Goal: Task Accomplishment & Management: Manage account settings

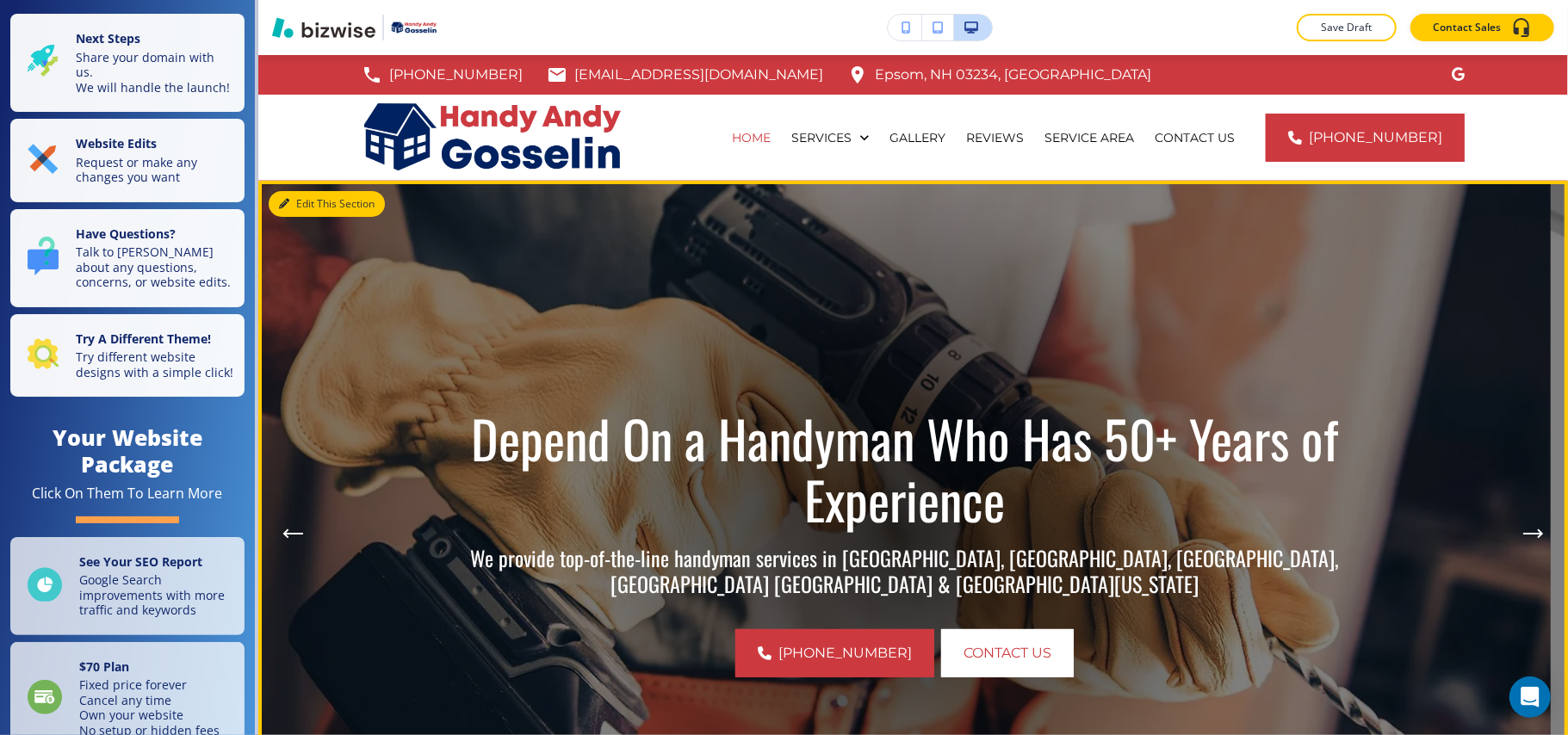
click at [283, 214] on button "Edit This Section" at bounding box center [326, 203] width 116 height 25
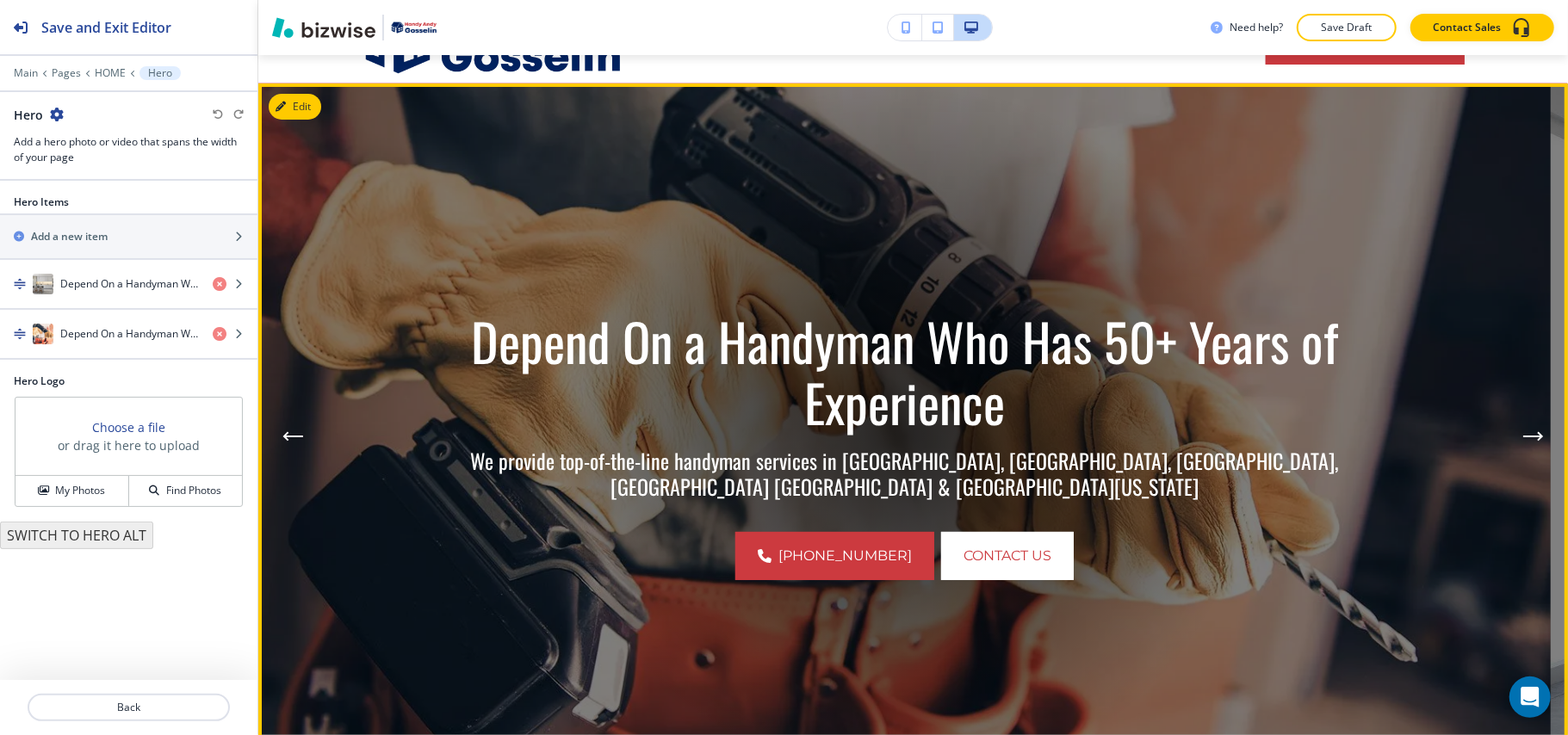
scroll to position [125, 0]
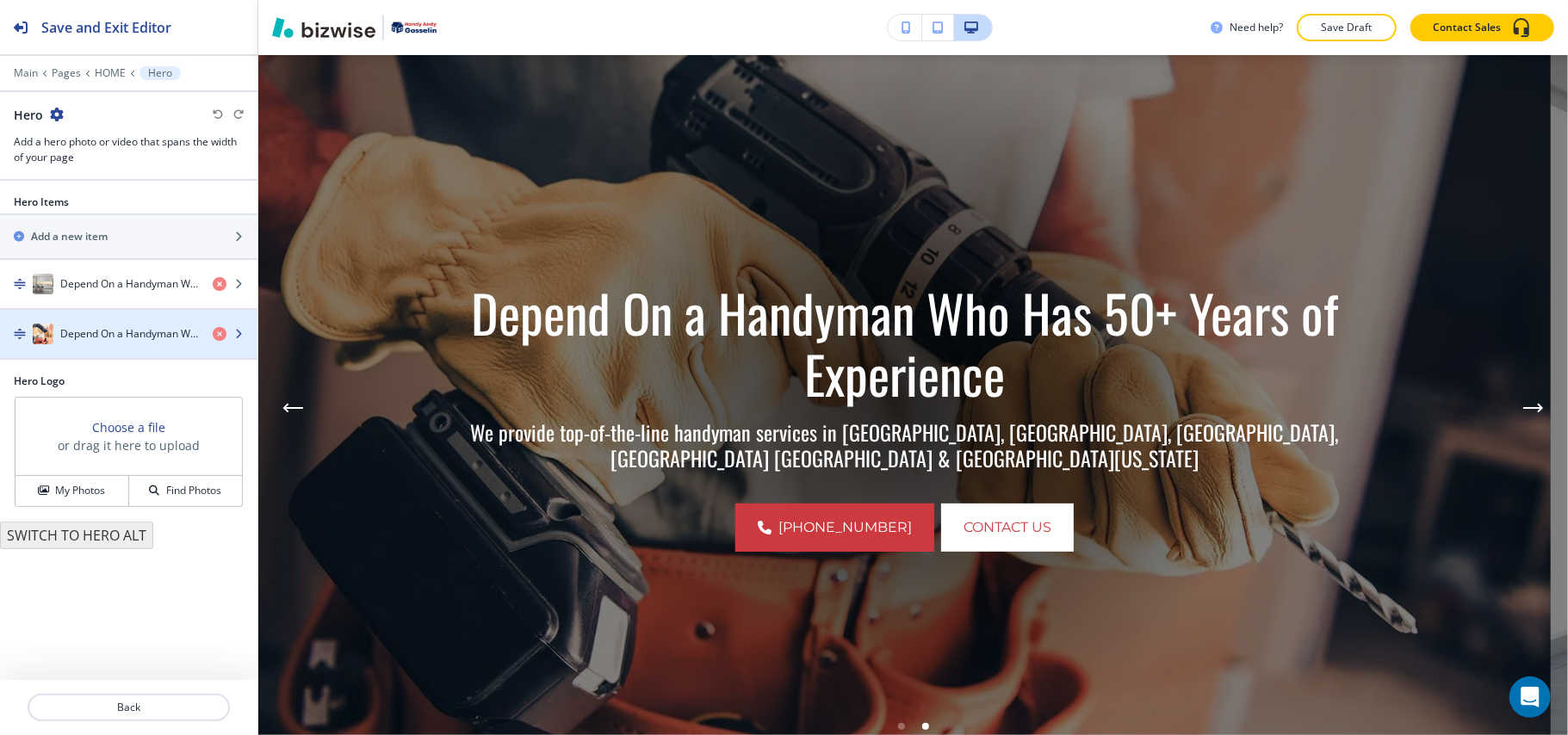
click at [69, 329] on h4 "Depend On a Handyman Who Has 50+ Years of Experience" at bounding box center [130, 334] width 139 height 16
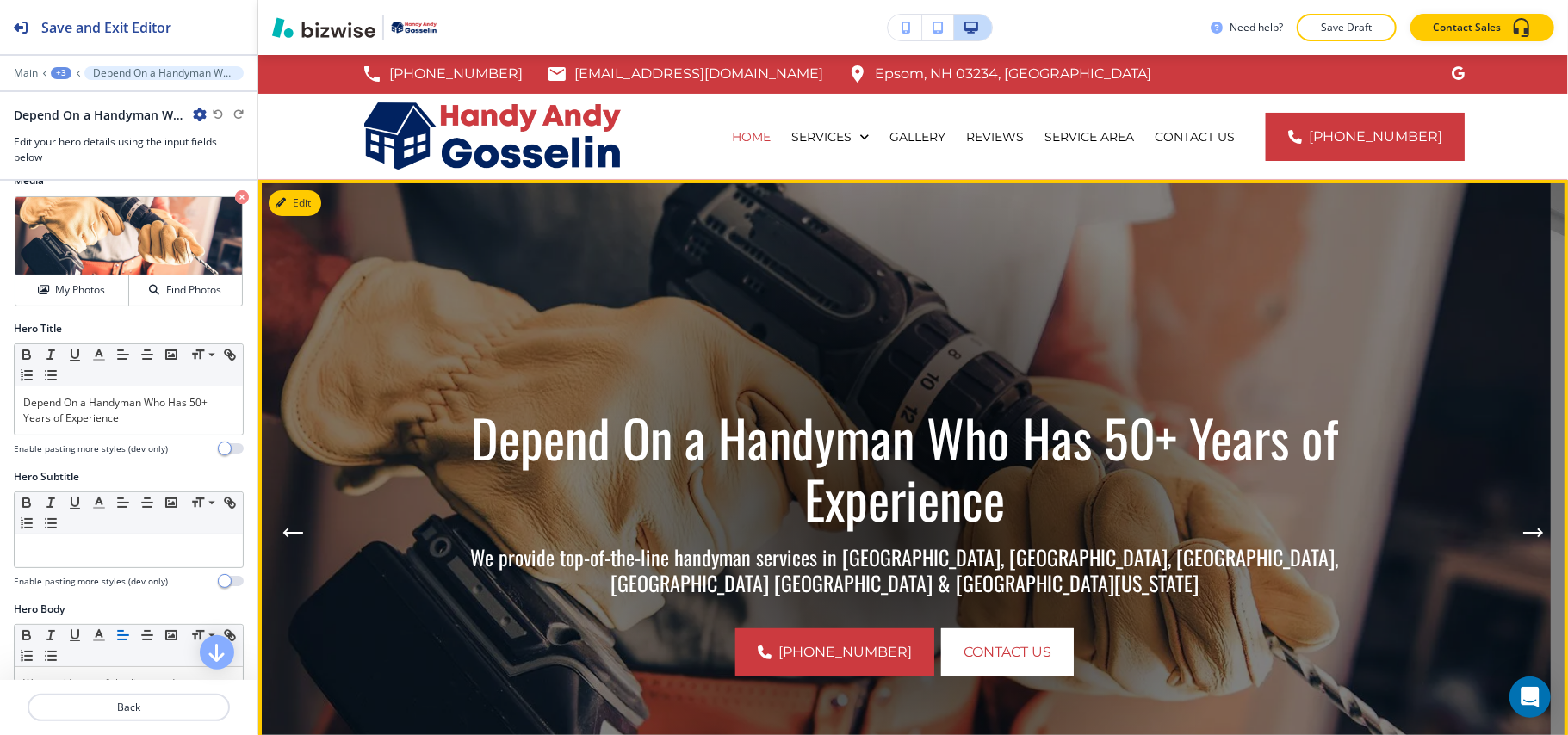
scroll to position [0, 0]
click at [1523, 529] on icon "Next Hero Image" at bounding box center [1534, 534] width 21 height 11
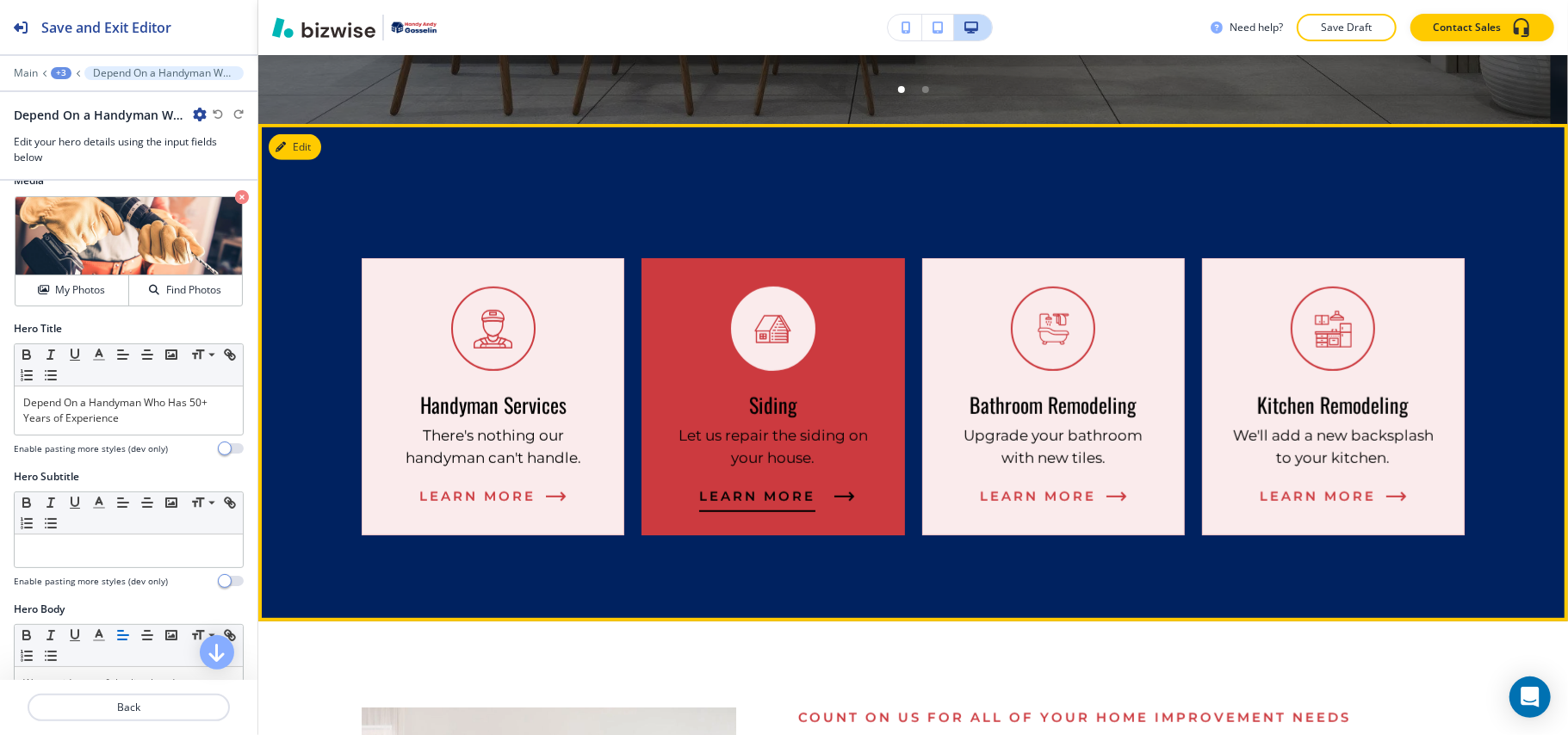
scroll to position [803, 0]
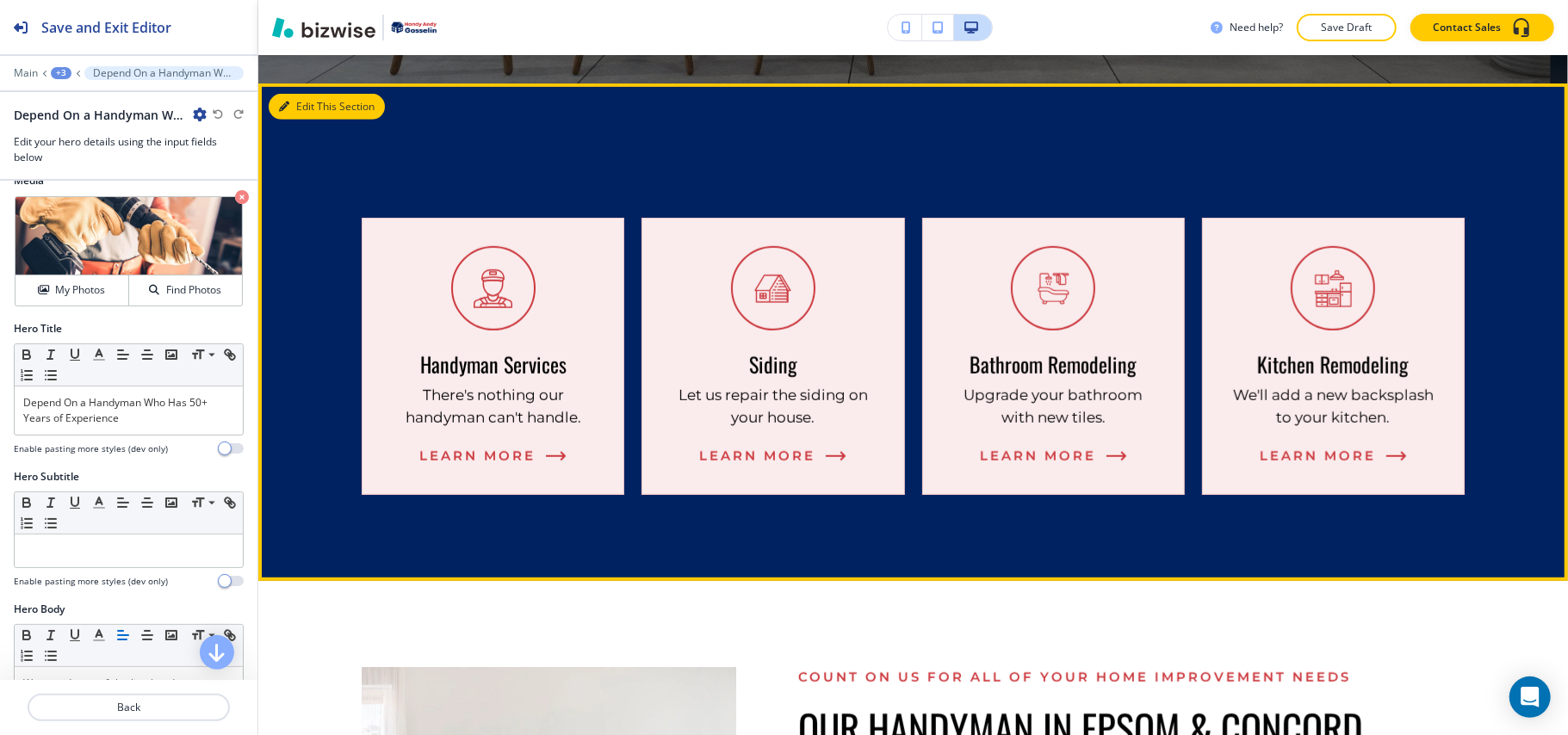
click at [286, 105] on icon "button" at bounding box center [284, 107] width 11 height 11
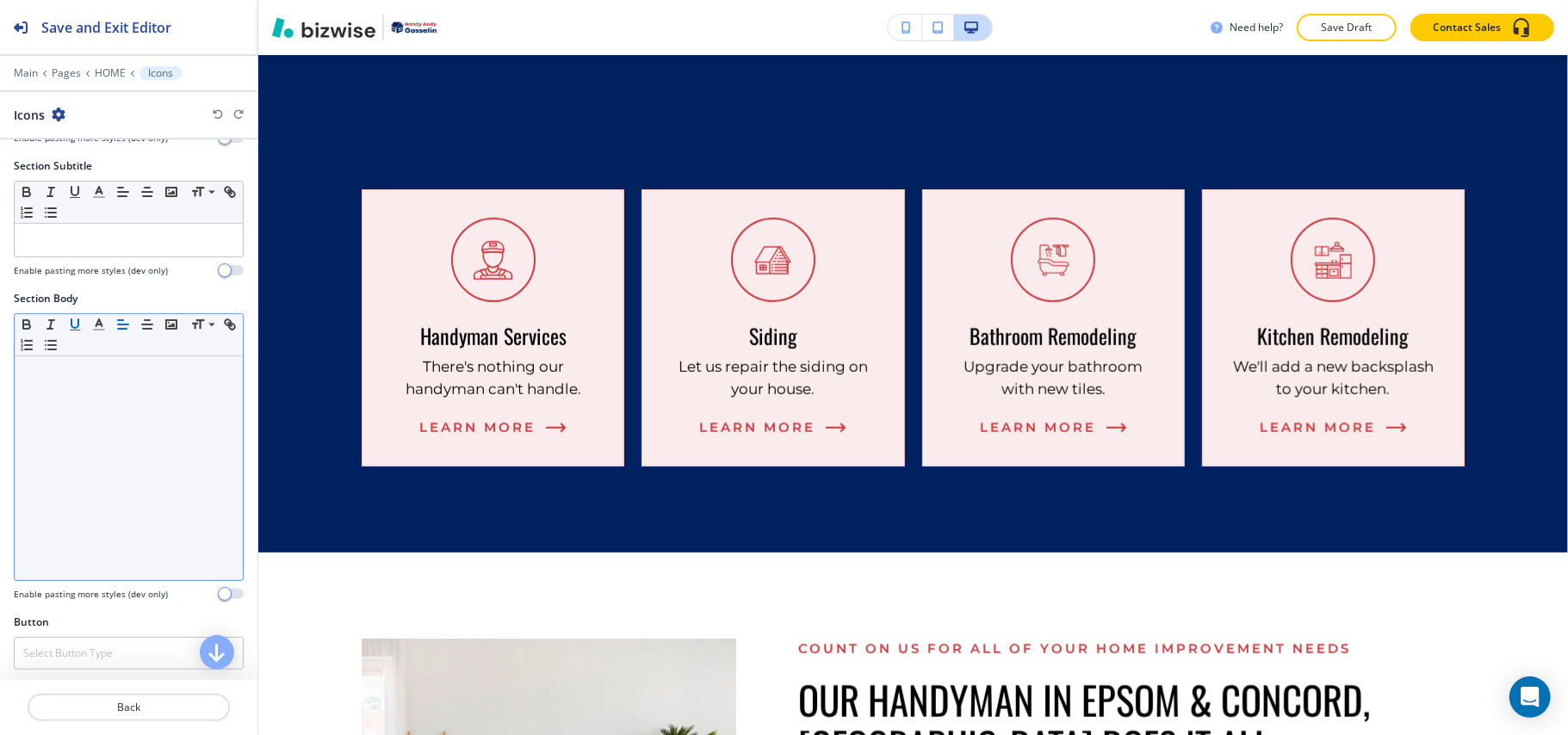
scroll to position [345, 0]
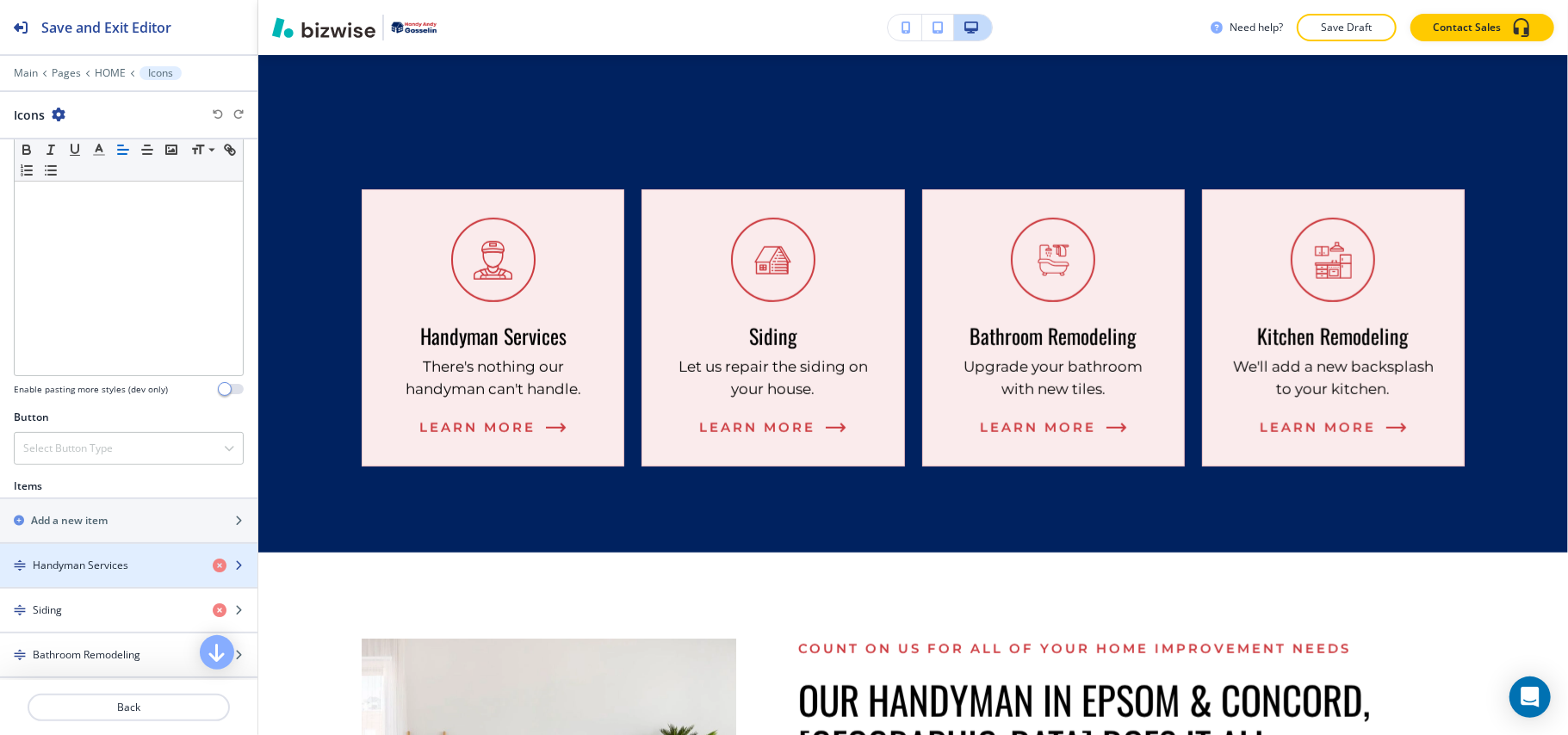
click at [94, 574] on h4 "Handyman Services" at bounding box center [80, 566] width 96 height 16
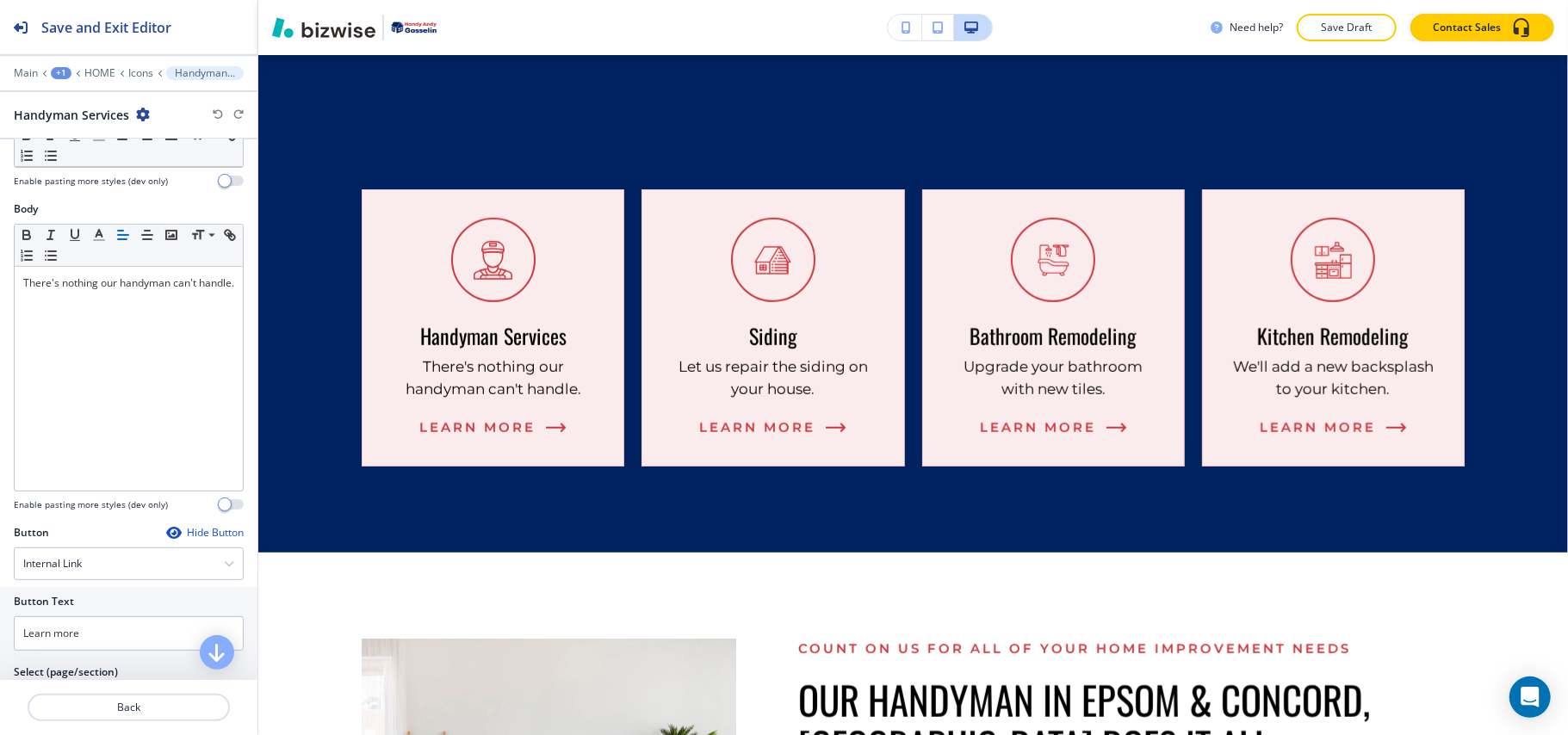
scroll to position [506, 0]
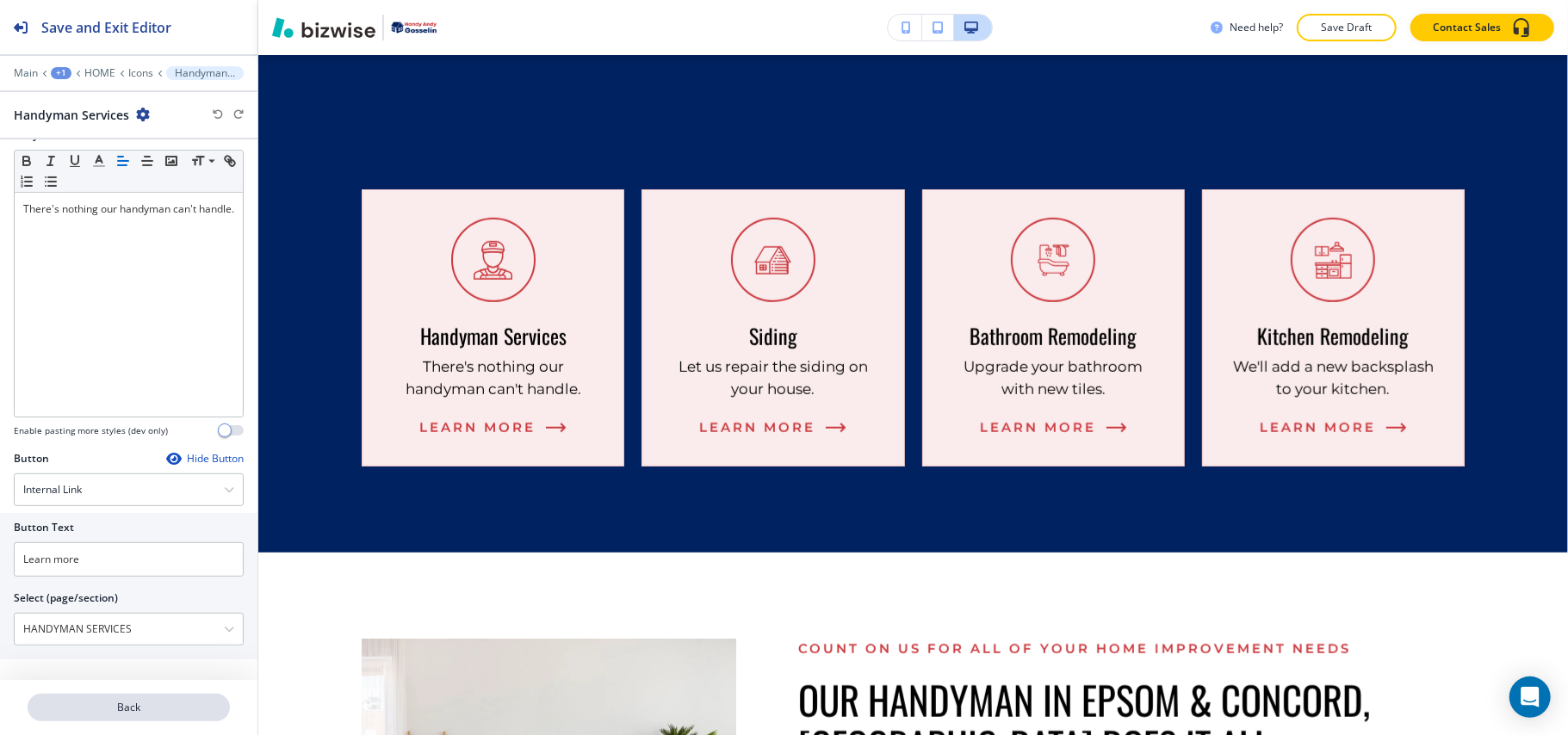
click at [191, 701] on p "Back" at bounding box center [128, 708] width 199 height 16
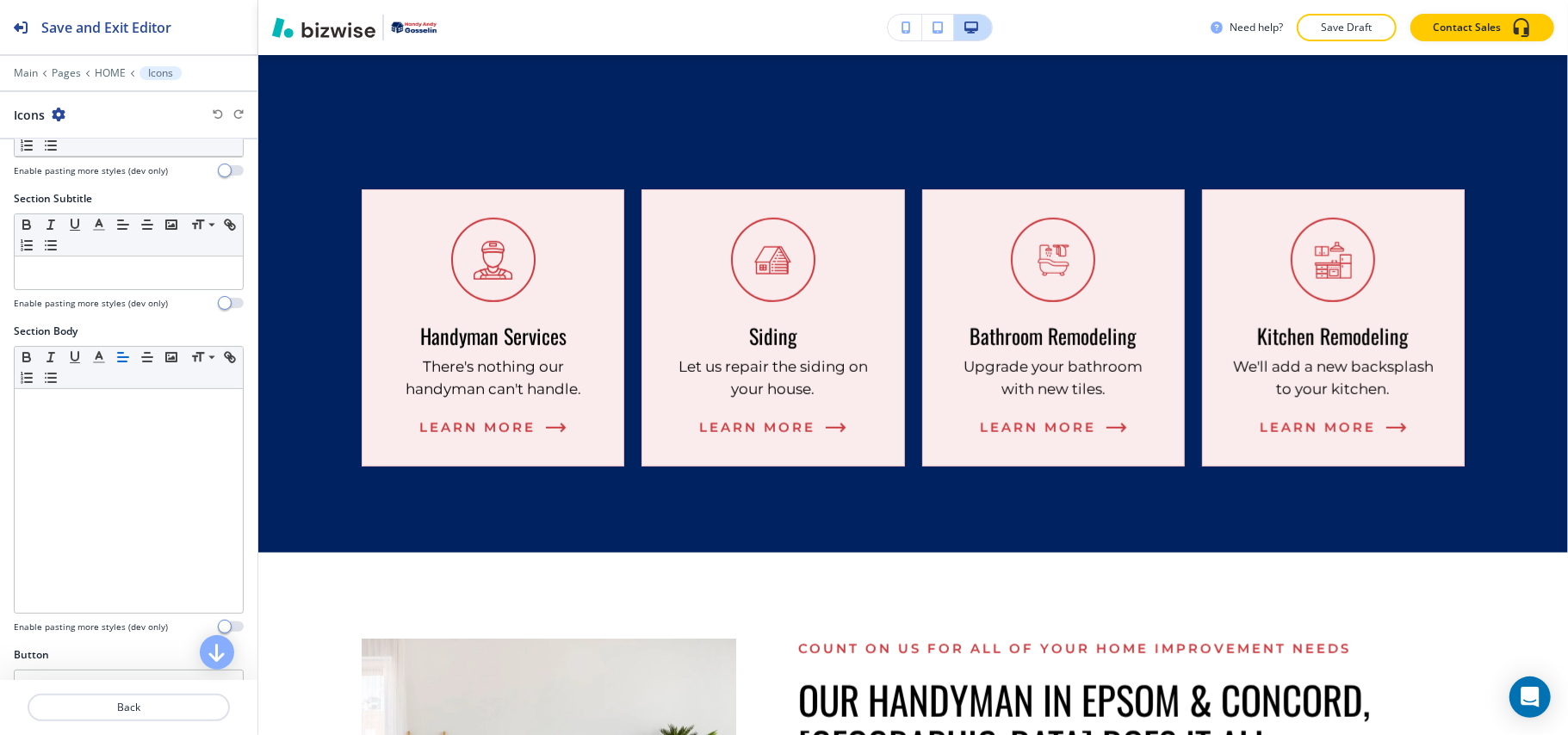
scroll to position [345, 0]
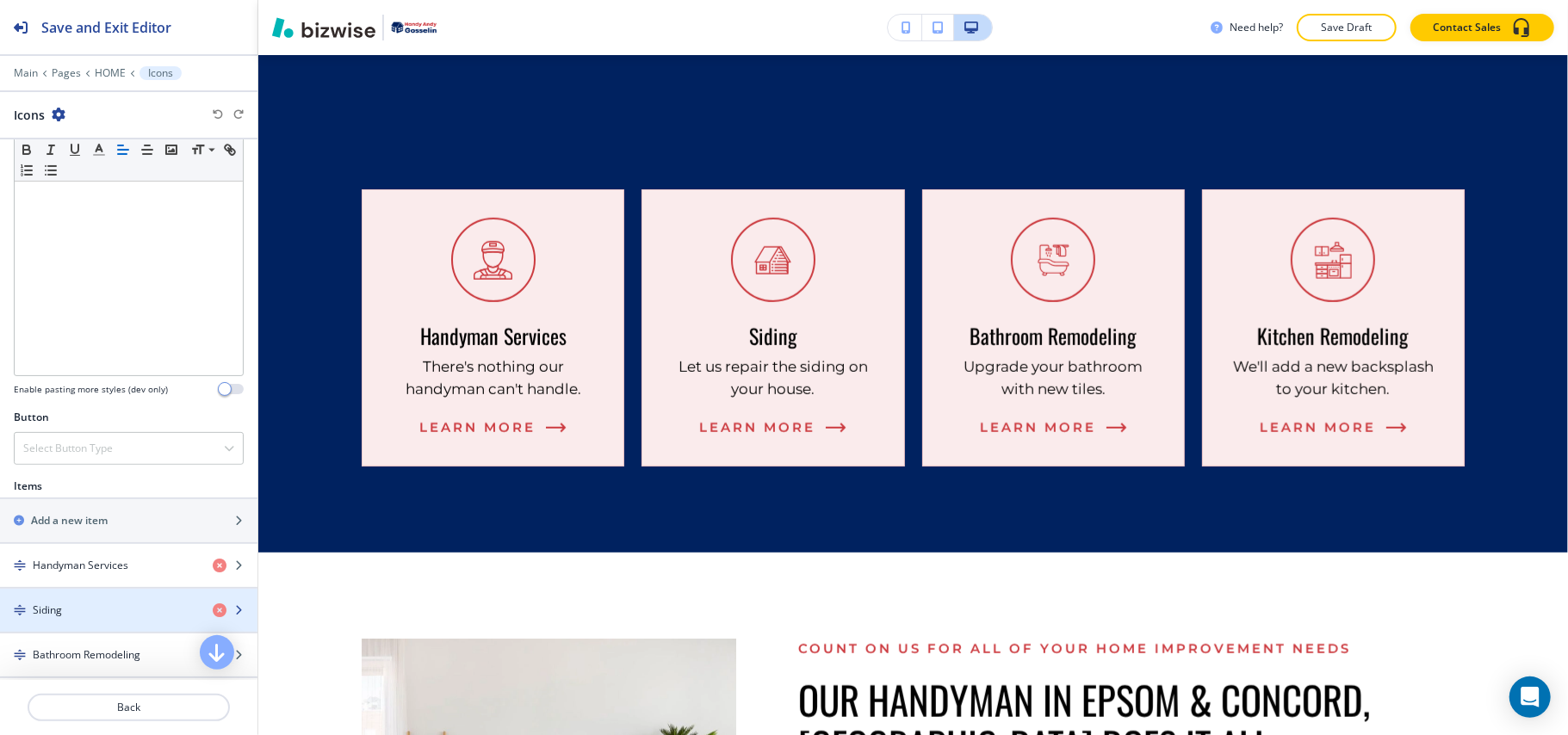
click at [105, 614] on div "Siding" at bounding box center [99, 610] width 199 height 16
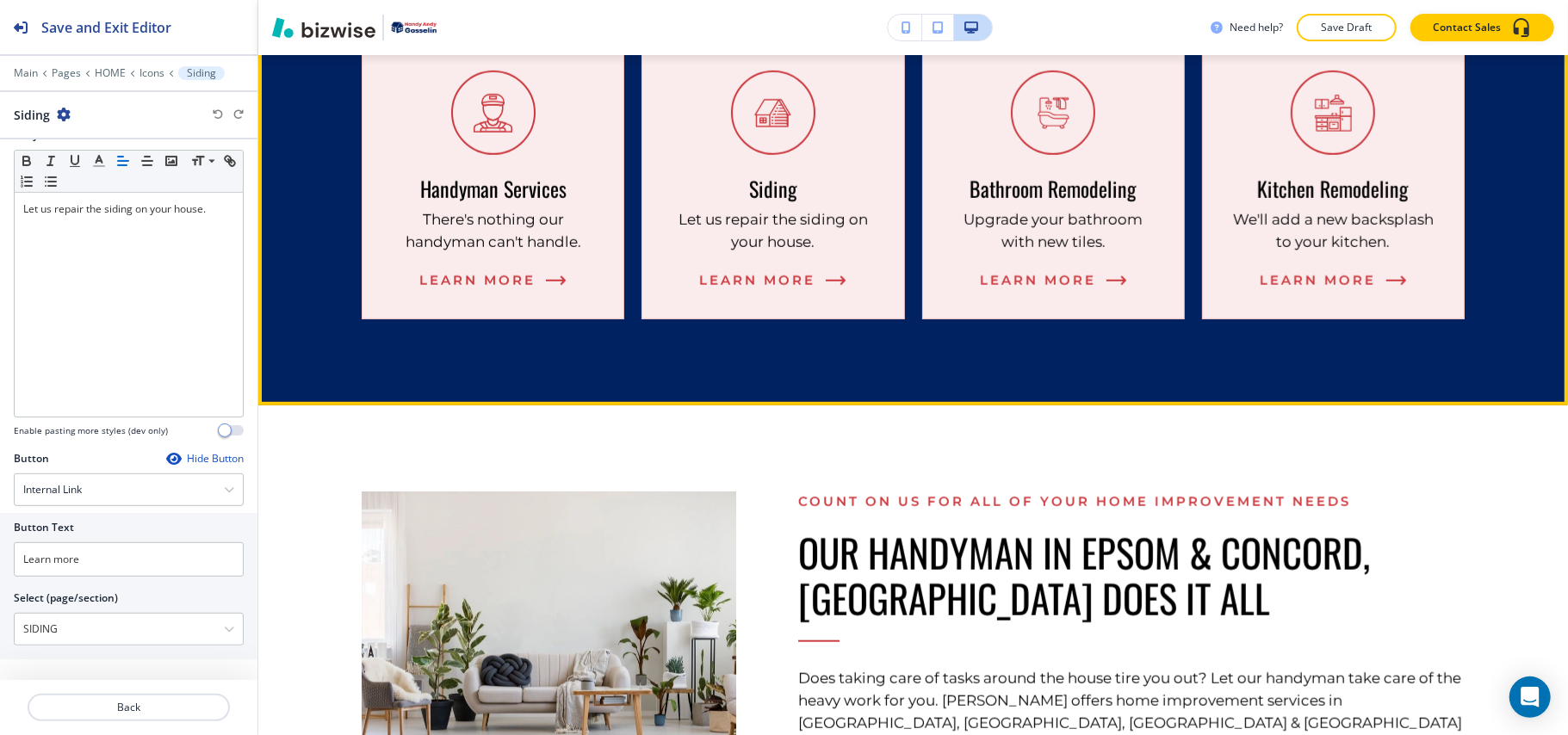
scroll to position [1175, 0]
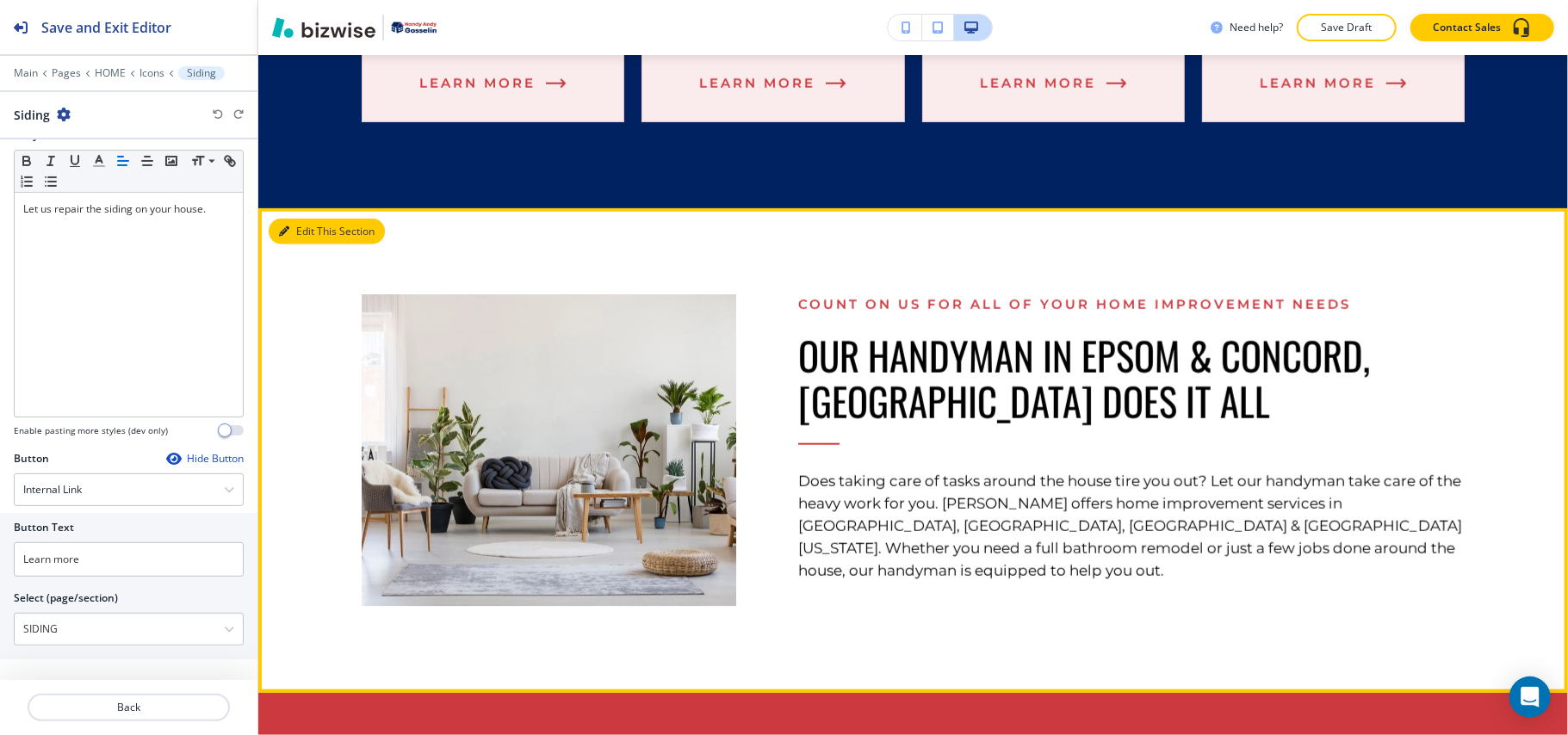
click at [298, 225] on button "Edit This Section" at bounding box center [326, 231] width 116 height 25
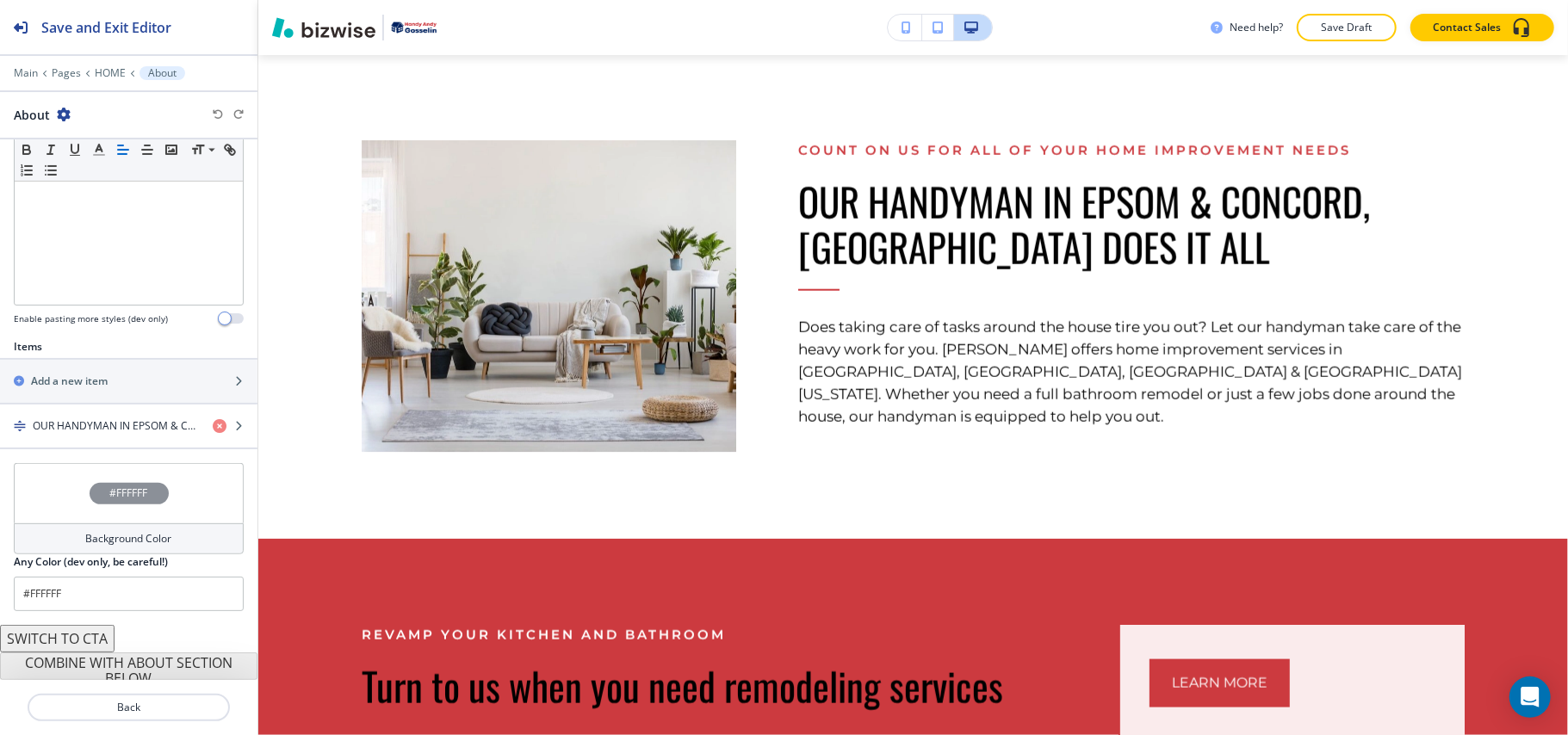
scroll to position [453, 0]
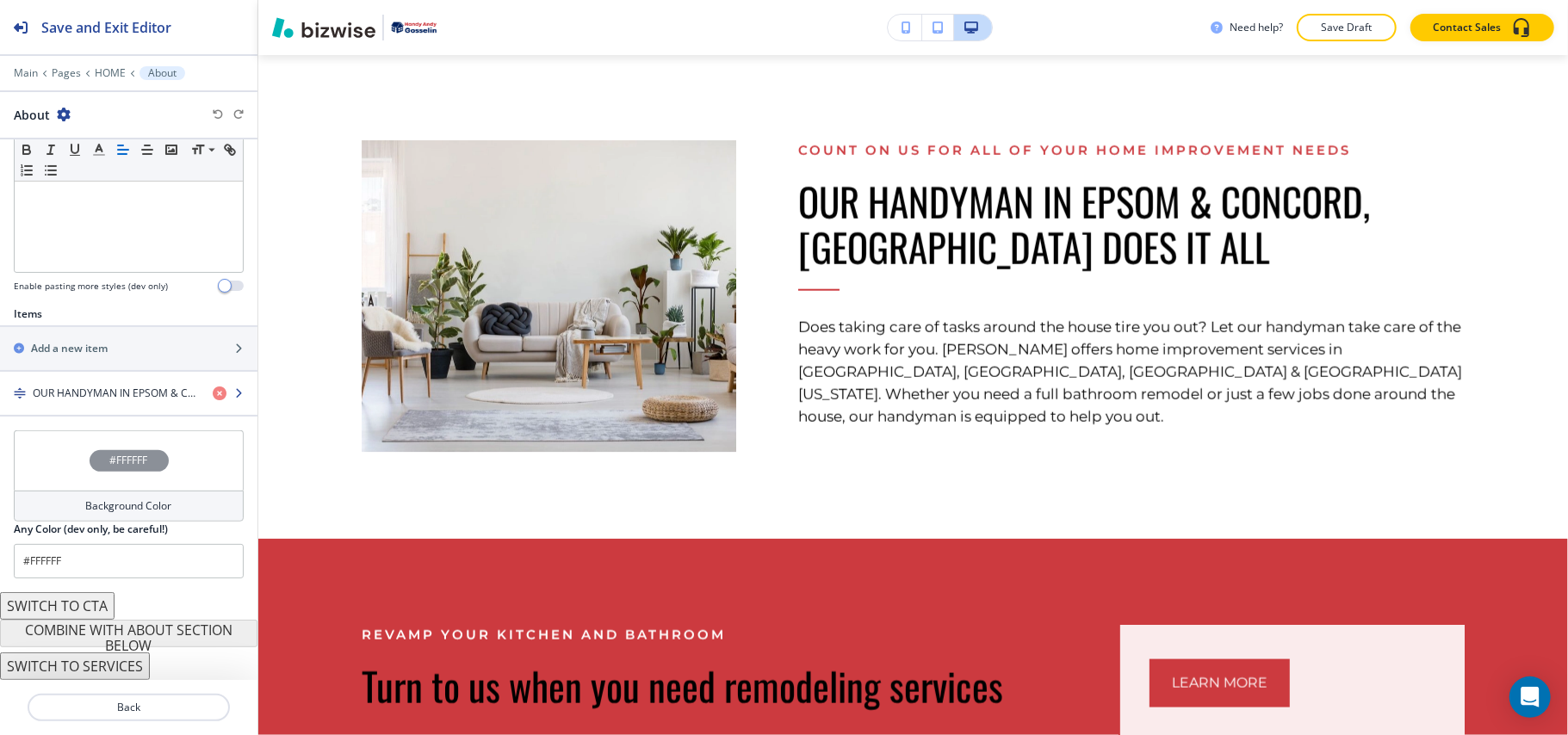
click at [46, 414] on div "button" at bounding box center [128, 408] width 257 height 14
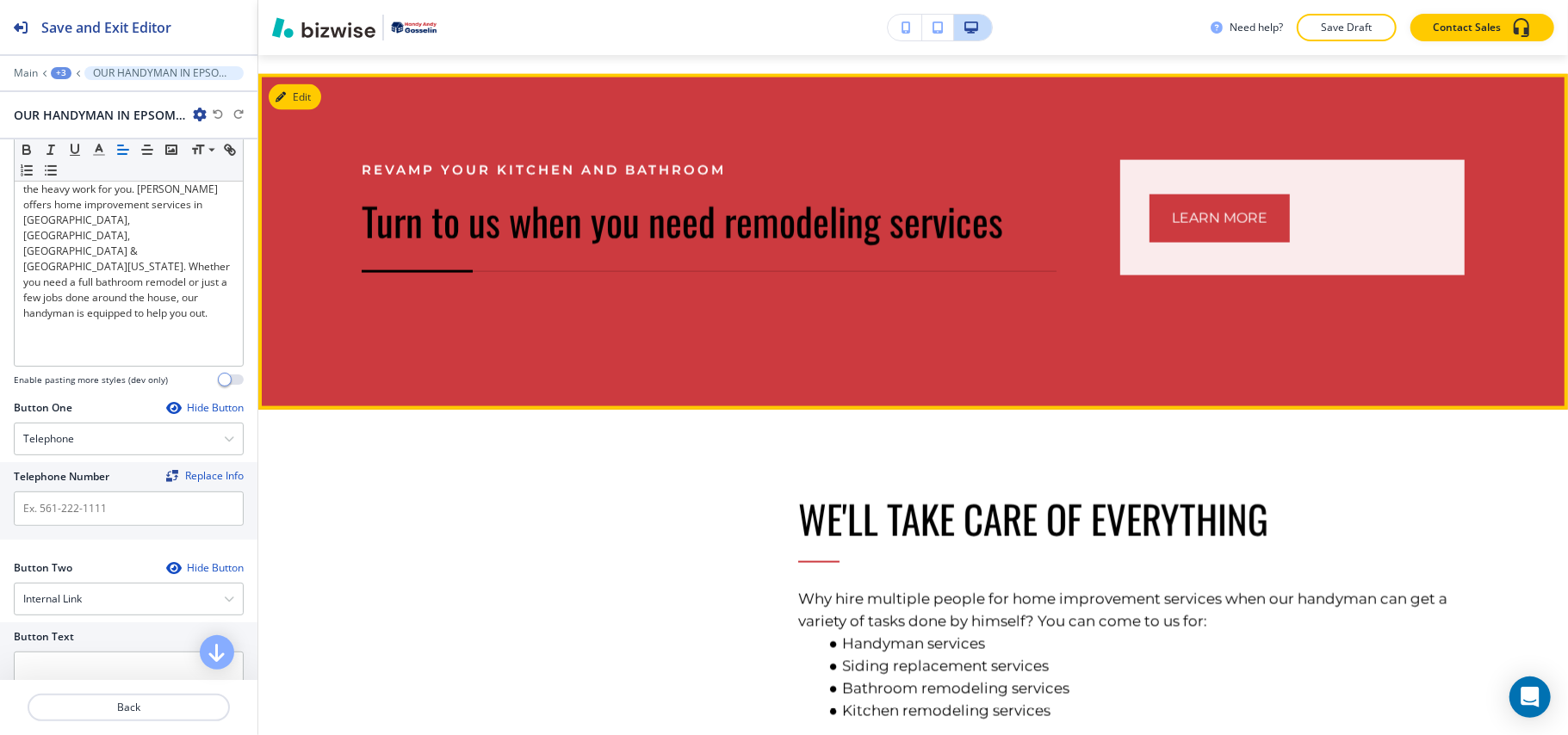
scroll to position [1674, 0]
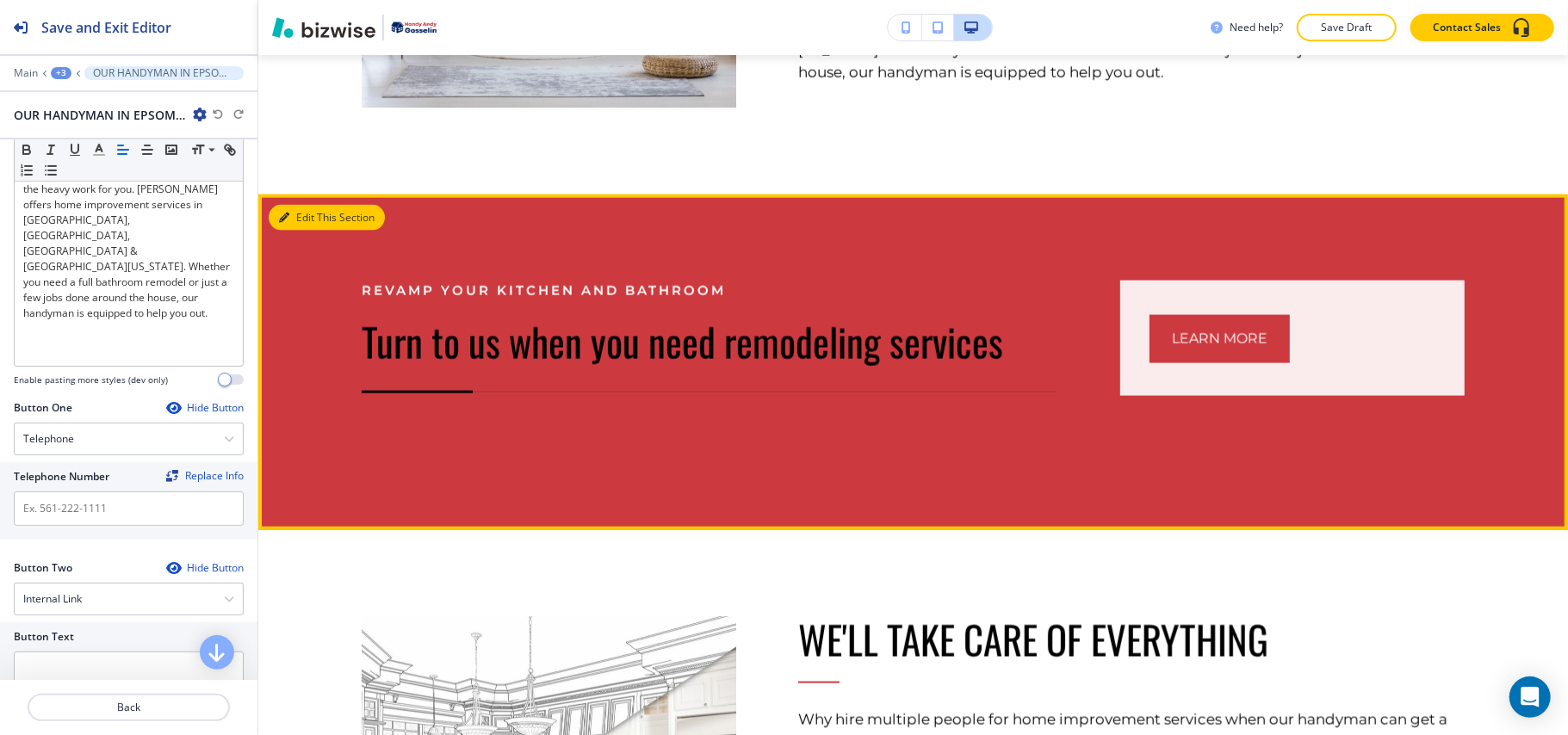
click at [301, 215] on button "Edit This Section" at bounding box center [326, 218] width 116 height 25
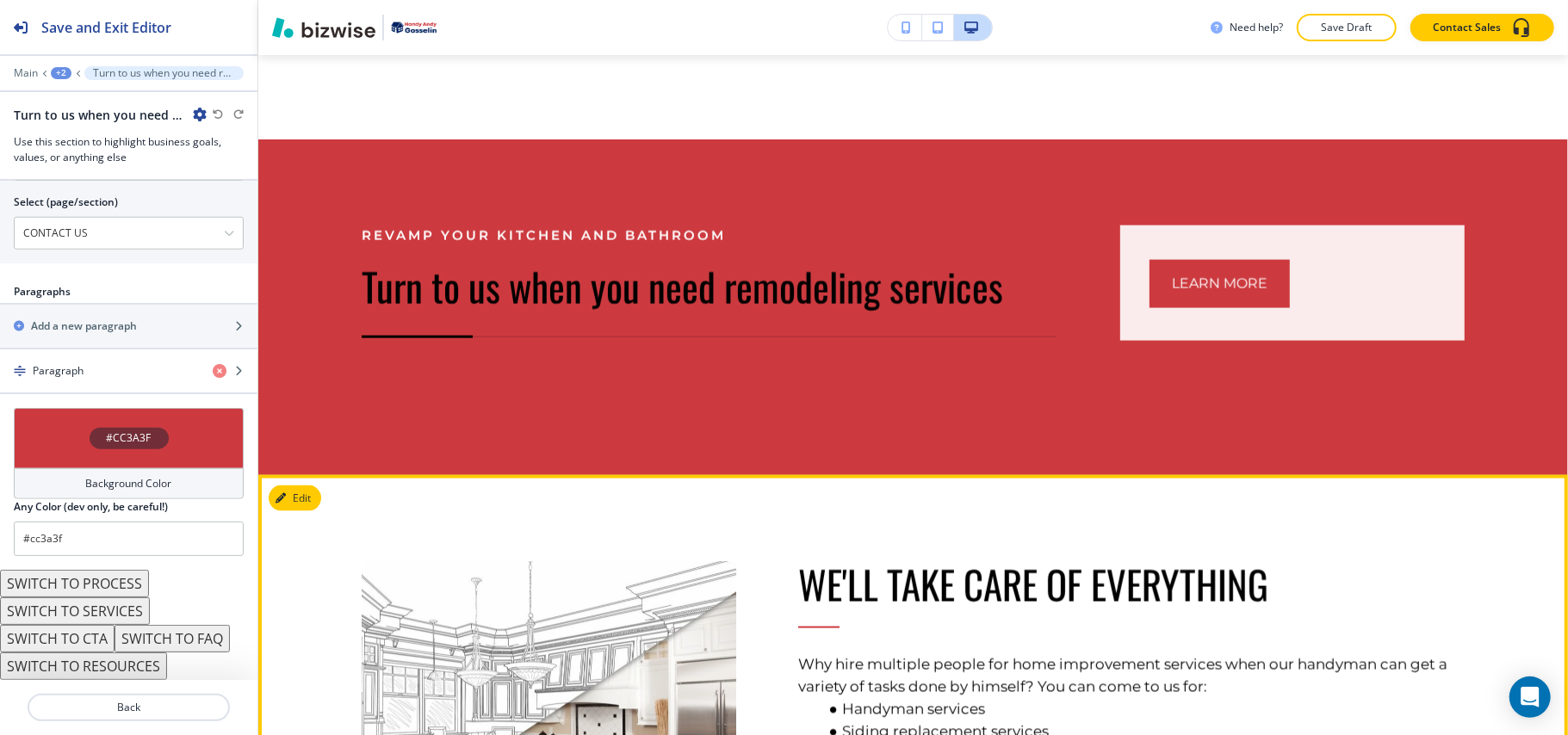
scroll to position [1694, 0]
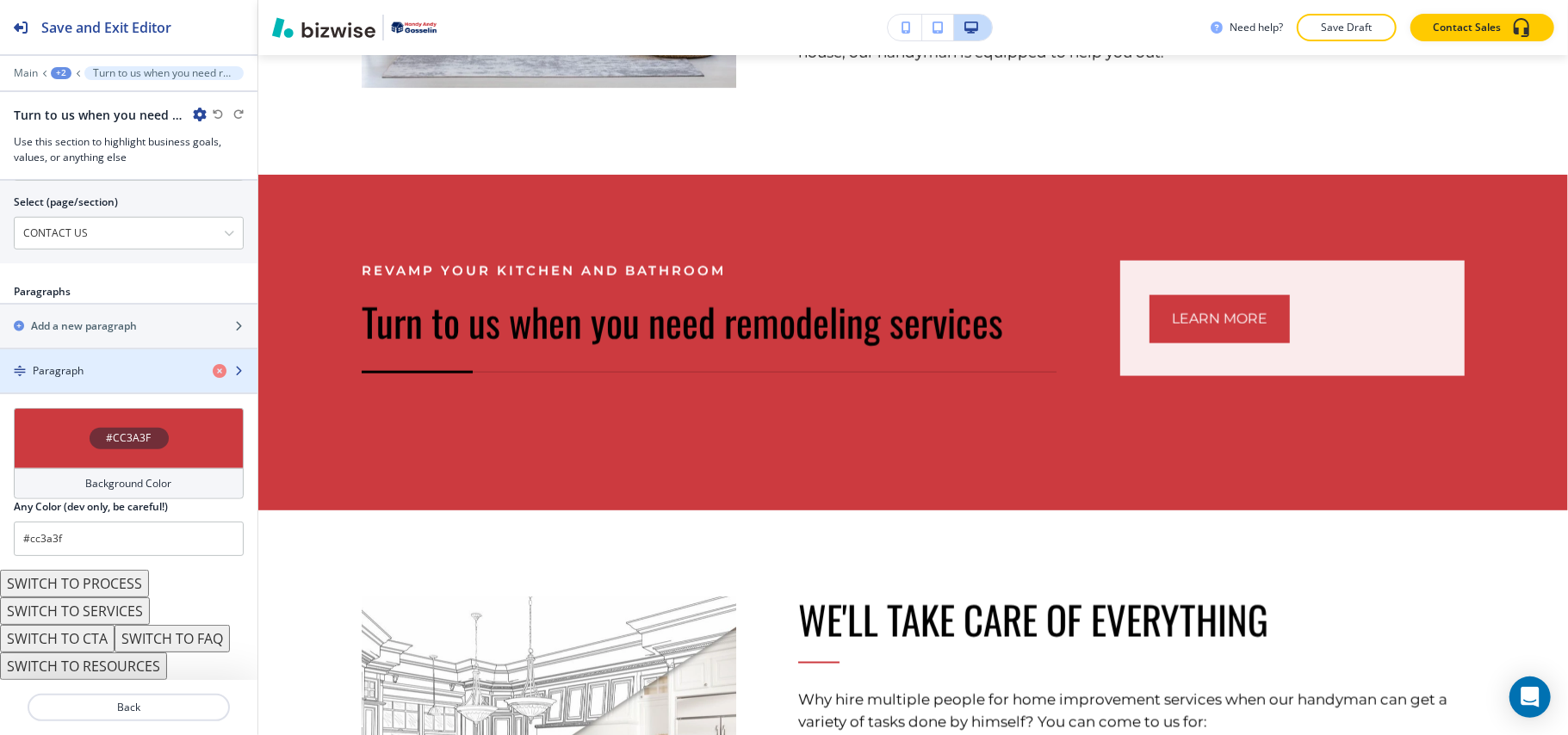
click at [79, 368] on h4 "Paragraph" at bounding box center [58, 371] width 51 height 16
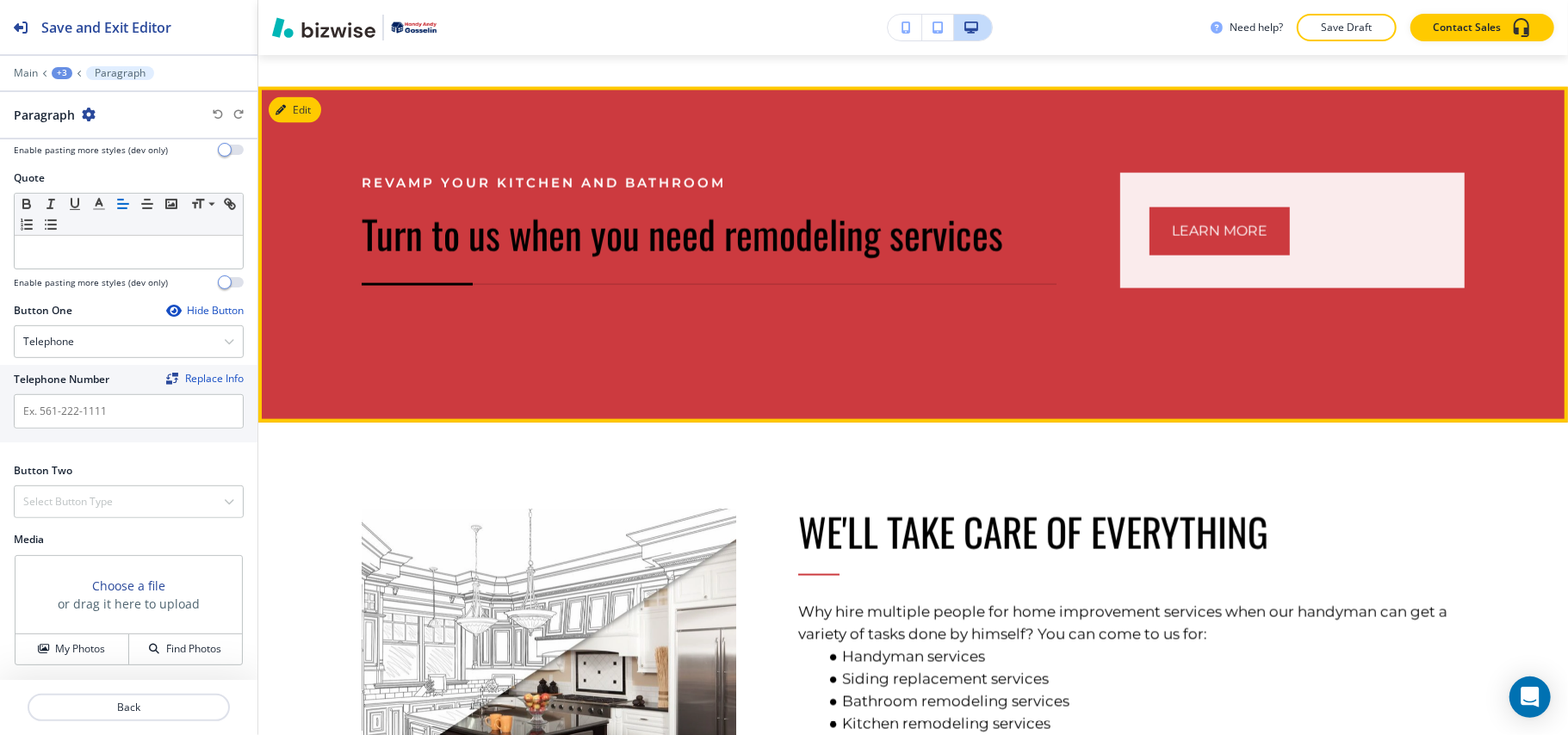
scroll to position [1809, 0]
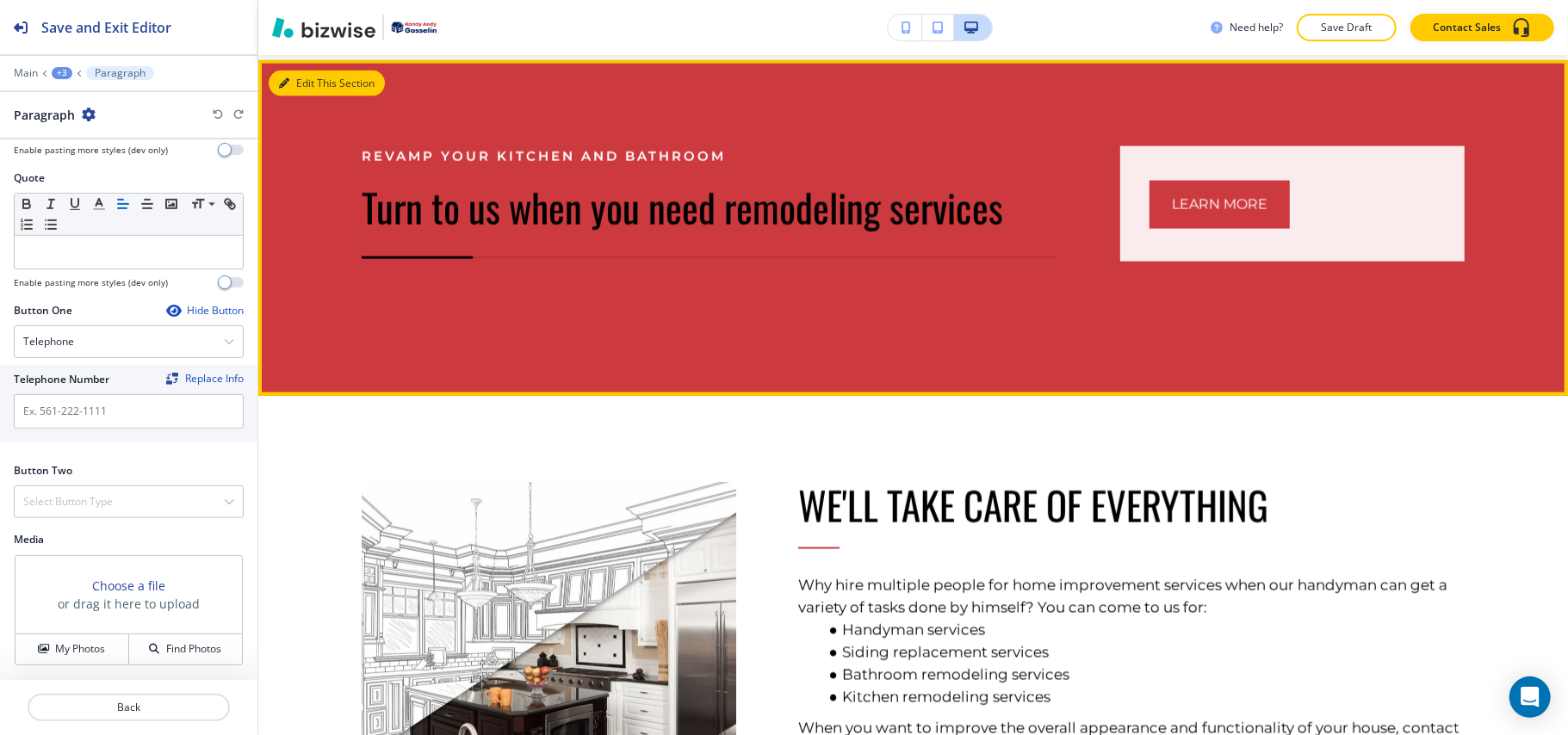
click at [298, 70] on button "Edit This Section" at bounding box center [326, 82] width 116 height 25
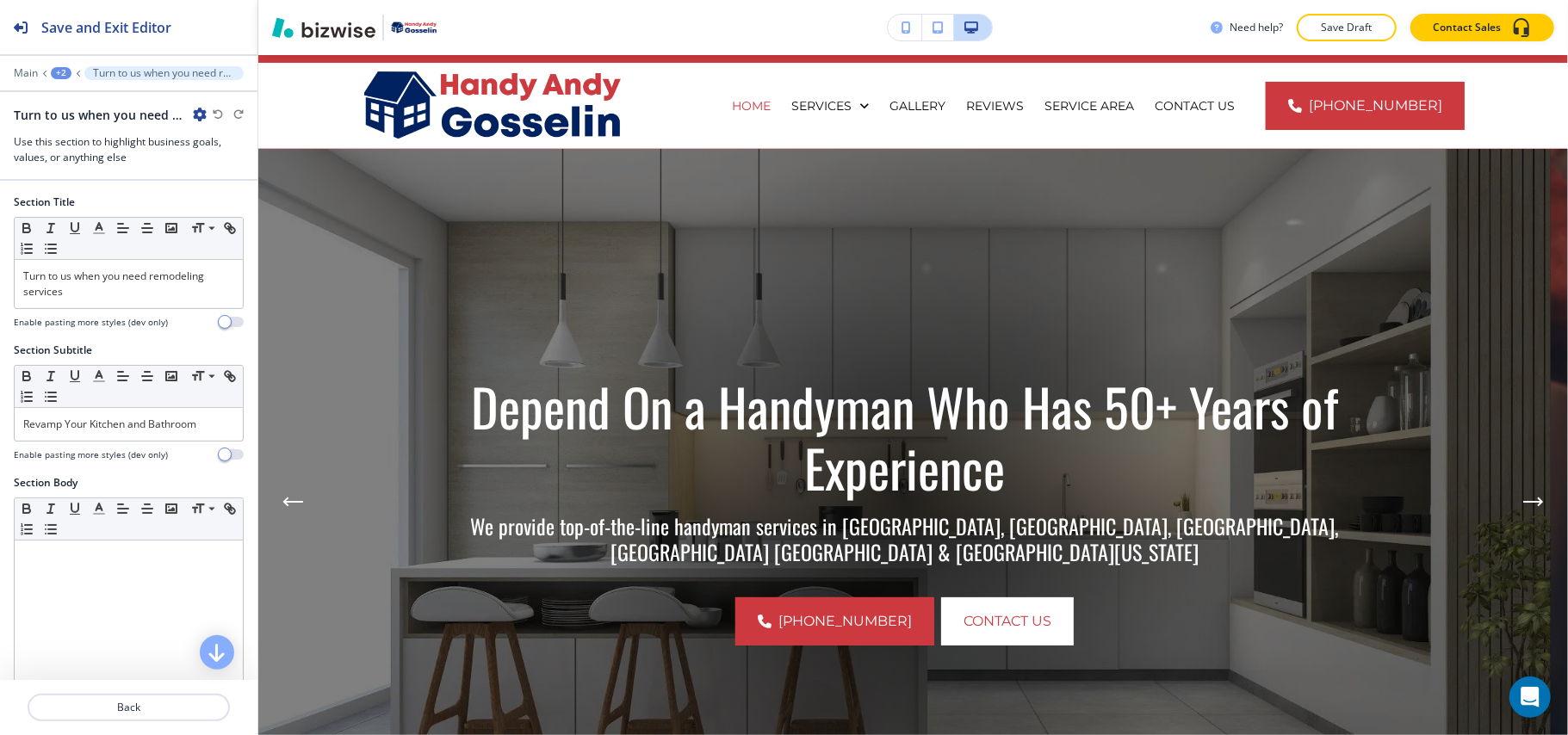
scroll to position [0, 0]
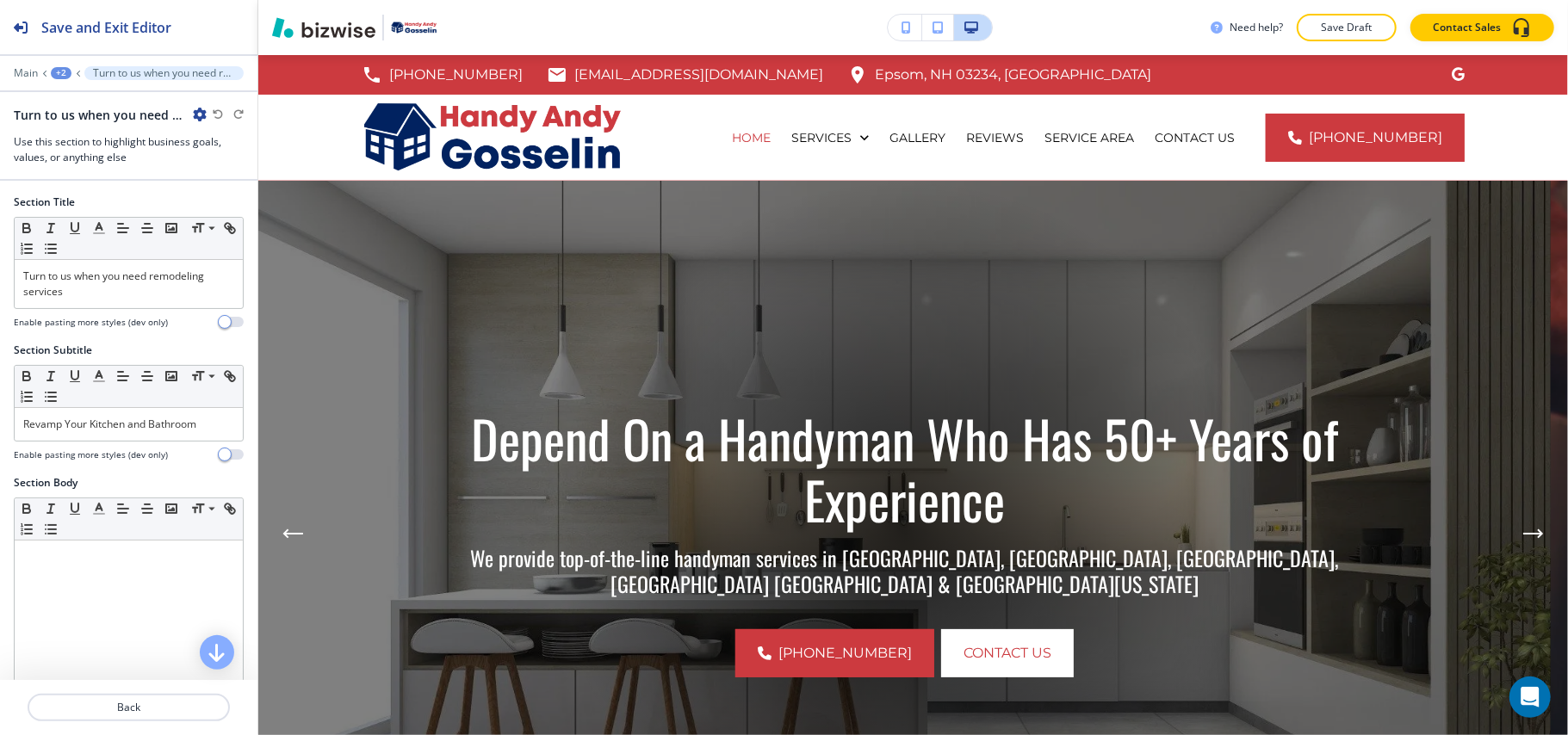
click at [61, 76] on div "+2" at bounding box center [61, 74] width 21 height 12
click at [97, 138] on p "HOME" at bounding box center [106, 132] width 88 height 16
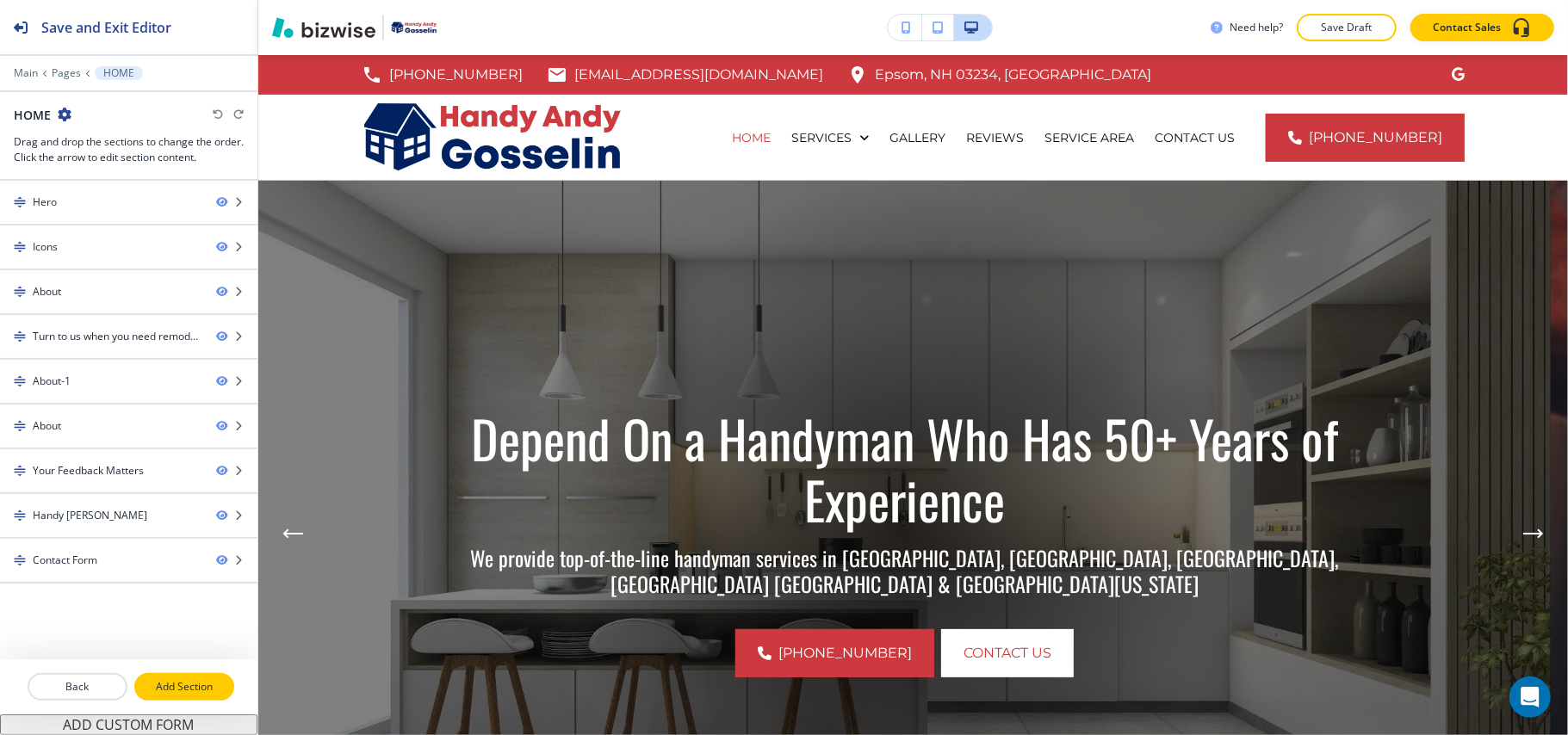
click at [176, 693] on p "Add Section" at bounding box center [184, 687] width 97 height 16
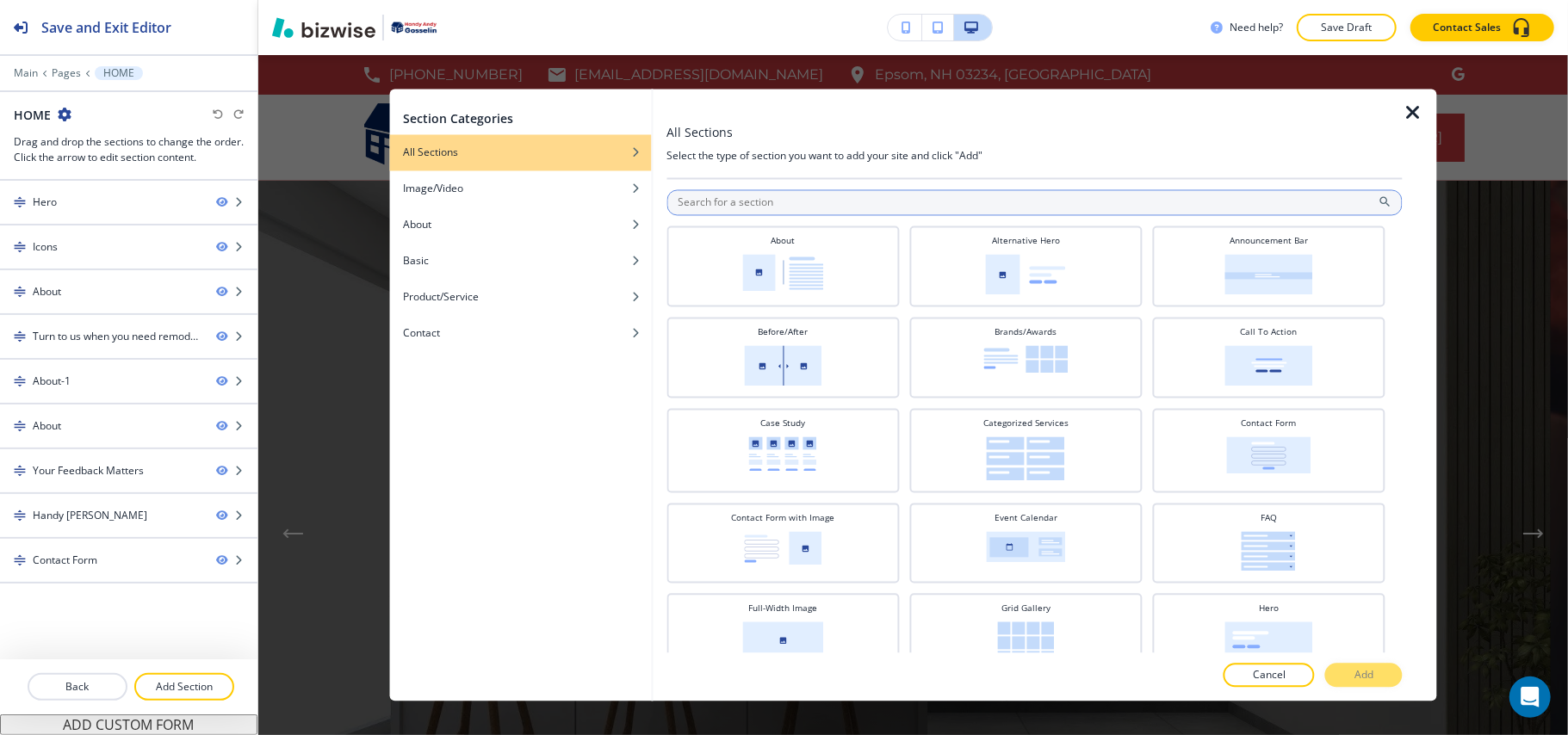
click at [751, 204] on input "text" at bounding box center [1035, 203] width 736 height 25
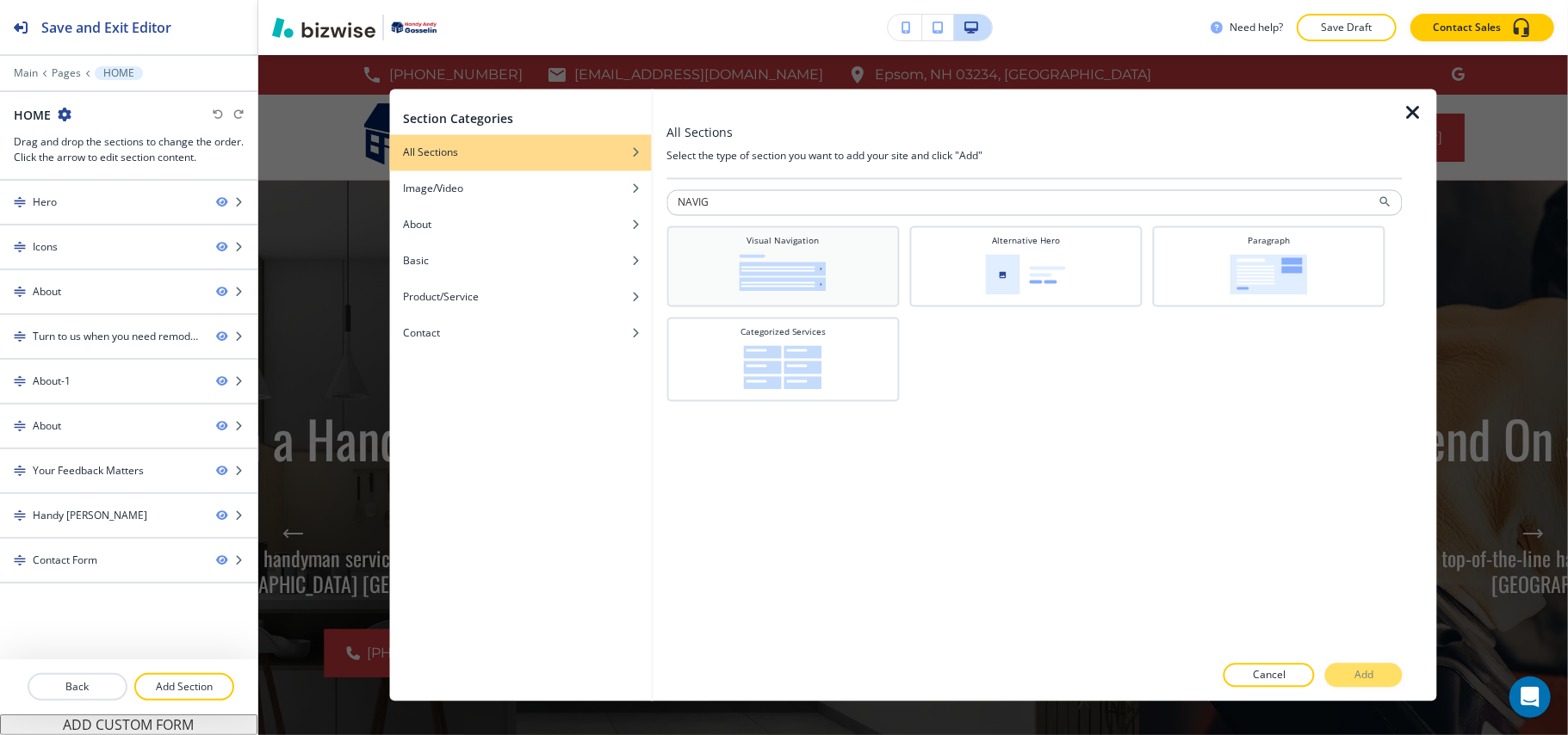
type input "NAVIG"
click at [785, 261] on img at bounding box center [783, 273] width 87 height 37
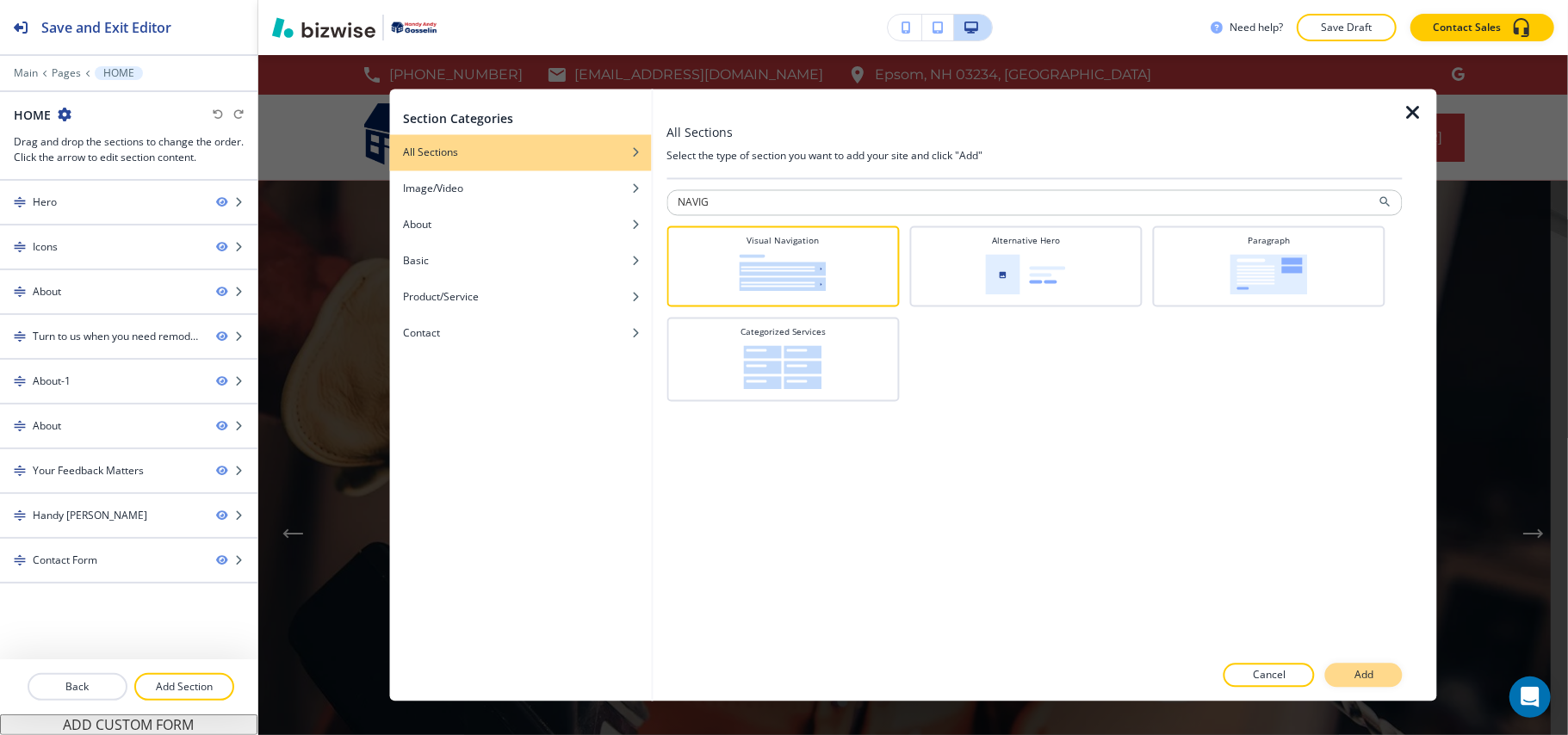
click at [1352, 671] on button "Add" at bounding box center [1364, 675] width 77 height 24
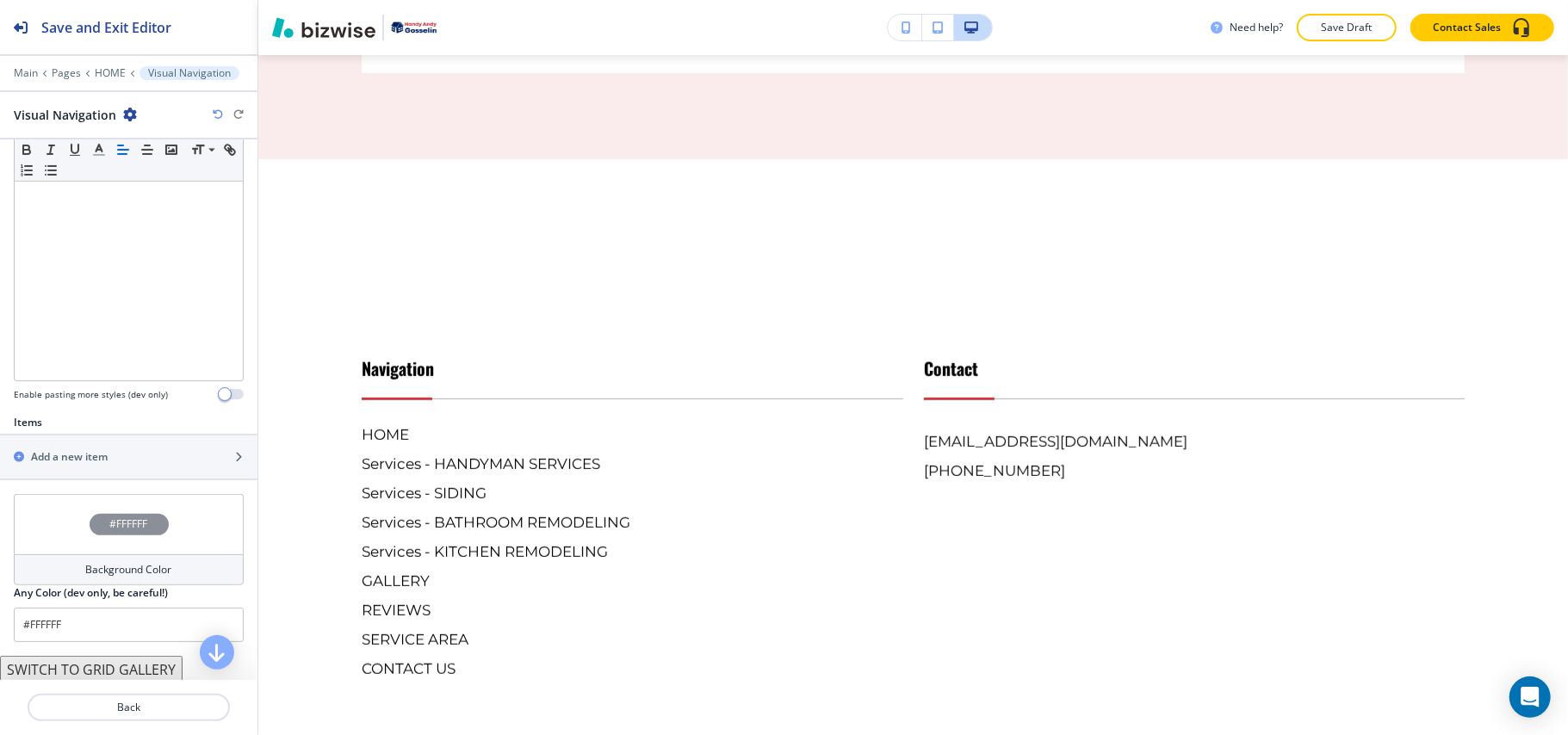
scroll to position [367, 0]
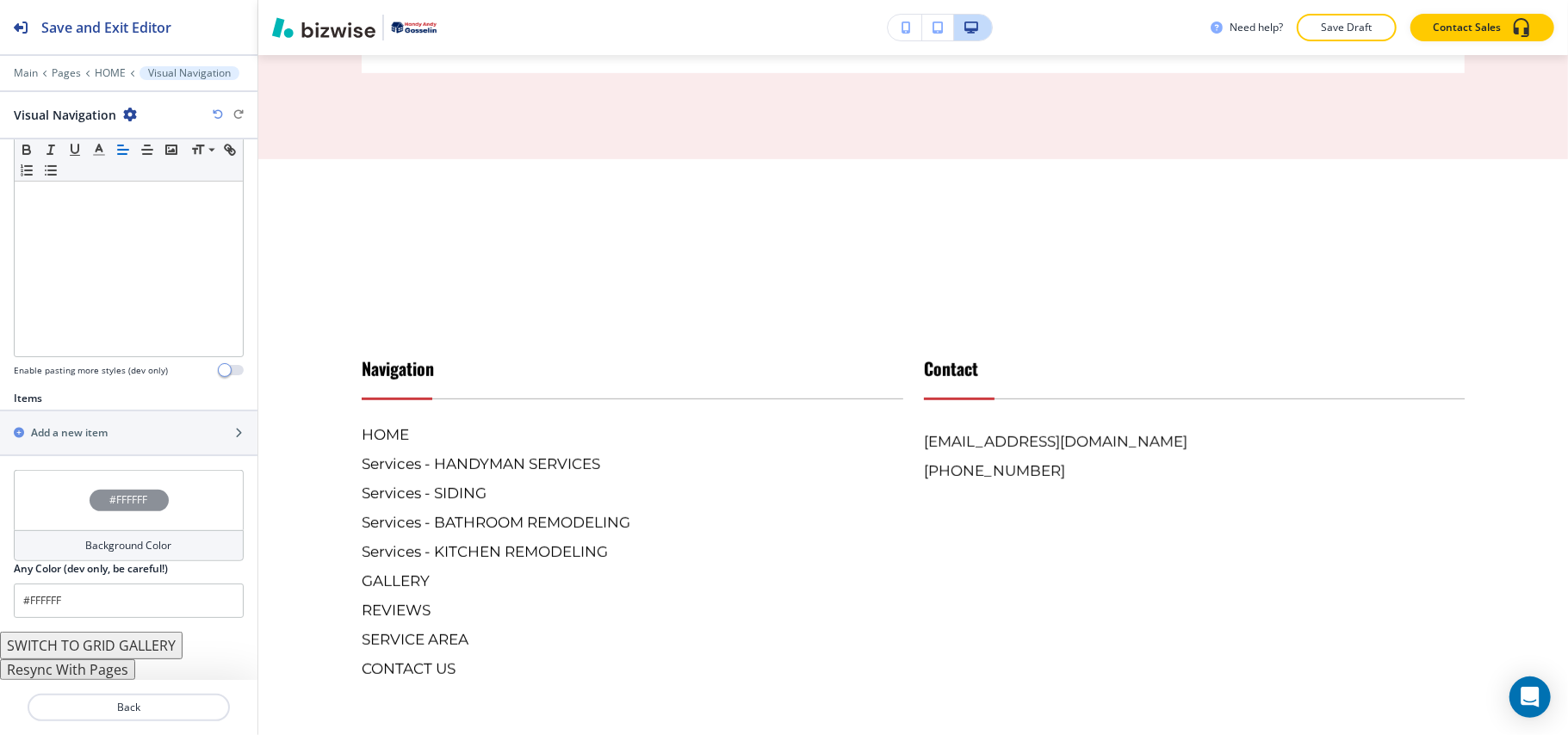
click at [114, 668] on button "Resync With Pages" at bounding box center [68, 670] width 135 height 21
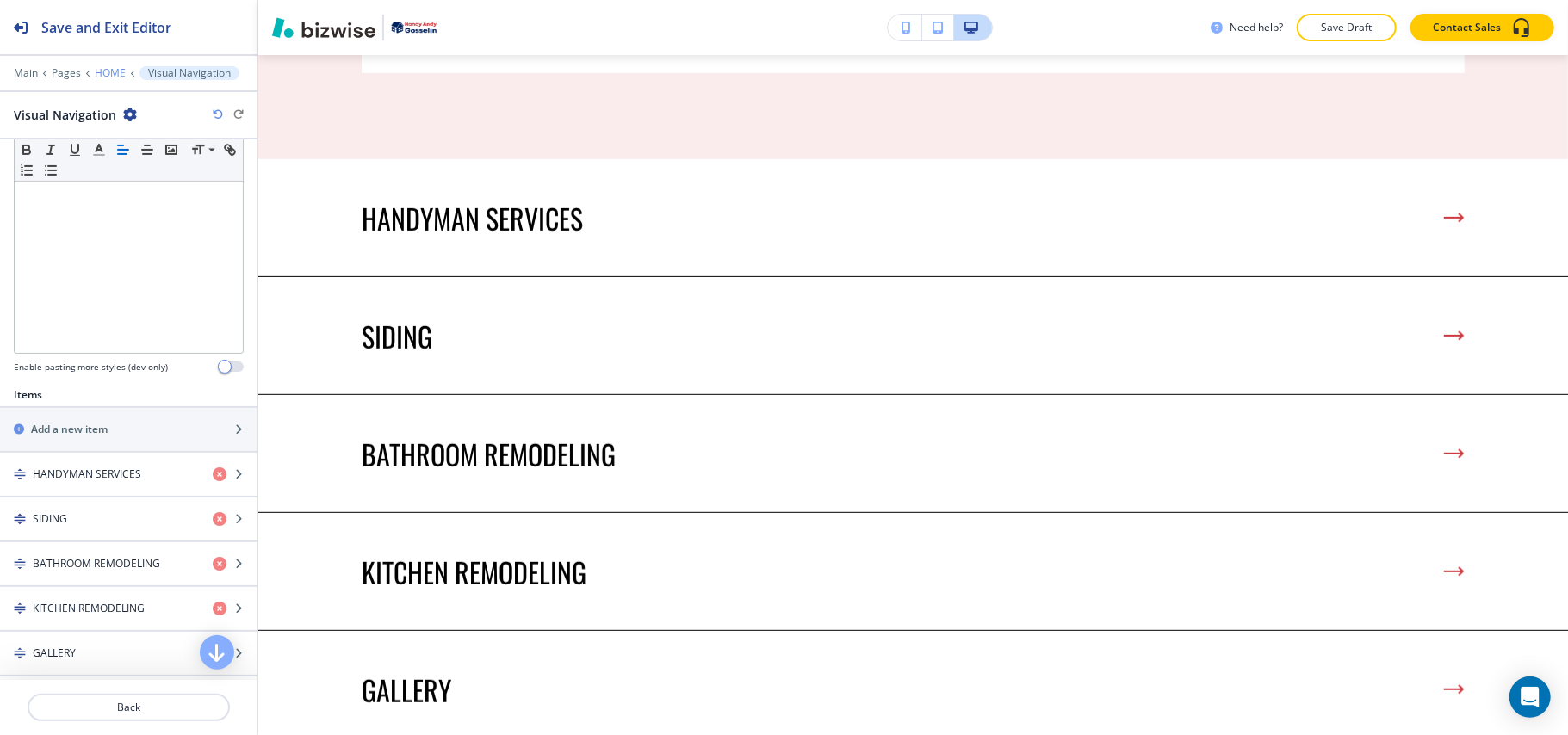
click at [111, 68] on p "HOME" at bounding box center [110, 74] width 31 height 12
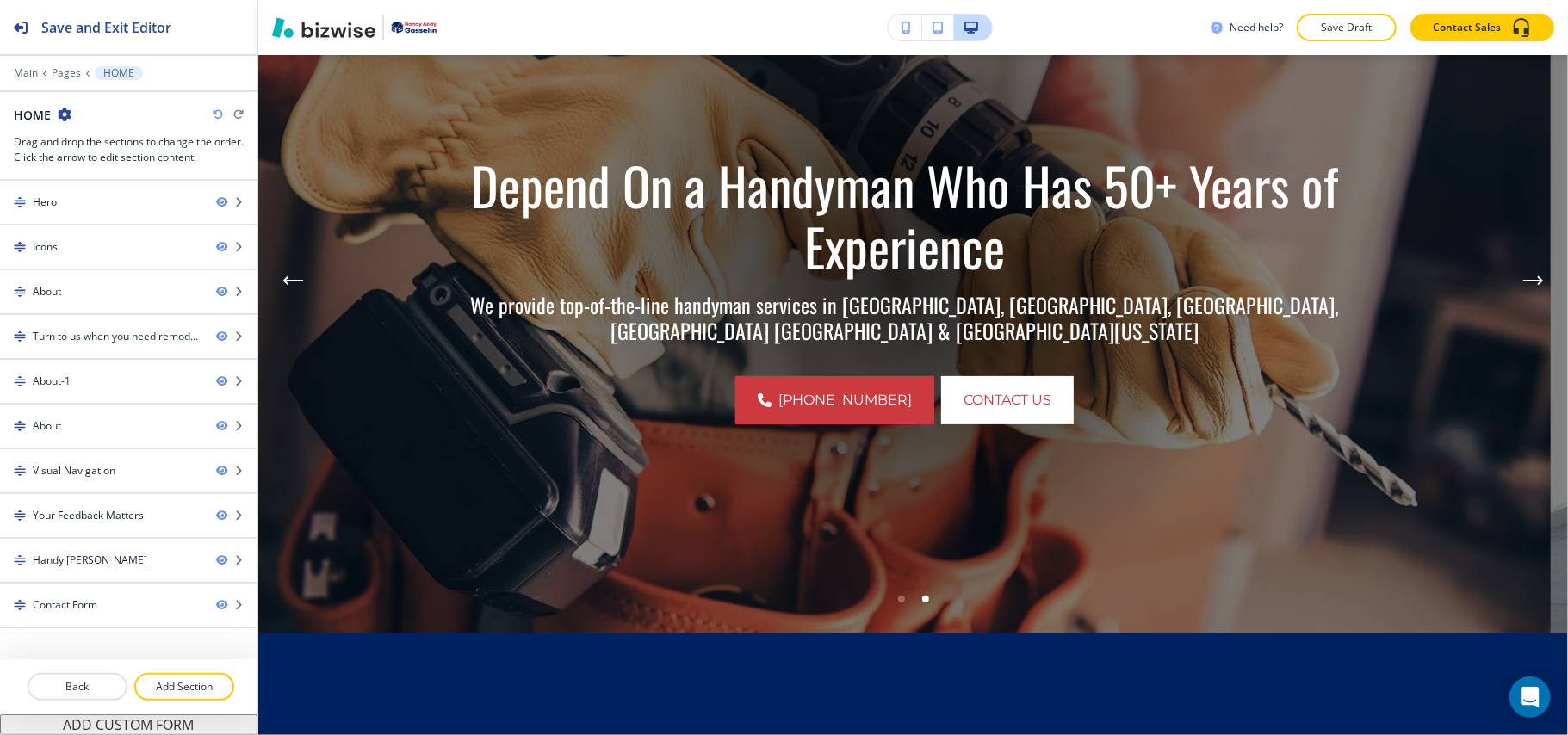
scroll to position [0, 0]
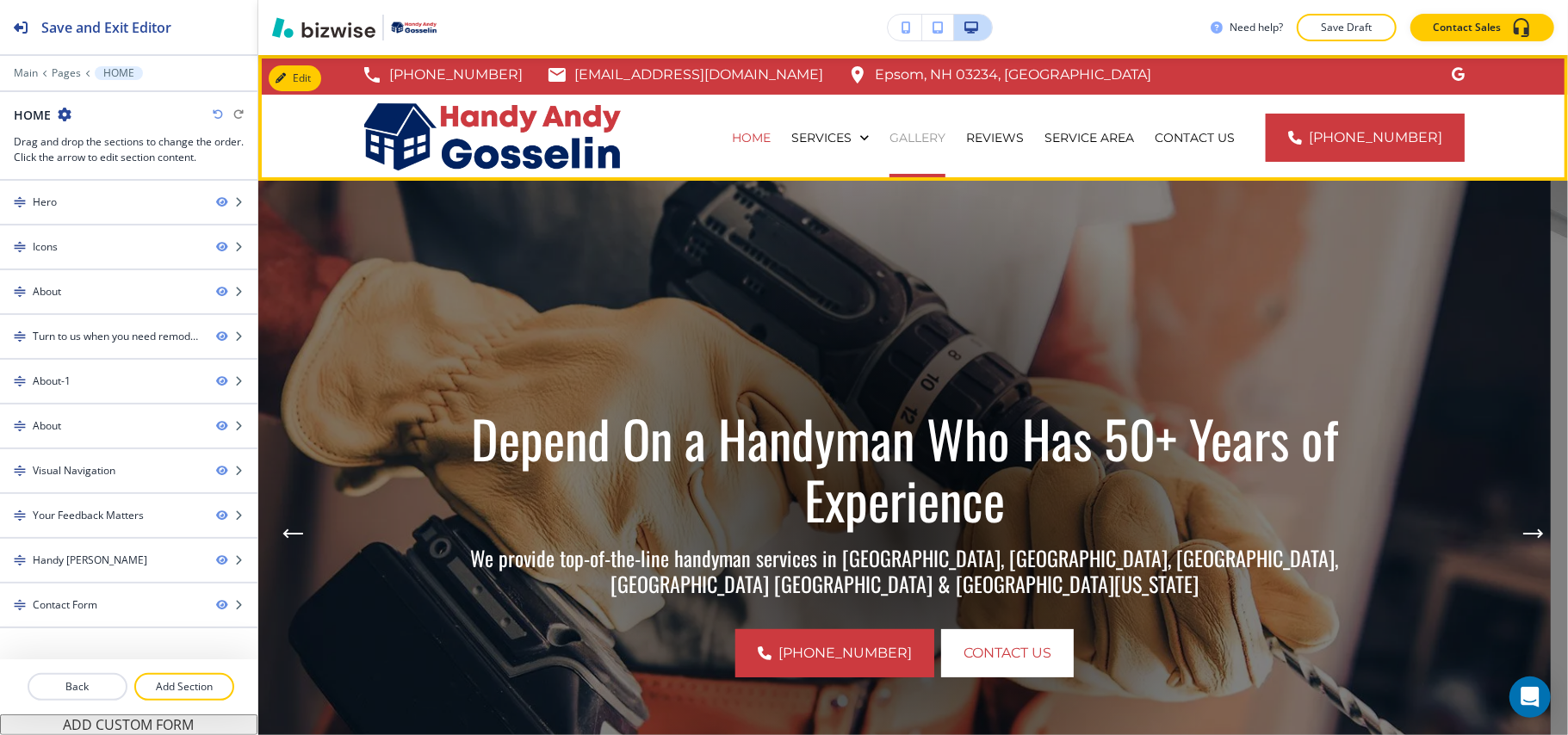
click at [924, 132] on p "GALLERY" at bounding box center [918, 138] width 56 height 18
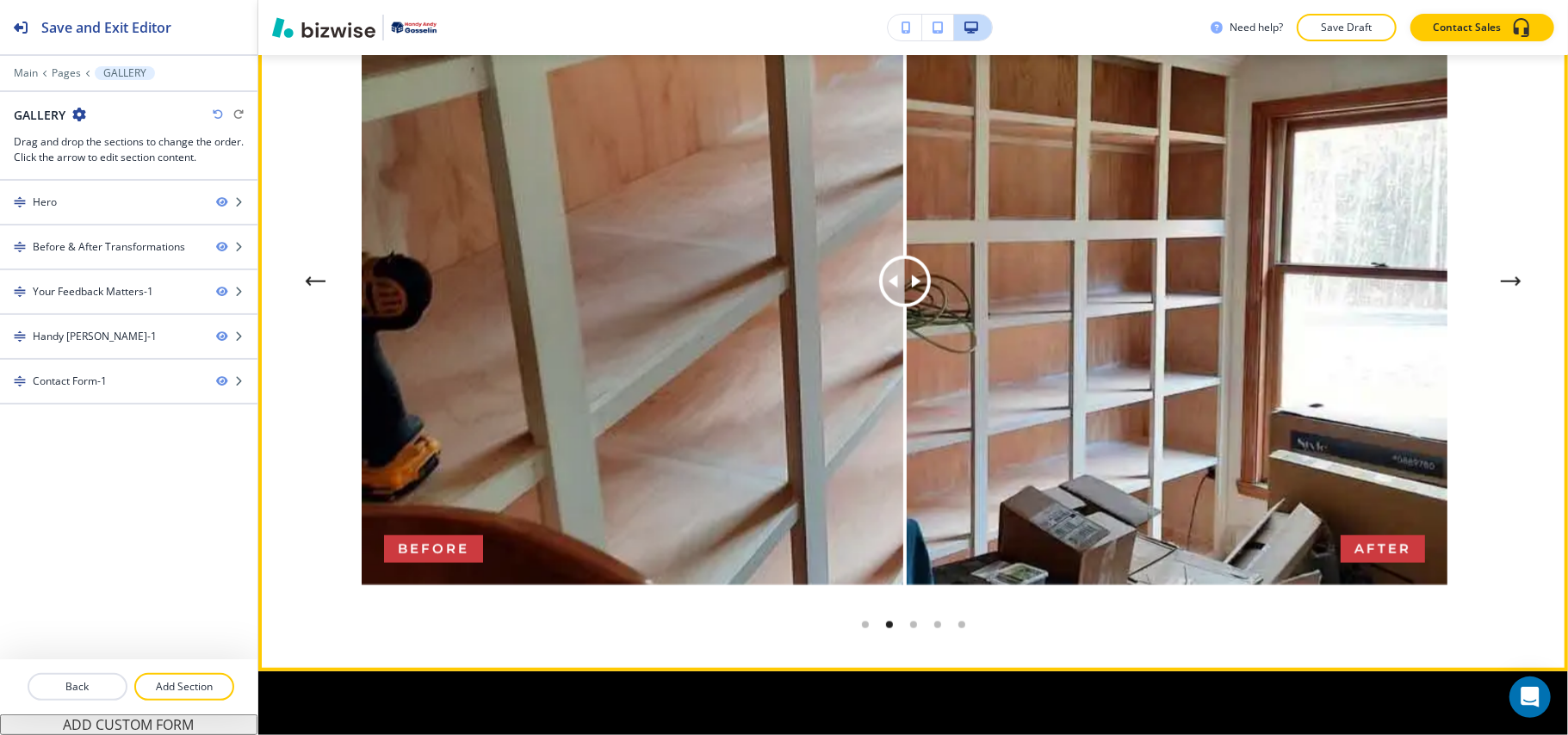
scroll to position [1262, 0]
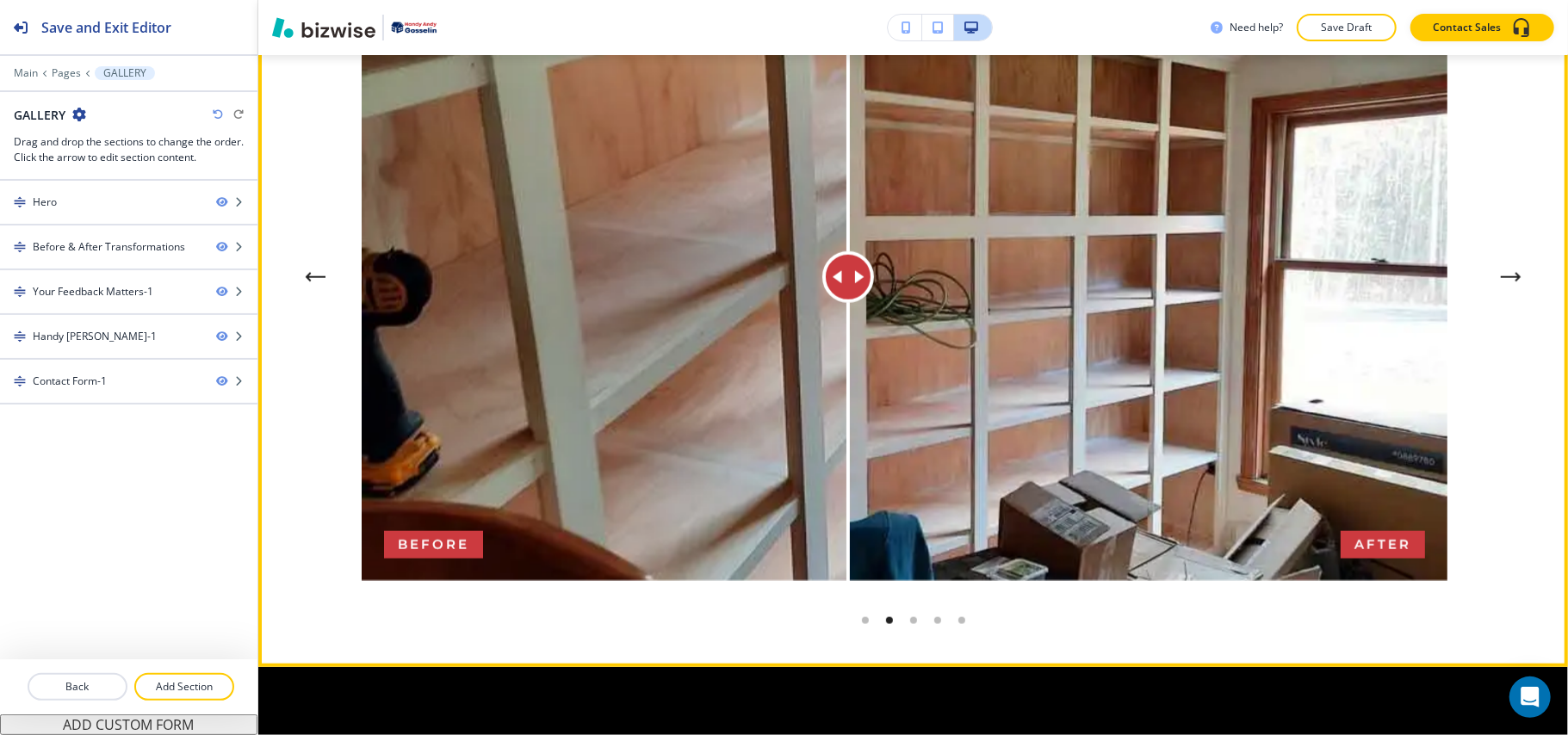
drag, startPoint x: 907, startPoint y: 268, endPoint x: 848, endPoint y: 282, distance: 60.6
click at [848, 282] on div at bounding box center [848, 277] width 52 height 52
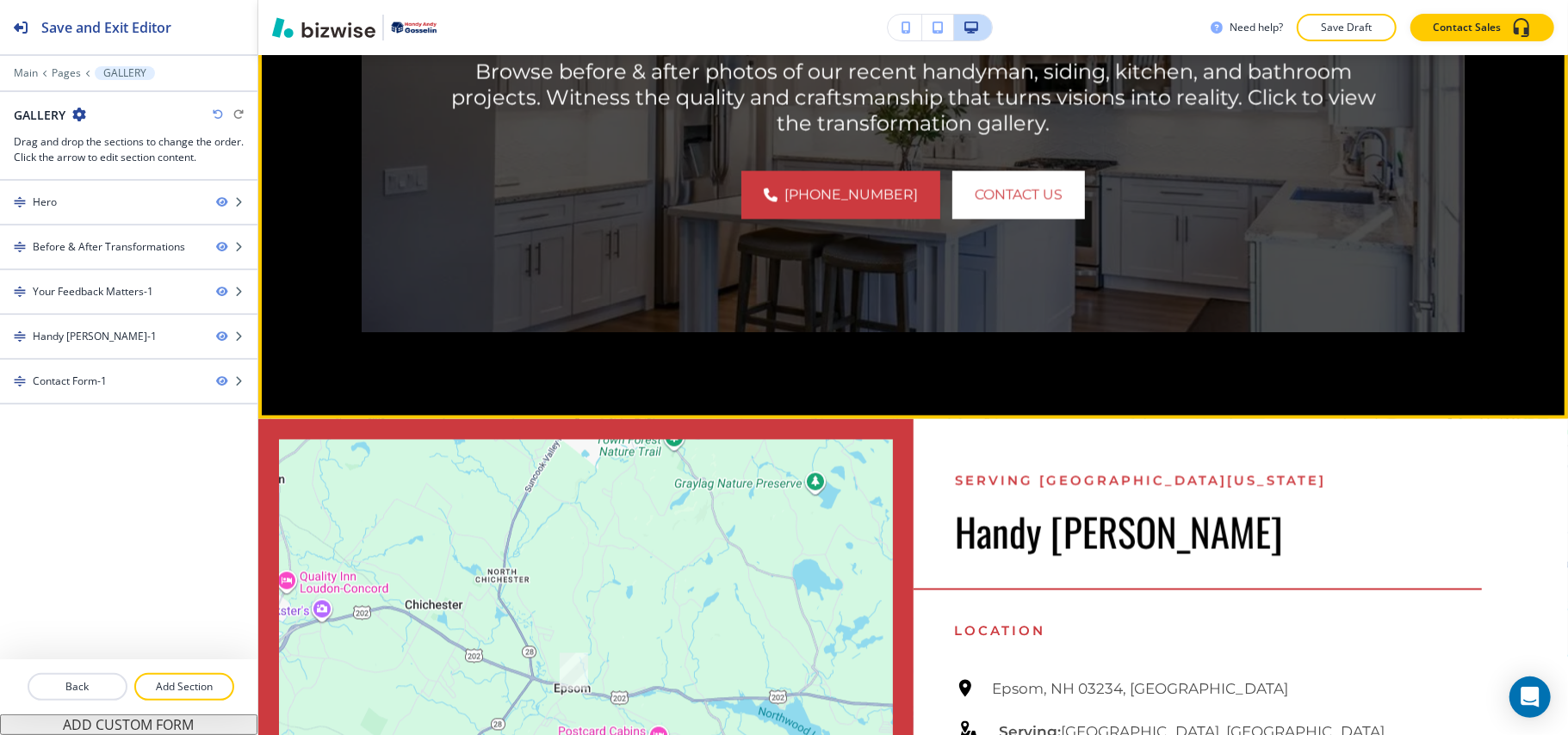
scroll to position [2180, 0]
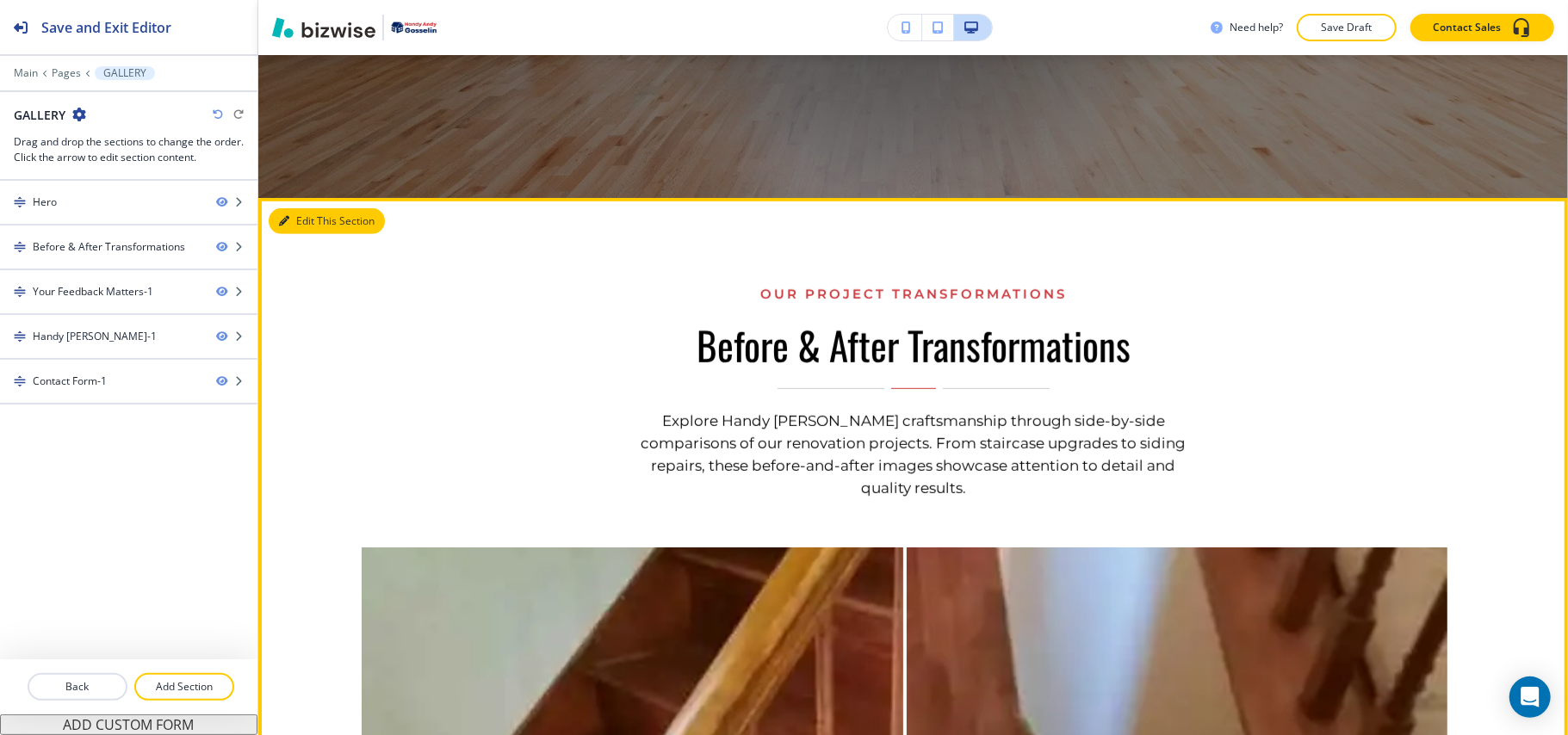
click at [314, 232] on button "Edit This Section" at bounding box center [326, 220] width 116 height 25
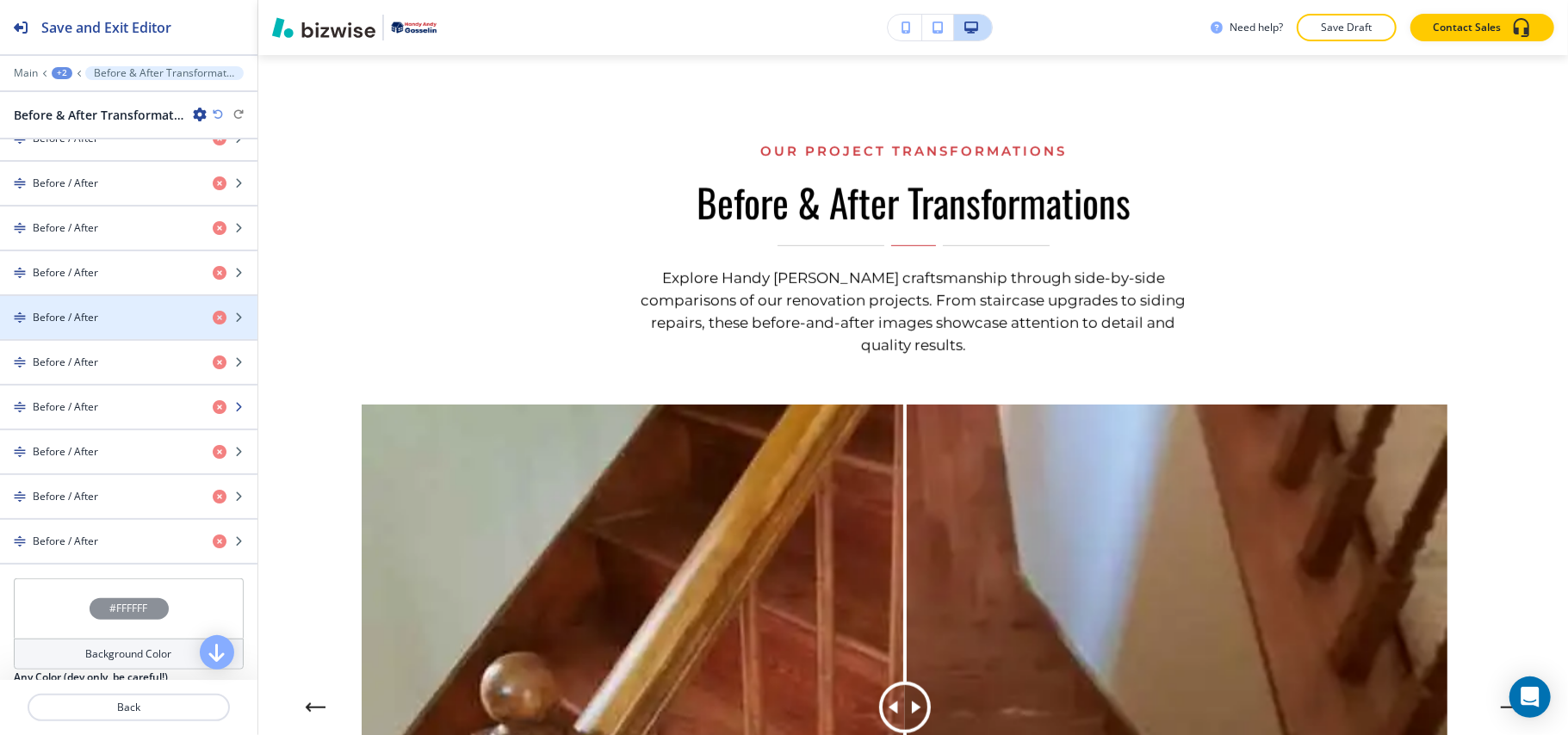
scroll to position [1055, 0]
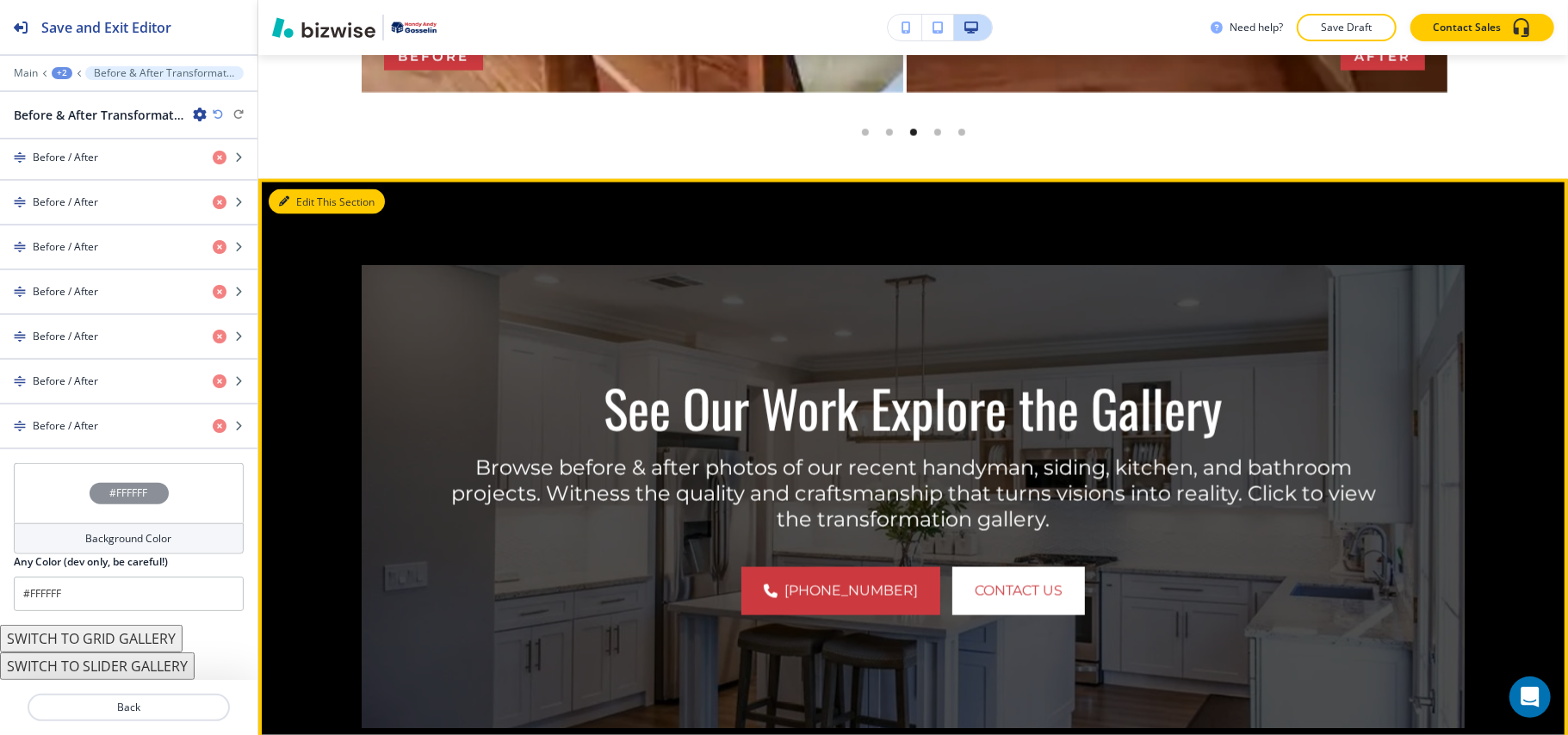
click at [304, 210] on button "Edit This Section" at bounding box center [326, 202] width 116 height 25
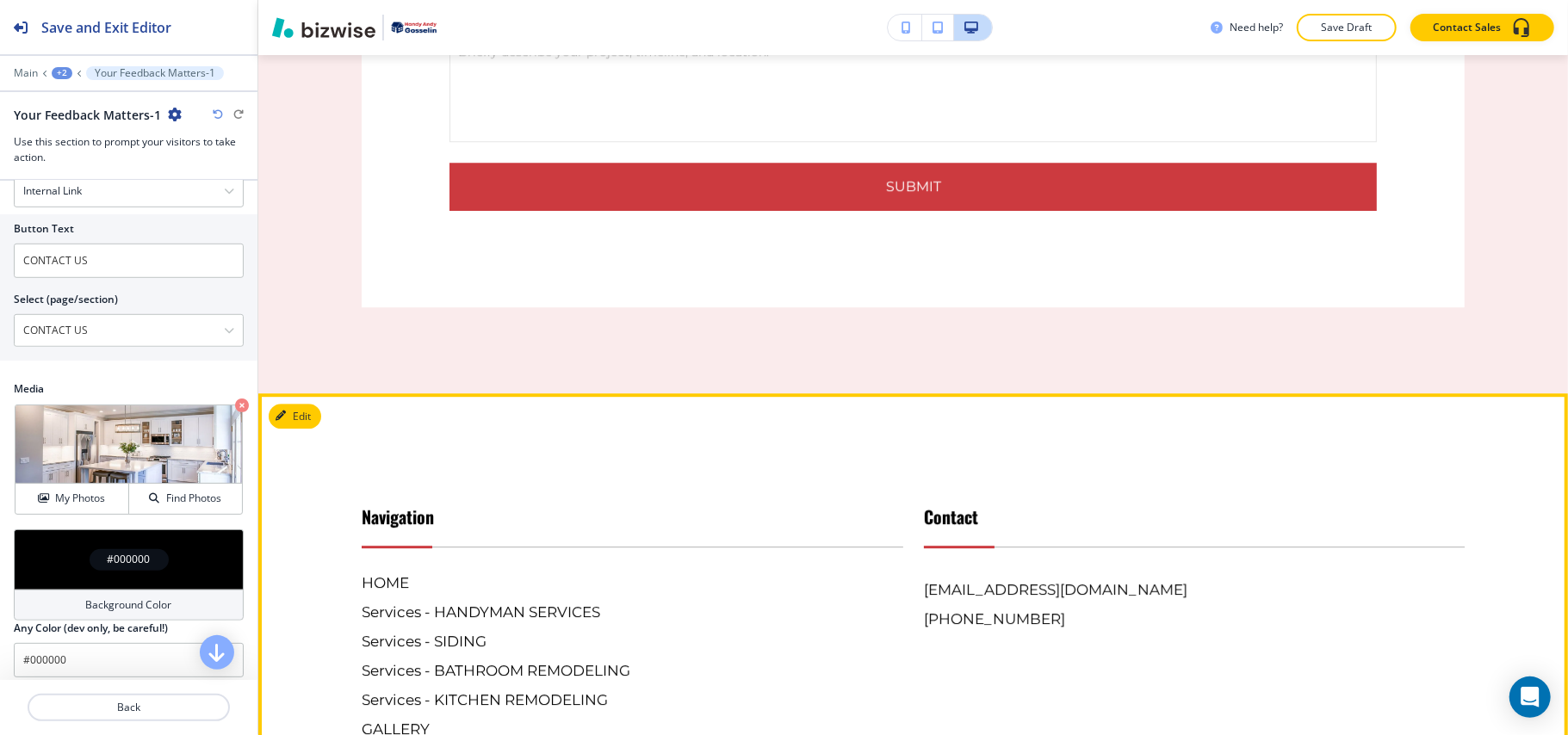
scroll to position [3595, 0]
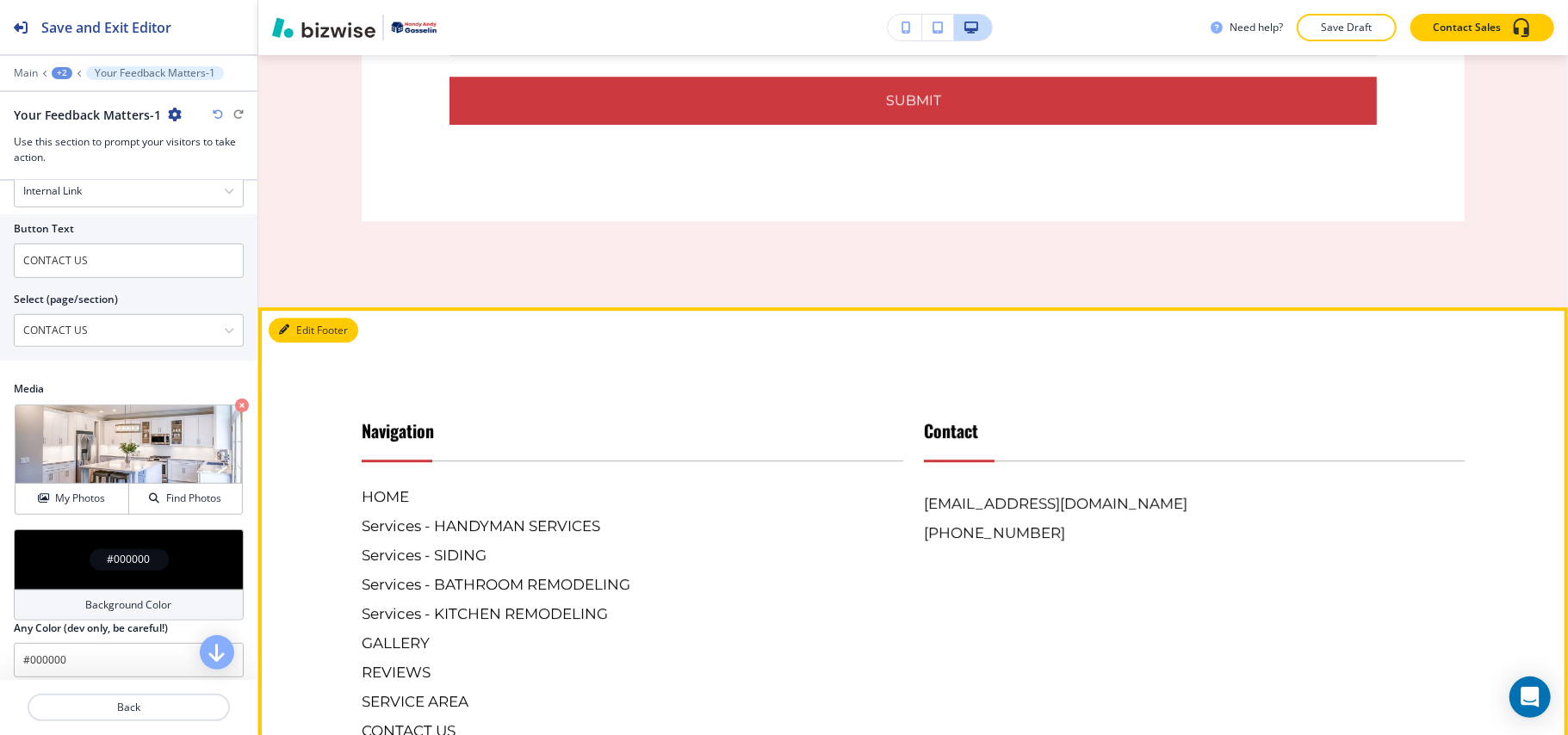
click at [301, 318] on button "Edit Footer" at bounding box center [313, 330] width 89 height 25
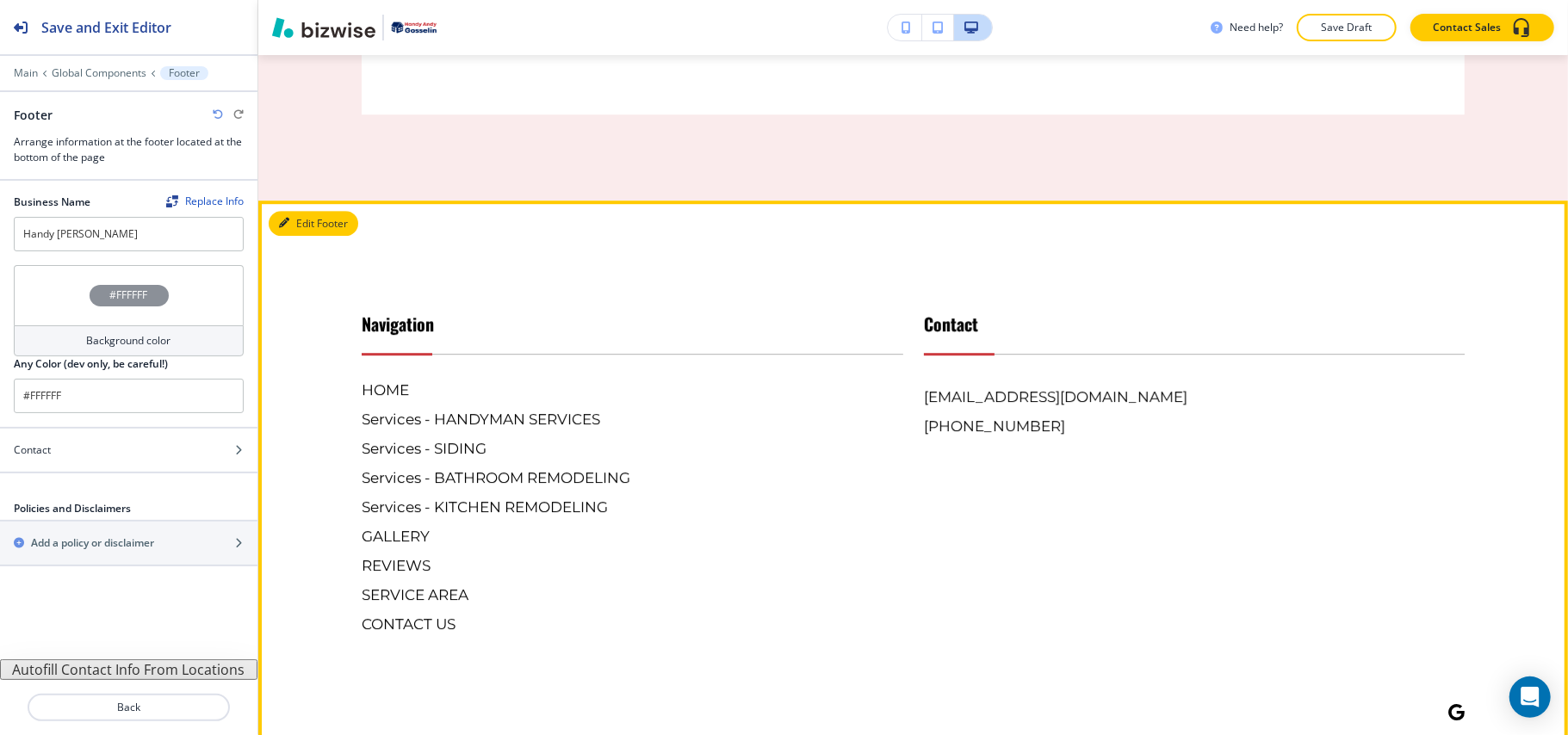
scroll to position [3845, 0]
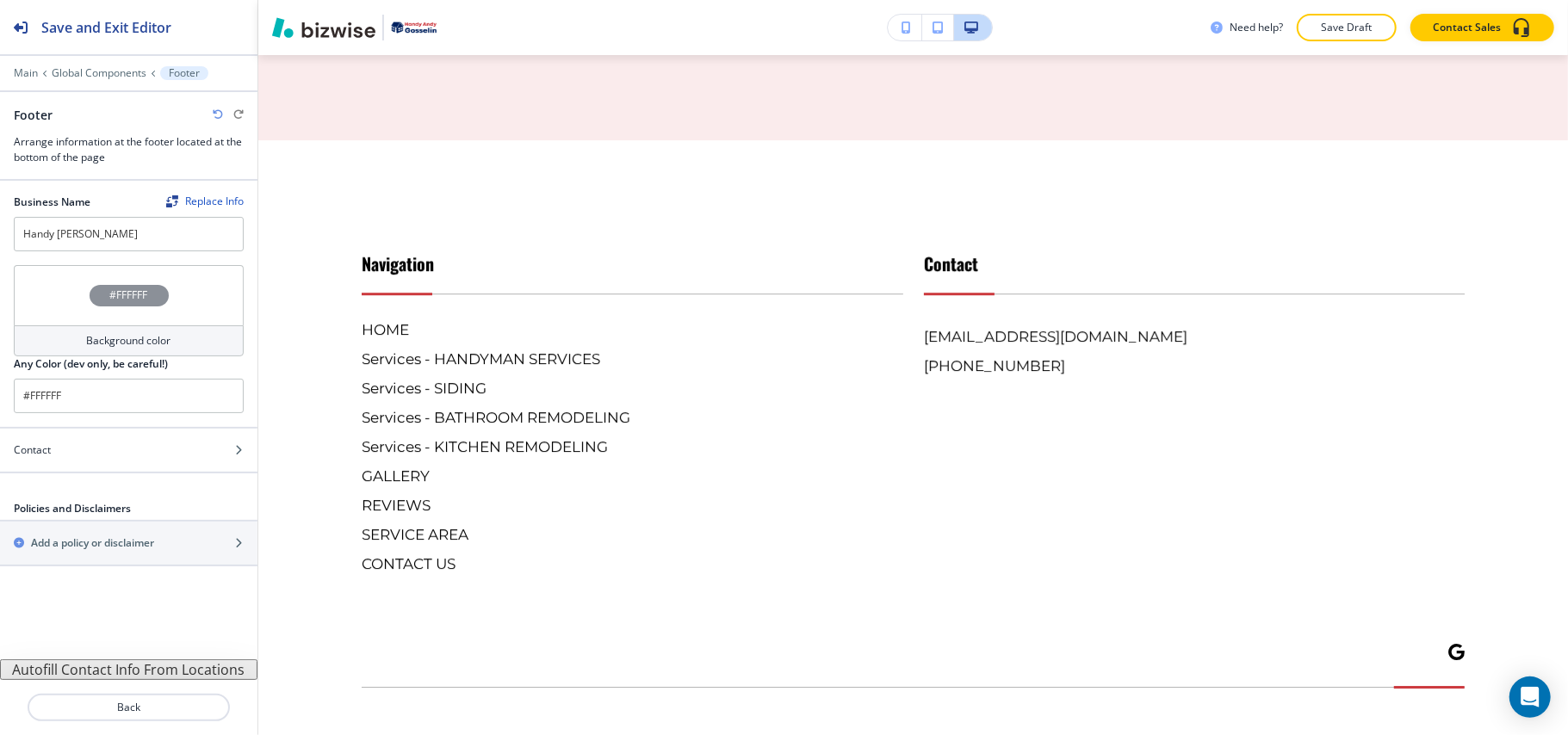
click at [107, 667] on button "Autofill Contact Info From Locations" at bounding box center [128, 670] width 257 height 21
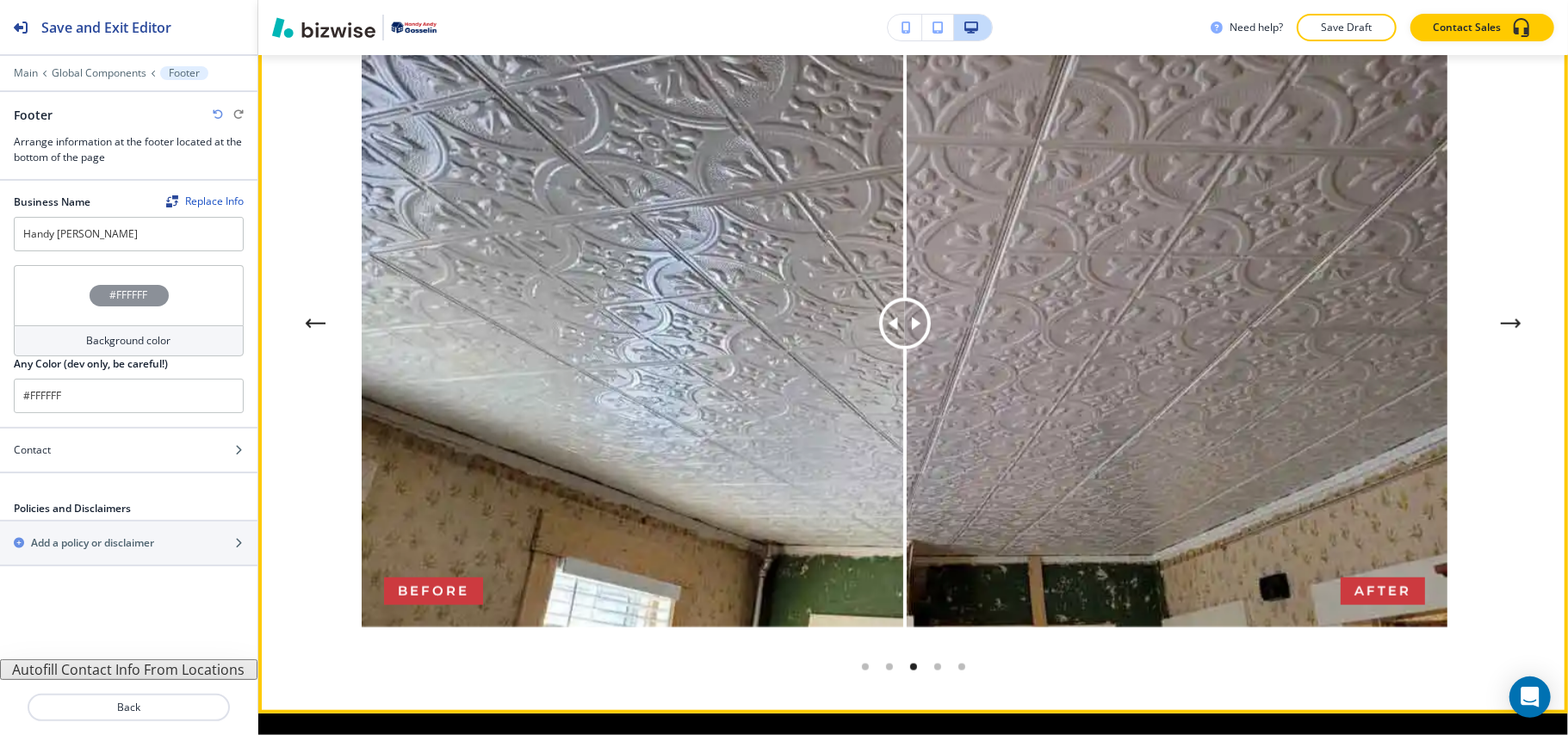
scroll to position [1522, 0]
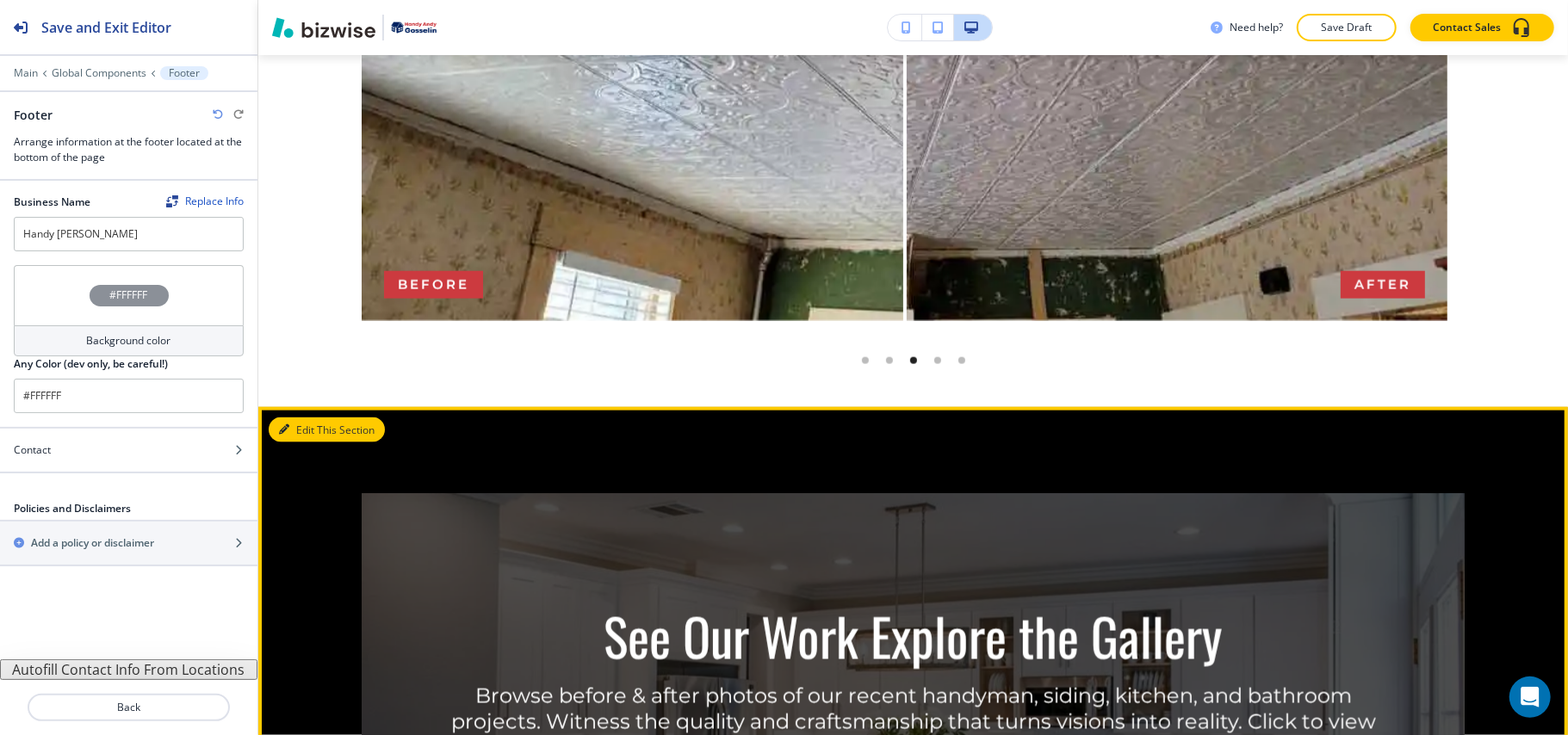
click at [304, 429] on button "Edit This Section" at bounding box center [326, 430] width 116 height 25
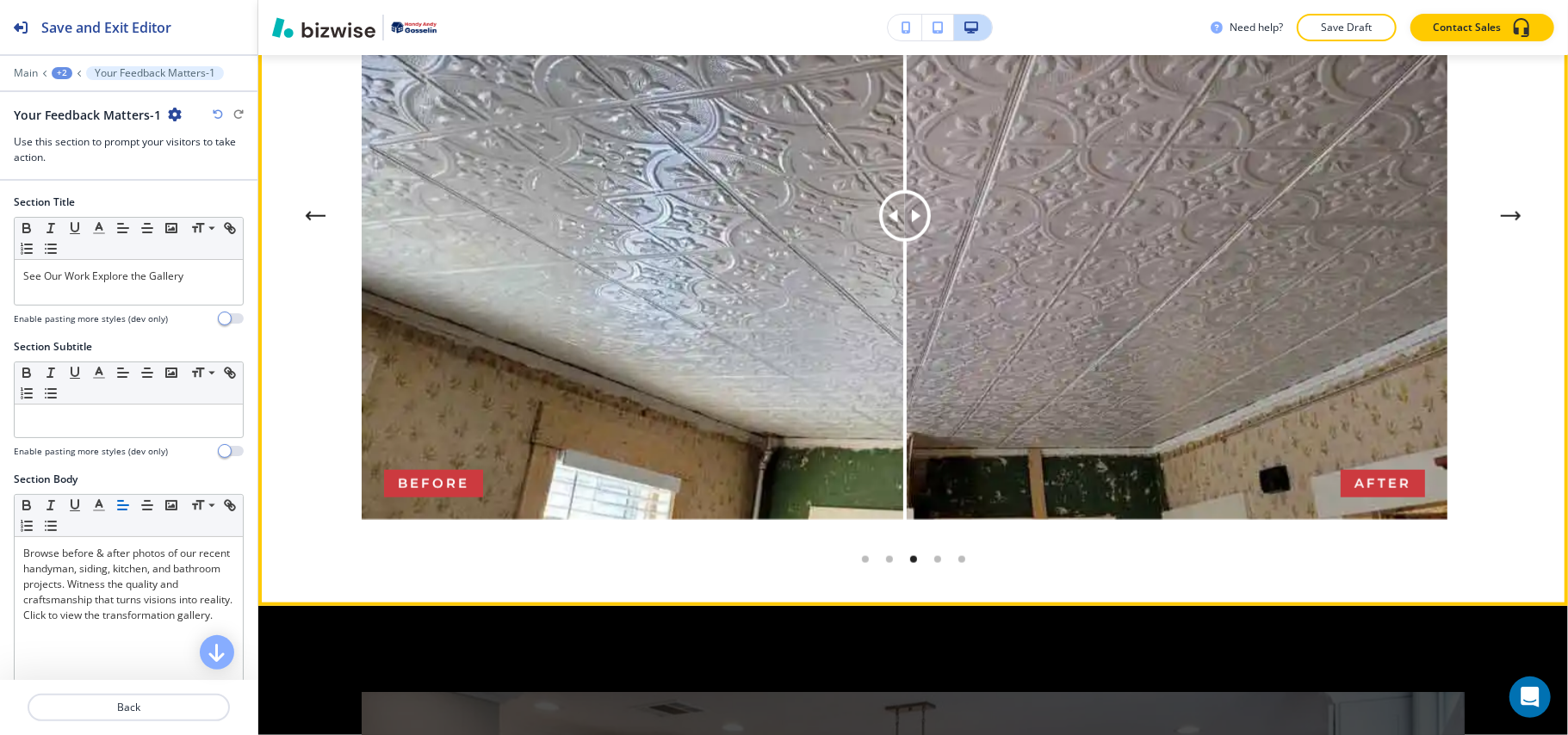
scroll to position [1185, 0]
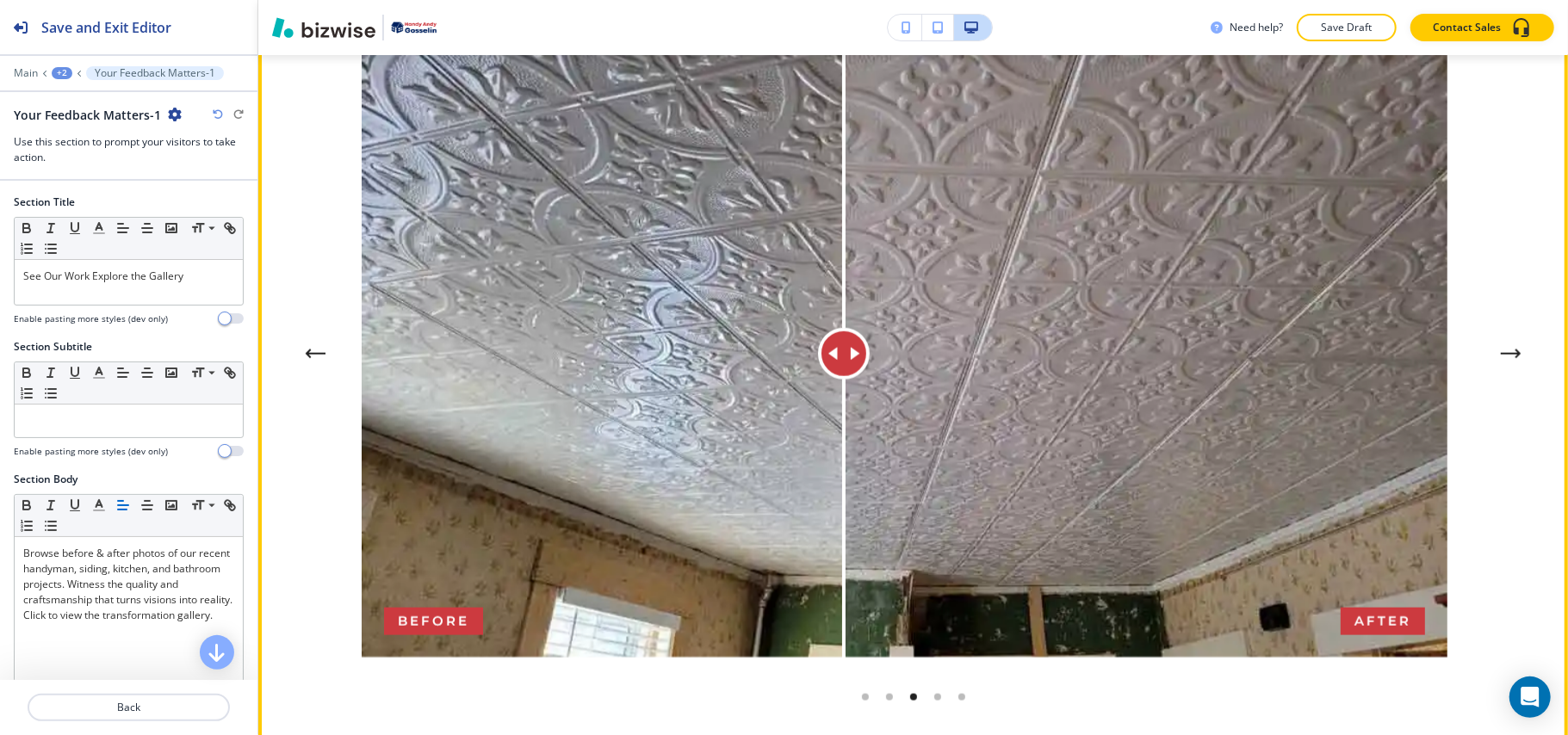
drag, startPoint x: 909, startPoint y: 351, endPoint x: 844, endPoint y: 390, distance: 75.8
click at [844, 390] on div at bounding box center [844, 354] width 0 height 607
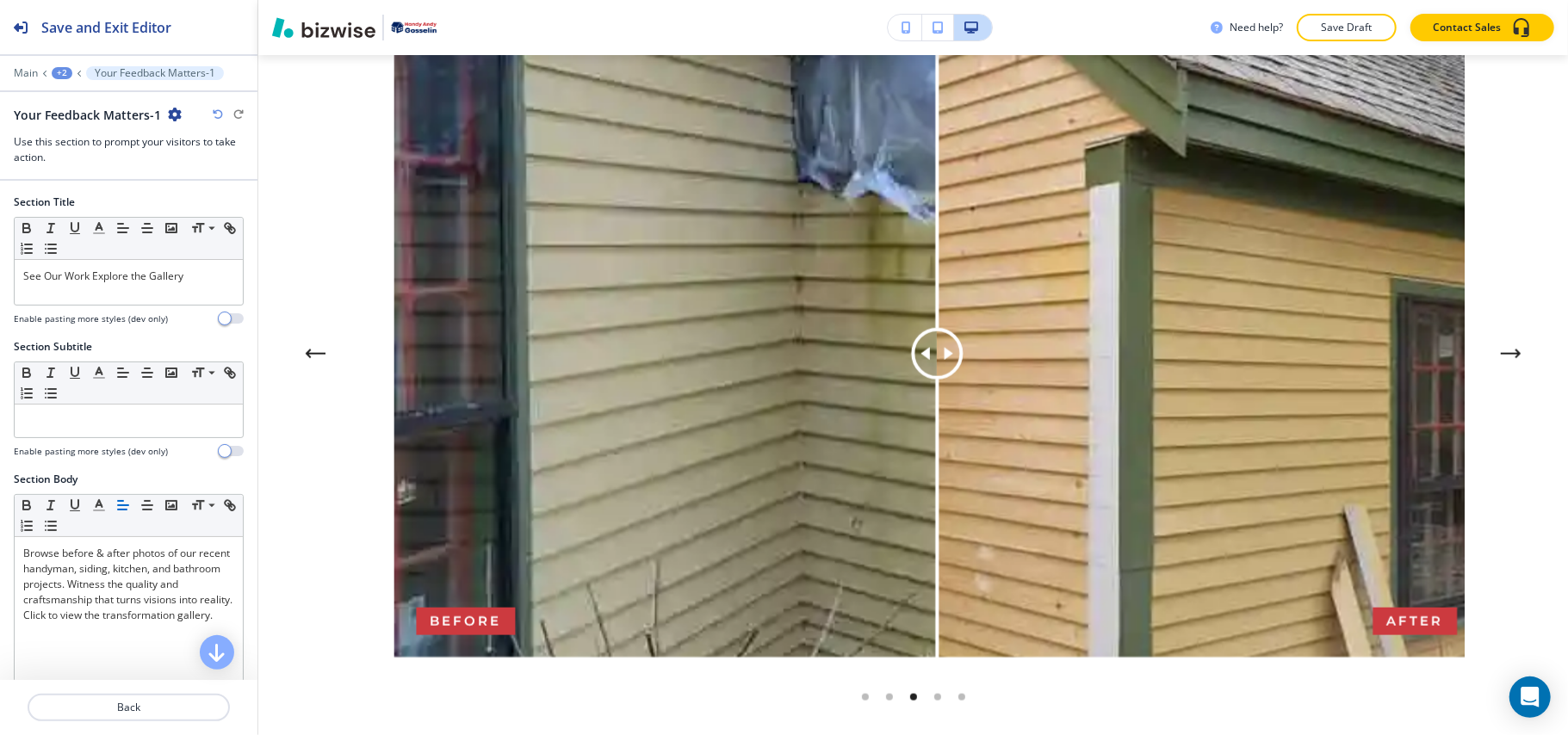
scroll to position [0, 0]
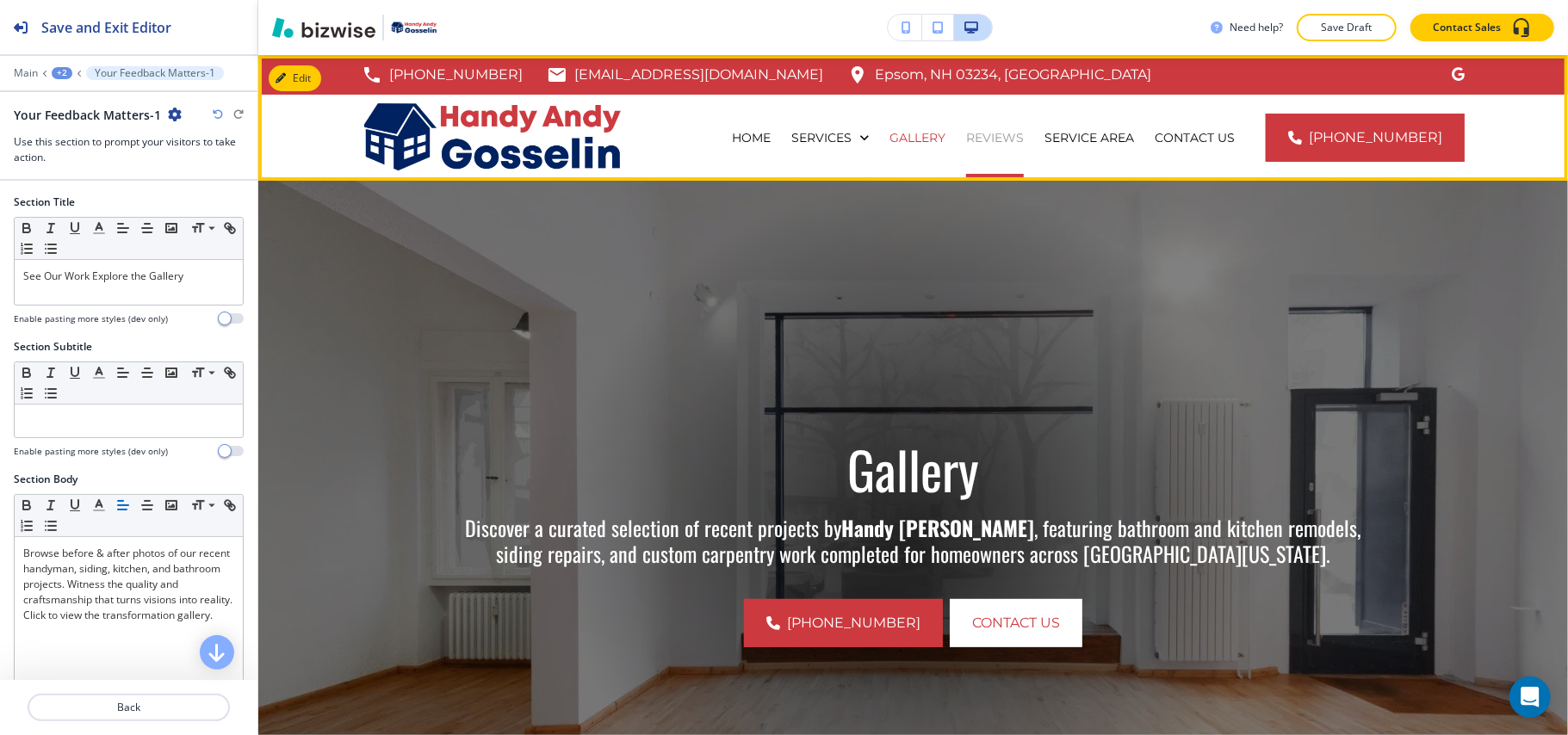
click at [1003, 139] on p "REVIEWS" at bounding box center [995, 138] width 58 height 18
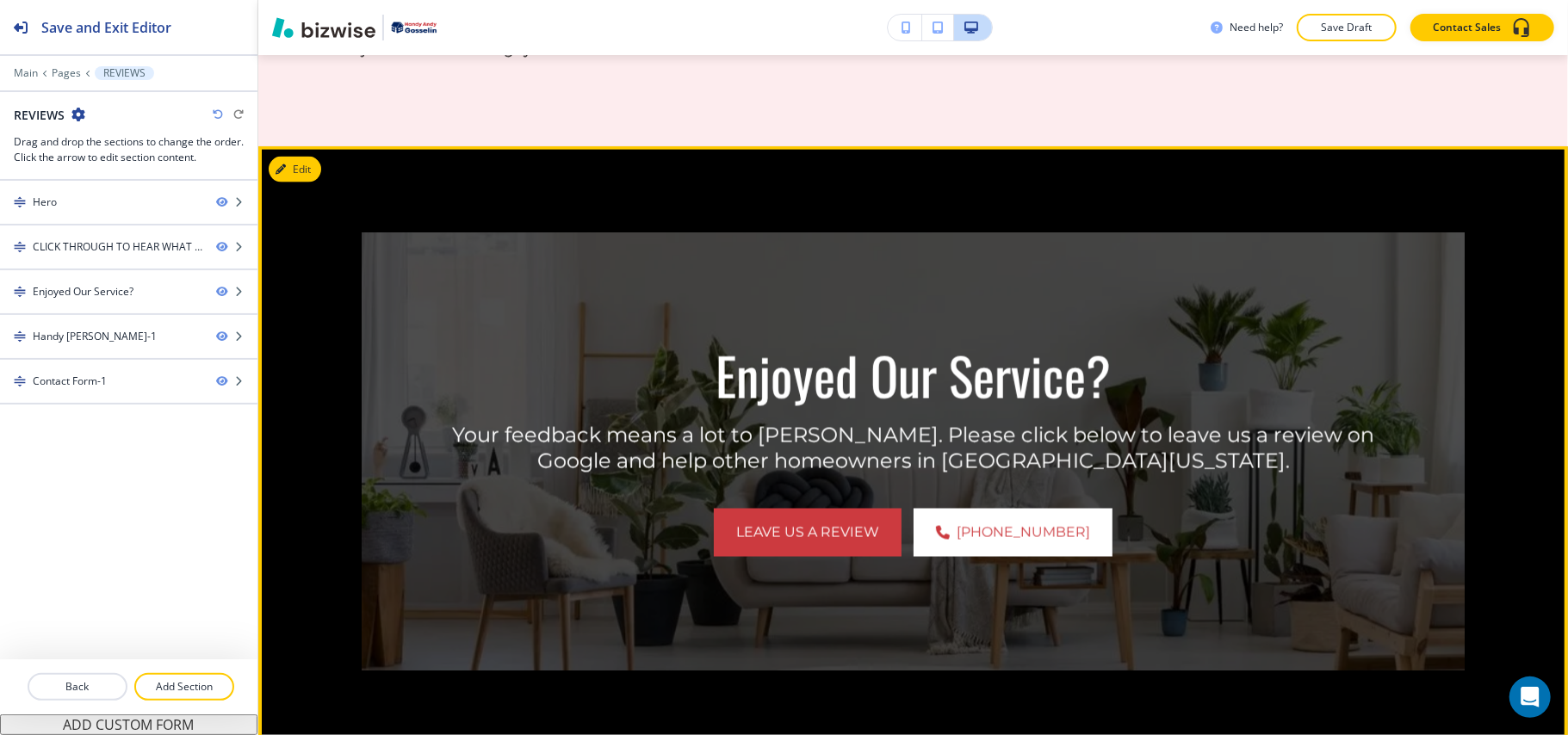
scroll to position [1836, 0]
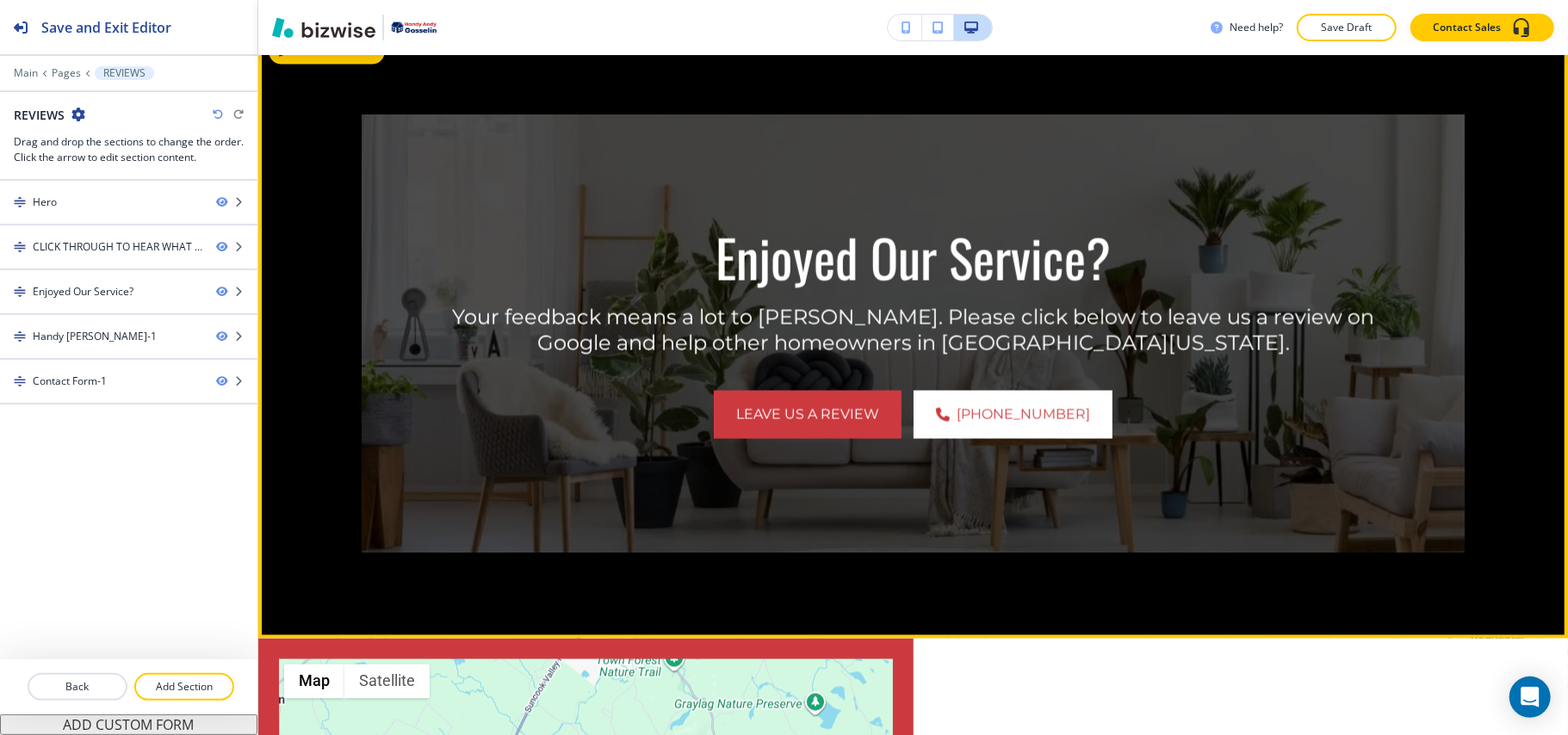
click at [307, 61] on button "Edit This Section" at bounding box center [326, 51] width 116 height 25
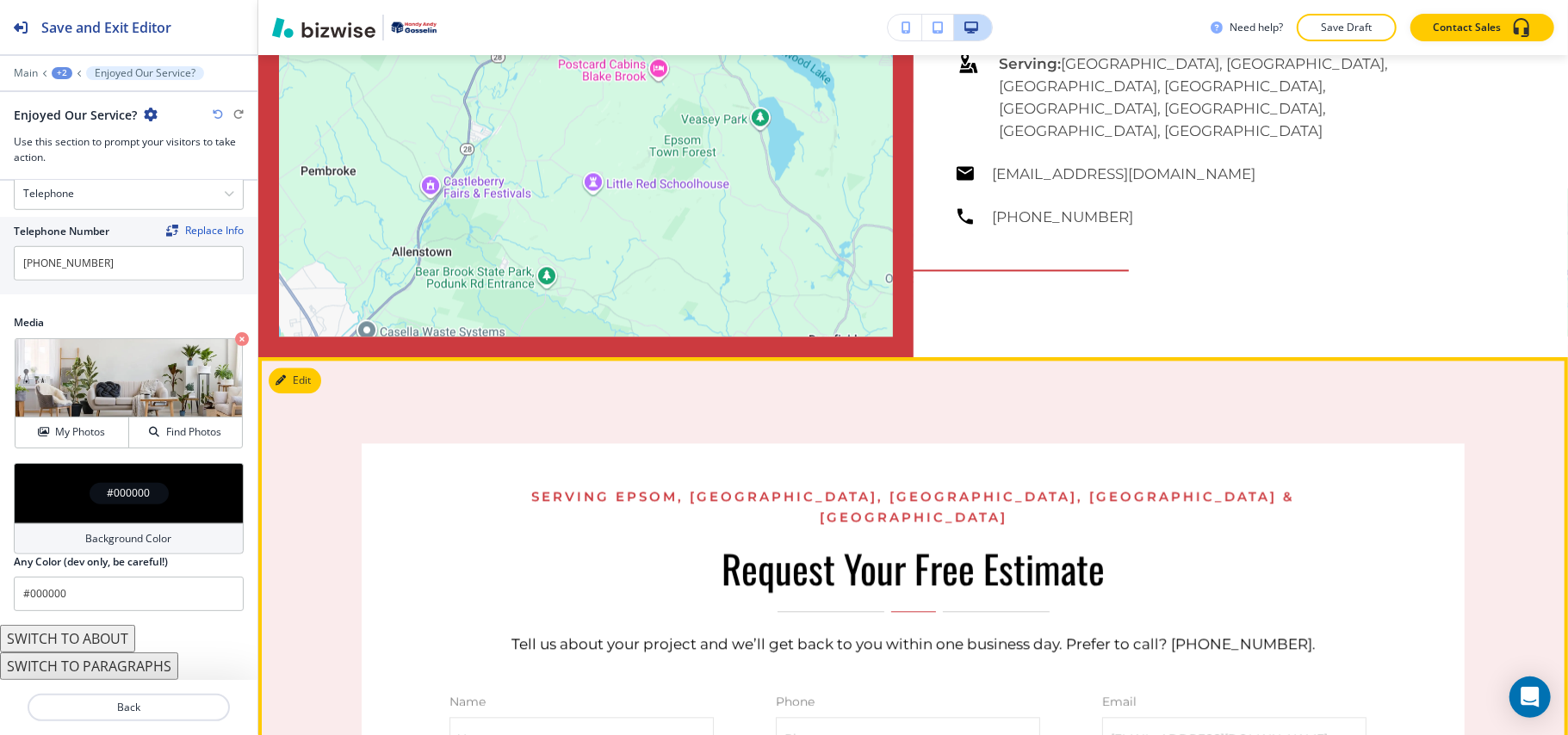
scroll to position [2956, 0]
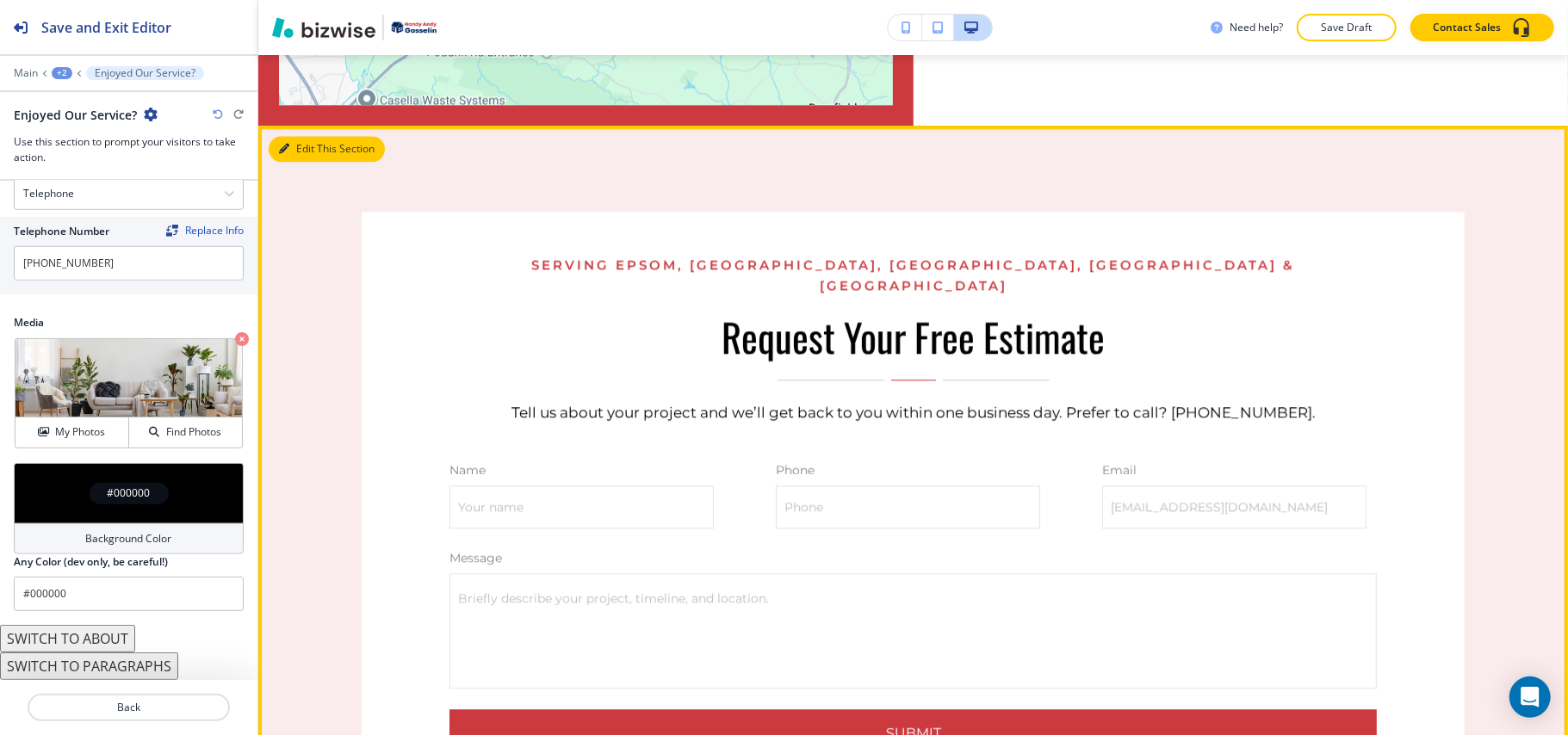
click at [300, 136] on button "Edit This Section" at bounding box center [326, 148] width 116 height 25
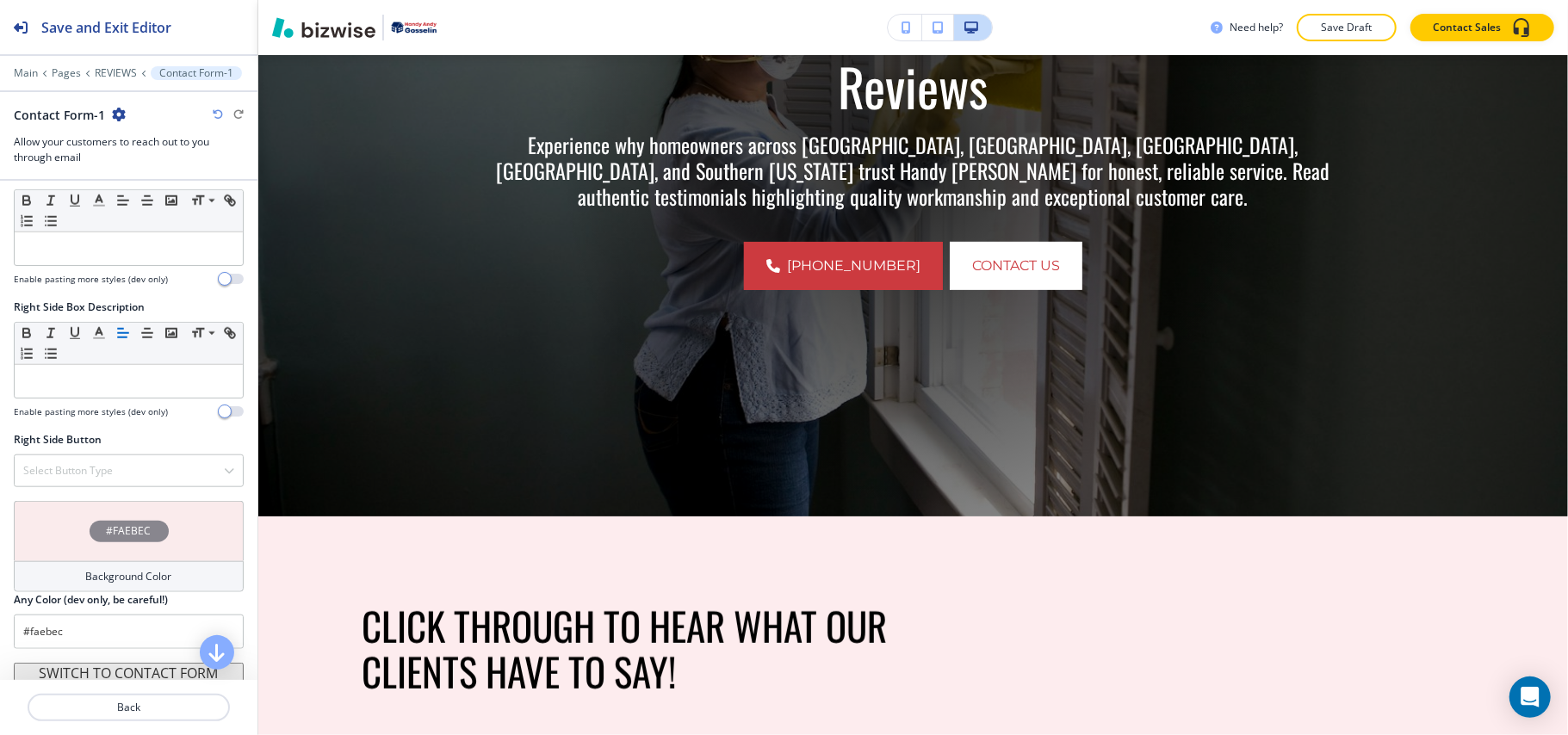
scroll to position [0, 0]
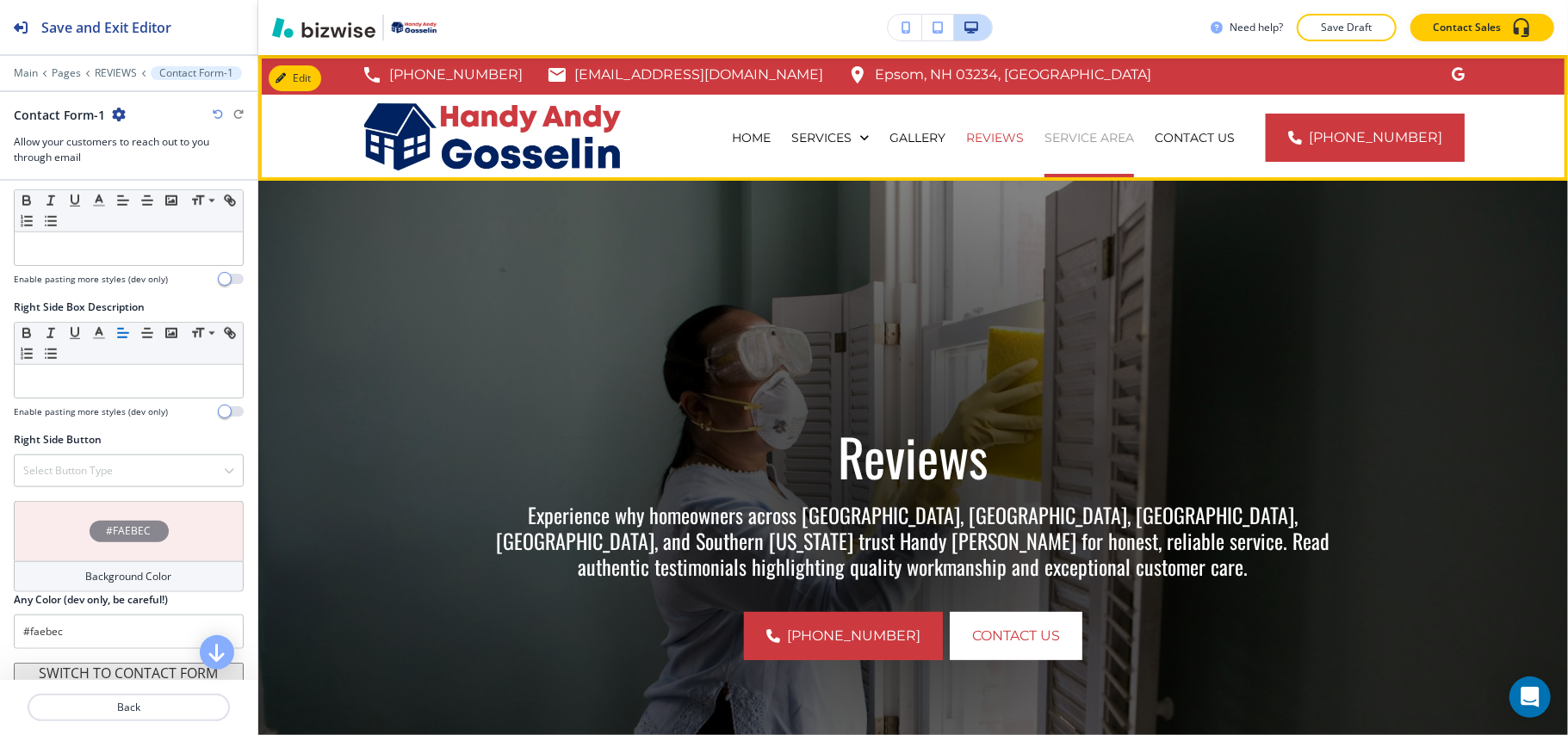
click at [1106, 143] on p "SERVICE AREA" at bounding box center [1089, 138] width 89 height 18
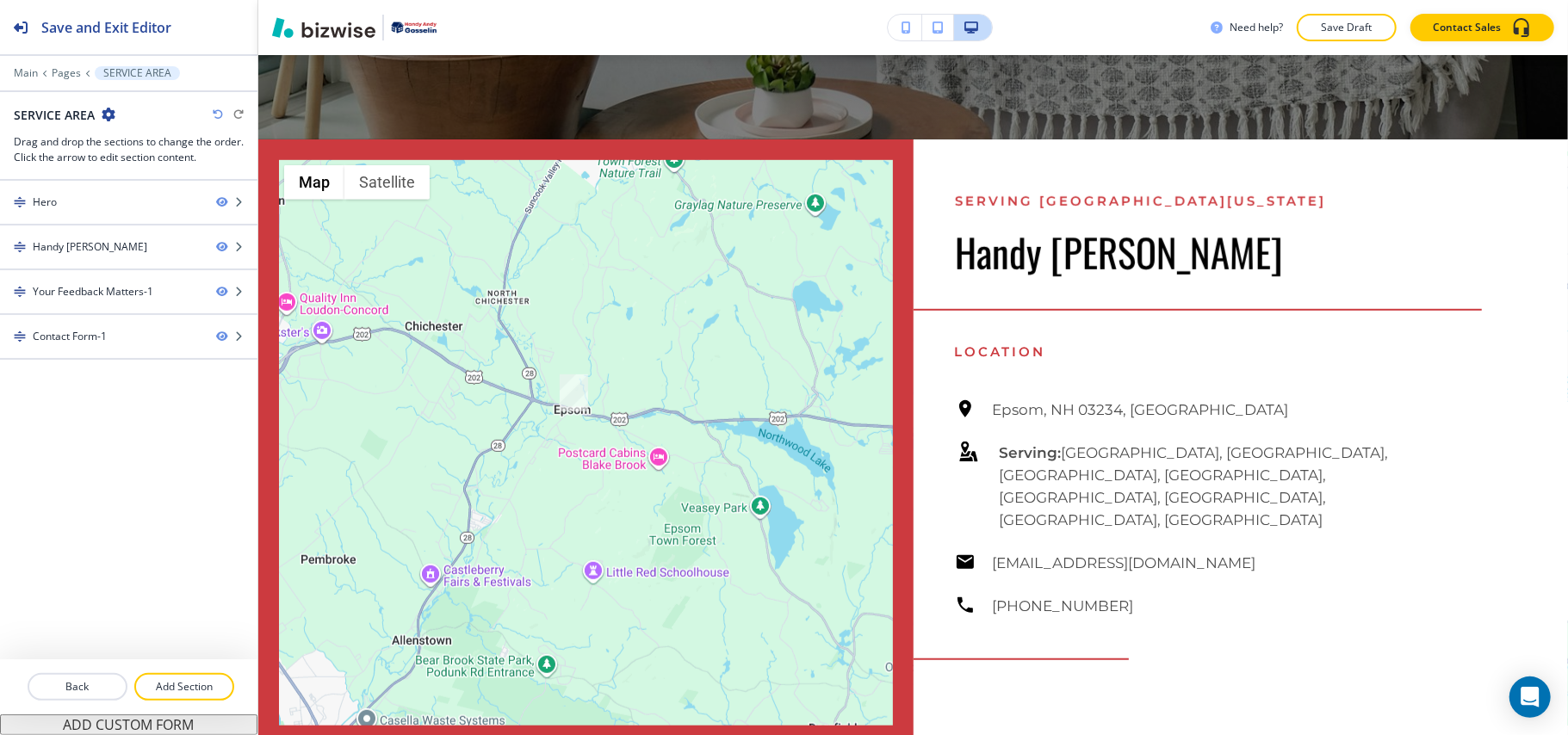
scroll to position [517, 0]
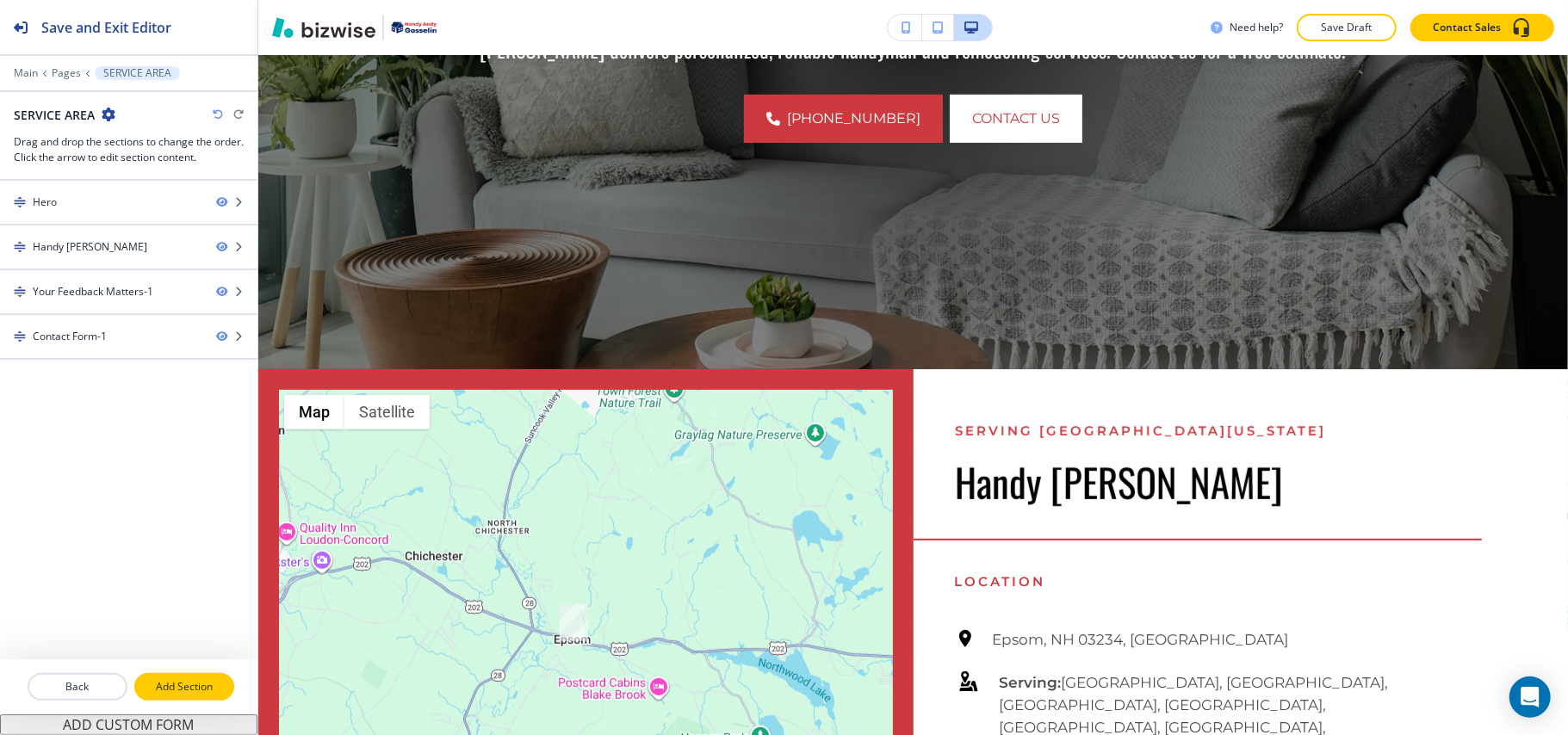
click at [187, 676] on button "Add Section" at bounding box center [184, 686] width 100 height 27
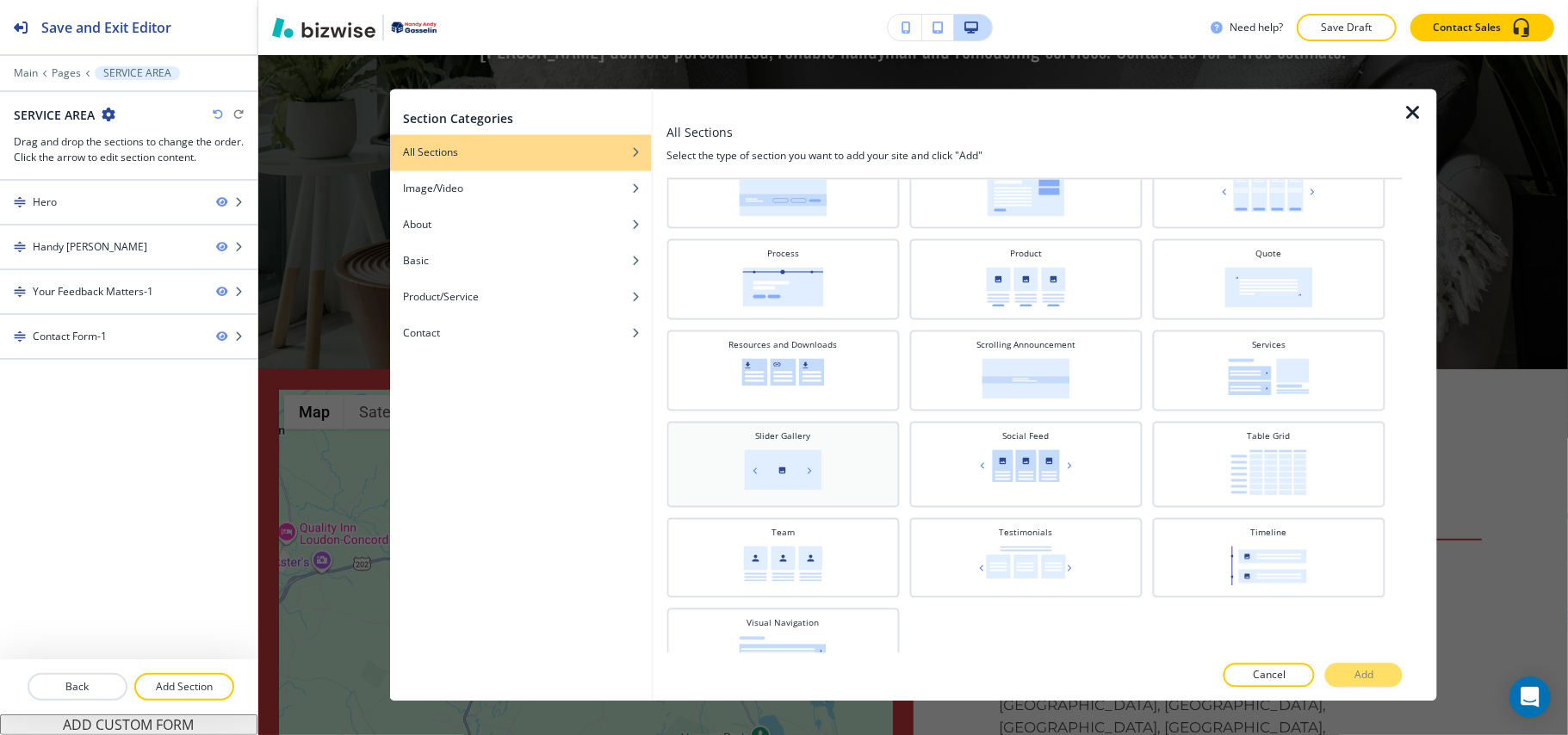
scroll to position [647, 0]
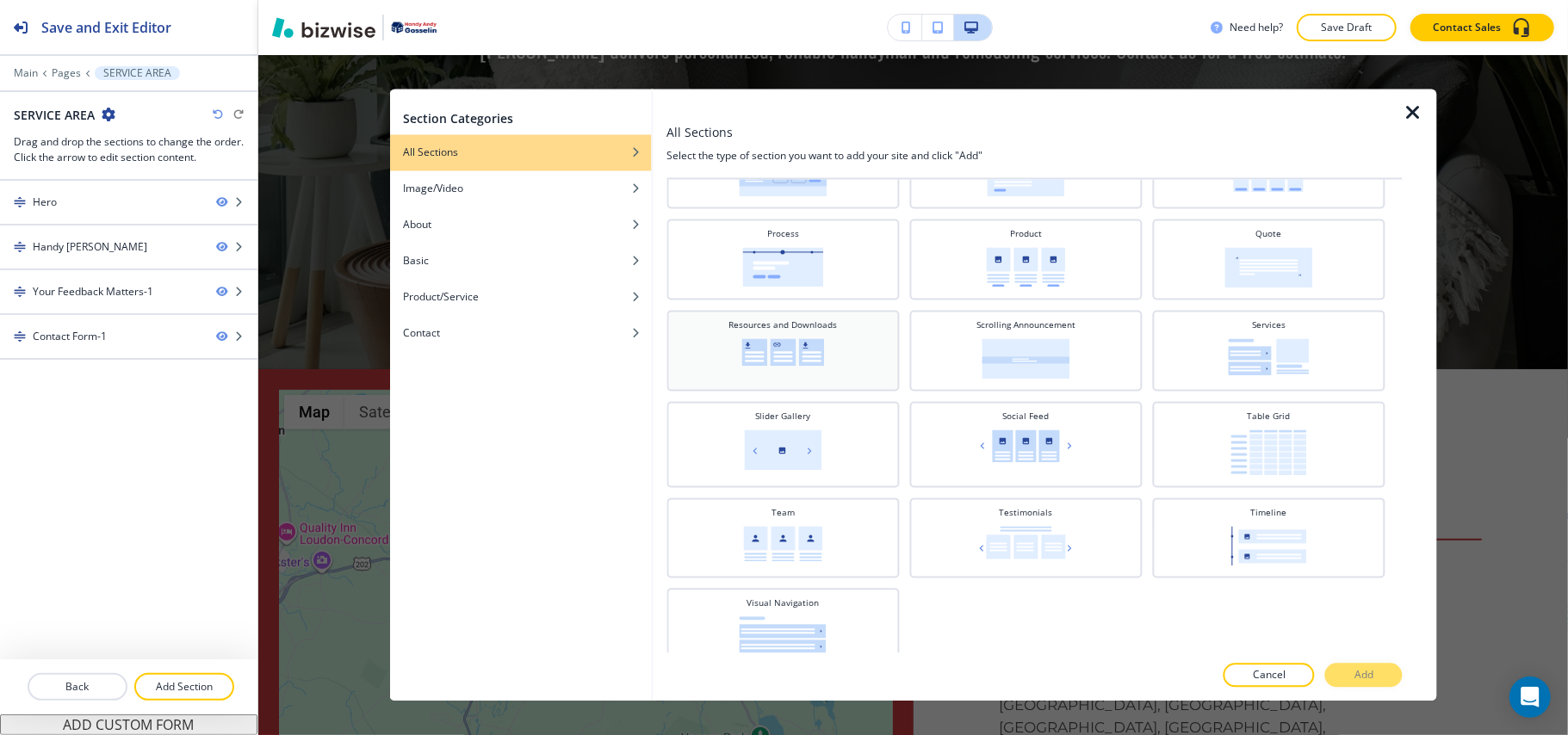
click at [793, 363] on div "Resources and Downloads" at bounding box center [782, 349] width 215 height 61
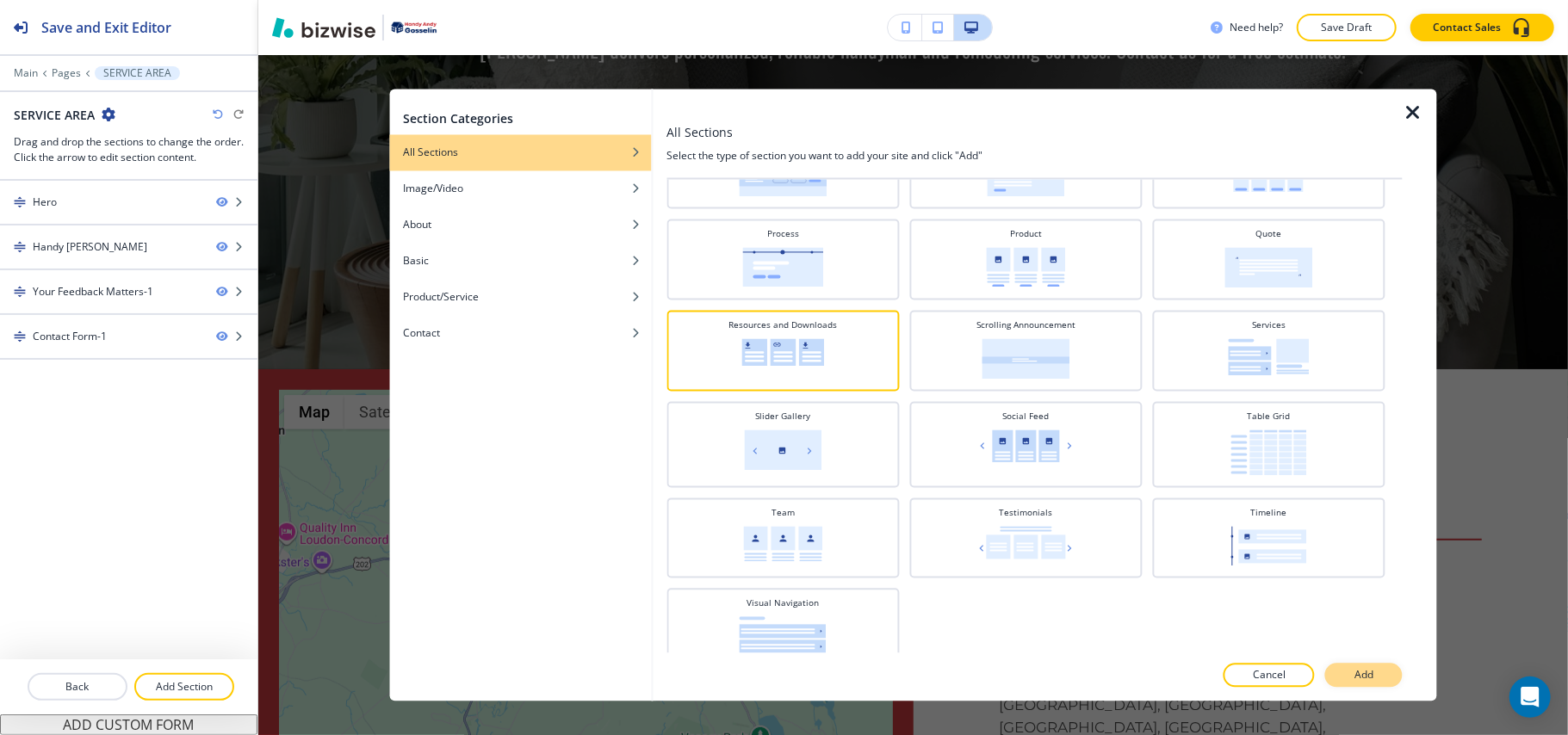
click at [1369, 672] on p "Add" at bounding box center [1364, 675] width 19 height 16
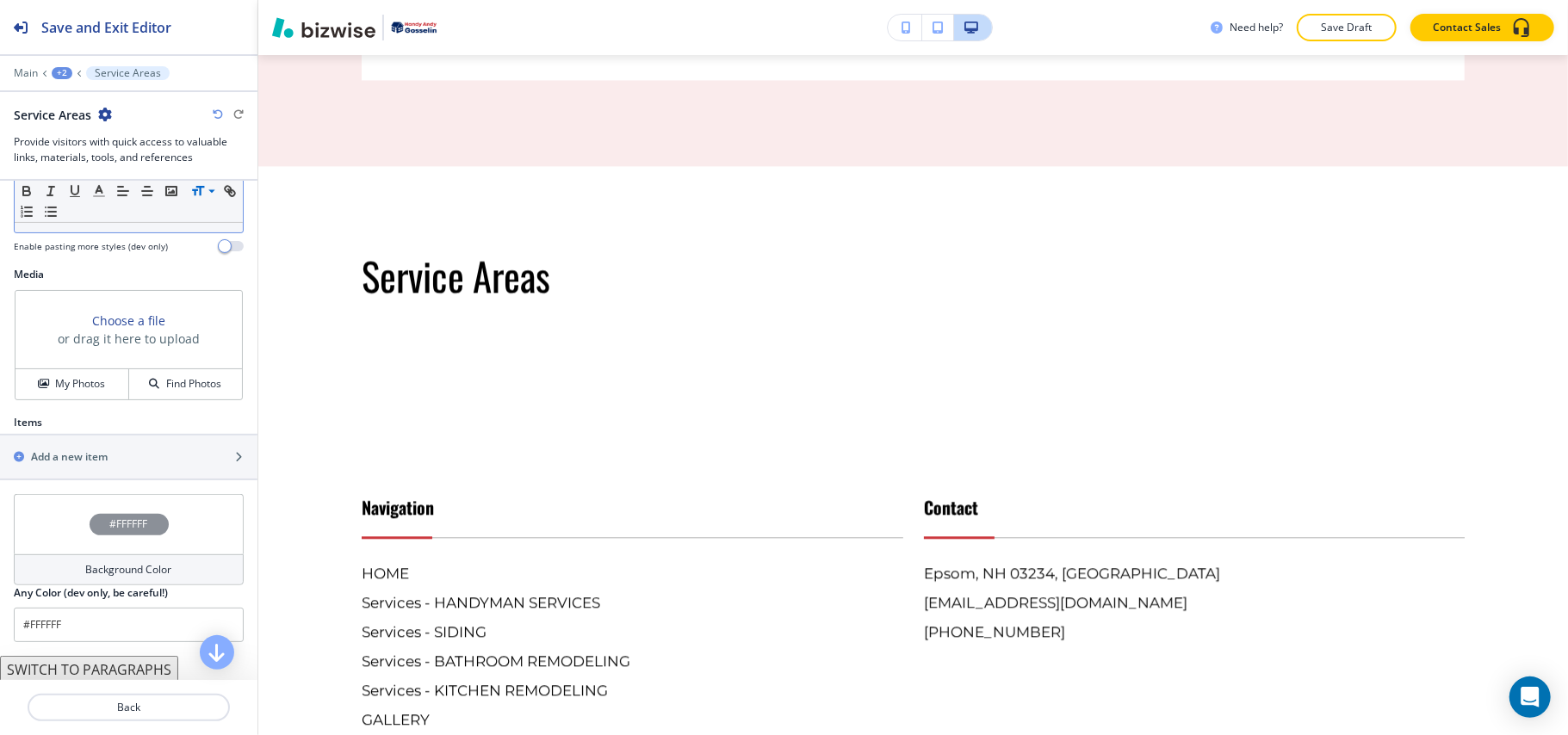
scroll to position [538, 0]
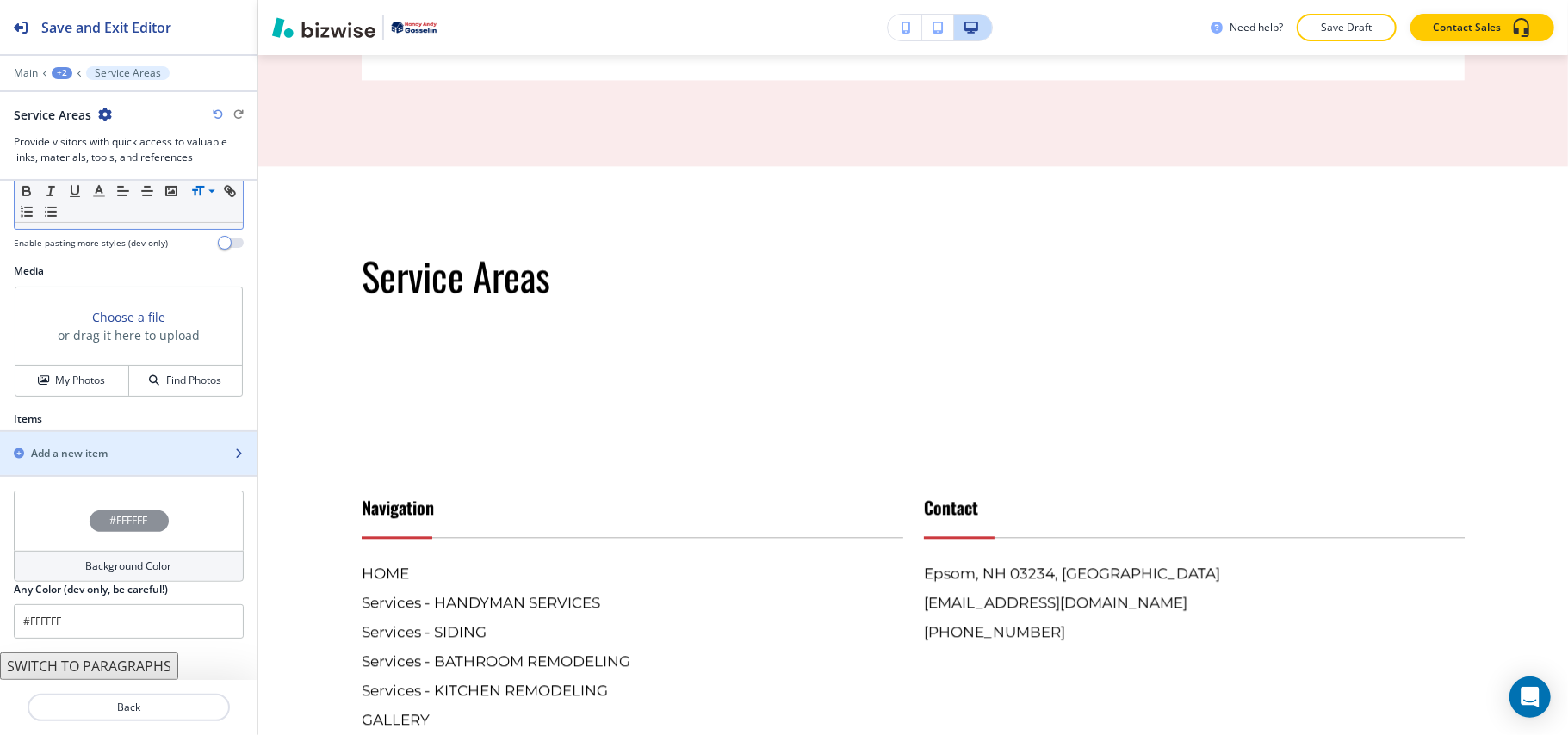
click at [80, 442] on div "button" at bounding box center [128, 439] width 257 height 14
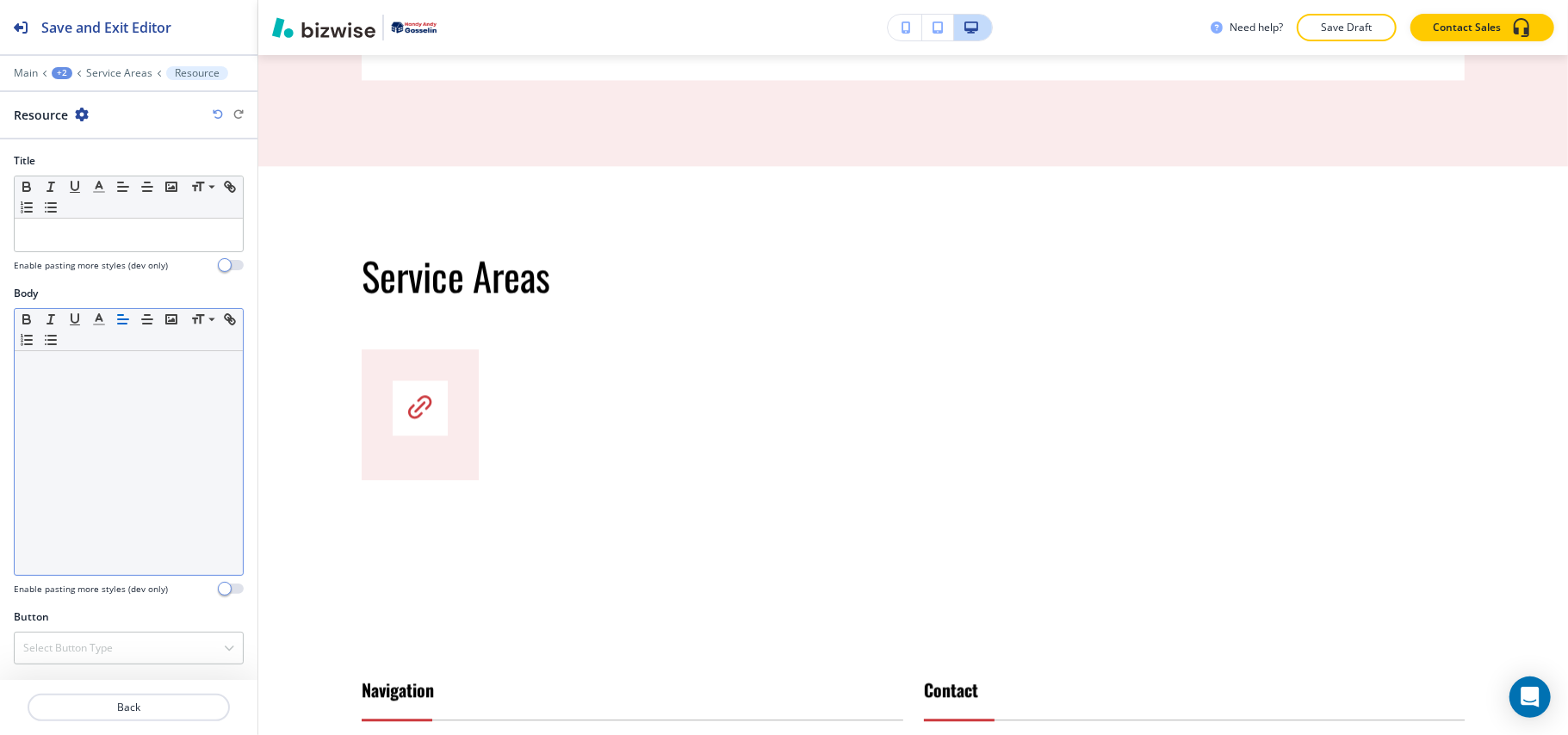
scroll to position [1, 0]
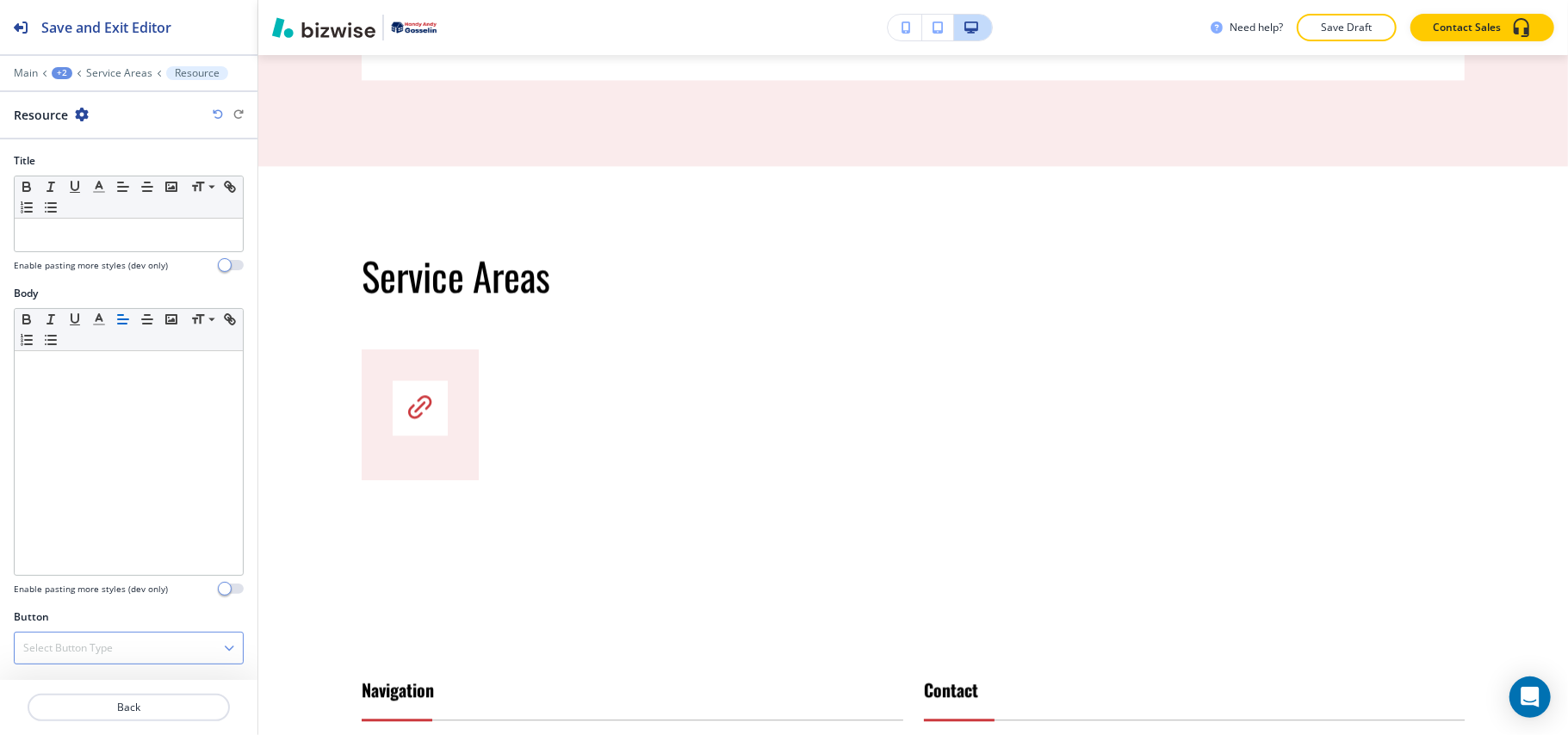
click at [88, 651] on h4 "Select Button Type" at bounding box center [68, 648] width 89 height 16
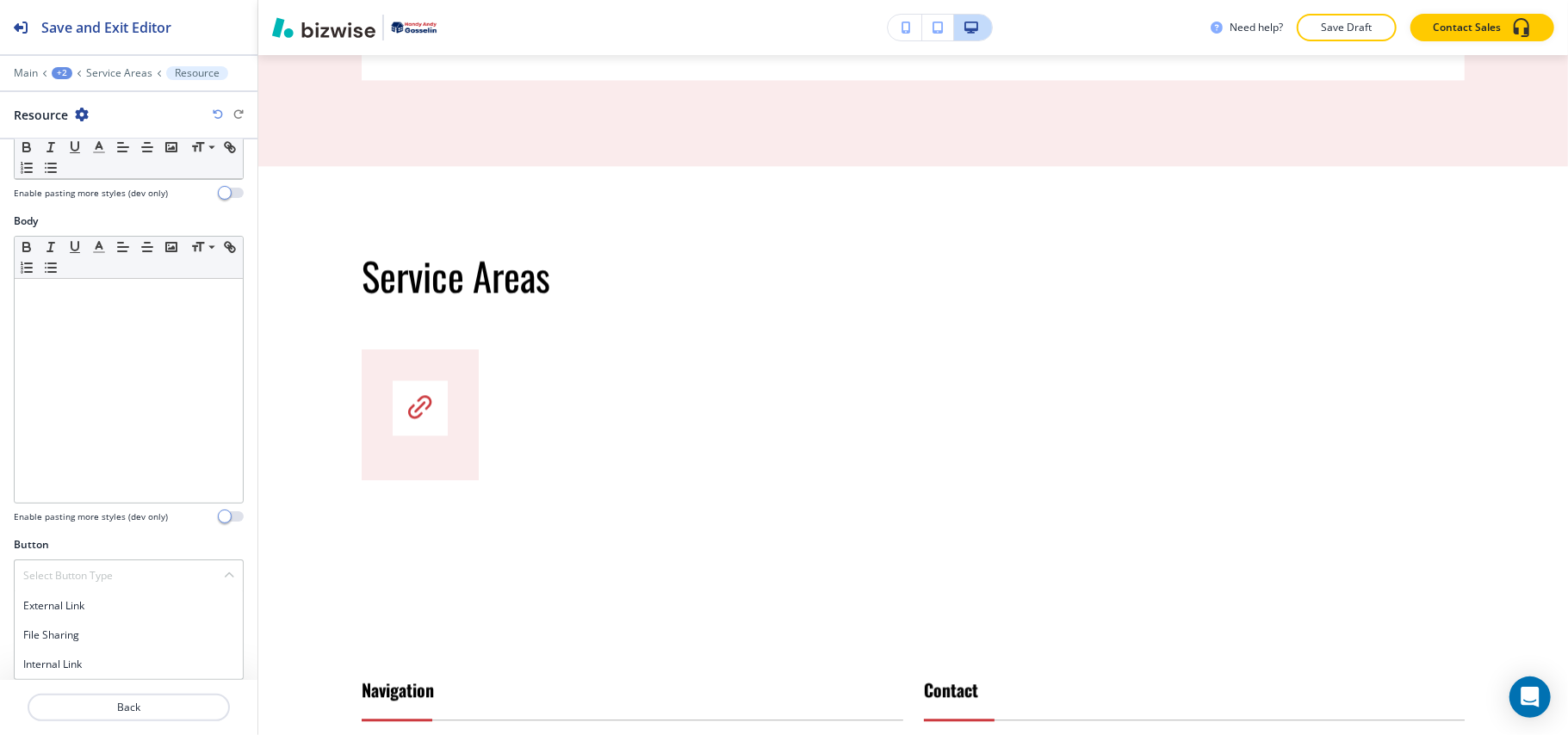
scroll to position [0, 0]
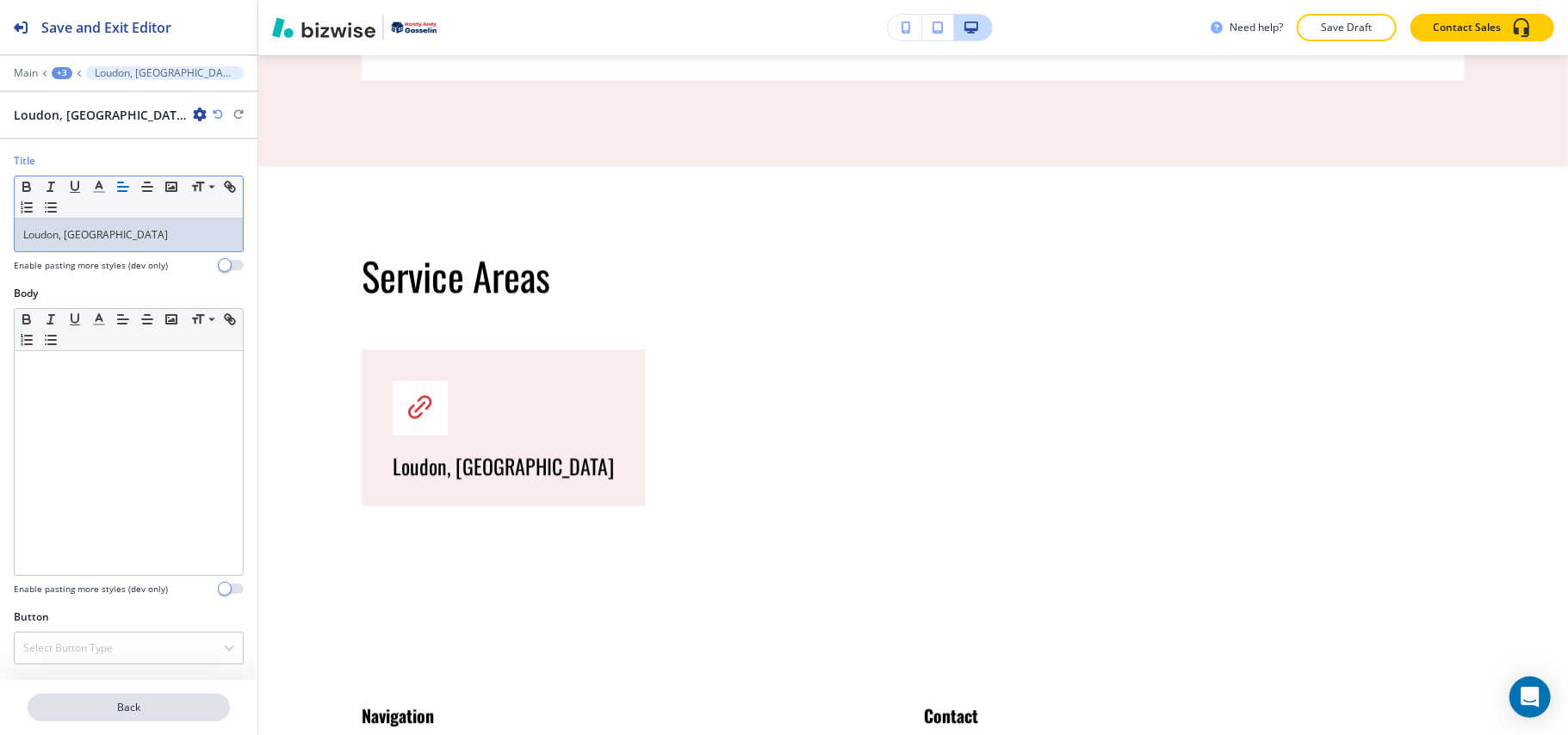
click at [149, 697] on button "Back" at bounding box center [128, 707] width 203 height 27
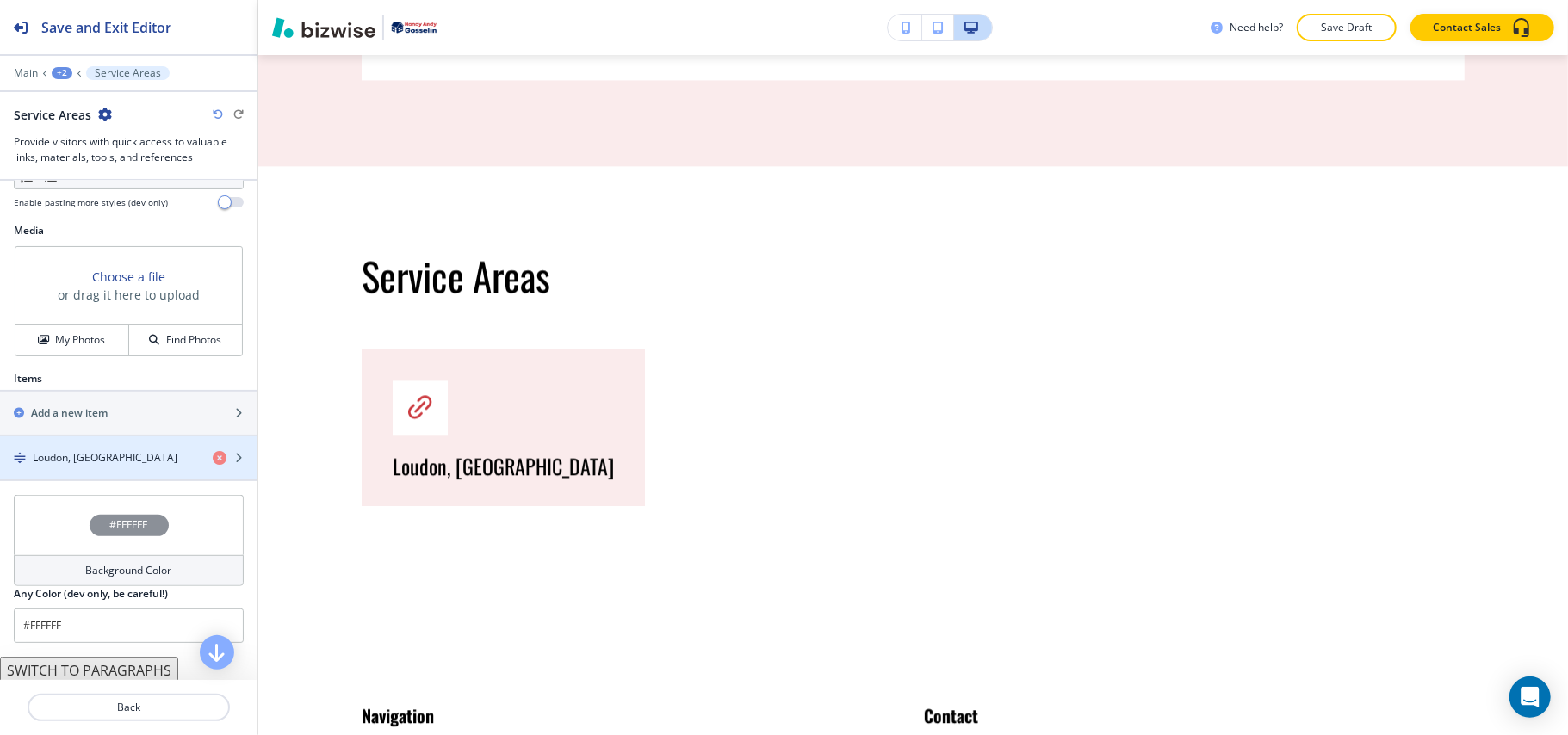
scroll to position [574, 0]
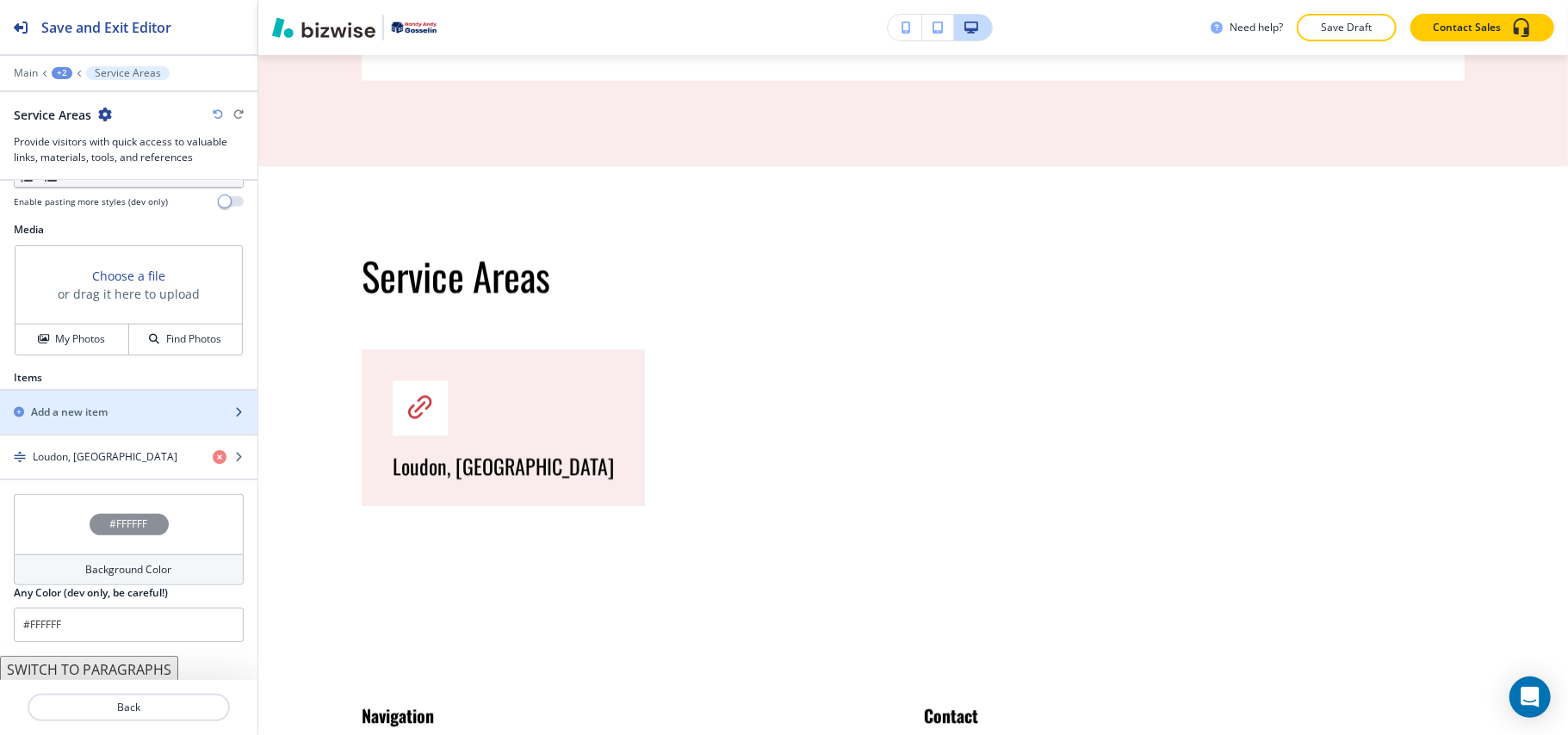
click at [89, 408] on h2 "Add a new item" at bounding box center [68, 412] width 76 height 16
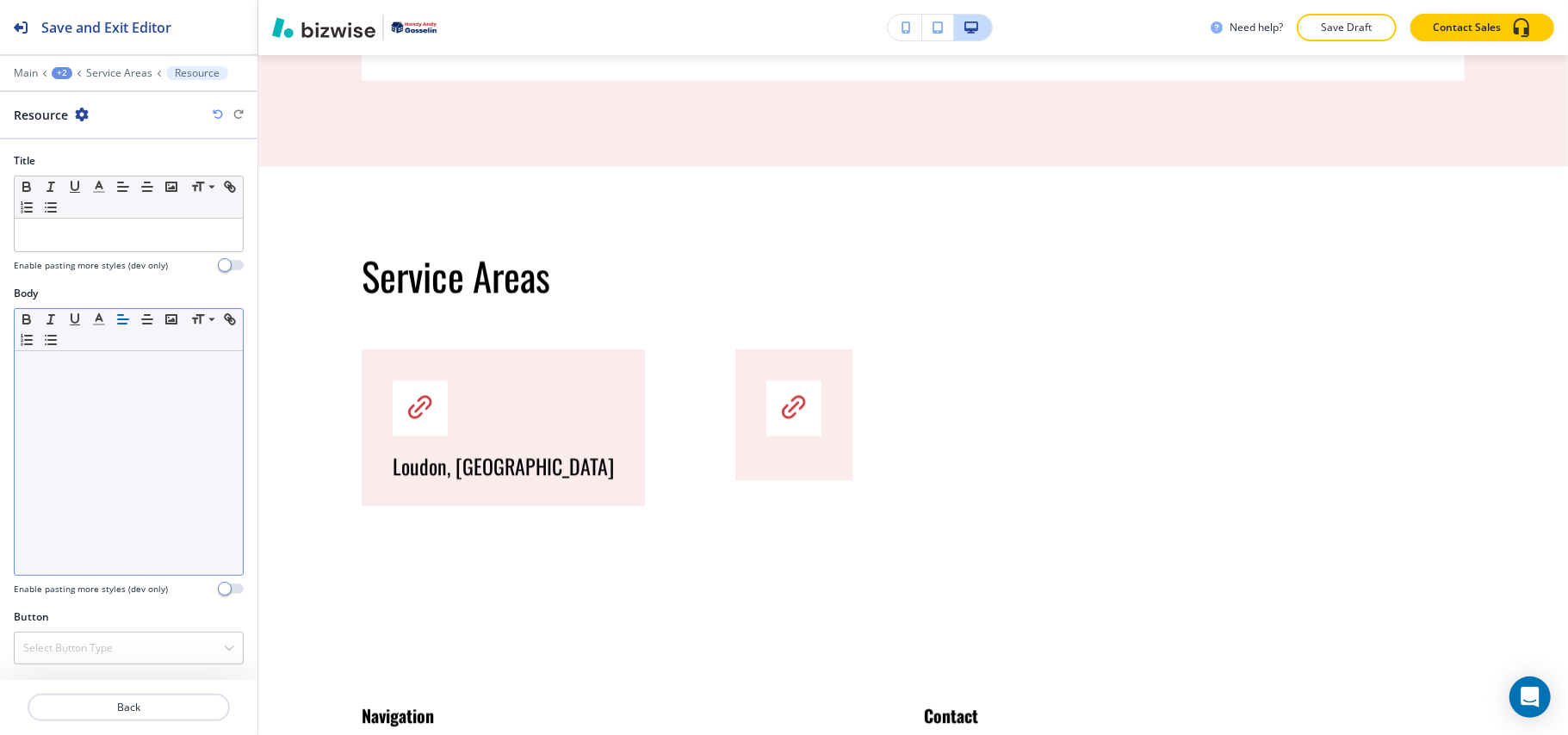
scroll to position [0, 0]
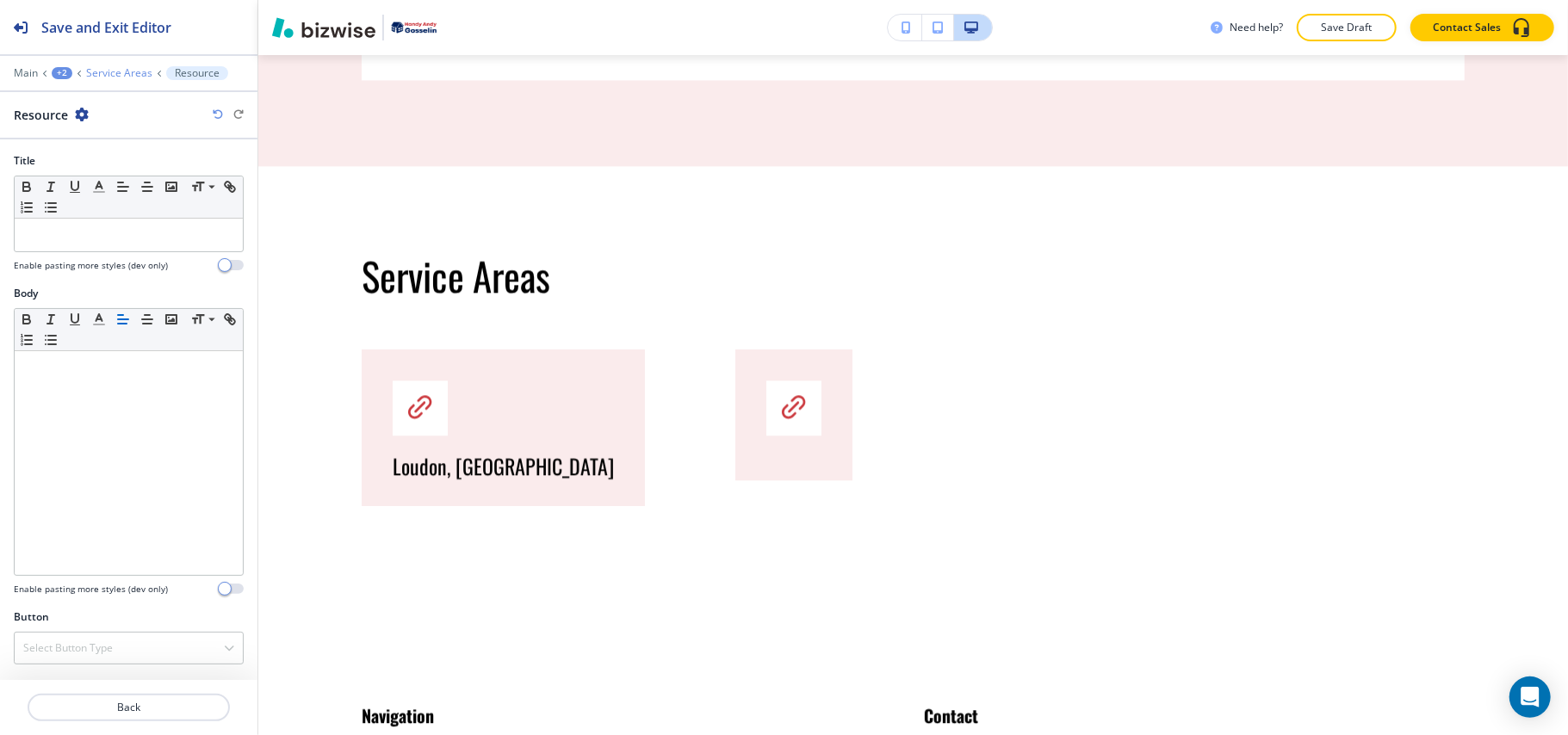
click at [127, 70] on p "Service Areas" at bounding box center [119, 74] width 67 height 12
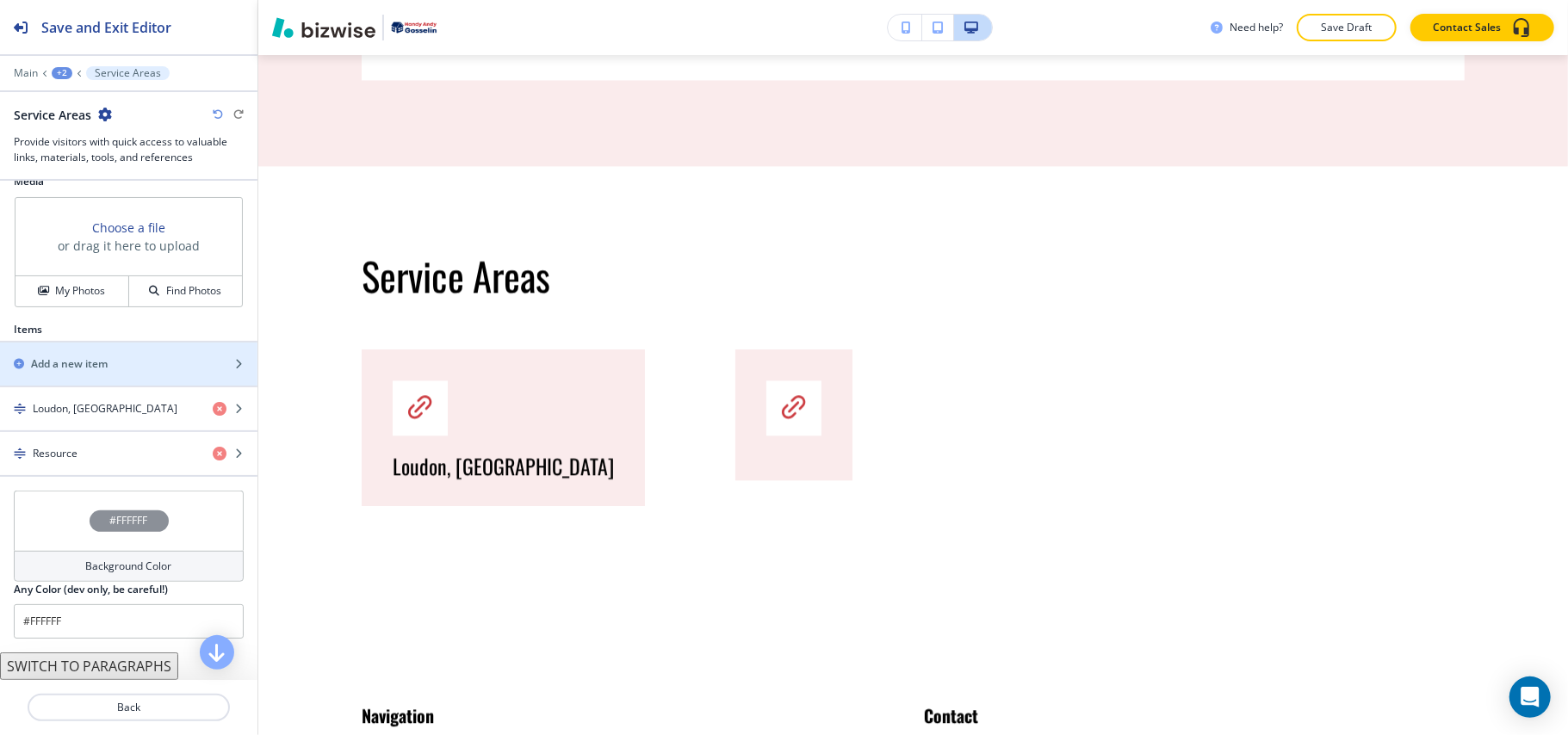
scroll to position [628, 0]
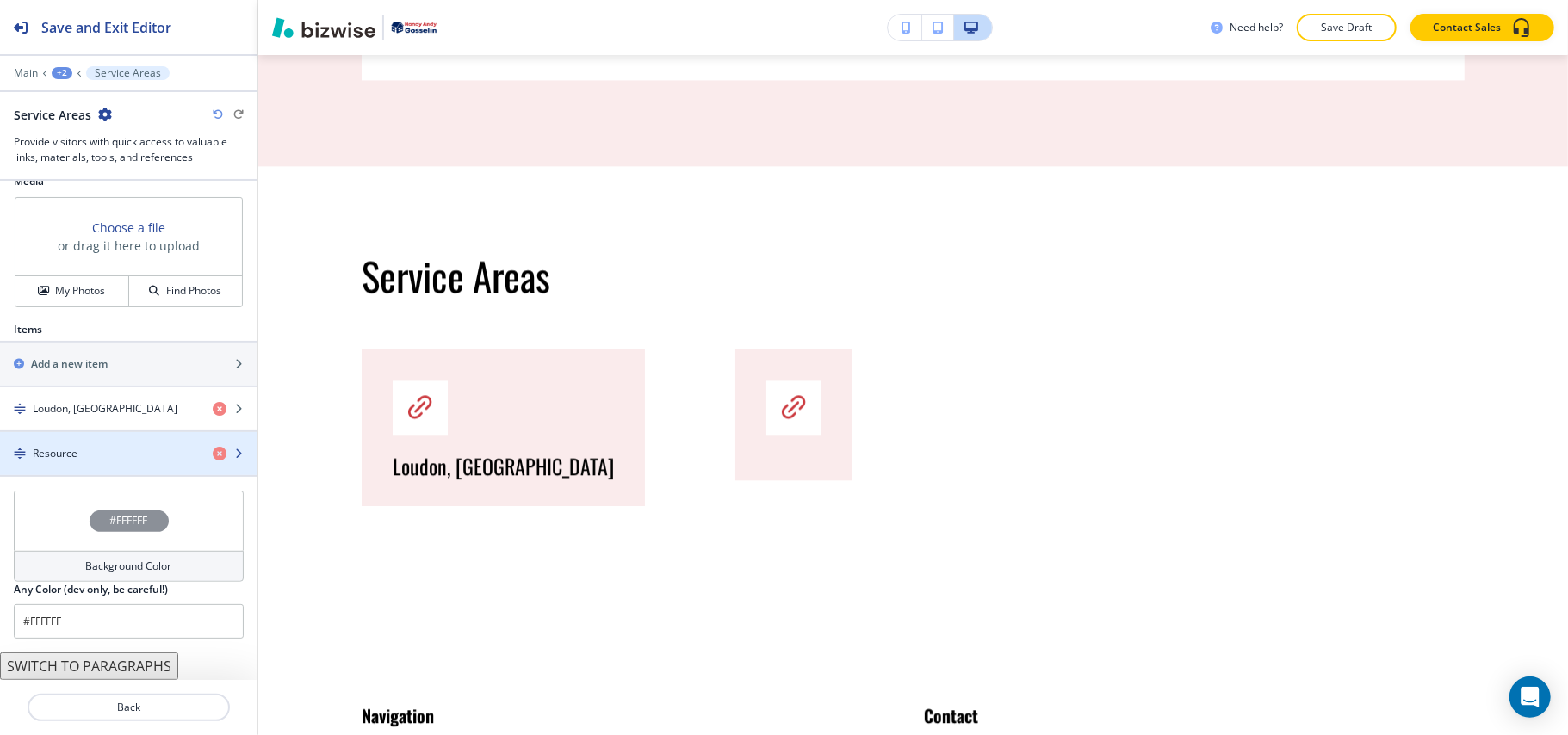
click at [115, 446] on div "Resource" at bounding box center [99, 453] width 199 height 16
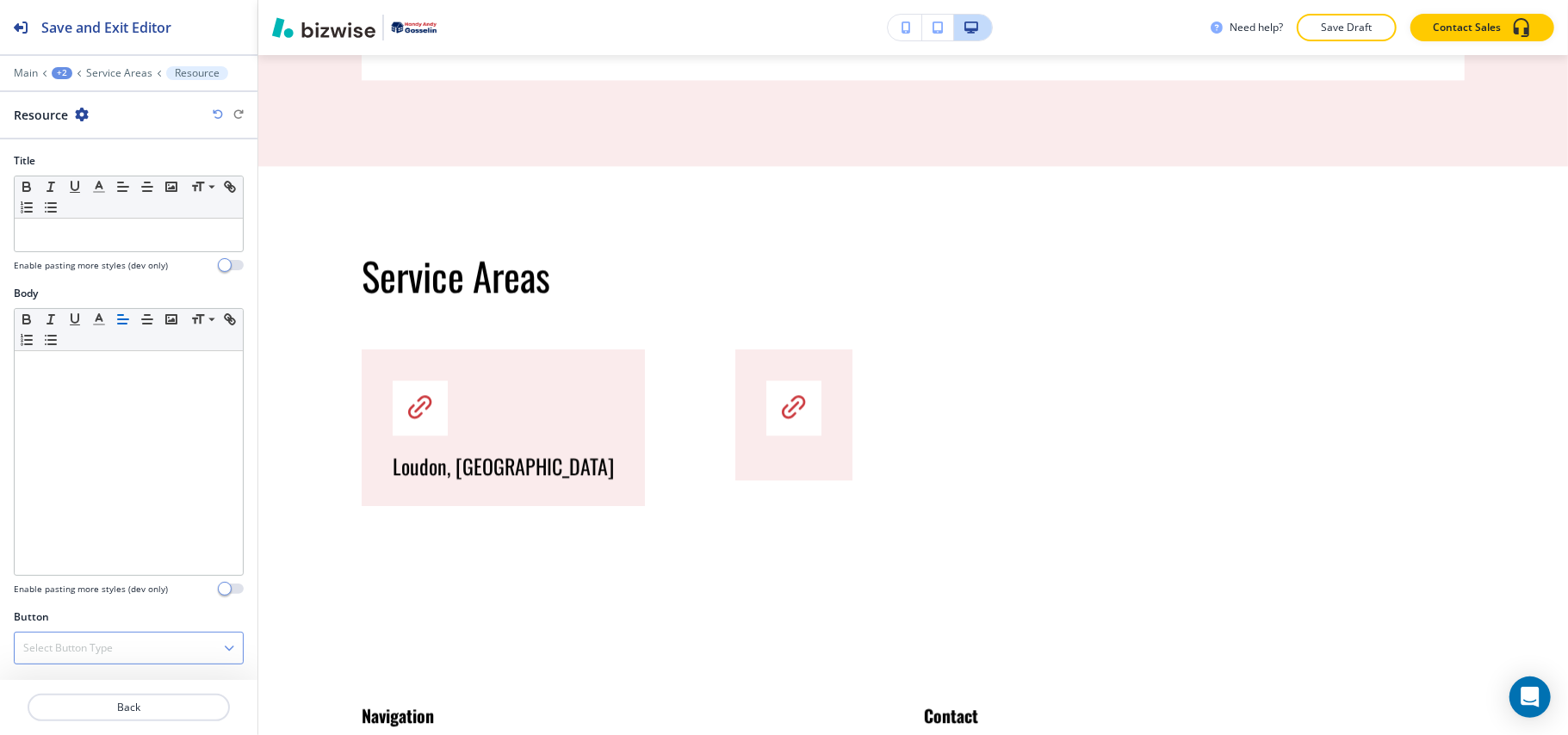
click at [66, 645] on h4 "Select Button Type" at bounding box center [68, 648] width 89 height 16
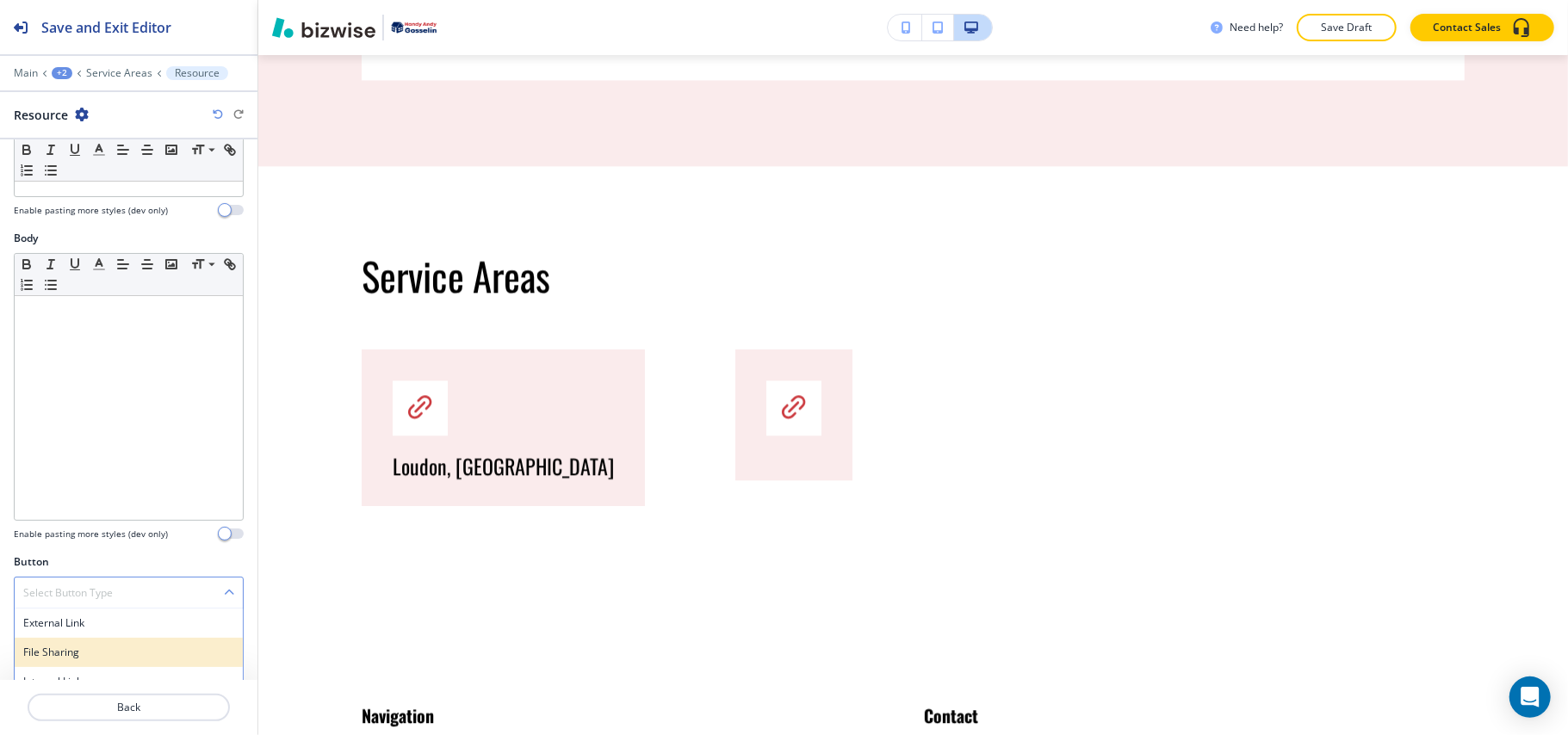
scroll to position [75, 0]
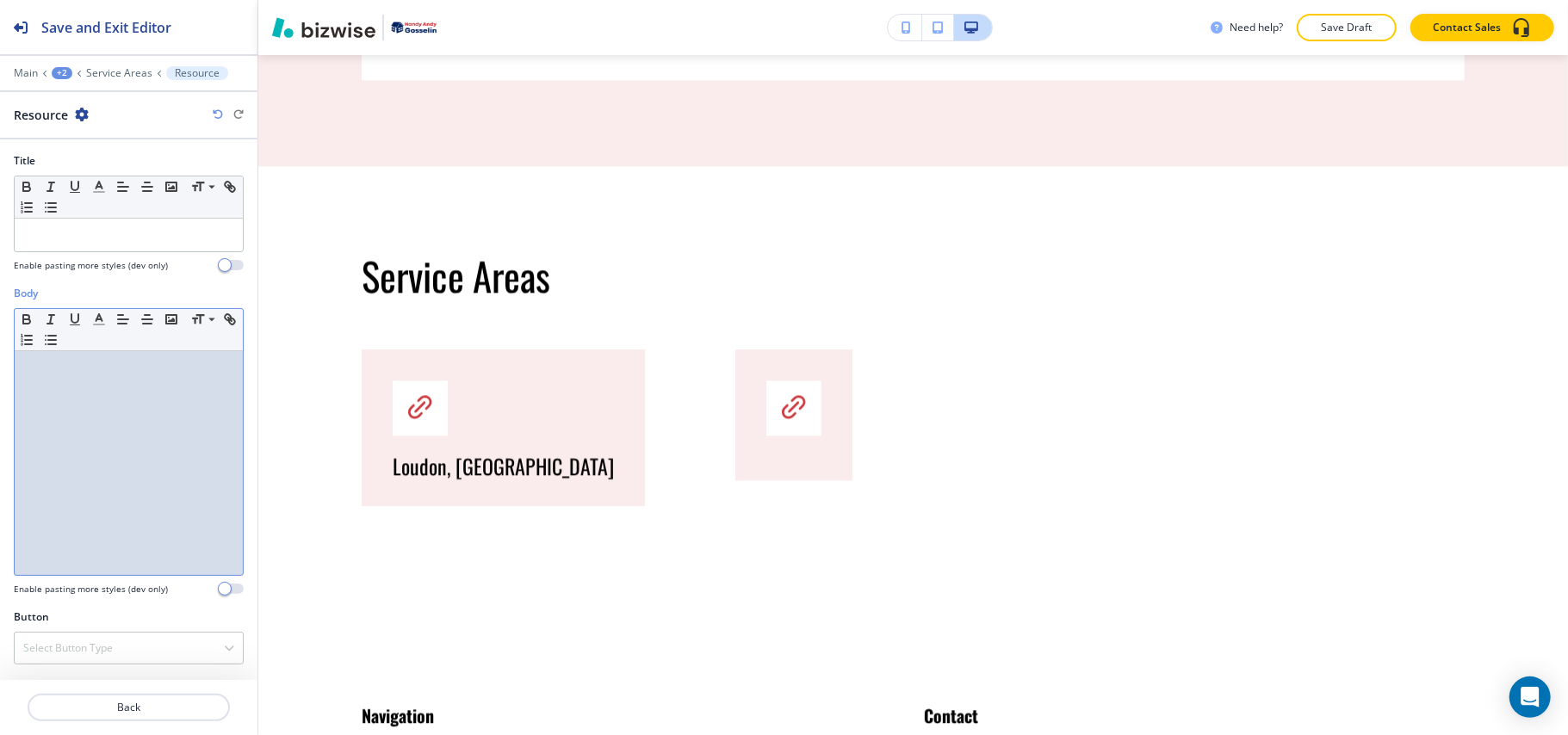
click at [122, 431] on div at bounding box center [129, 462] width 228 height 224
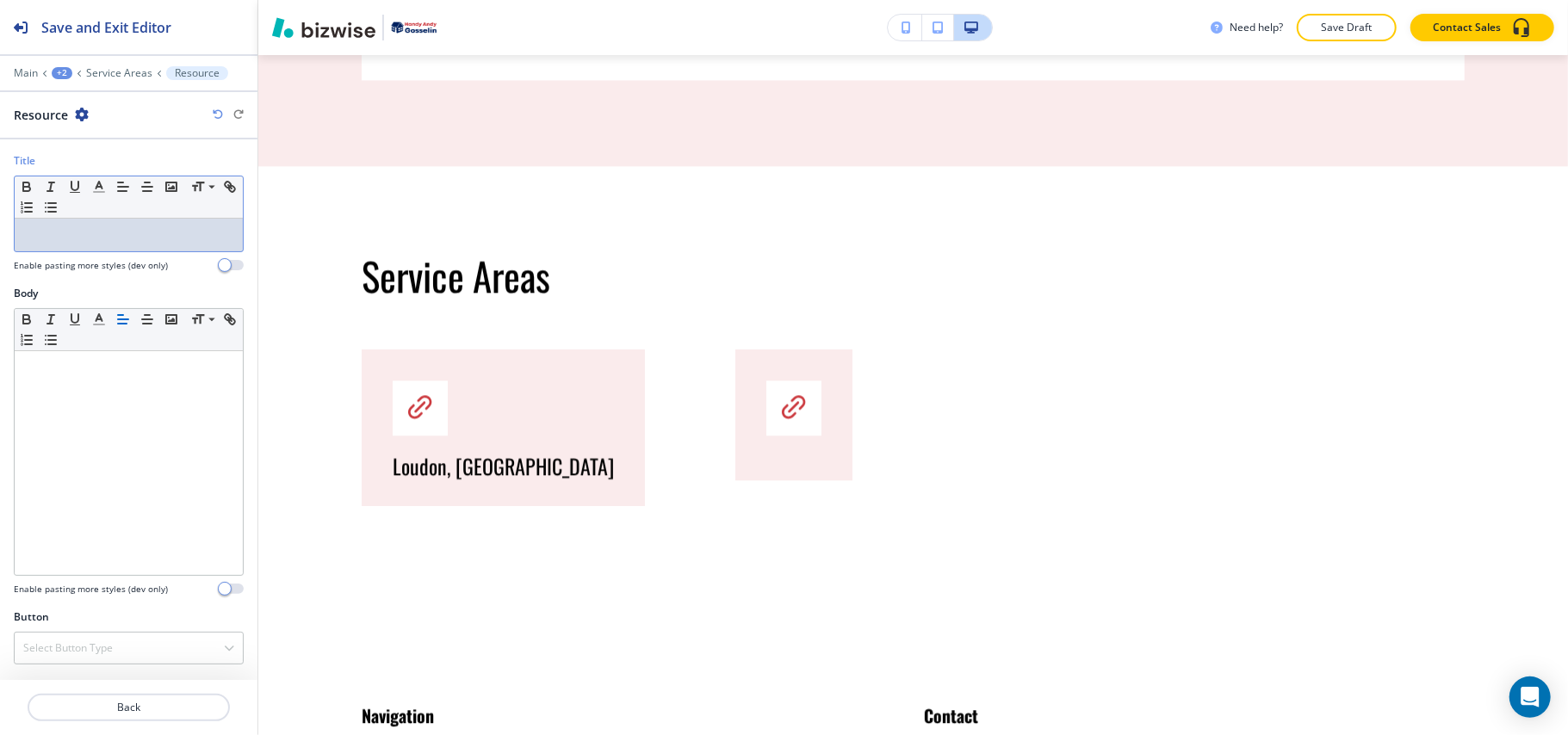
click at [75, 234] on p at bounding box center [128, 235] width 211 height 16
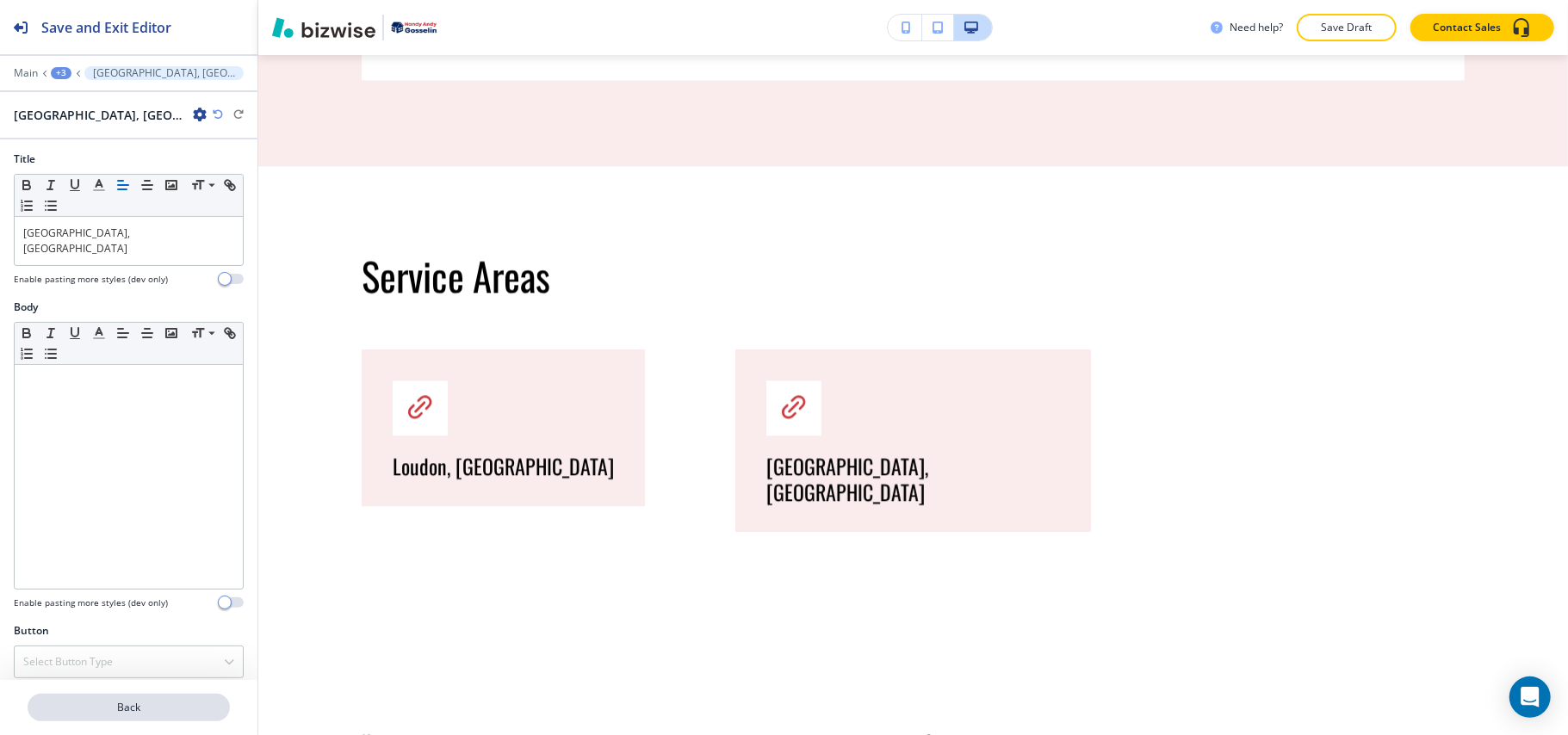
click at [128, 717] on button "Back" at bounding box center [128, 707] width 203 height 27
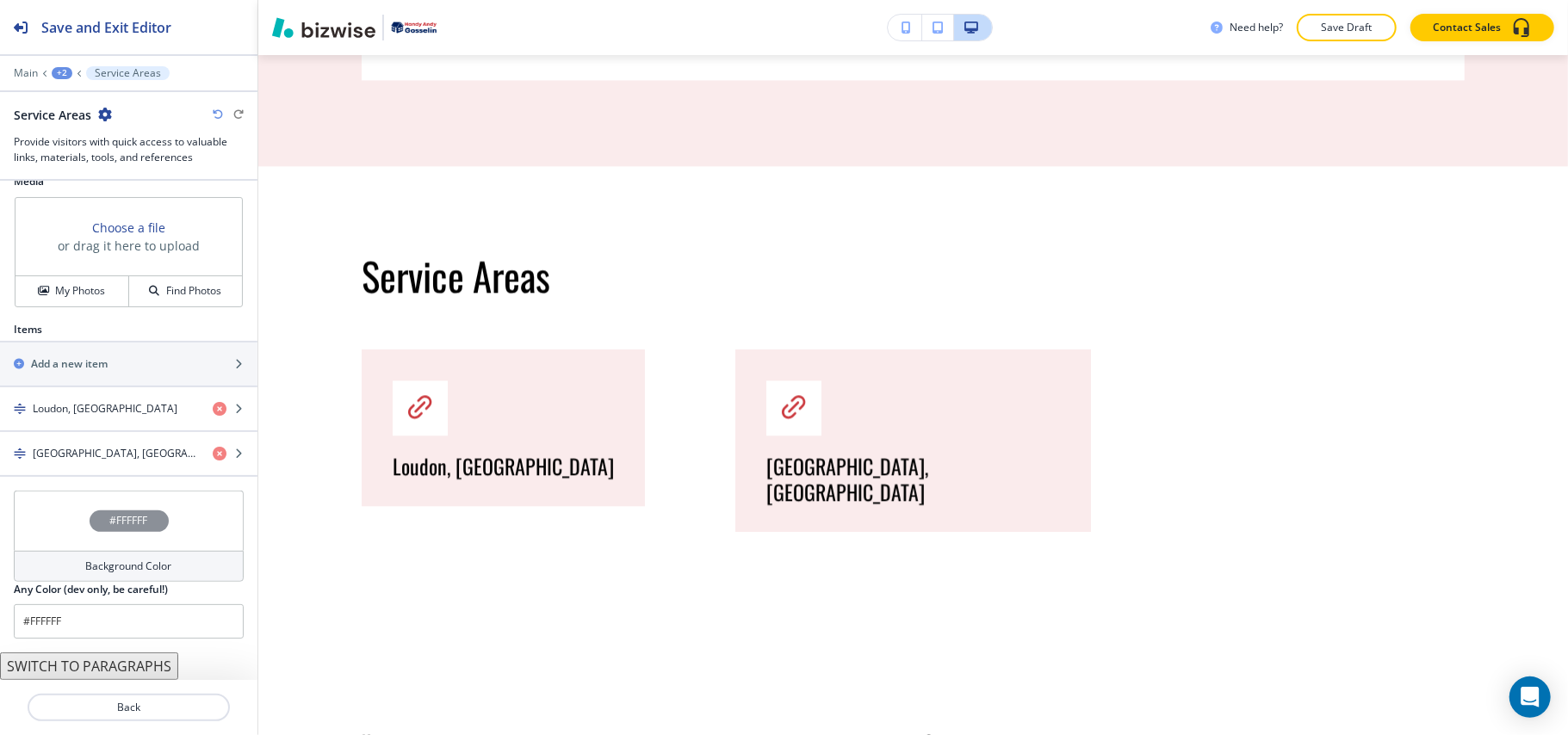
scroll to position [628, 0]
click at [100, 361] on h2 "Add a new item" at bounding box center [68, 364] width 76 height 16
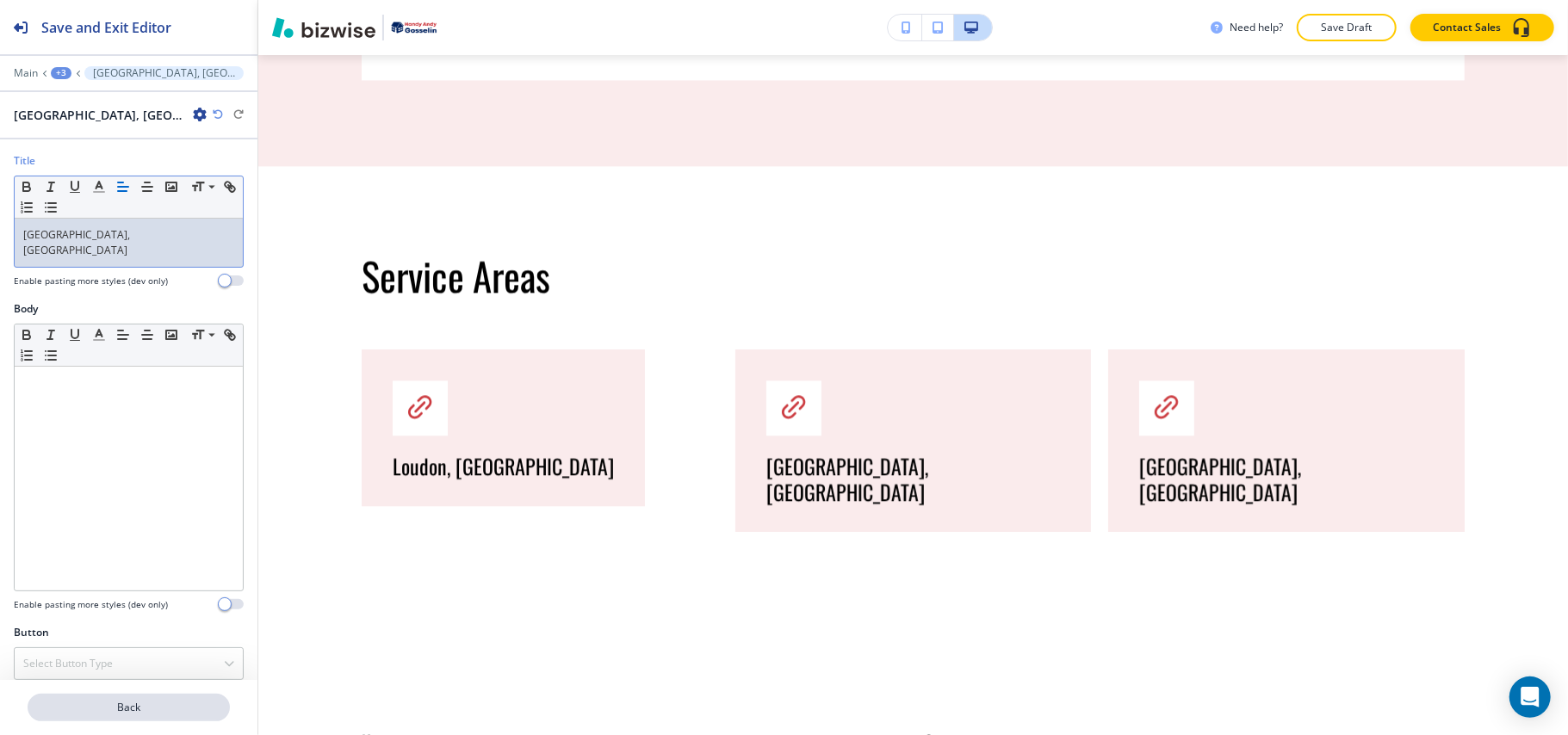
click at [121, 713] on p "Back" at bounding box center [128, 708] width 199 height 16
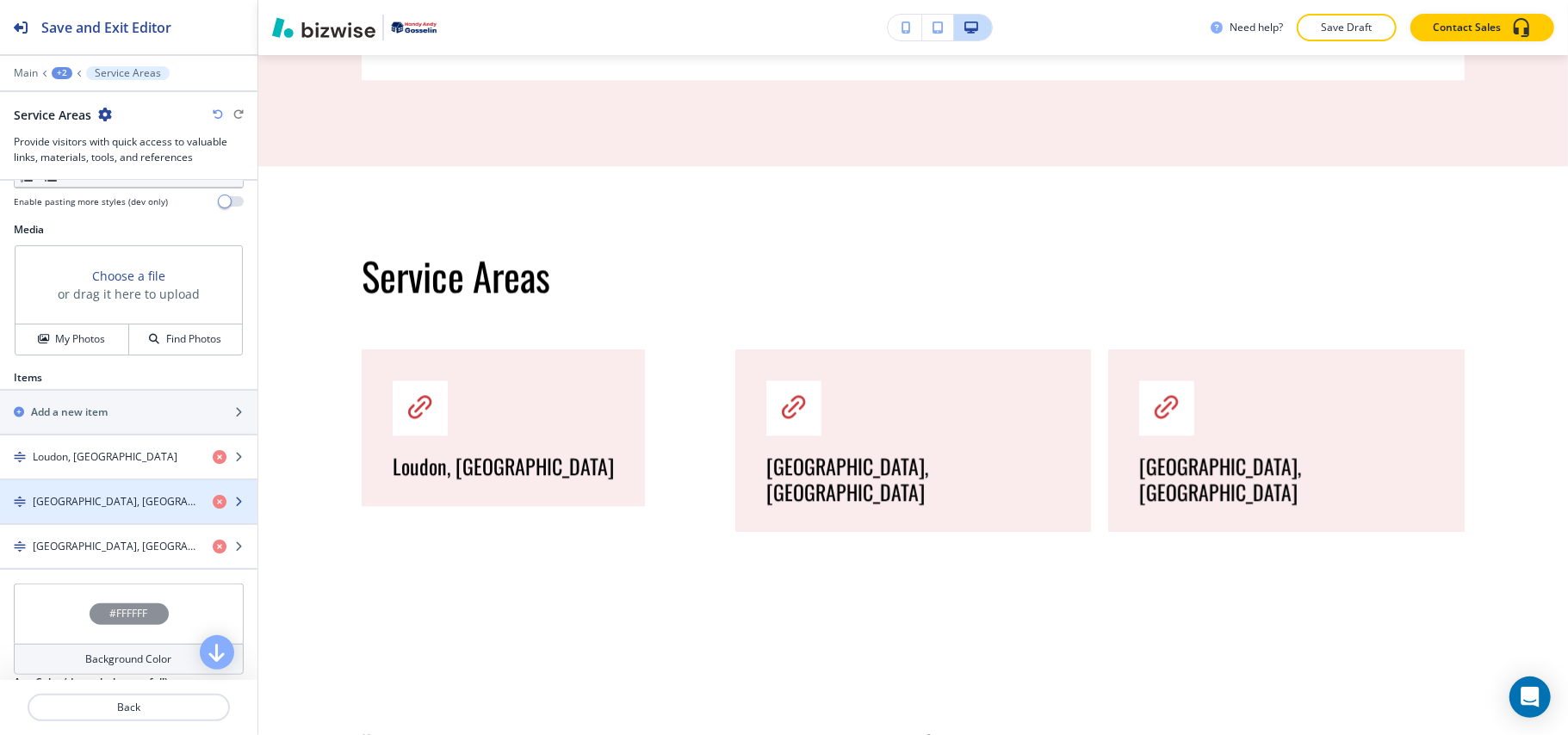
scroll to position [673, 0]
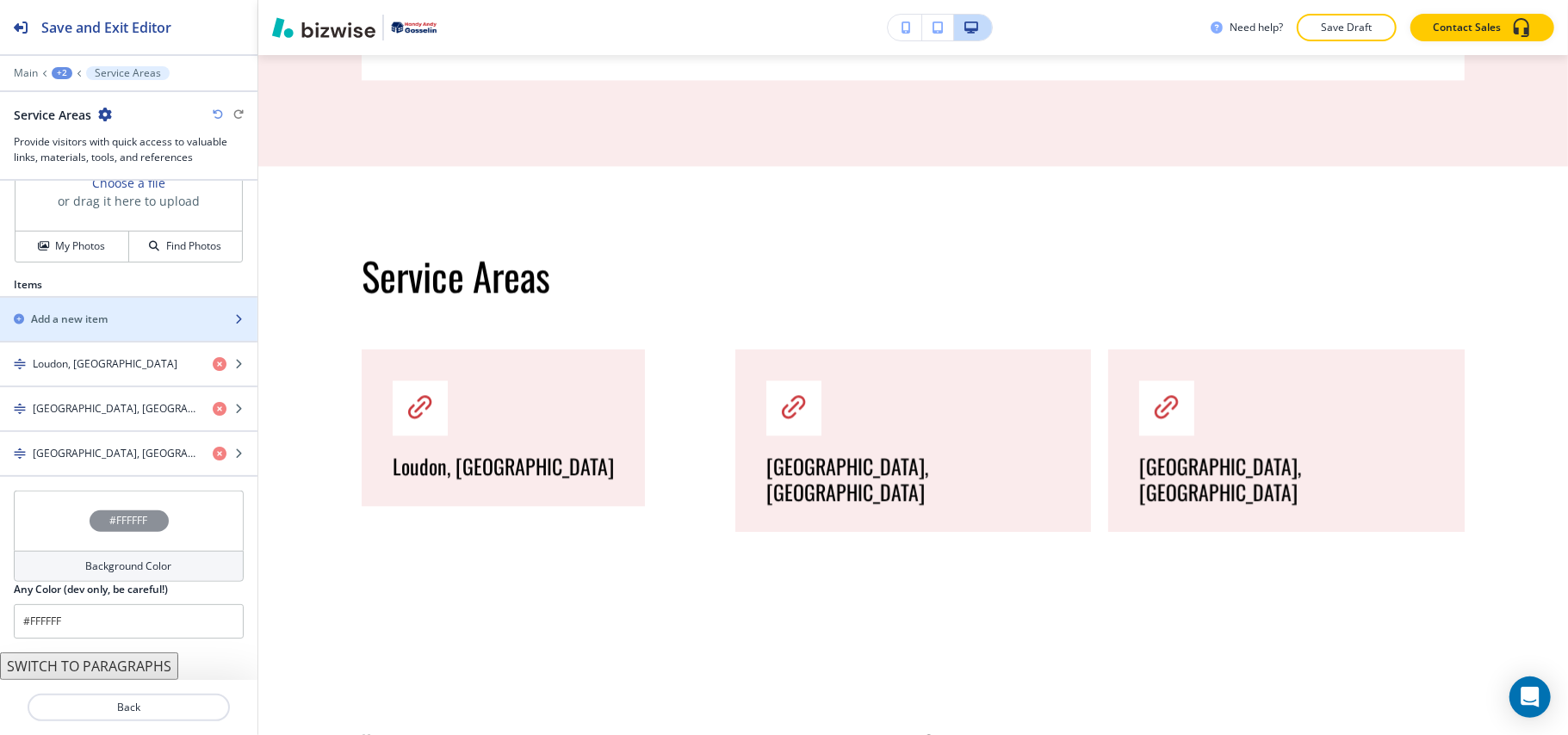
click at [100, 303] on div "button" at bounding box center [128, 305] width 257 height 14
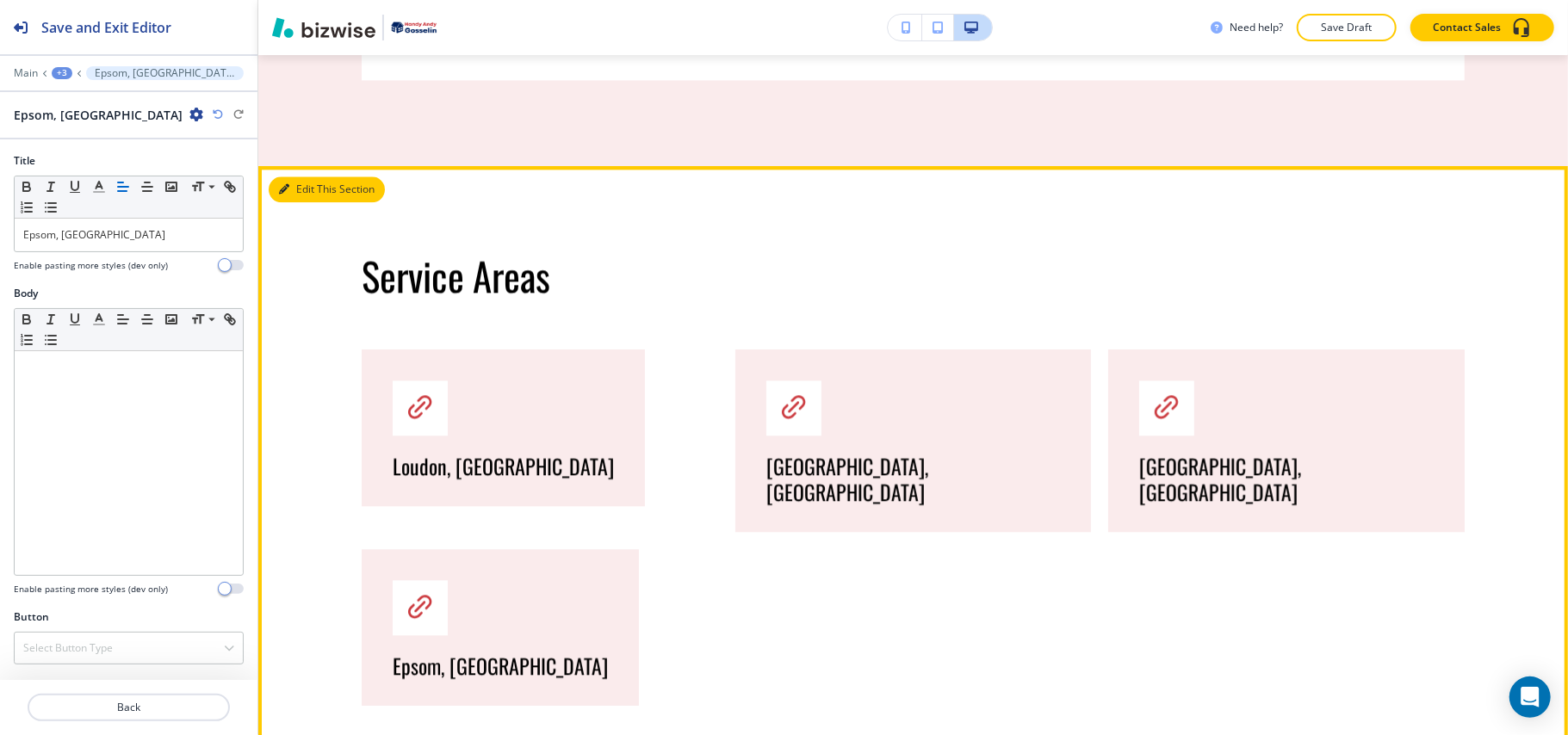
click at [297, 176] on button "Edit This Section" at bounding box center [326, 189] width 116 height 25
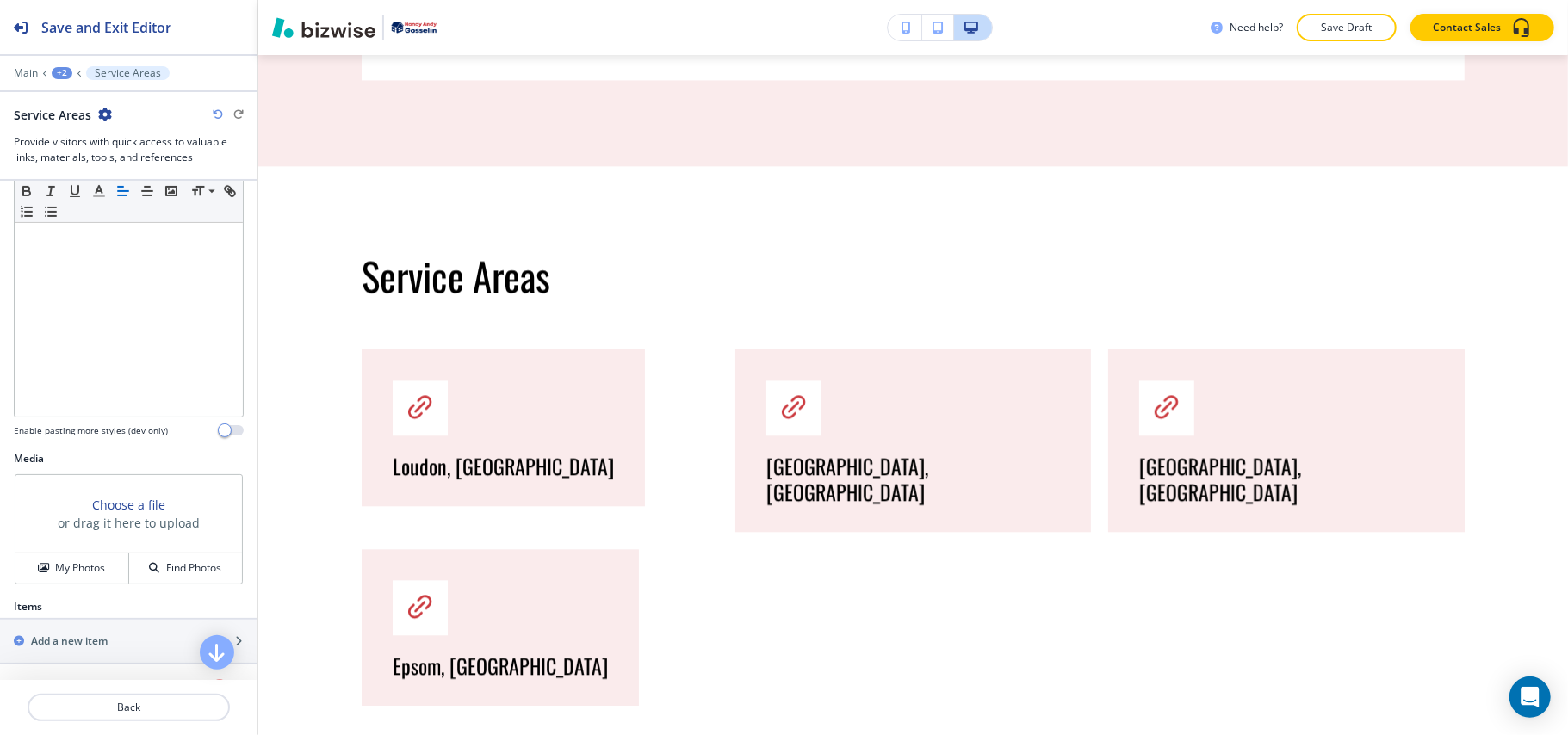
scroll to position [719, 0]
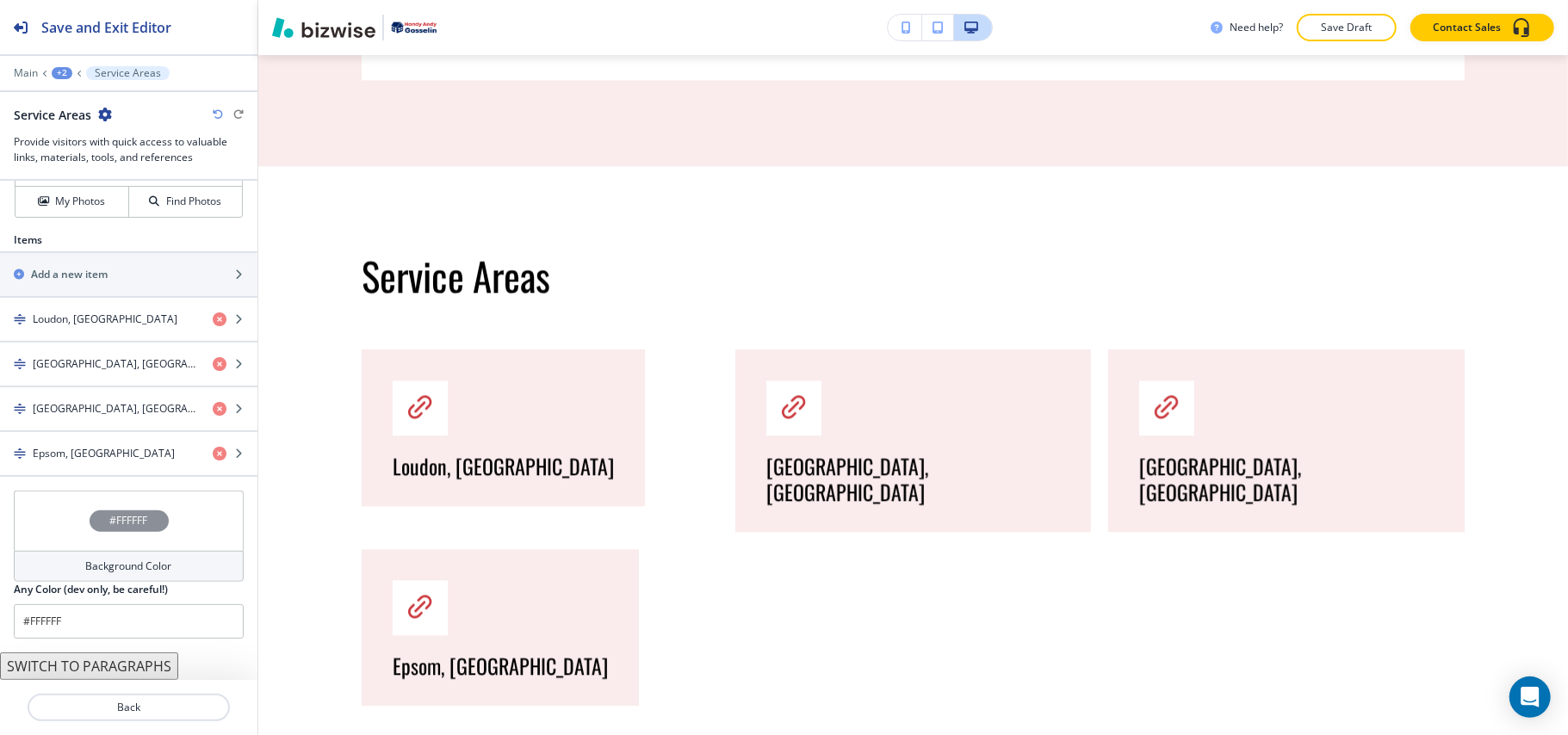
click at [102, 666] on button "SWITCH TO PARAGRAPHS" at bounding box center [89, 666] width 178 height 27
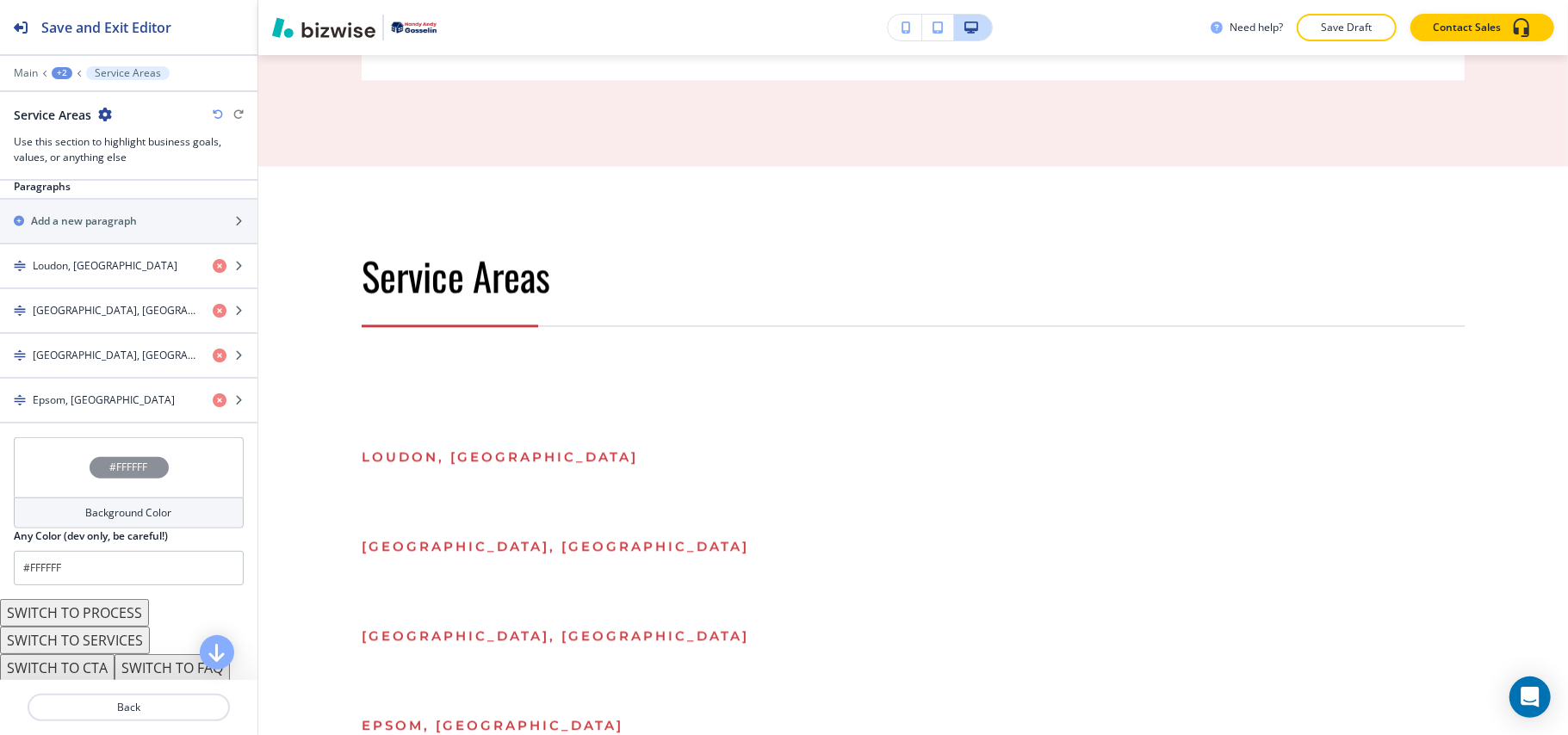
scroll to position [1086, 0]
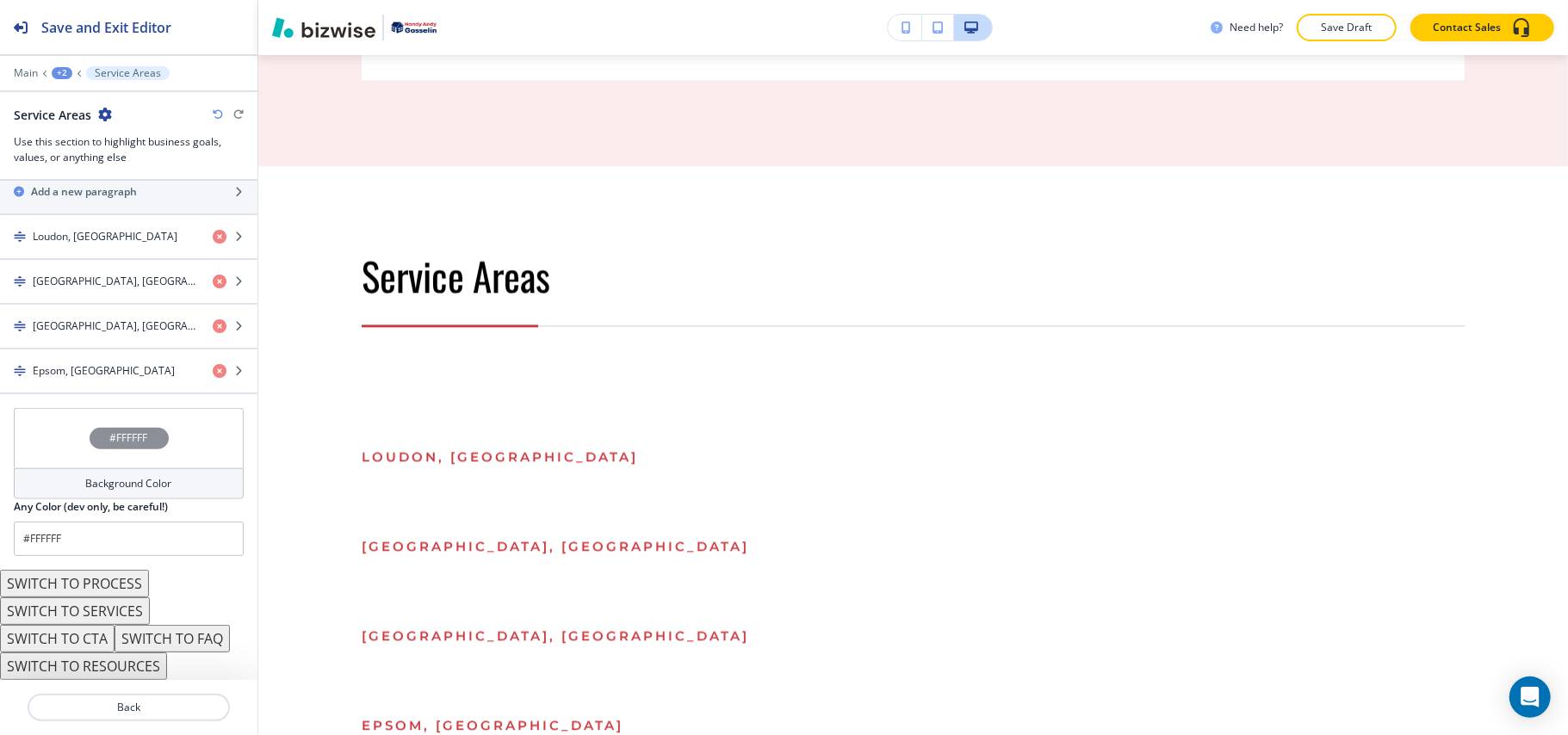
click at [118, 611] on button "SWITCH TO SERVICES" at bounding box center [75, 610] width 150 height 27
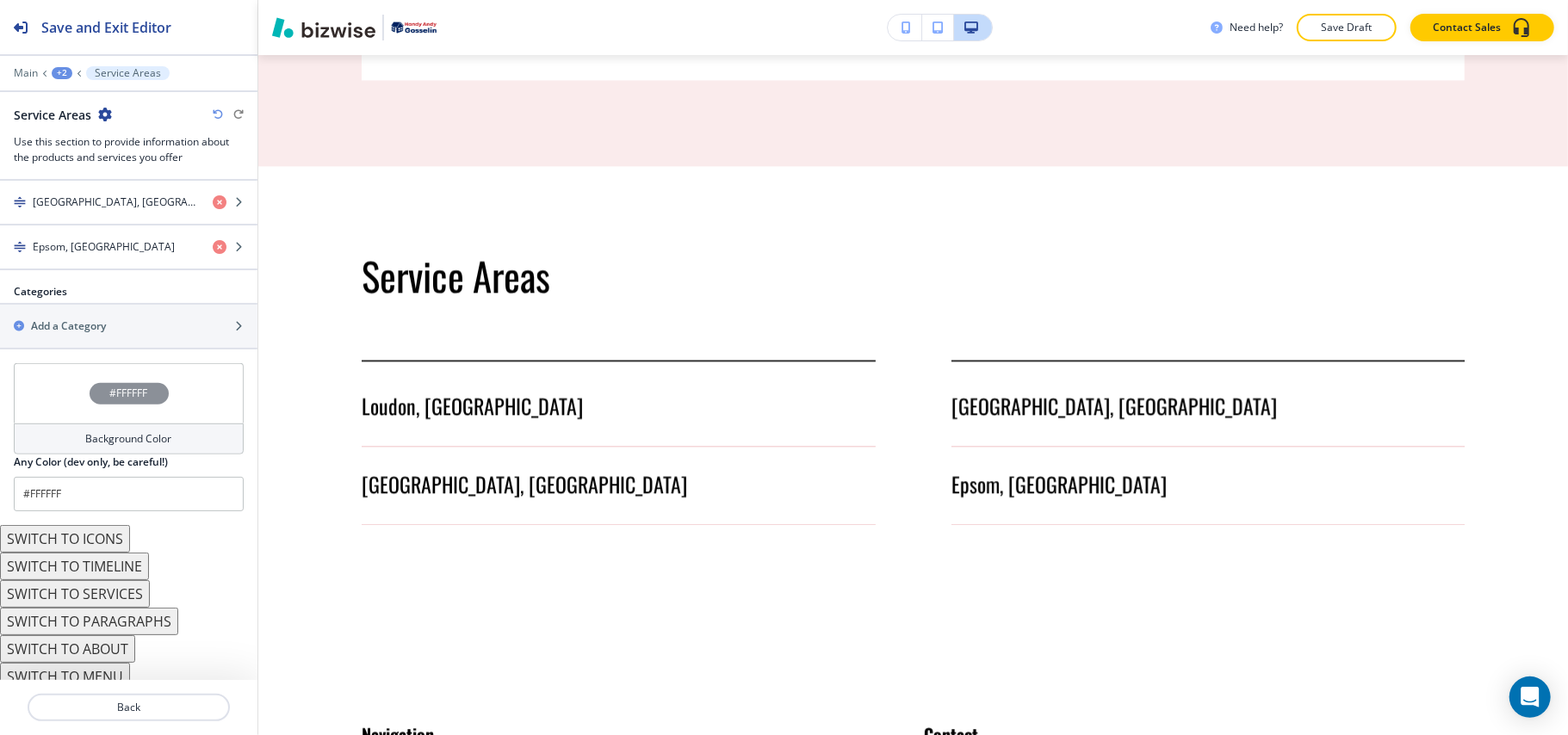
scroll to position [858, 0]
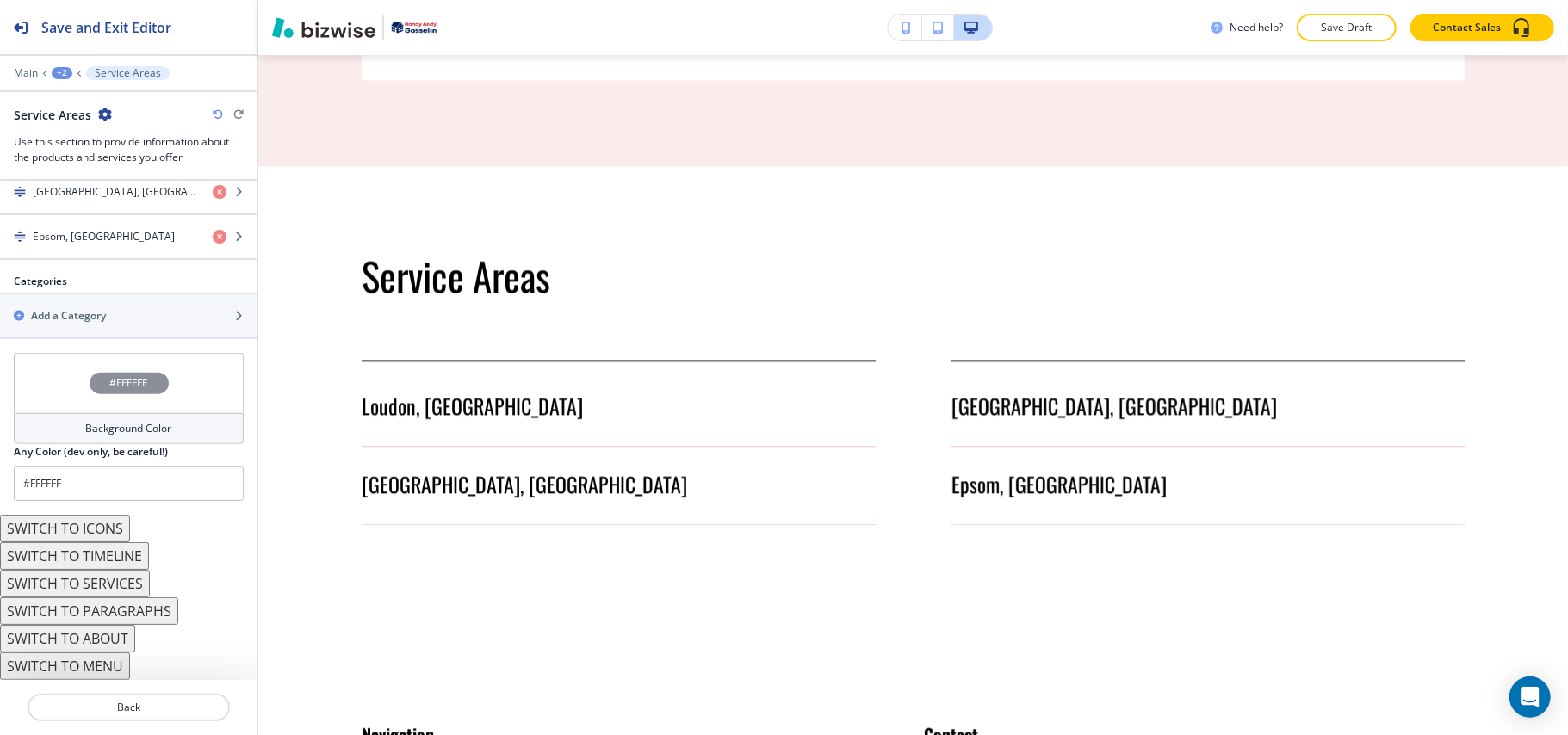
click at [75, 669] on button "SWITCH TO MENU" at bounding box center [65, 666] width 130 height 27
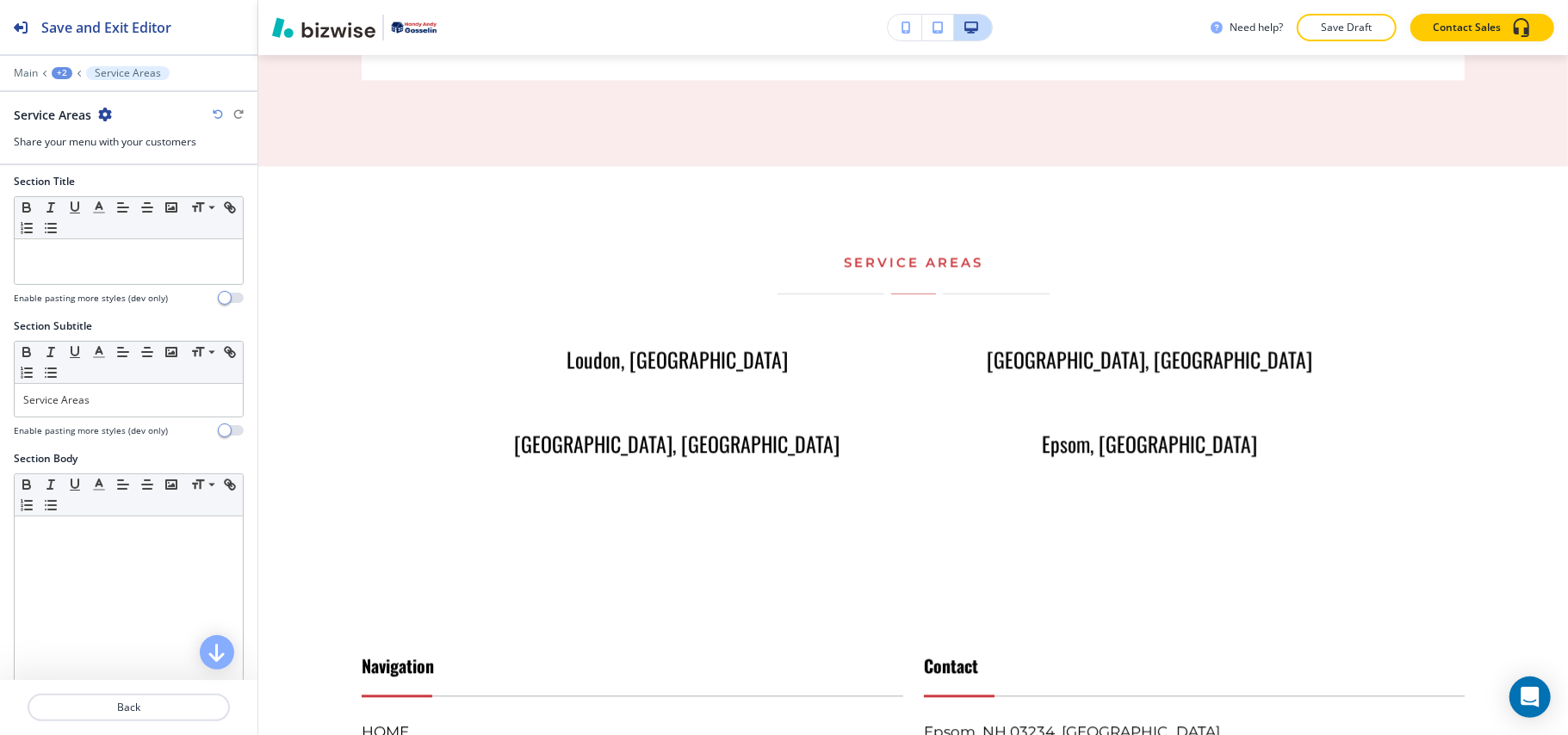
scroll to position [0, 0]
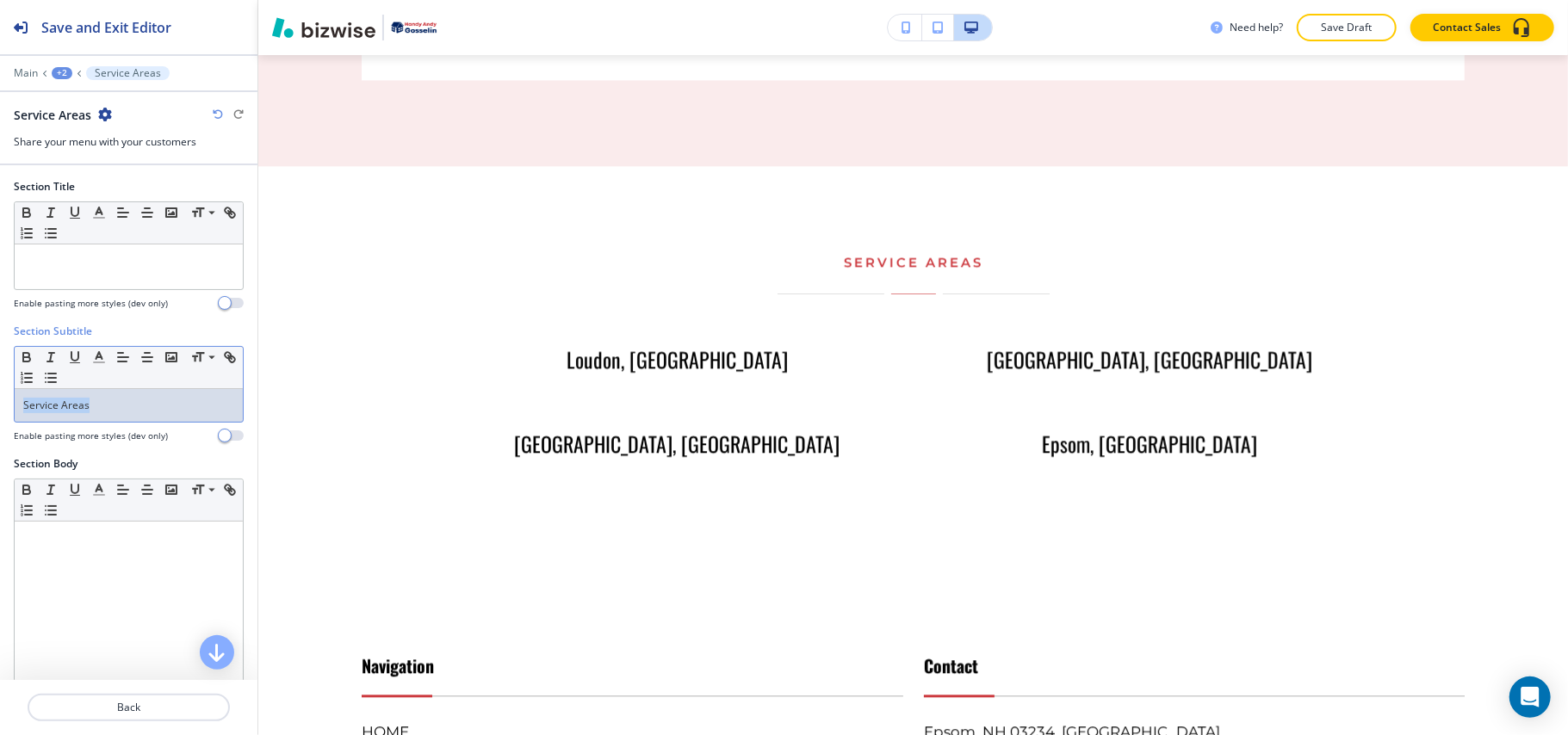
drag, startPoint x: 132, startPoint y: 417, endPoint x: 11, endPoint y: 406, distance: 121.5
click at [5, 406] on div "Section Subtitle Small Normal Large Huge Service Areas Enable pasting more styl…" at bounding box center [128, 389] width 257 height 132
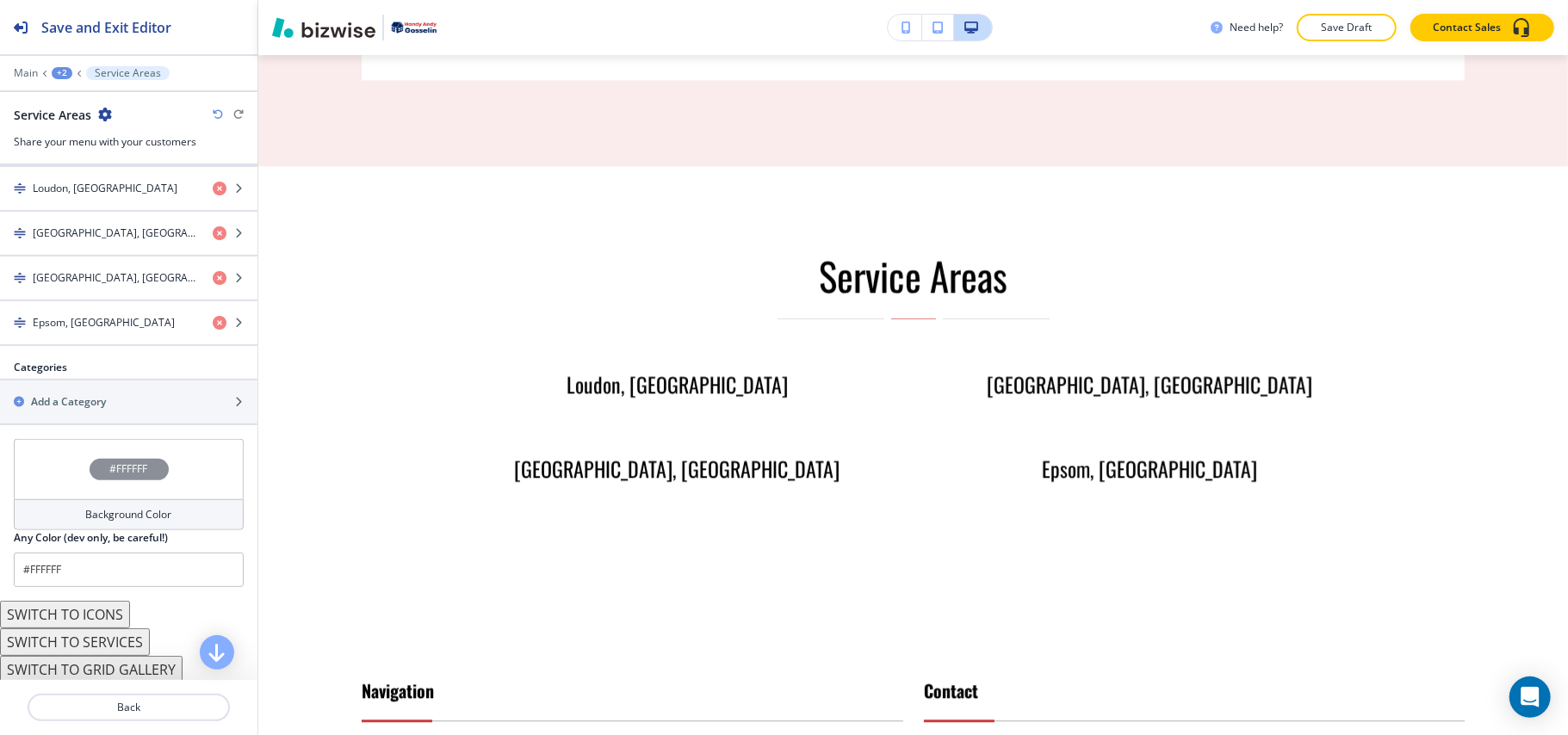
scroll to position [717, 0]
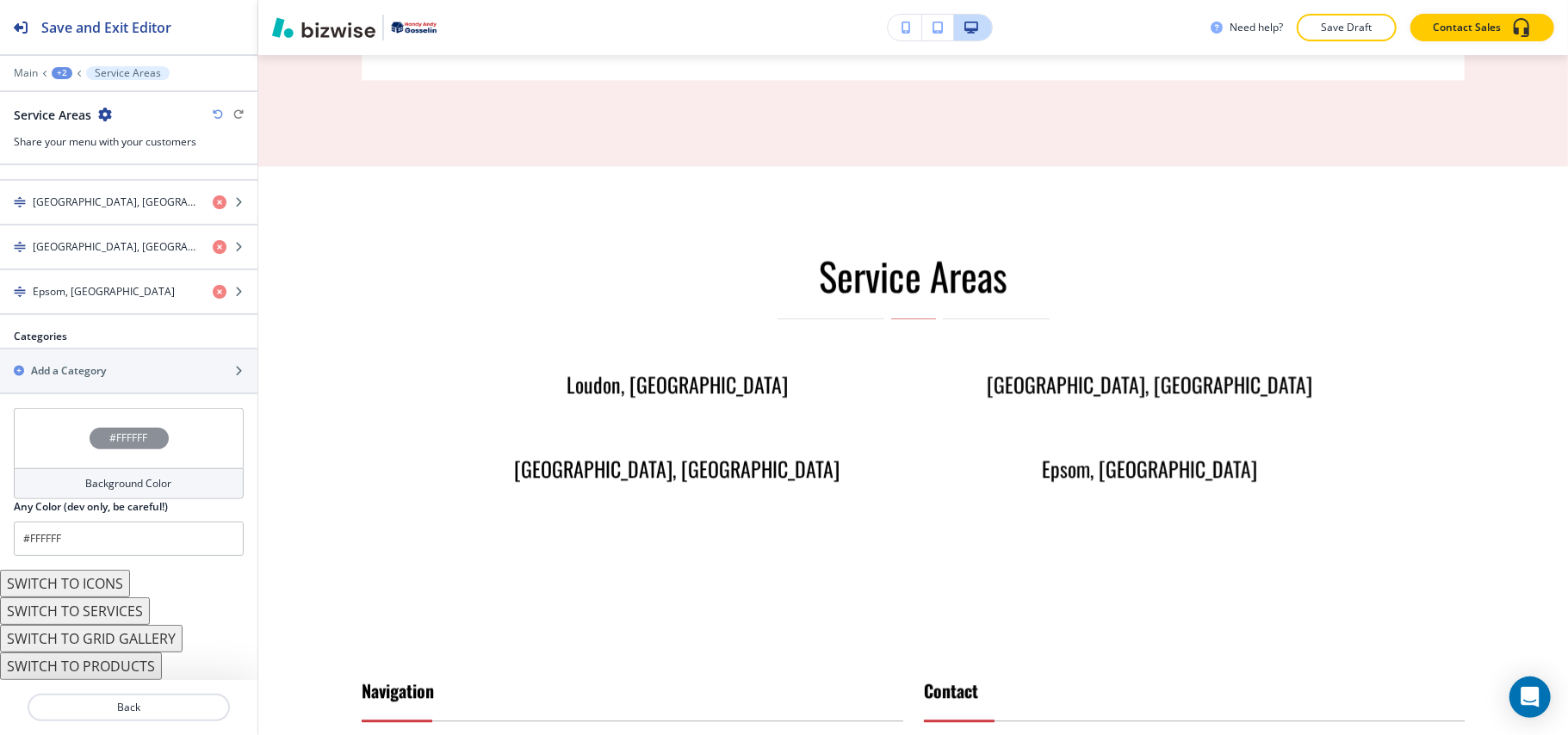
click at [81, 582] on button "SWITCH TO ICONS" at bounding box center [65, 583] width 130 height 27
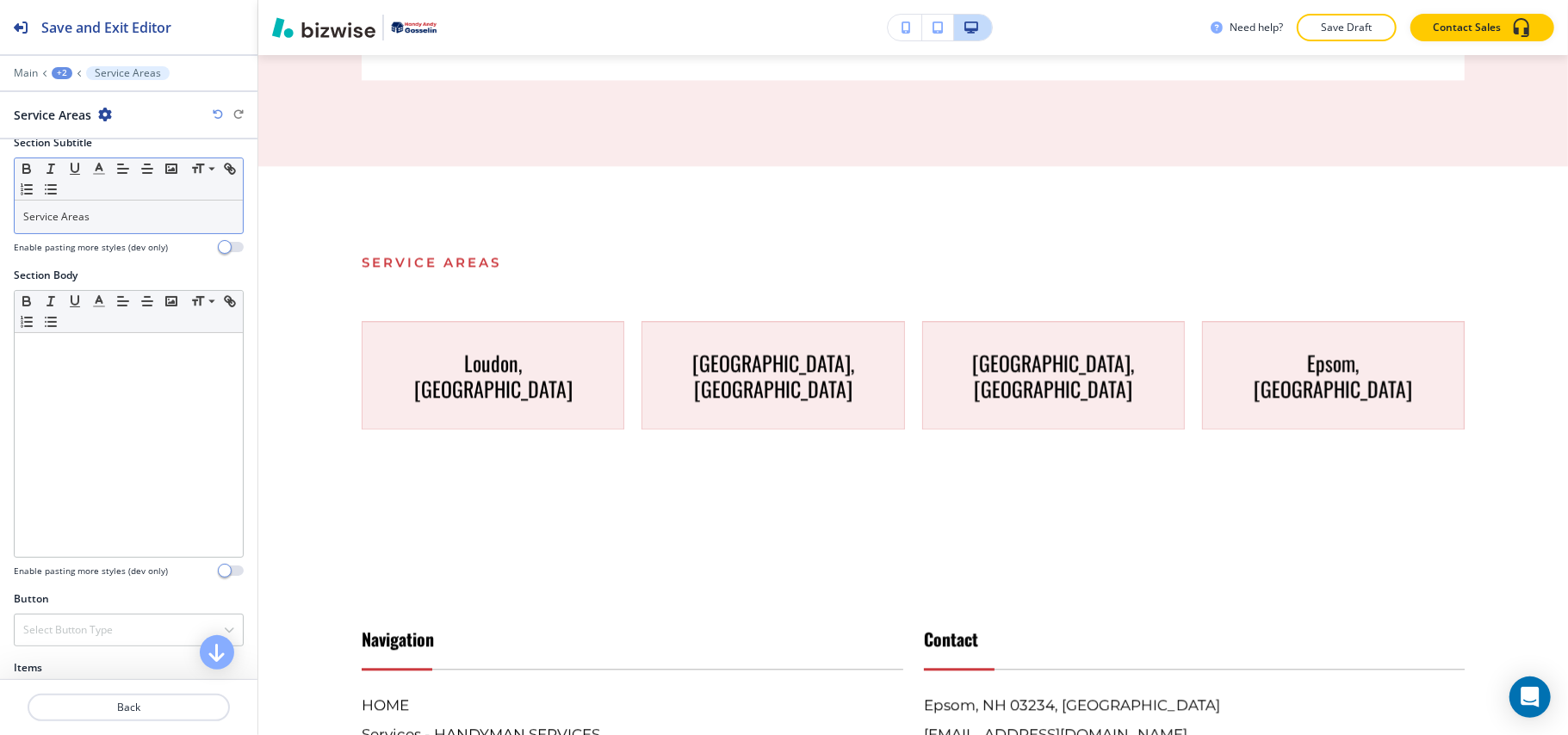
scroll to position [0, 0]
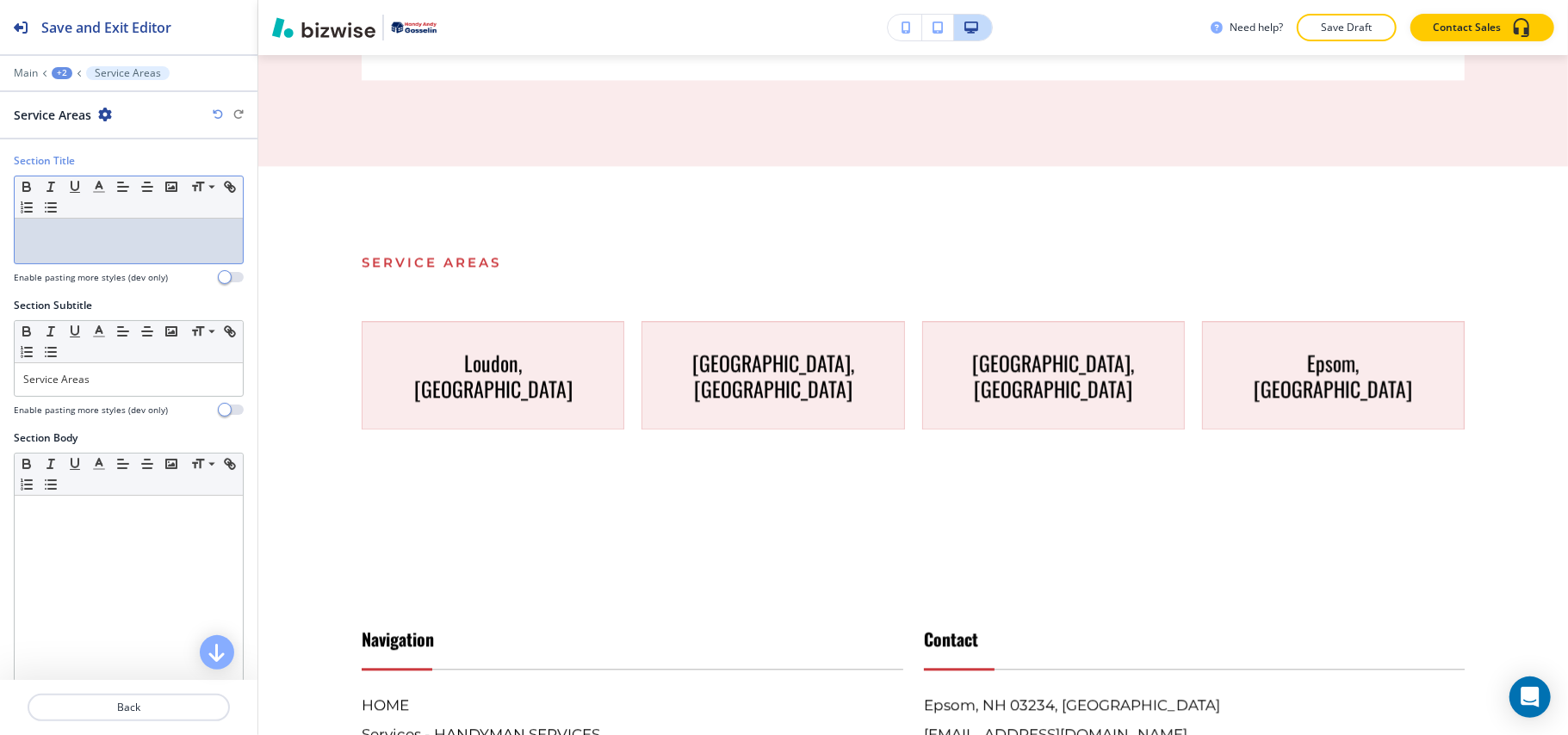
drag, startPoint x: 104, startPoint y: 207, endPoint x: 57, endPoint y: 239, distance: 56.9
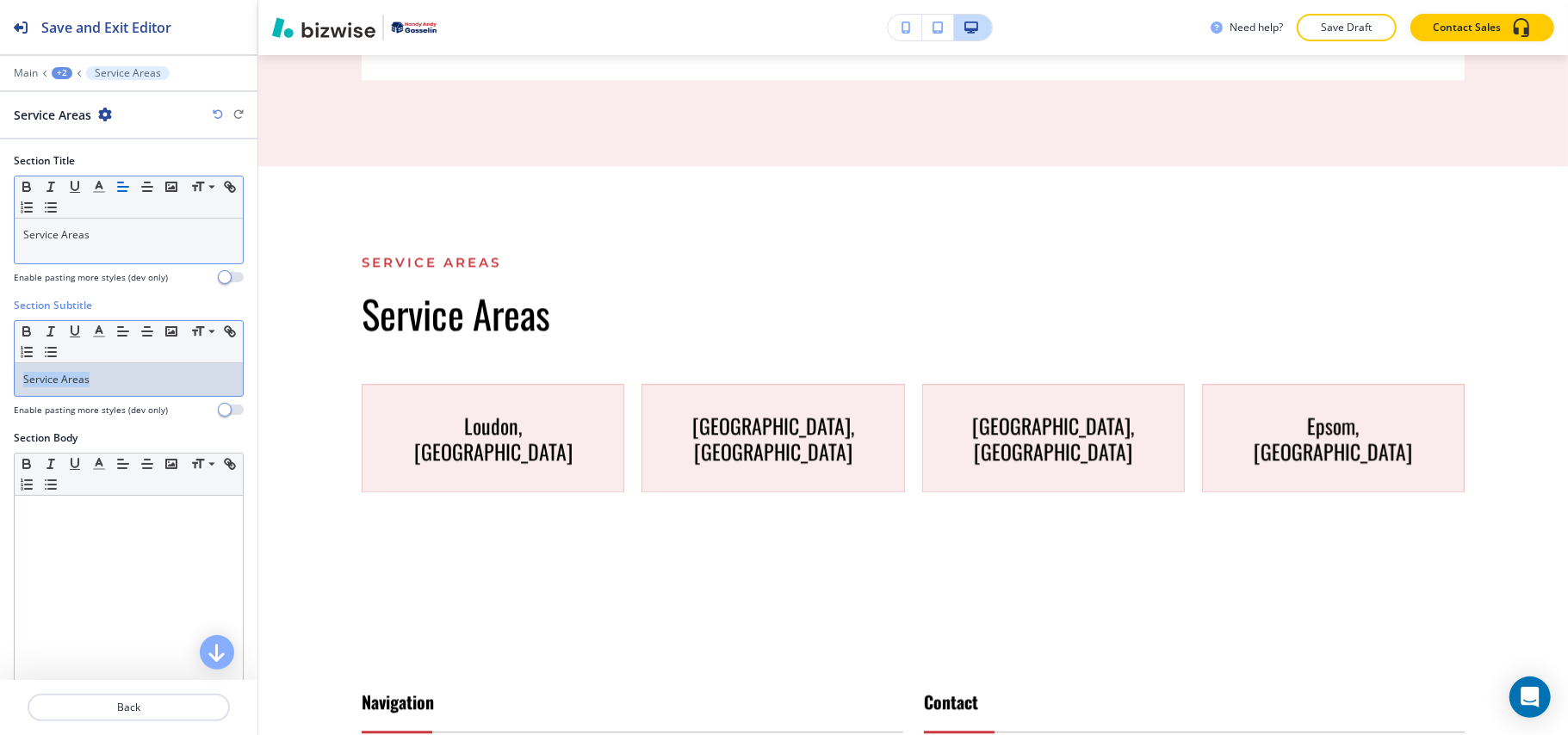
drag, startPoint x: 115, startPoint y: 387, endPoint x: 0, endPoint y: 387, distance: 115.0
click at [0, 387] on div "Section Subtitle Small Normal Large Huge Service Areas Enable pasting more styl…" at bounding box center [128, 364] width 257 height 132
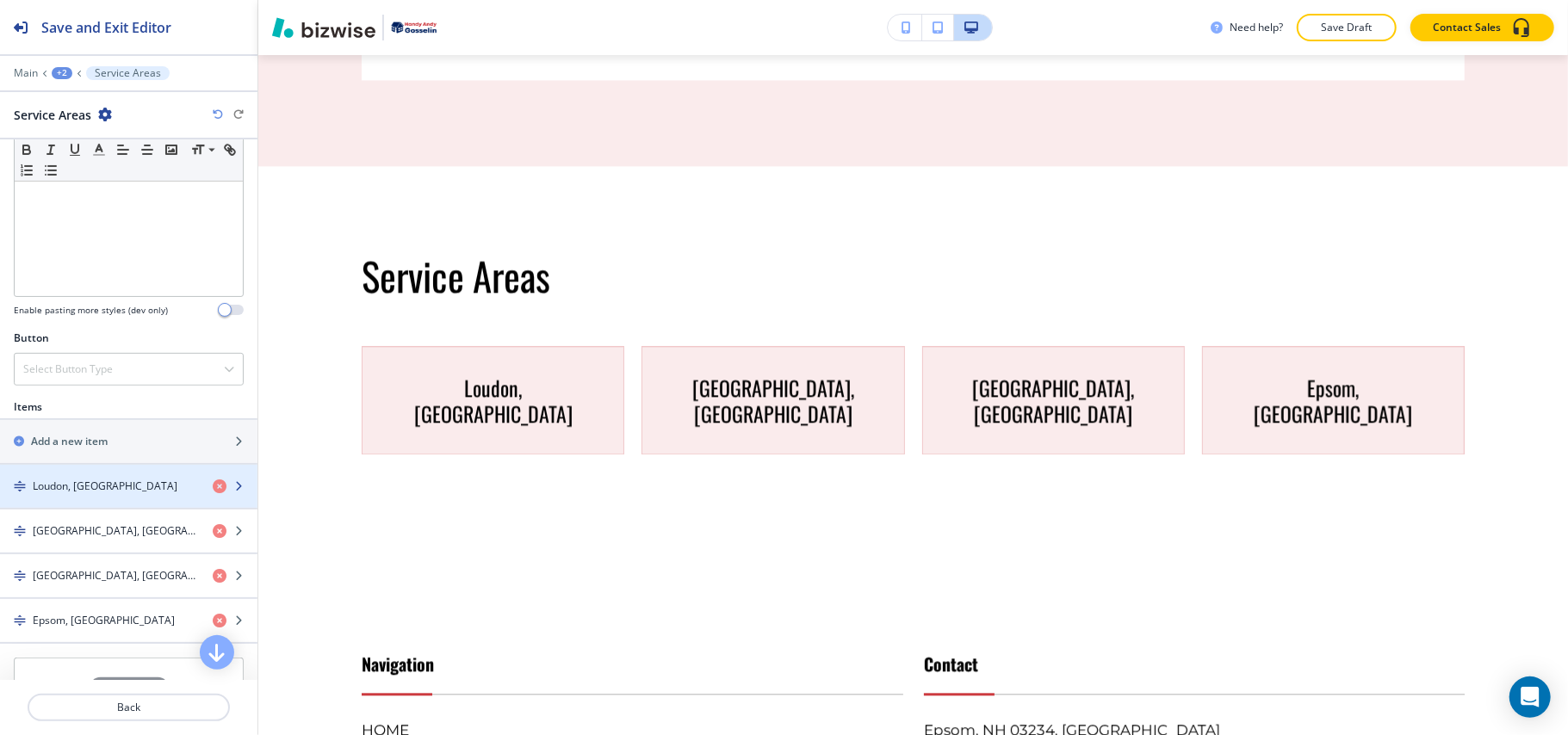
scroll to position [459, 0]
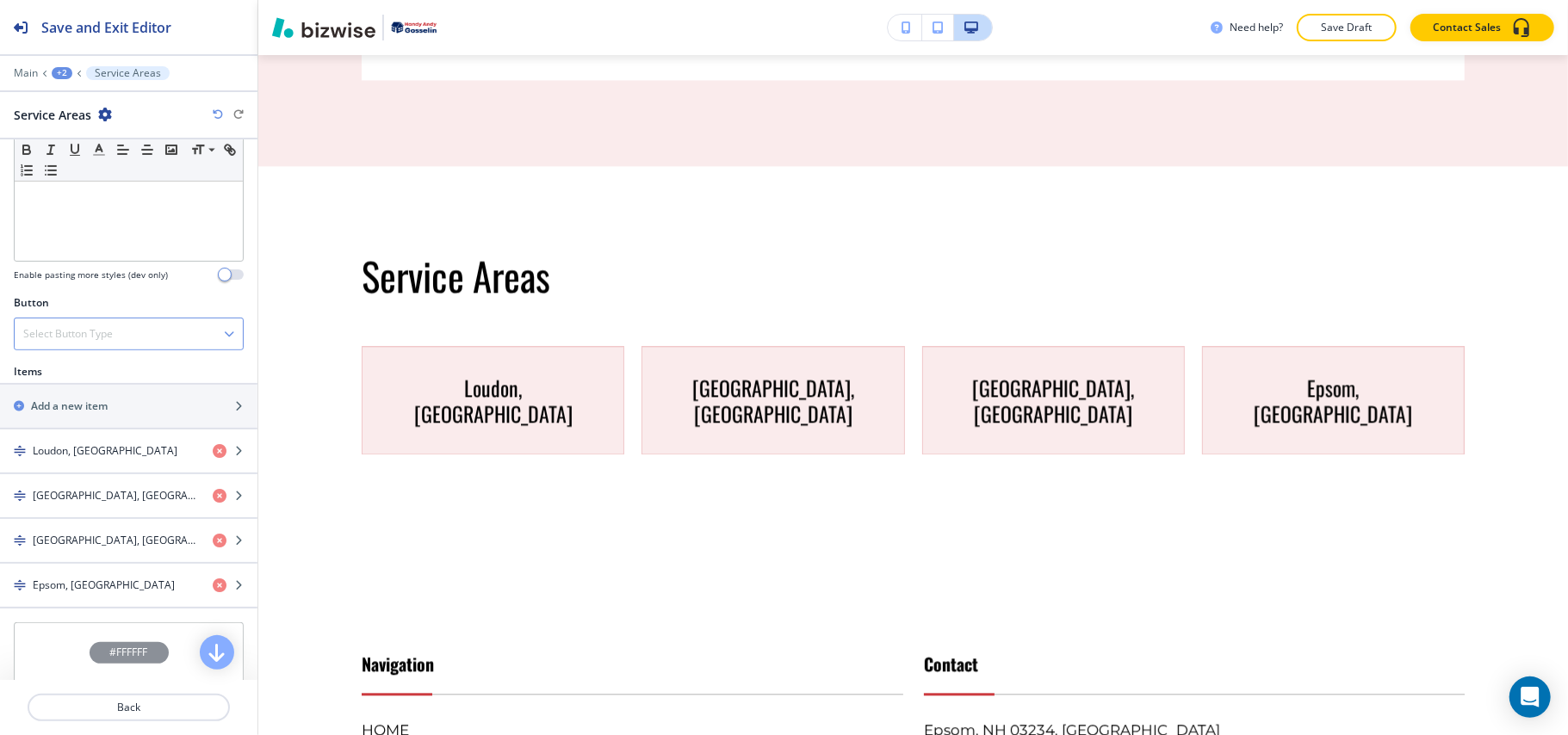
click at [104, 336] on h4 "Select Button Type" at bounding box center [68, 334] width 89 height 16
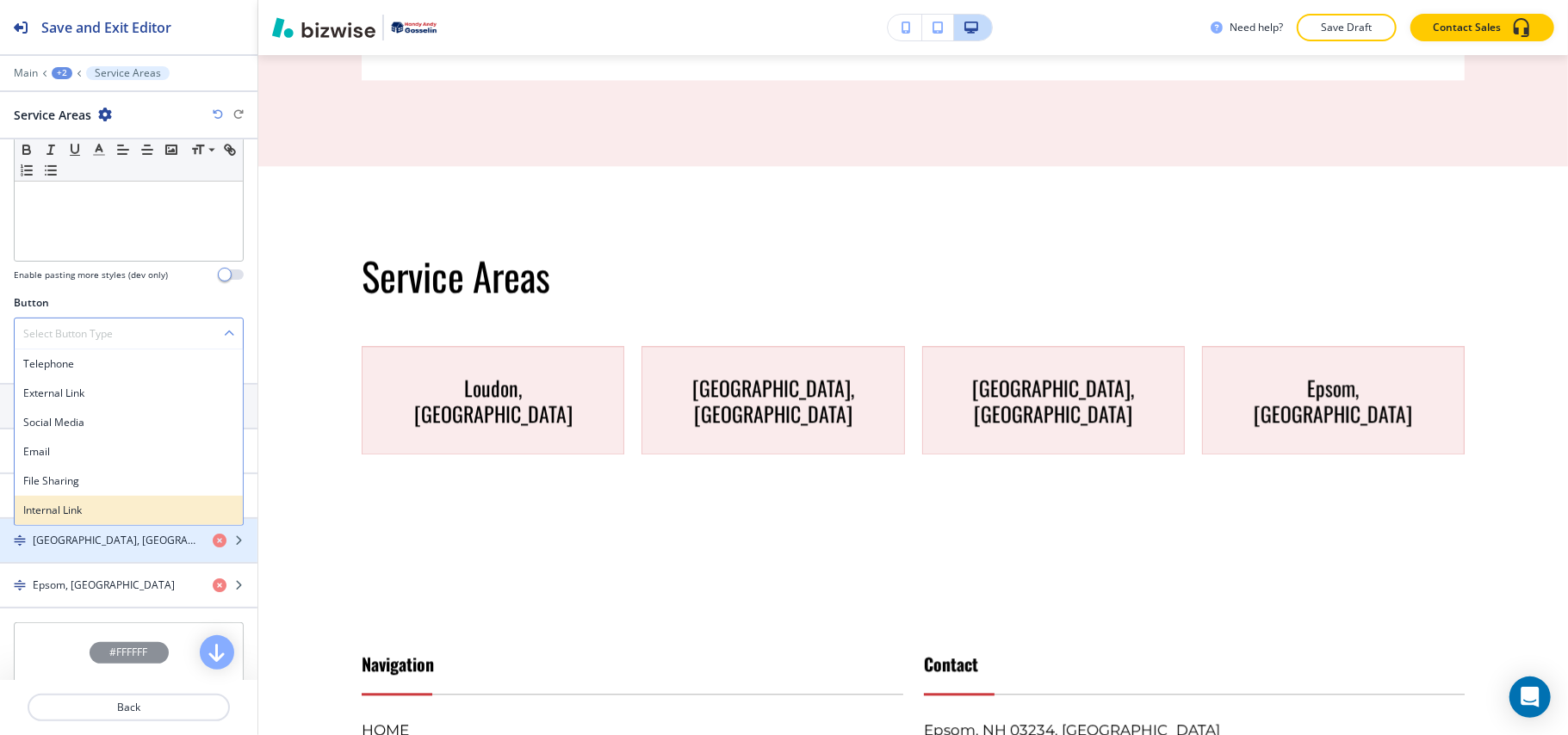
click at [72, 517] on h4 "Internal Link" at bounding box center [128, 510] width 211 height 16
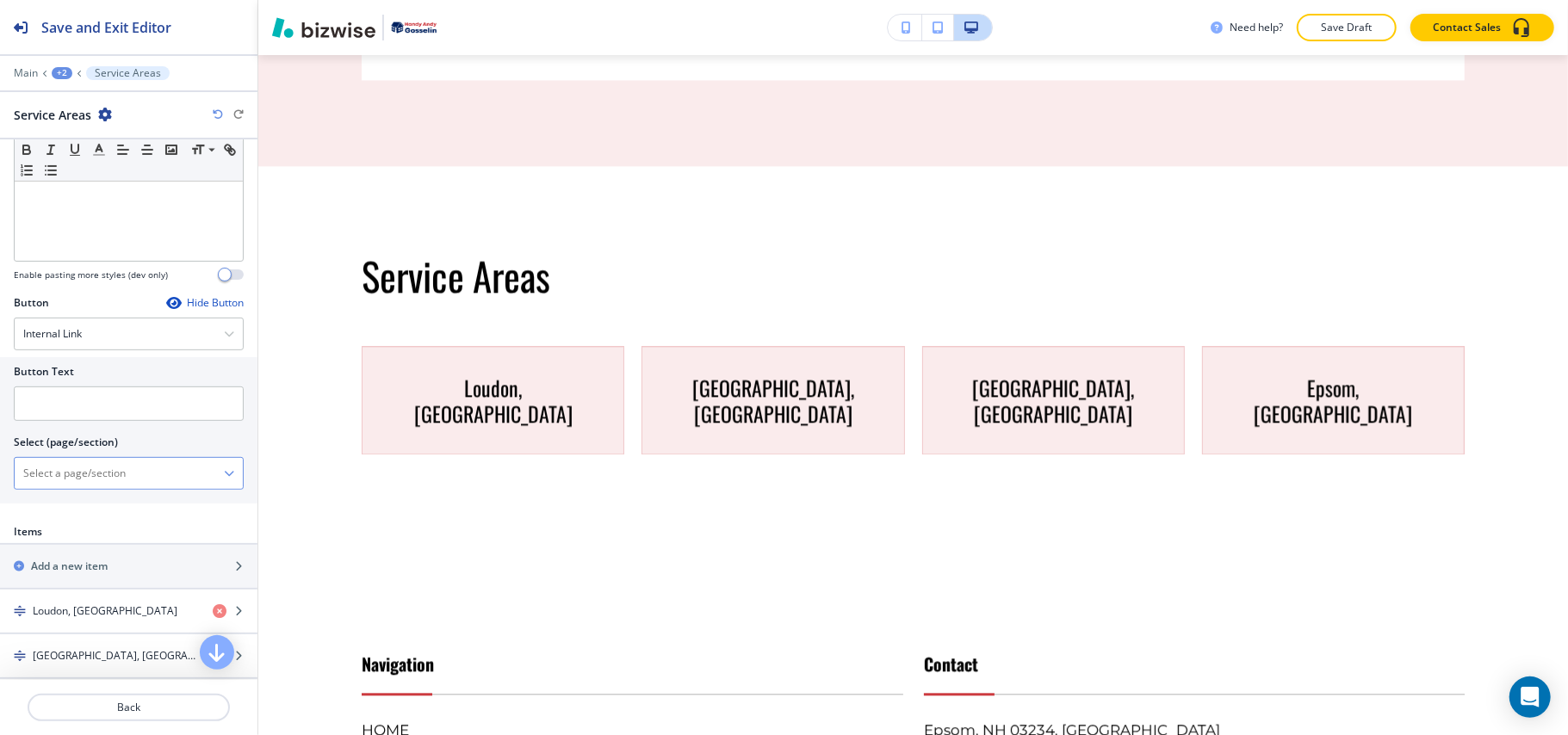
click at [107, 476] on \(page\/section\) "Manual Input" at bounding box center [119, 473] width 209 height 29
type \(page\/section\) "CONTACT US"
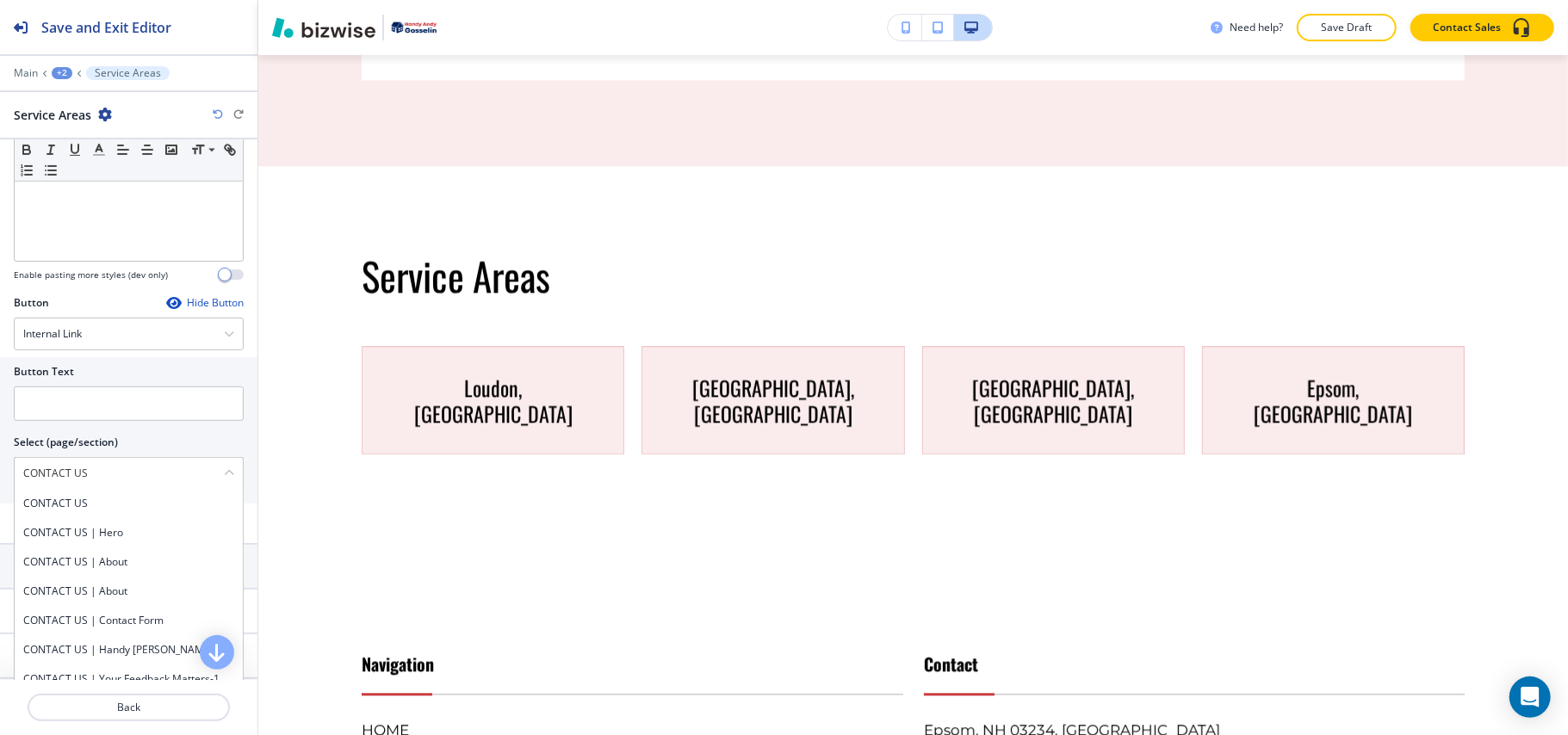
drag, startPoint x: 105, startPoint y: 466, endPoint x: 0, endPoint y: 470, distance: 105.1
click at [0, 470] on div "Button Text Select (page/section) CONTACT US CONTACT US CONTACT US | Hero CONTA…" at bounding box center [128, 430] width 257 height 146
click at [86, 508] on h4 "CONTACT US" at bounding box center [128, 503] width 211 height 16
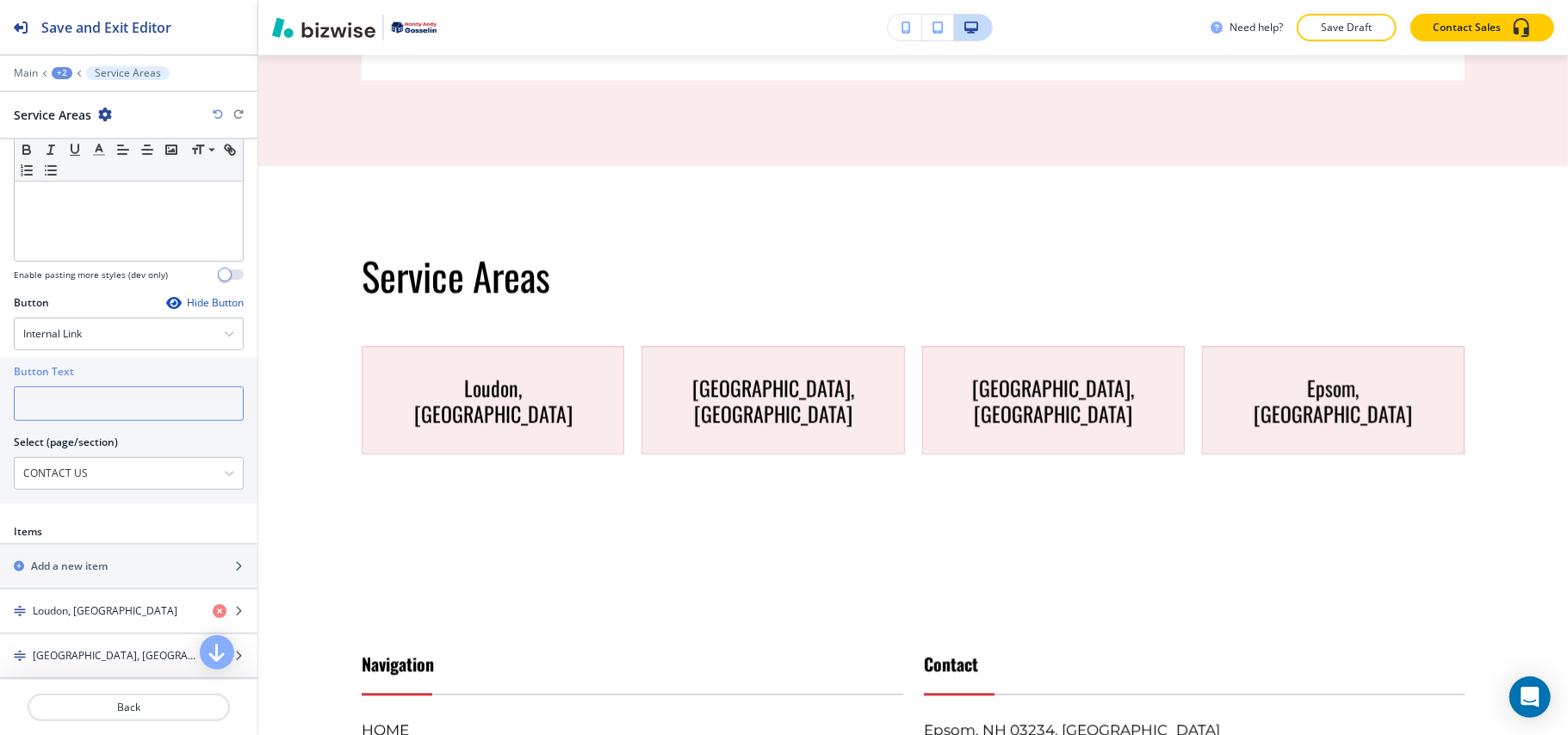
click at [32, 403] on input "text" at bounding box center [129, 403] width 230 height 34
paste input "CONTACT US"
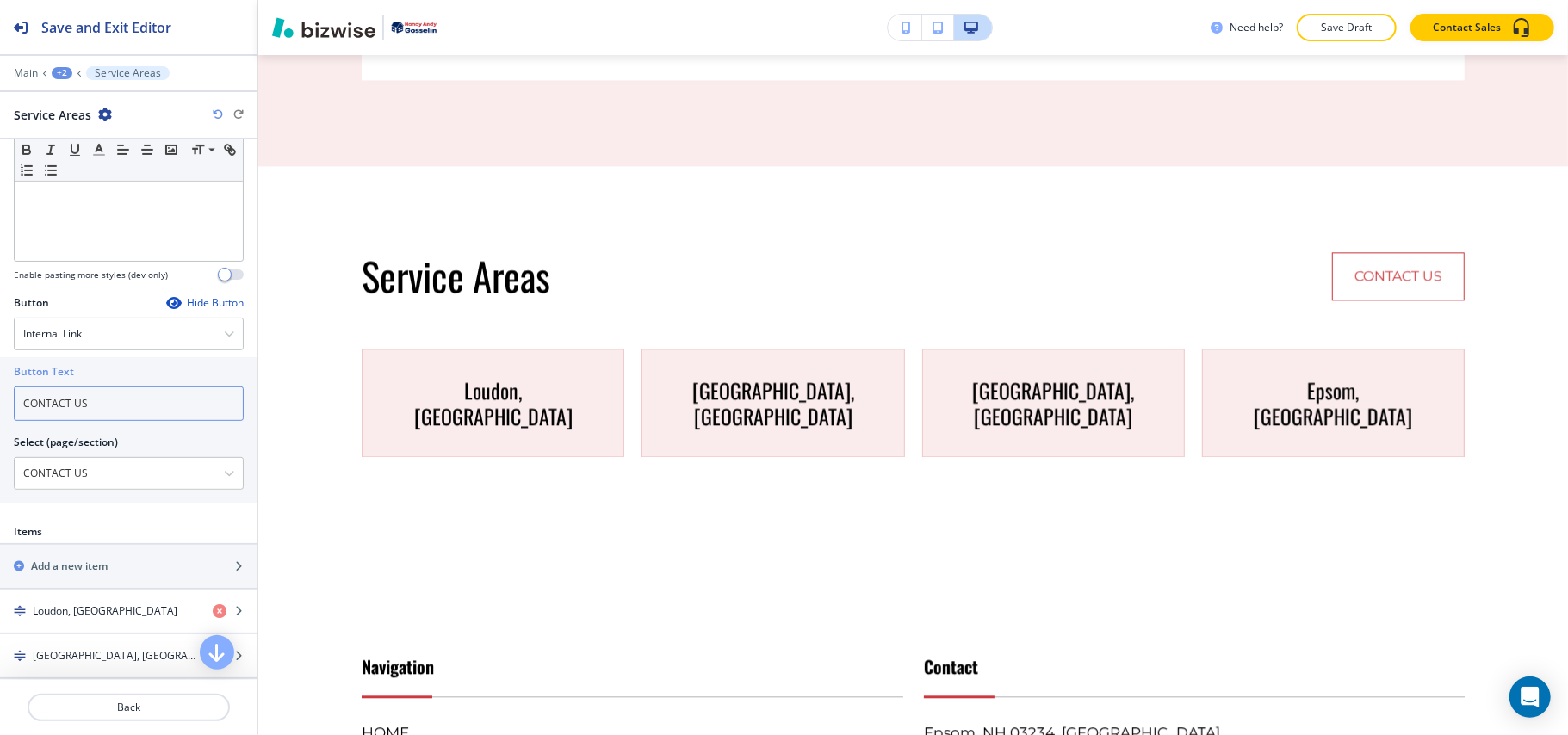
type input "CONTACT US"
click at [61, 69] on div "+2" at bounding box center [62, 74] width 21 height 12
click at [69, 128] on p "SERVICE AREA" at bounding box center [107, 132] width 88 height 16
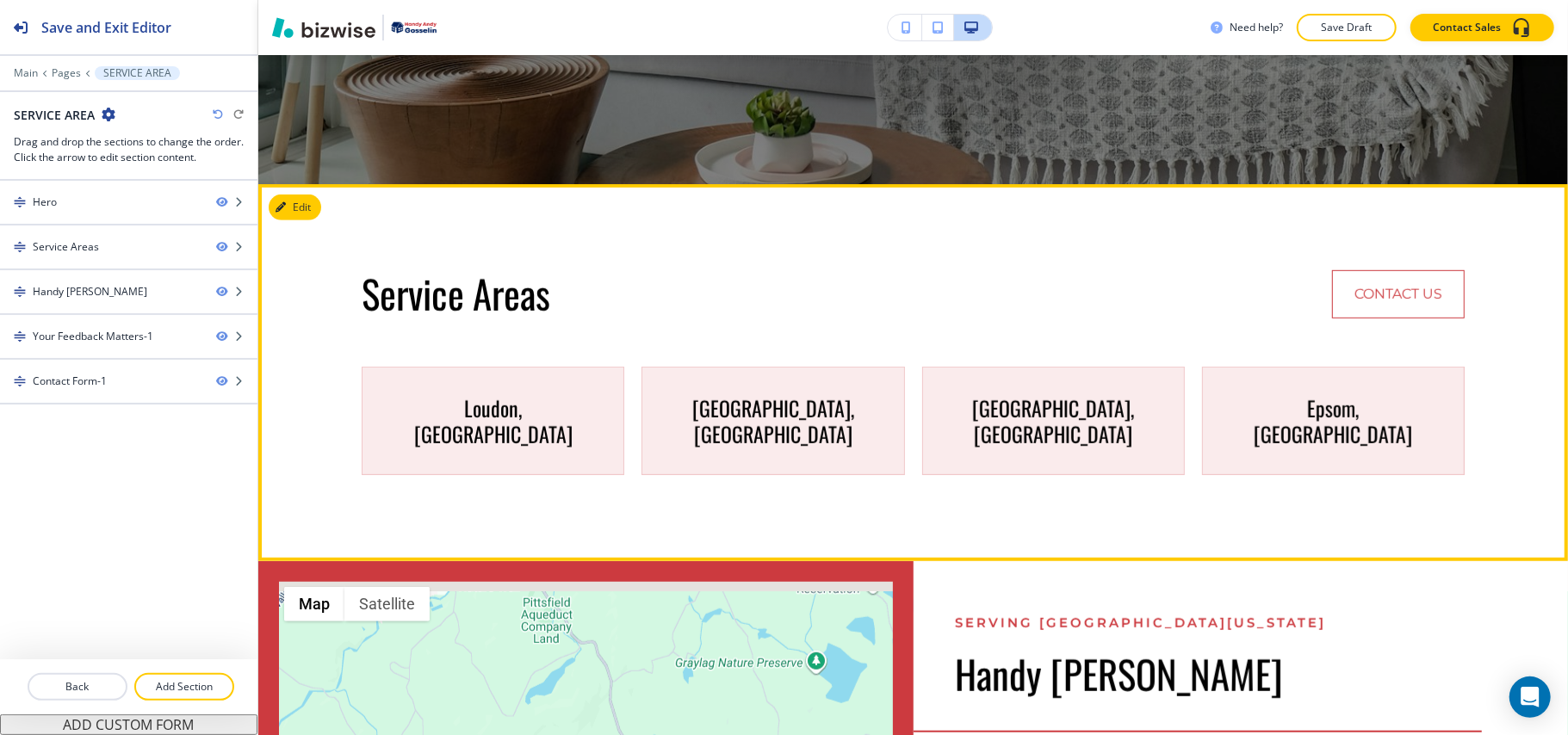
scroll to position [831, 0]
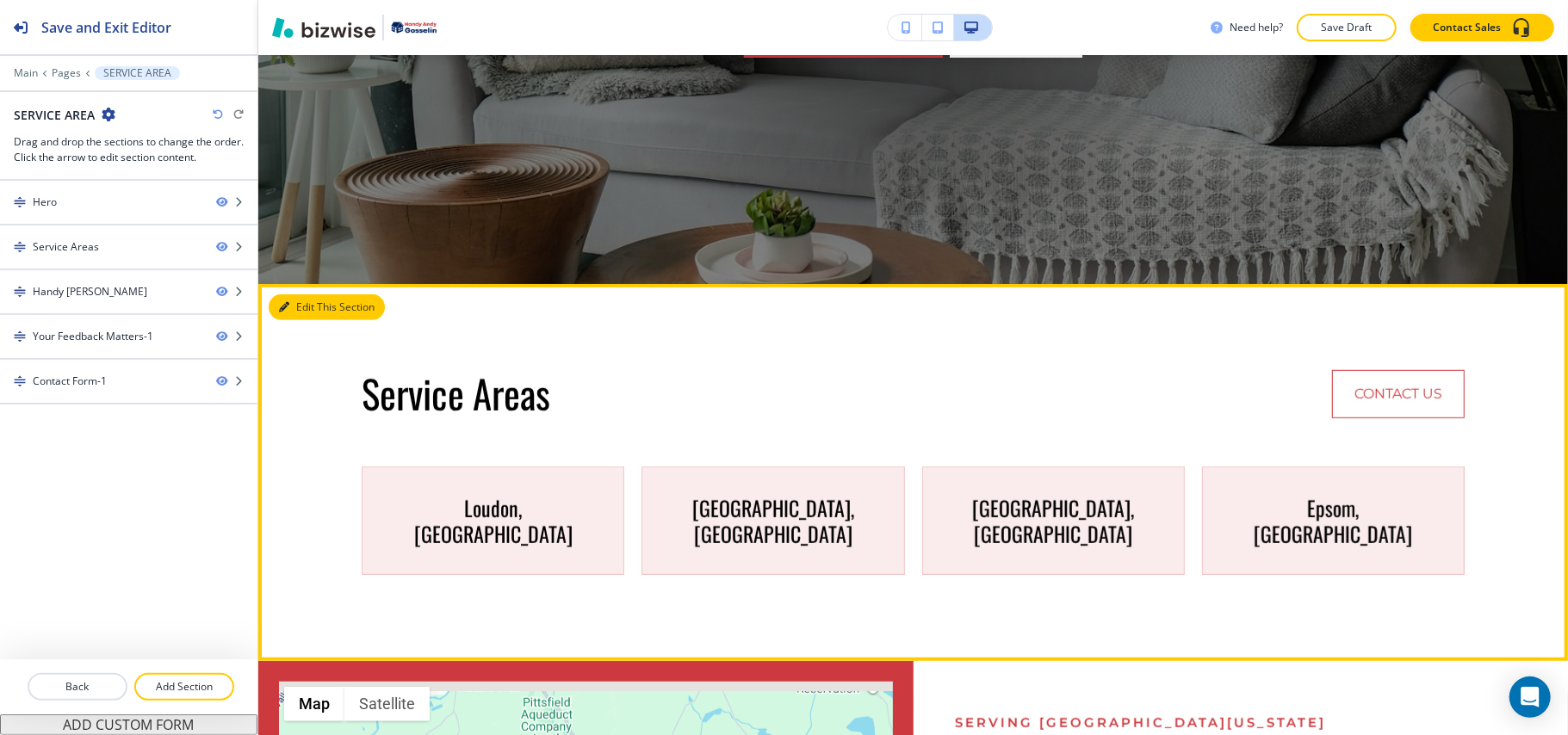
click at [311, 303] on button "Edit This Section" at bounding box center [326, 307] width 116 height 25
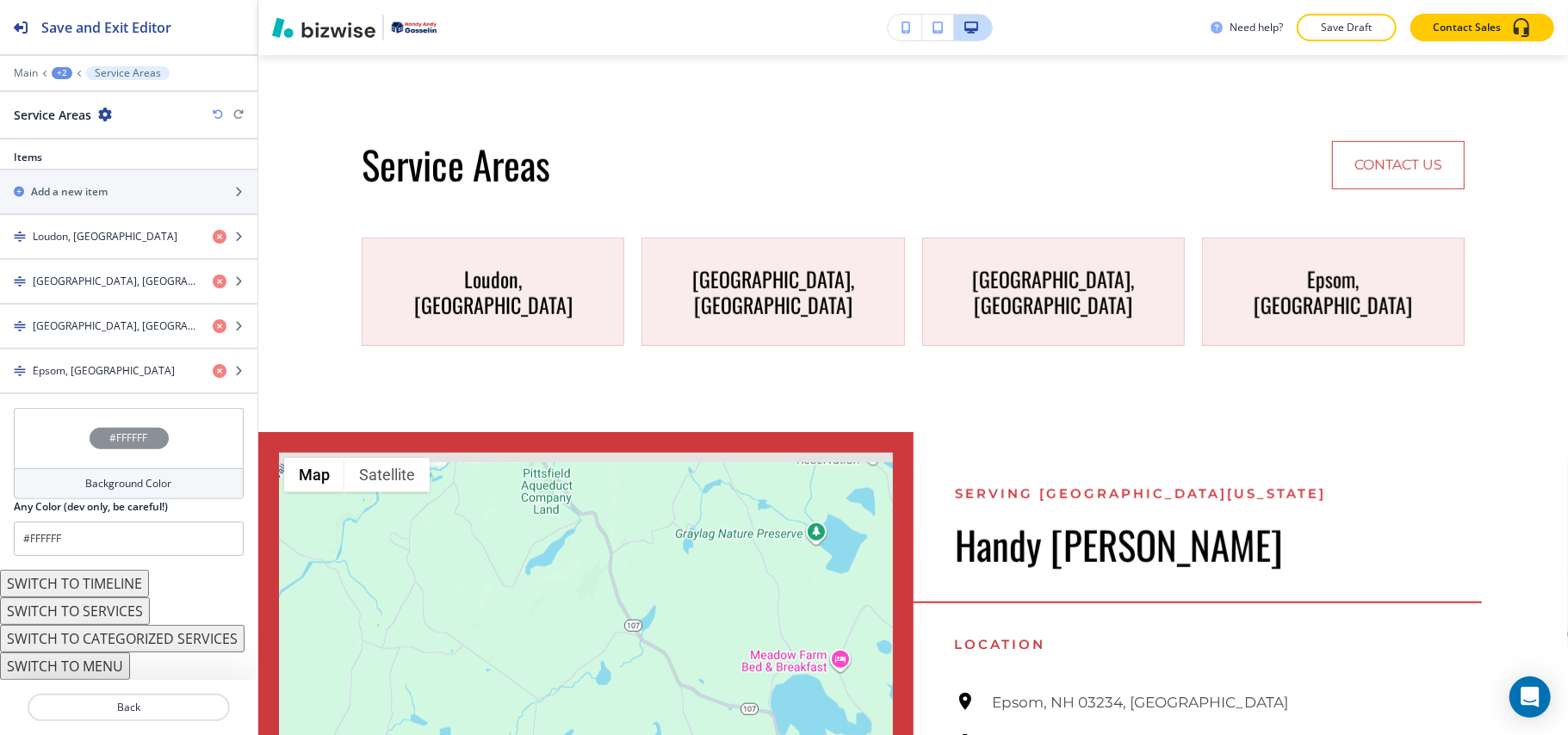
click at [47, 436] on div "#FFFFFF" at bounding box center [129, 438] width 230 height 61
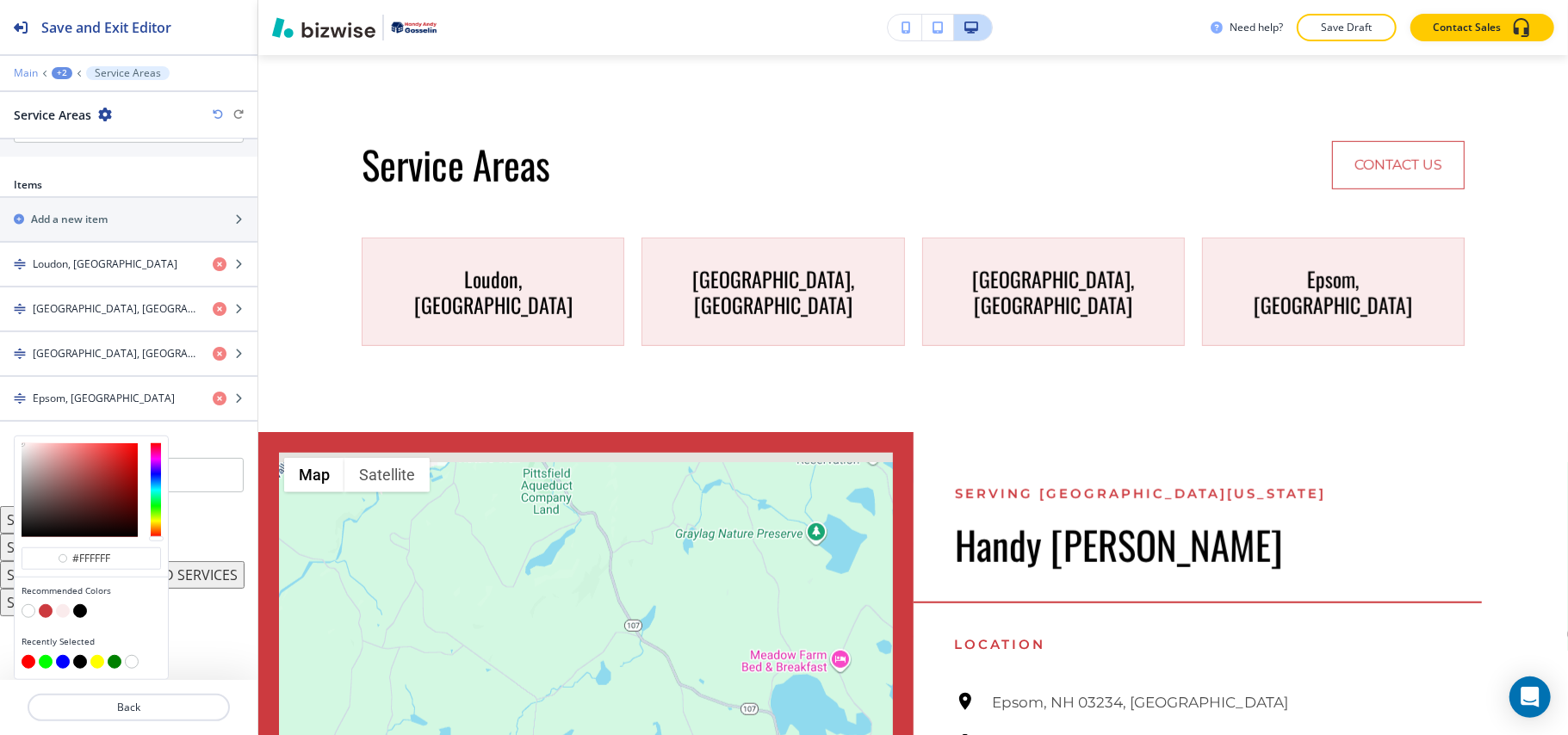
type input "#ffffff"
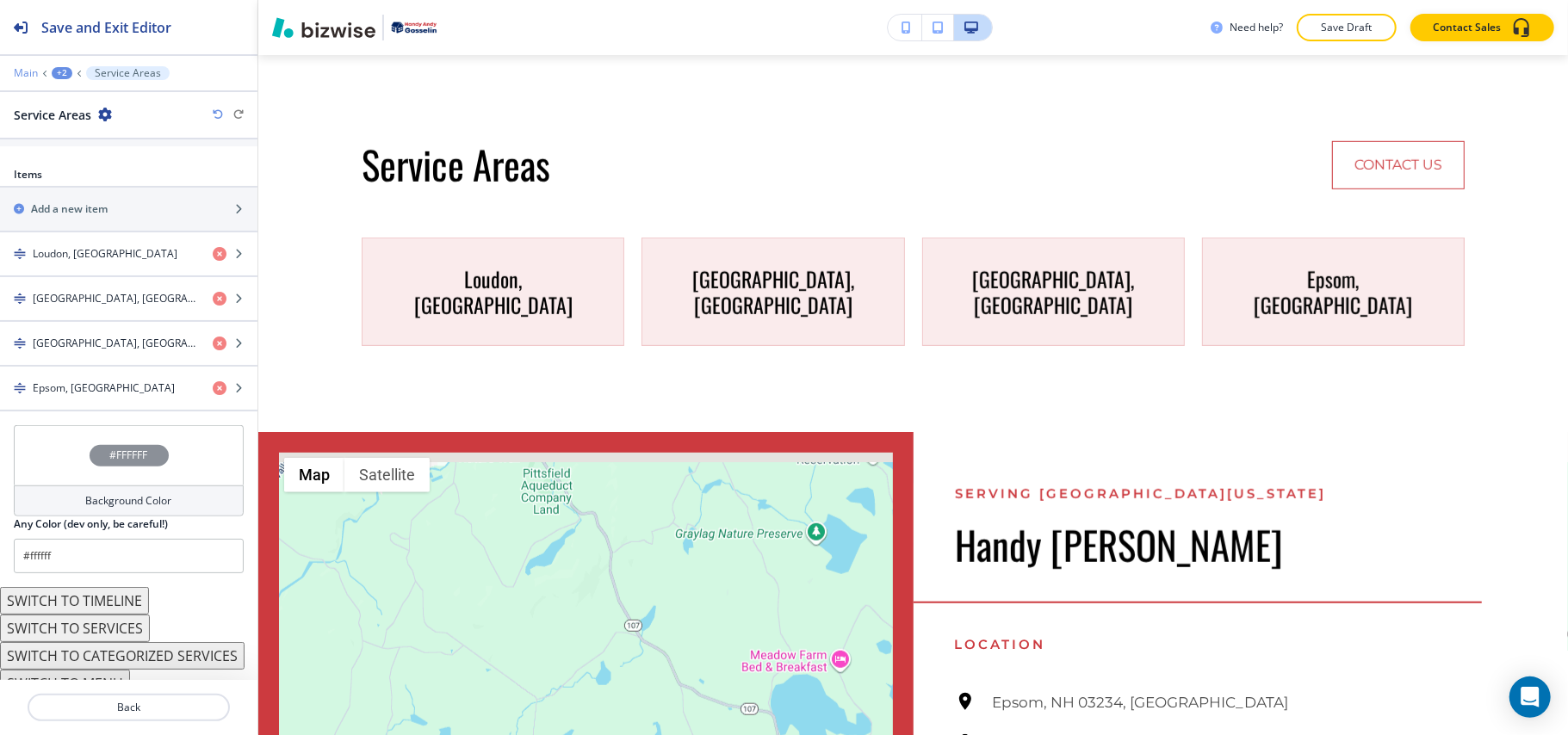
click at [28, 70] on p "Main" at bounding box center [25, 74] width 24 height 12
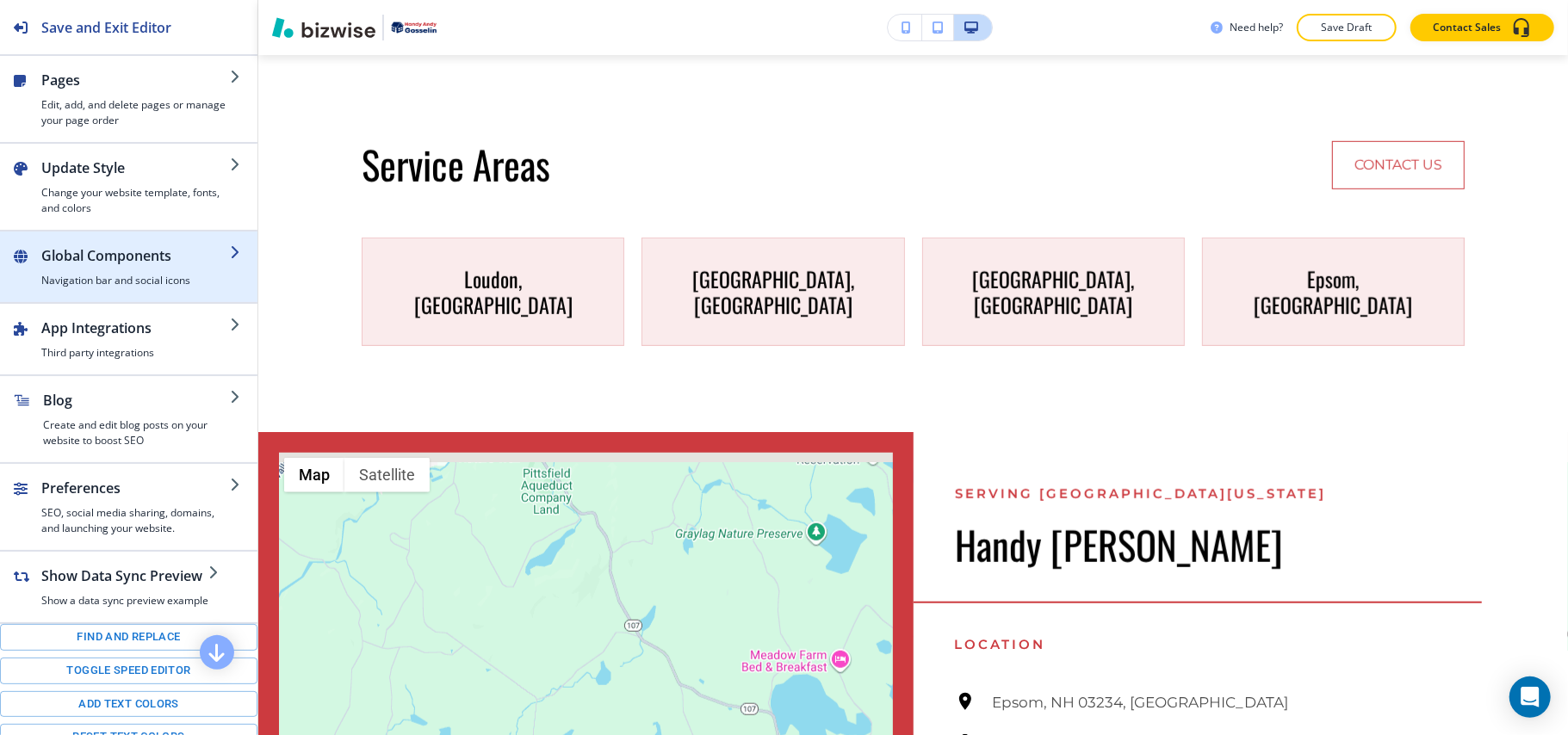
click at [86, 272] on div "button" at bounding box center [135, 269] width 189 height 7
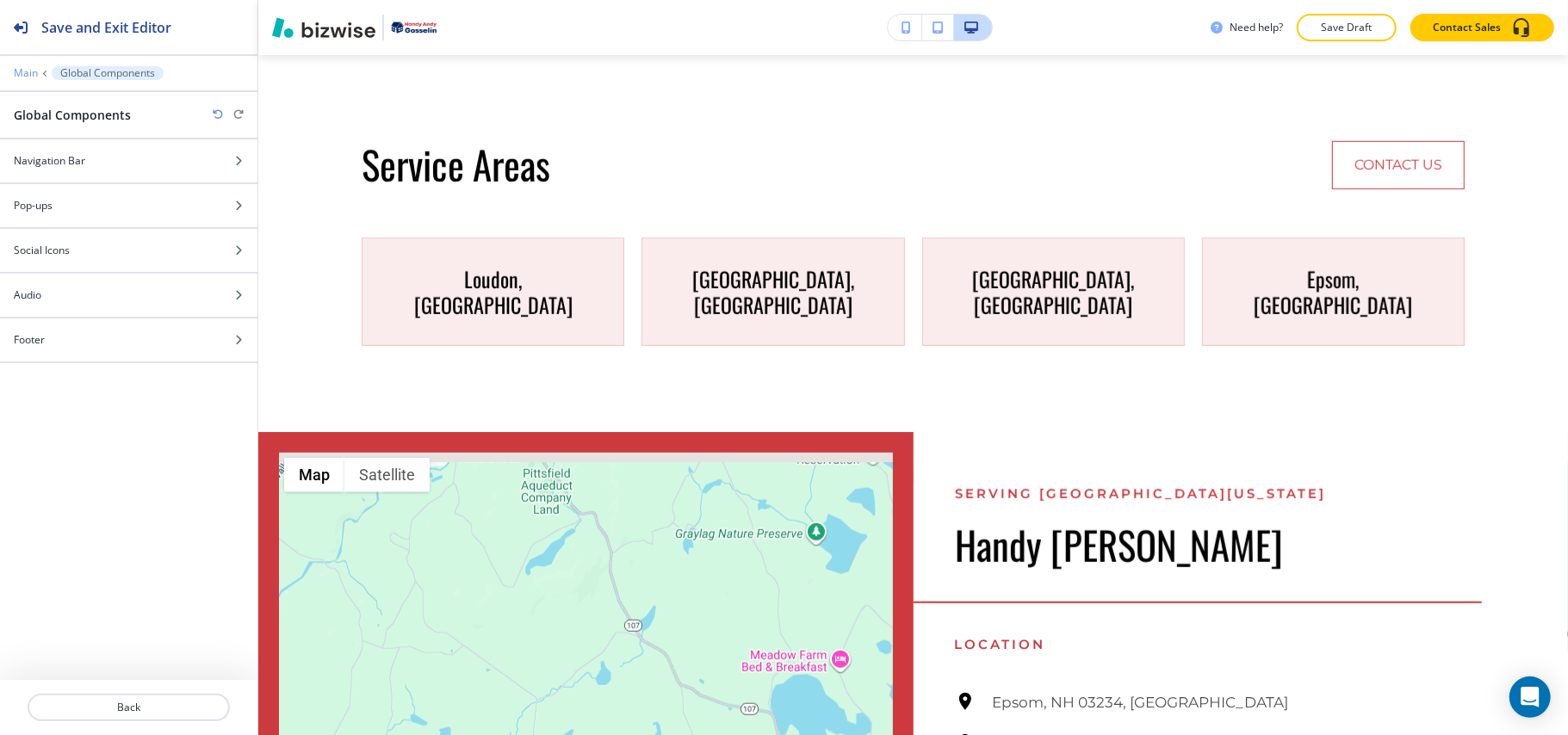
click at [29, 69] on p "Main" at bounding box center [25, 74] width 24 height 12
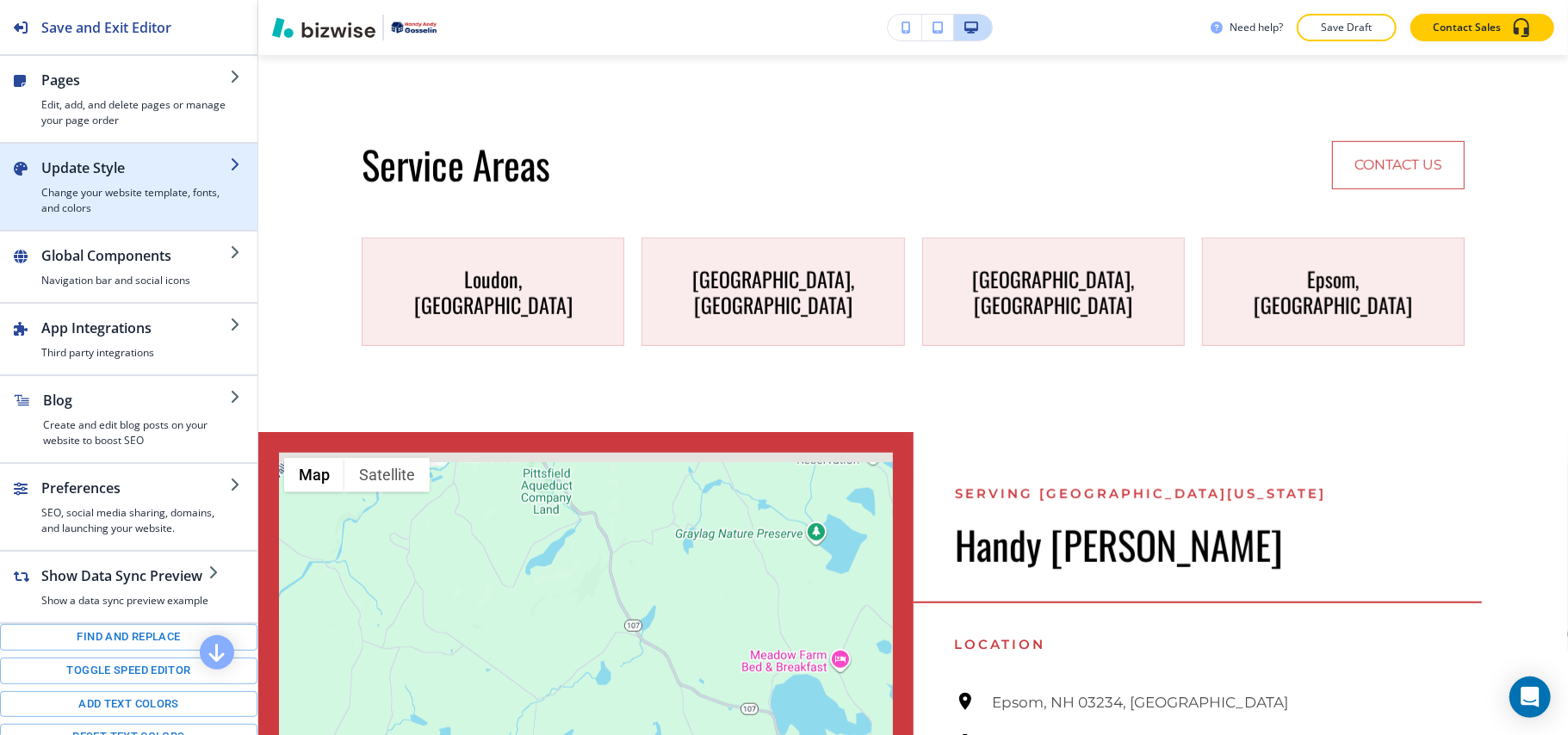
click at [111, 193] on h4 "Change your website template, fonts, and colors" at bounding box center [135, 200] width 189 height 31
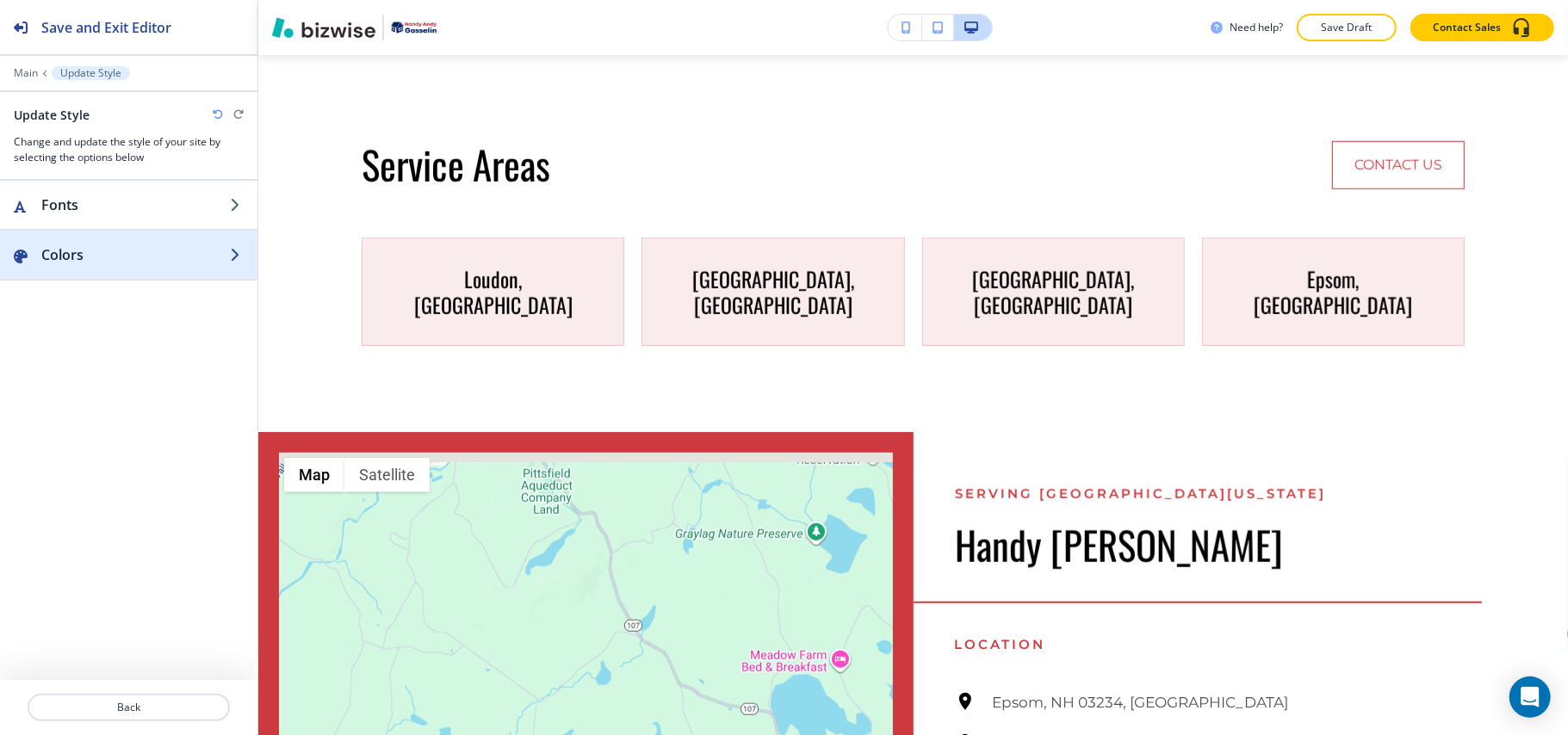
click at [121, 260] on h2 "Colors" at bounding box center [135, 255] width 189 height 21
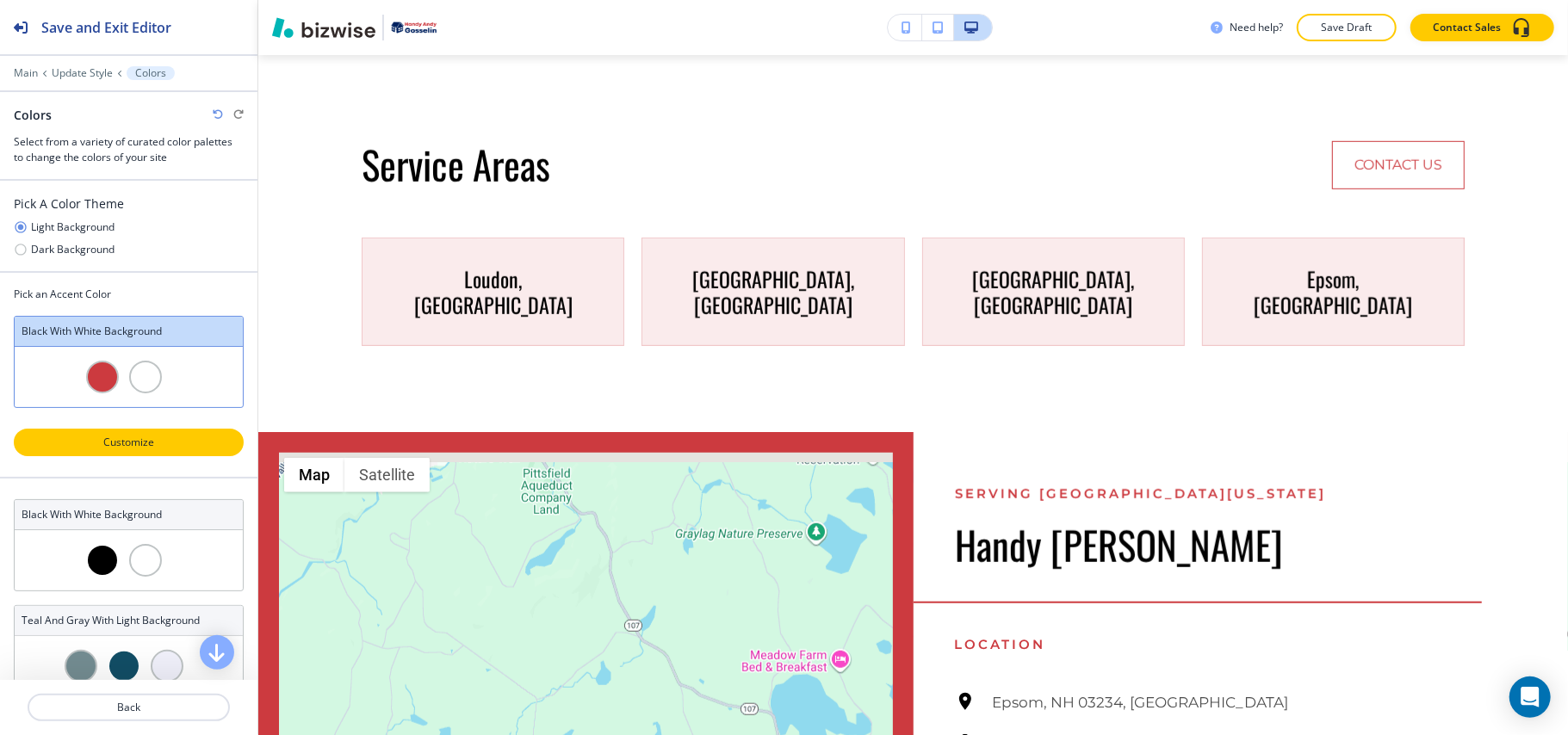
click at [129, 447] on p "Customize" at bounding box center [128, 443] width 185 height 16
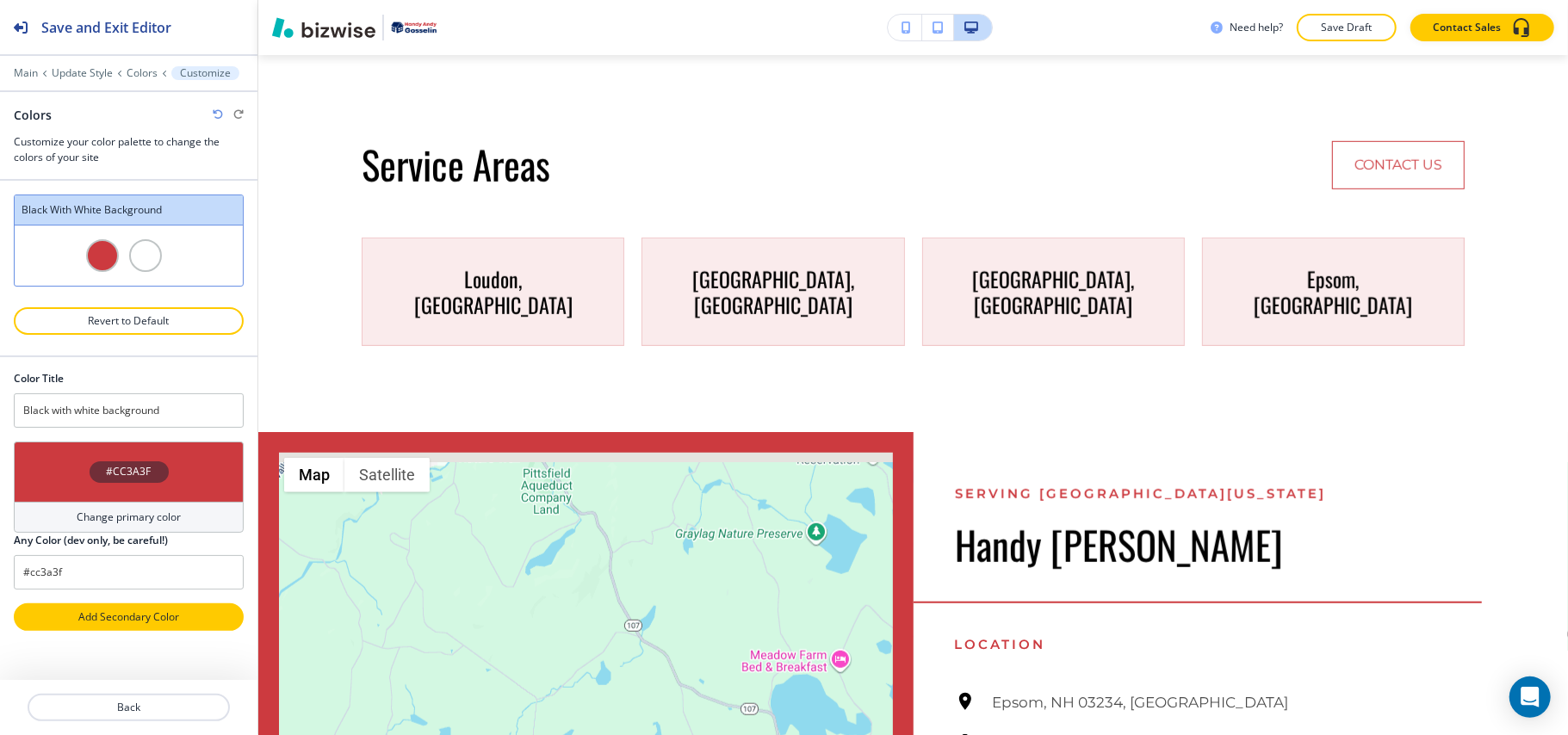
click at [124, 623] on p "Add Secondary Color" at bounding box center [128, 617] width 185 height 16
type input "Custom Black with white background"
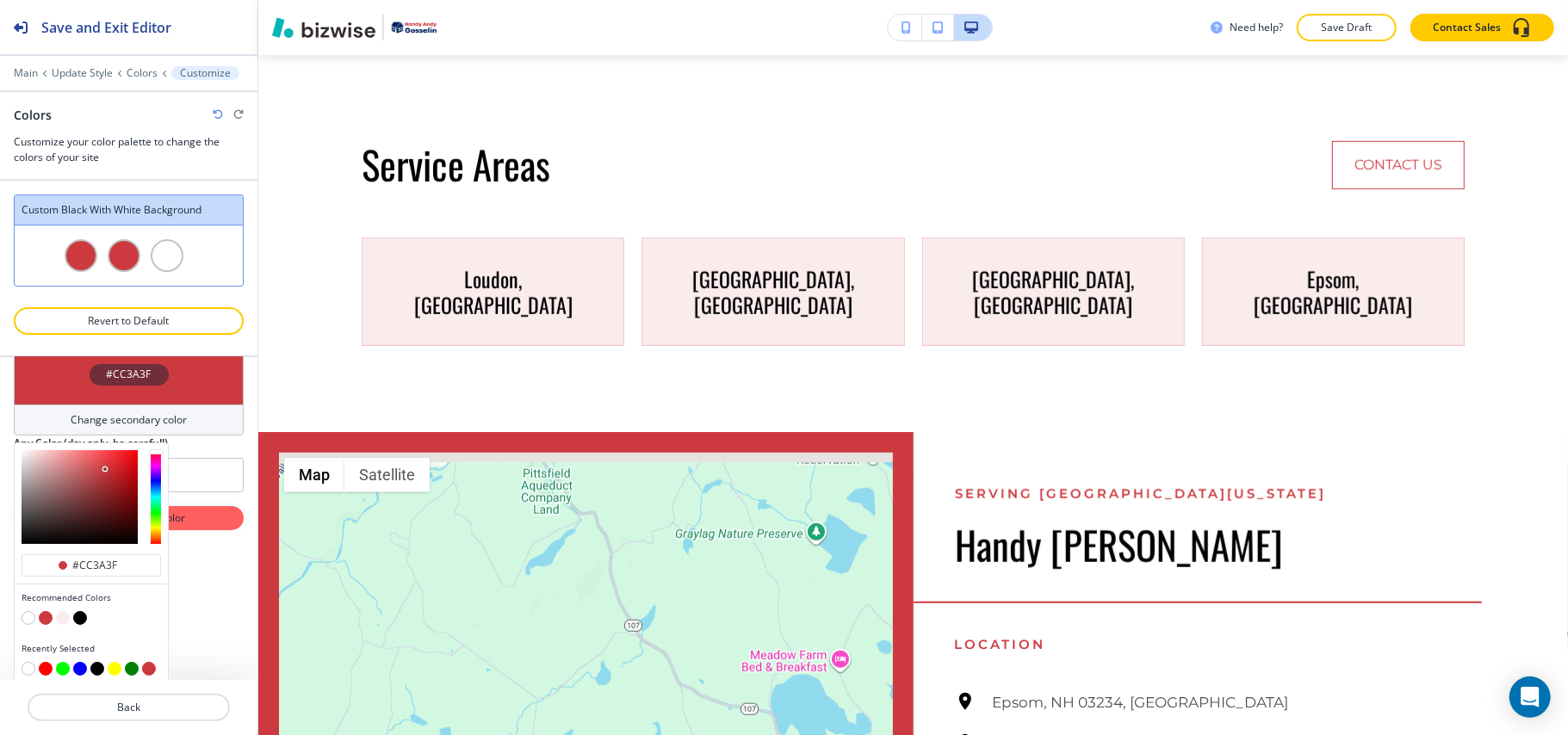
scroll to position [270, 0]
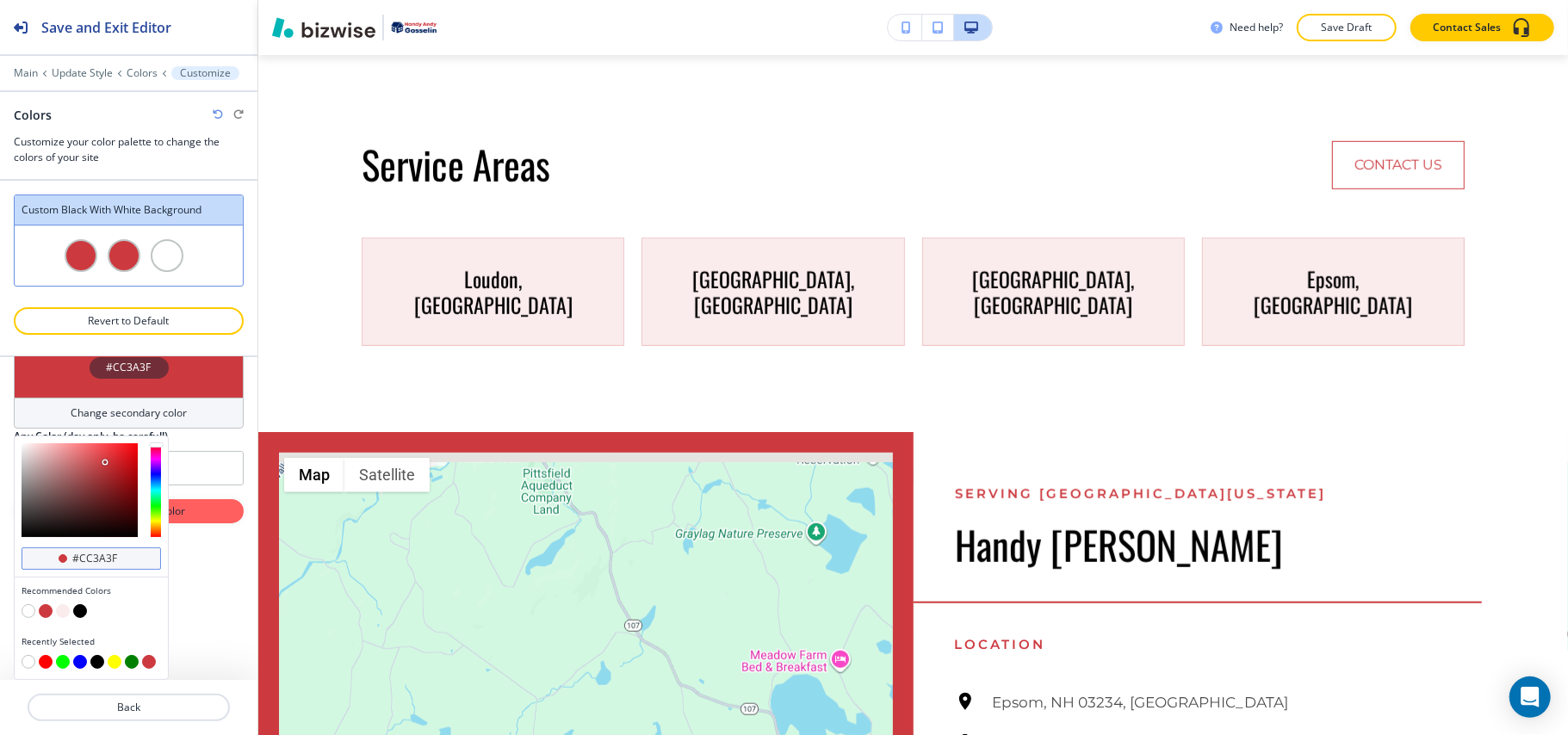
click at [124, 559] on input "#cc3a3f" at bounding box center [100, 559] width 61 height 14
click at [124, 558] on input "#cc3a3f" at bounding box center [100, 559] width 61 height 14
paste input "002260"
type input "#002260"
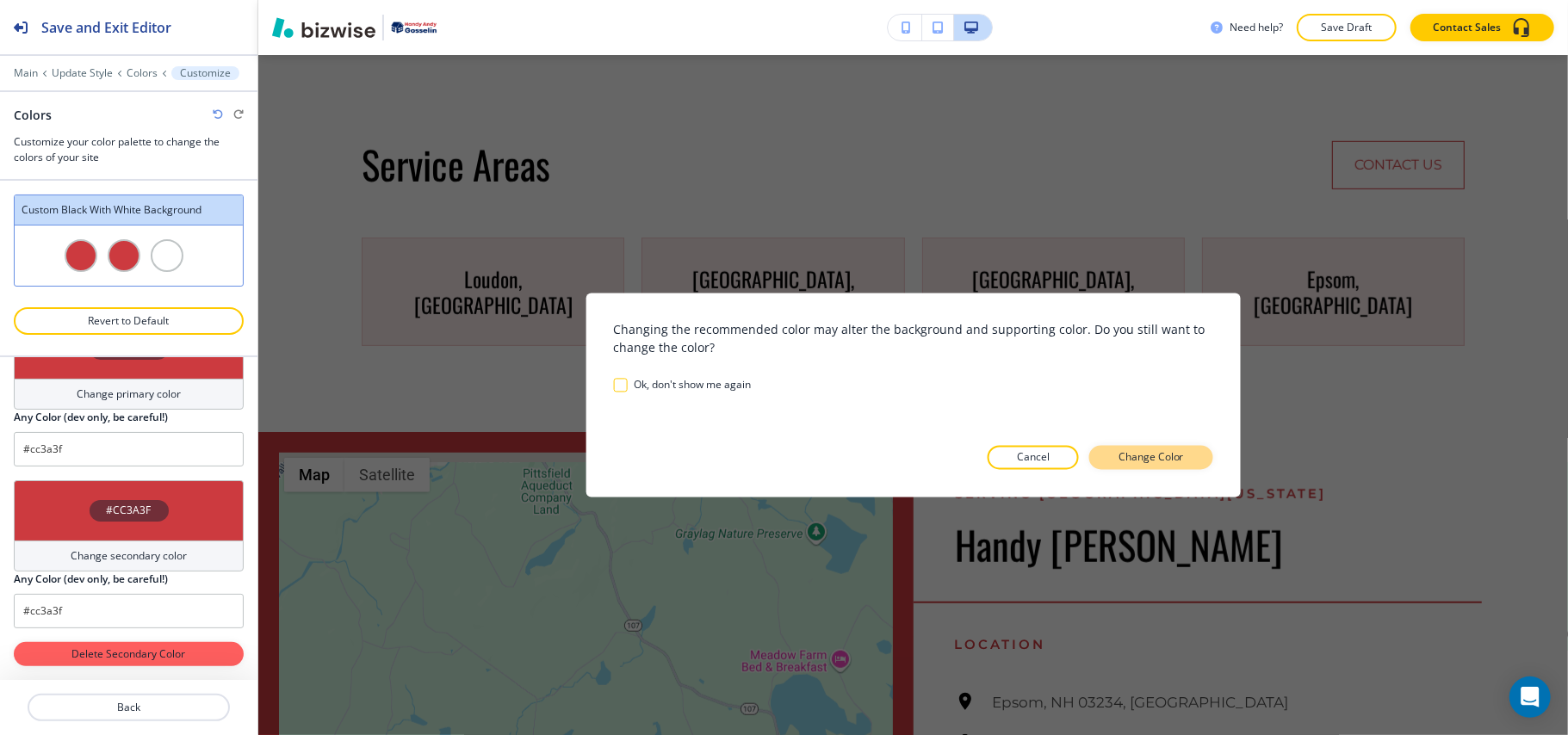
scroll to position [127, 0]
click at [1164, 456] on p "Change Color" at bounding box center [1151, 458] width 66 height 16
type input "#002260"
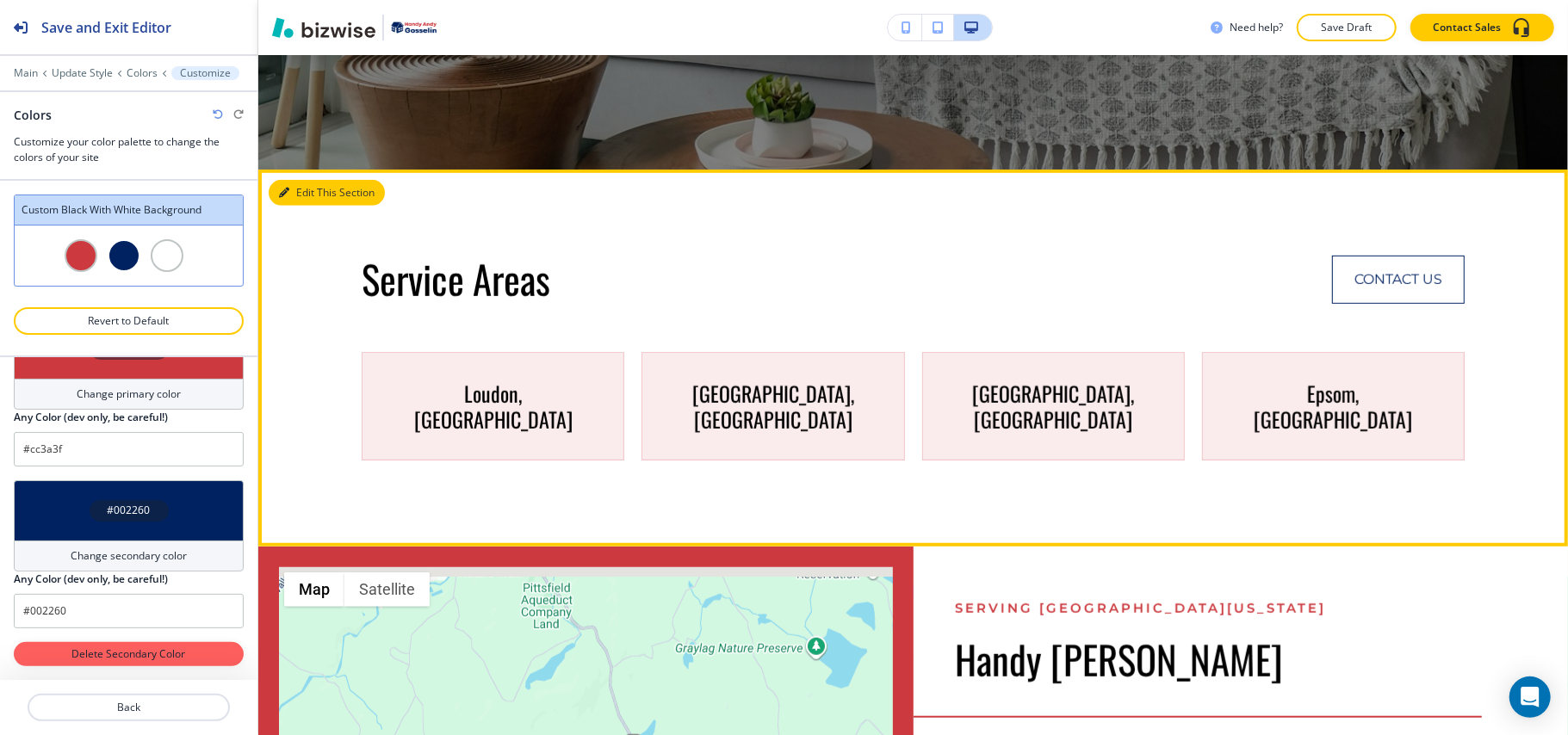
click at [307, 182] on button "Edit This Section" at bounding box center [326, 192] width 116 height 25
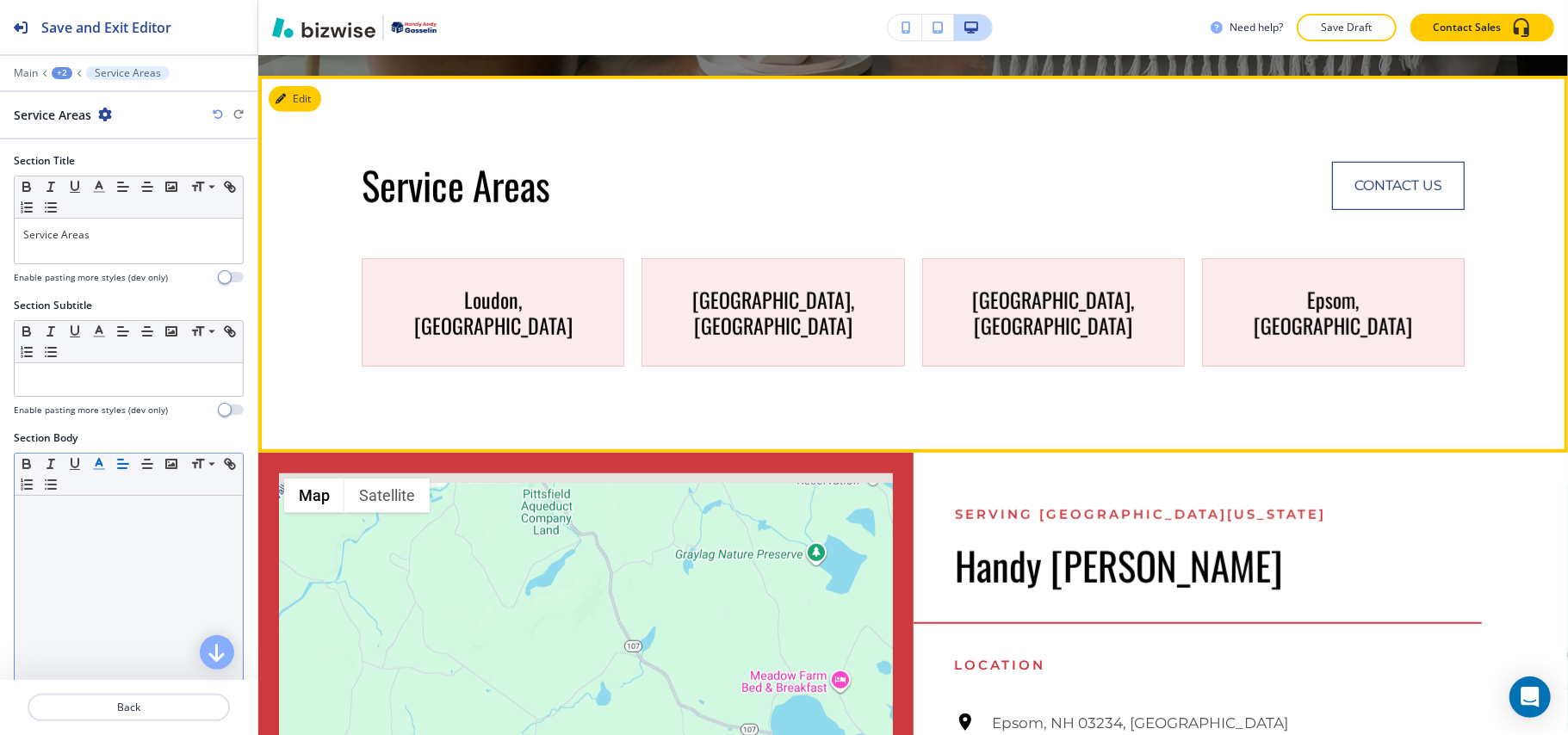
scroll to position [831, 0]
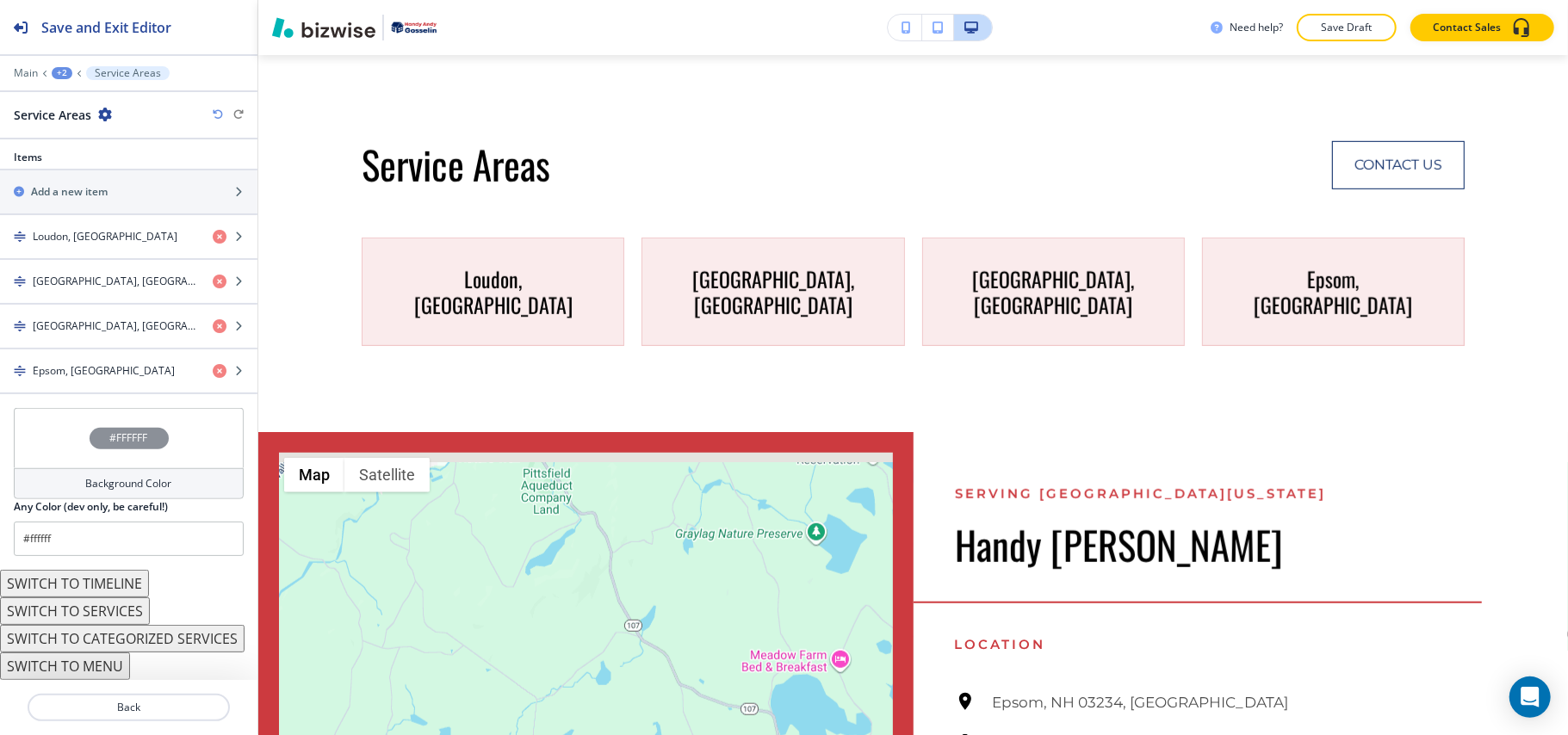
click at [36, 425] on div "#FFFFFF" at bounding box center [129, 438] width 230 height 61
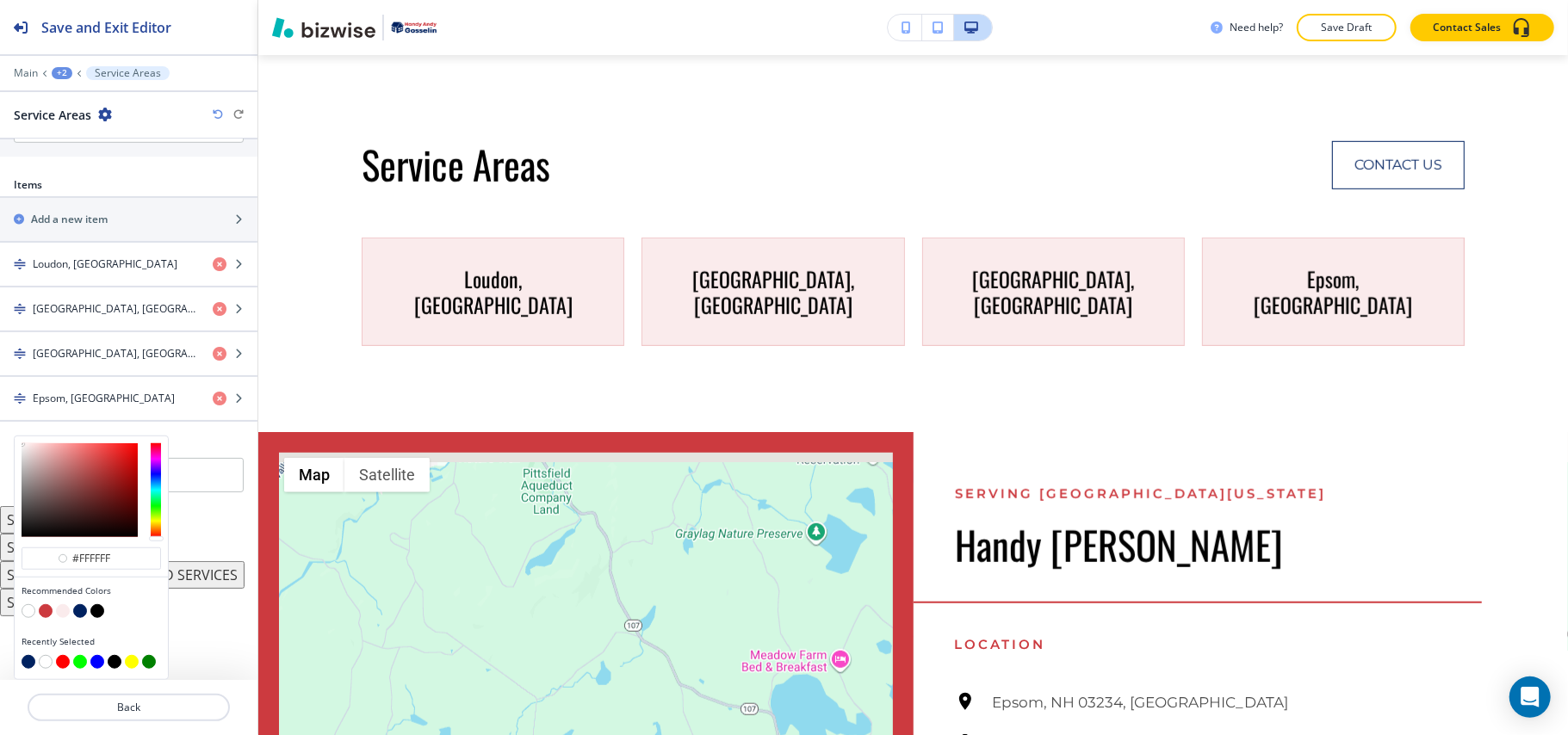
click at [75, 610] on button "button" at bounding box center [80, 611] width 14 height 14
type input "#002260"
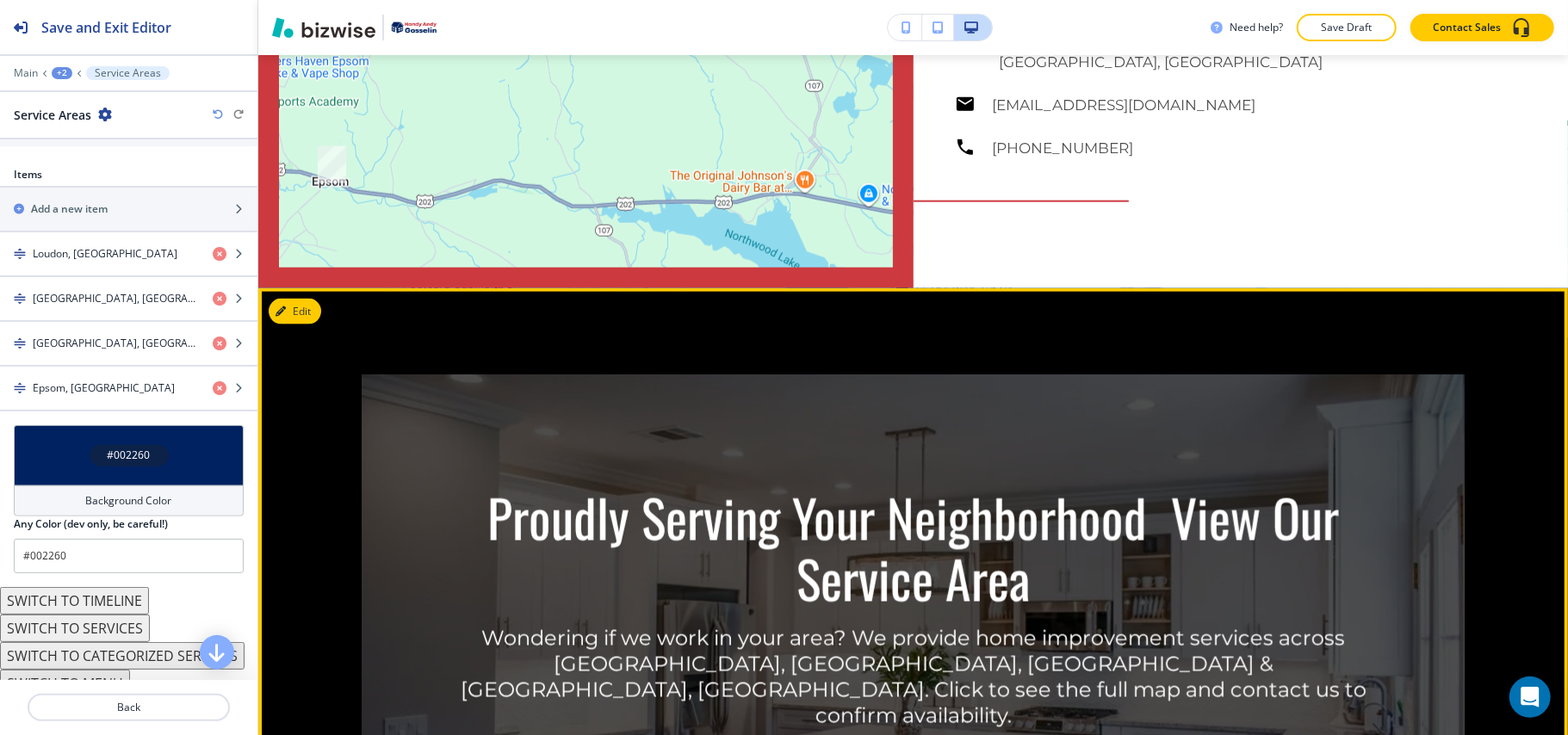
scroll to position [1405, 0]
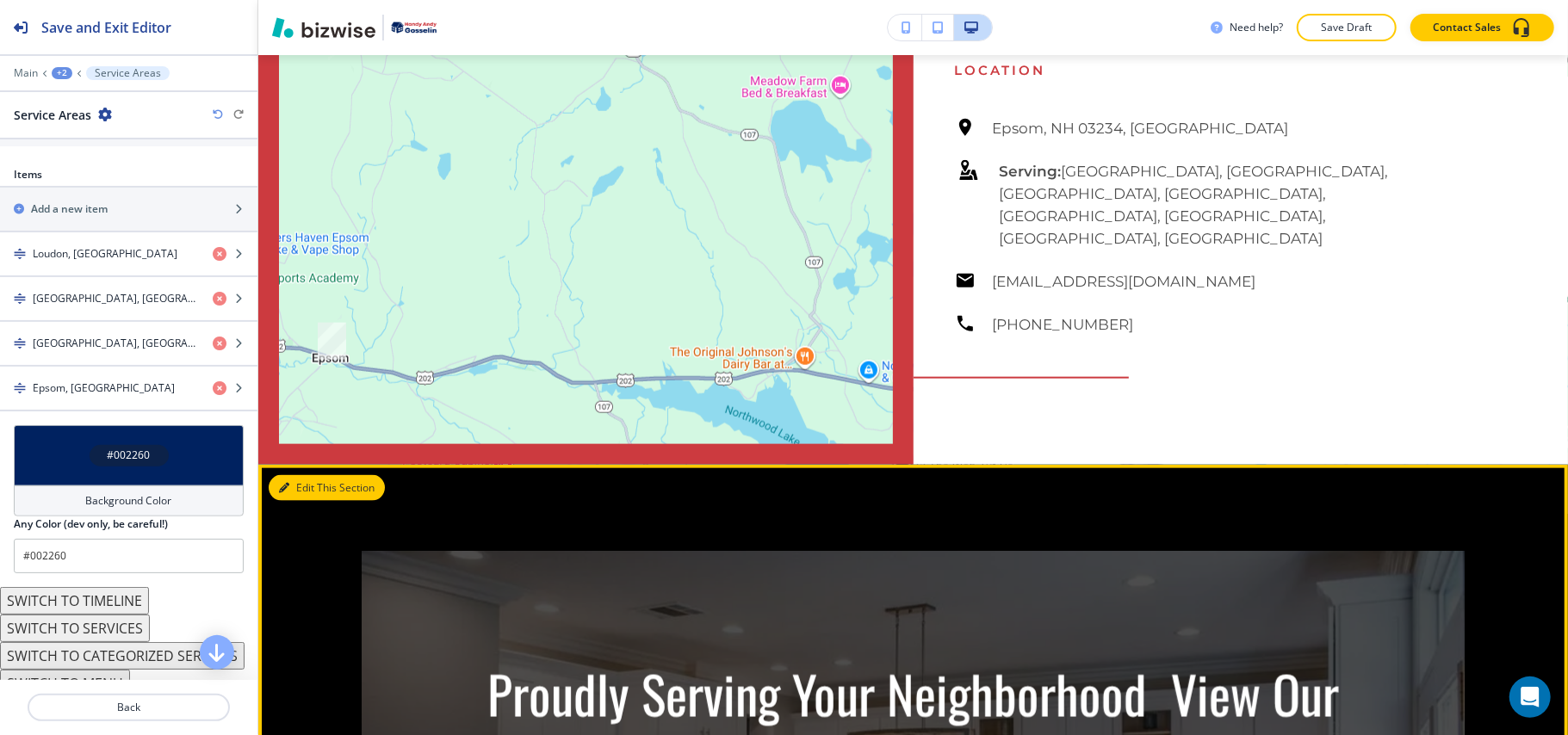
click at [320, 475] on button "Edit This Section" at bounding box center [326, 488] width 116 height 25
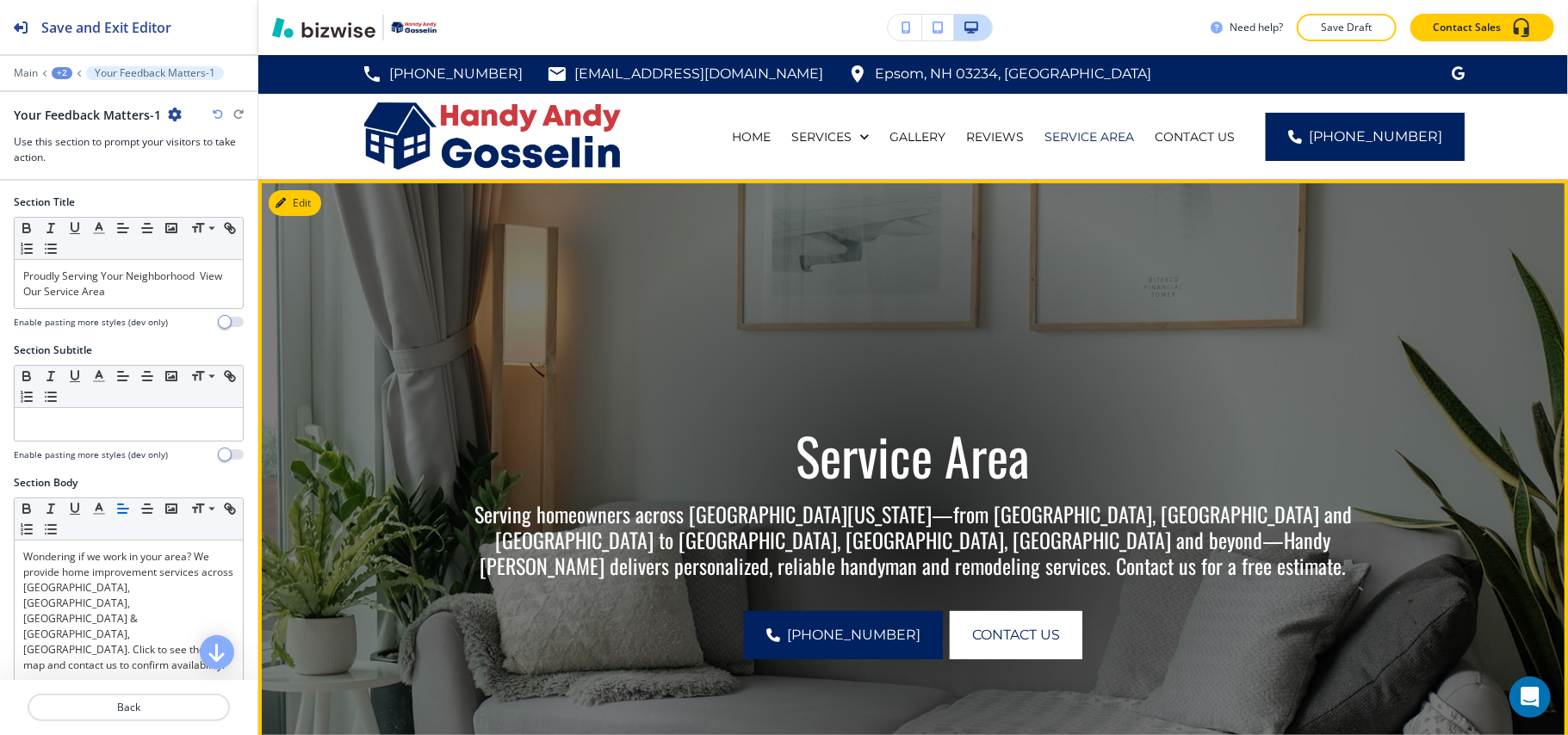
scroll to position [0, 0]
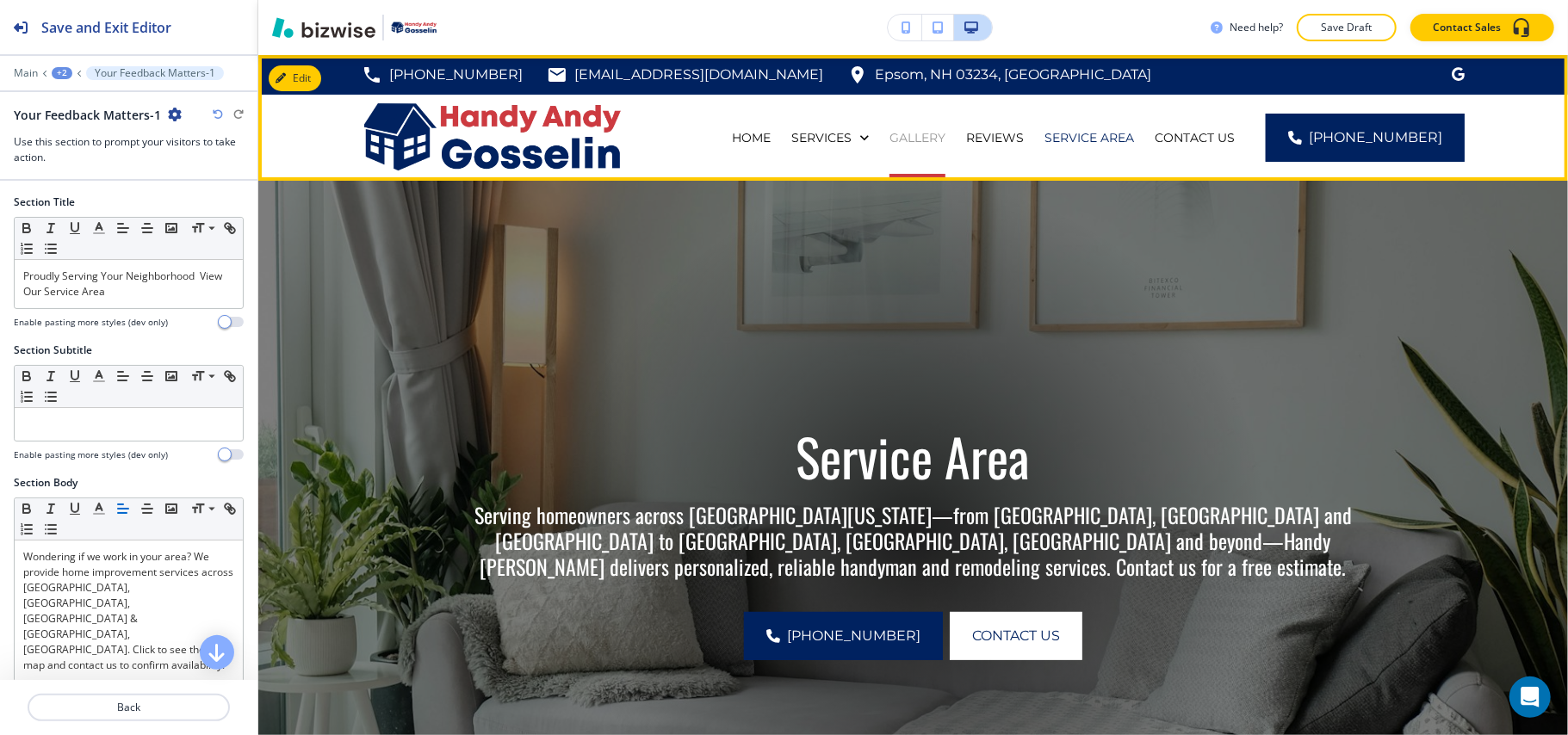
click at [944, 141] on p "GALLERY" at bounding box center [918, 138] width 56 height 18
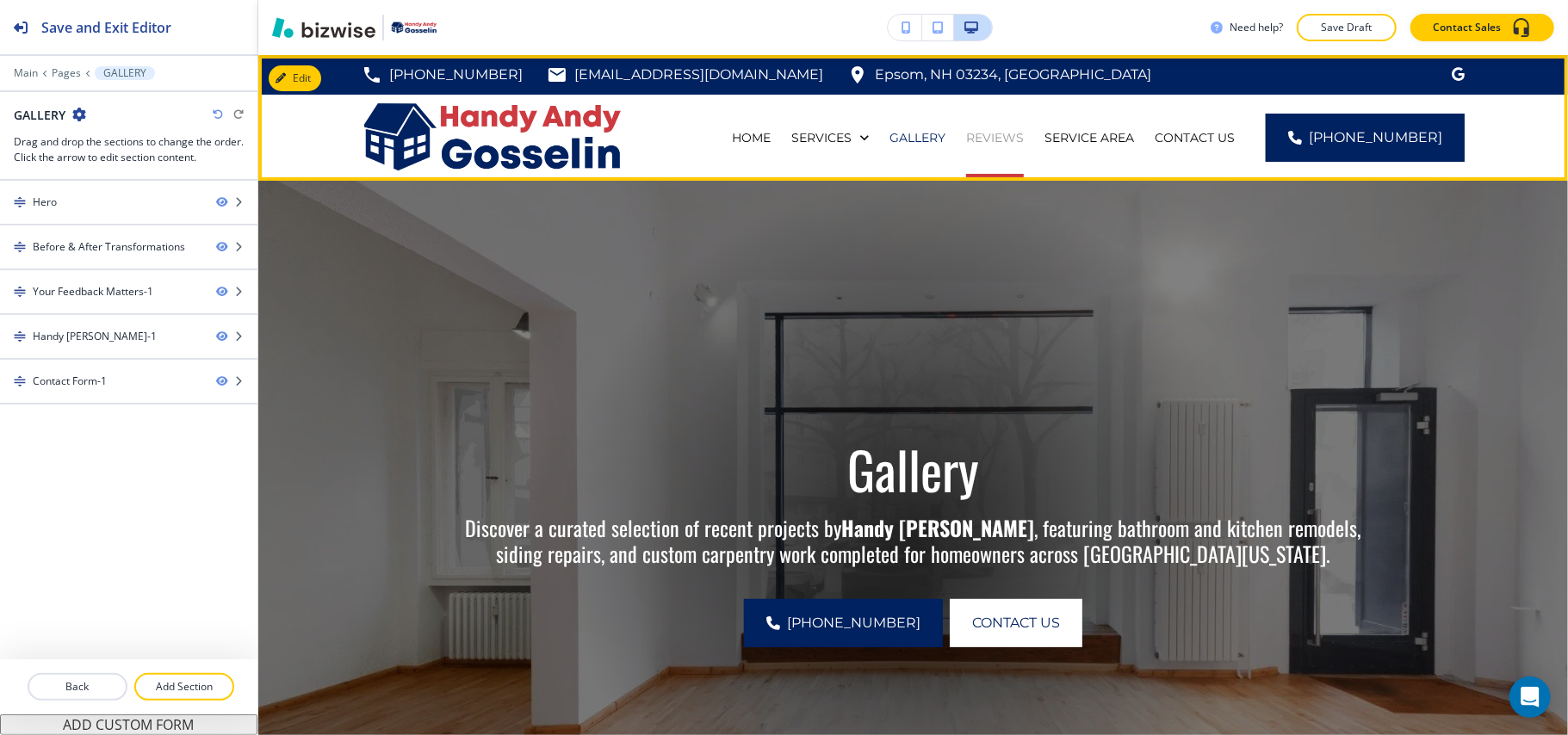
click at [1024, 136] on p "REVIEWS" at bounding box center [995, 138] width 58 height 18
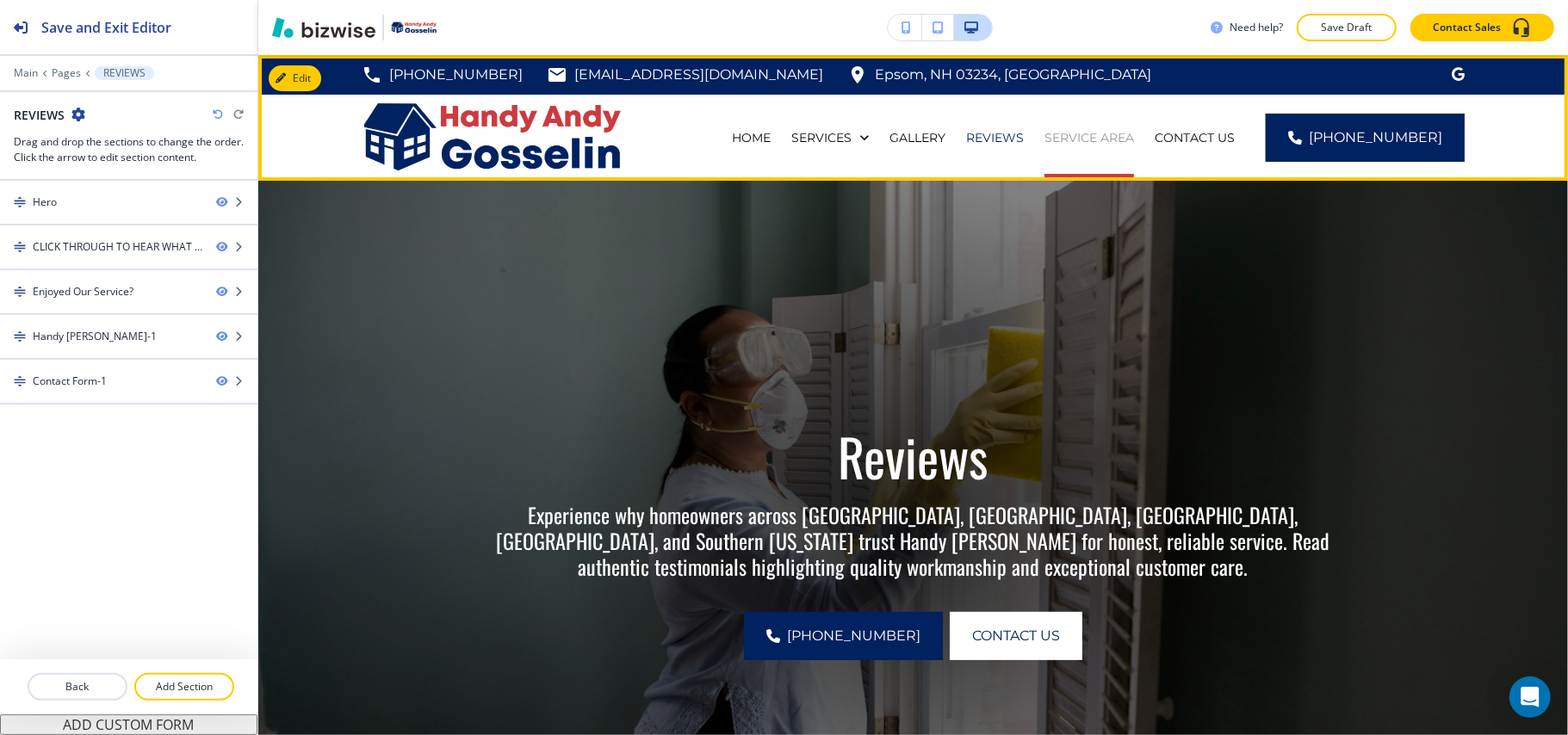
click at [1128, 139] on p "SERVICE AREA" at bounding box center [1089, 138] width 89 height 18
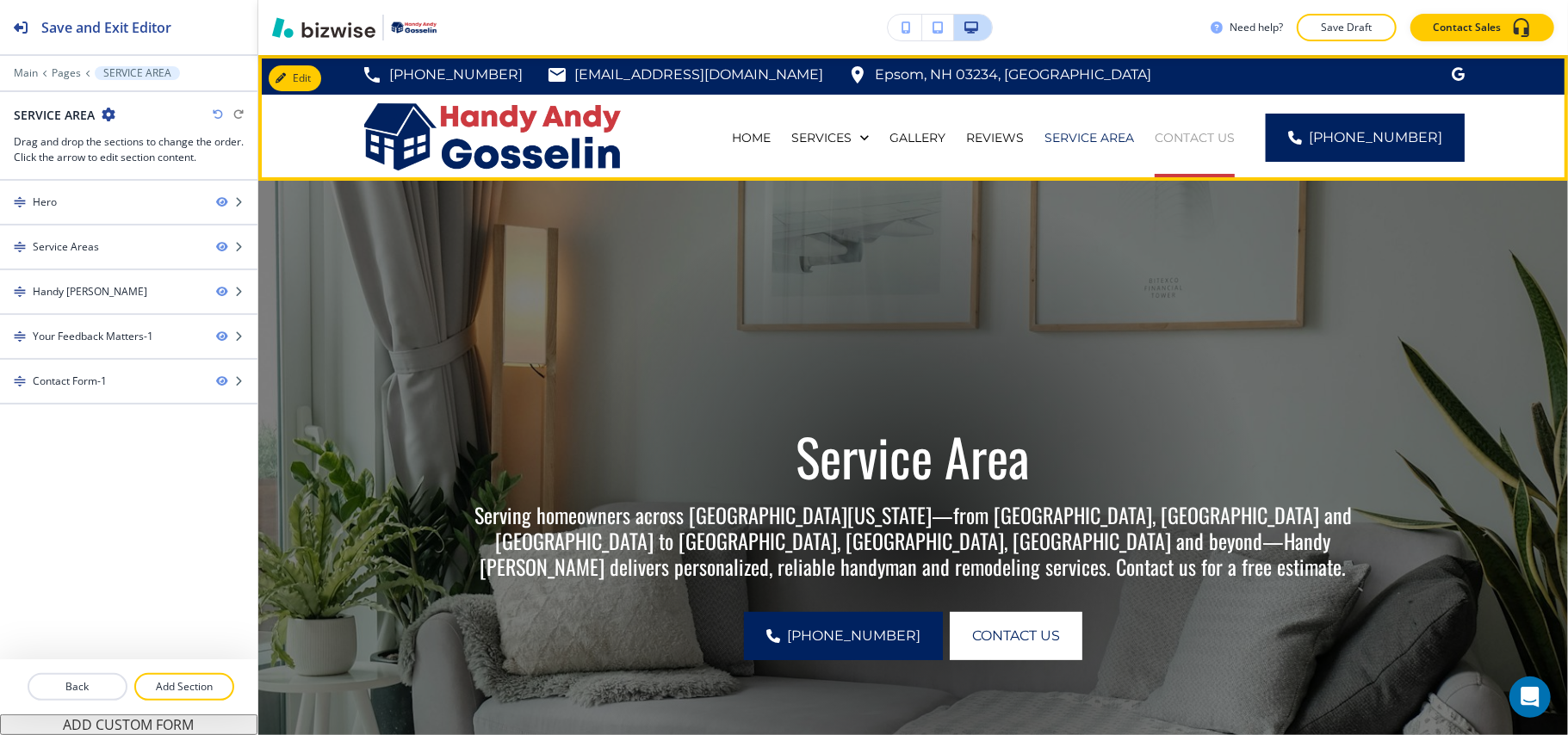
click at [1224, 134] on p "CONTACT US" at bounding box center [1194, 138] width 80 height 18
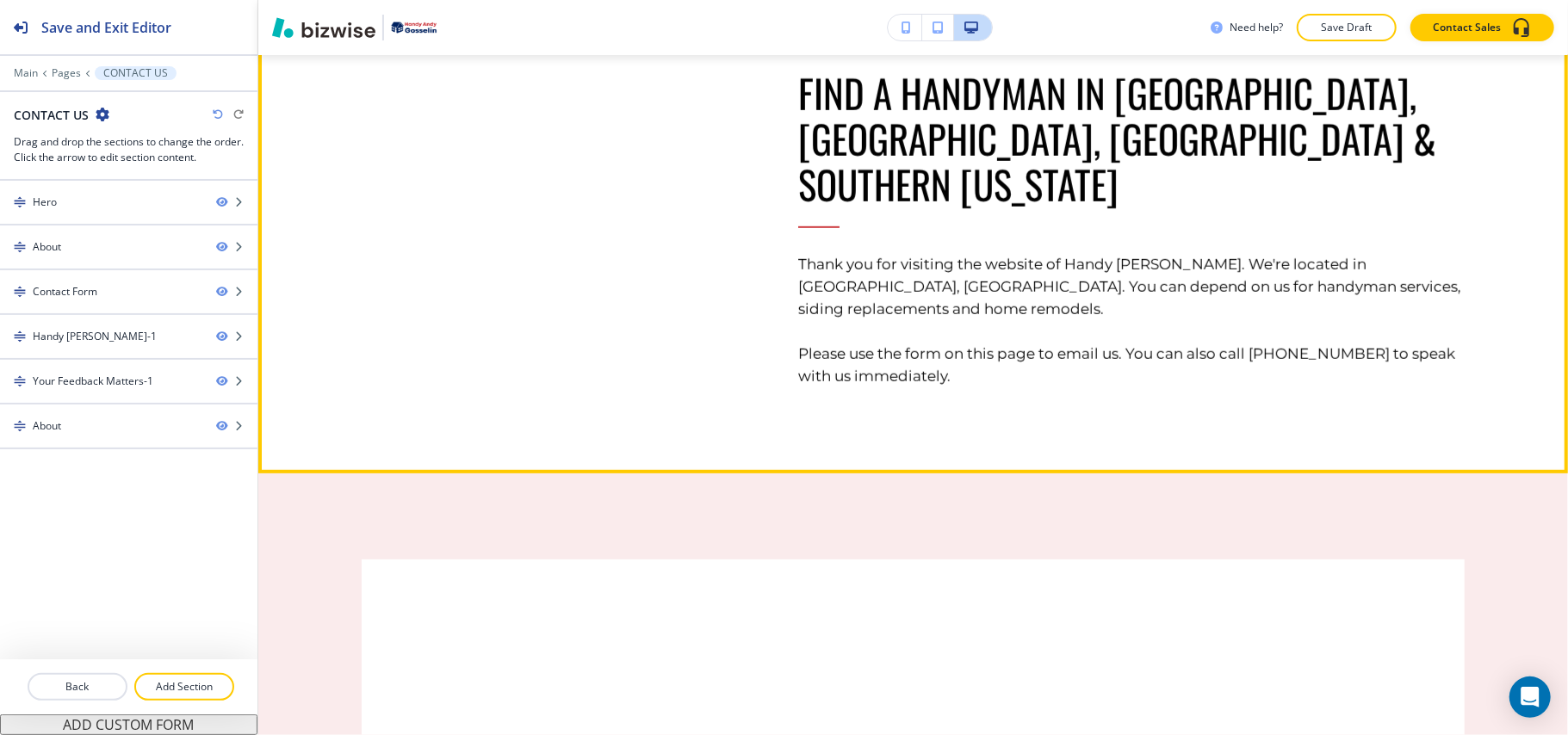
scroll to position [1262, 0]
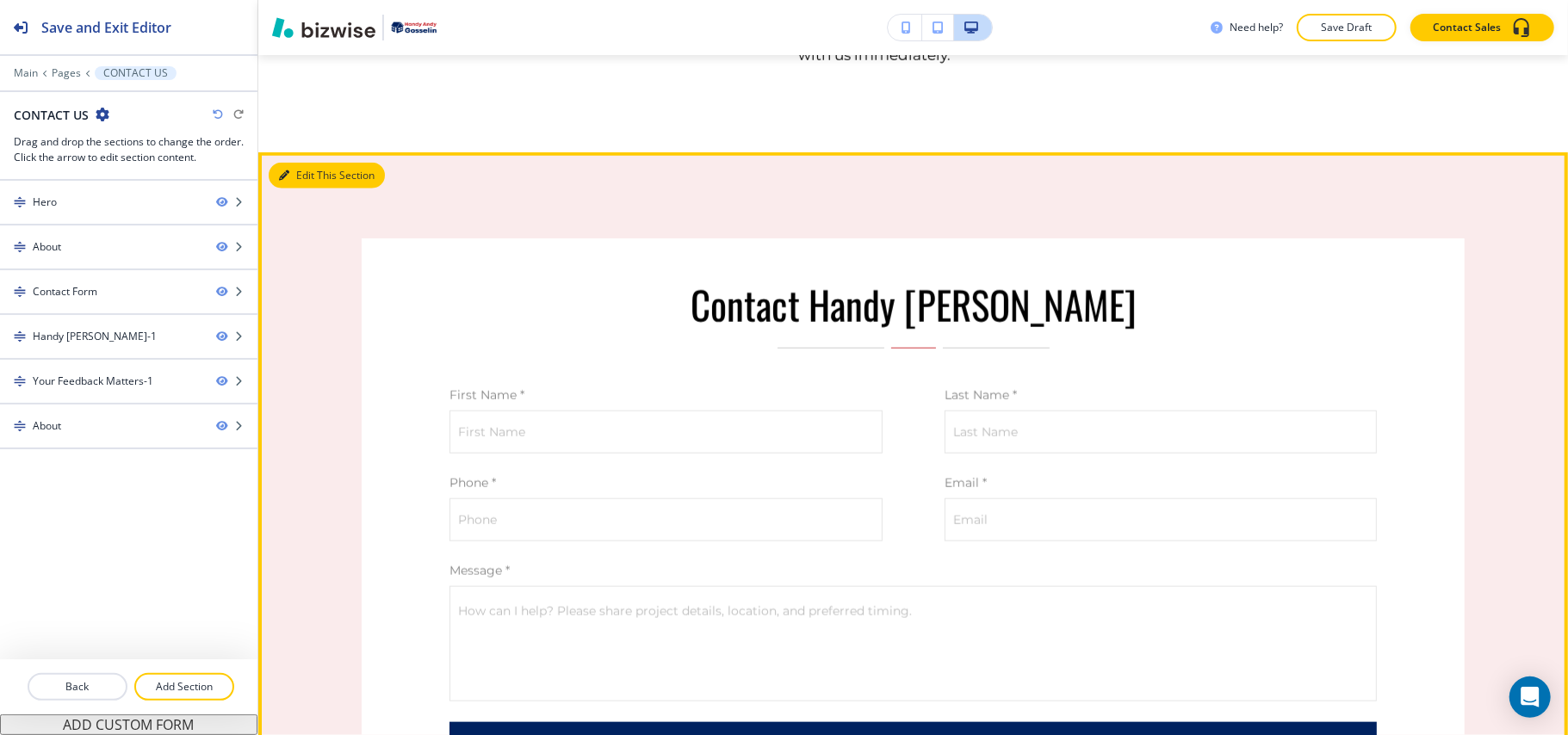
click at [325, 168] on button "Edit This Section" at bounding box center [326, 175] width 116 height 25
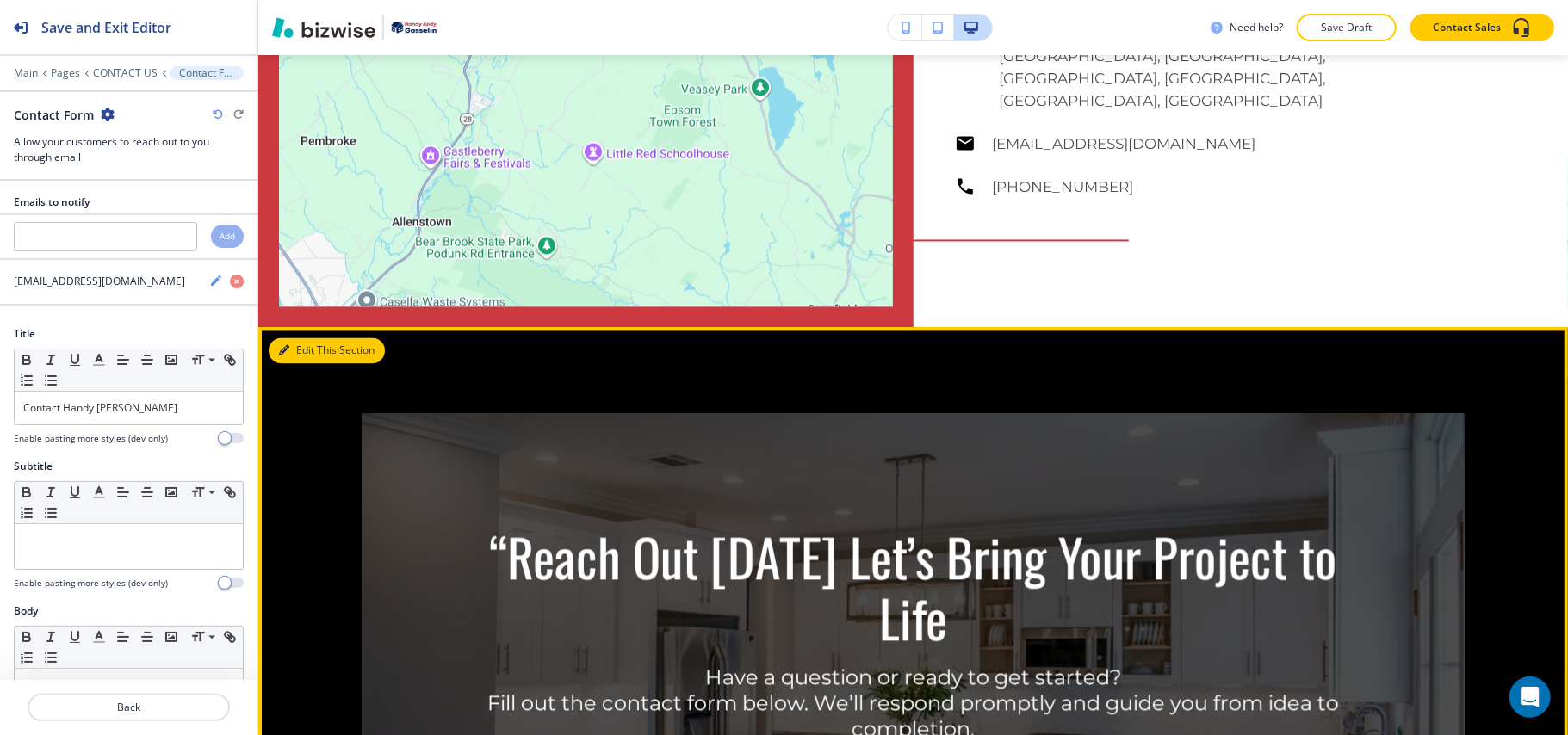
click at [300, 338] on button "Edit This Section" at bounding box center [326, 350] width 116 height 25
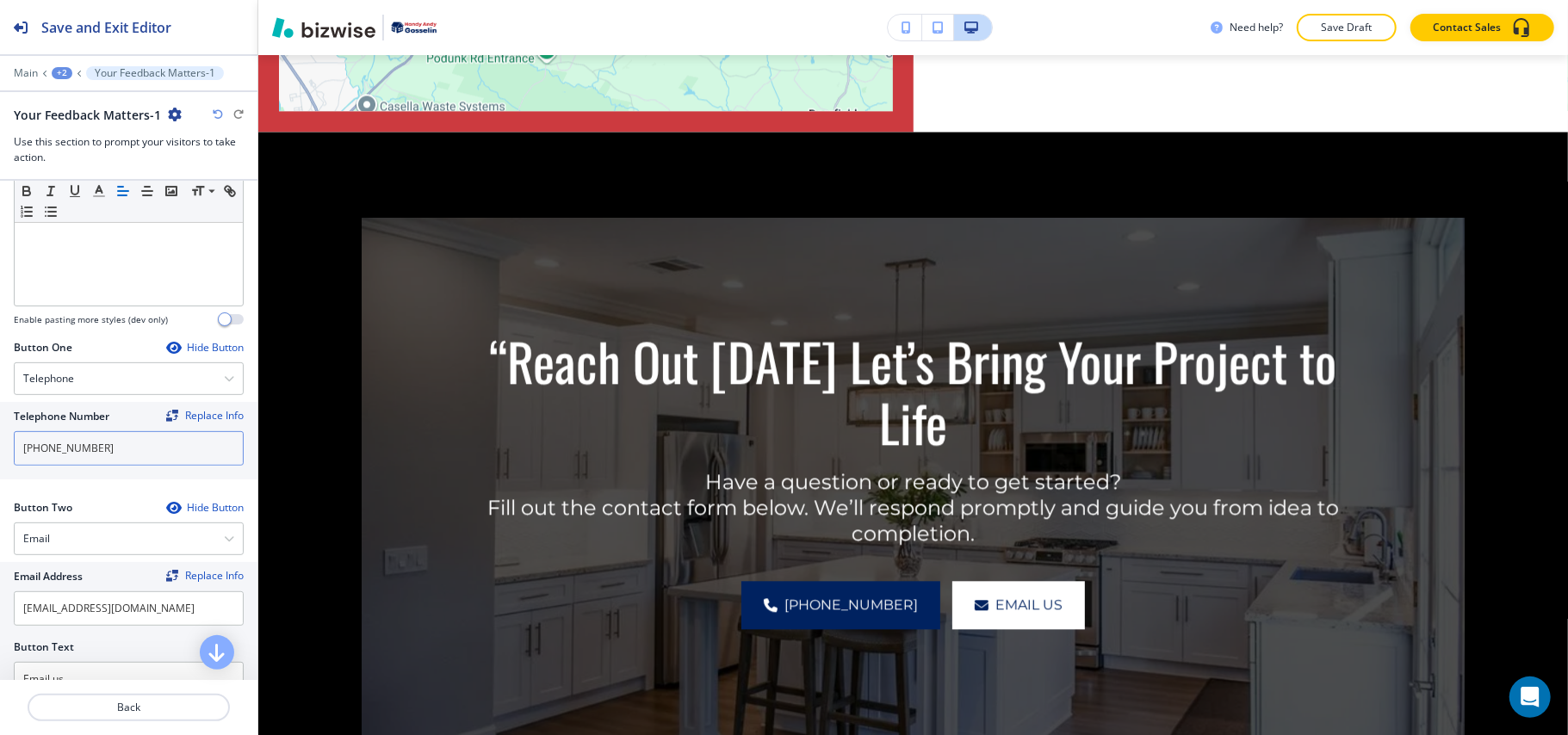
scroll to position [882, 0]
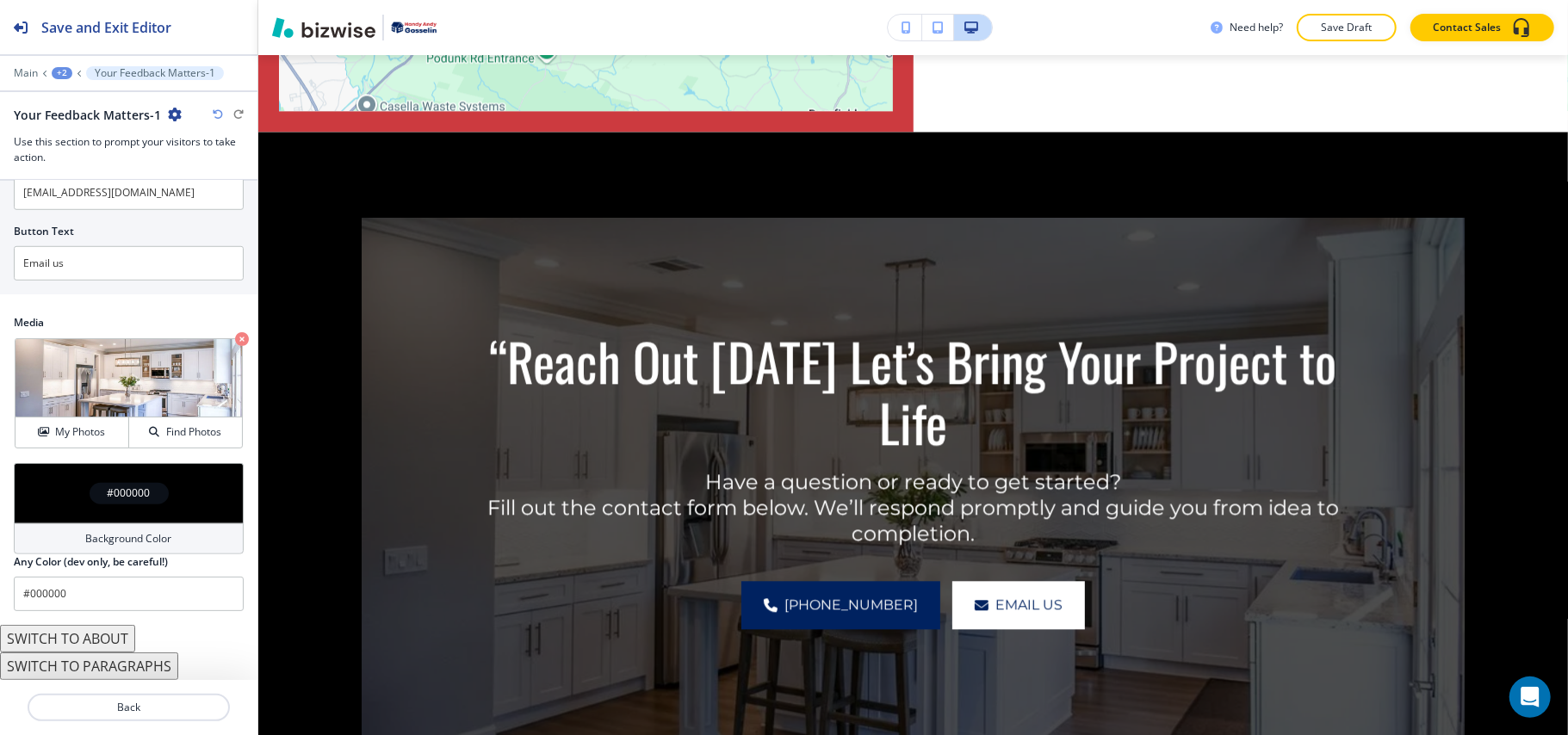
click at [50, 486] on div "#000000" at bounding box center [129, 493] width 230 height 61
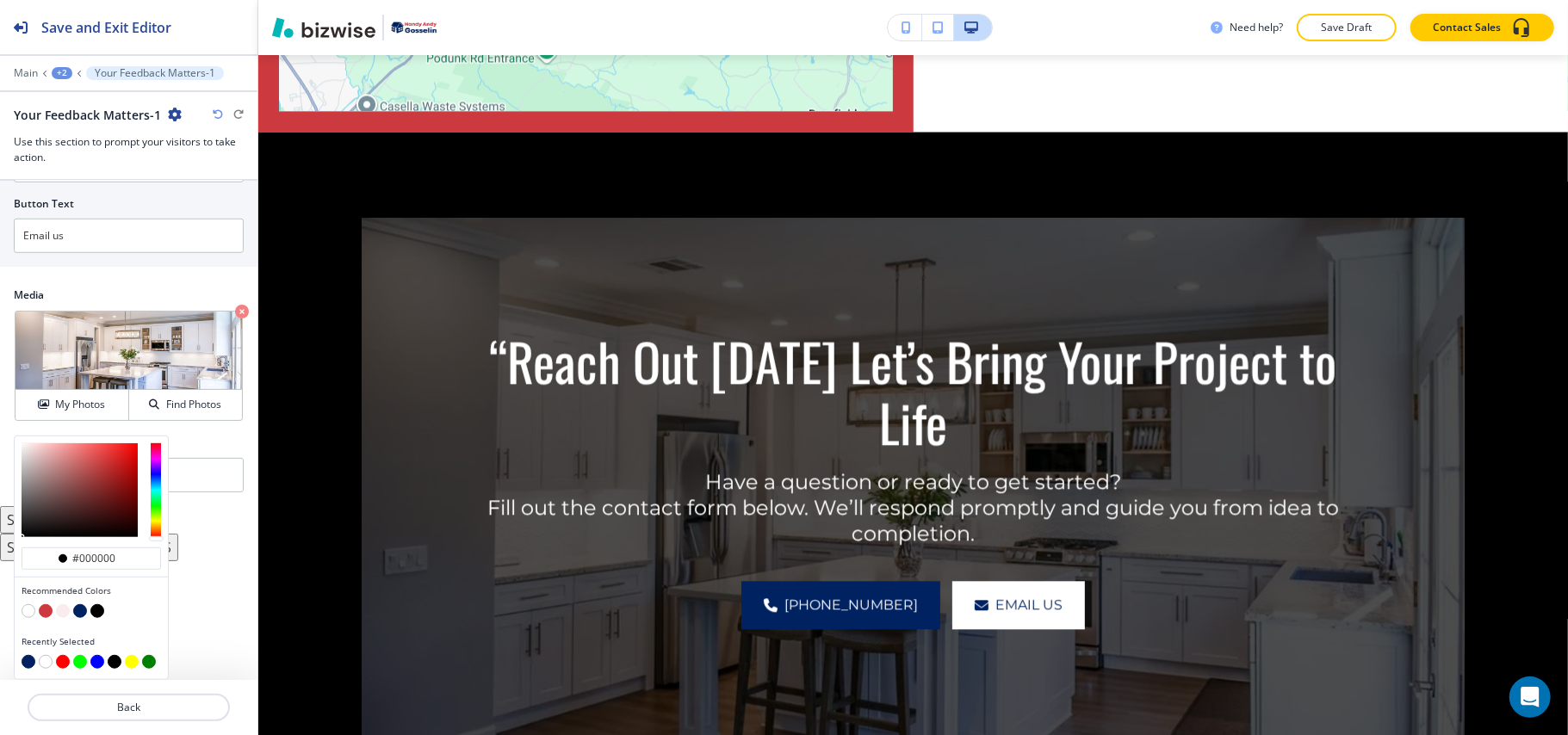
click at [79, 610] on button "button" at bounding box center [80, 611] width 14 height 14
type input "#002260"
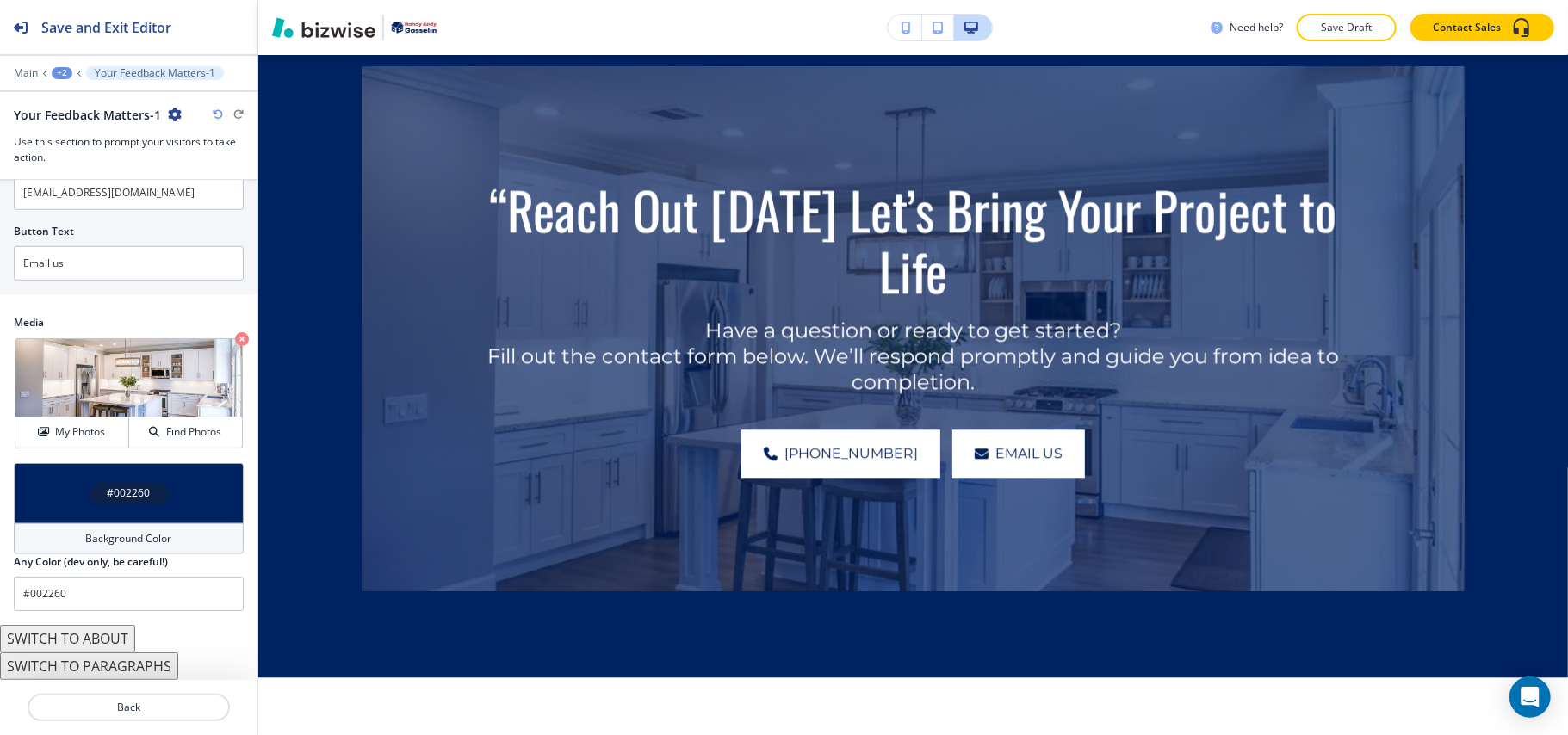
scroll to position [3806, 0]
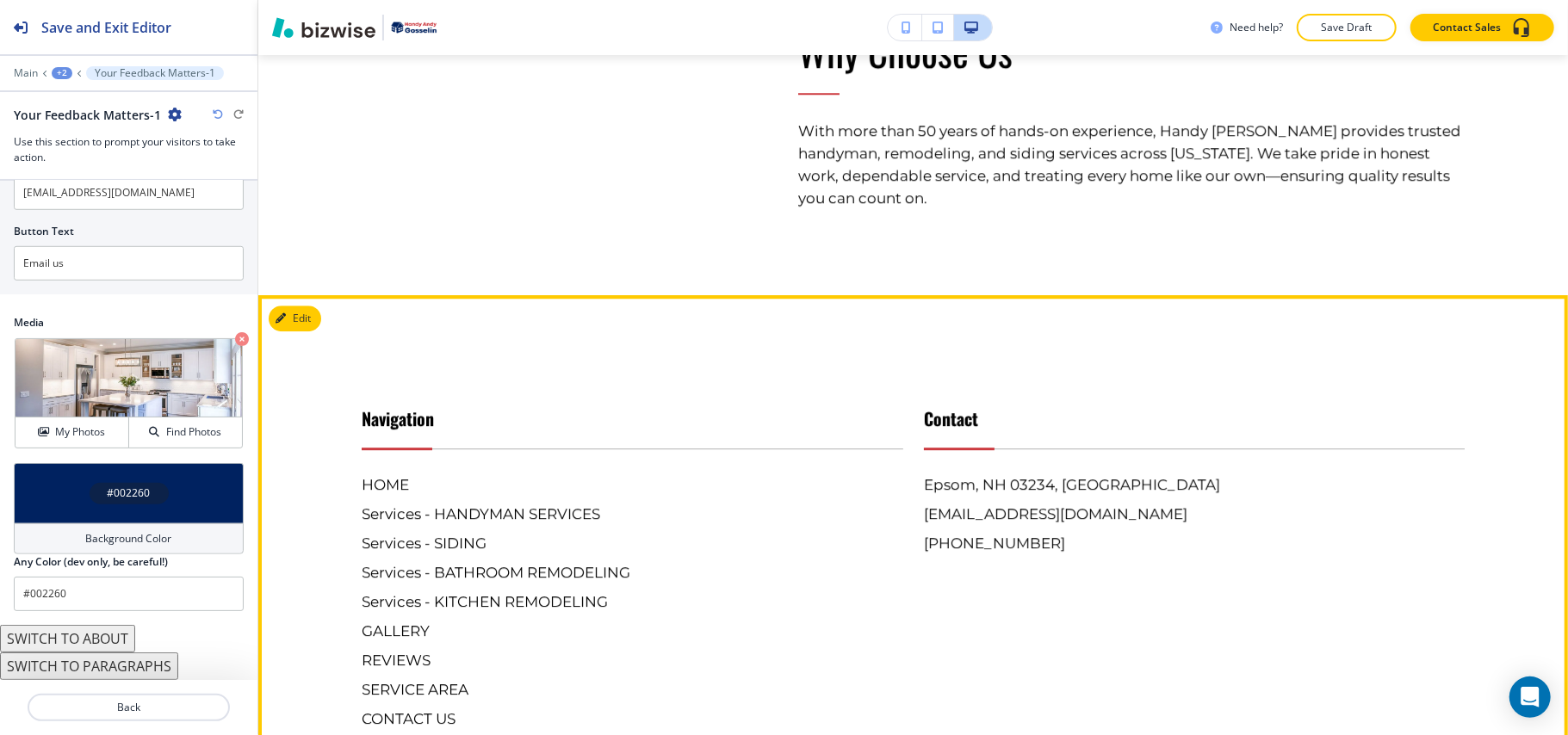
click at [290, 305] on button "Edit" at bounding box center [295, 318] width 53 height 25
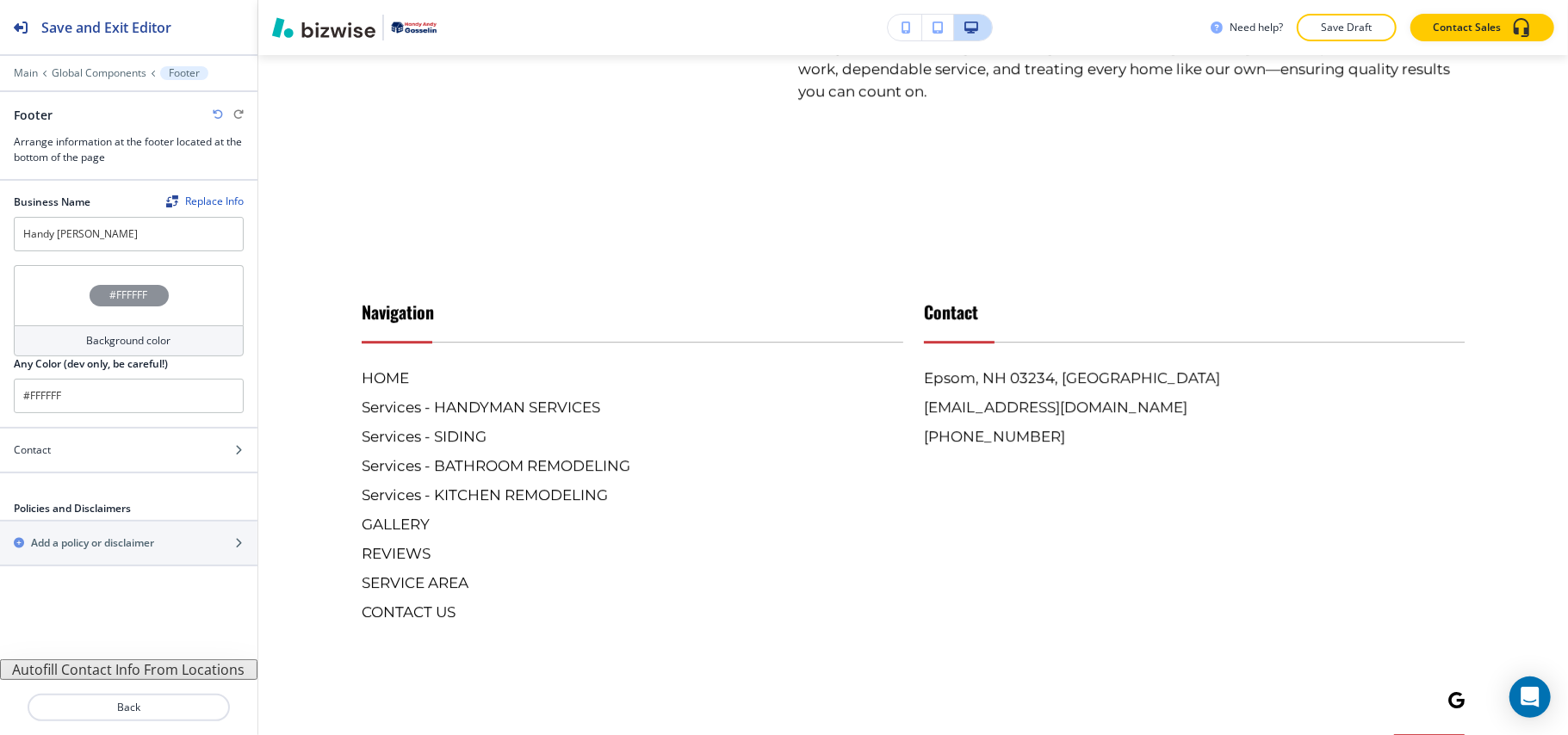
scroll to position [3743, 0]
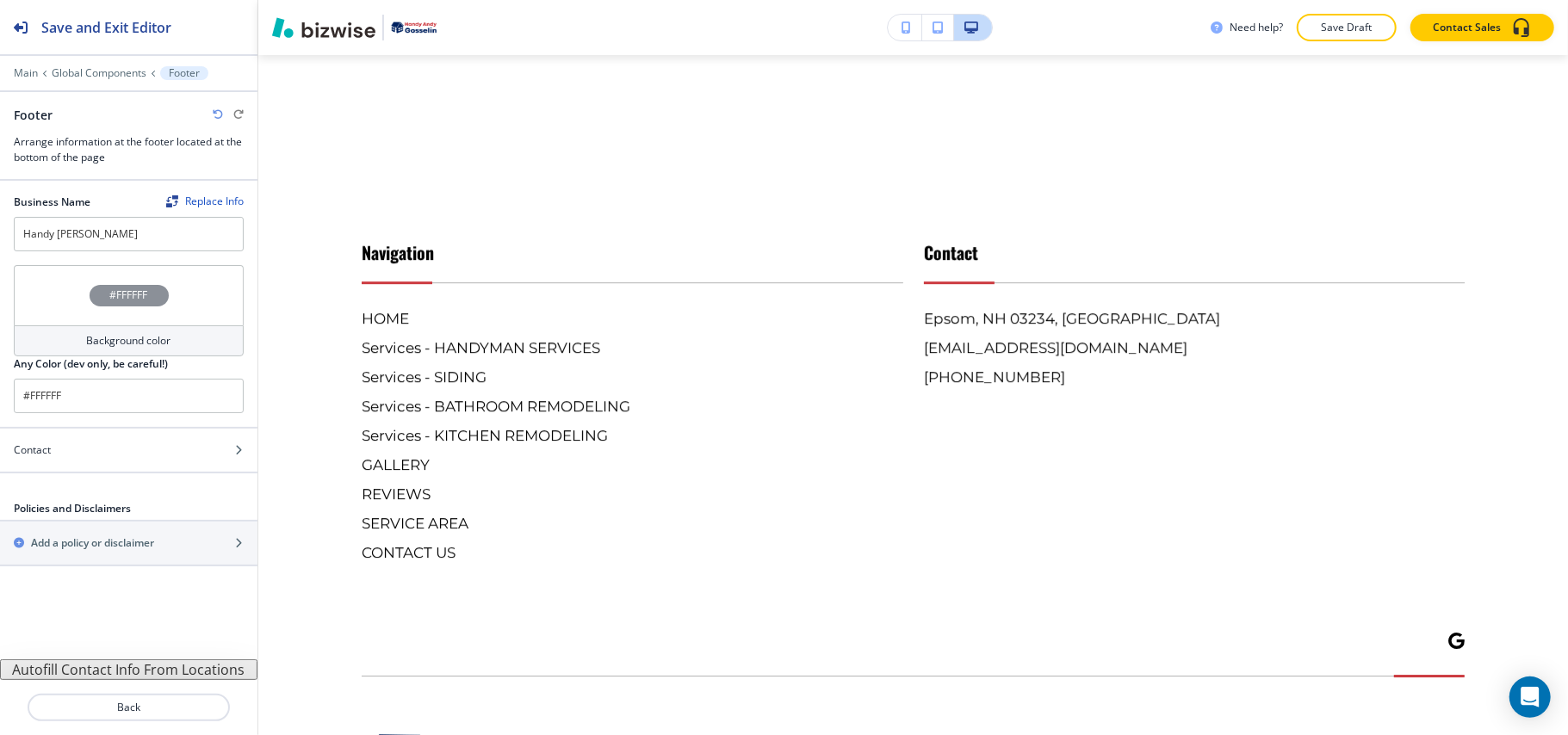
click at [28, 270] on div "#FFFFFF" at bounding box center [129, 295] width 230 height 61
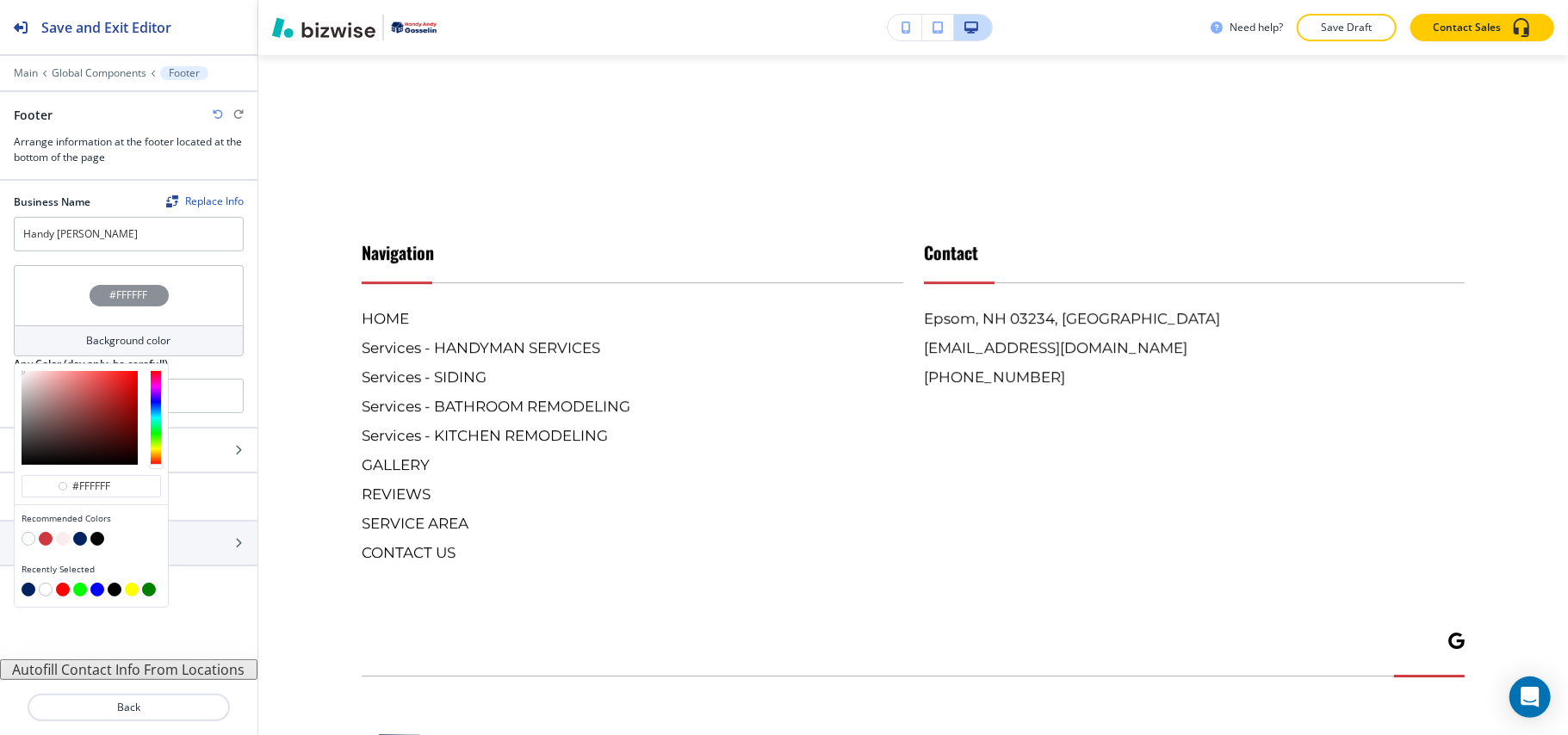
click at [80, 540] on button "button" at bounding box center [80, 539] width 14 height 14
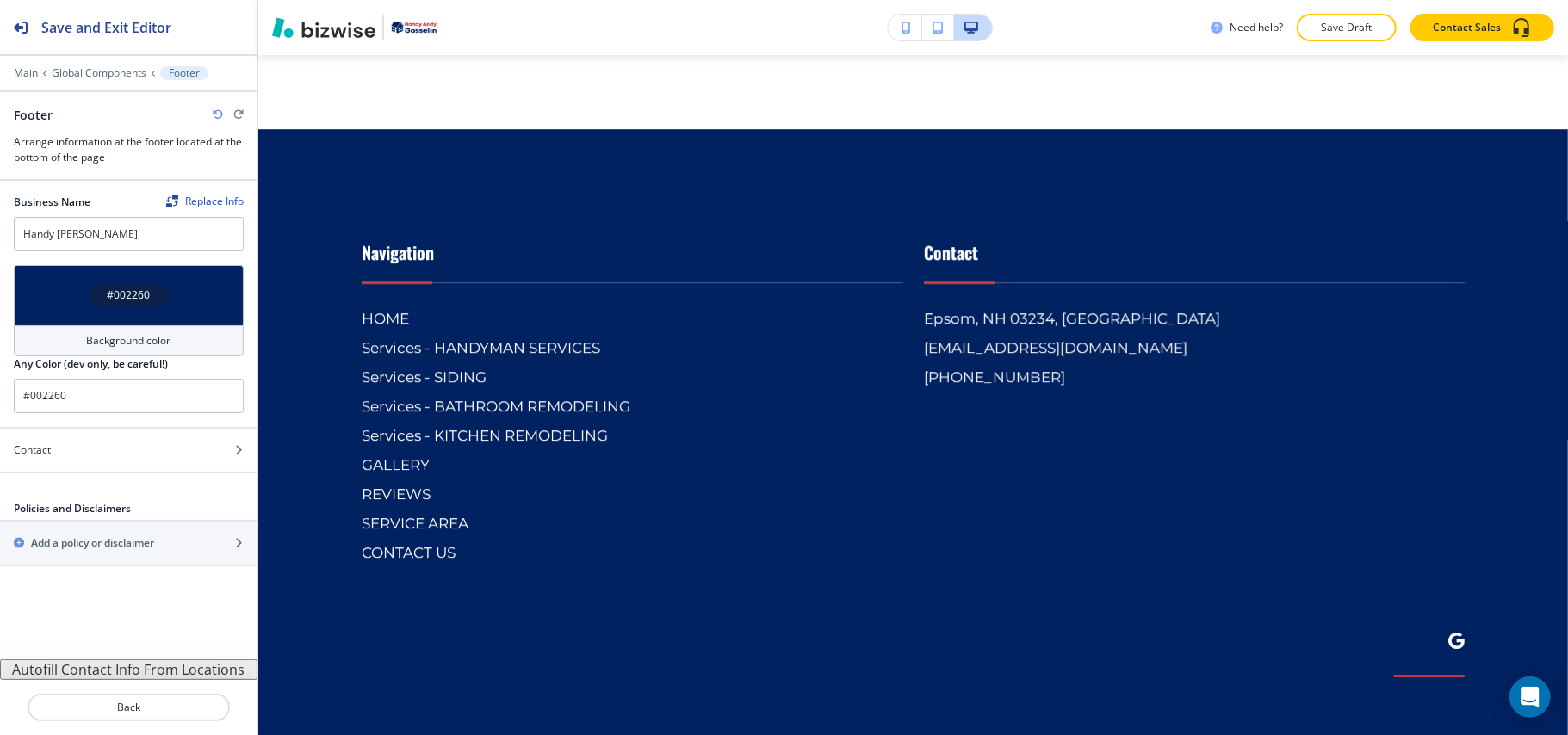
click at [69, 298] on div "#002260" at bounding box center [129, 295] width 230 height 61
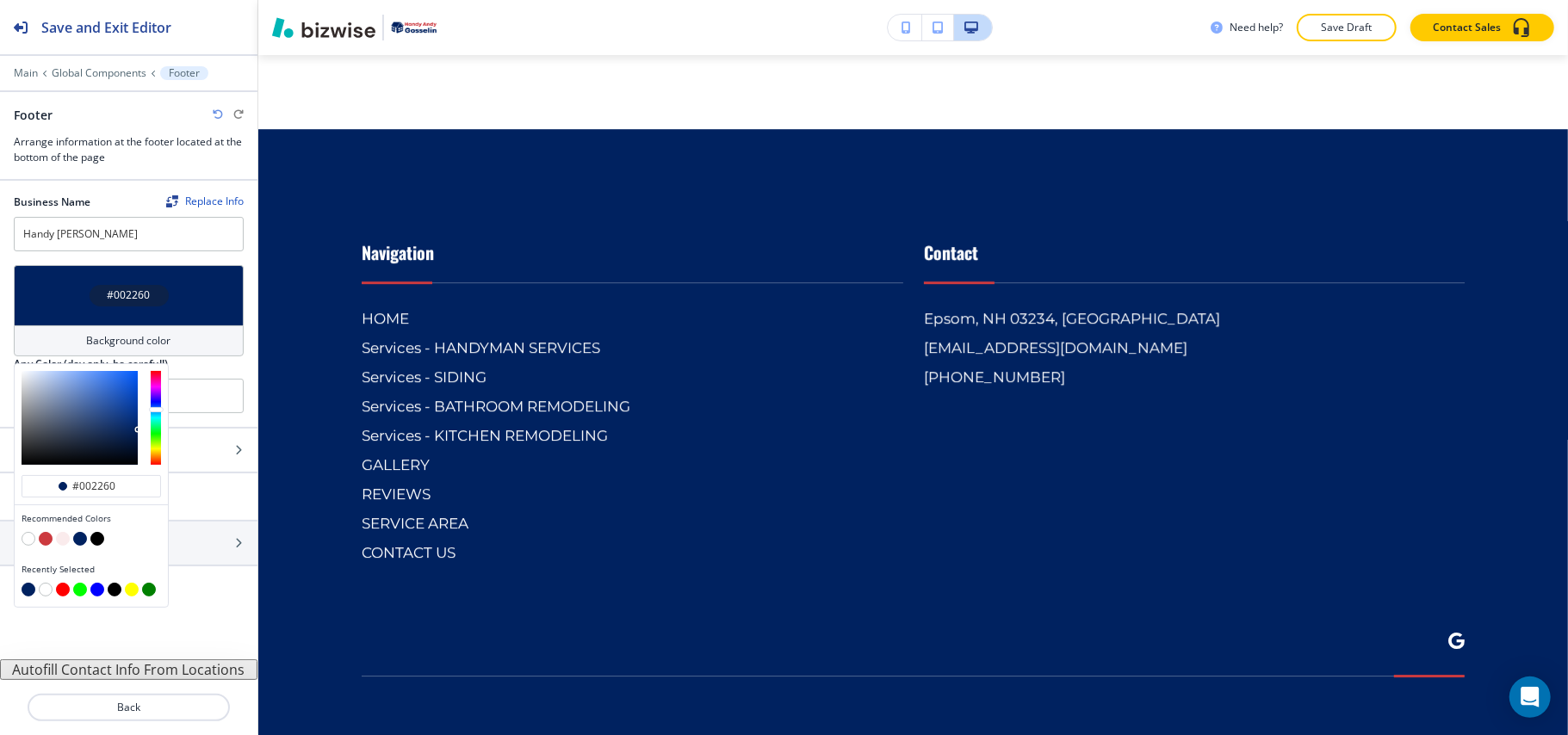
click at [98, 546] on button "button" at bounding box center [97, 539] width 14 height 14
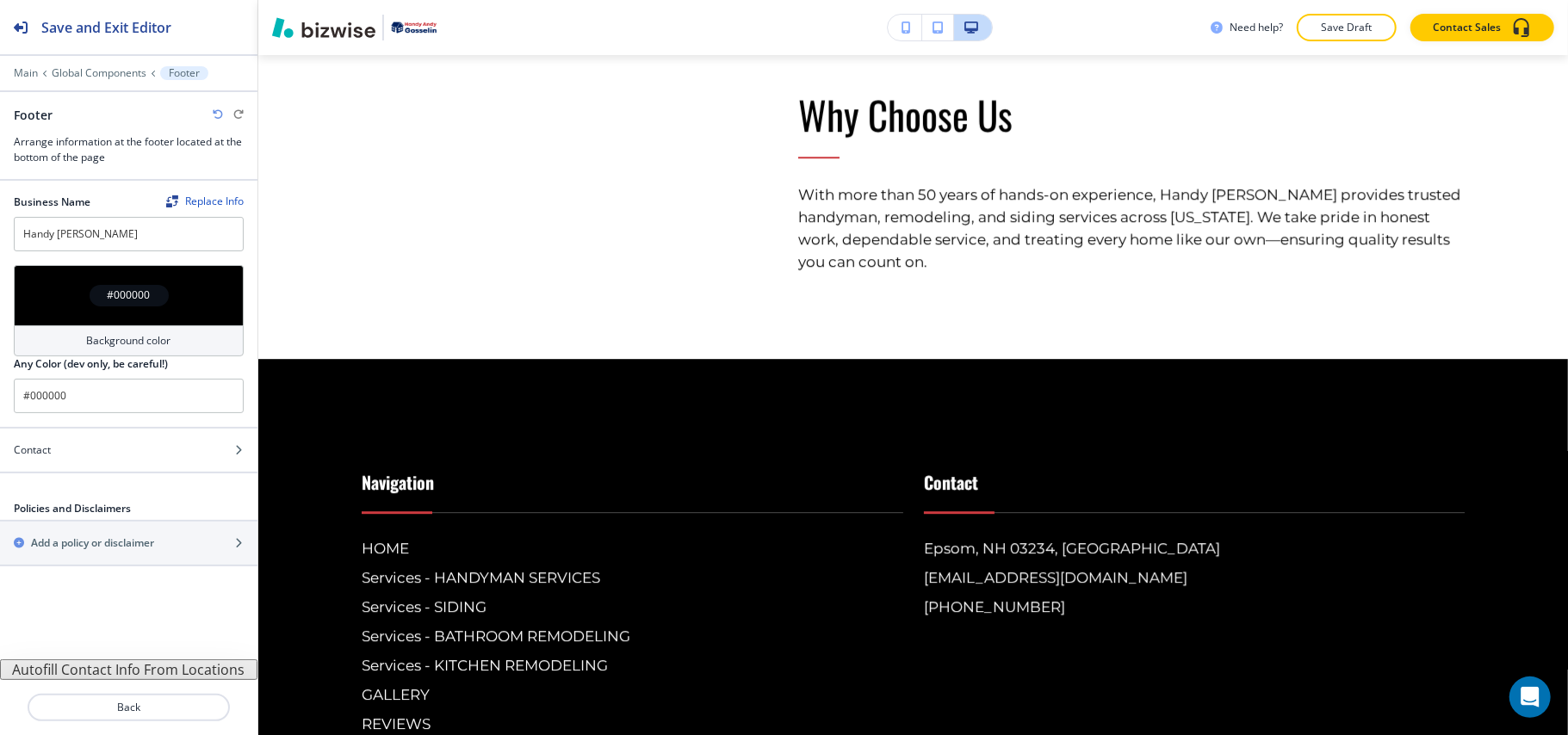
scroll to position [3806, 0]
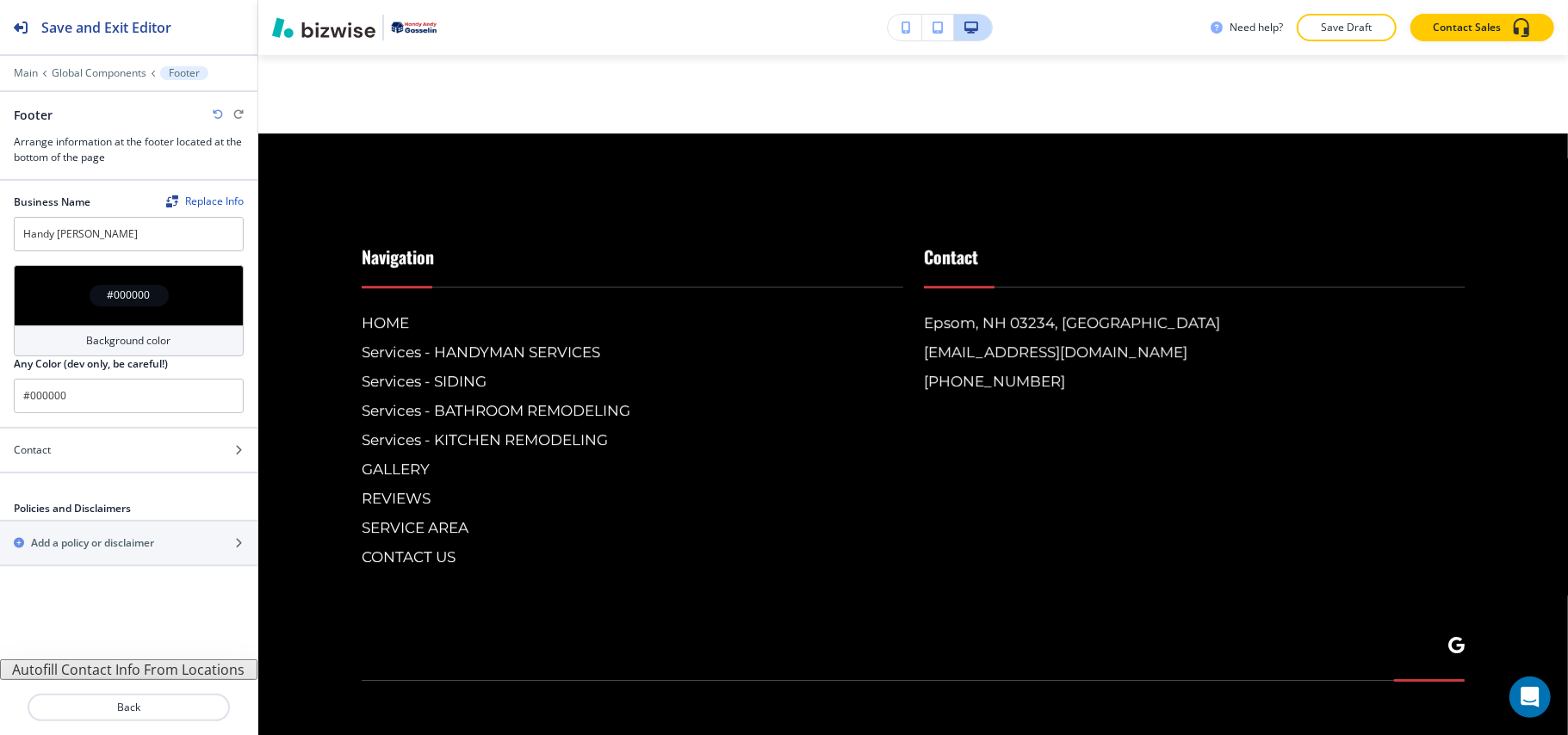
click at [56, 296] on div "#000000" at bounding box center [129, 295] width 230 height 61
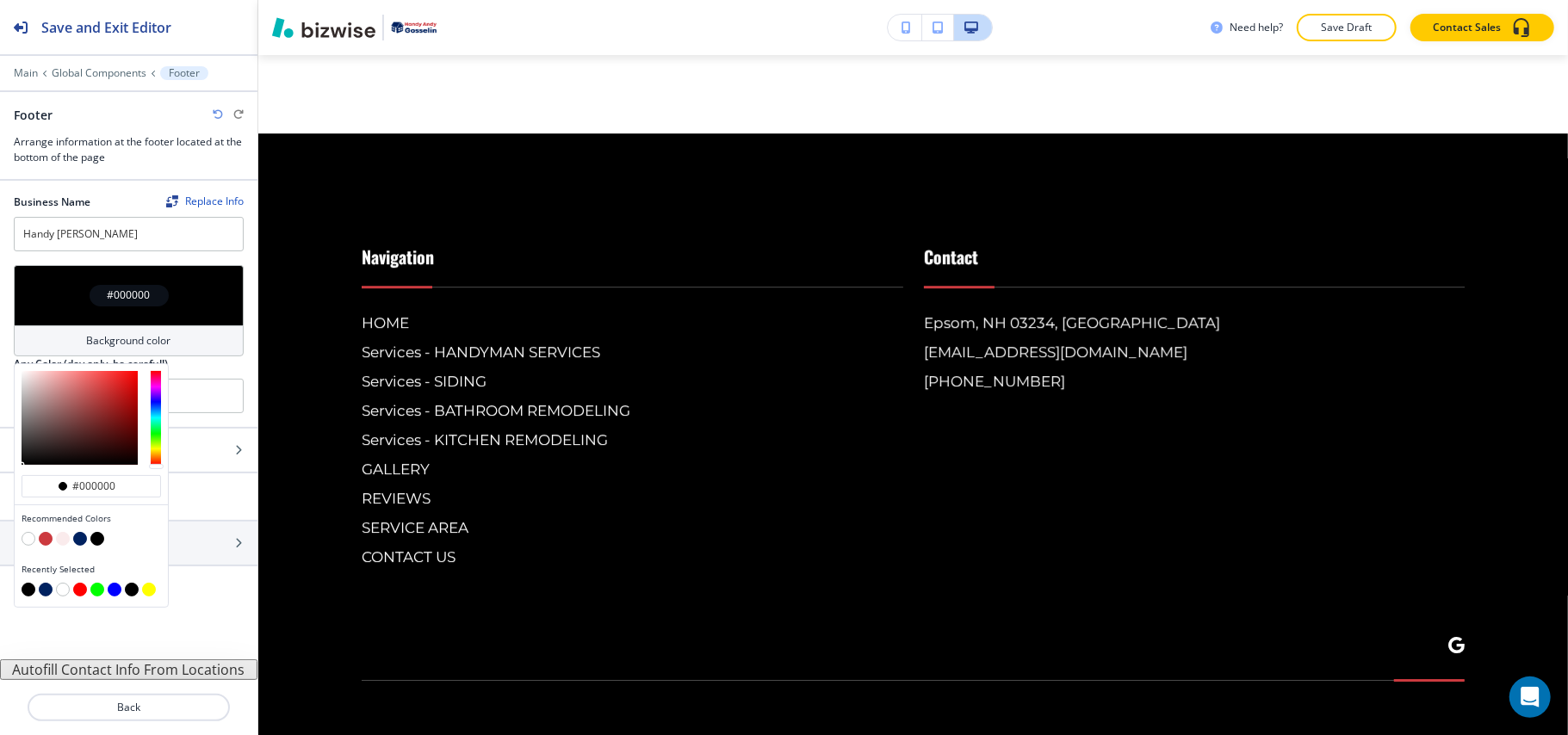
click at [64, 541] on button "button" at bounding box center [63, 539] width 14 height 14
type input "#faebec"
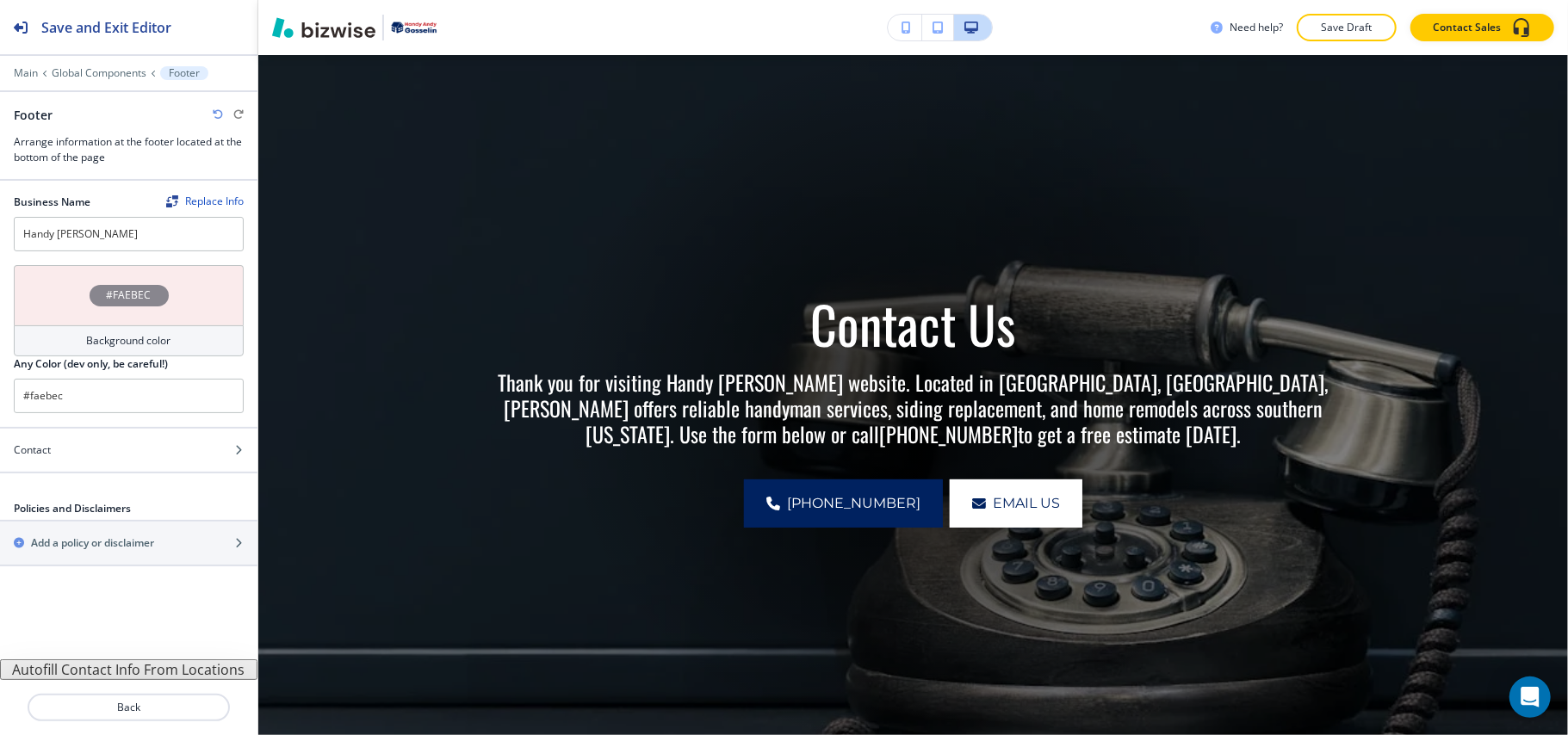
scroll to position [0, 0]
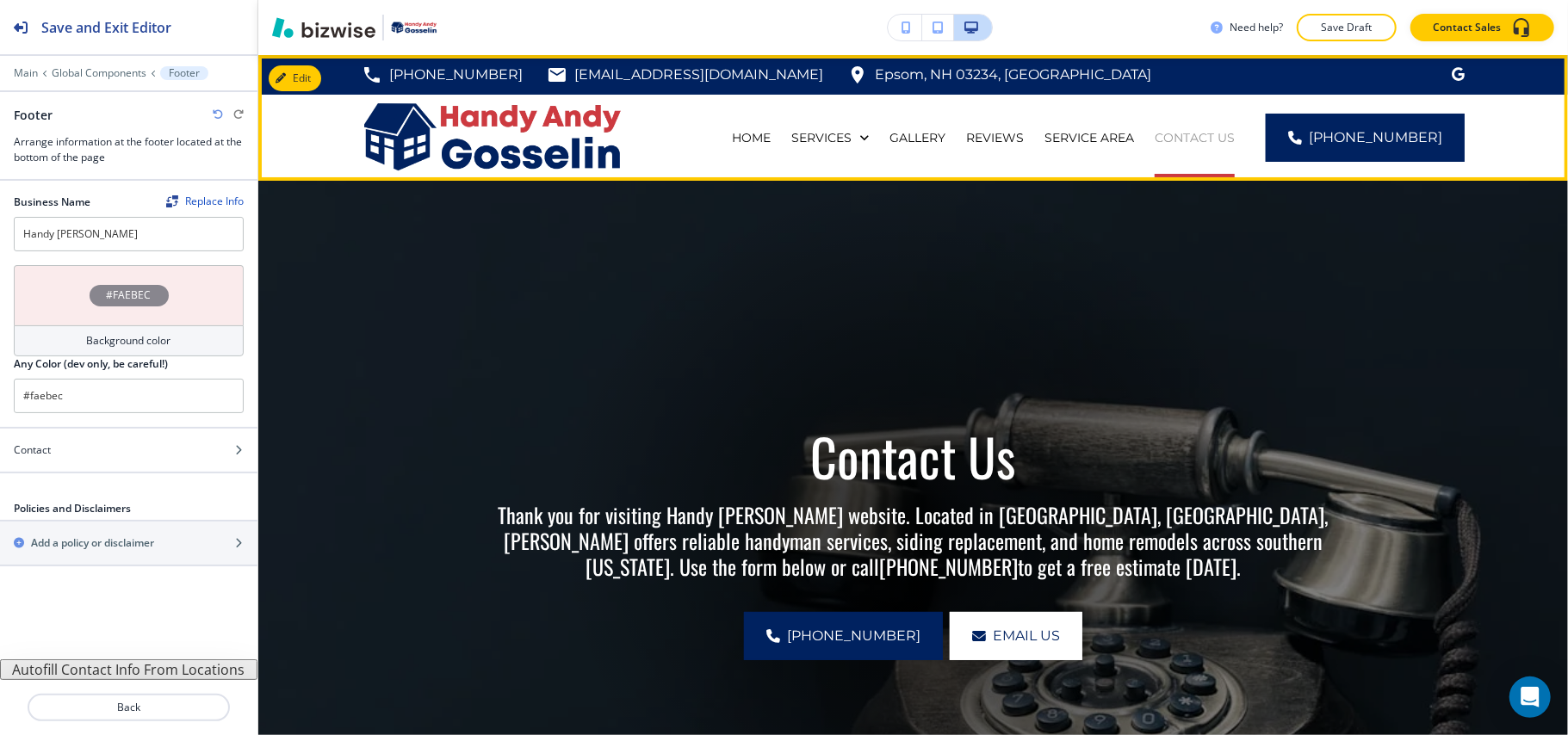
click at [1204, 129] on p "CONTACT US" at bounding box center [1194, 138] width 80 height 18
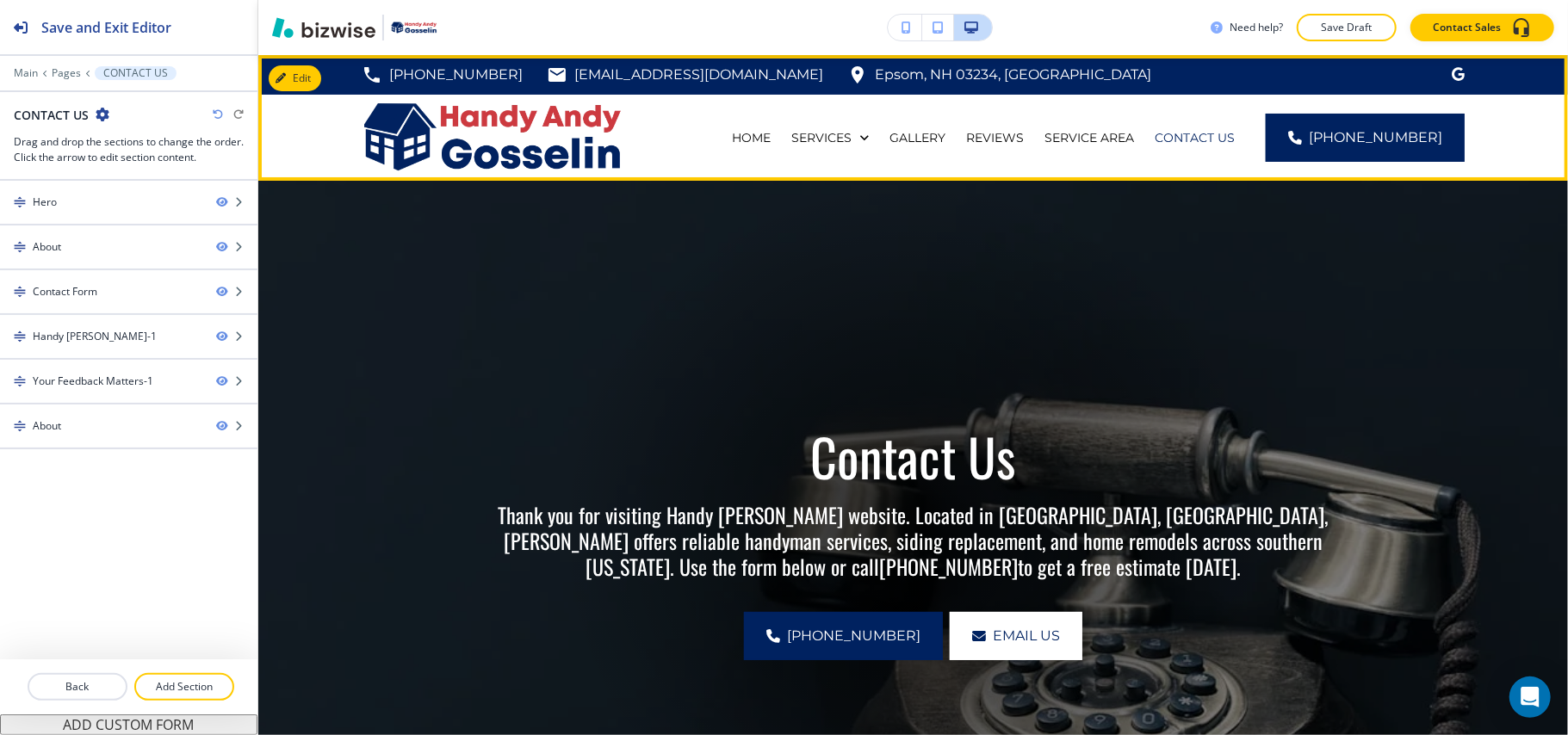
click at [1099, 125] on div "SERVICE AREA" at bounding box center [1090, 138] width 111 height 86
click at [1102, 129] on p "SERVICE AREA" at bounding box center [1089, 138] width 89 height 18
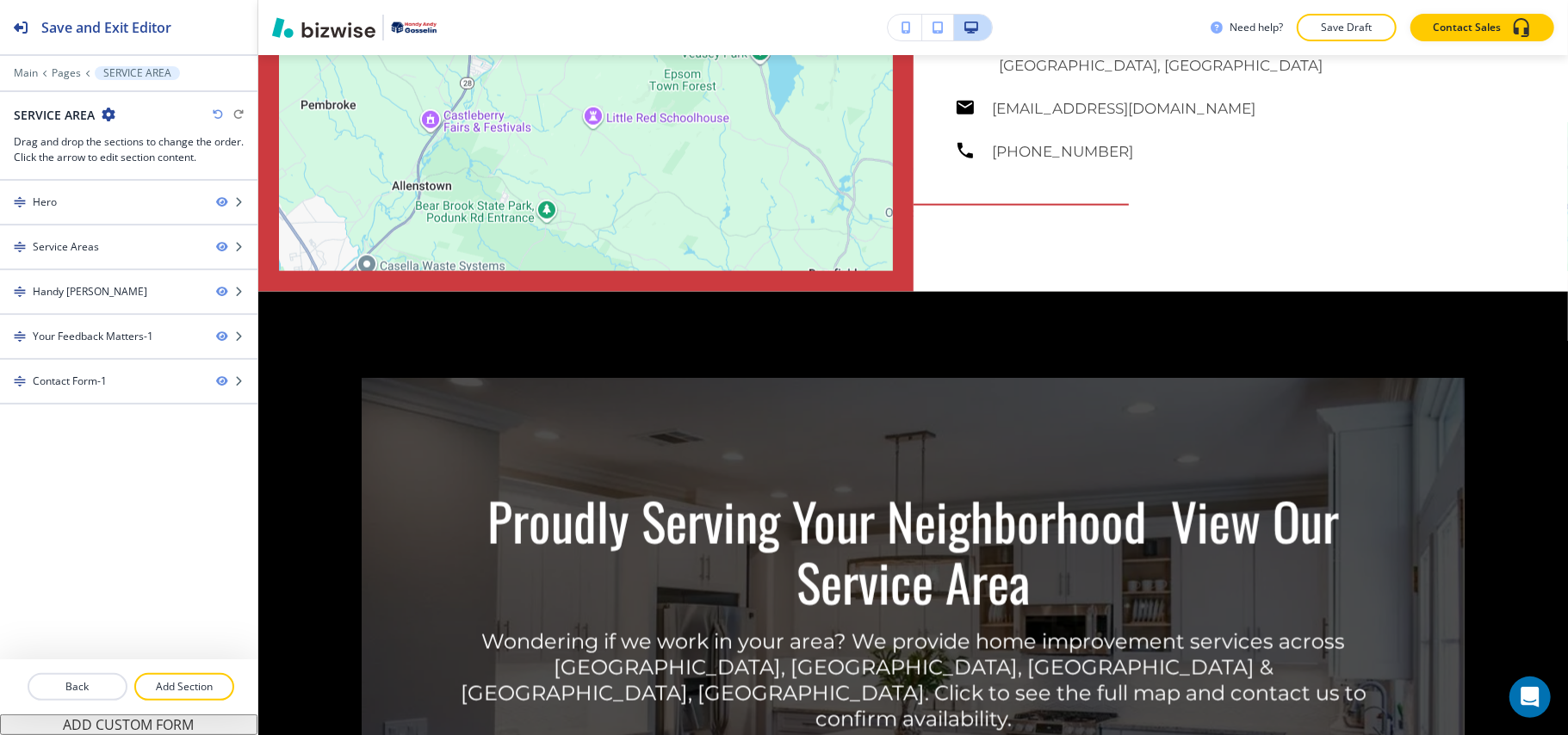
scroll to position [1750, 0]
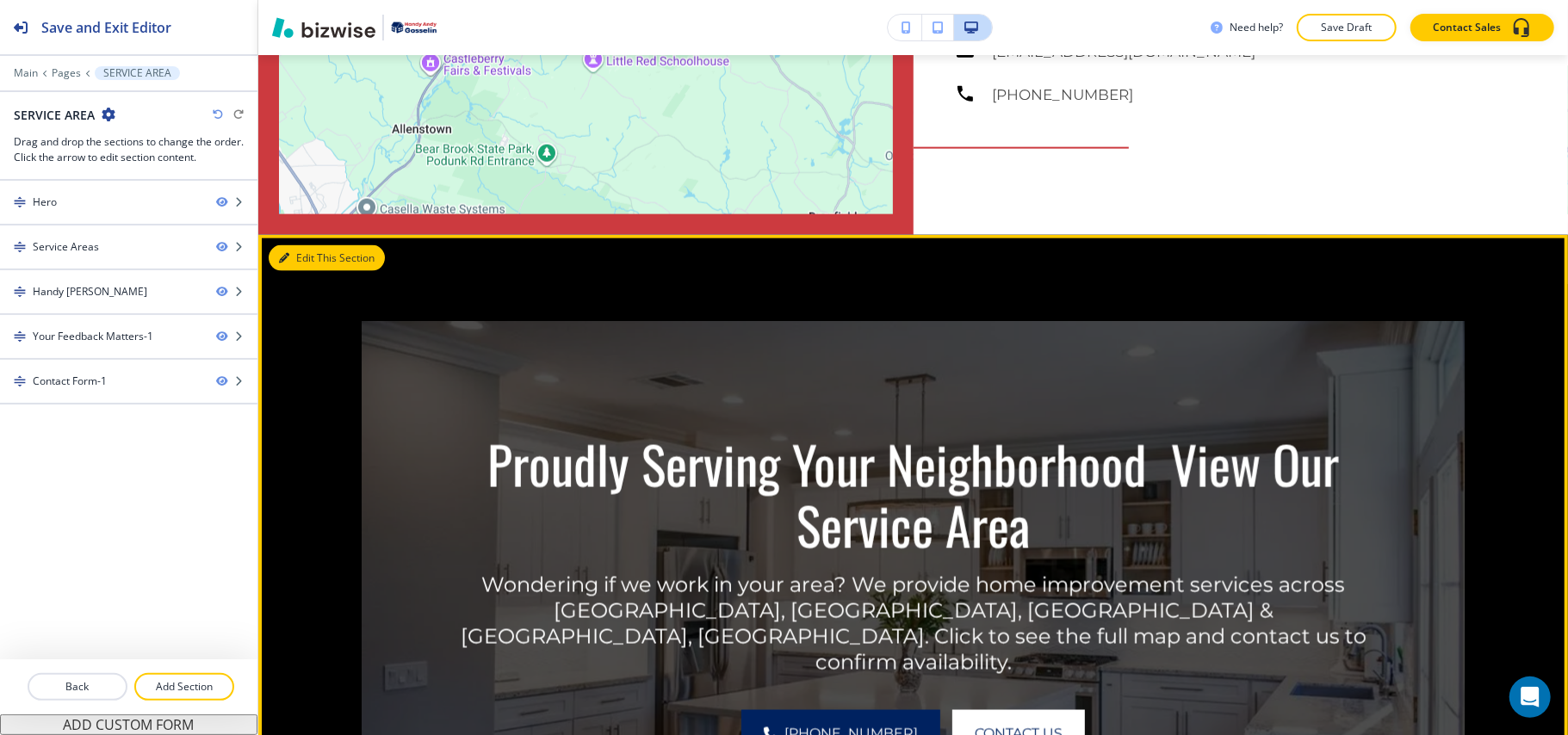
click at [311, 246] on button "Edit This Section" at bounding box center [326, 258] width 116 height 25
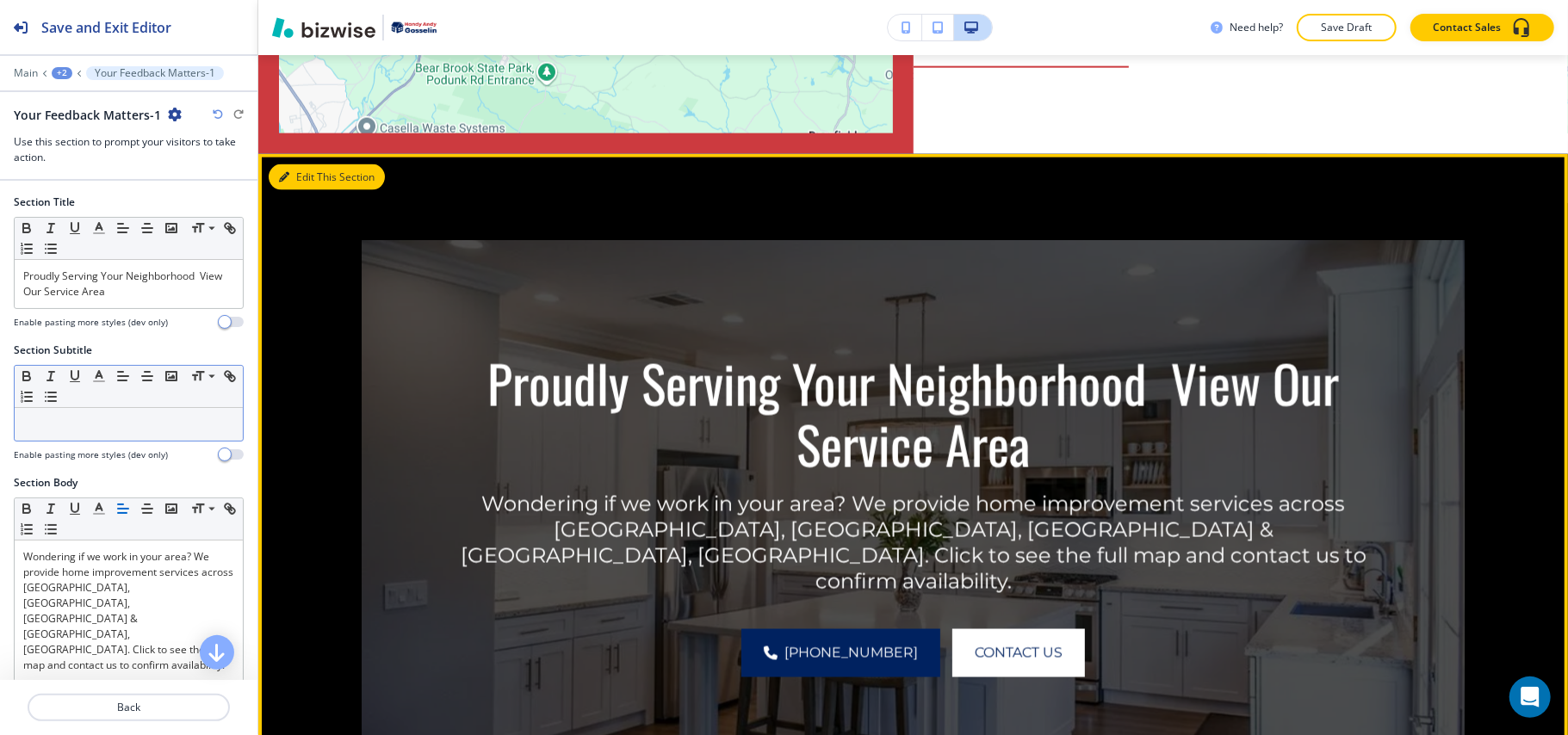
scroll to position [1723, 0]
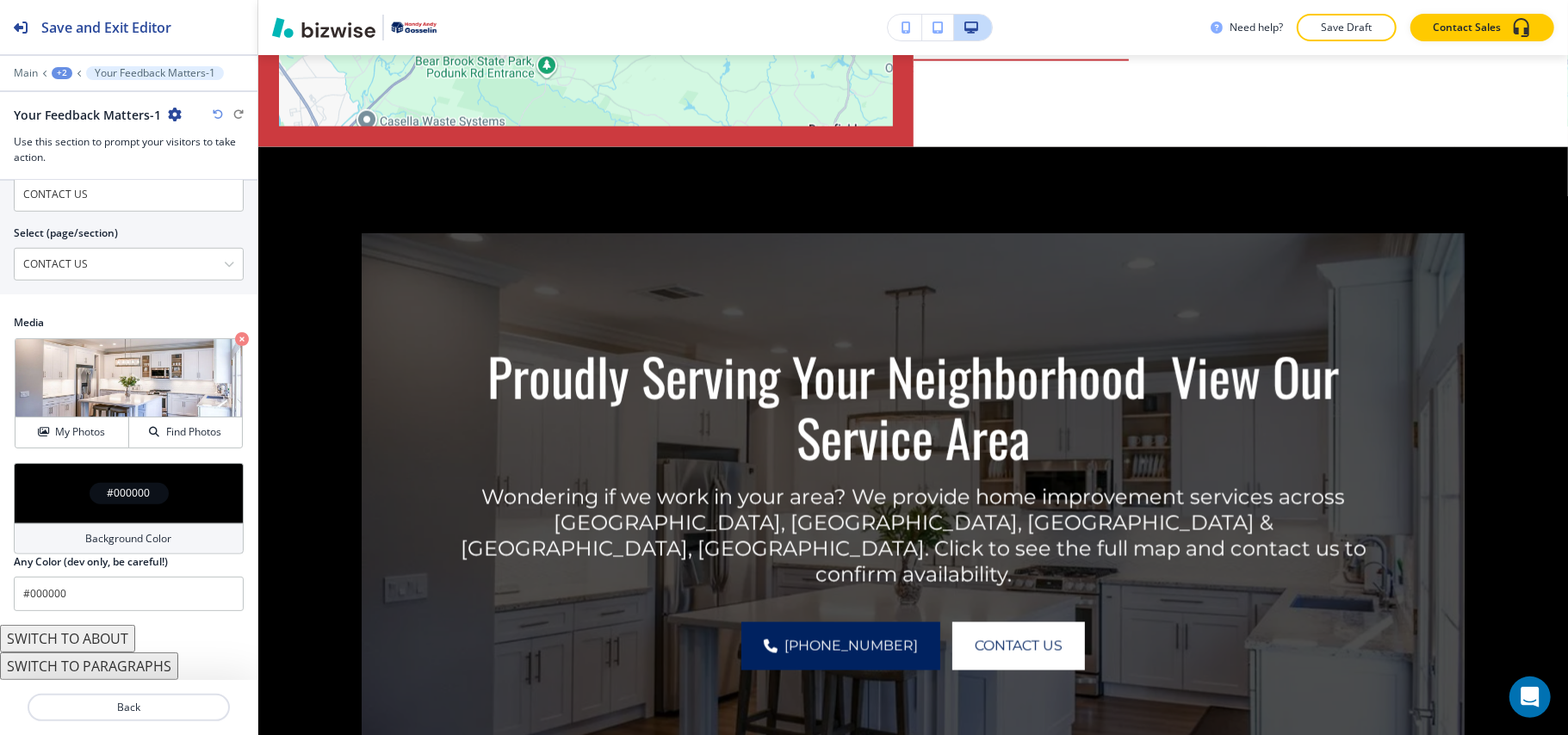
click at [64, 515] on div "#000000" at bounding box center [129, 493] width 230 height 61
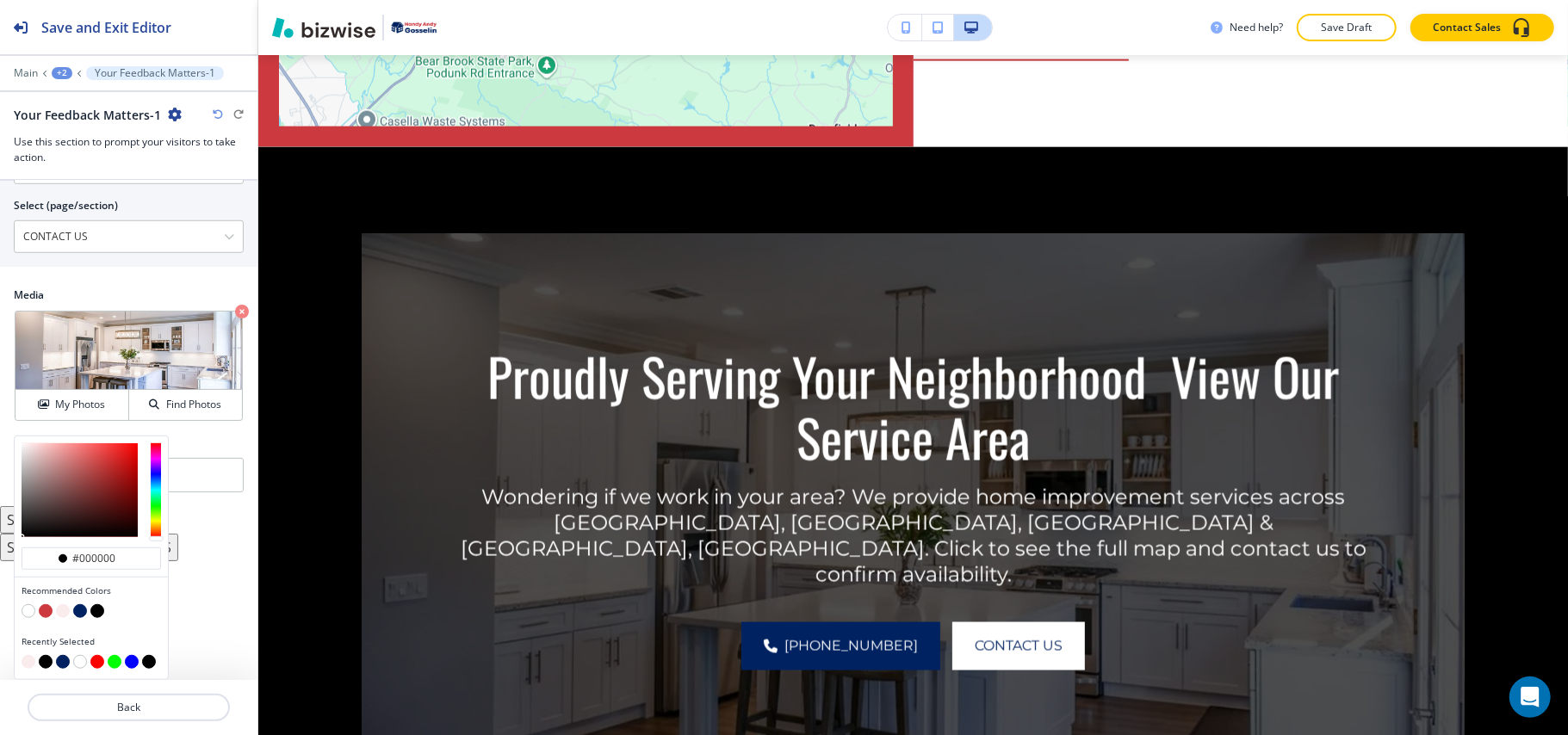
click at [75, 607] on button "button" at bounding box center [80, 611] width 14 height 14
type input "#002260"
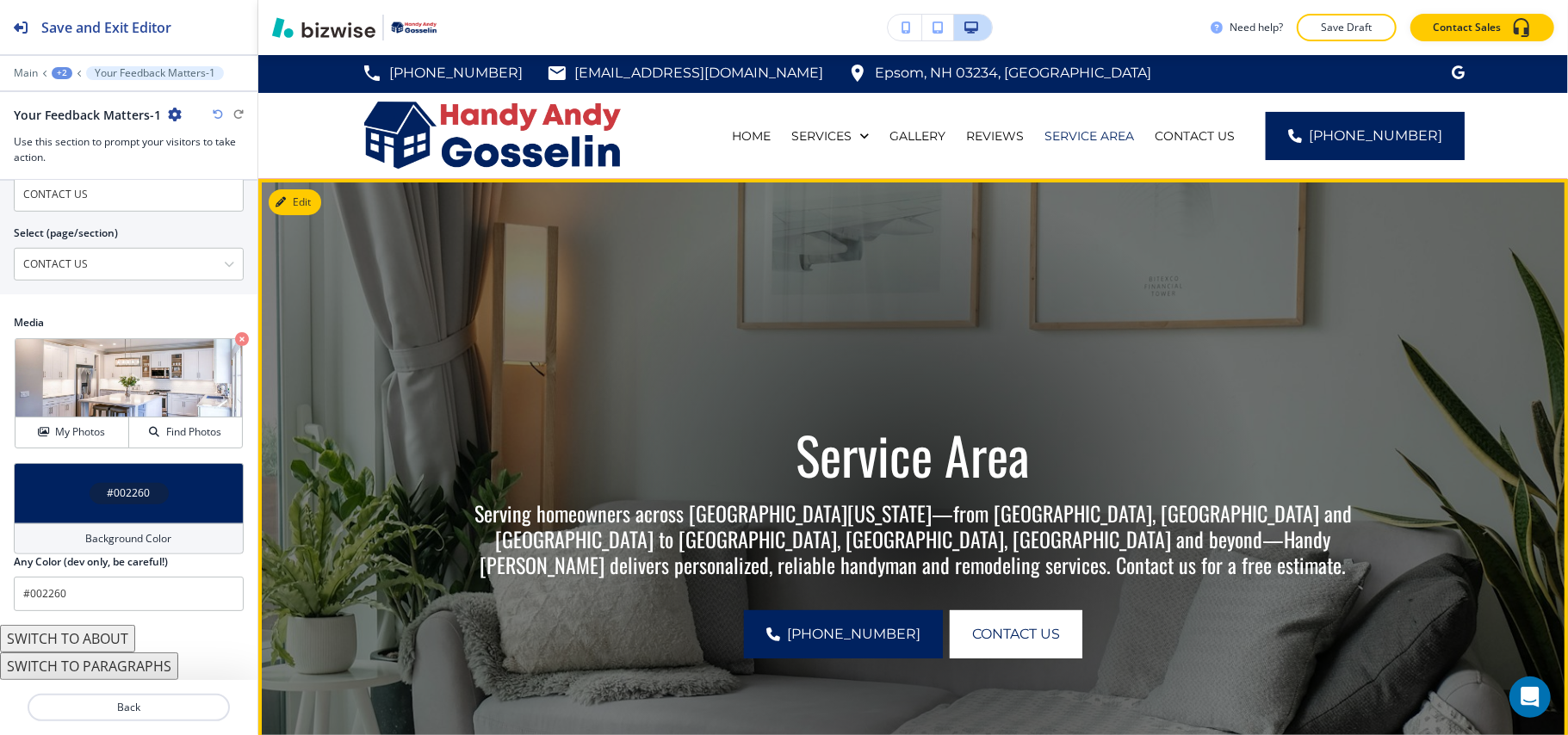
scroll to position [0, 0]
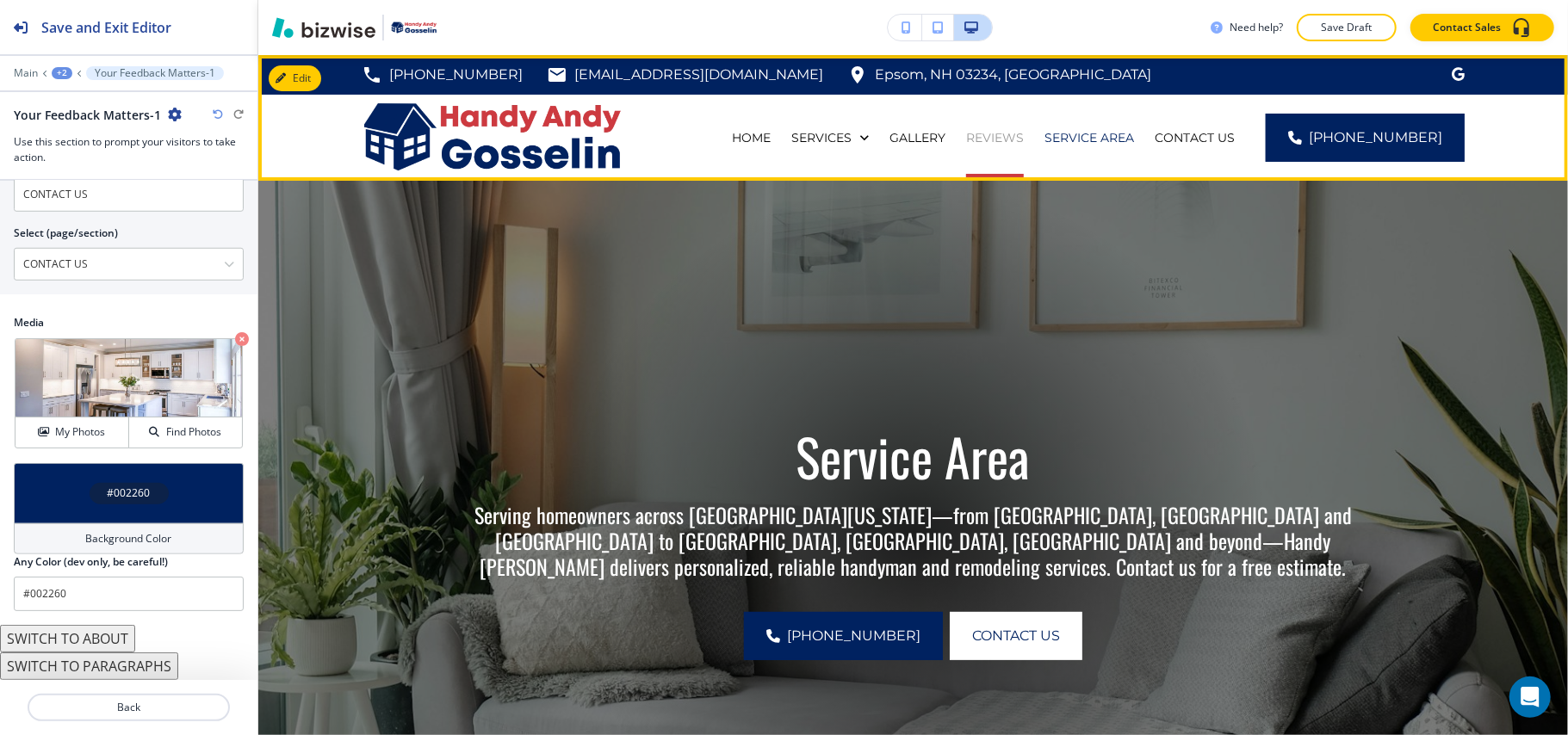
click at [1021, 134] on p "REVIEWS" at bounding box center [995, 138] width 58 height 18
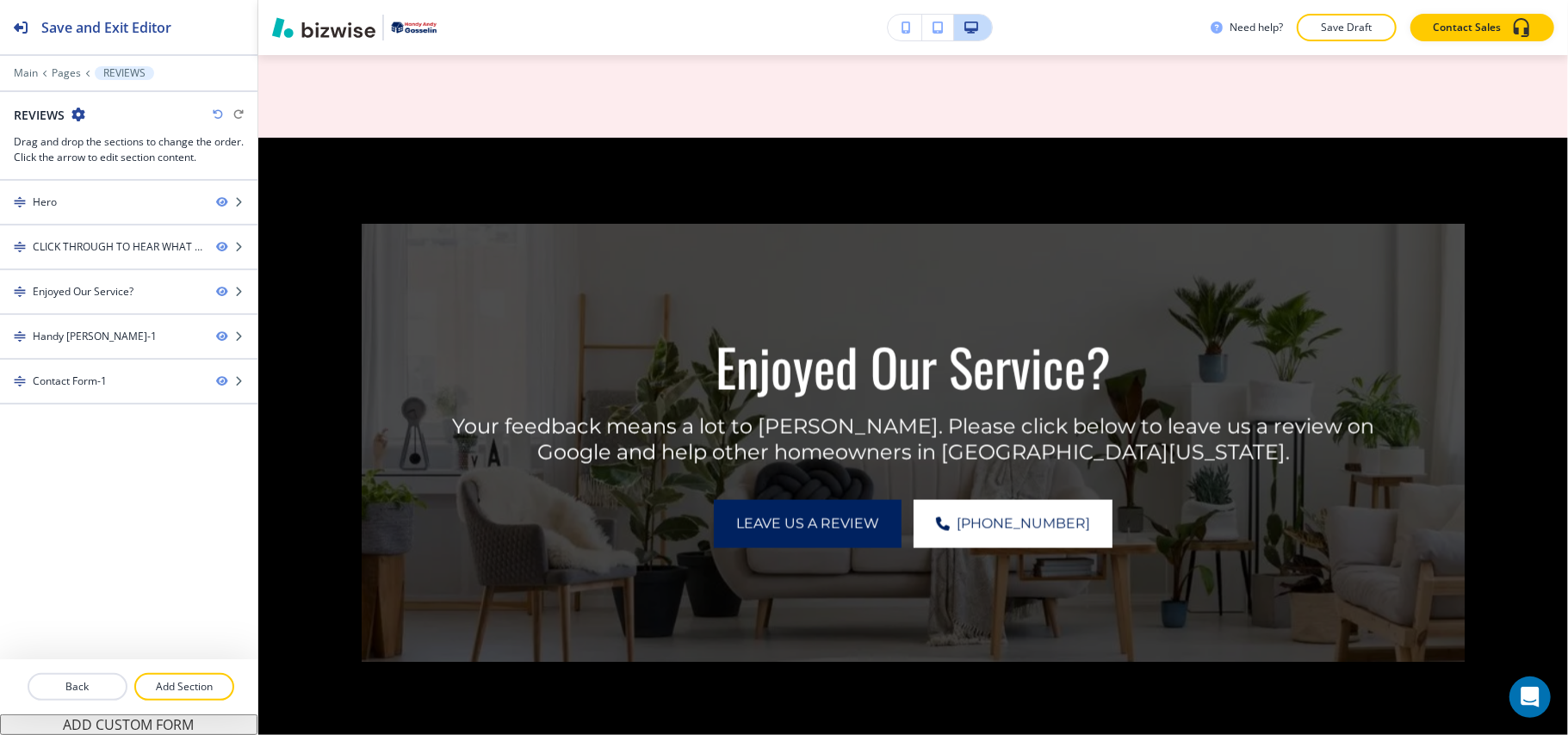
scroll to position [1606, 0]
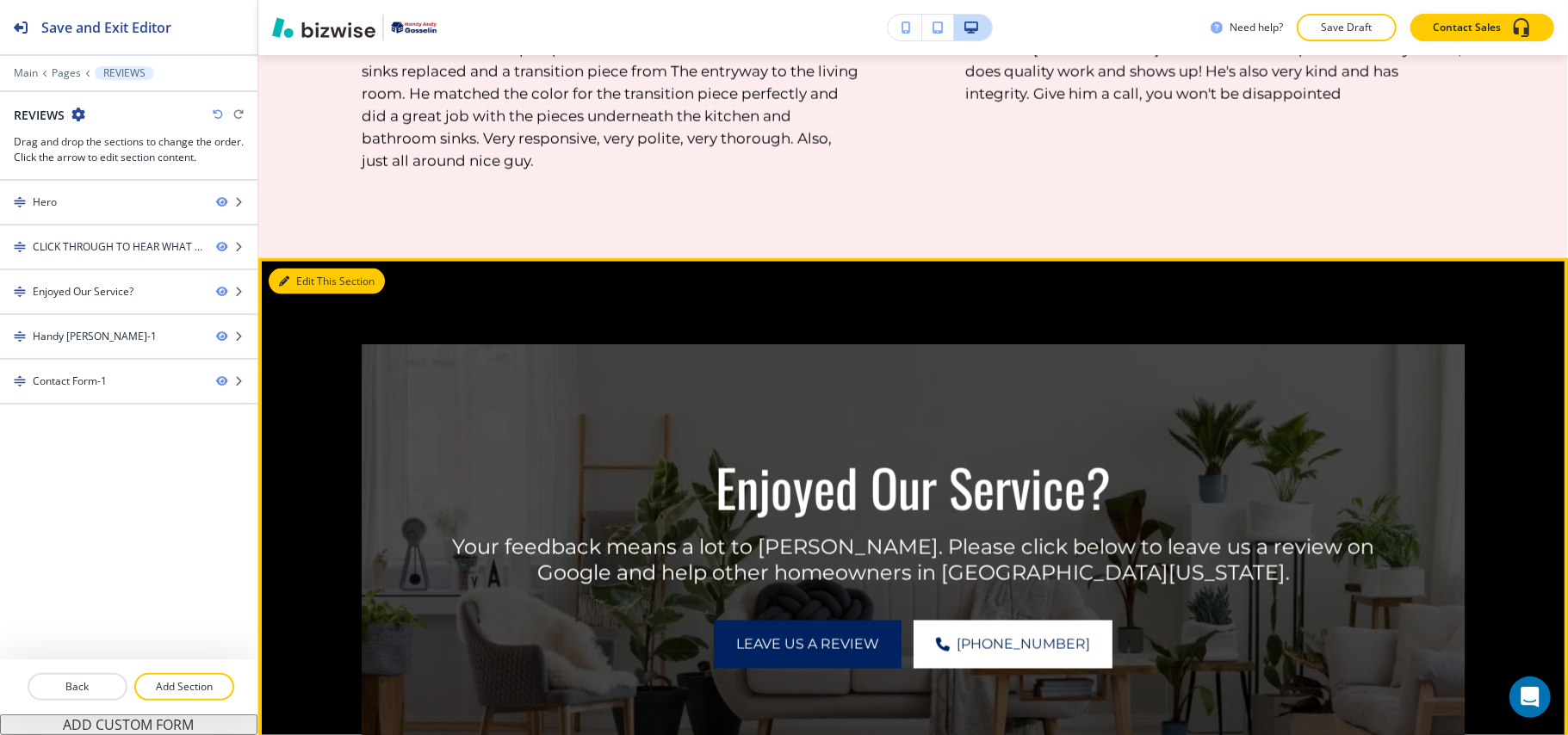
click at [304, 274] on button "Edit This Section" at bounding box center [326, 281] width 116 height 25
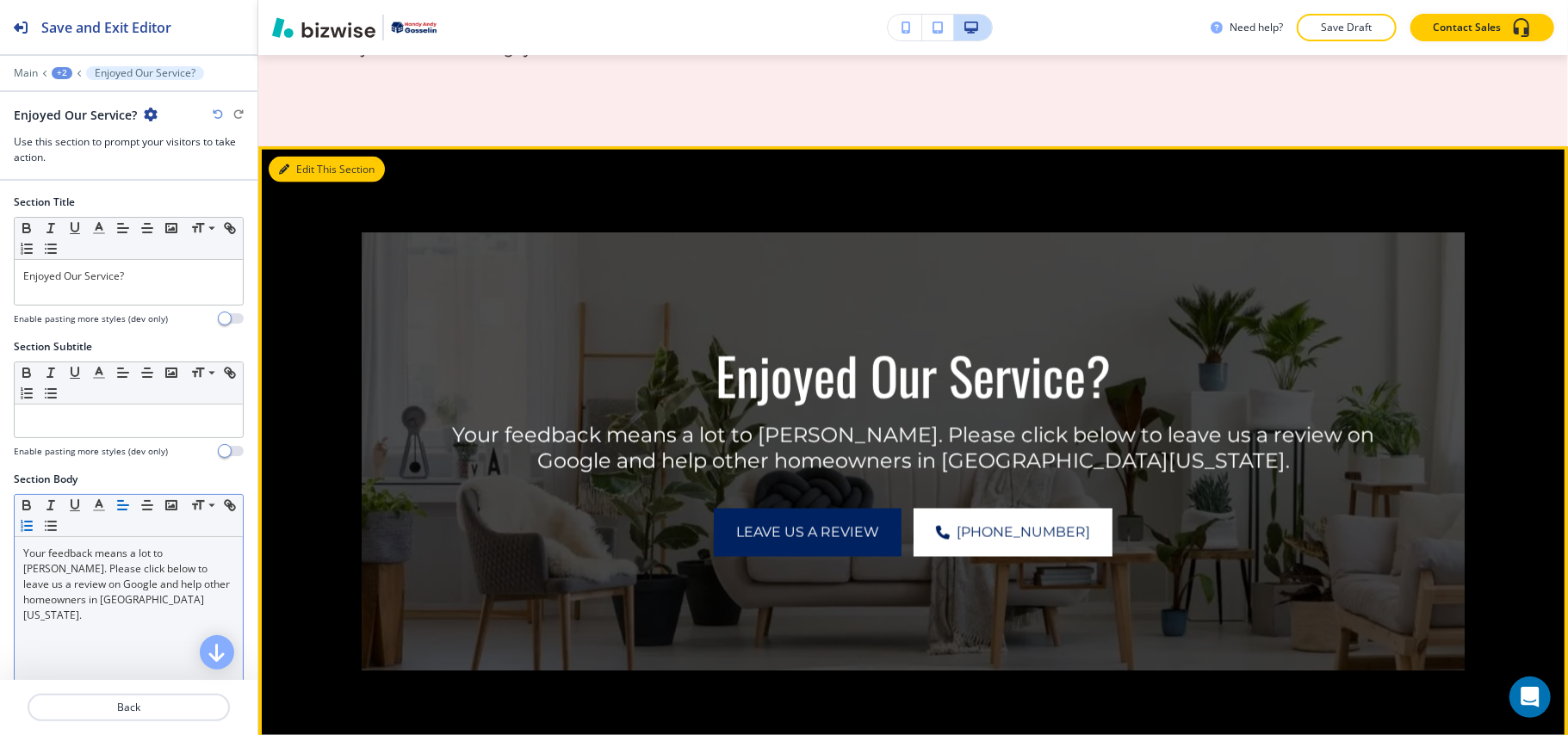
scroll to position [1809, 0]
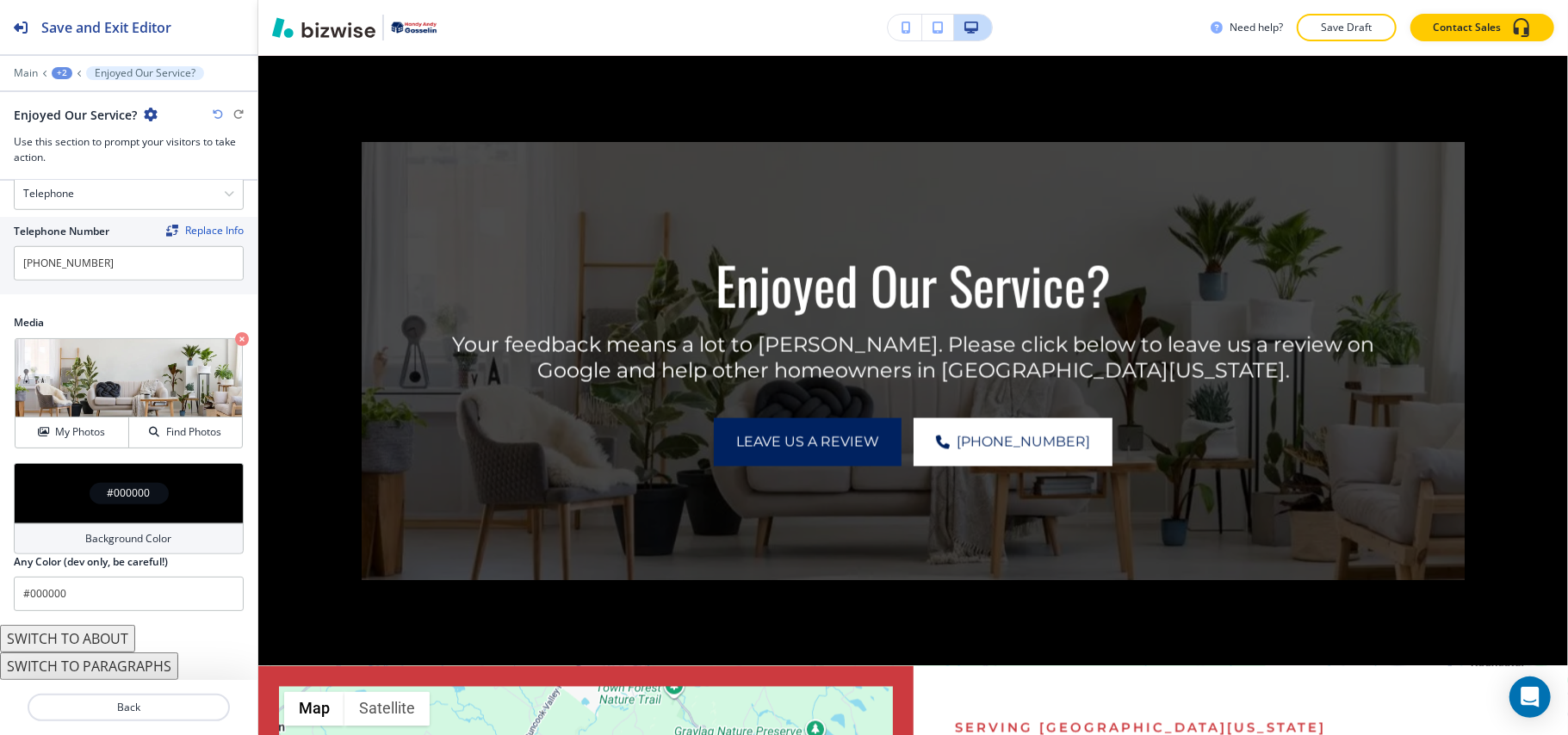
click at [68, 492] on div "#000000" at bounding box center [129, 493] width 230 height 61
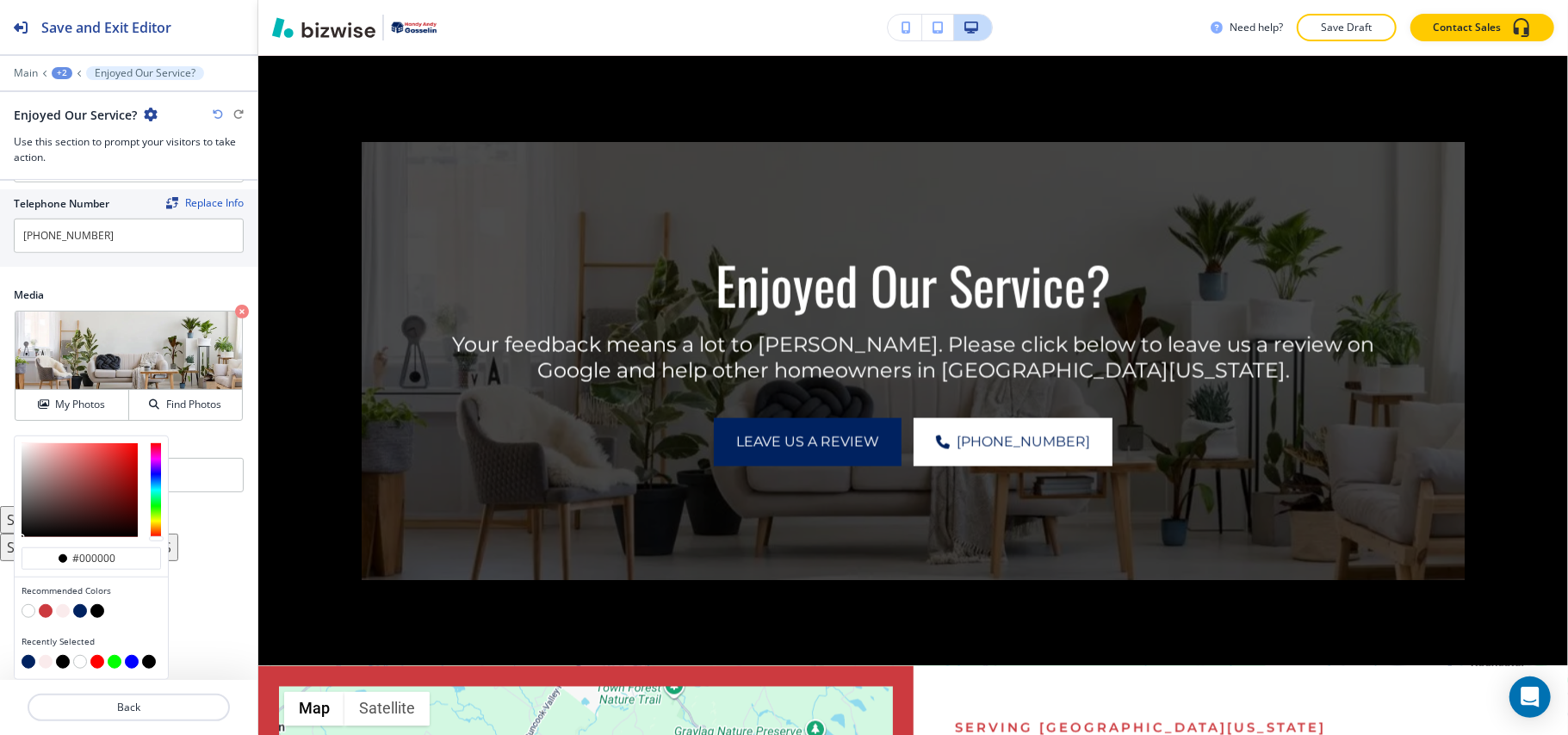
click at [74, 611] on button "button" at bounding box center [80, 611] width 14 height 14
type input "#002260"
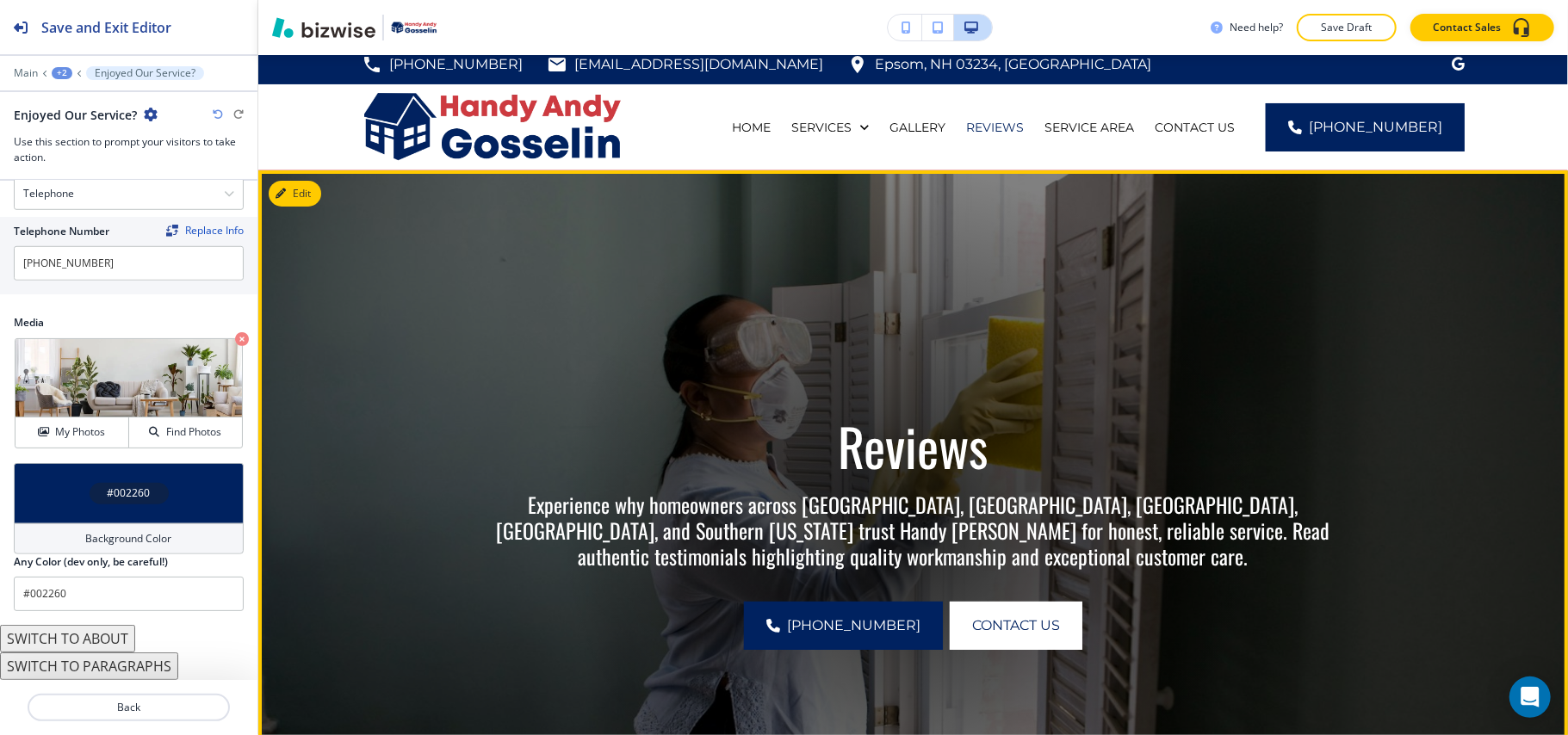
scroll to position [0, 0]
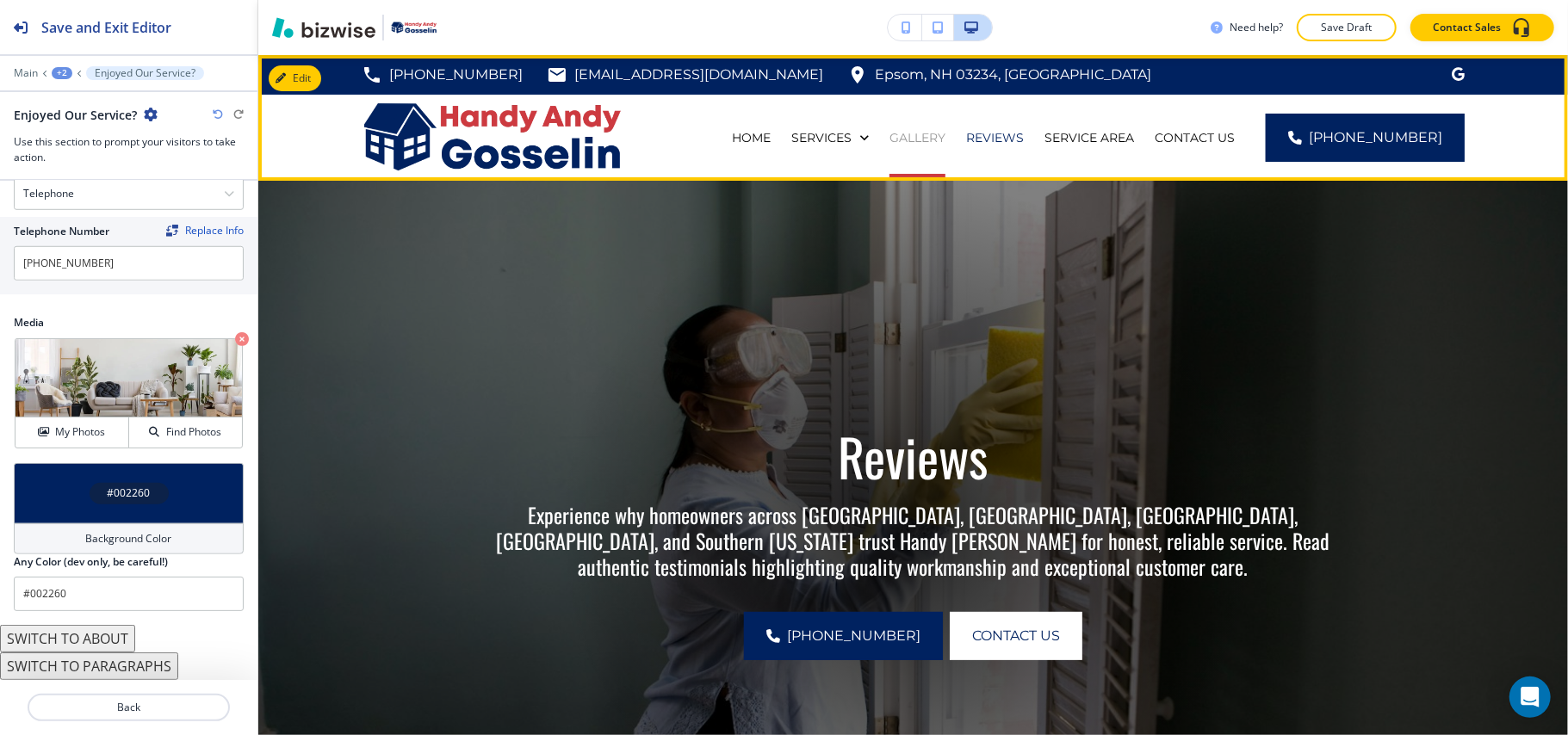
click at [945, 131] on p "GALLERY" at bounding box center [918, 138] width 56 height 18
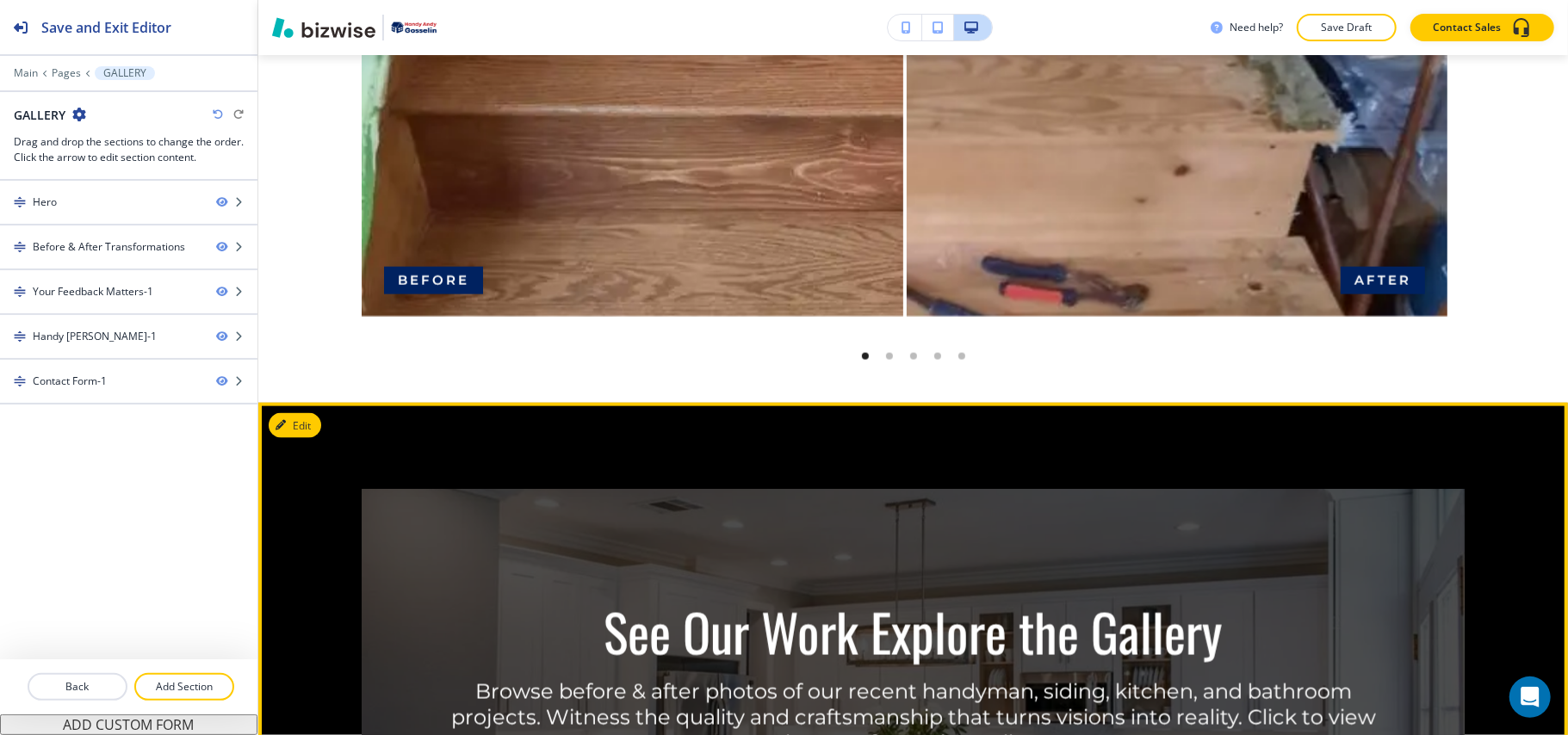
scroll to position [1722, 0]
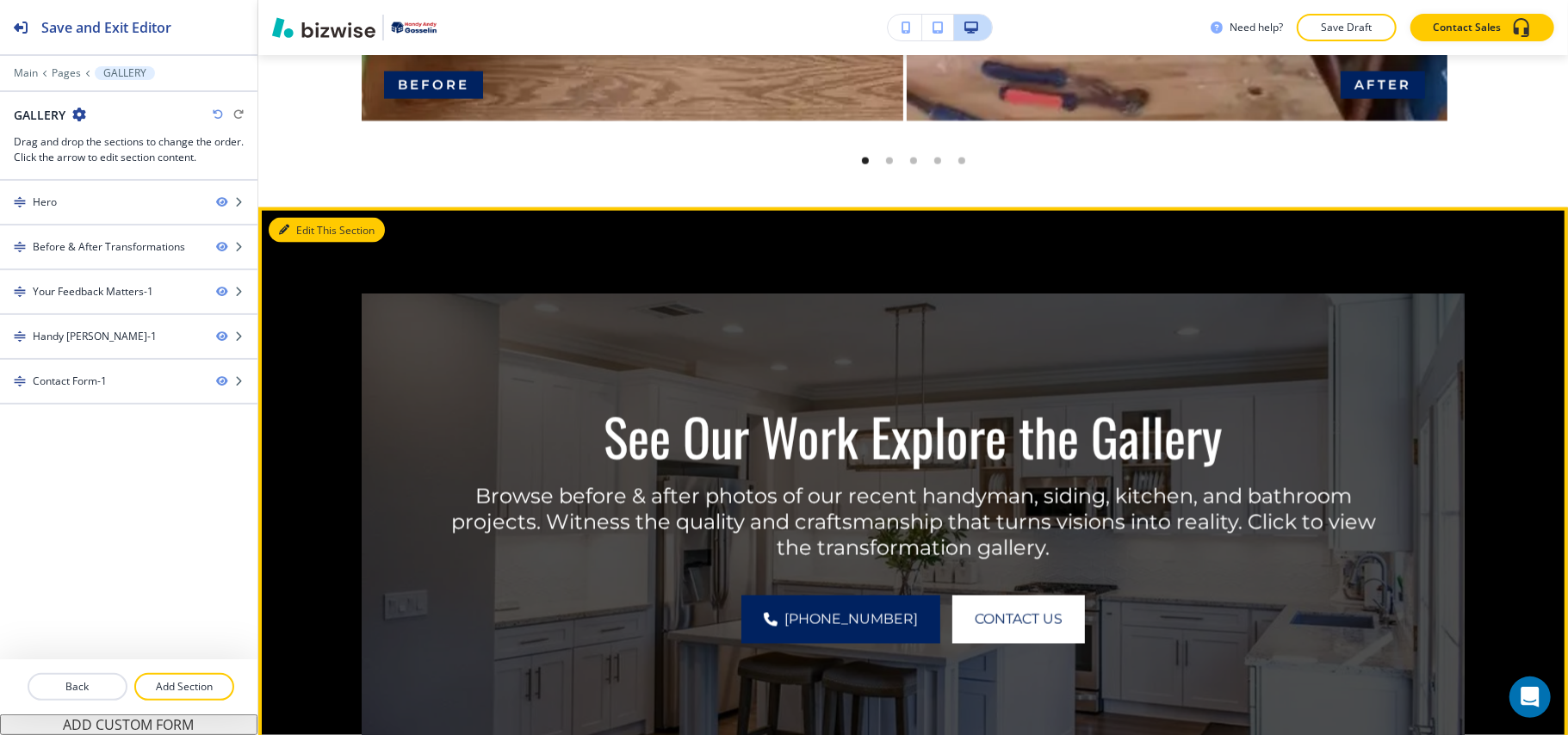
click at [315, 239] on button "Edit This Section" at bounding box center [326, 230] width 116 height 25
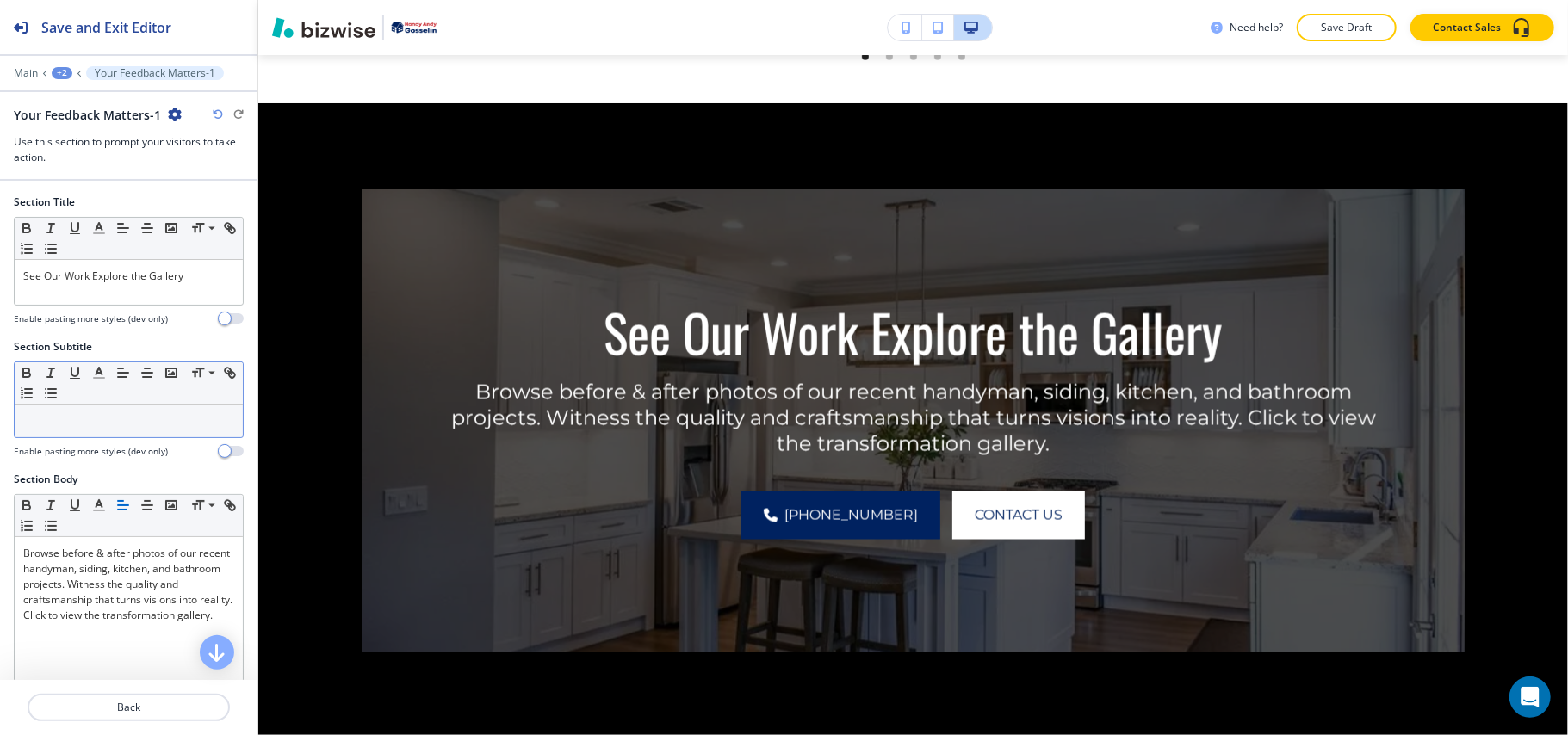
scroll to position [1873, 0]
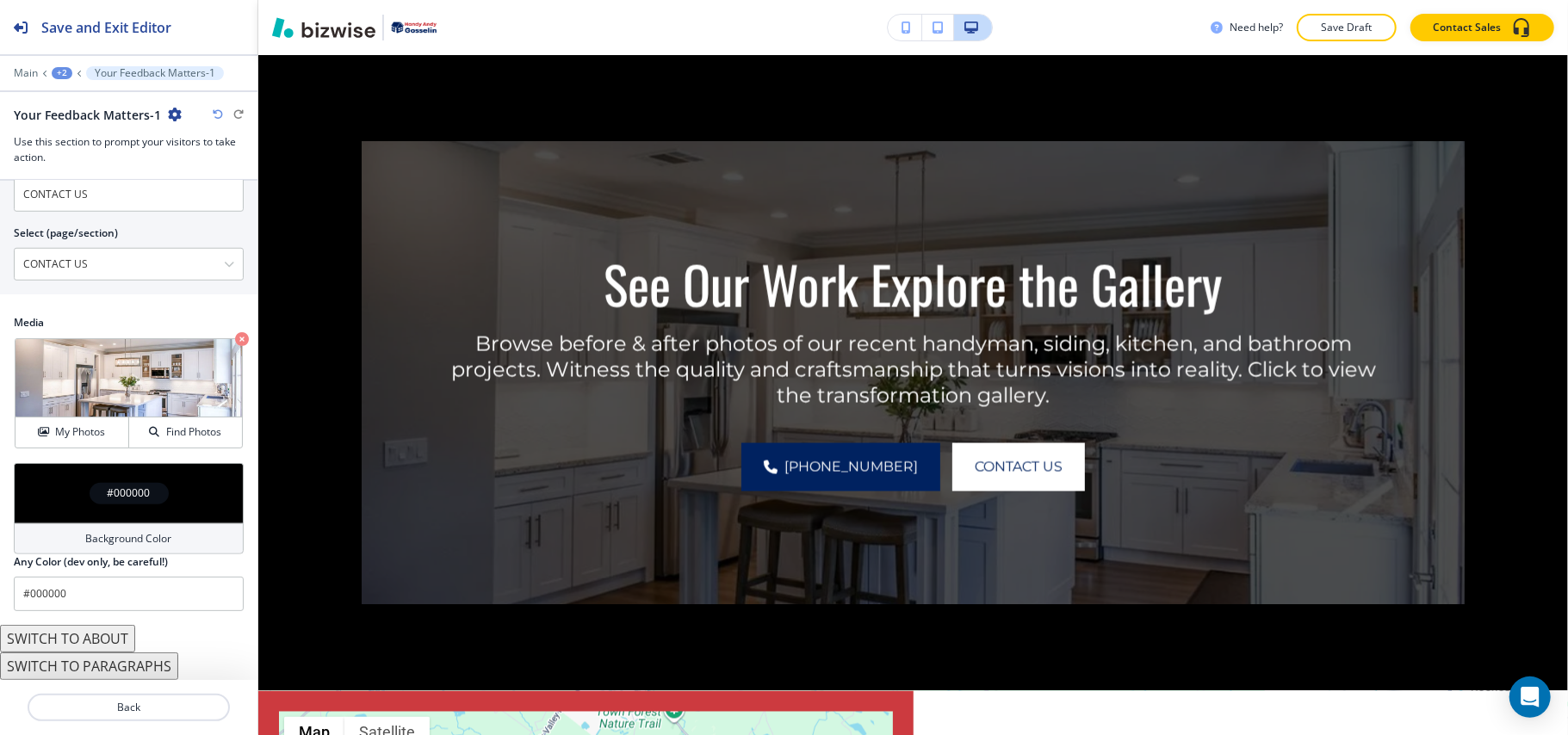
click at [64, 473] on div "#000000" at bounding box center [129, 493] width 230 height 61
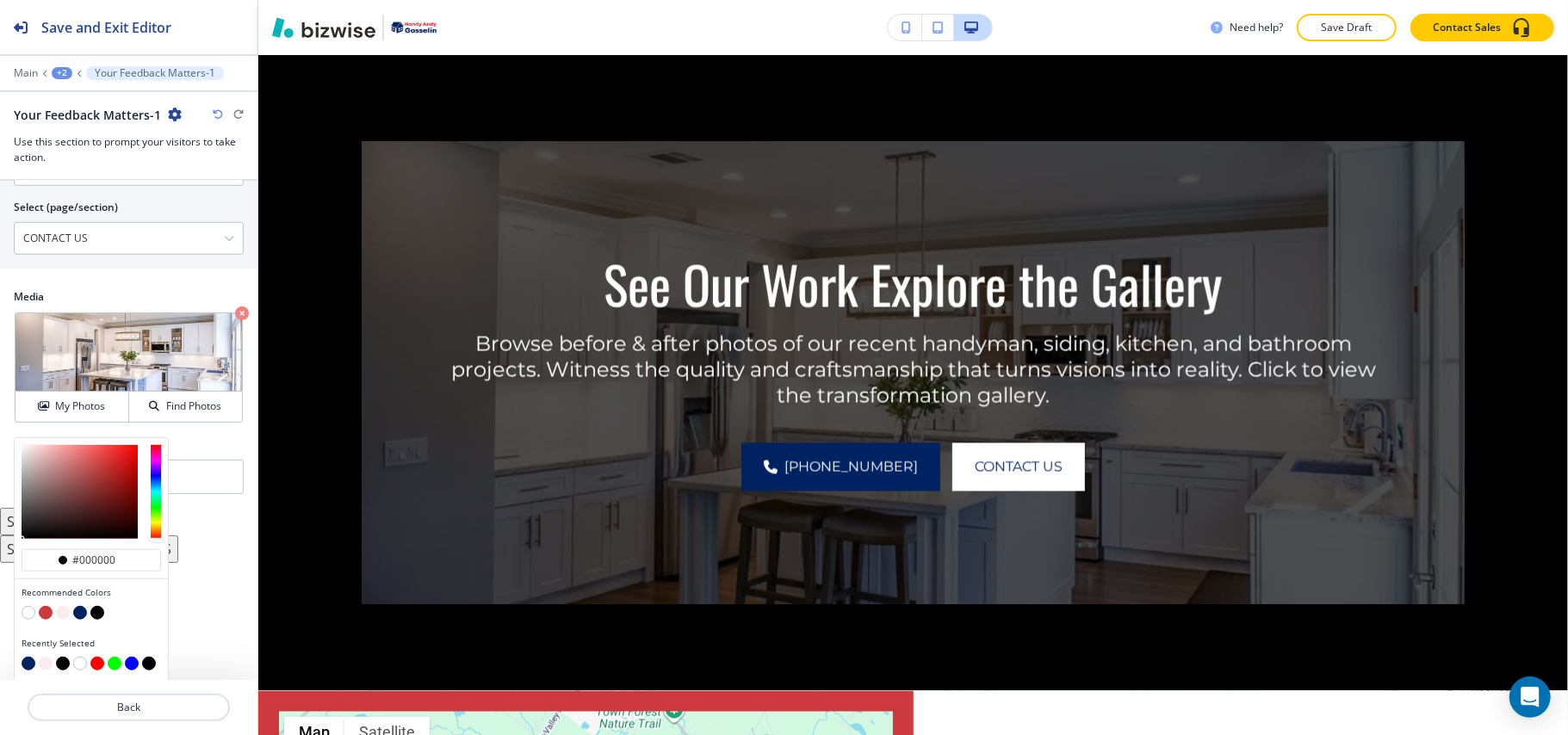
scroll to position [905, 0]
click at [77, 611] on button "button" at bounding box center [80, 611] width 14 height 14
type input "#002260"
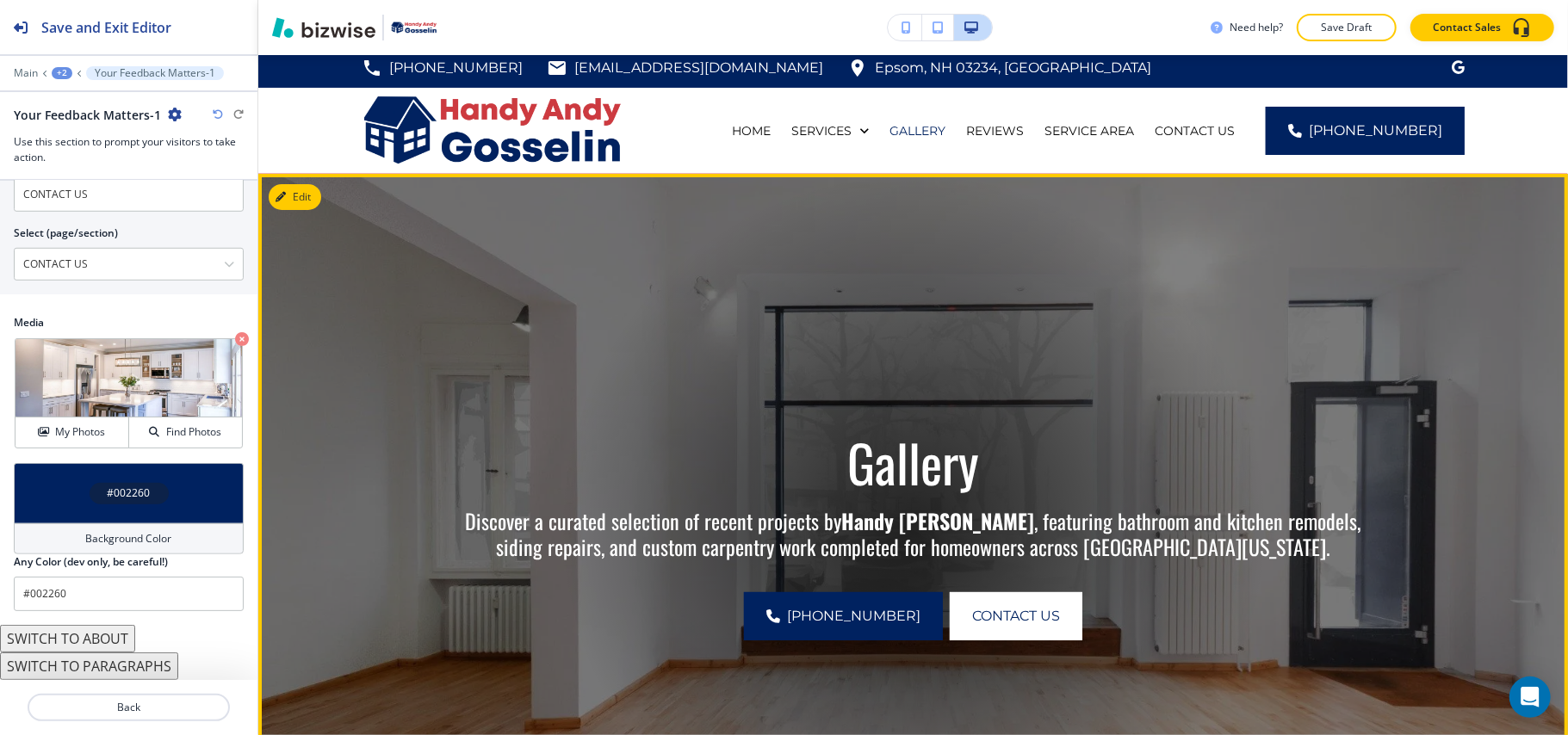
scroll to position [0, 0]
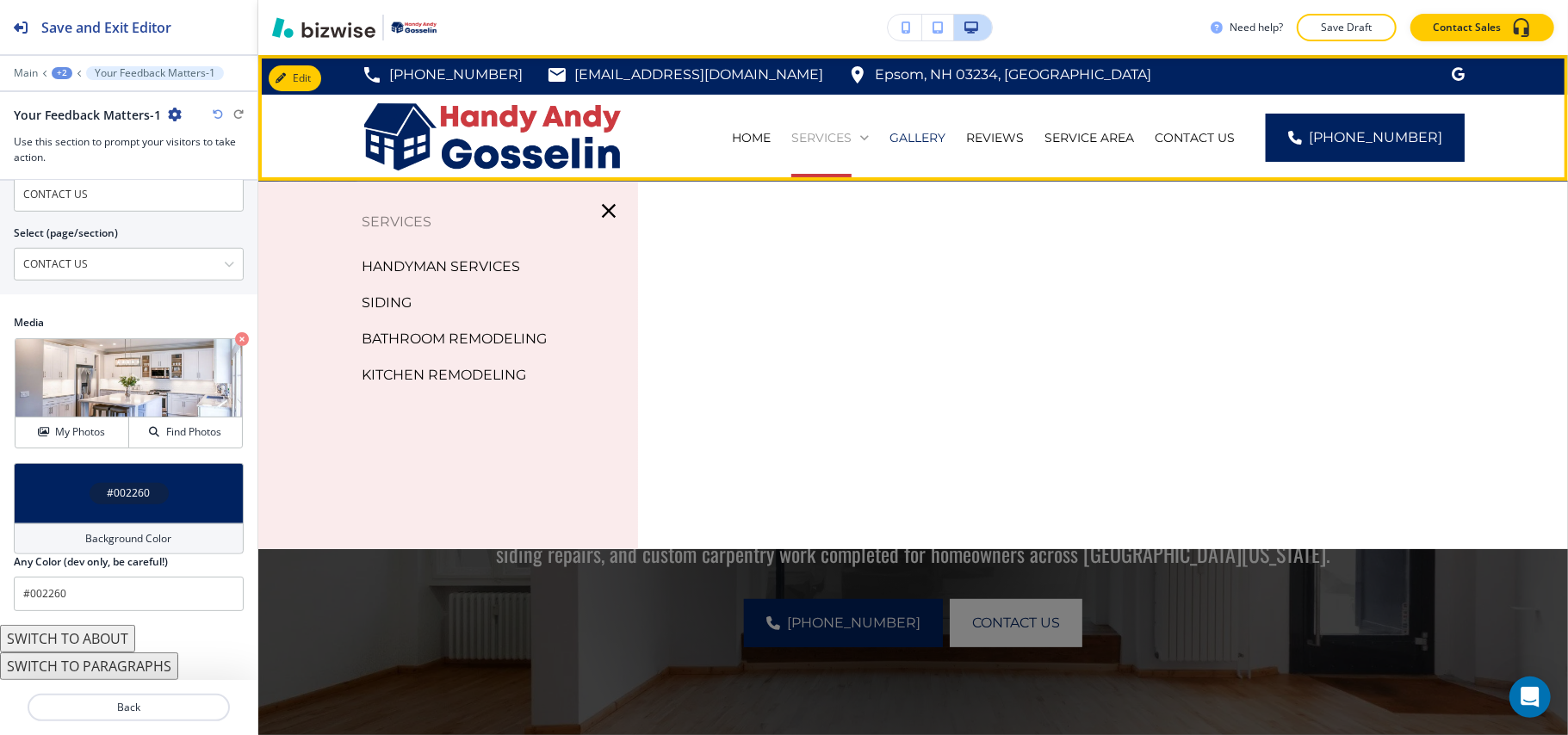
click at [821, 134] on p "Services" at bounding box center [821, 138] width 61 height 18
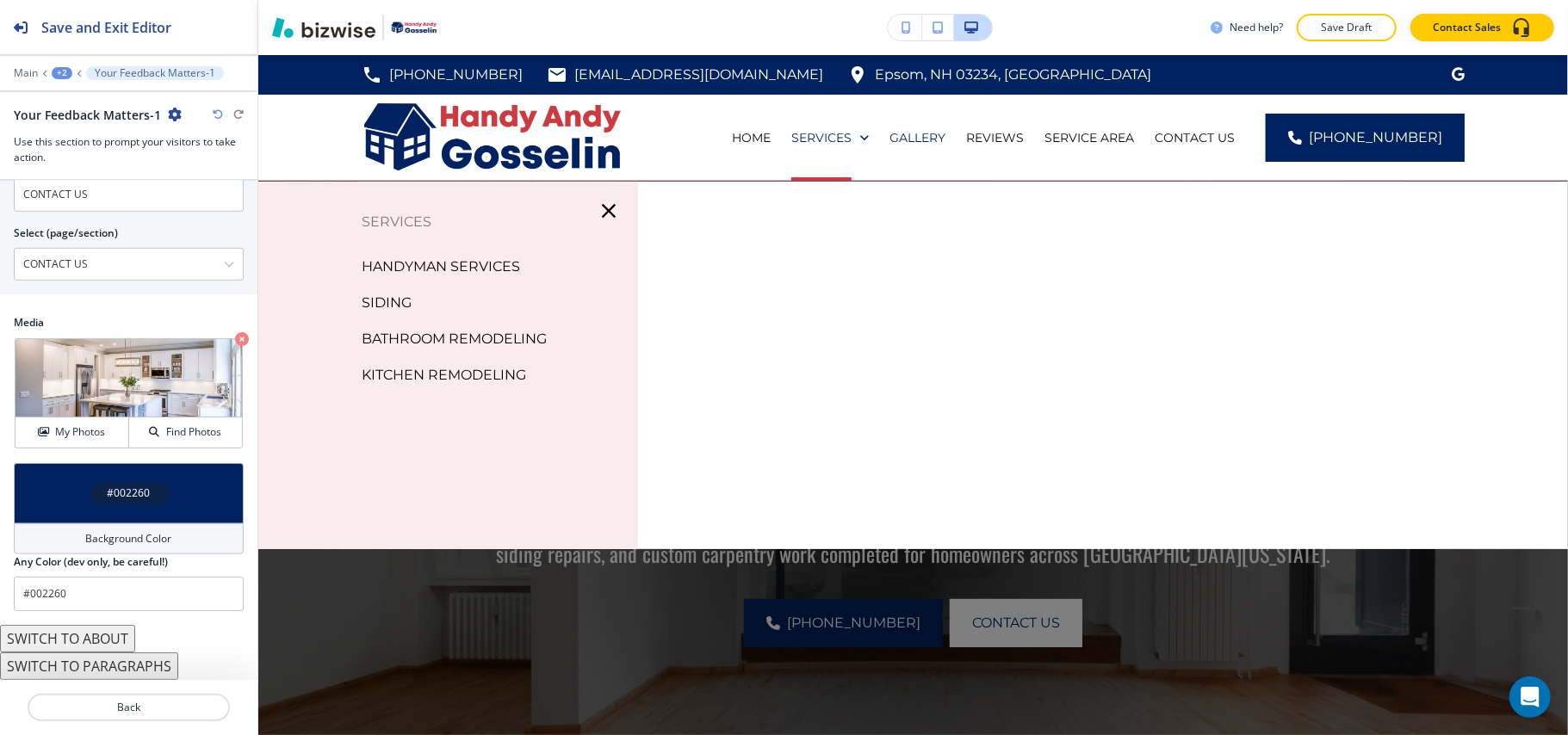
click at [310, 75] on div "Edit [PHONE_NUMBER] [EMAIL_ADDRESS][DOMAIN_NAME] [GEOGRAPHIC_DATA], [GEOGRAPHIC…" at bounding box center [913, 118] width 1310 height 125
click at [617, 213] on button "button" at bounding box center [608, 211] width 45 height 45
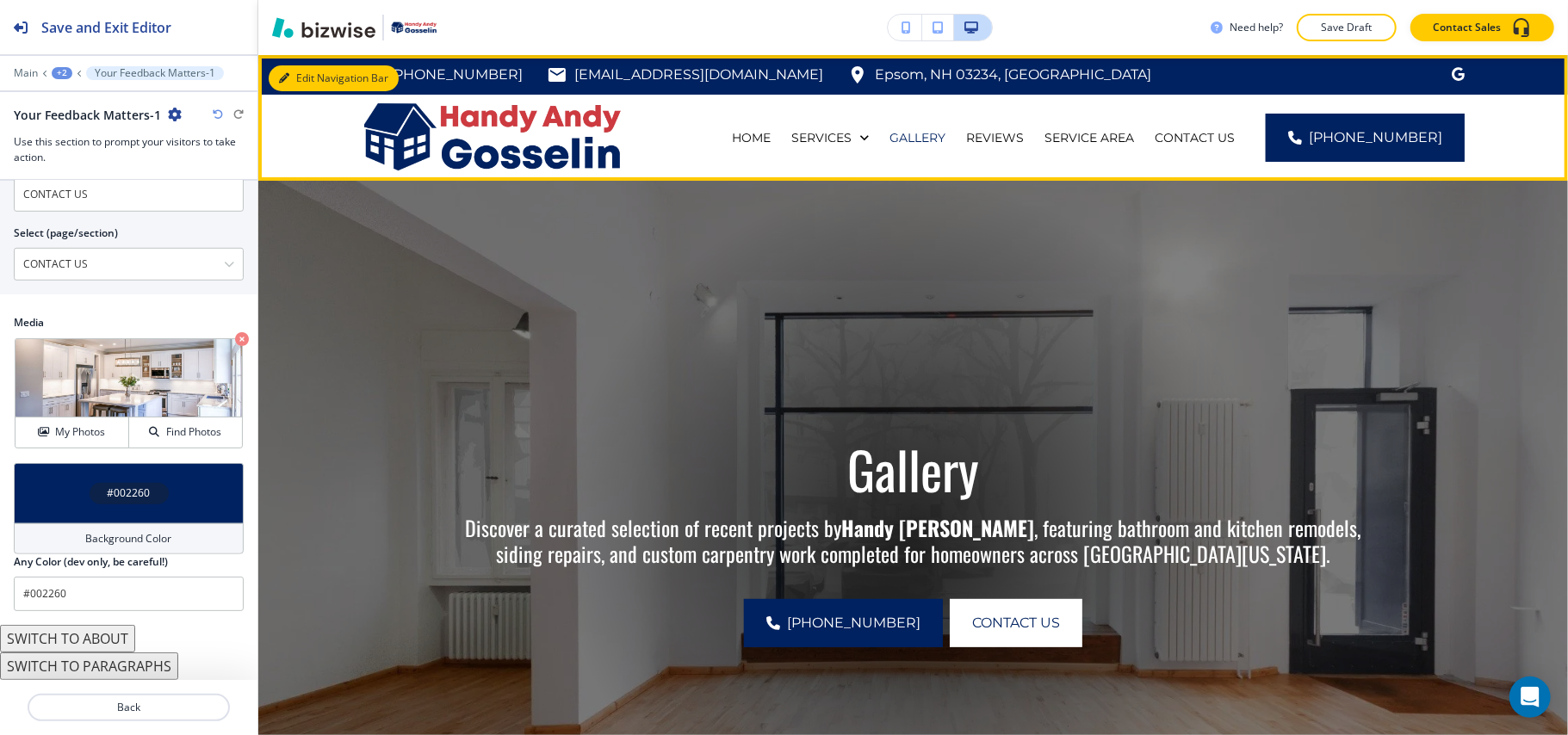
click at [301, 74] on button "Edit Navigation Bar" at bounding box center [333, 78] width 130 height 25
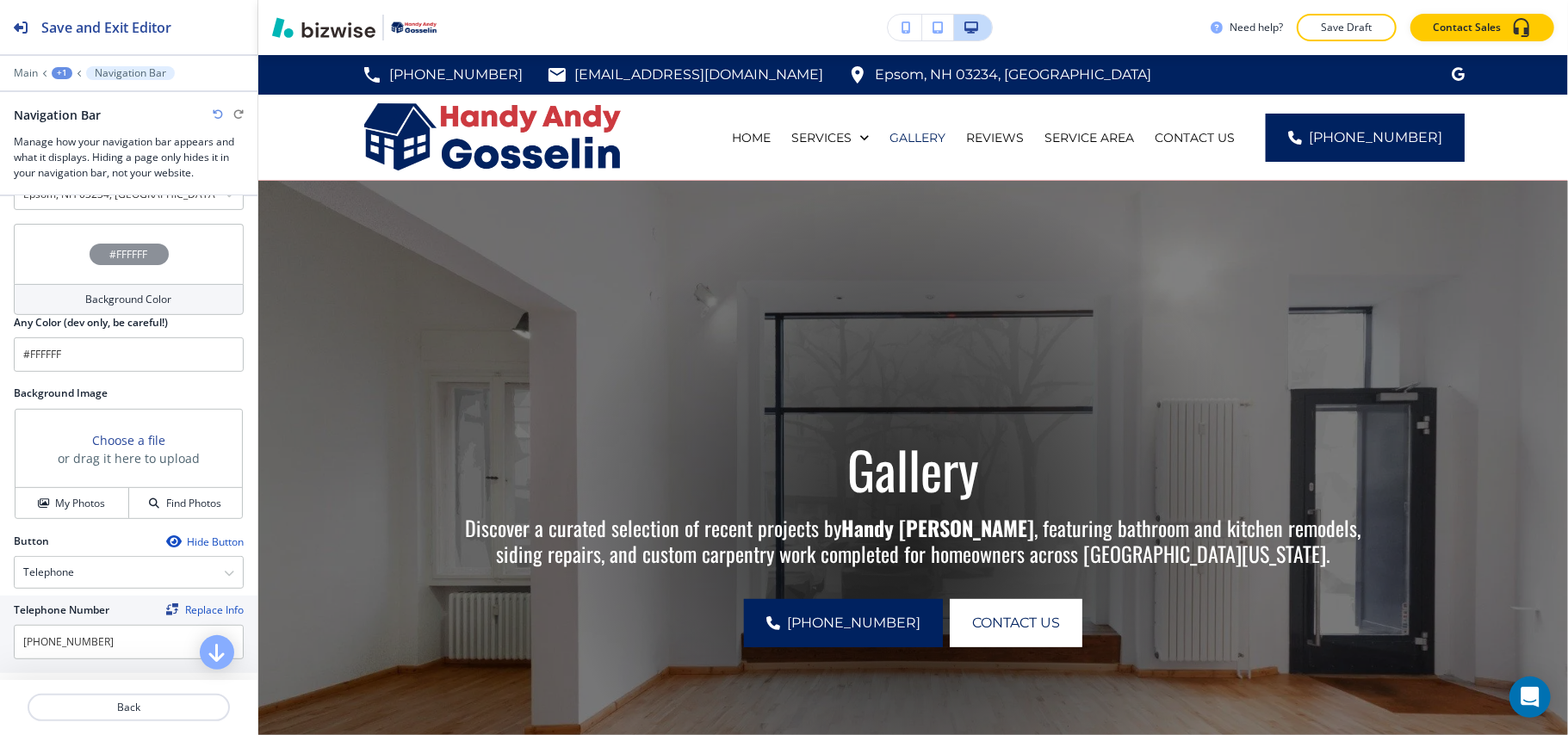
scroll to position [494, 0]
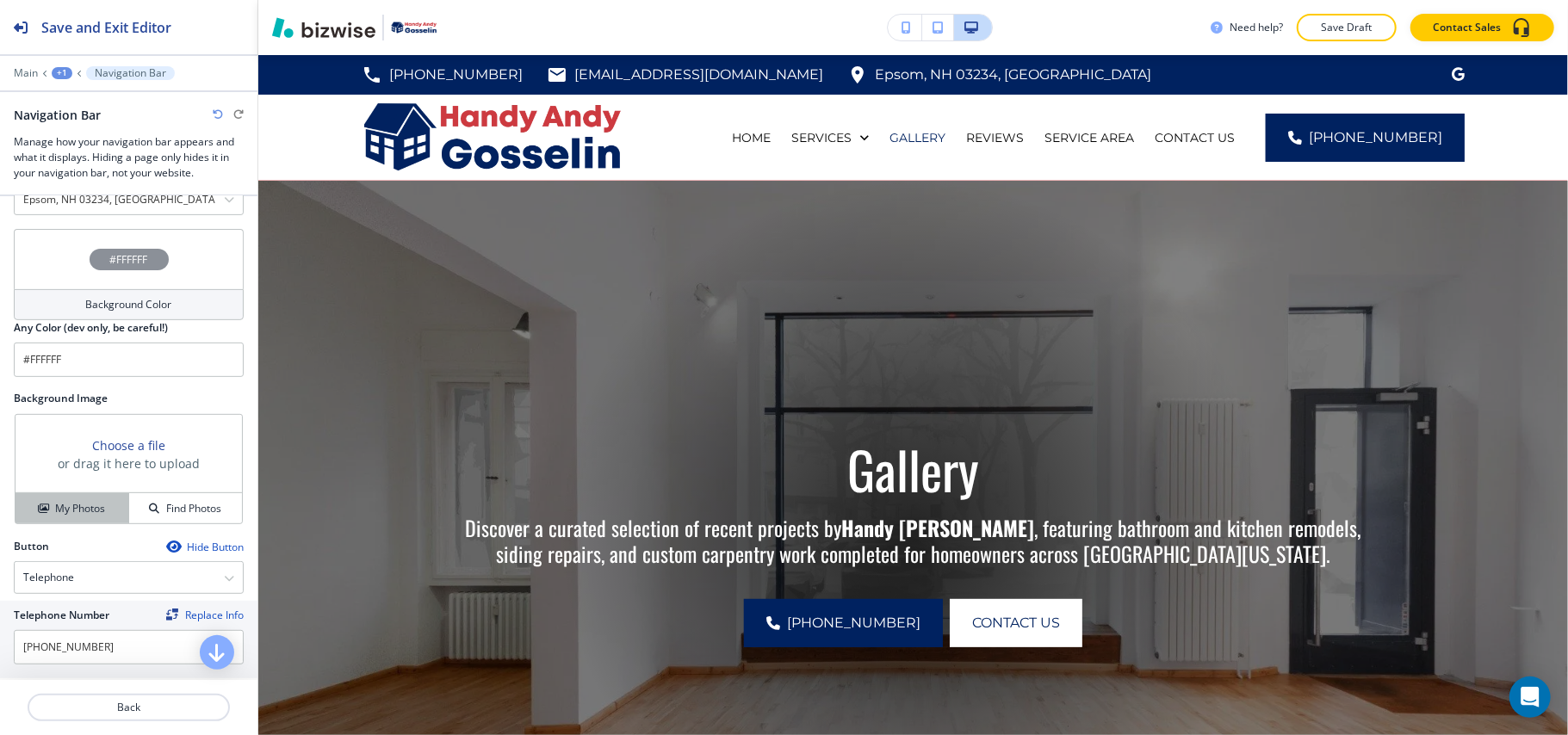
click at [69, 514] on h4 "My Photos" at bounding box center [80, 509] width 50 height 16
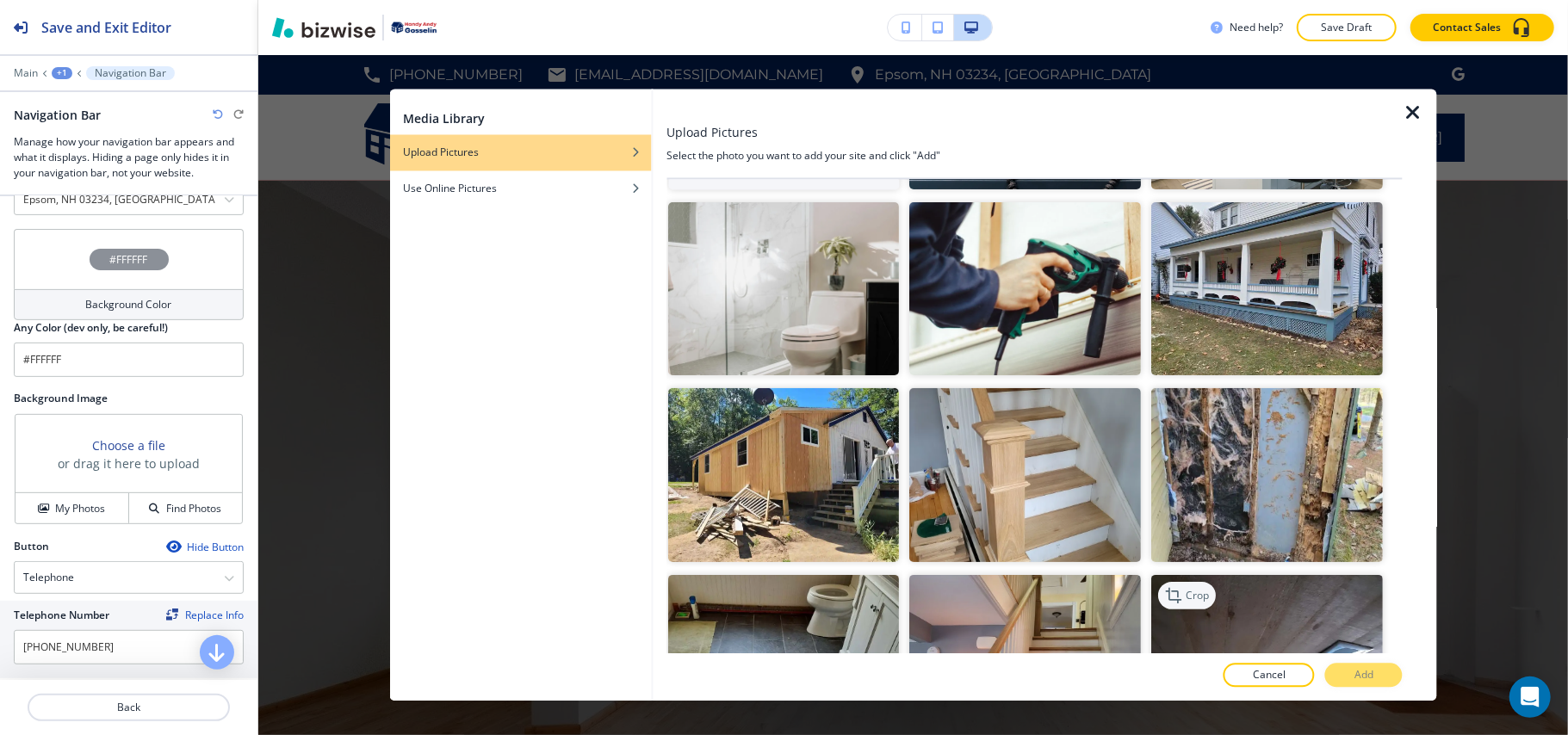
scroll to position [345, 0]
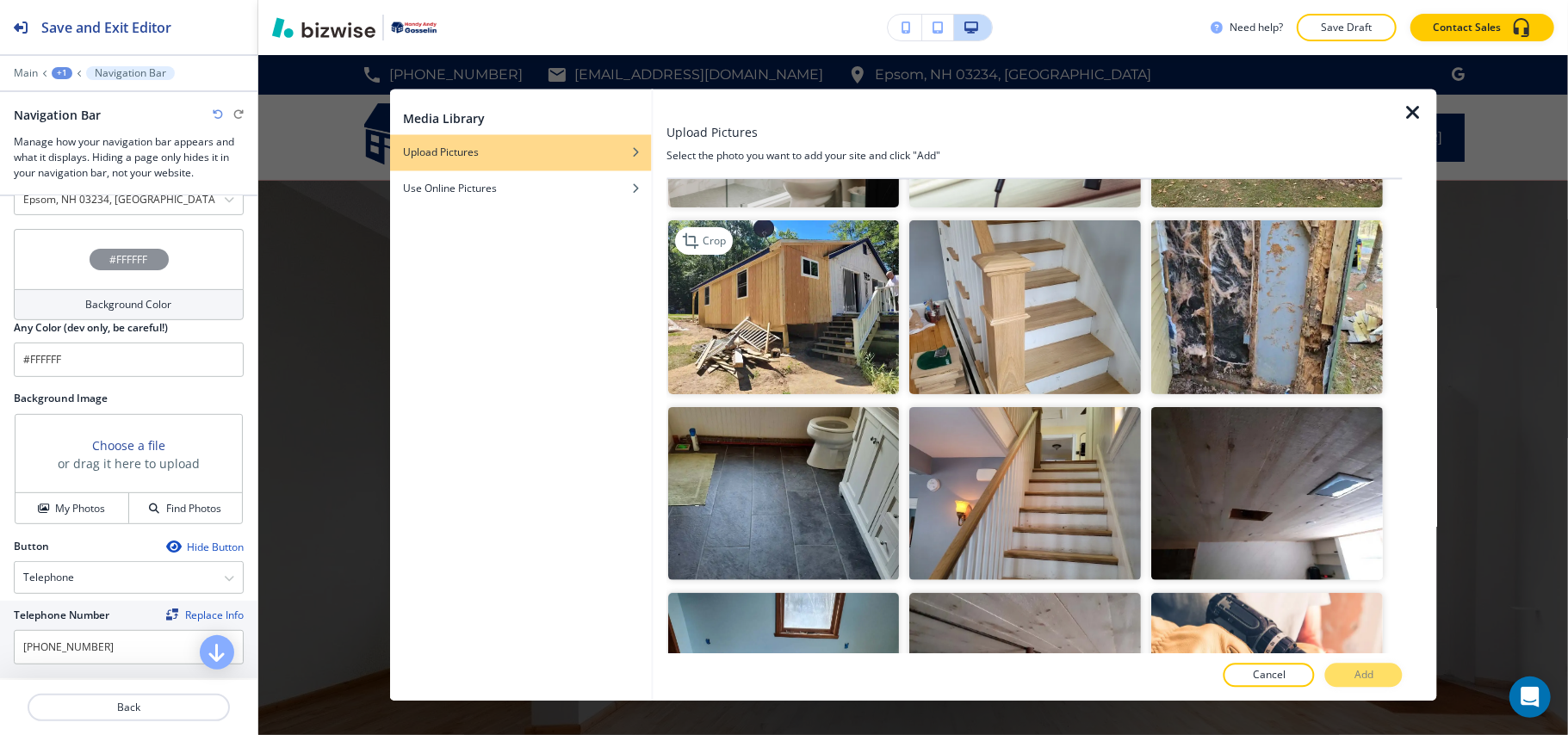
click at [845, 354] on img "button" at bounding box center [784, 307] width 232 height 174
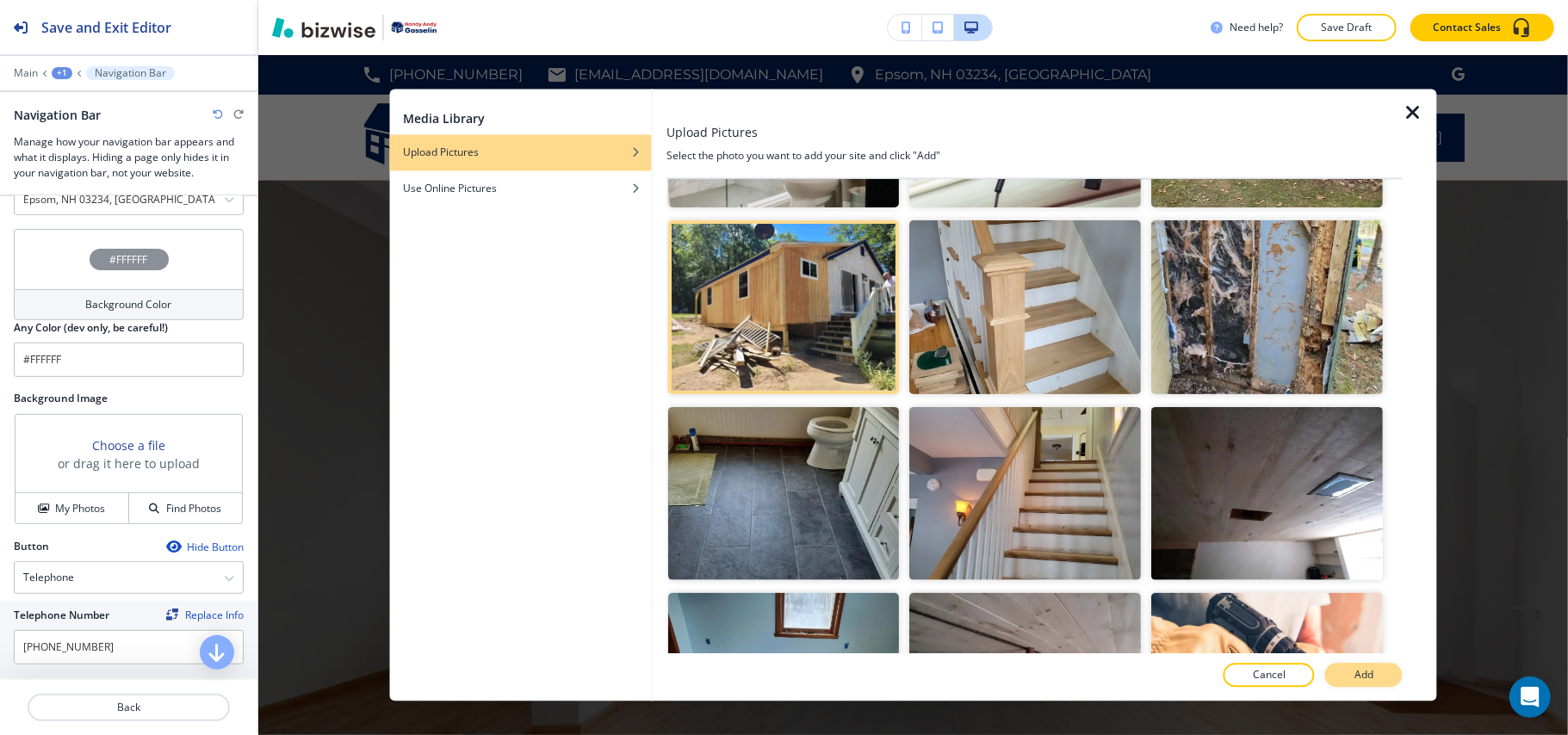
click at [1372, 681] on p "Add" at bounding box center [1364, 675] width 19 height 16
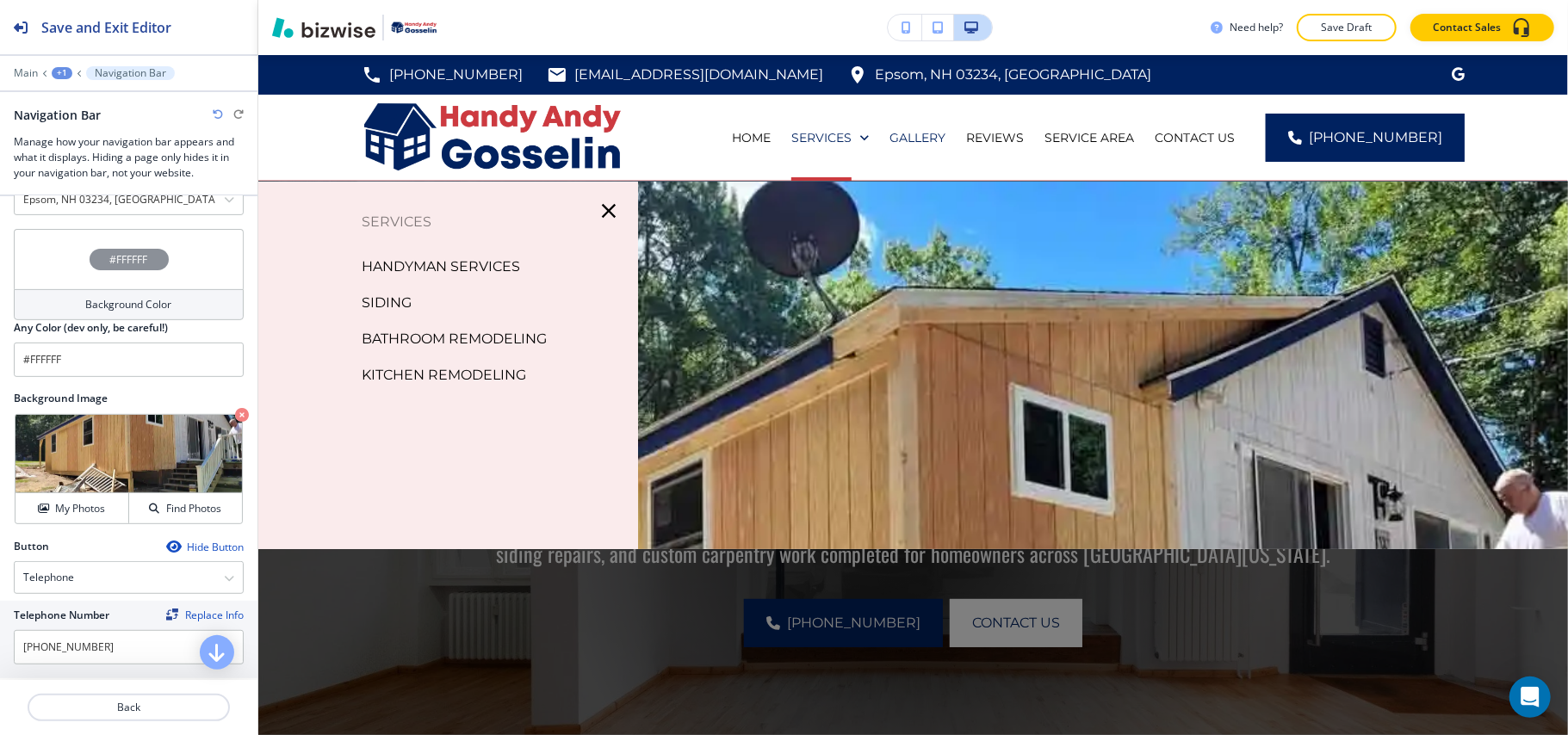
click at [418, 265] on p "HANDYMAN SERVICES" at bounding box center [440, 266] width 159 height 25
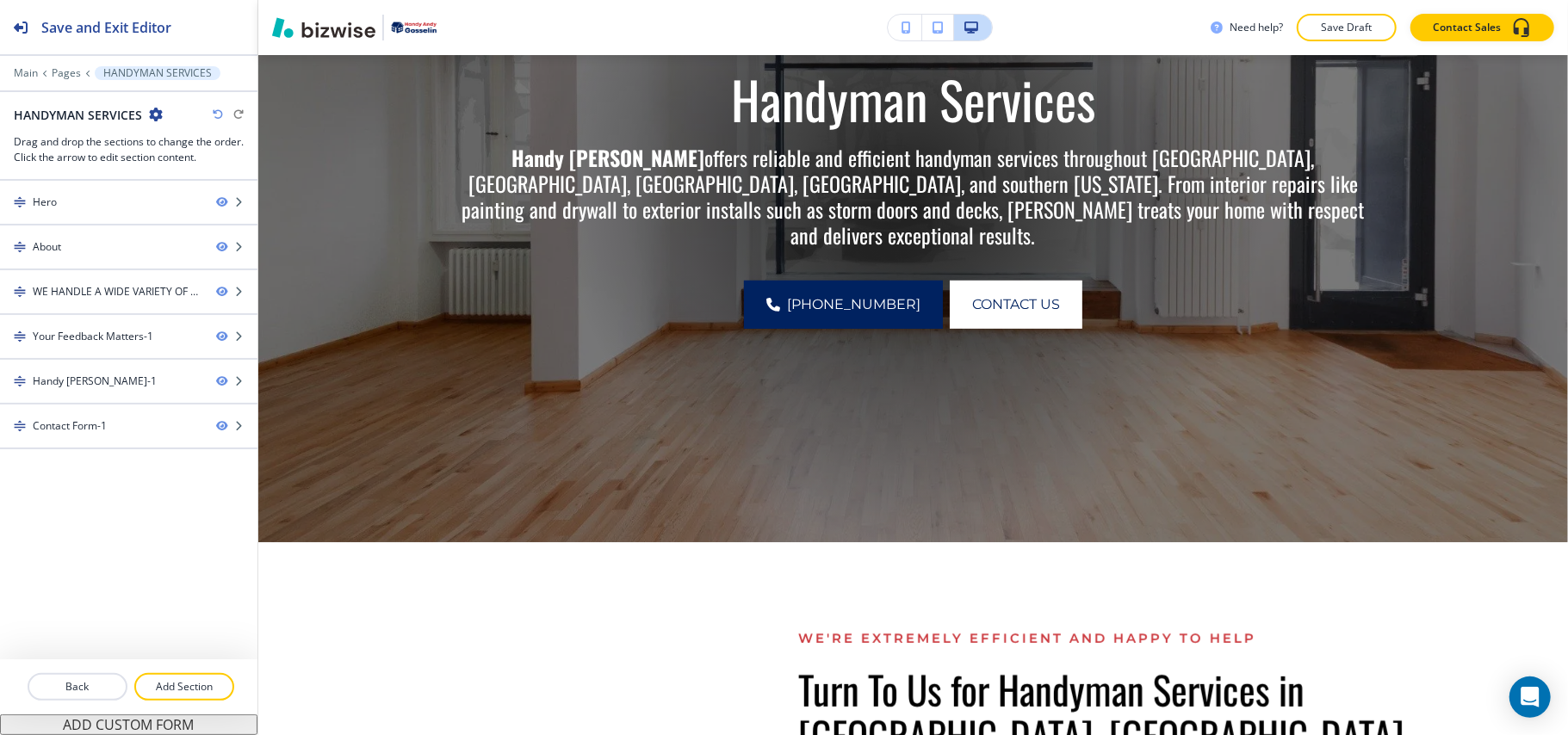
scroll to position [803, 0]
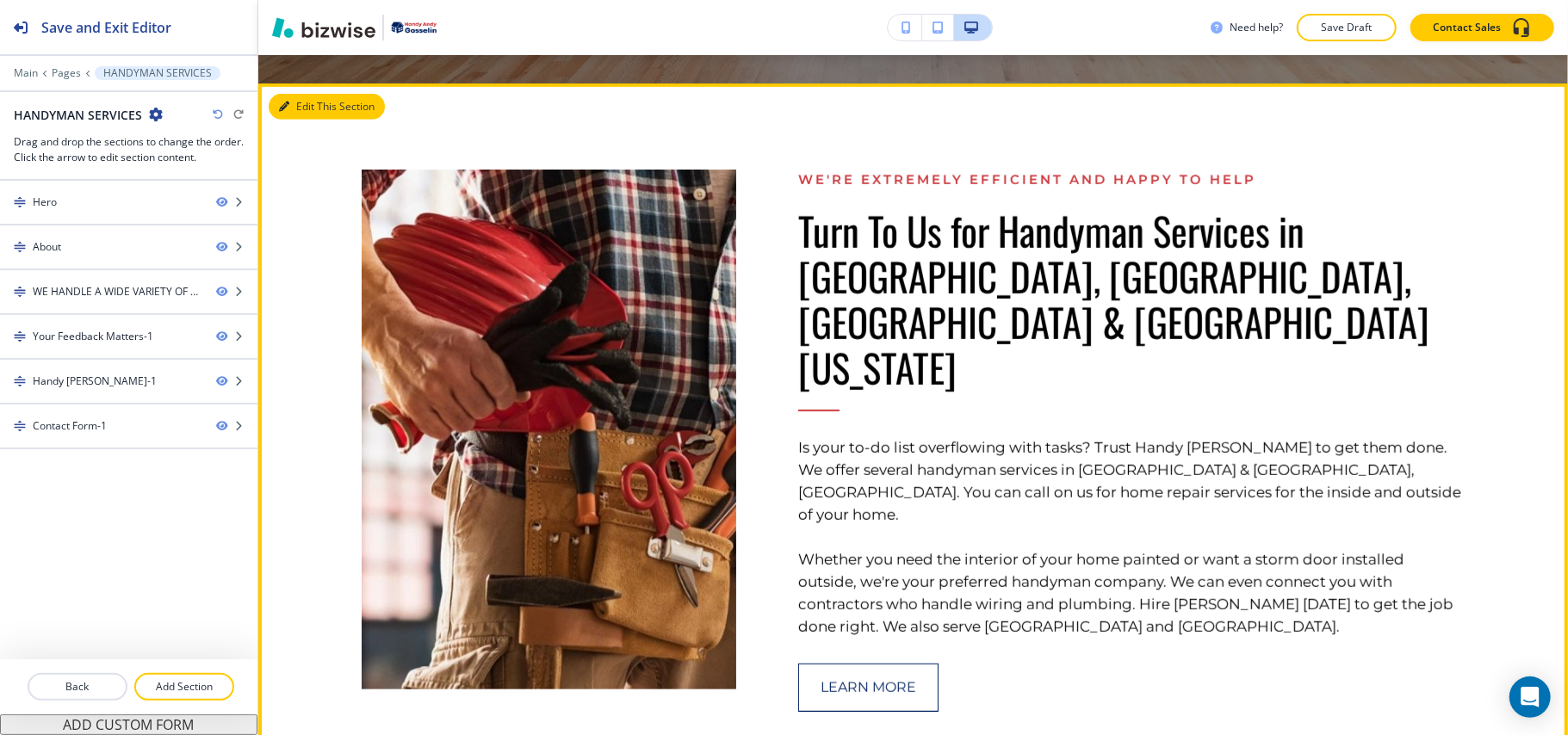
click at [311, 111] on button "Edit This Section" at bounding box center [326, 106] width 116 height 25
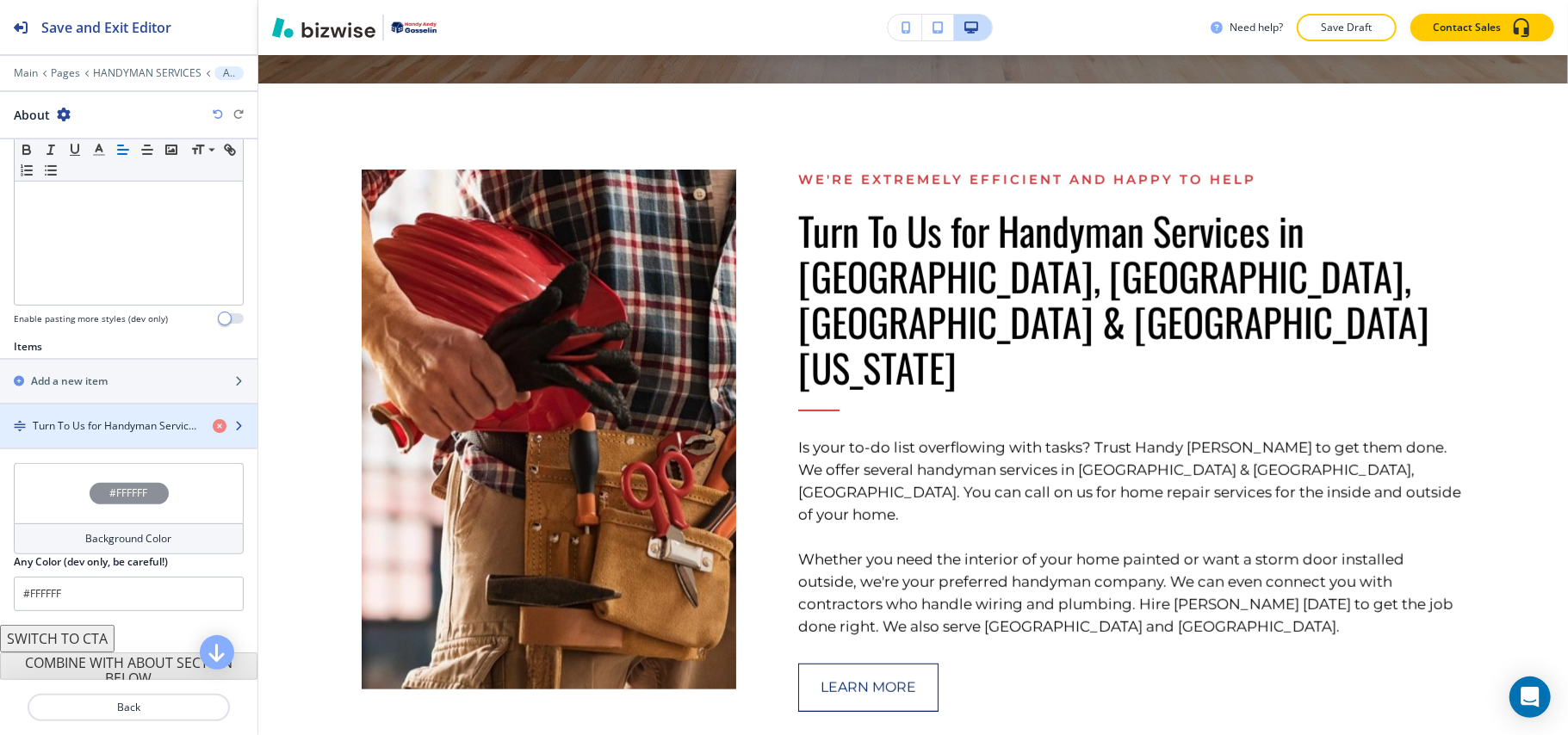
scroll to position [453, 0]
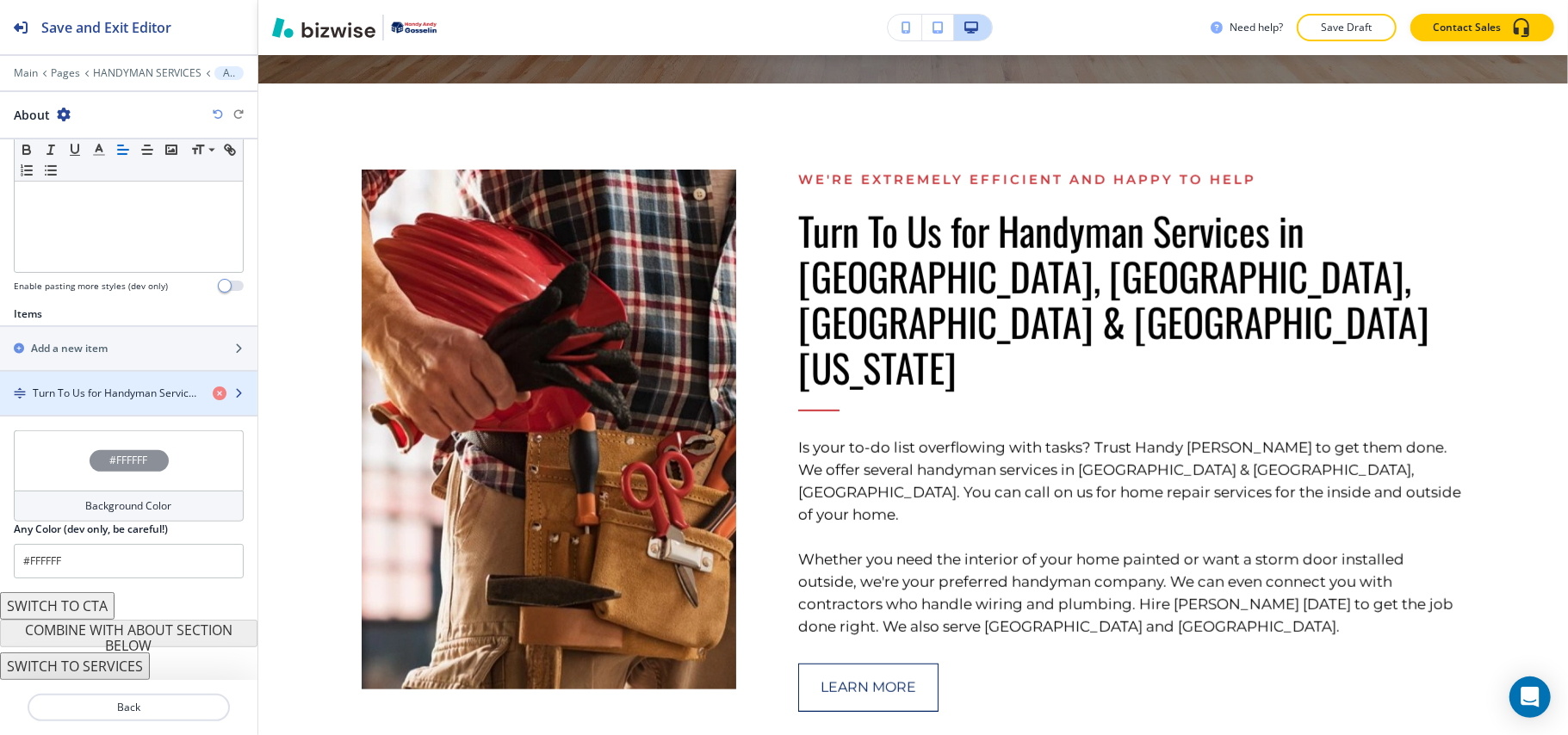
click at [66, 397] on h4 "Turn To Us for Handyman Services in [GEOGRAPHIC_DATA], [GEOGRAPHIC_DATA], [GEOG…" at bounding box center [115, 394] width 166 height 16
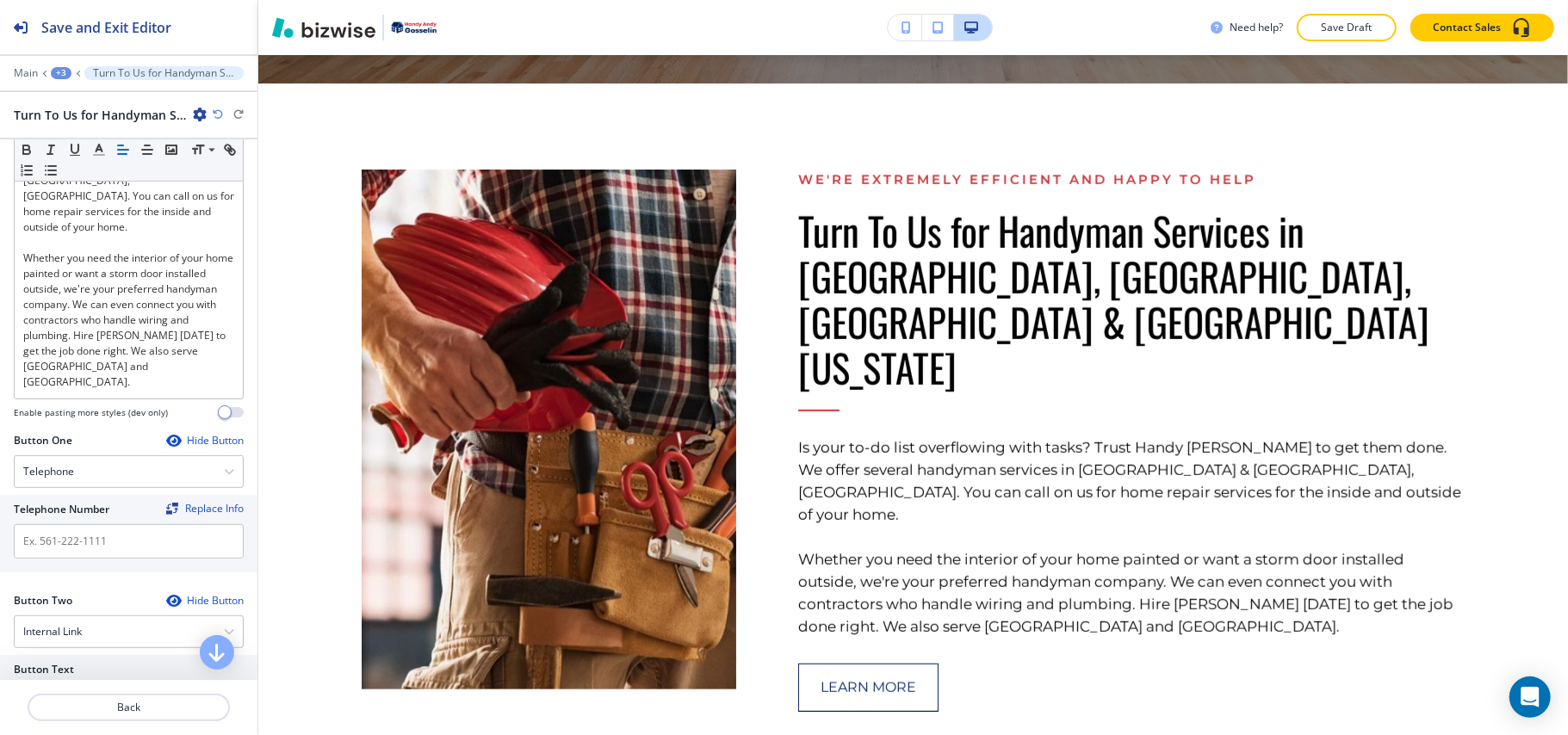
scroll to position [689, 0]
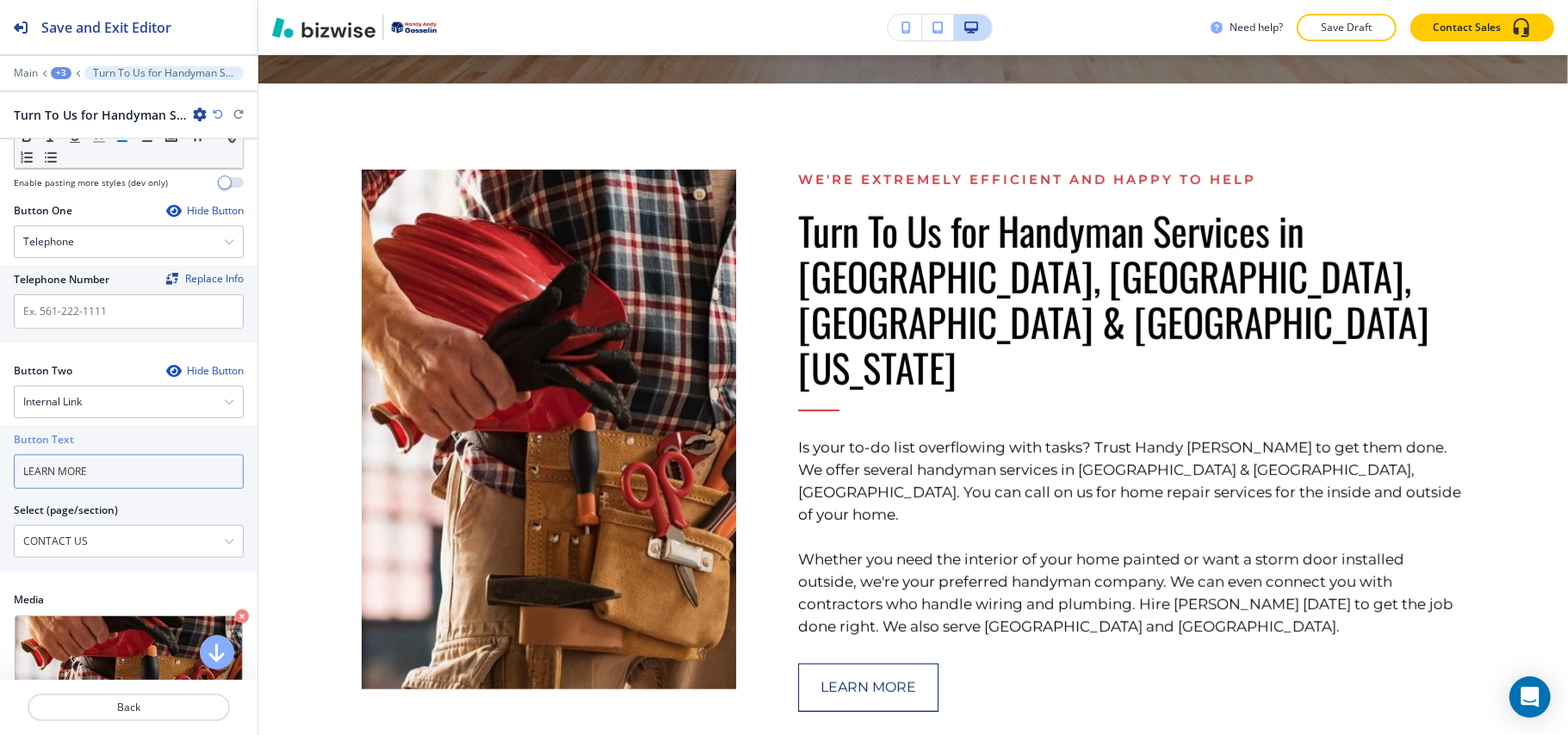
click at [5, 425] on div "Button Text LEARN MORE Select (page/section) CONTACT US HOME HOME | Hero HOME |…" at bounding box center [128, 498] width 257 height 146
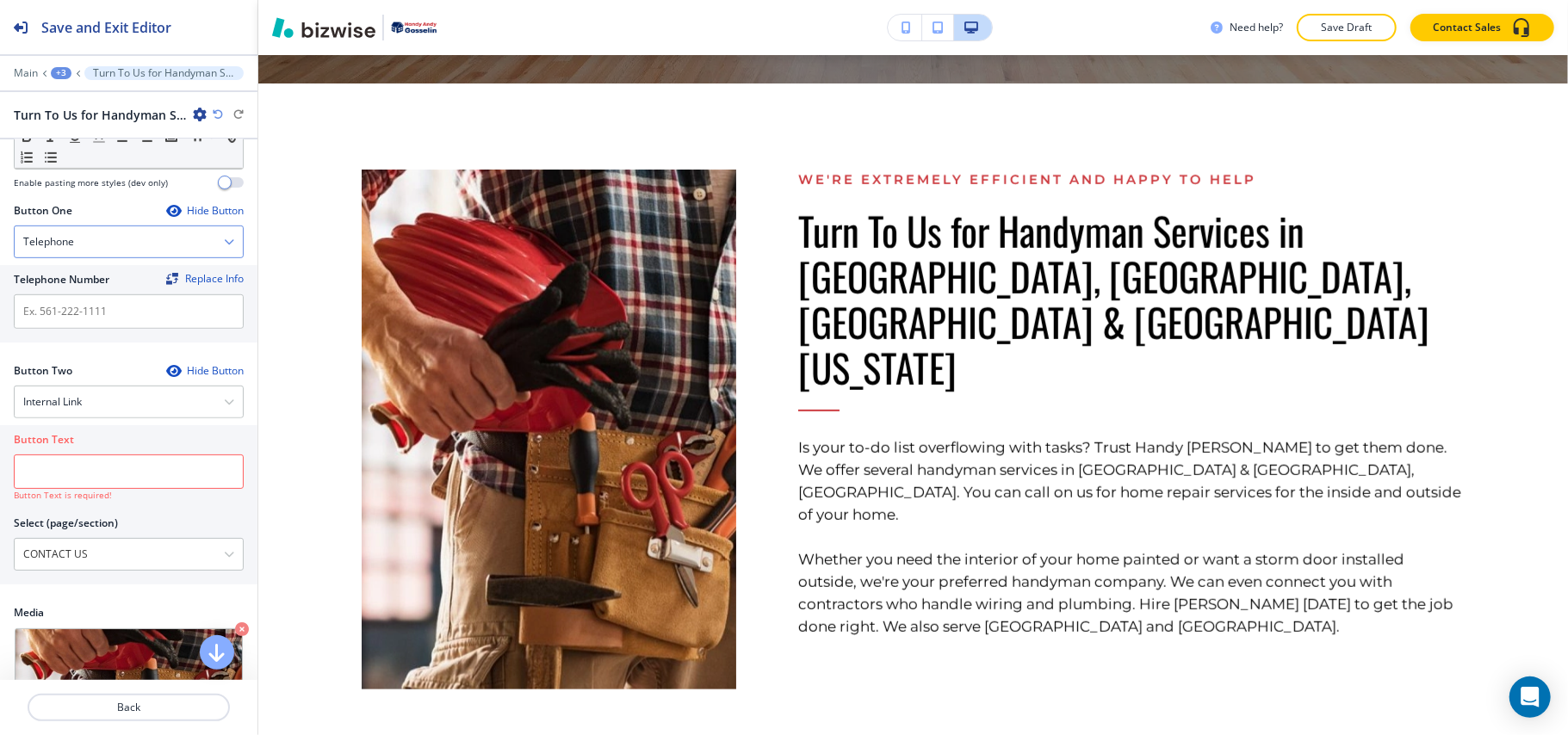
click at [117, 226] on div "Telephone" at bounding box center [129, 241] width 228 height 31
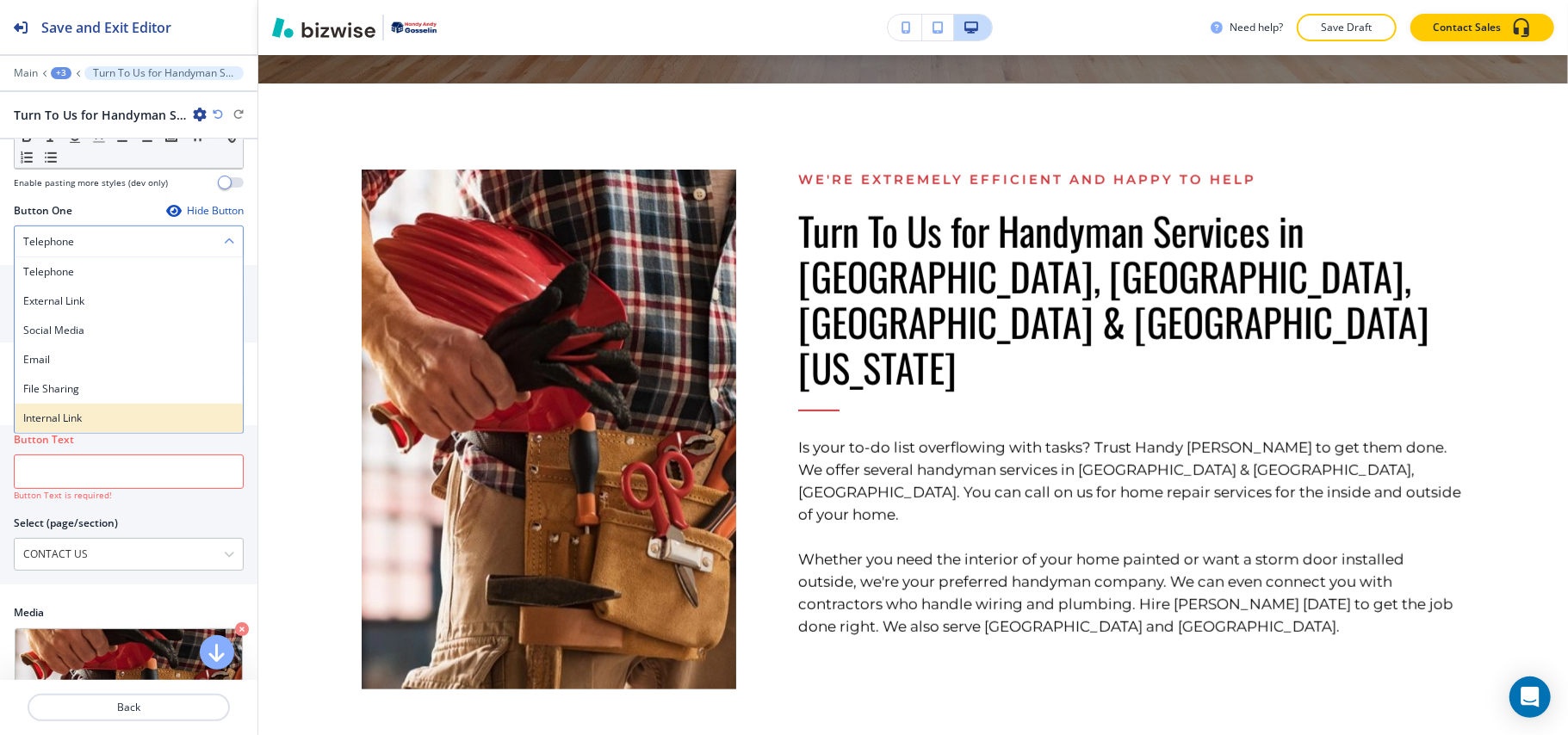
click at [80, 410] on h4 "Internal Link" at bounding box center [128, 418] width 211 height 16
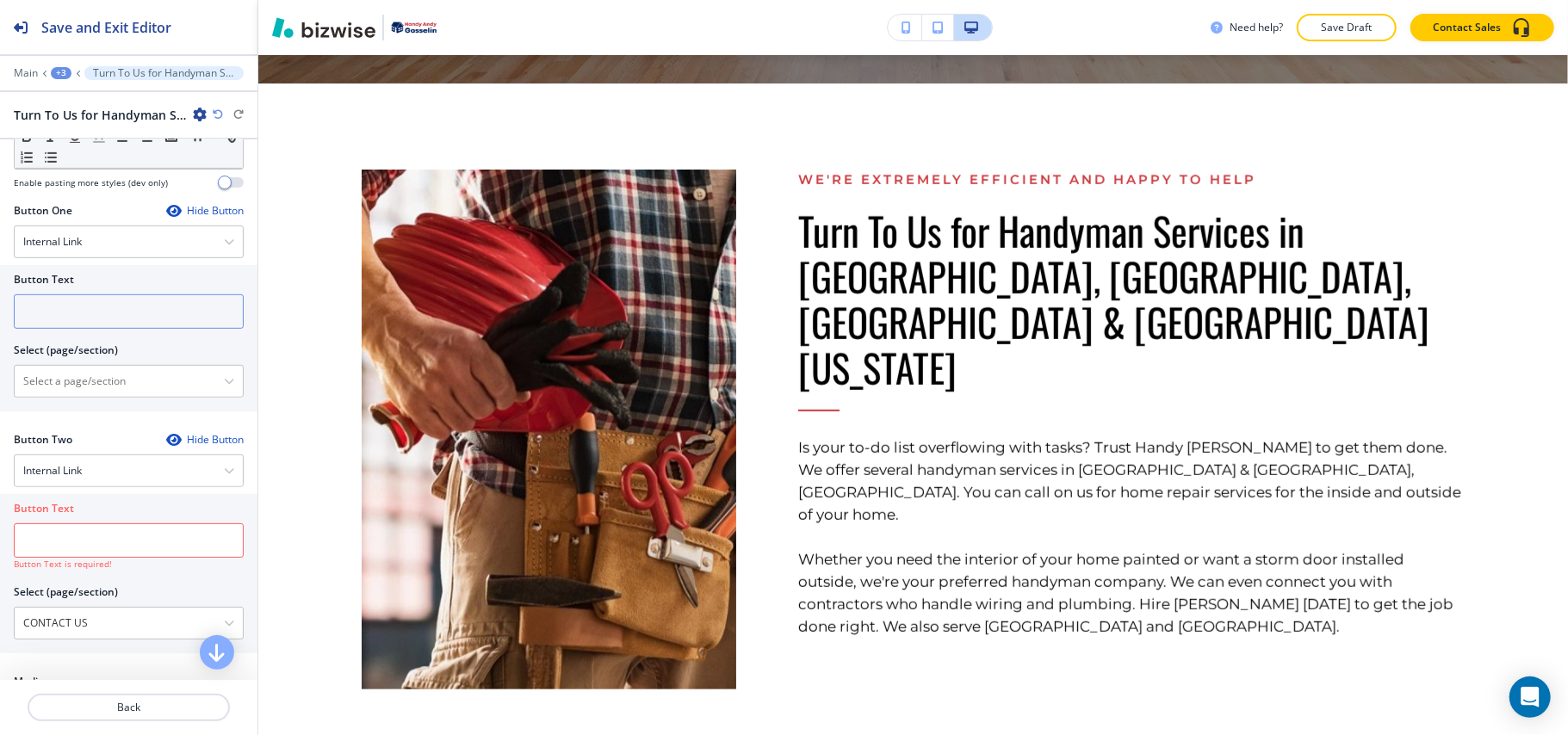
click at [107, 295] on input "text" at bounding box center [129, 311] width 230 height 34
paste input "LEARN MORE"
type input "LEARN MORE"
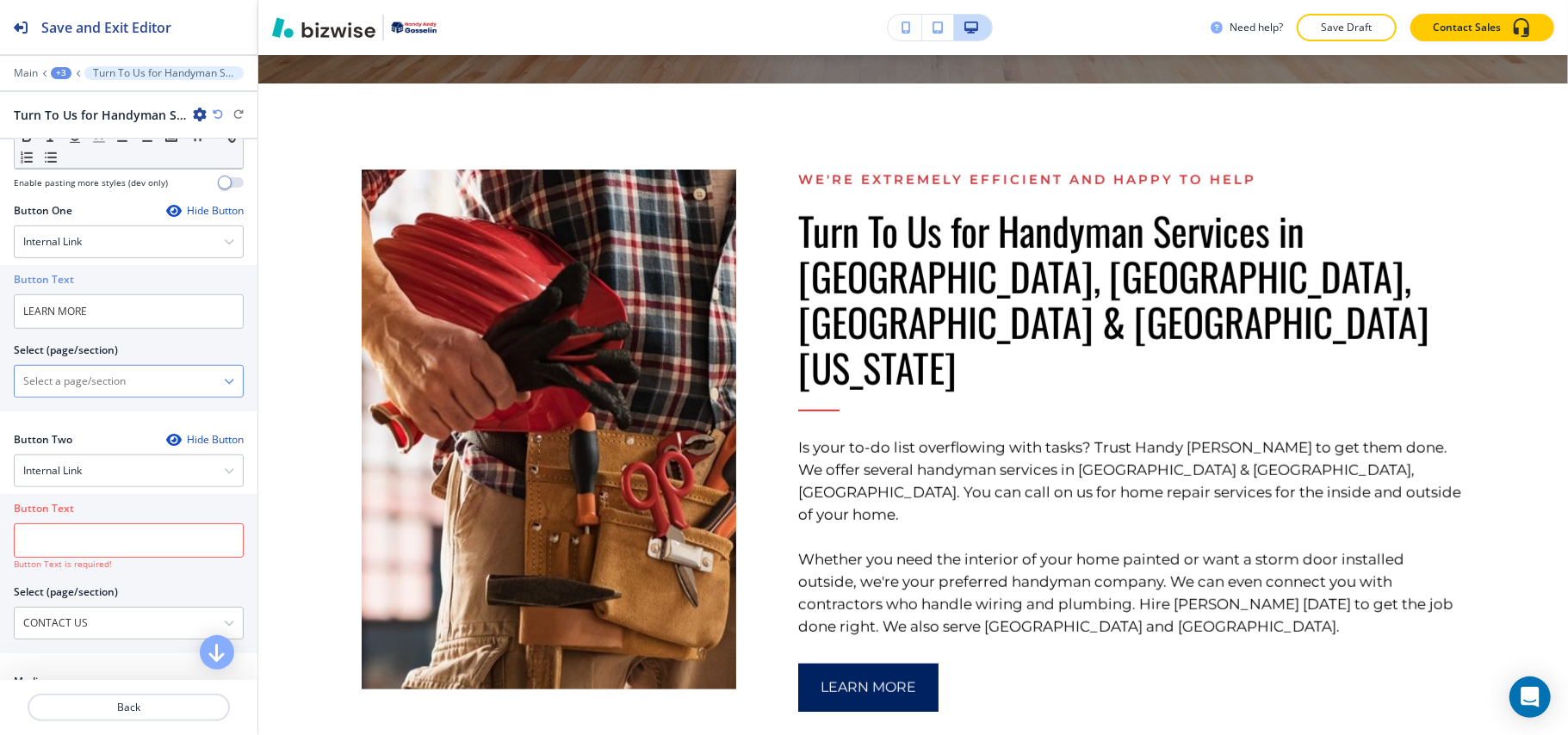
click at [107, 367] on \(page\/section\) "Manual Input" at bounding box center [119, 381] width 209 height 29
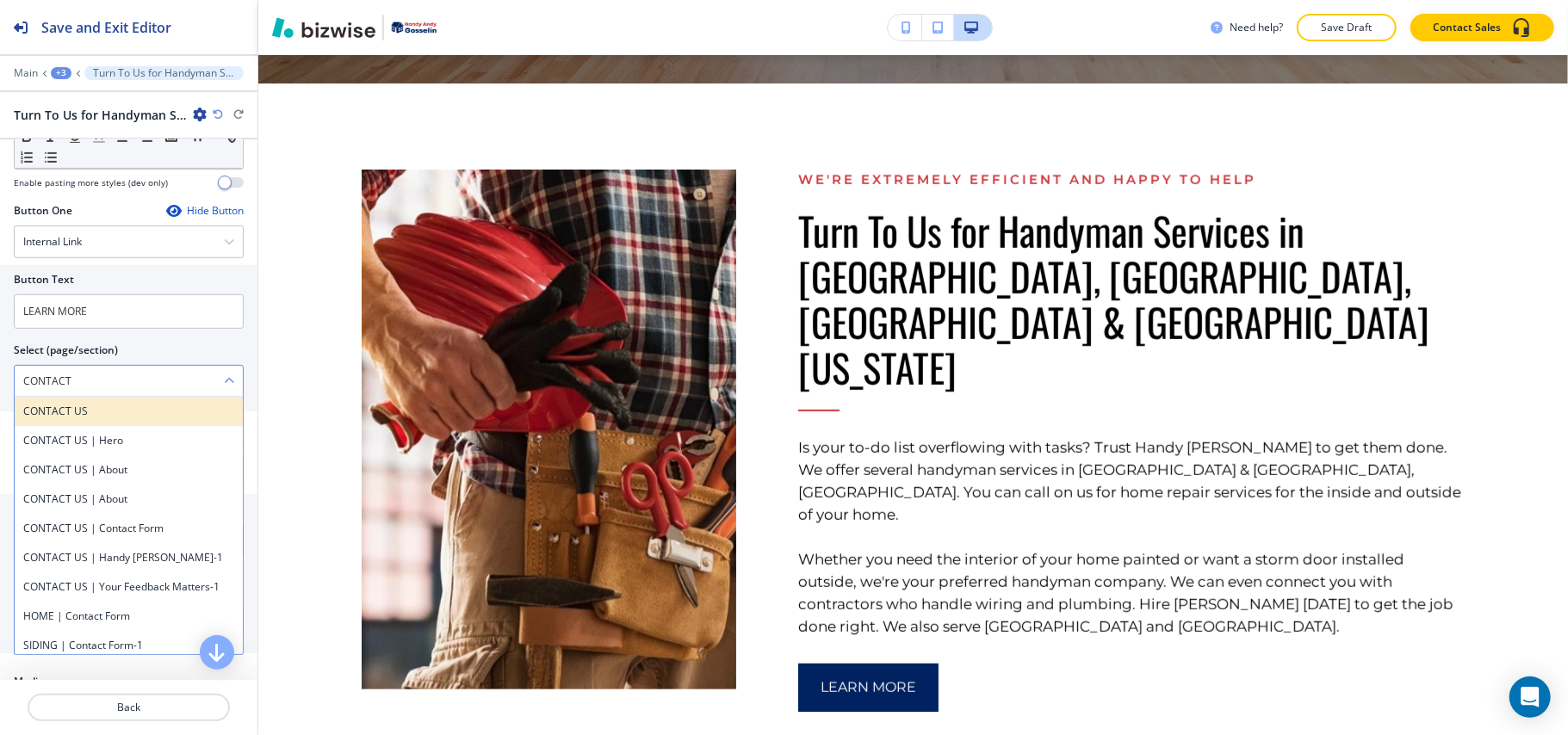
click at [73, 403] on h4 "CONTACT US" at bounding box center [128, 411] width 211 height 16
type \(page\/section\) "CONTACT US"
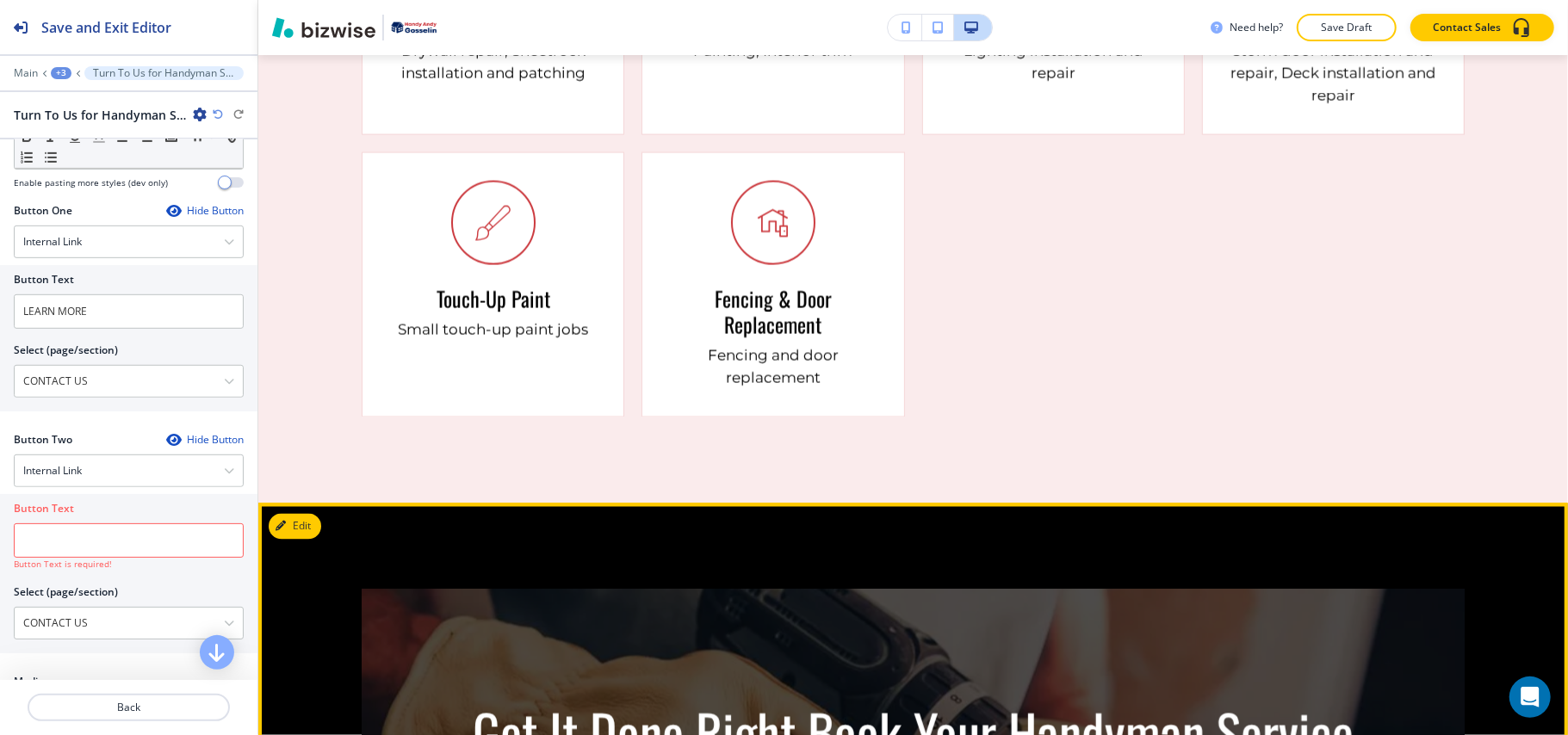
scroll to position [2294, 0]
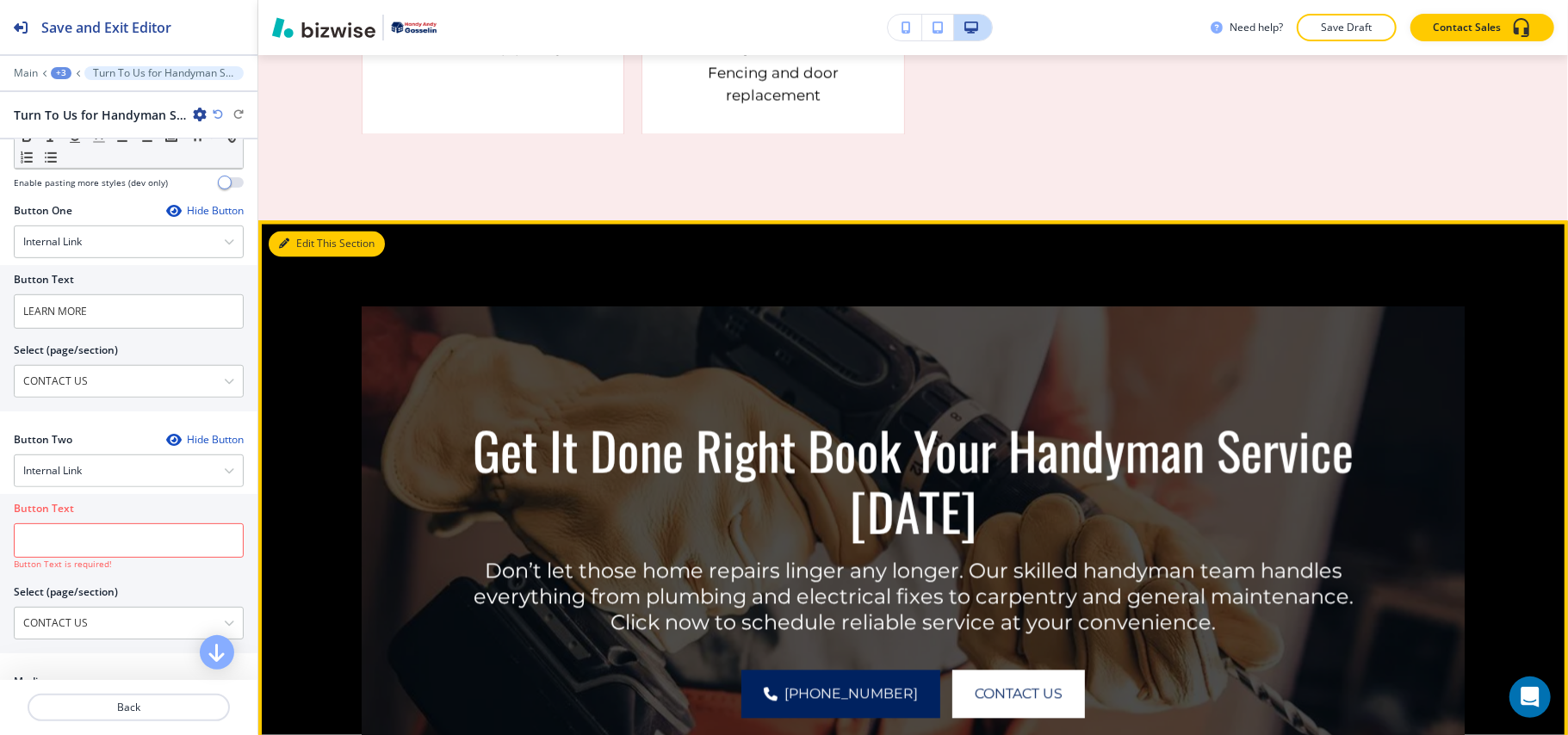
click at [283, 232] on button "Edit This Section" at bounding box center [326, 244] width 116 height 25
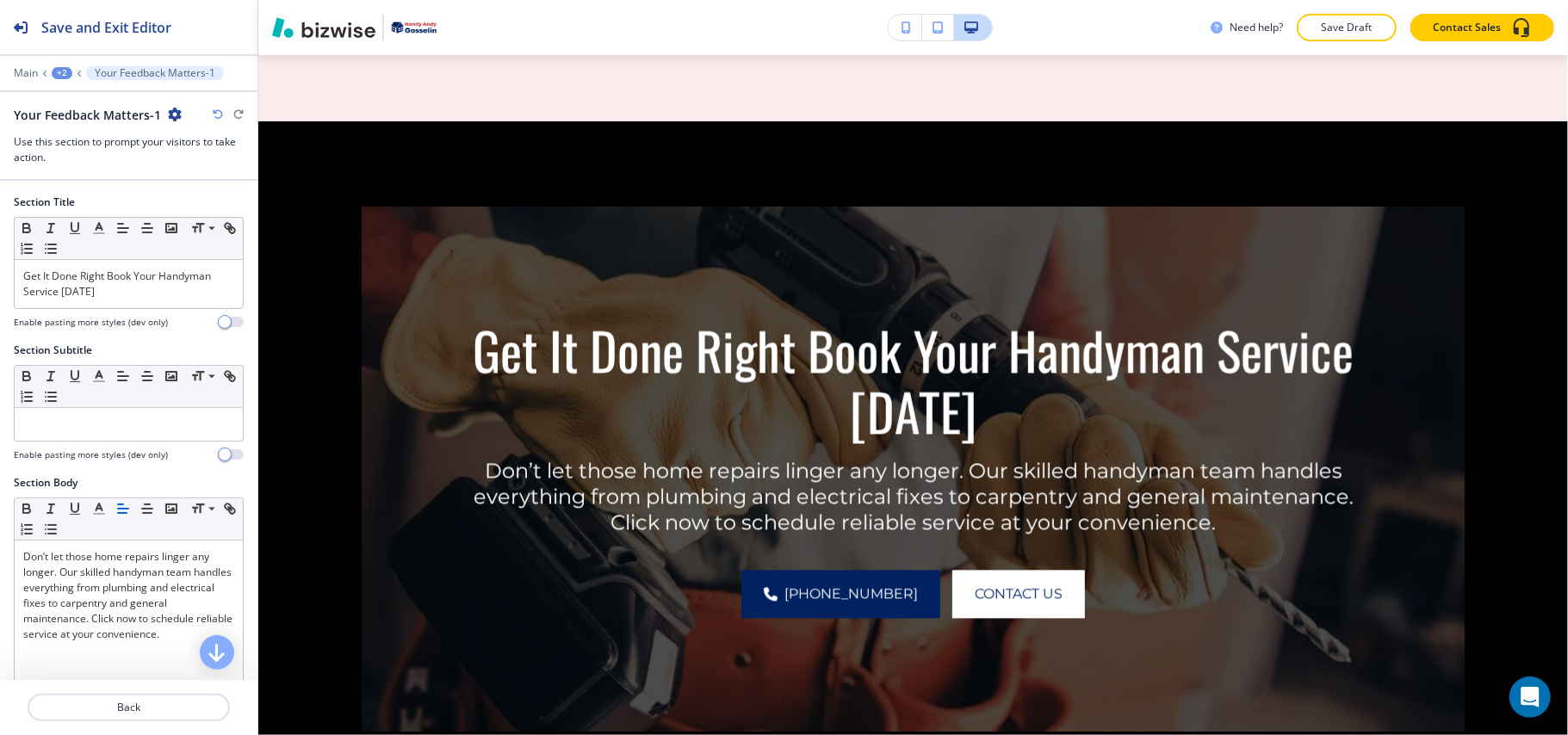
scroll to position [2430, 0]
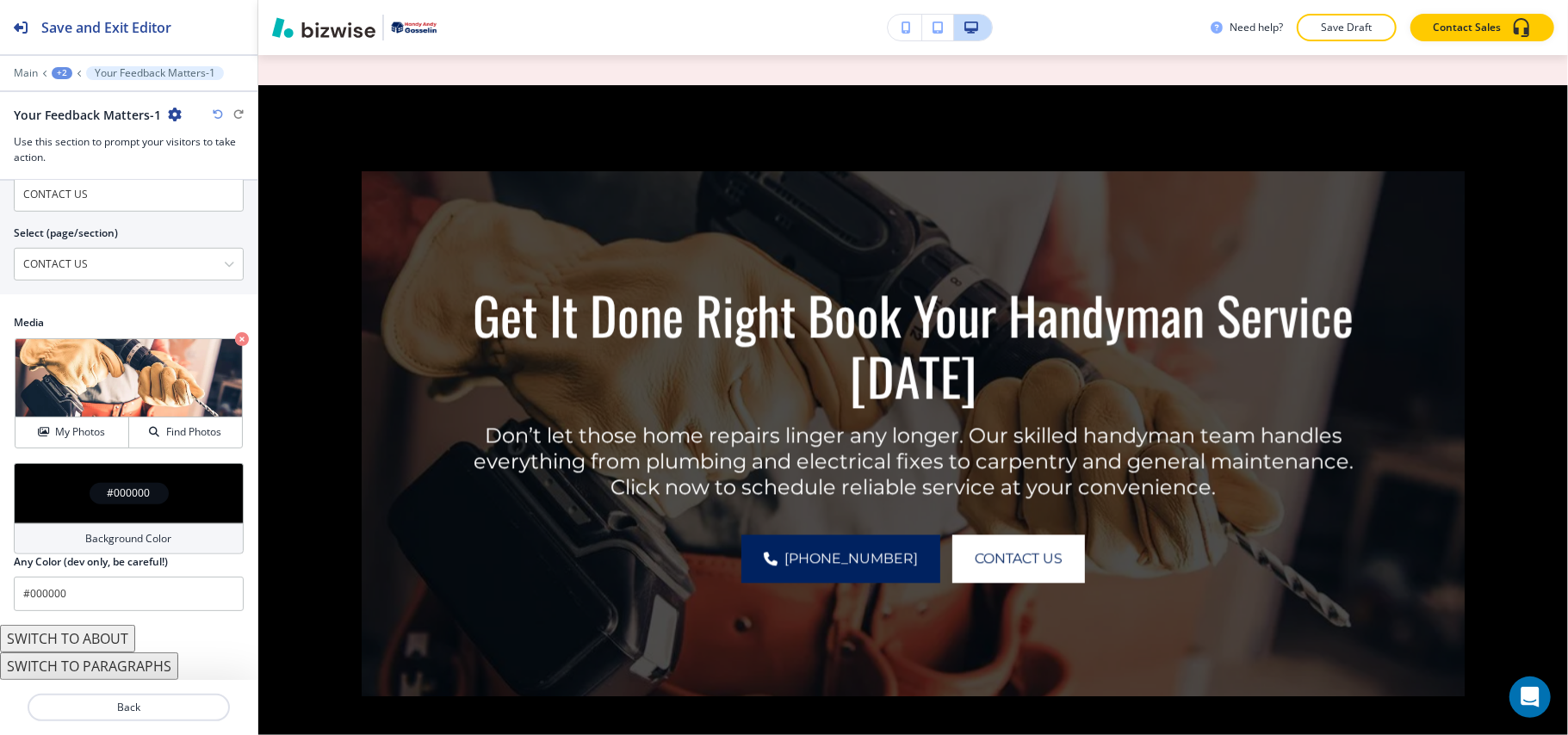
click at [48, 503] on div "#000000" at bounding box center [129, 493] width 230 height 61
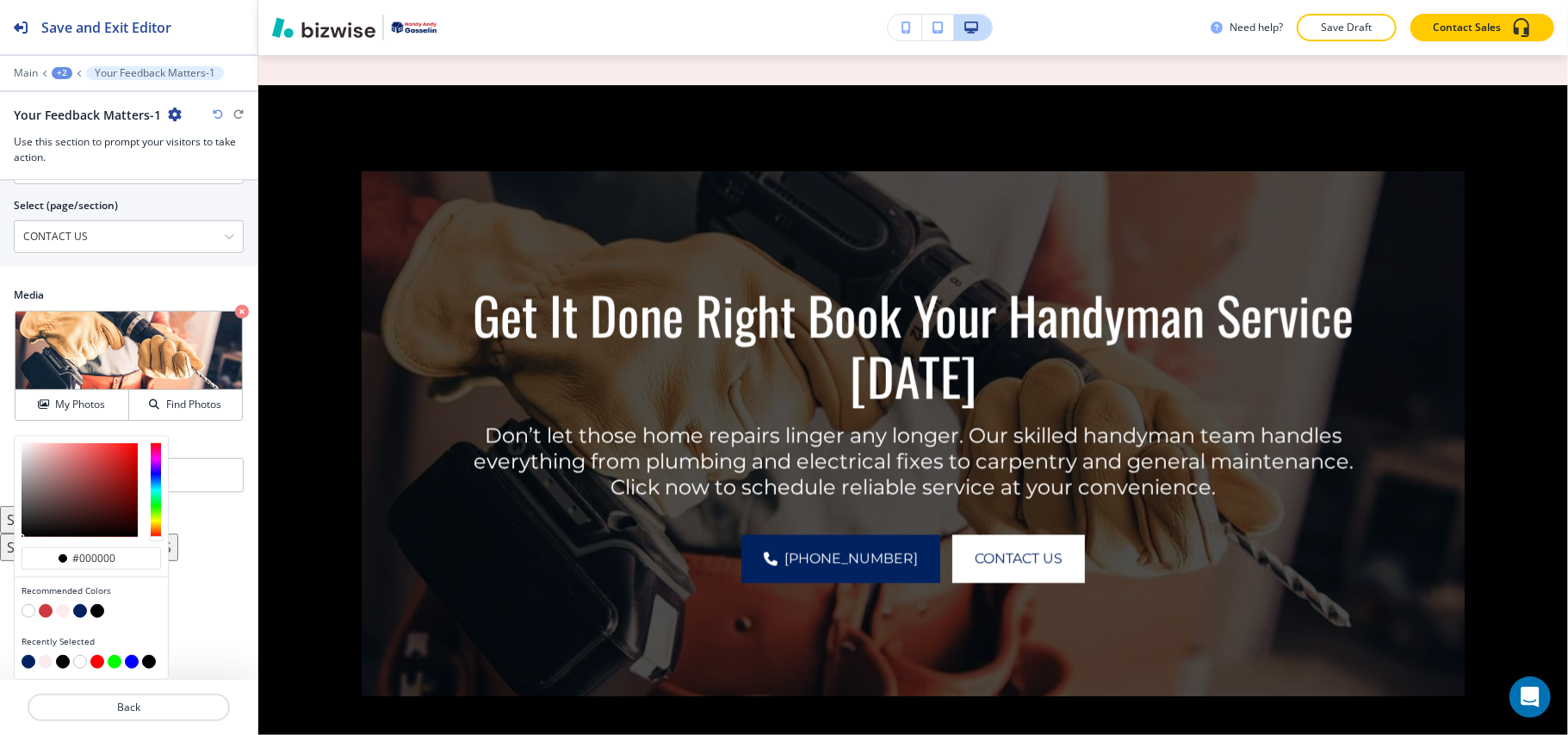
click at [77, 610] on button "button" at bounding box center [80, 611] width 14 height 14
type input "#002260"
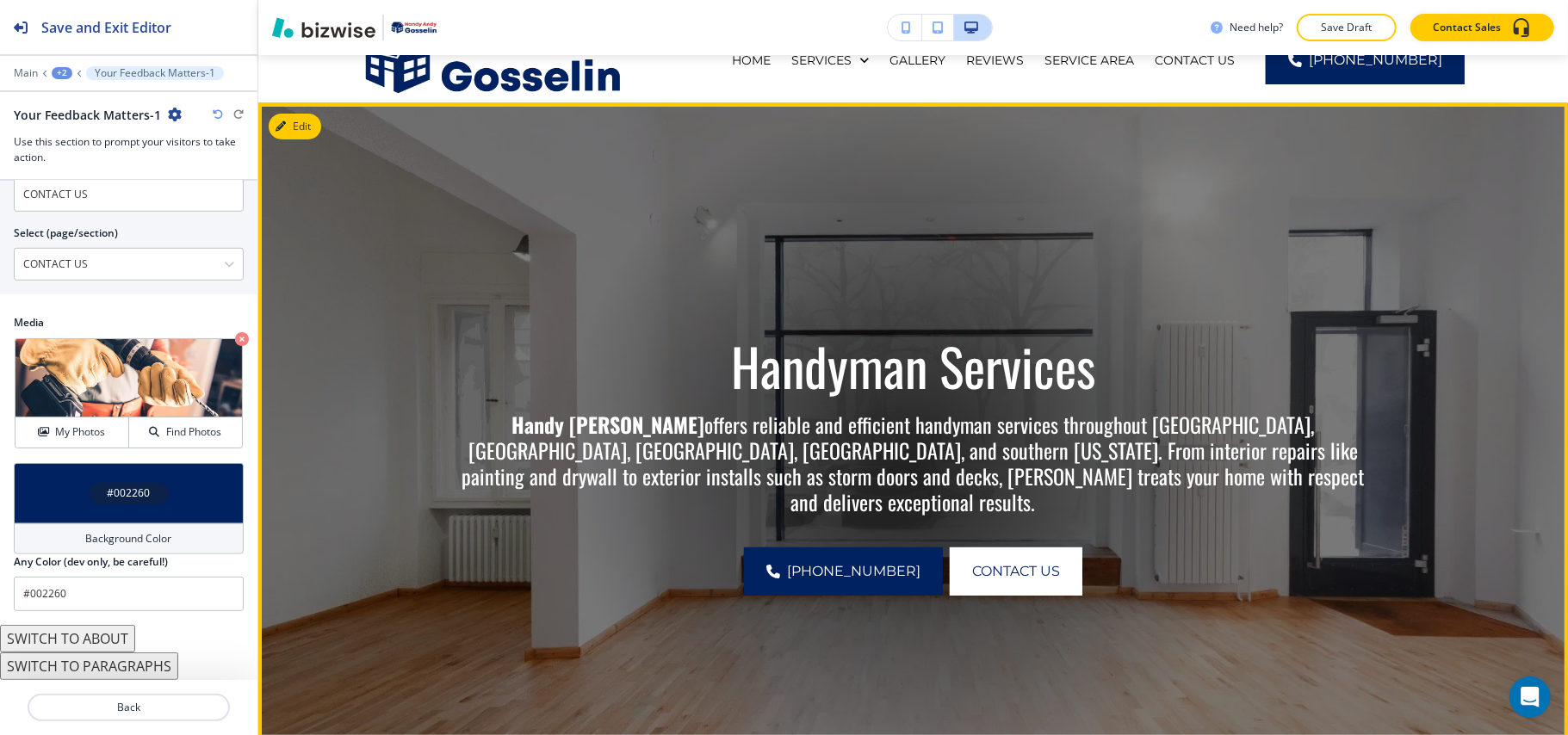
scroll to position [0, 0]
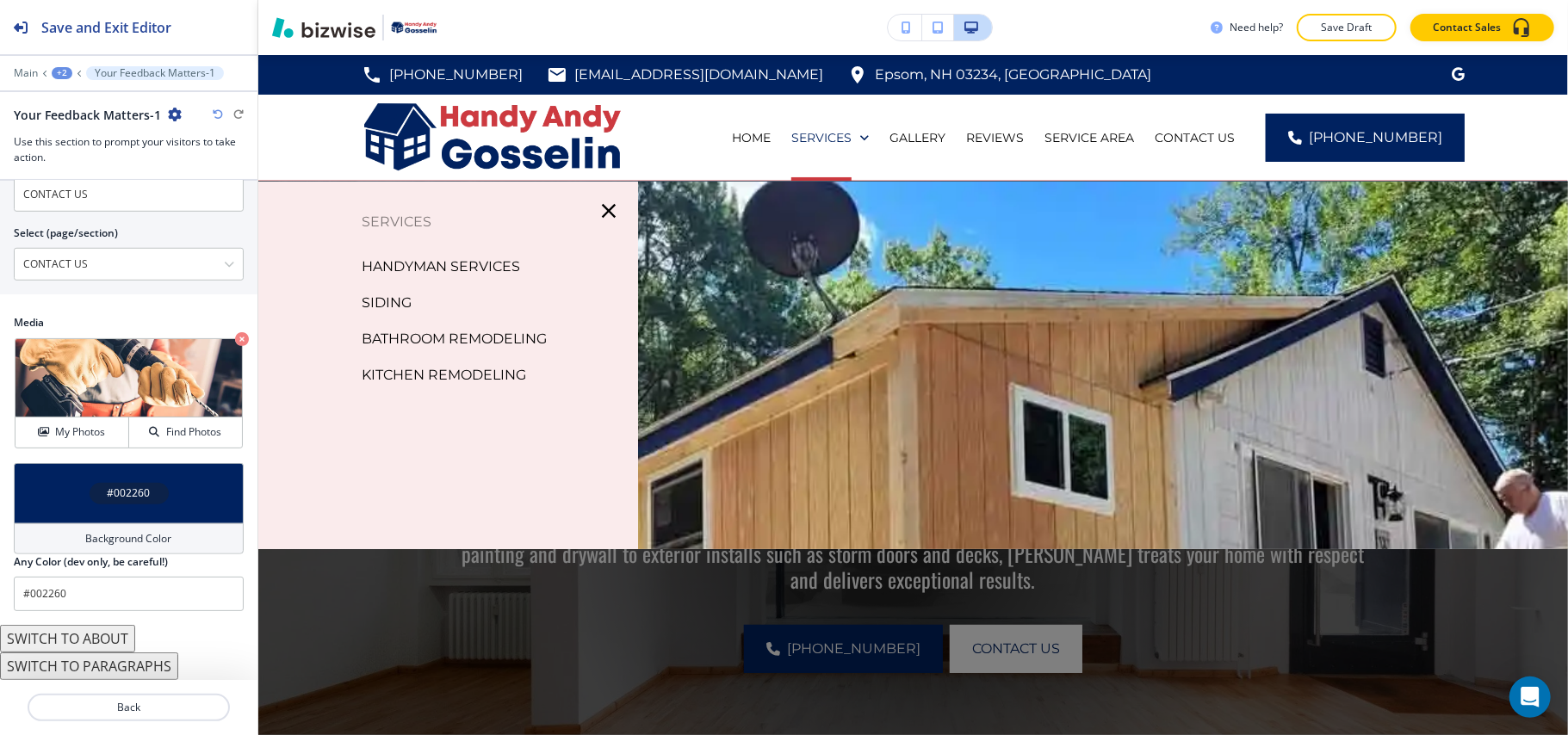
click at [397, 306] on p "SIDING" at bounding box center [386, 303] width 50 height 25
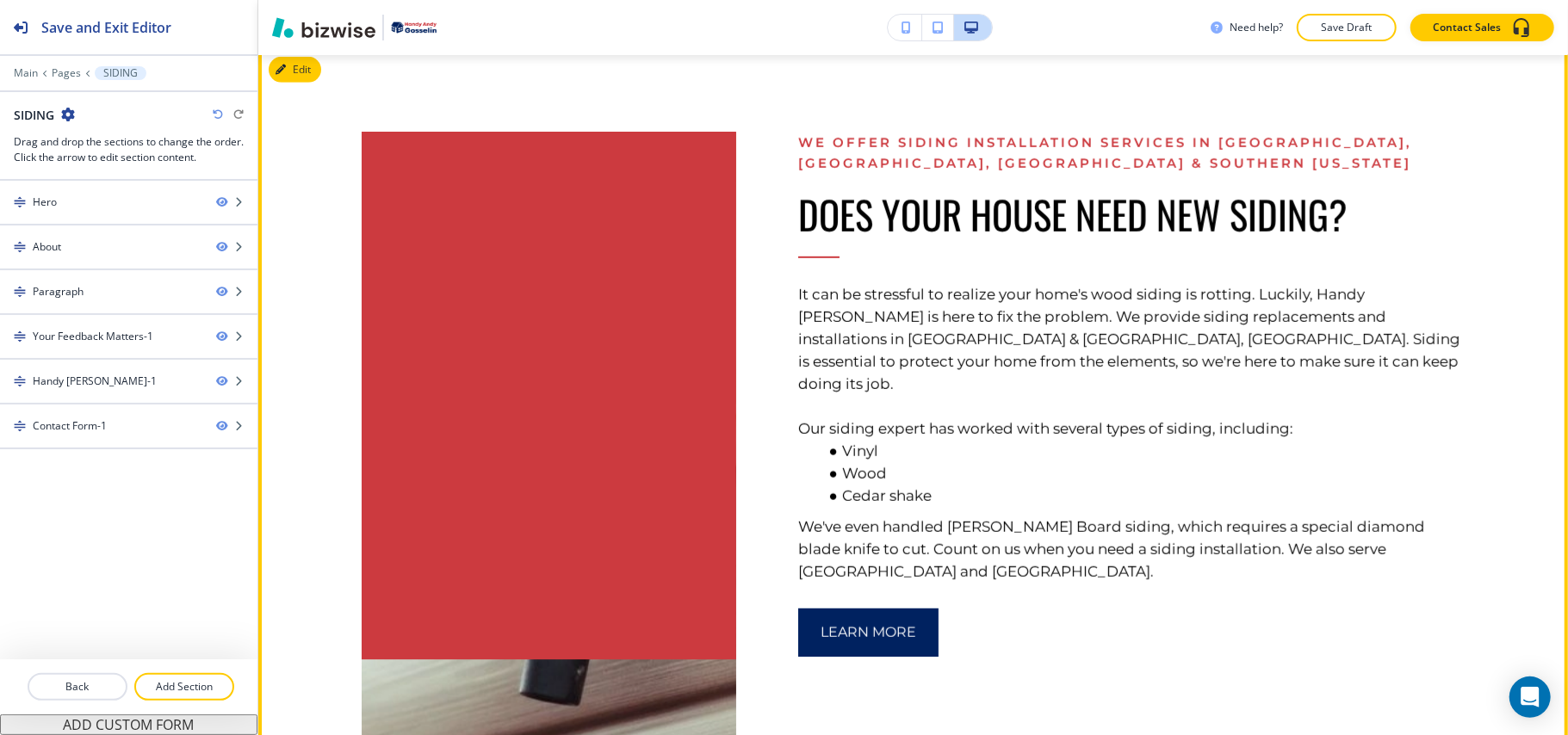
scroll to position [574, 0]
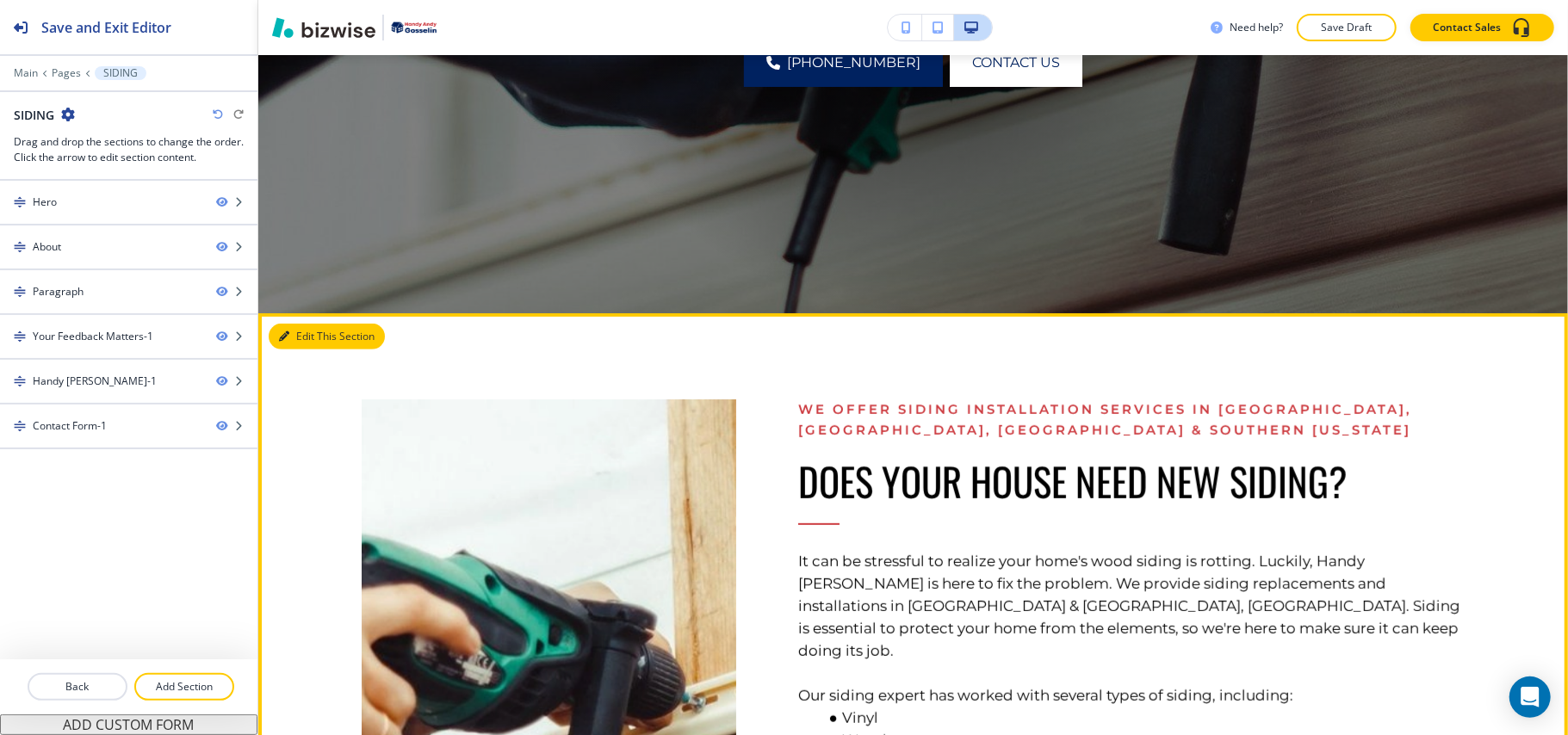
click at [300, 331] on button "Edit This Section" at bounding box center [326, 336] width 116 height 25
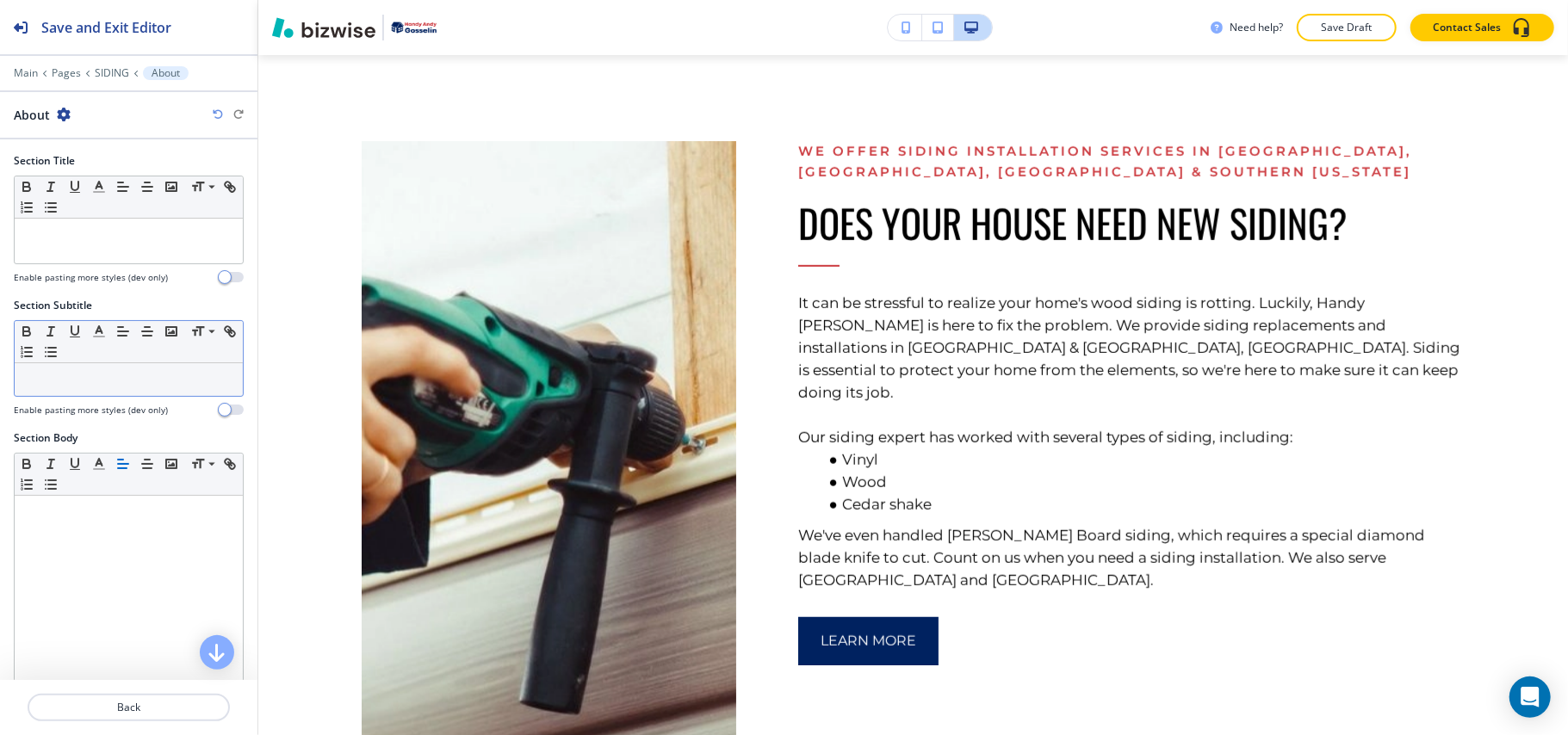
scroll to position [453, 0]
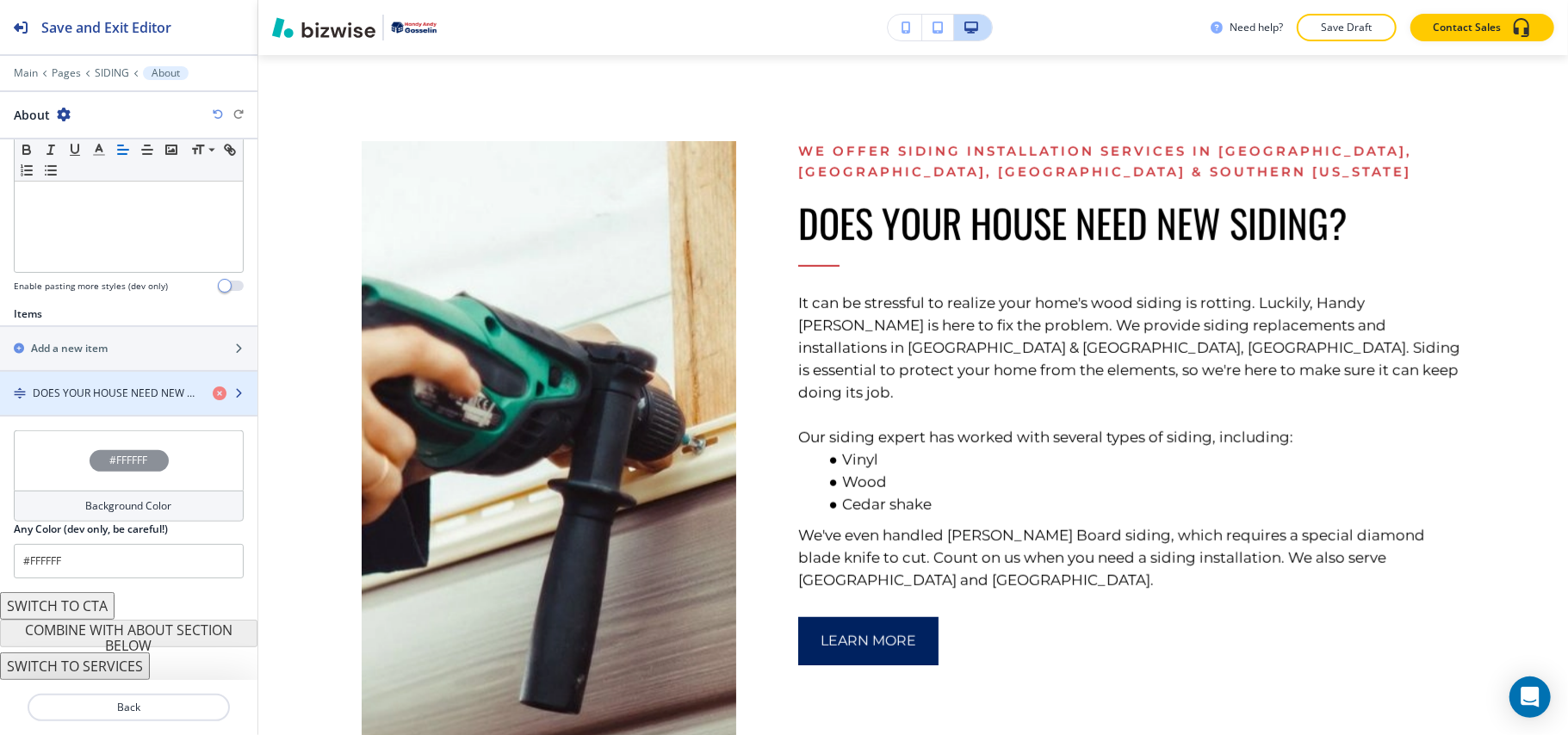
click at [107, 377] on div "button" at bounding box center [128, 379] width 257 height 14
click at [107, 386] on h4 "DOES YOUR HOUSE NEED NEW SIDING?" at bounding box center [115, 394] width 166 height 16
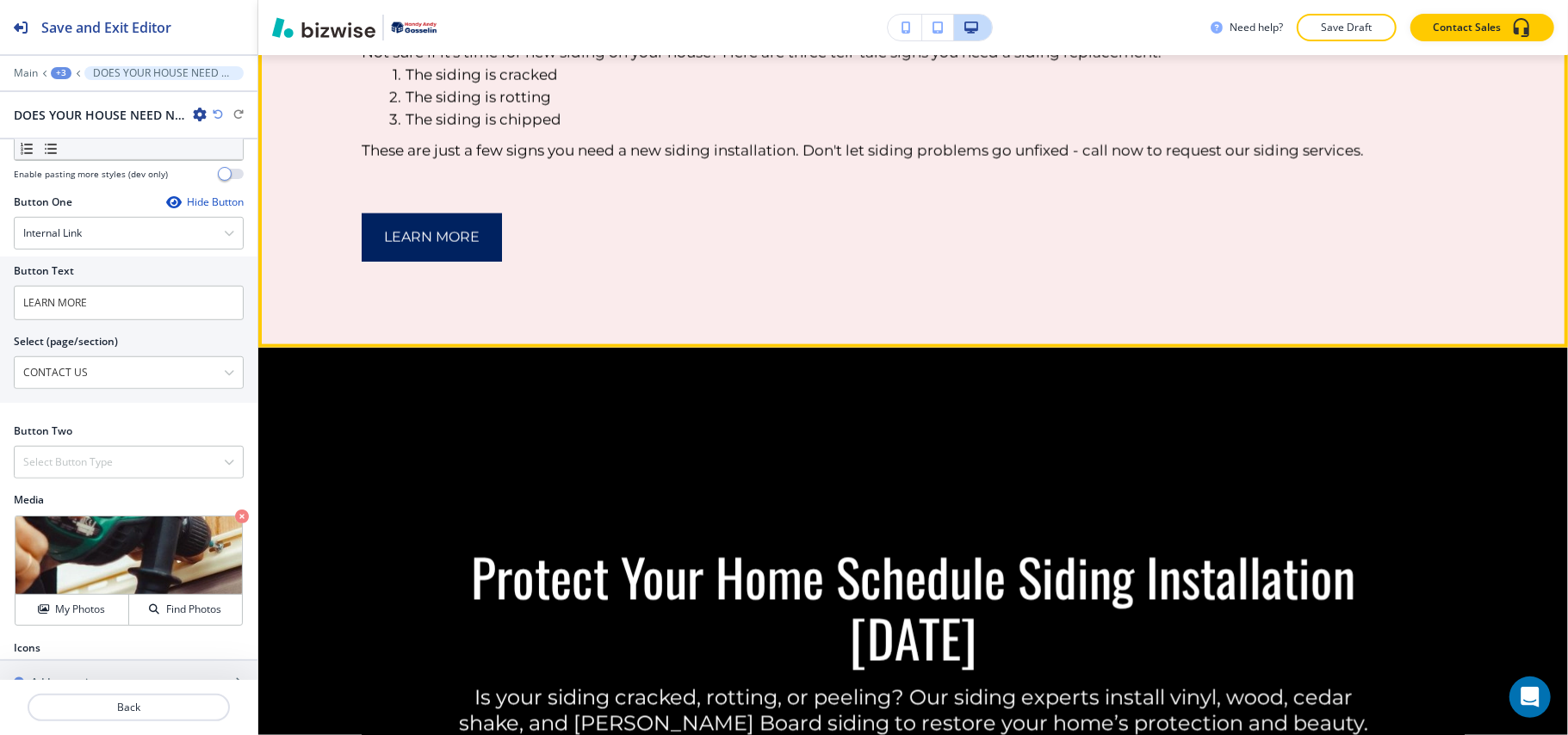
scroll to position [1520, 0]
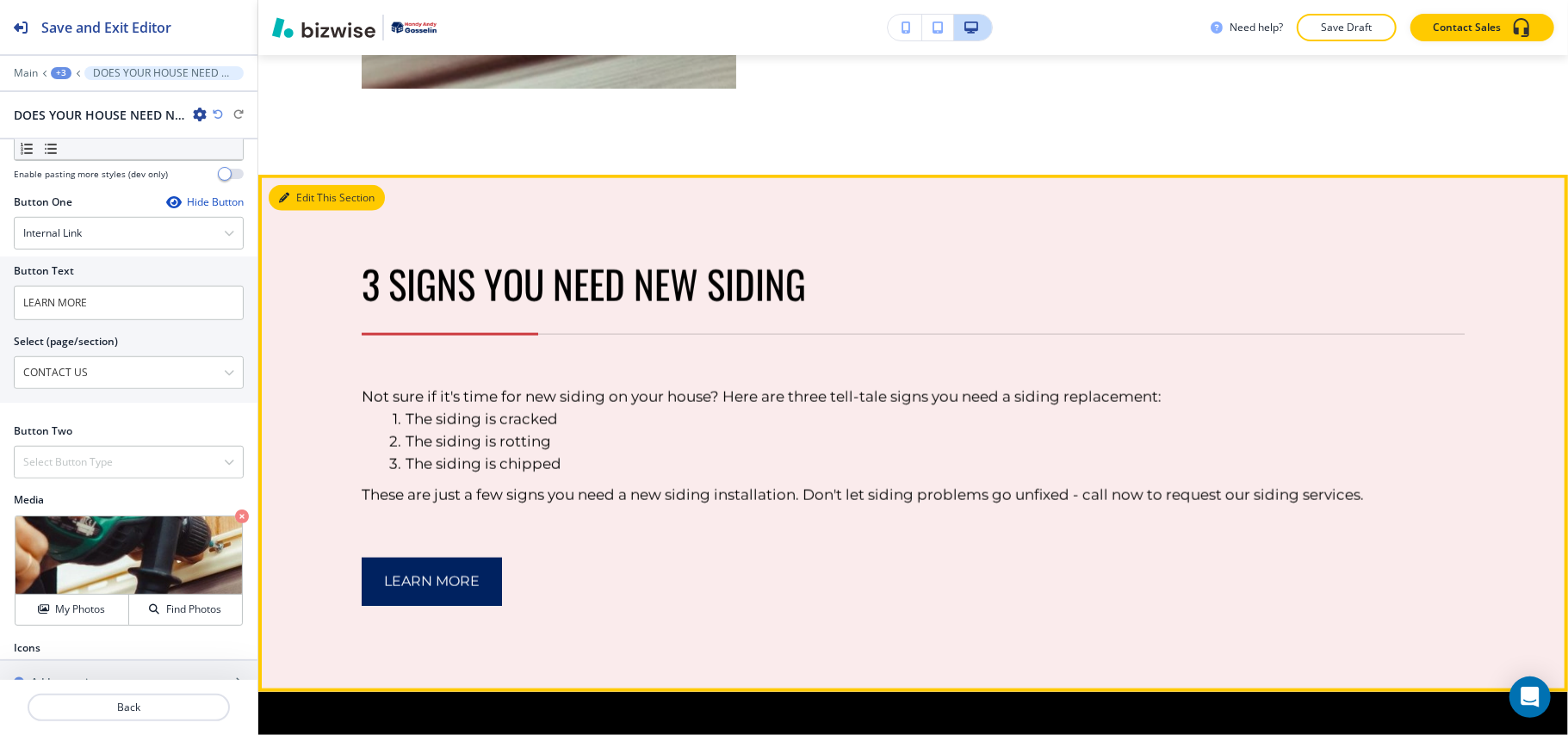
click at [288, 185] on button "Edit This Section" at bounding box center [326, 197] width 116 height 25
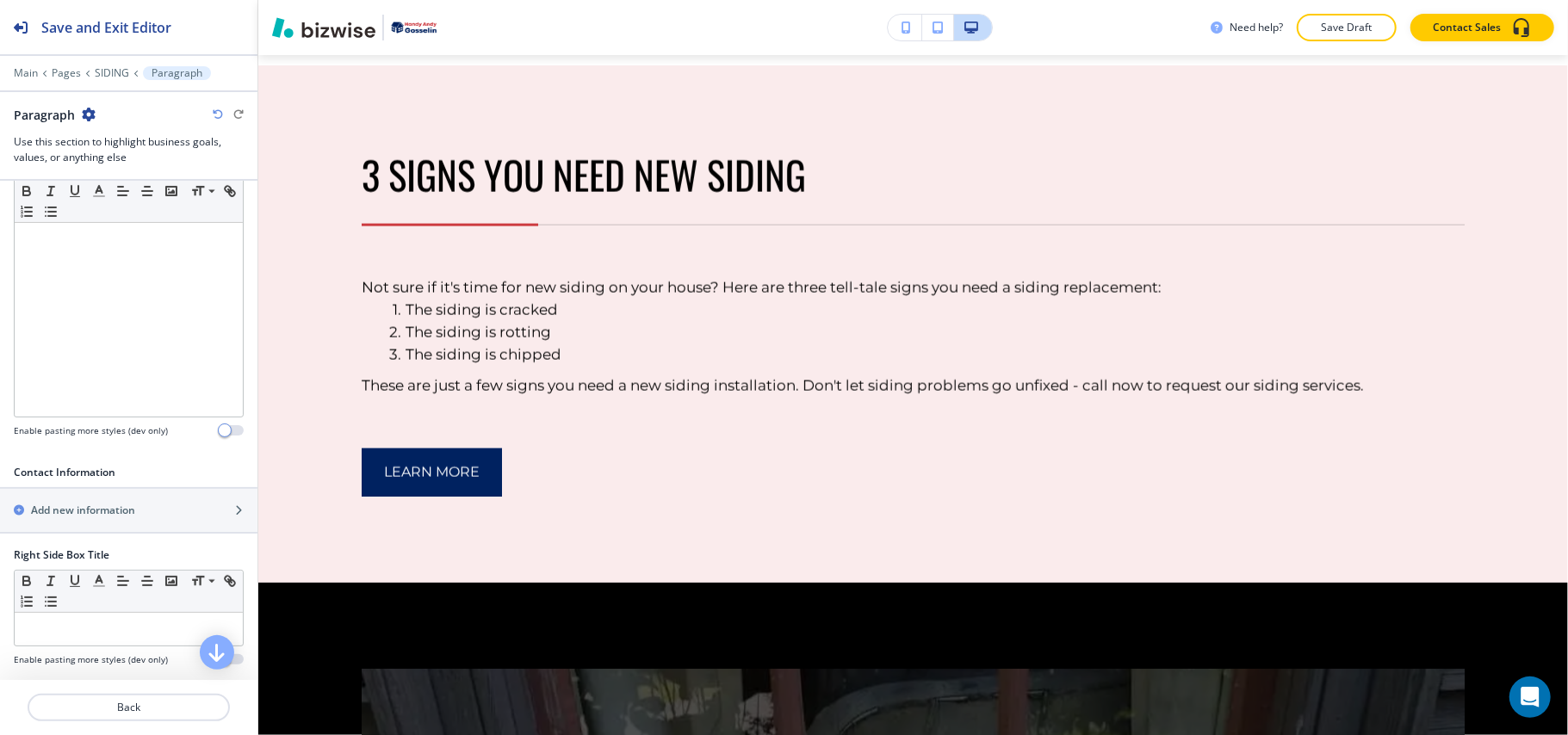
scroll to position [803, 0]
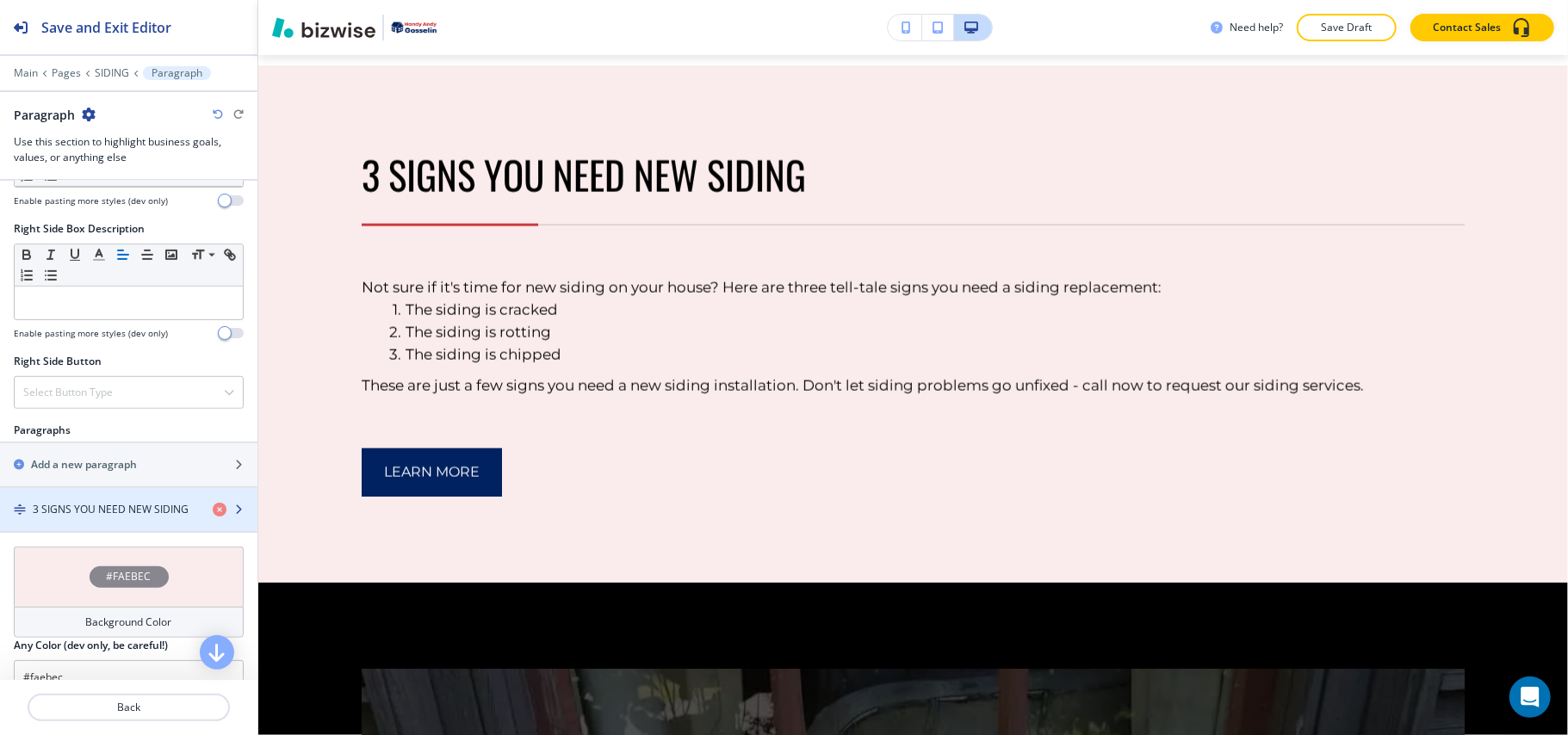
click at [86, 528] on div "button" at bounding box center [128, 524] width 257 height 14
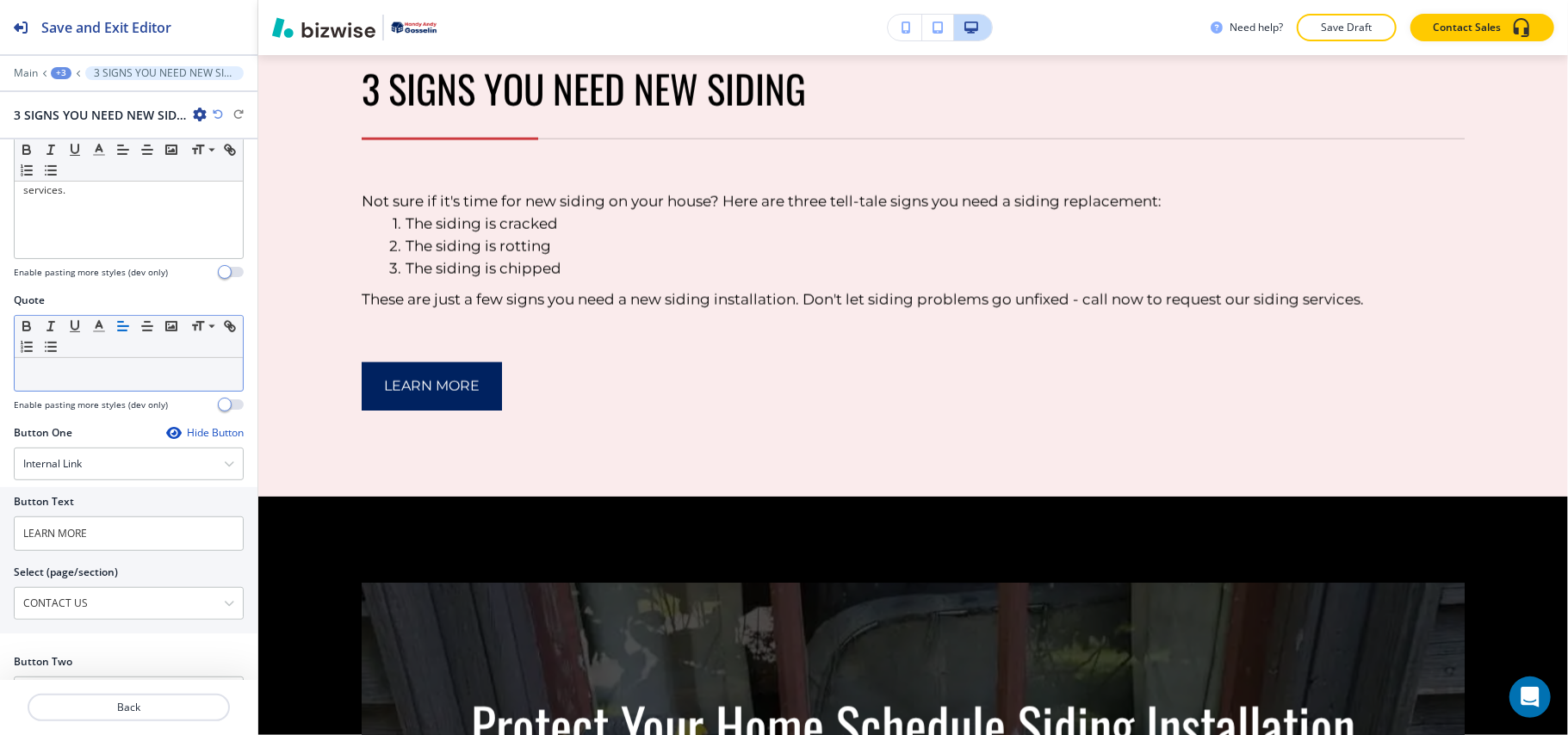
scroll to position [660, 0]
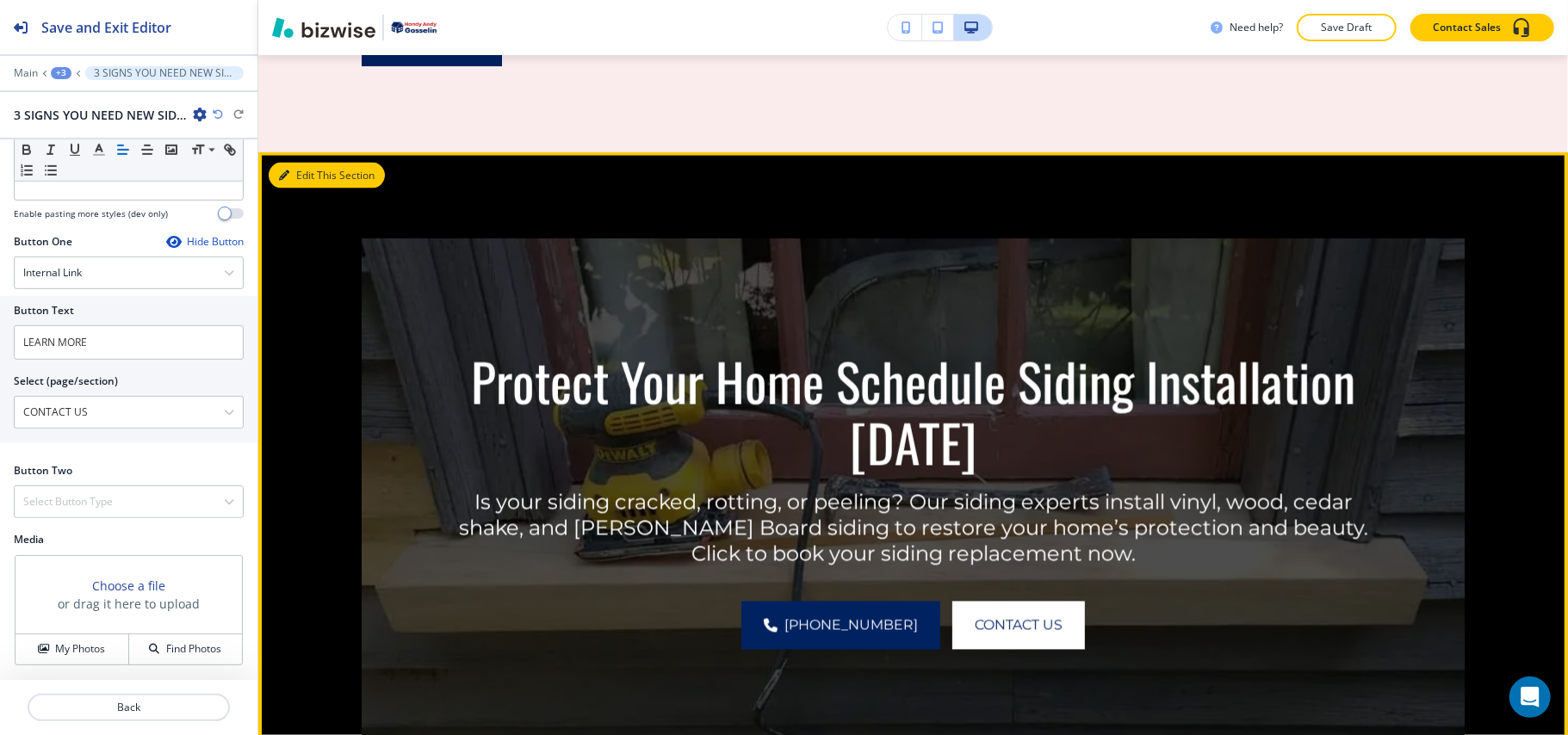
click at [293, 186] on button "Edit This Section" at bounding box center [326, 175] width 116 height 25
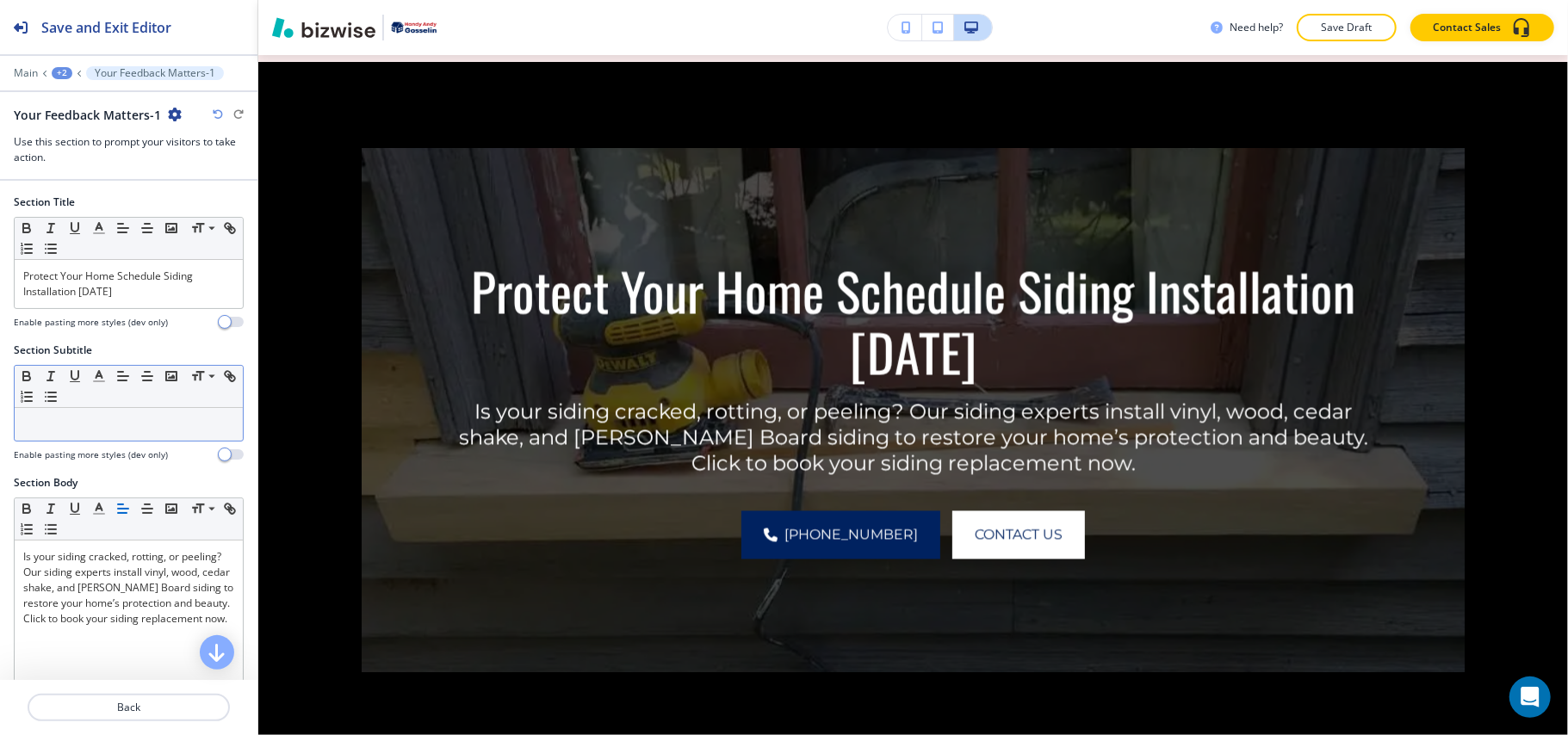
scroll to position [2167, 0]
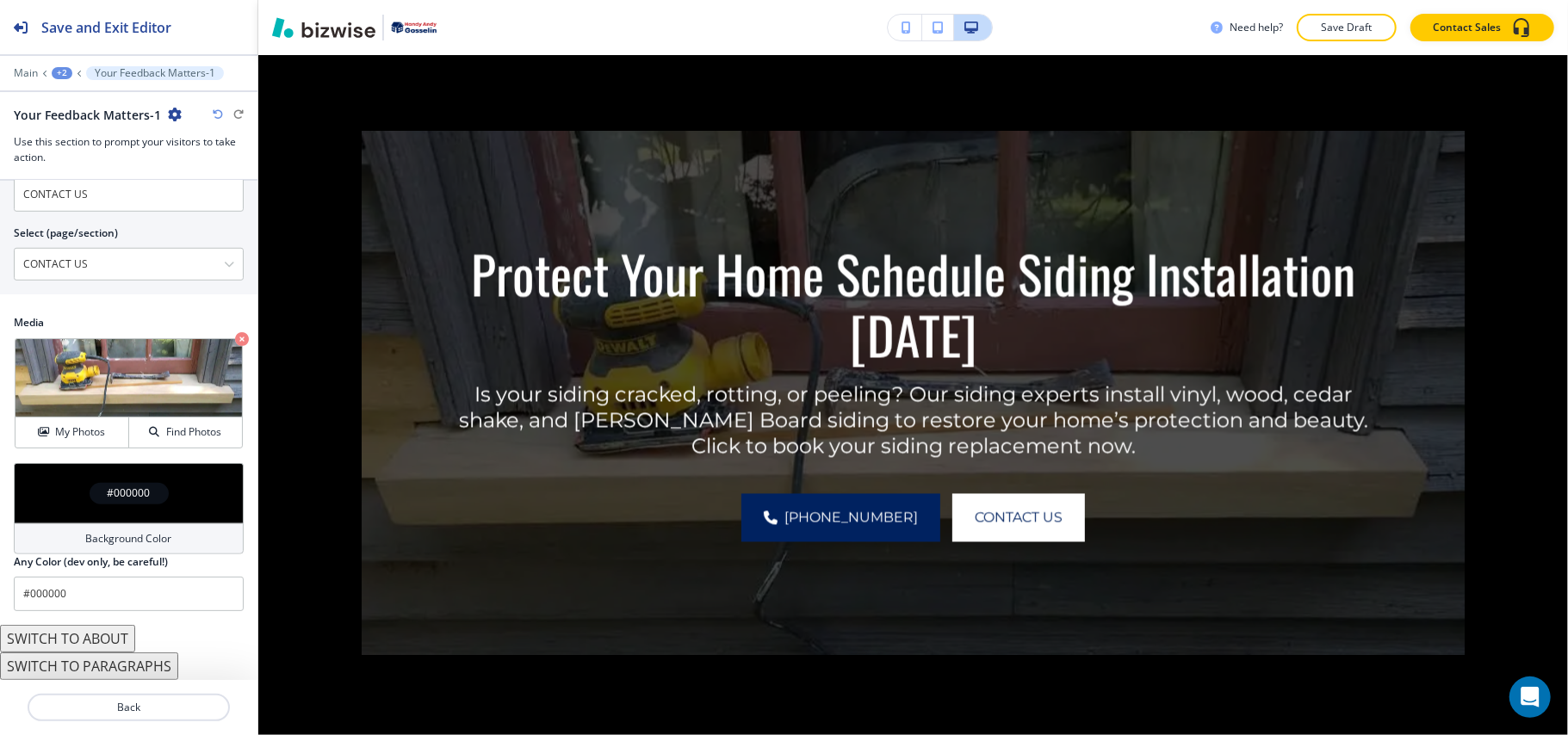
click at [72, 483] on div "#000000" at bounding box center [129, 493] width 230 height 61
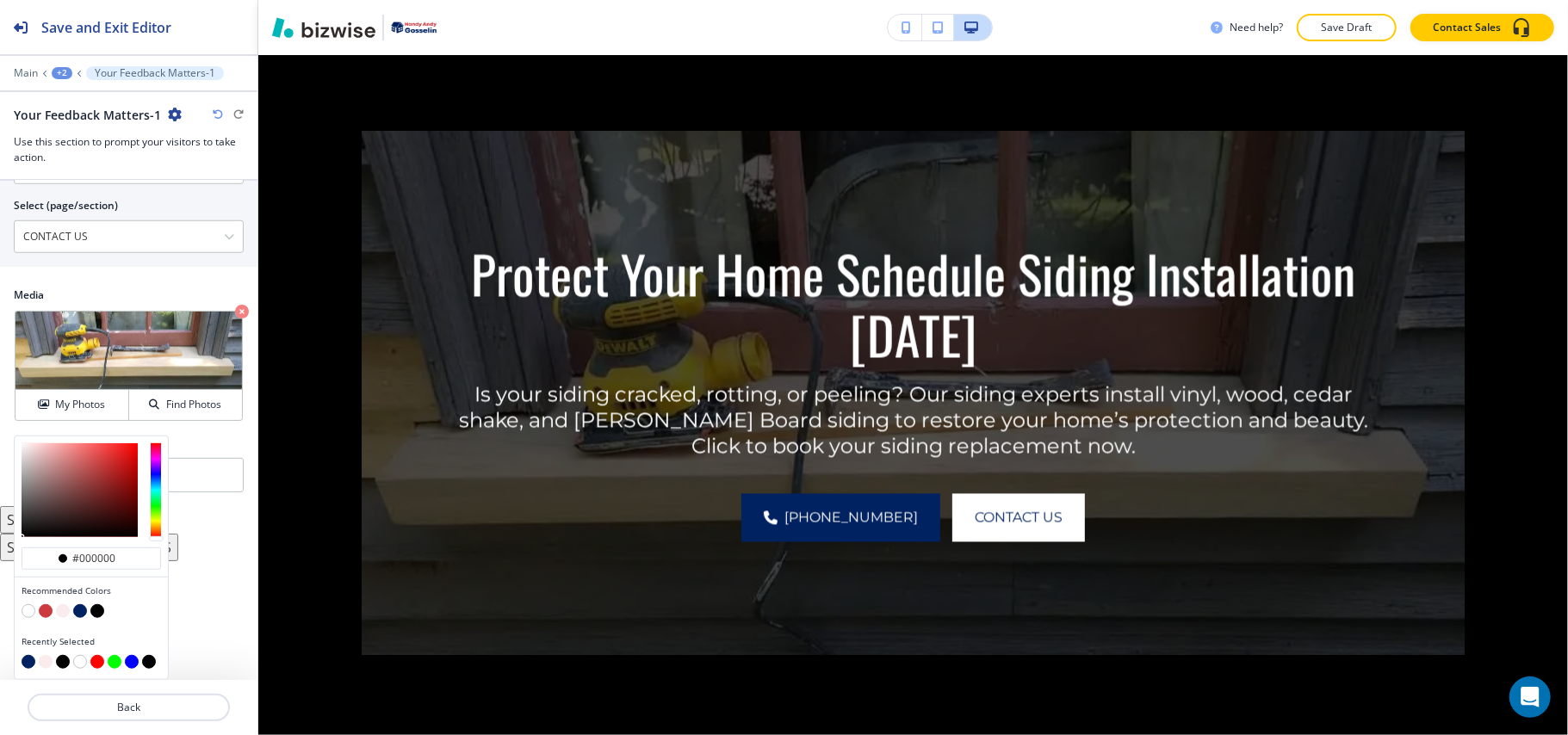
click at [75, 610] on button "button" at bounding box center [80, 611] width 14 height 14
type input "#002260"
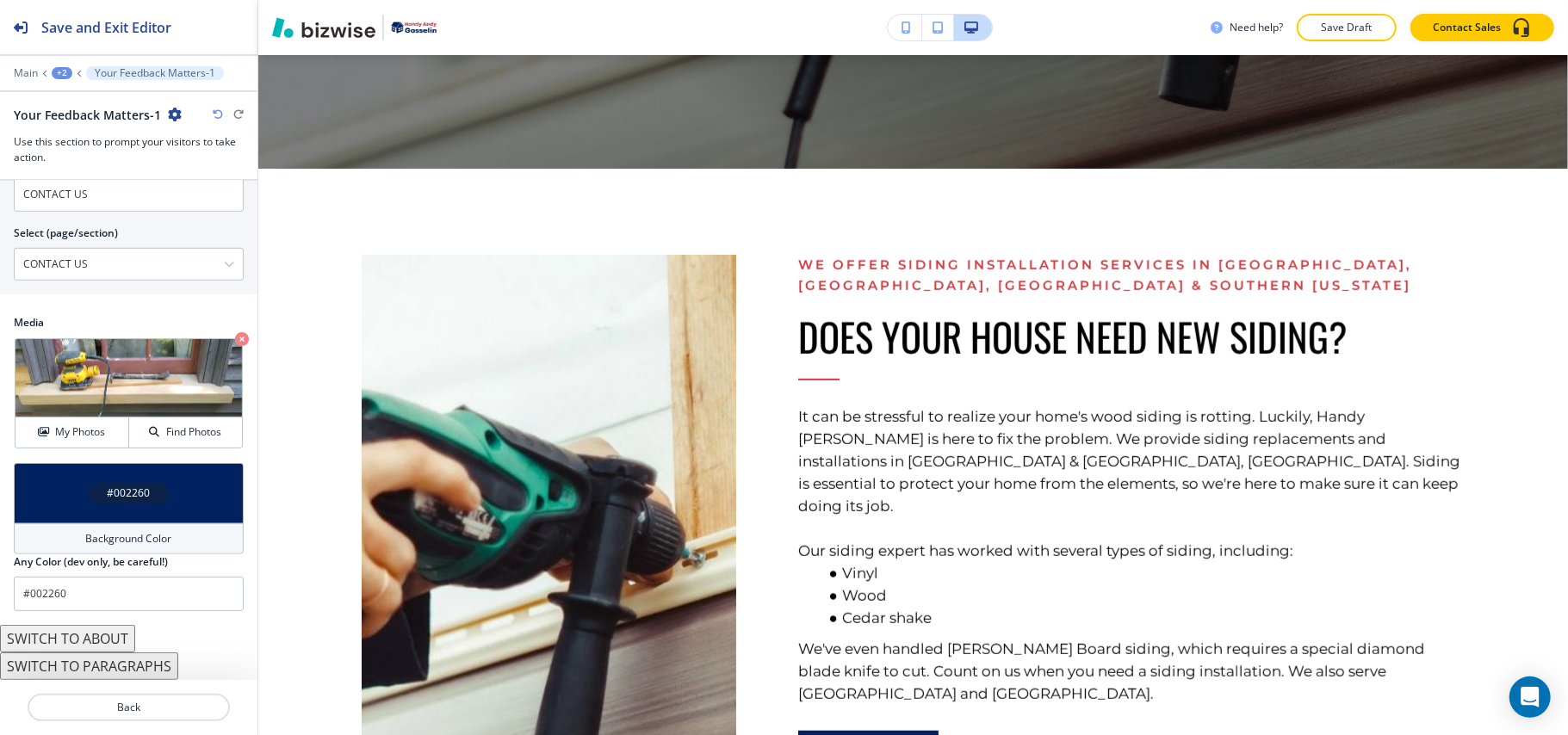
scroll to position [0, 0]
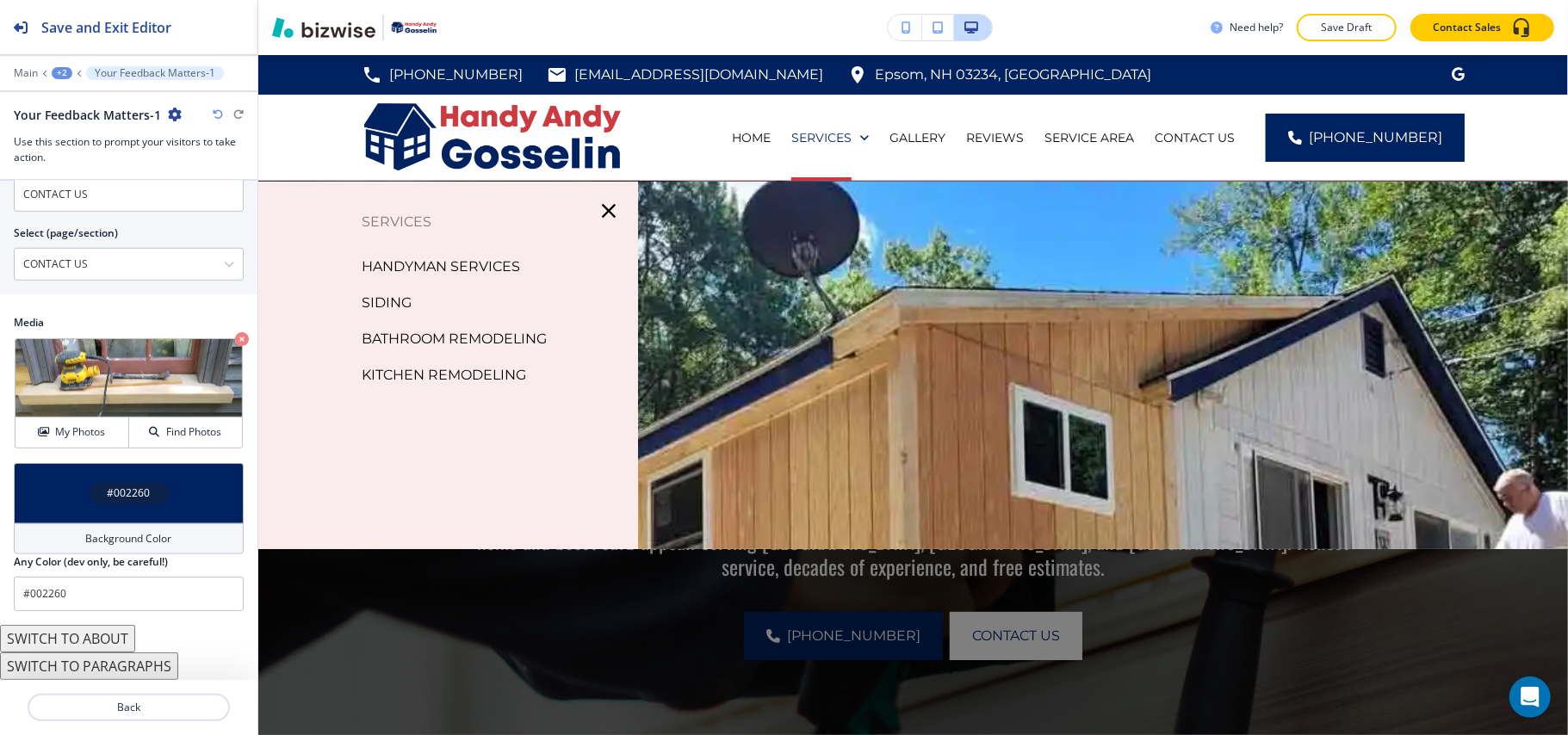
click at [444, 332] on p "BATHROOM REMODELING" at bounding box center [454, 339] width 185 height 25
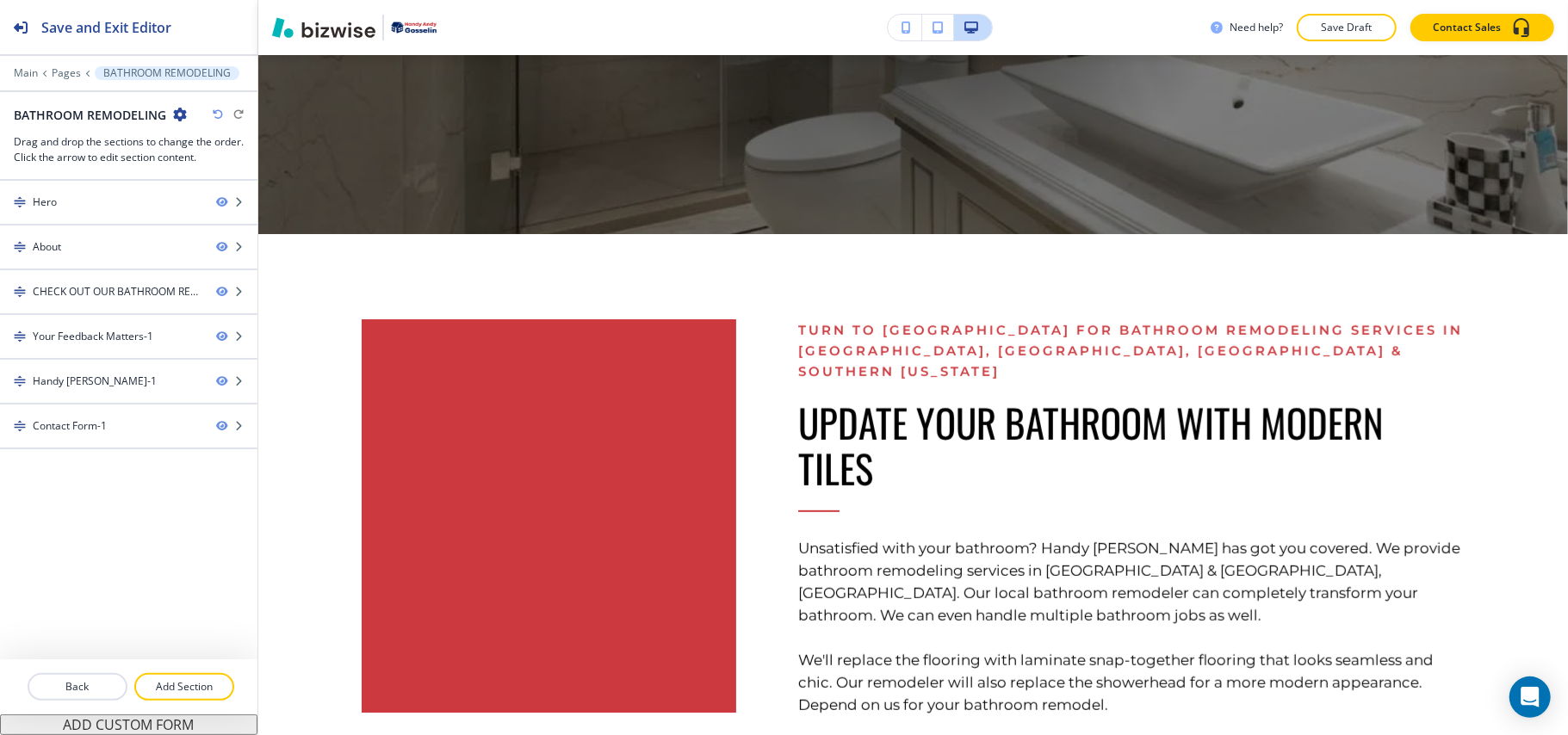
scroll to position [803, 0]
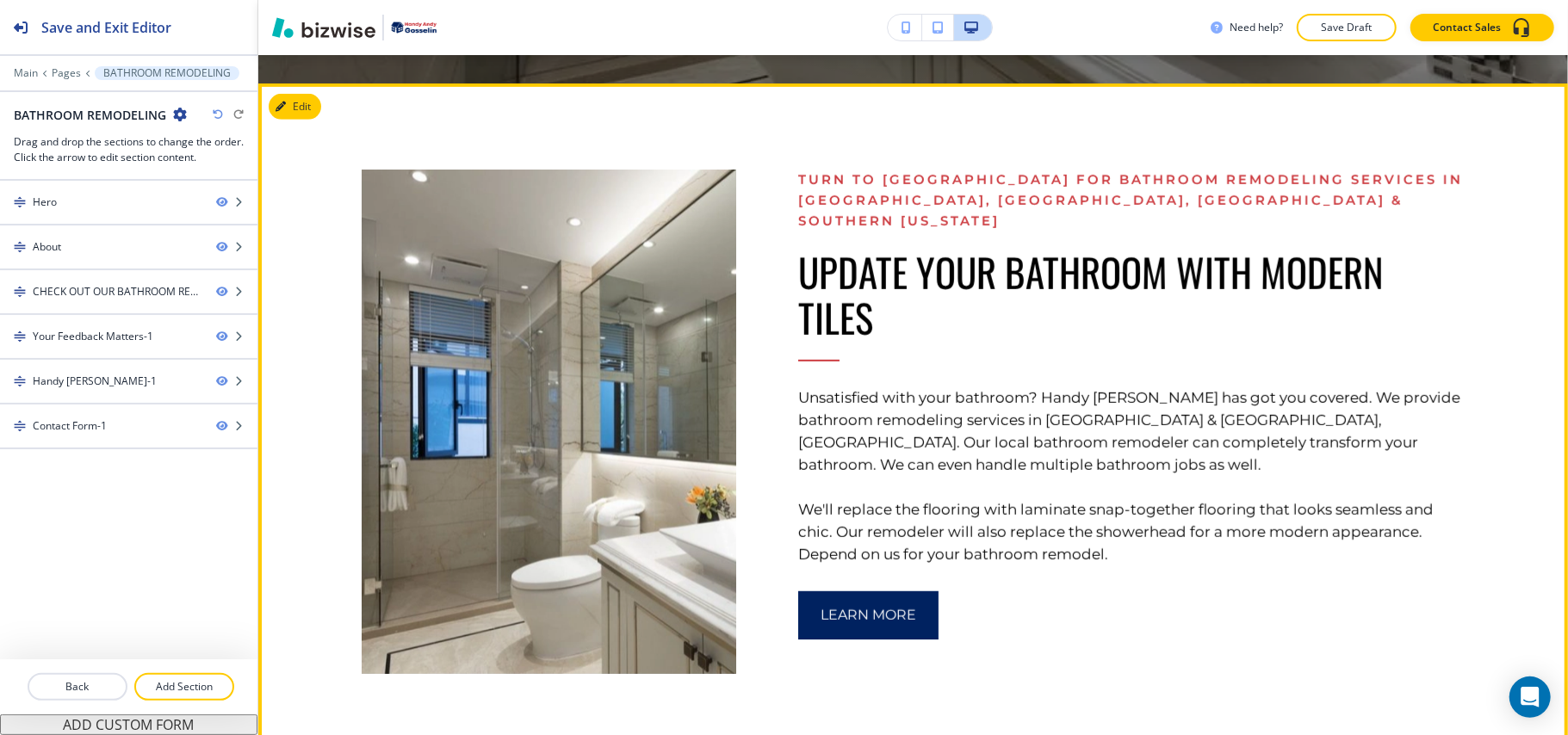
click at [328, 104] on div at bounding box center [518, 379] width 437 height 591
click at [311, 103] on button "Edit This Section" at bounding box center [326, 106] width 116 height 25
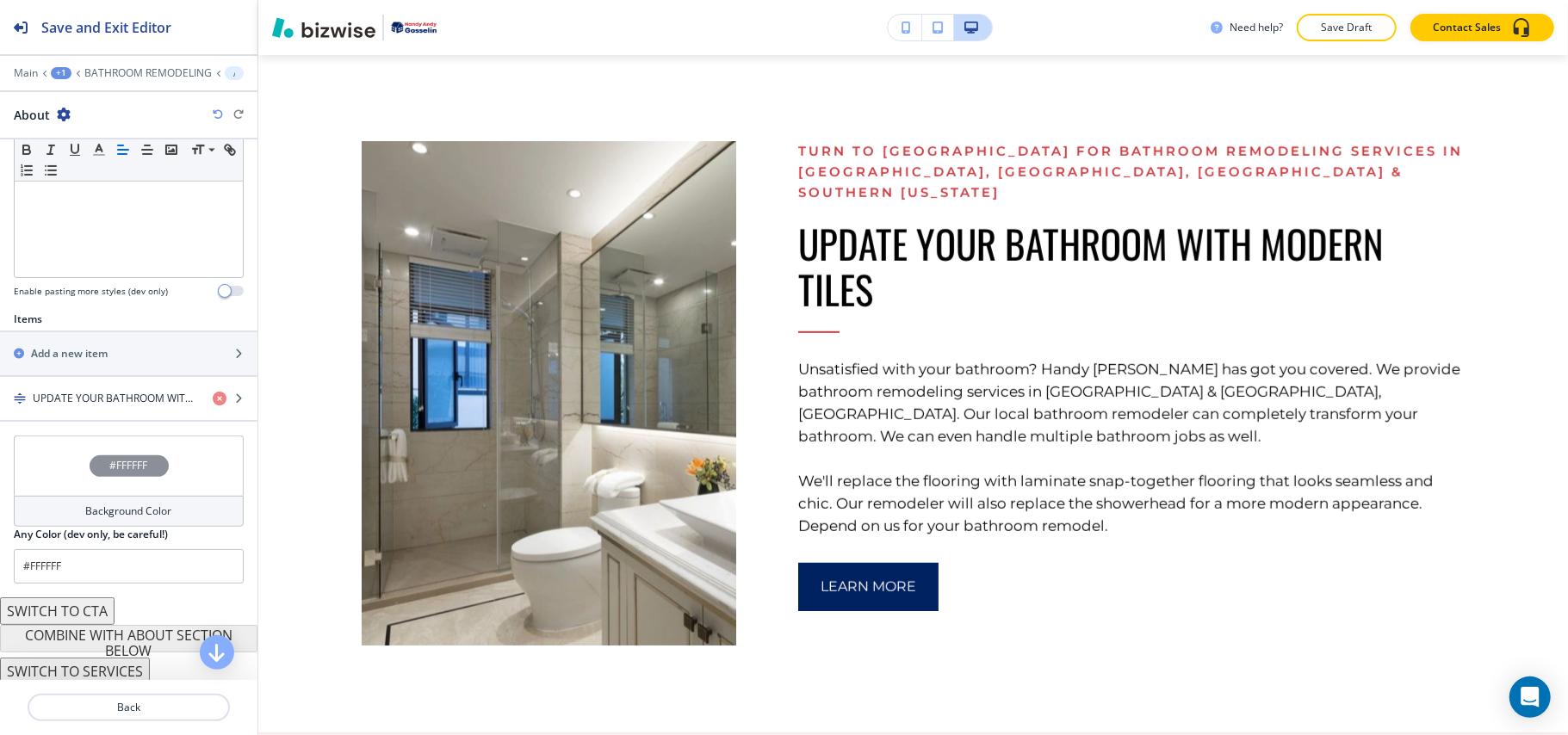
scroll to position [453, 0]
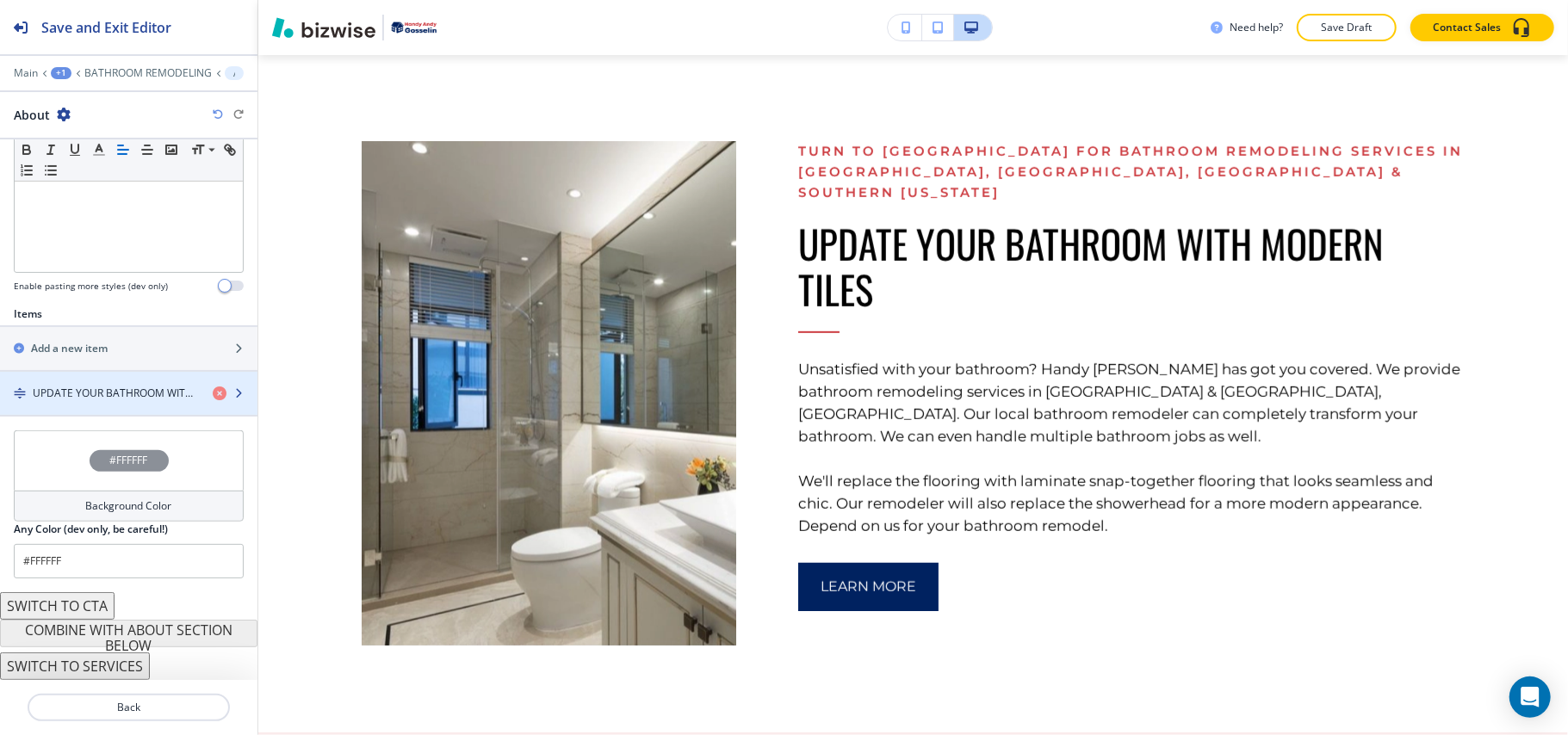
click at [102, 397] on h4 "UPDATE YOUR BATHROOM WITH MODERN TILES" at bounding box center [115, 394] width 166 height 16
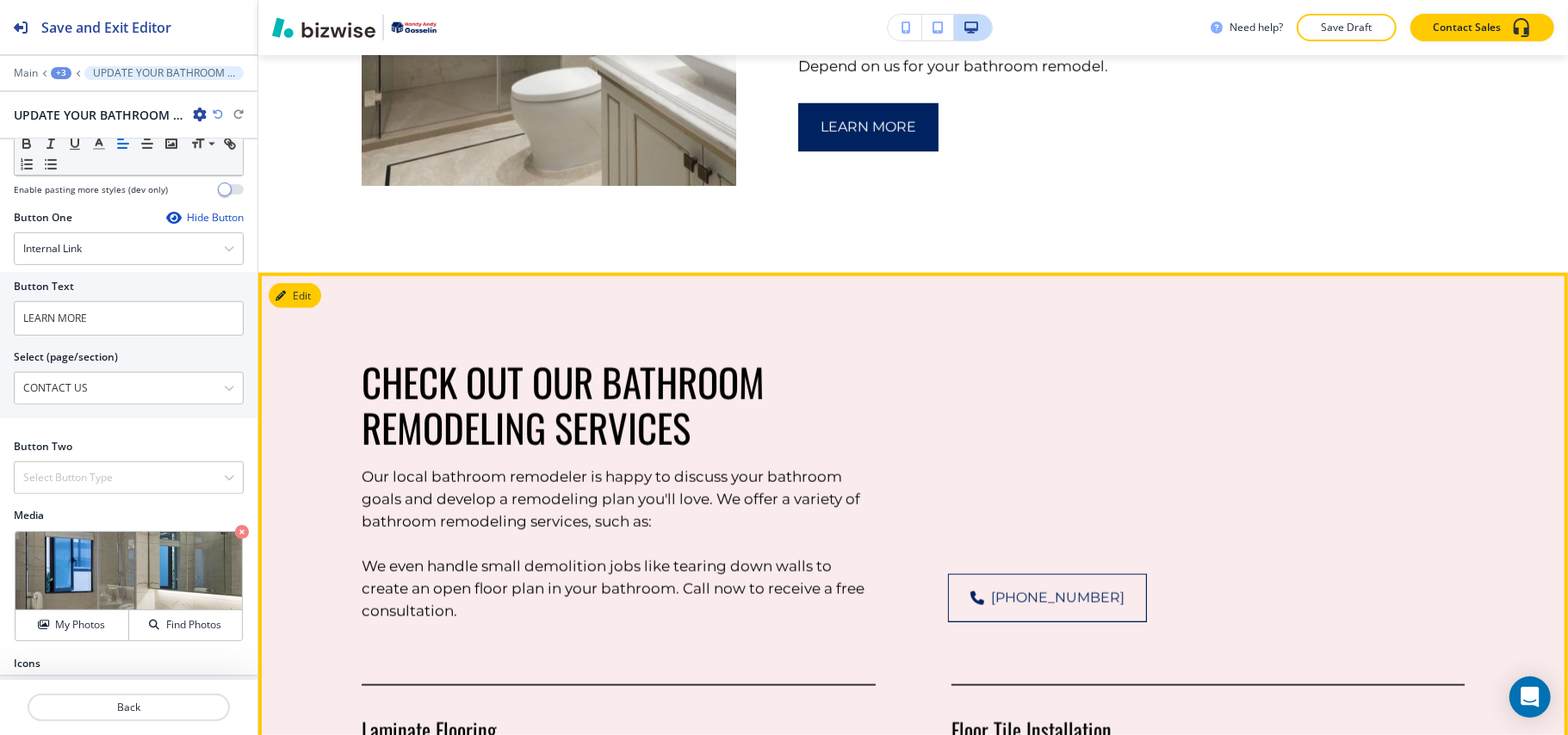
scroll to position [1635, 0]
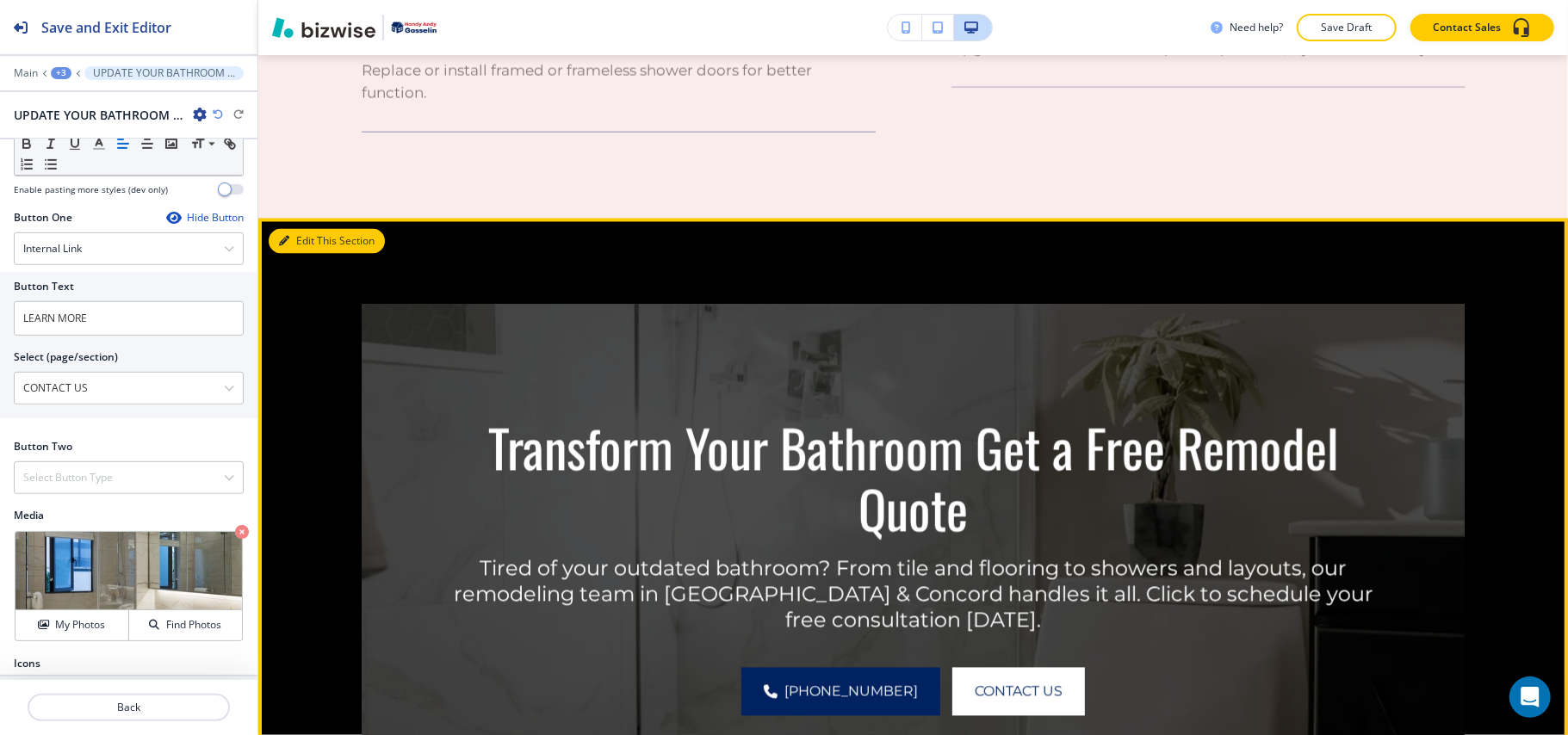
click at [307, 229] on button "Edit This Section" at bounding box center [326, 241] width 116 height 25
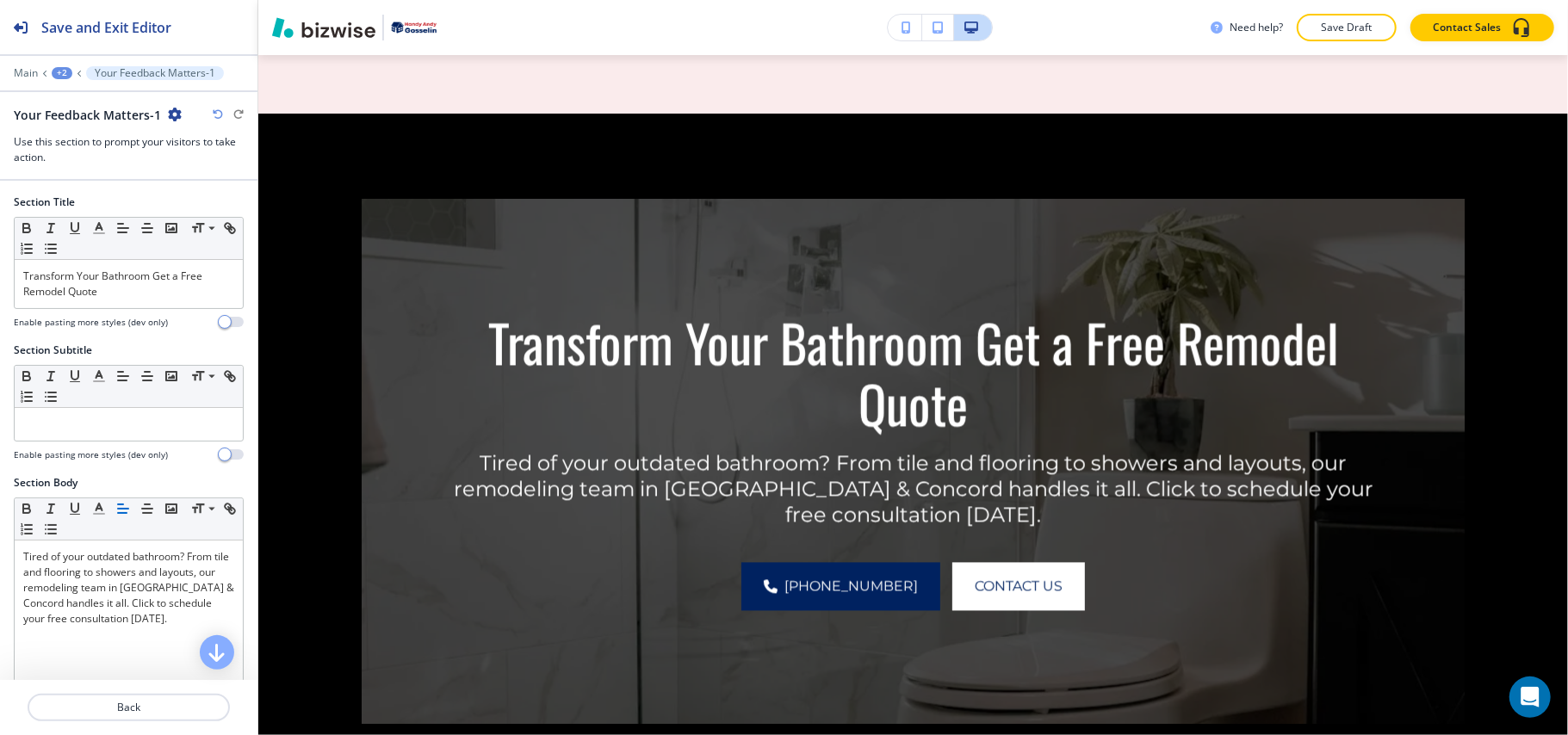
scroll to position [2364, 0]
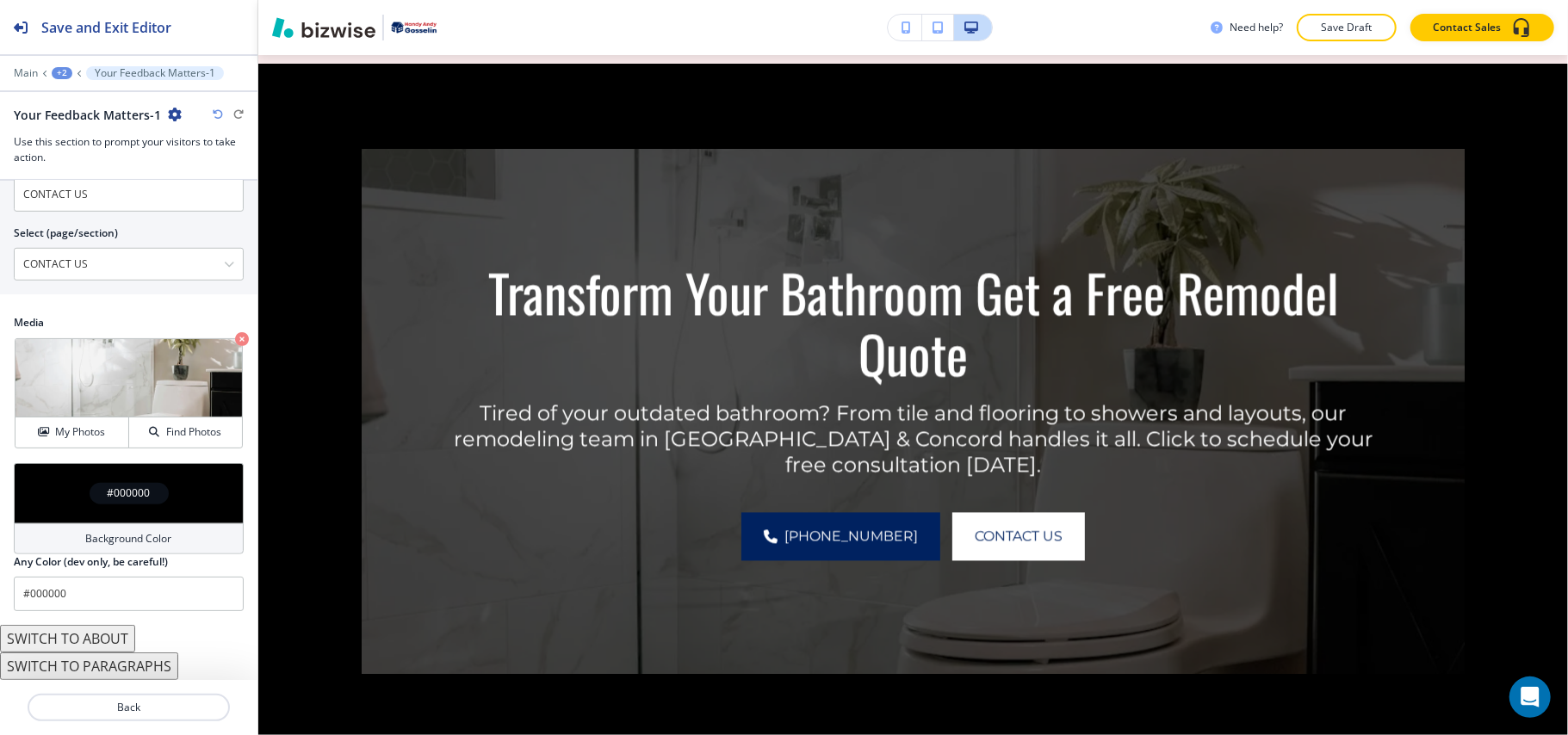
click at [43, 497] on div "#000000" at bounding box center [129, 493] width 230 height 61
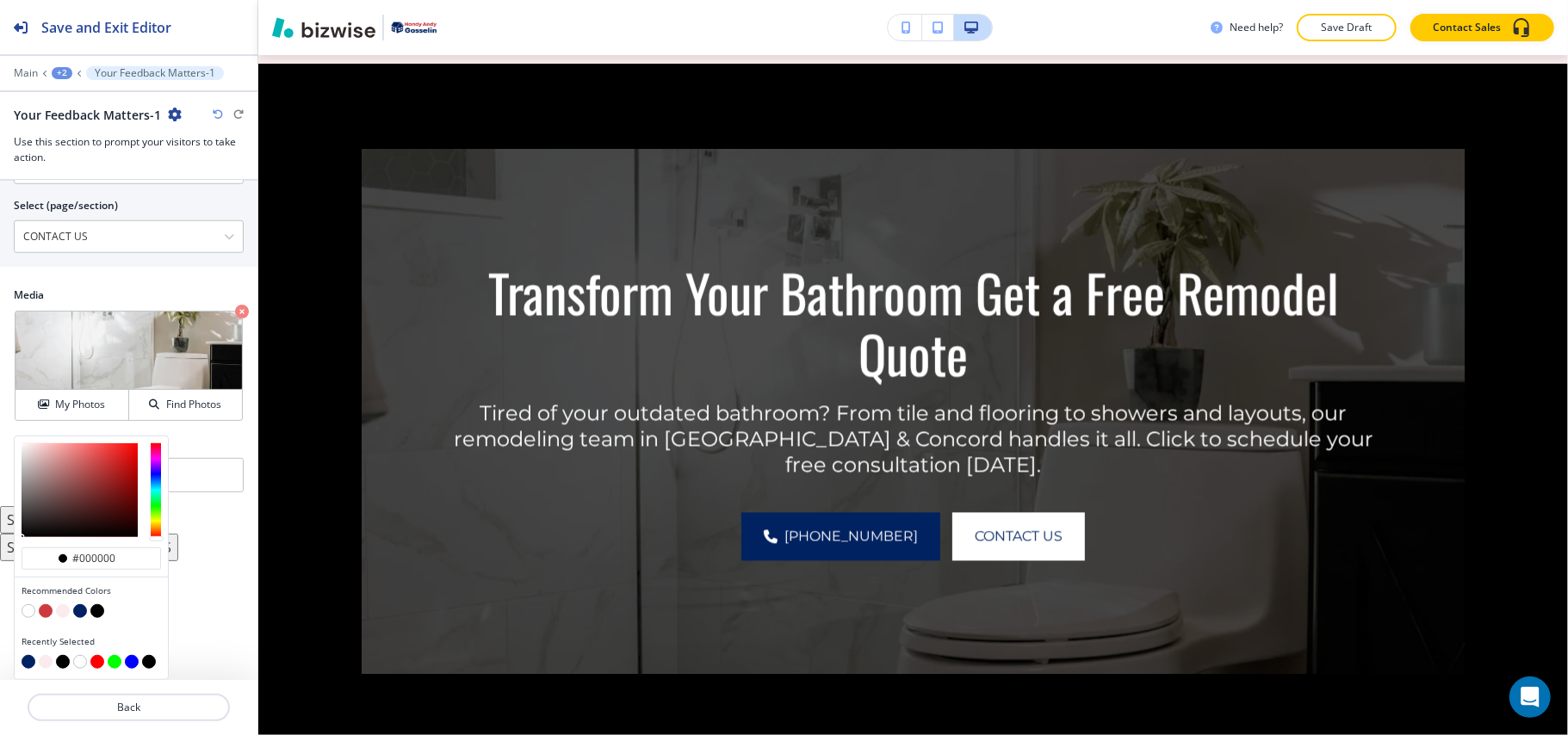
click at [81, 608] on button "button" at bounding box center [80, 611] width 14 height 14
type input "#002260"
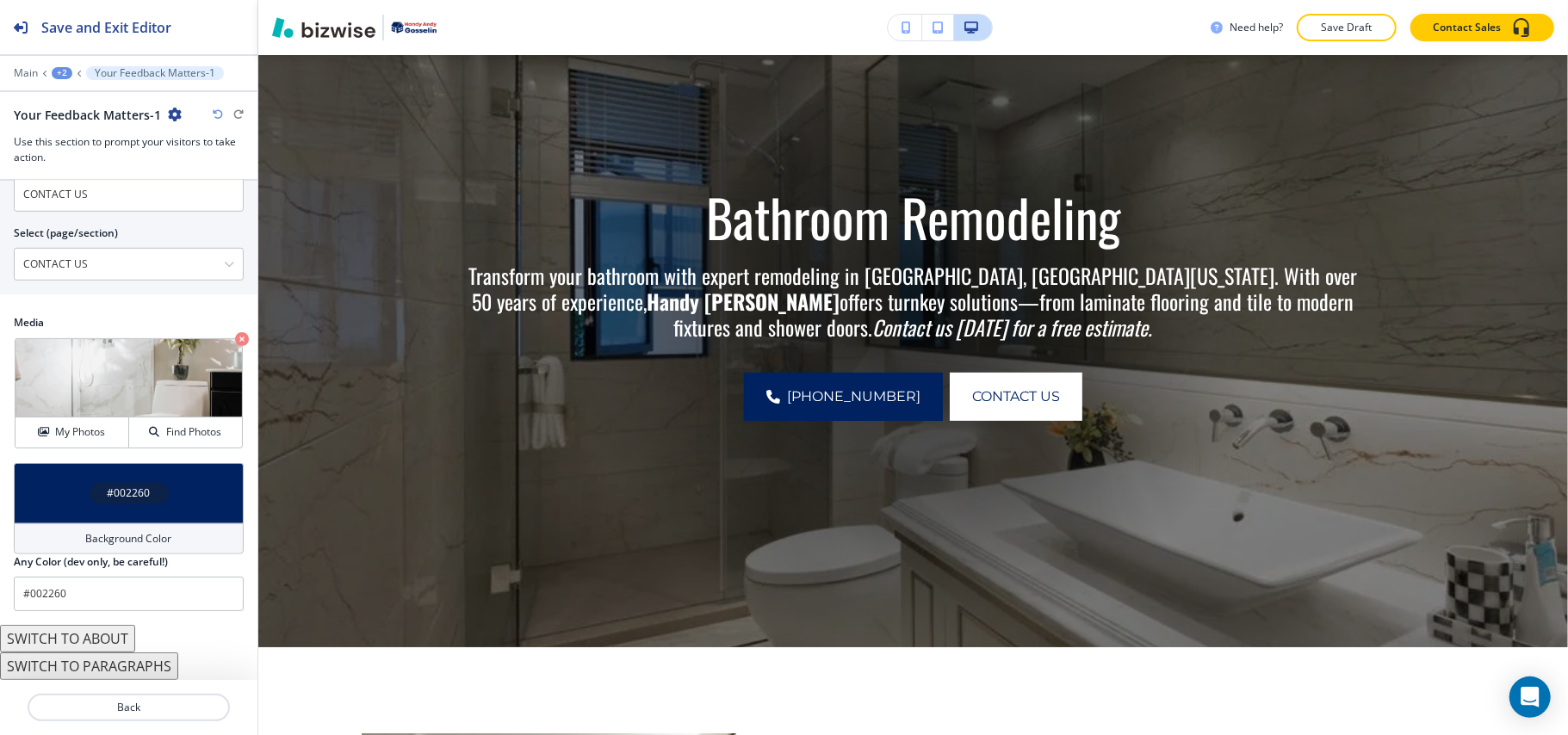
scroll to position [0, 0]
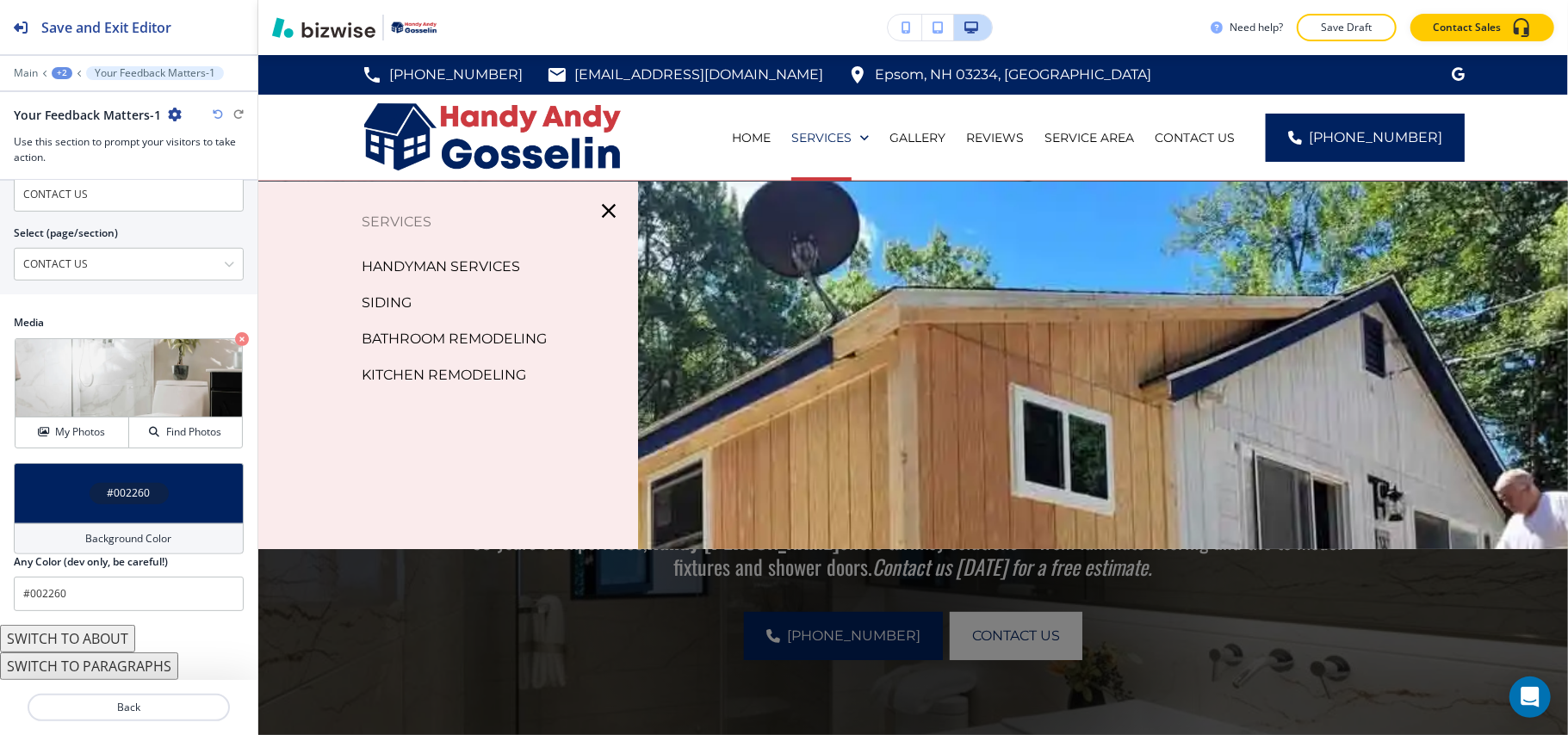
click at [467, 366] on p "KITCHEN REMODELING" at bounding box center [443, 375] width 164 height 25
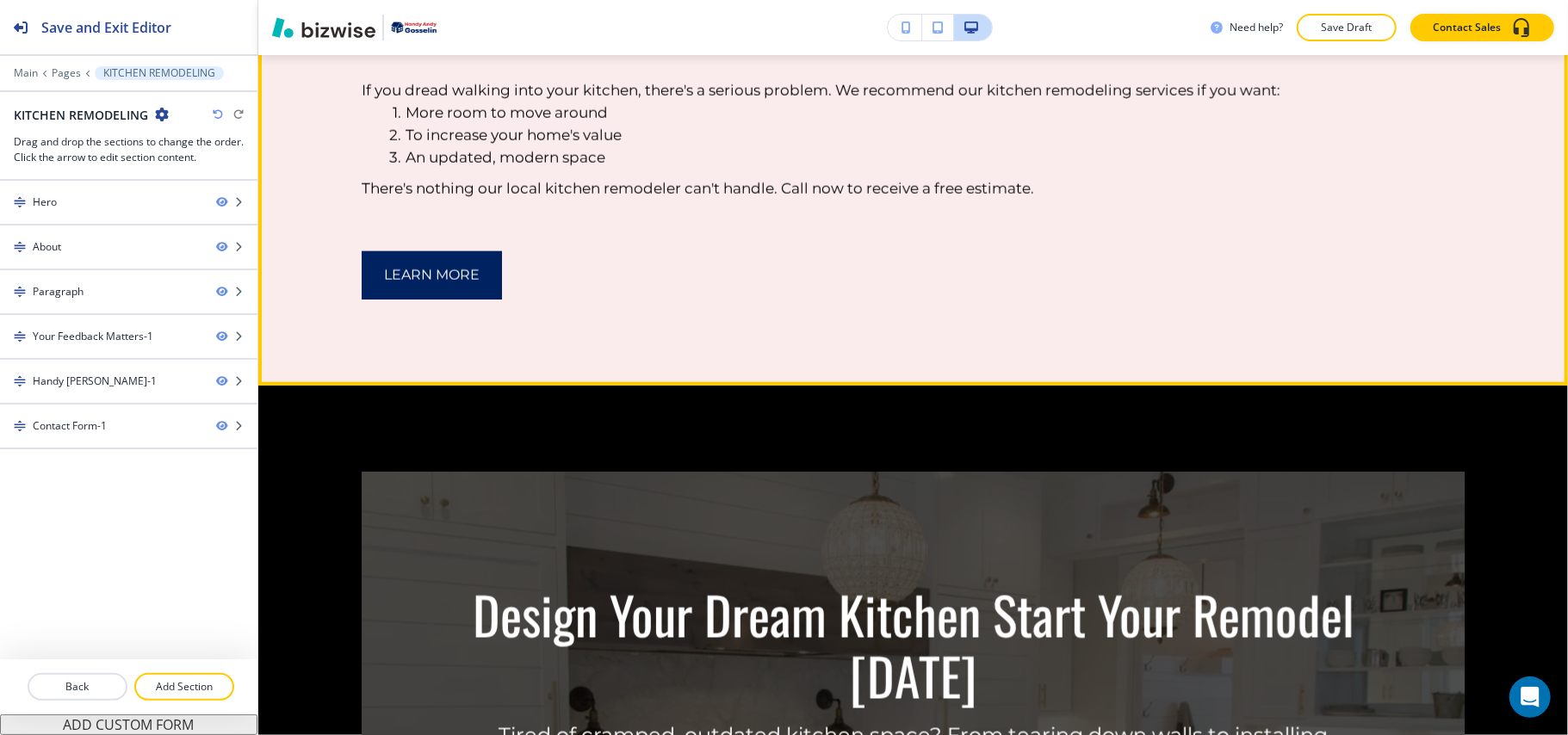
scroll to position [1492, 0]
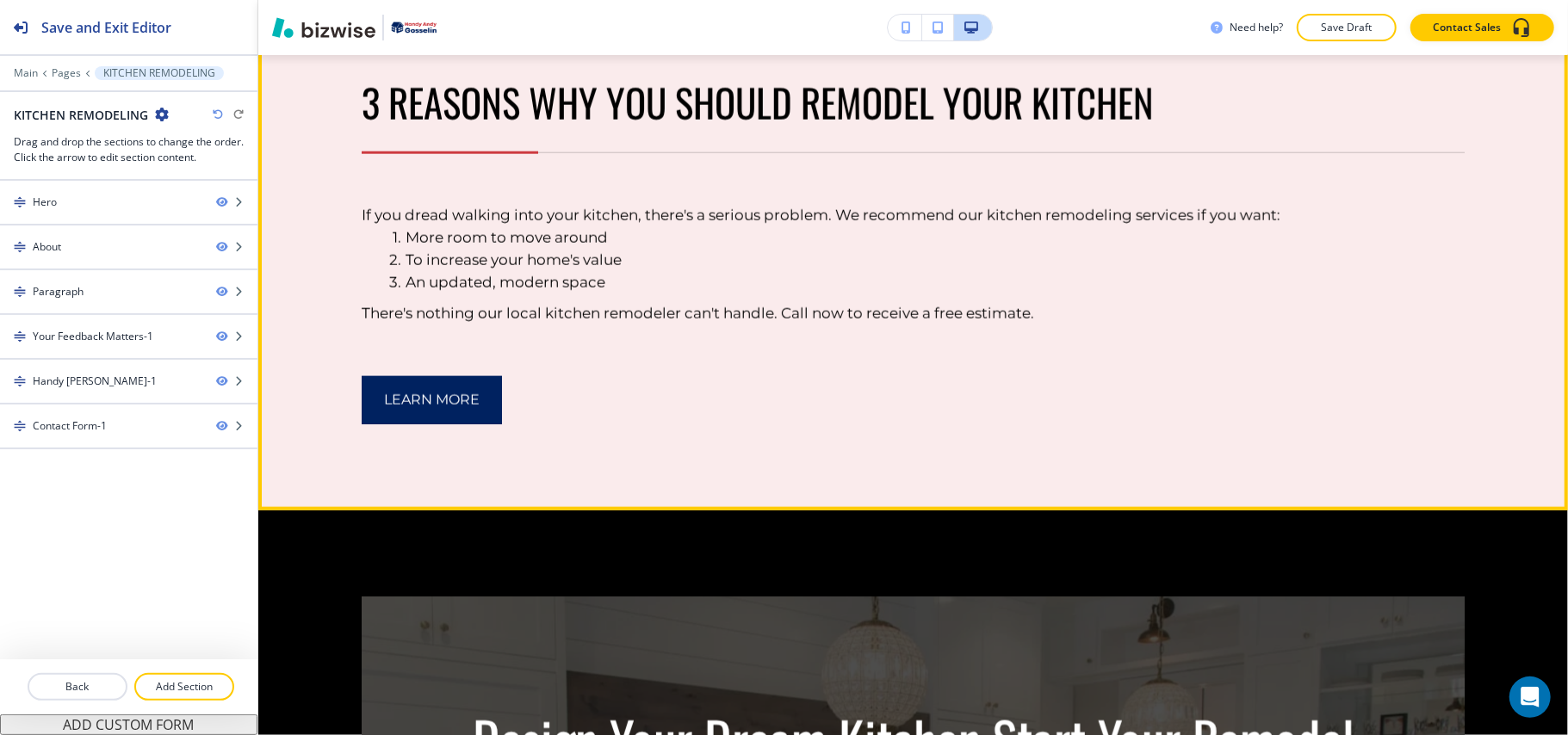
click at [295, 29] on button "Edit This Section" at bounding box center [326, 16] width 116 height 25
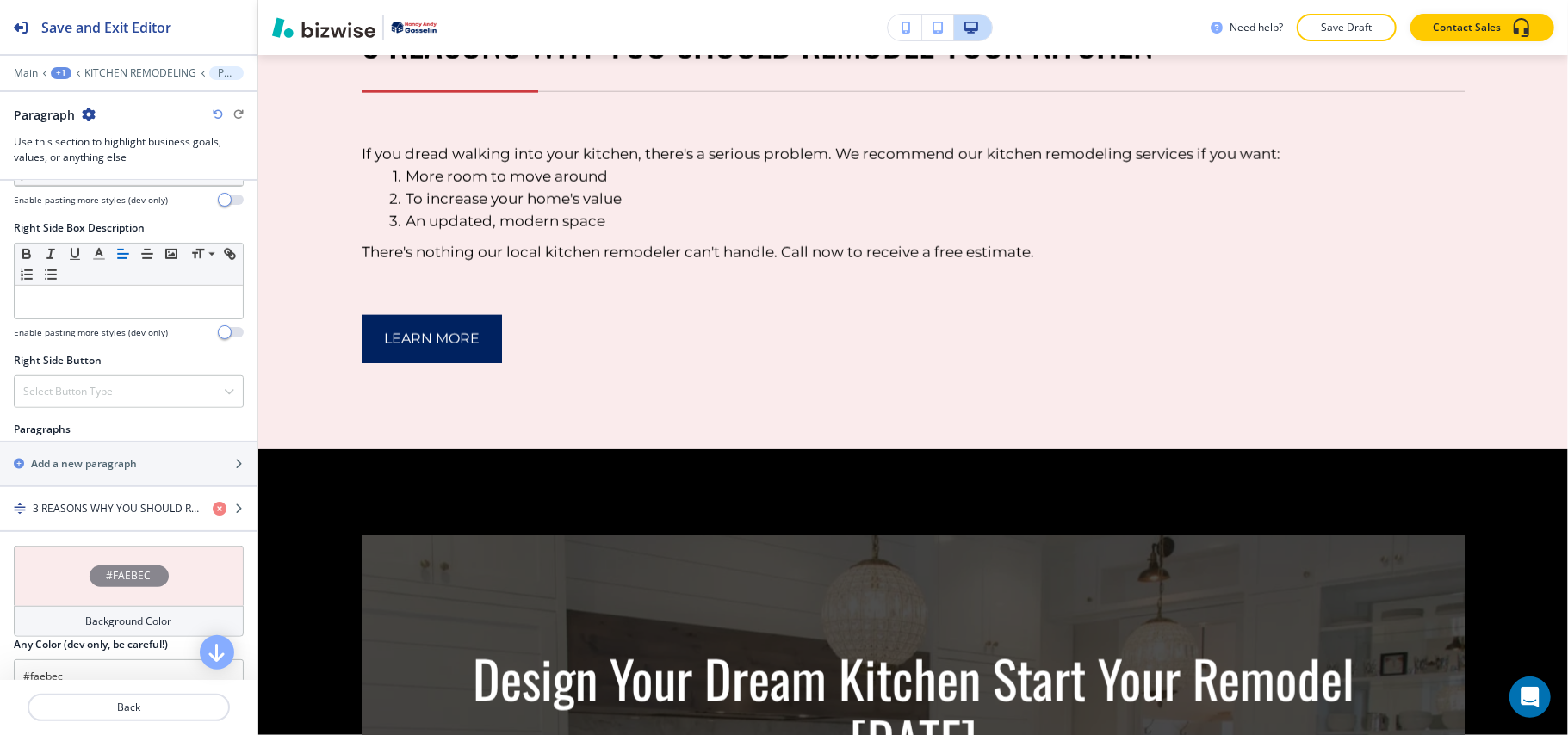
scroll to position [951, 0]
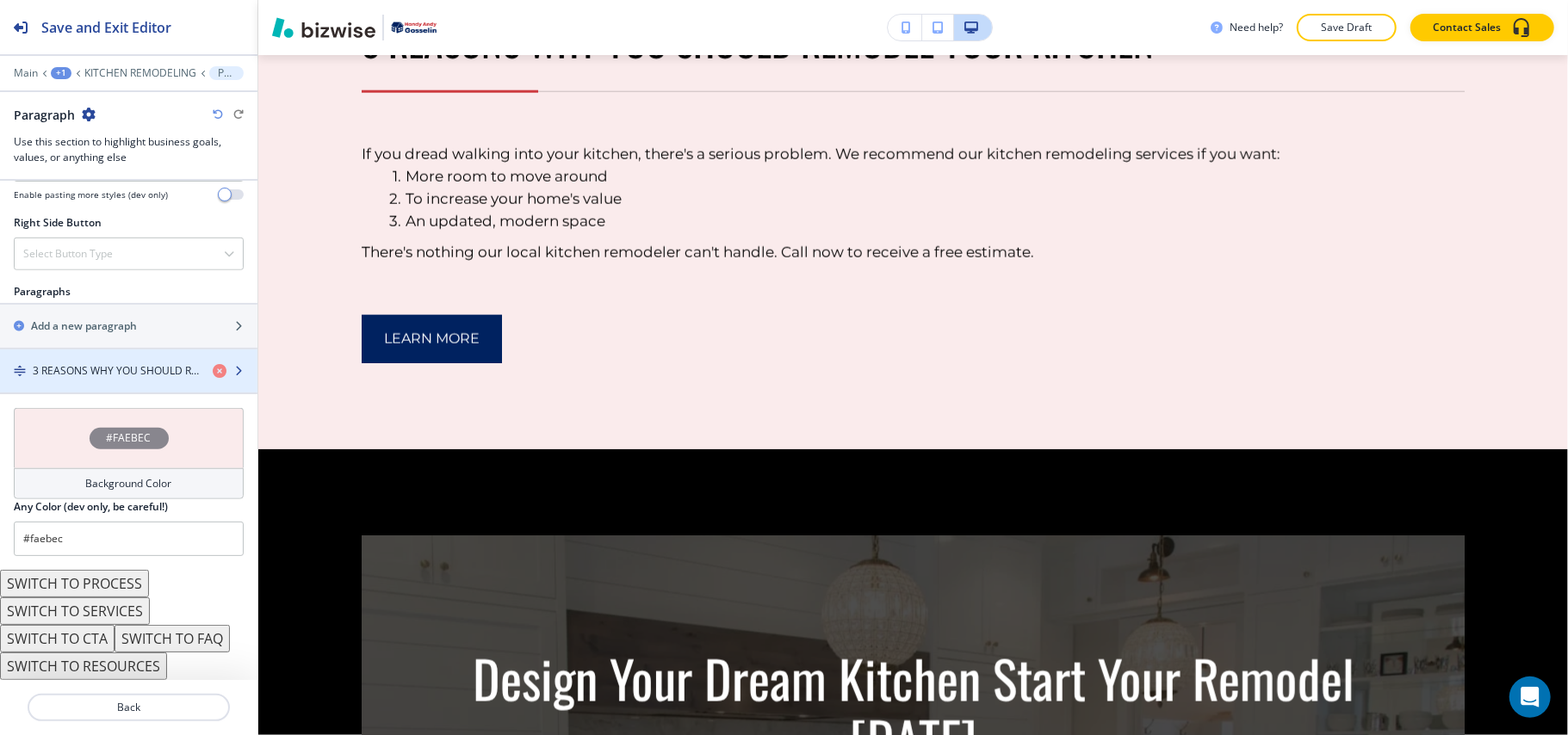
click at [91, 376] on h4 "3 REASONS WHY YOU SHOULD REMODEL YOUR KITCHEN" at bounding box center [115, 371] width 166 height 16
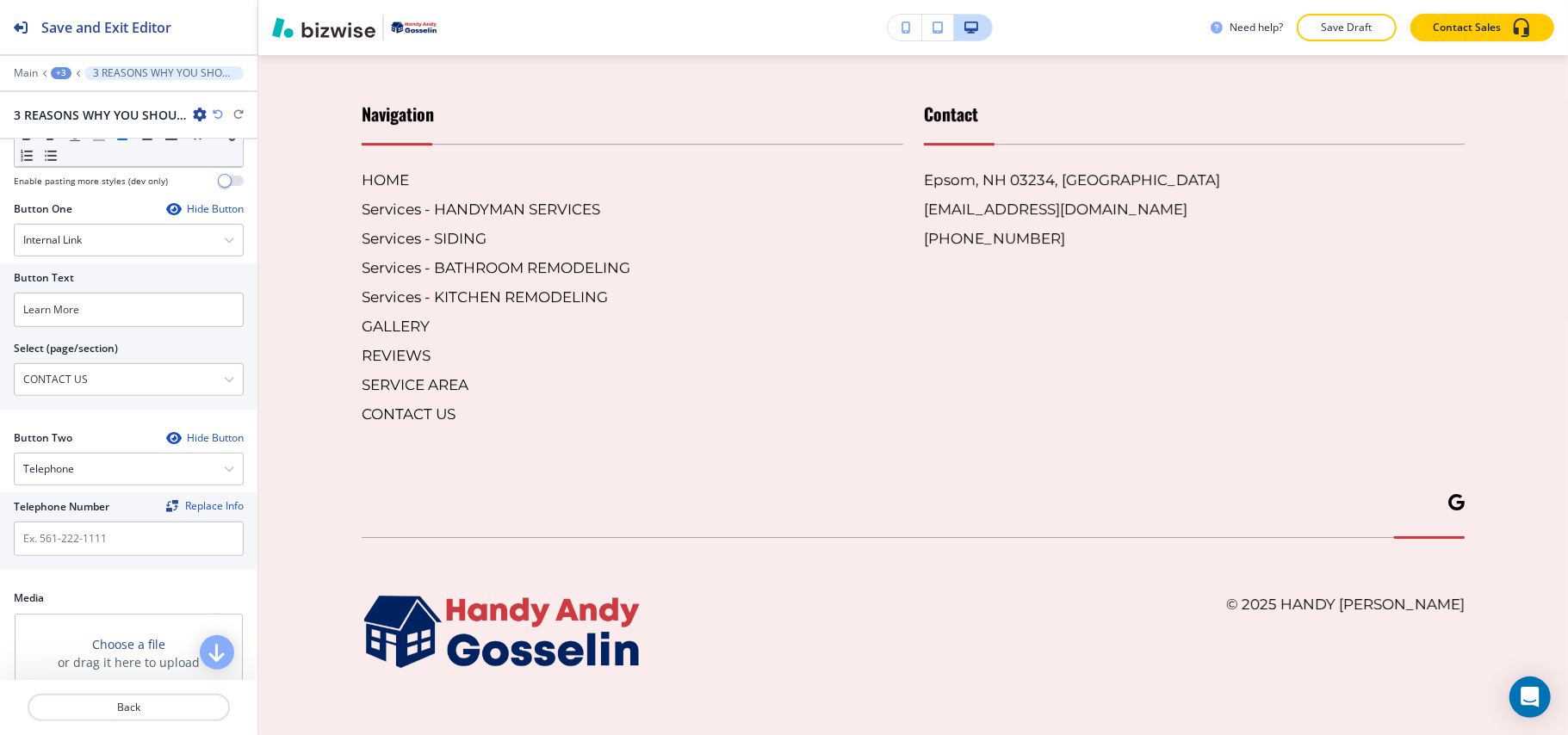
scroll to position [4187, 0]
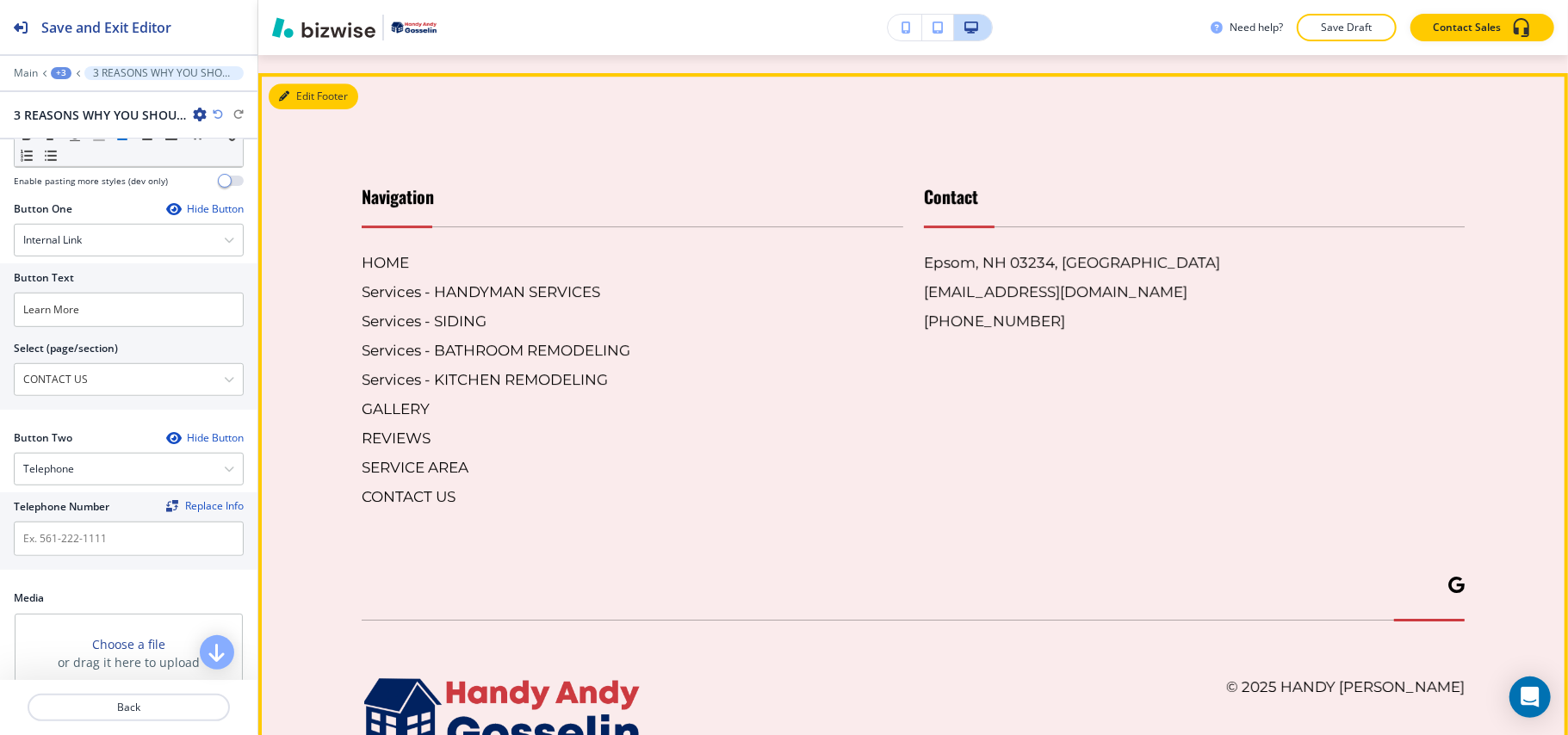
click at [311, 110] on button "Edit Footer" at bounding box center [313, 96] width 89 height 25
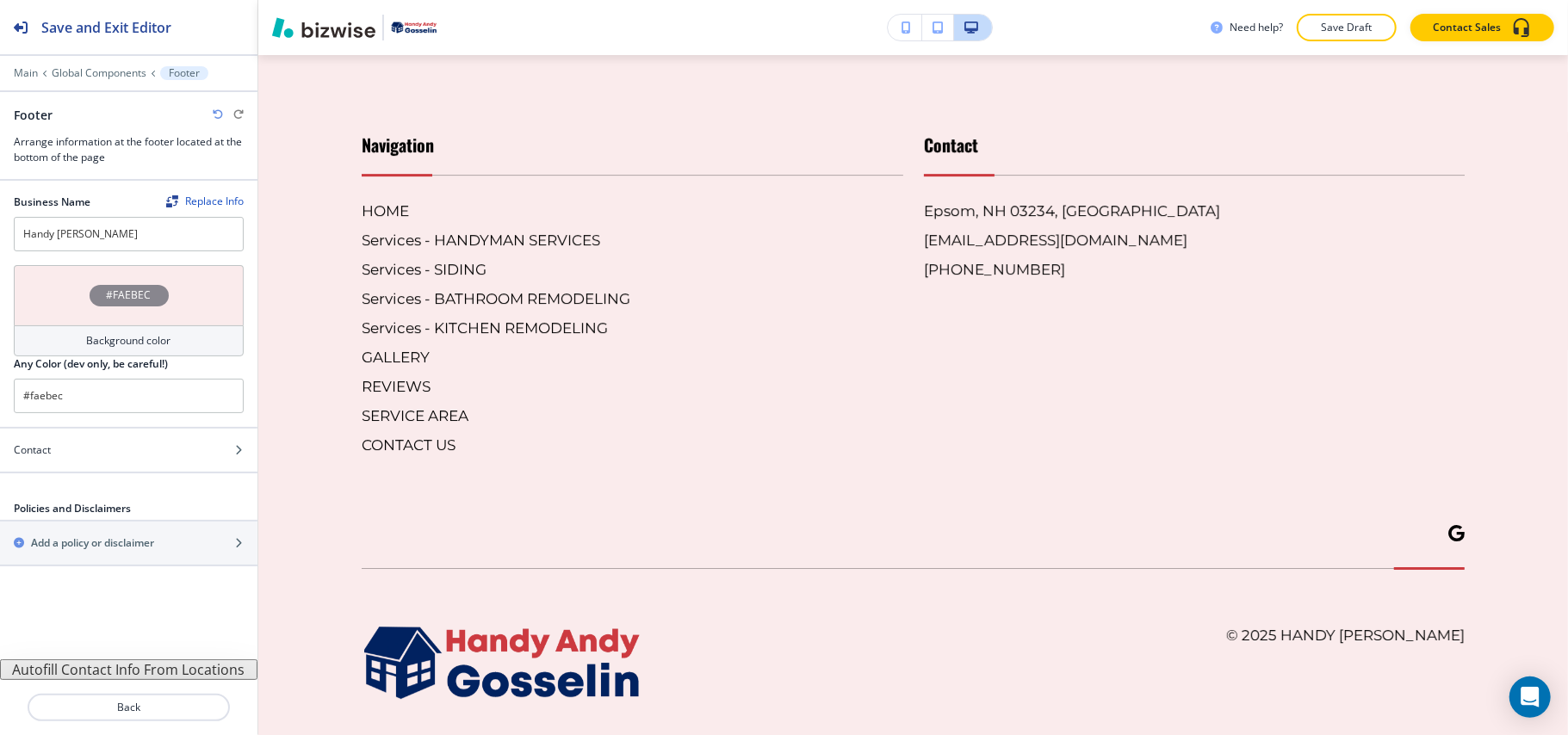
click at [46, 291] on div "#FAEBEC" at bounding box center [129, 295] width 230 height 61
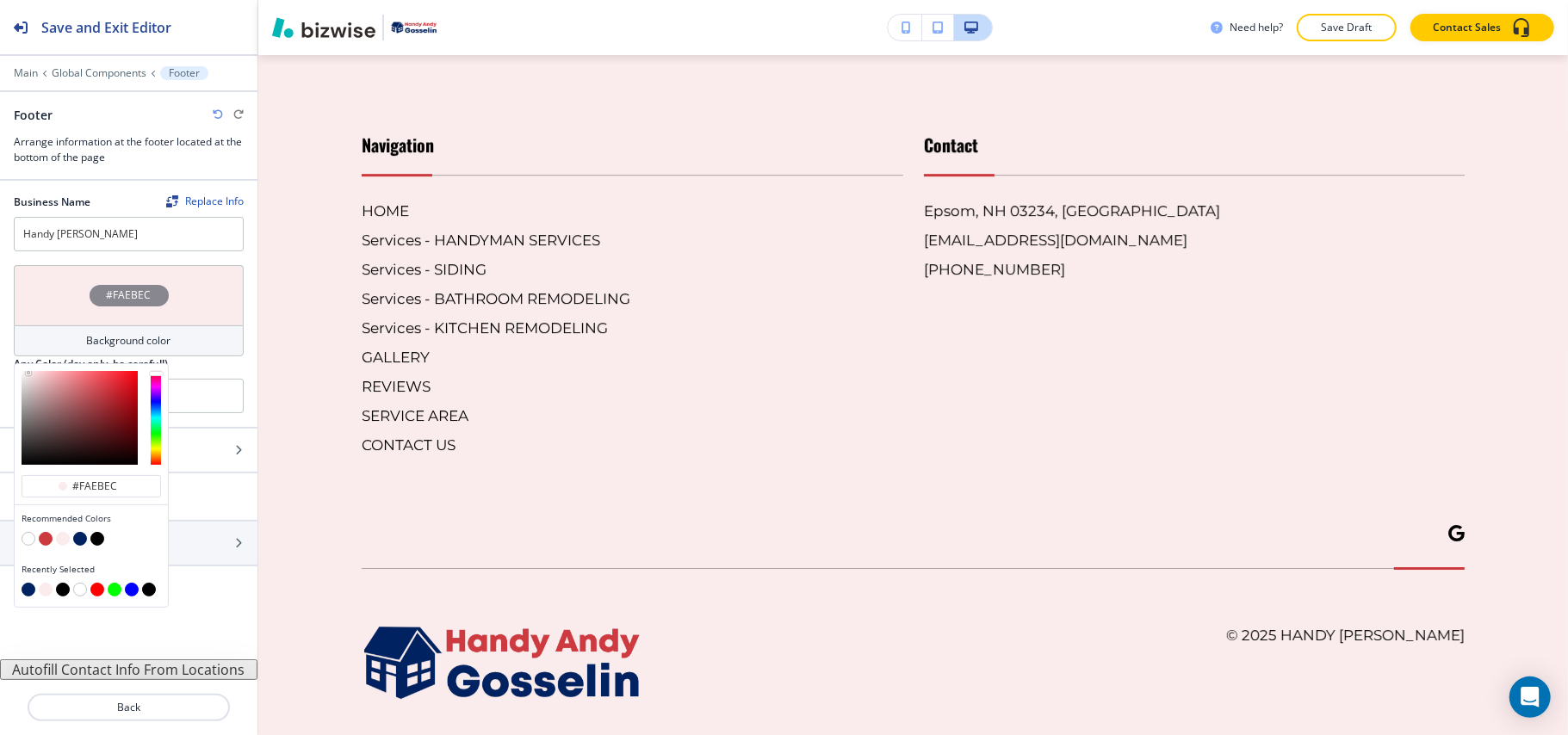
click at [42, 539] on button "button" at bounding box center [46, 539] width 14 height 14
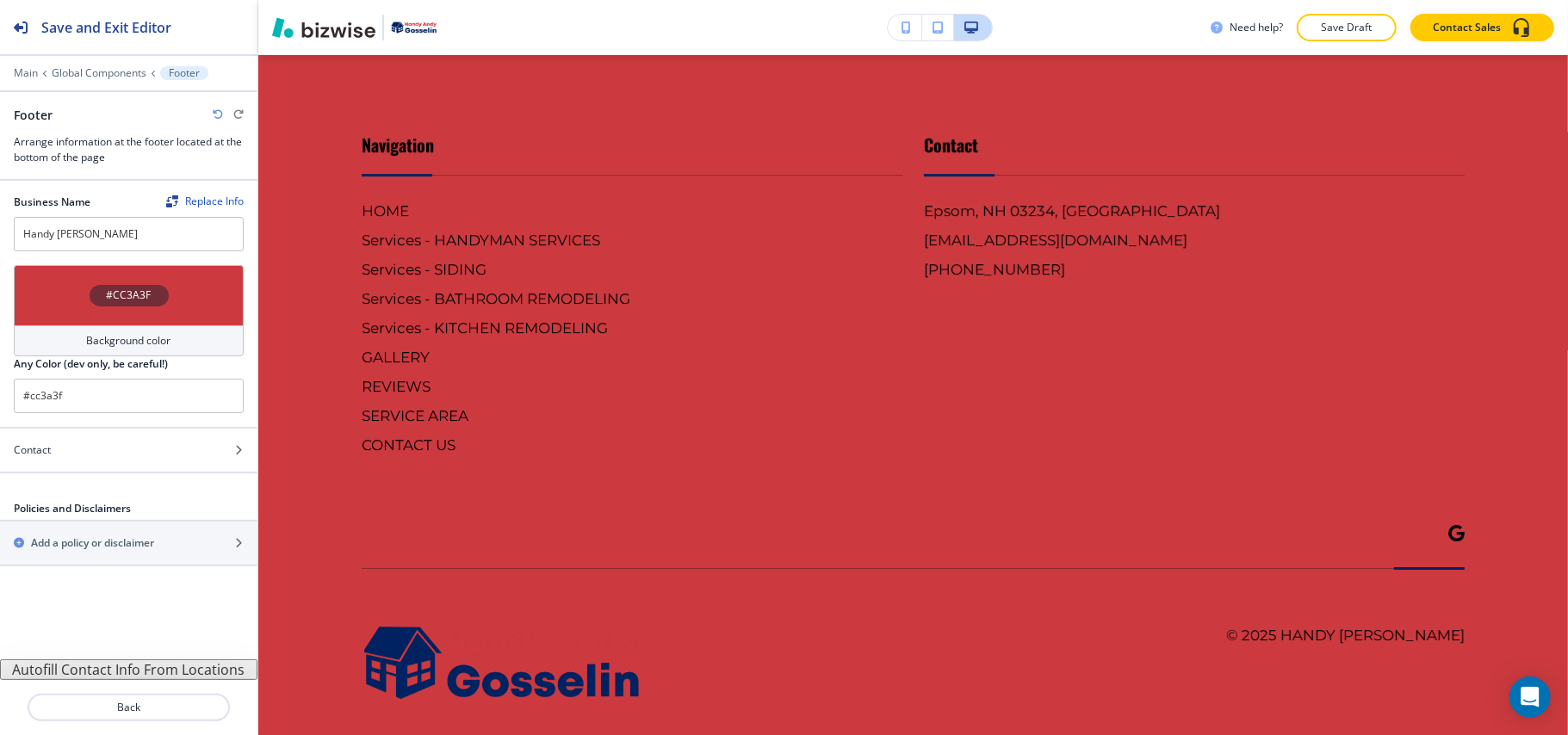
click at [56, 290] on div "#CC3A3F" at bounding box center [129, 295] width 230 height 61
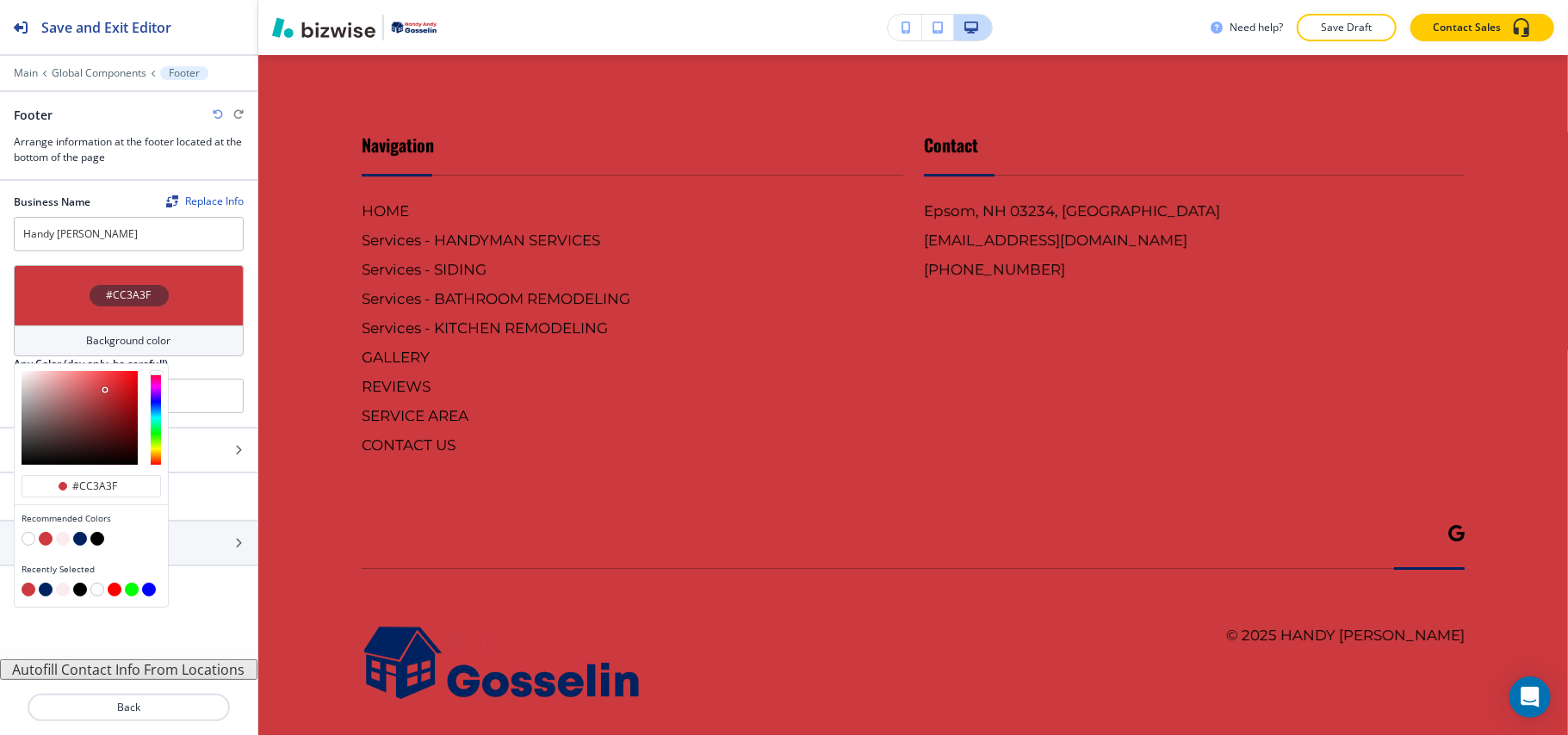
click at [27, 538] on button "button" at bounding box center [29, 539] width 14 height 14
type input "#FFFFFF"
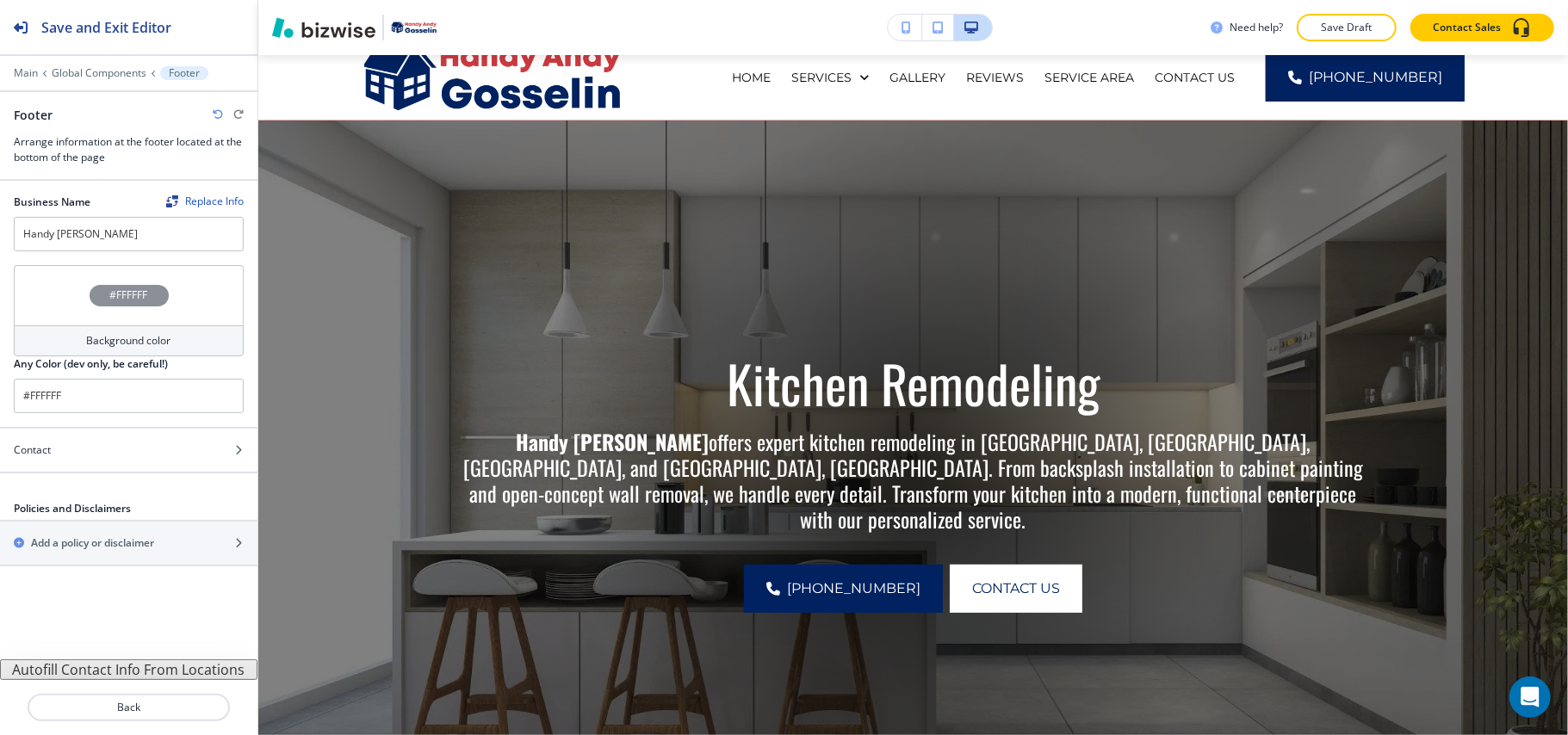
scroll to position [0, 0]
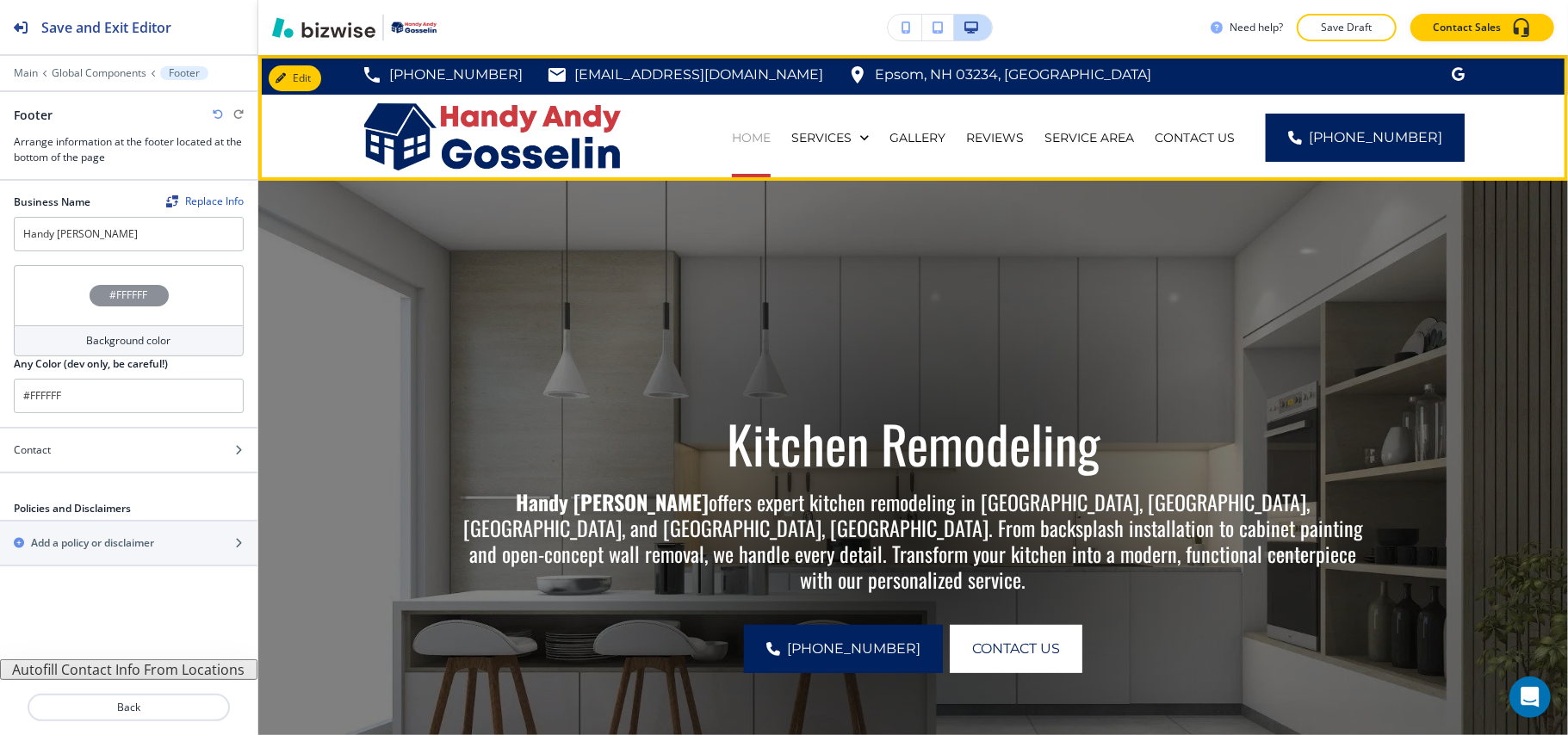
click at [770, 132] on p "HOME" at bounding box center [751, 138] width 39 height 18
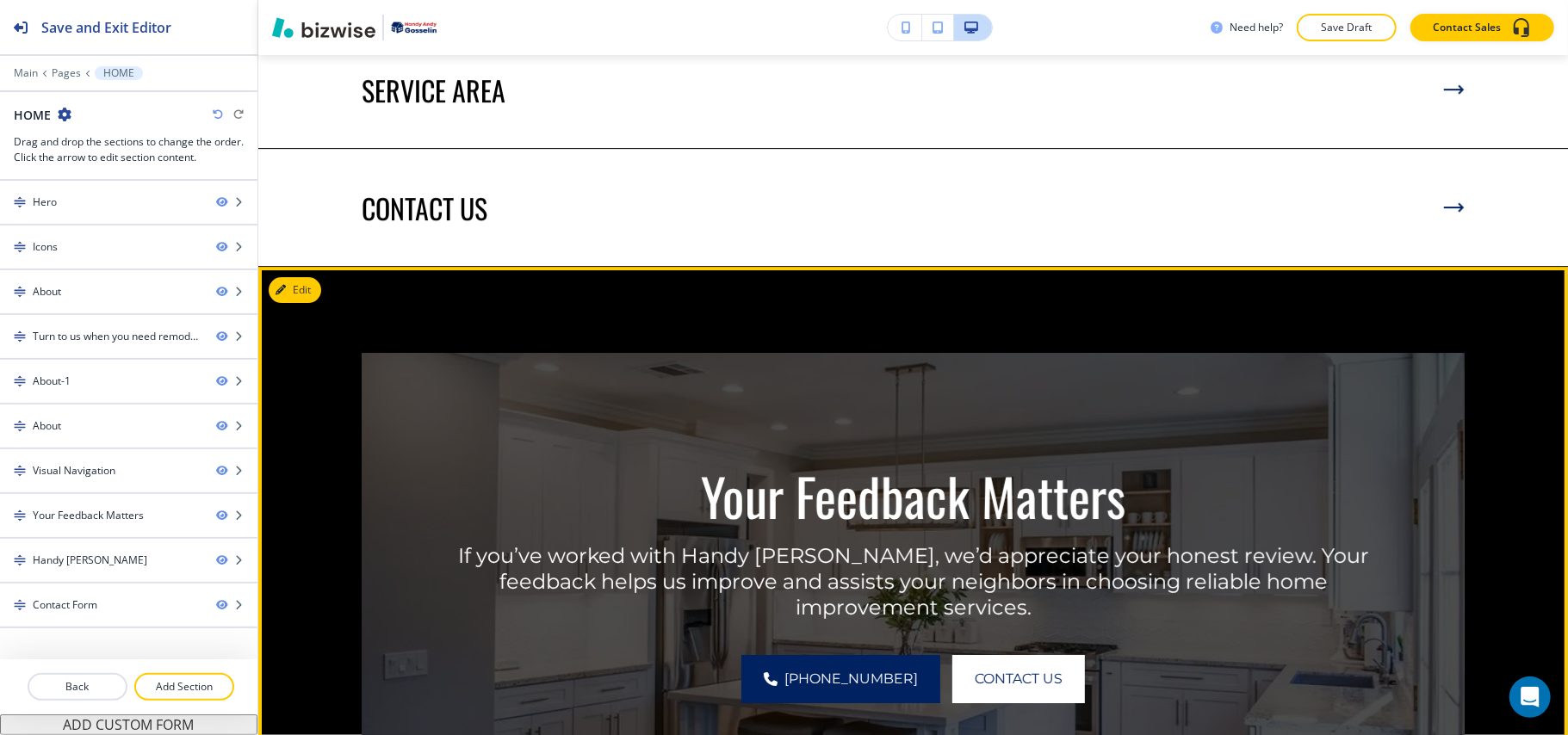
click at [313, 277] on button "Edit" at bounding box center [295, 289] width 53 height 25
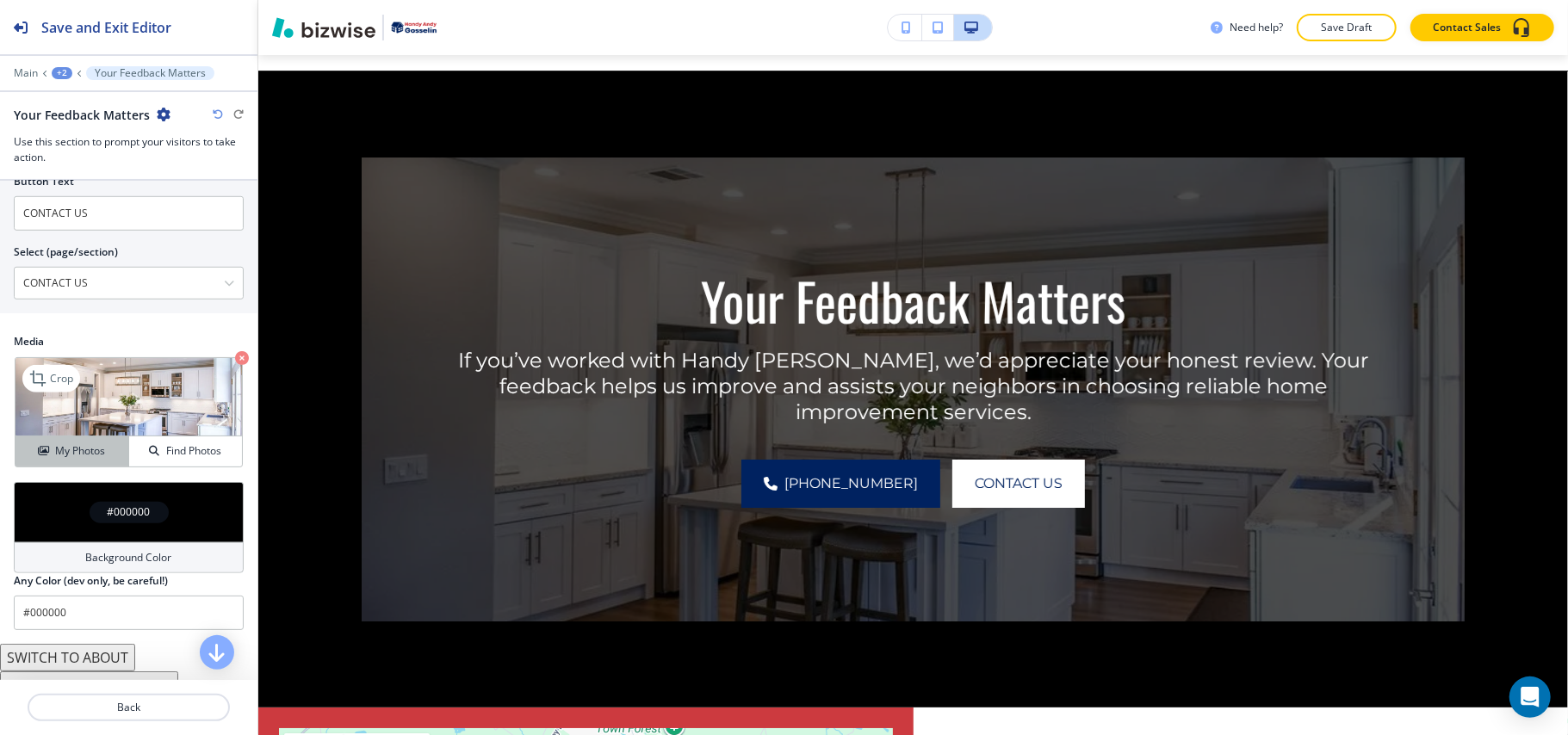
scroll to position [876, 0]
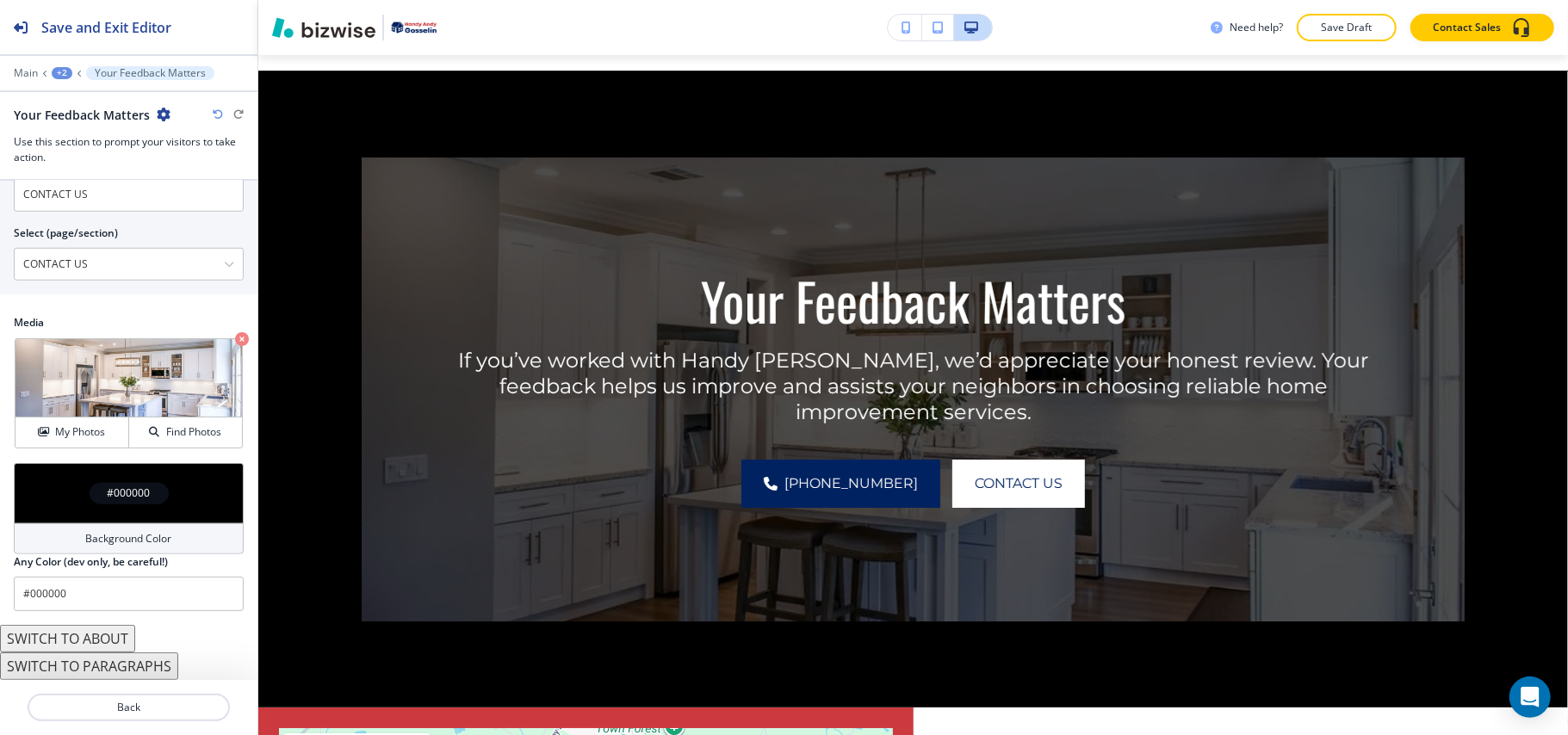
click at [27, 547] on div "Background Color" at bounding box center [129, 539] width 230 height 31
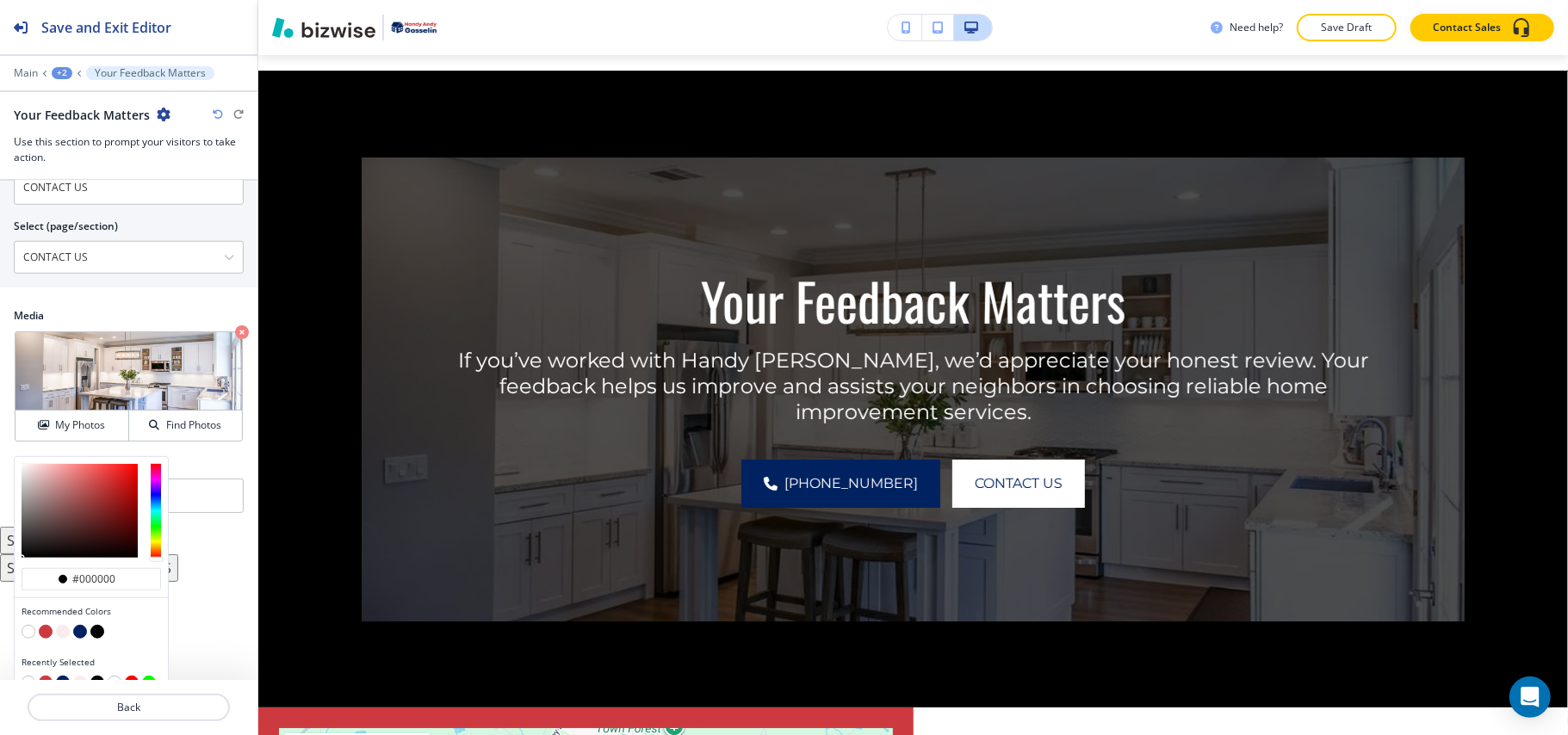
click at [82, 639] on button "button" at bounding box center [80, 632] width 14 height 14
type input "#002260"
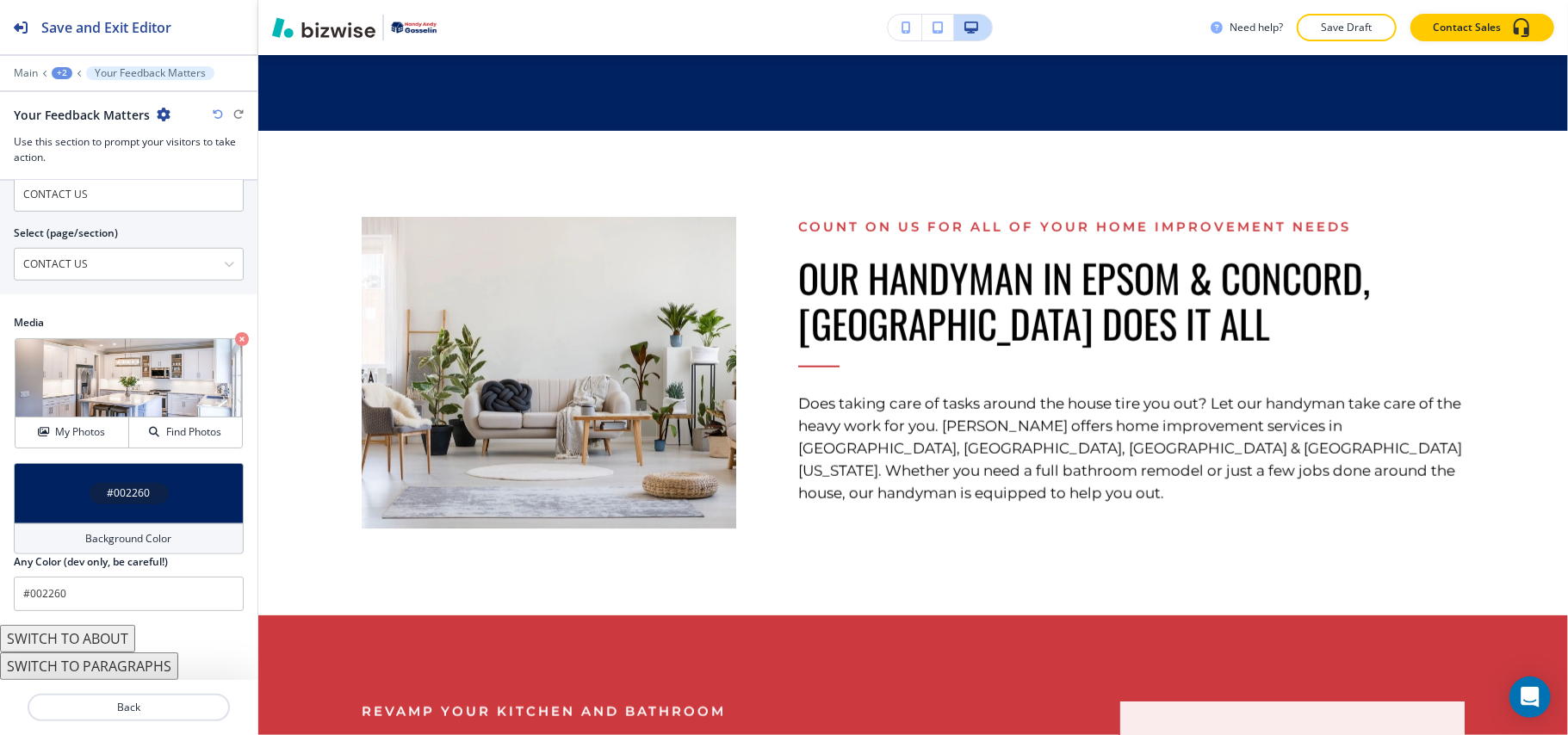
scroll to position [0, 0]
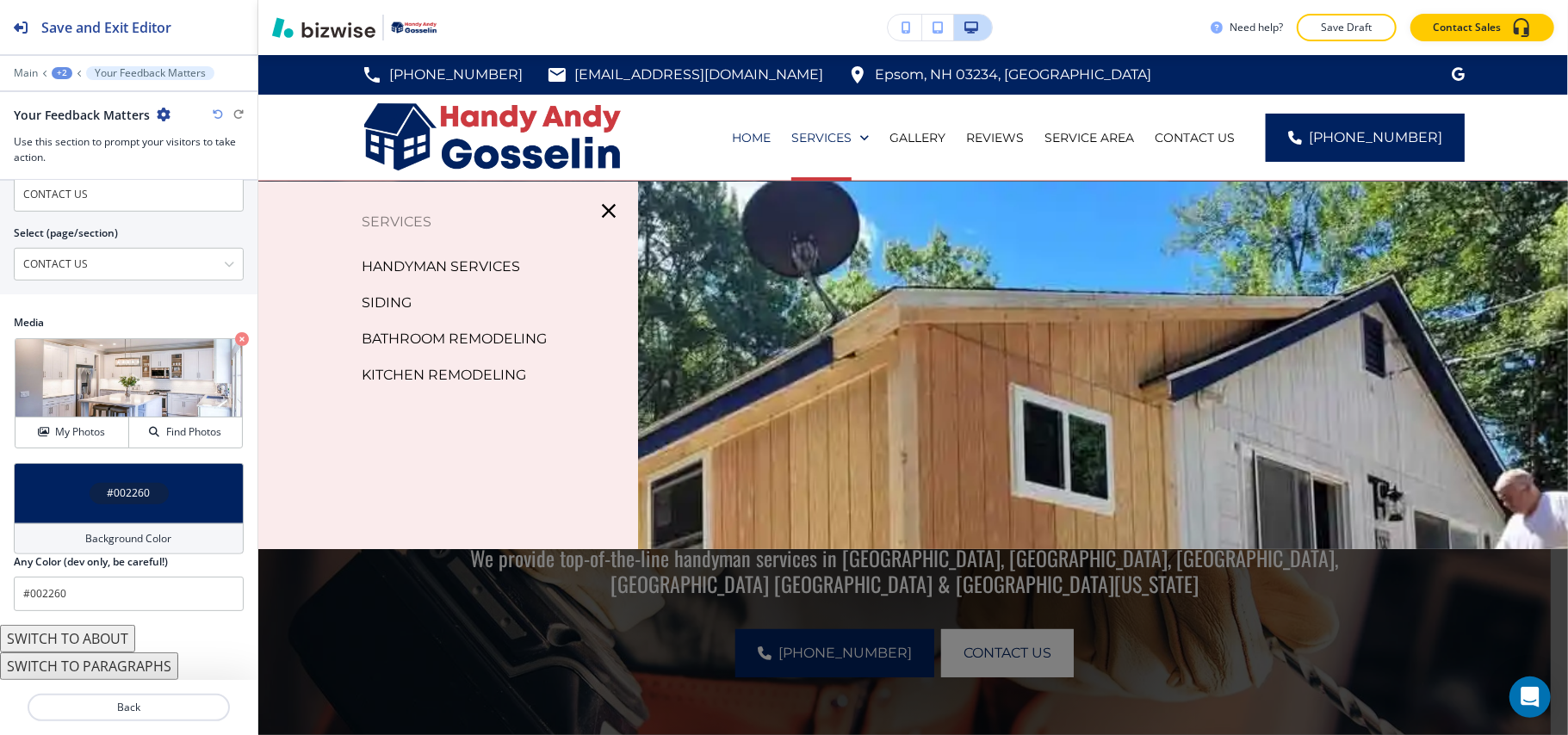
click at [611, 207] on icon "button" at bounding box center [608, 211] width 24 height 24
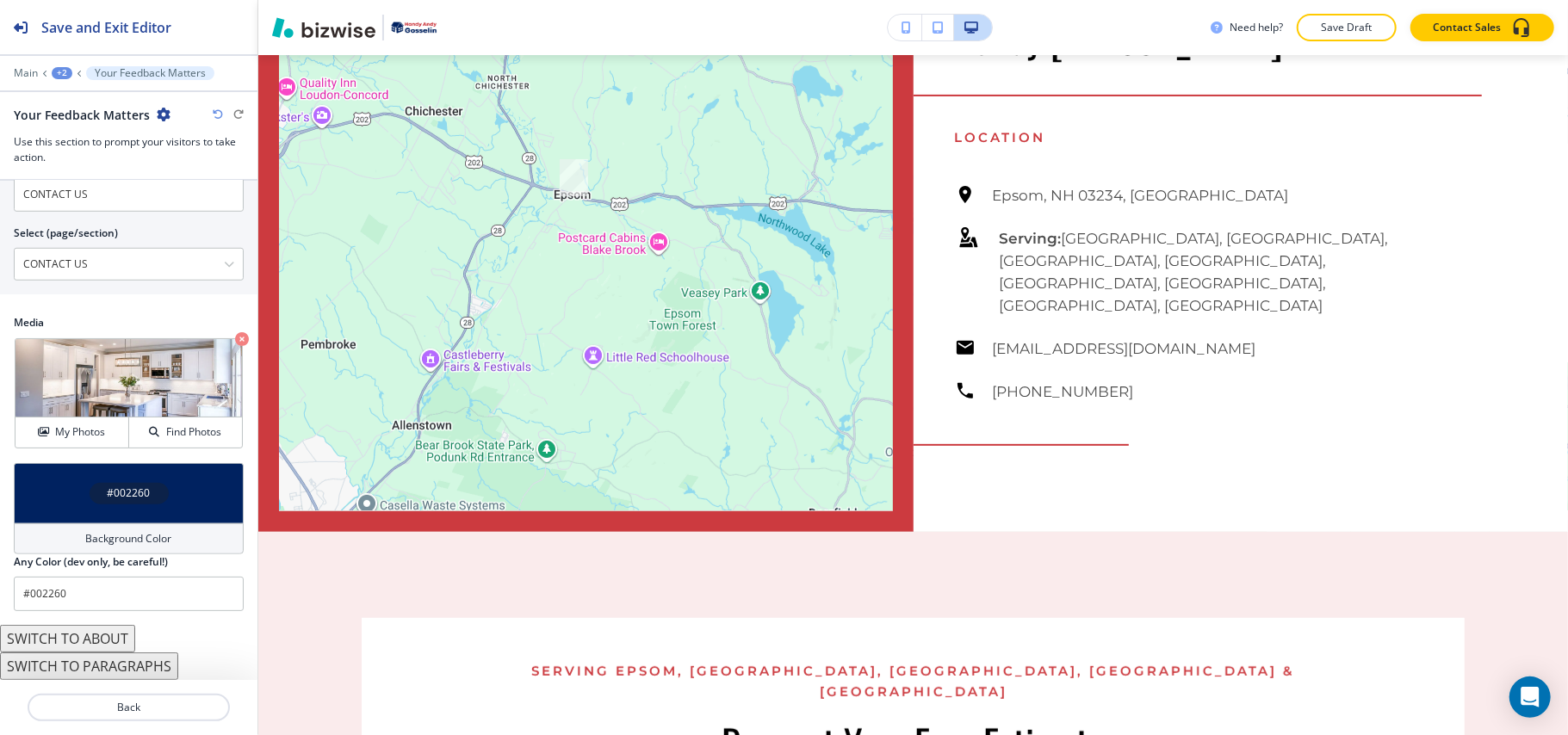
scroll to position [4959, 0]
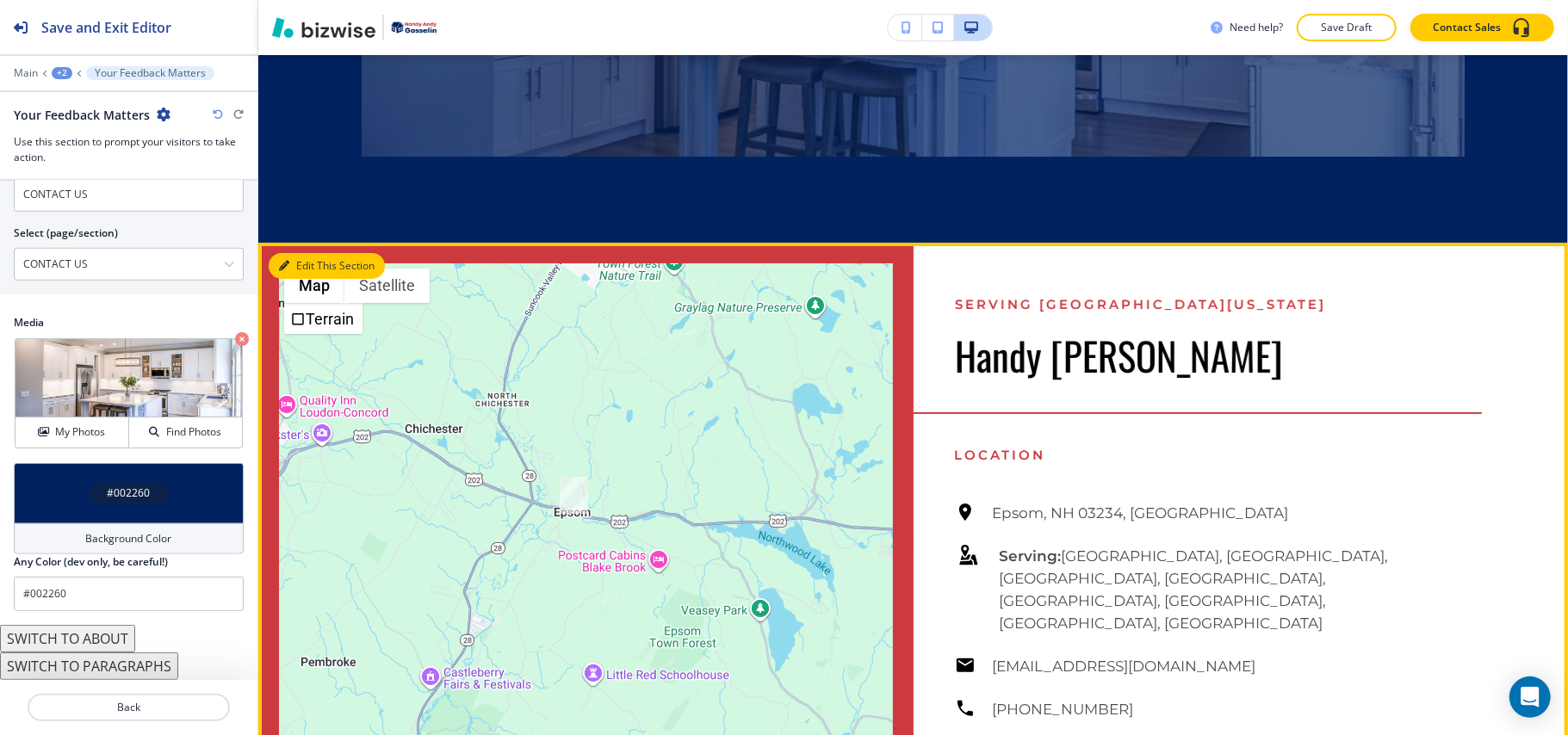
click at [297, 254] on button "Edit This Section" at bounding box center [326, 265] width 116 height 25
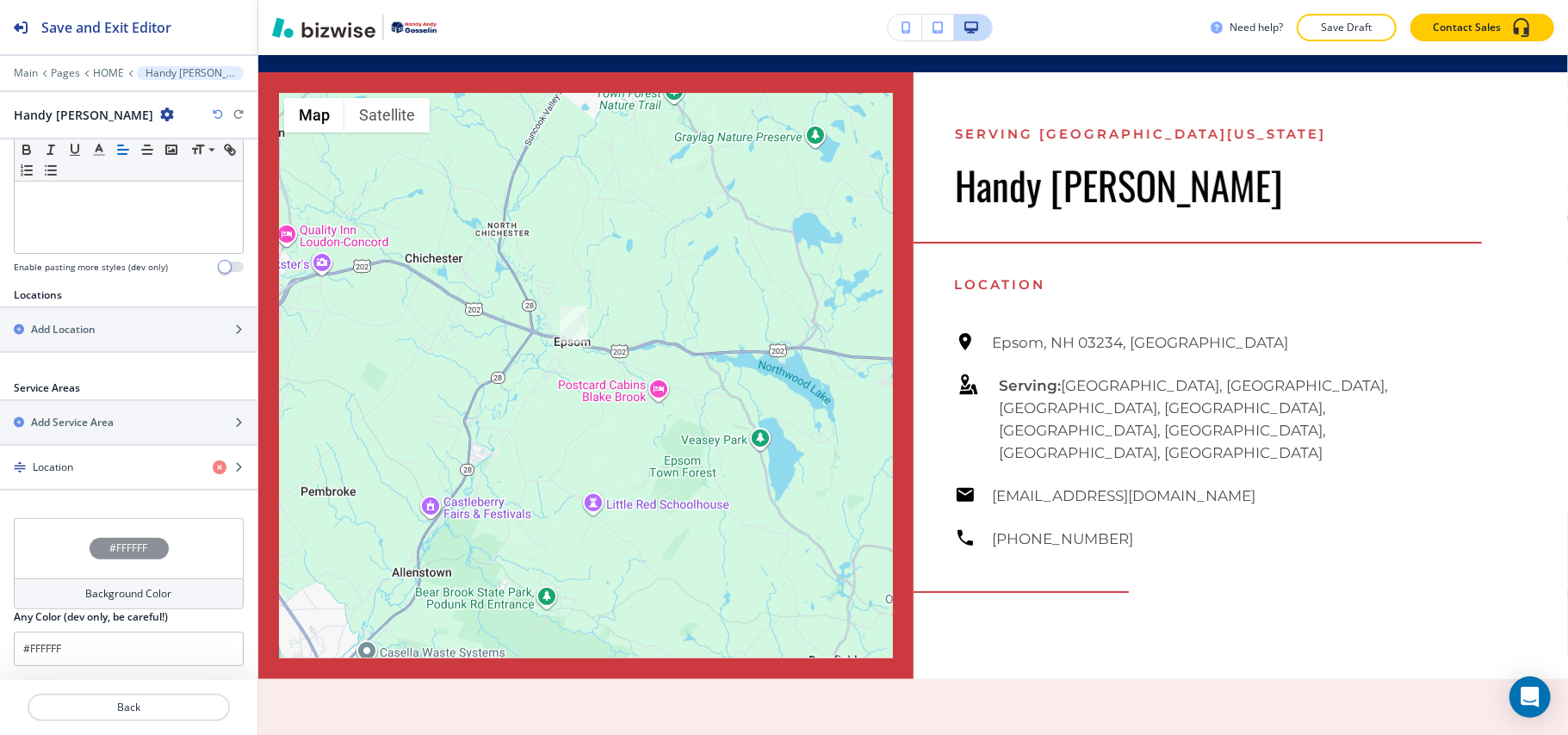
scroll to position [474, 0]
click at [82, 477] on div "button" at bounding box center [128, 482] width 257 height 14
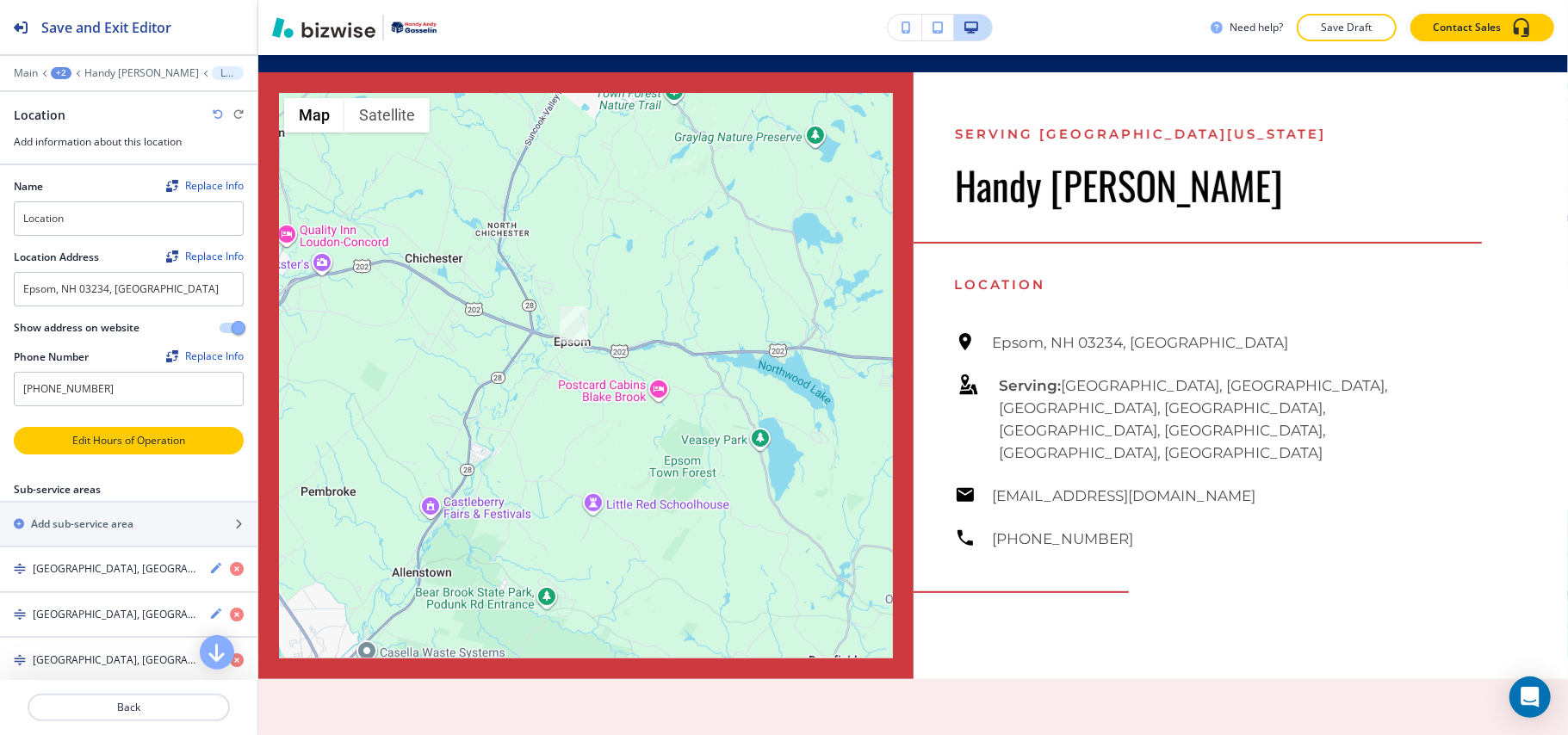
click at [102, 438] on p "Edit Hours of Operation" at bounding box center [129, 441] width 226 height 16
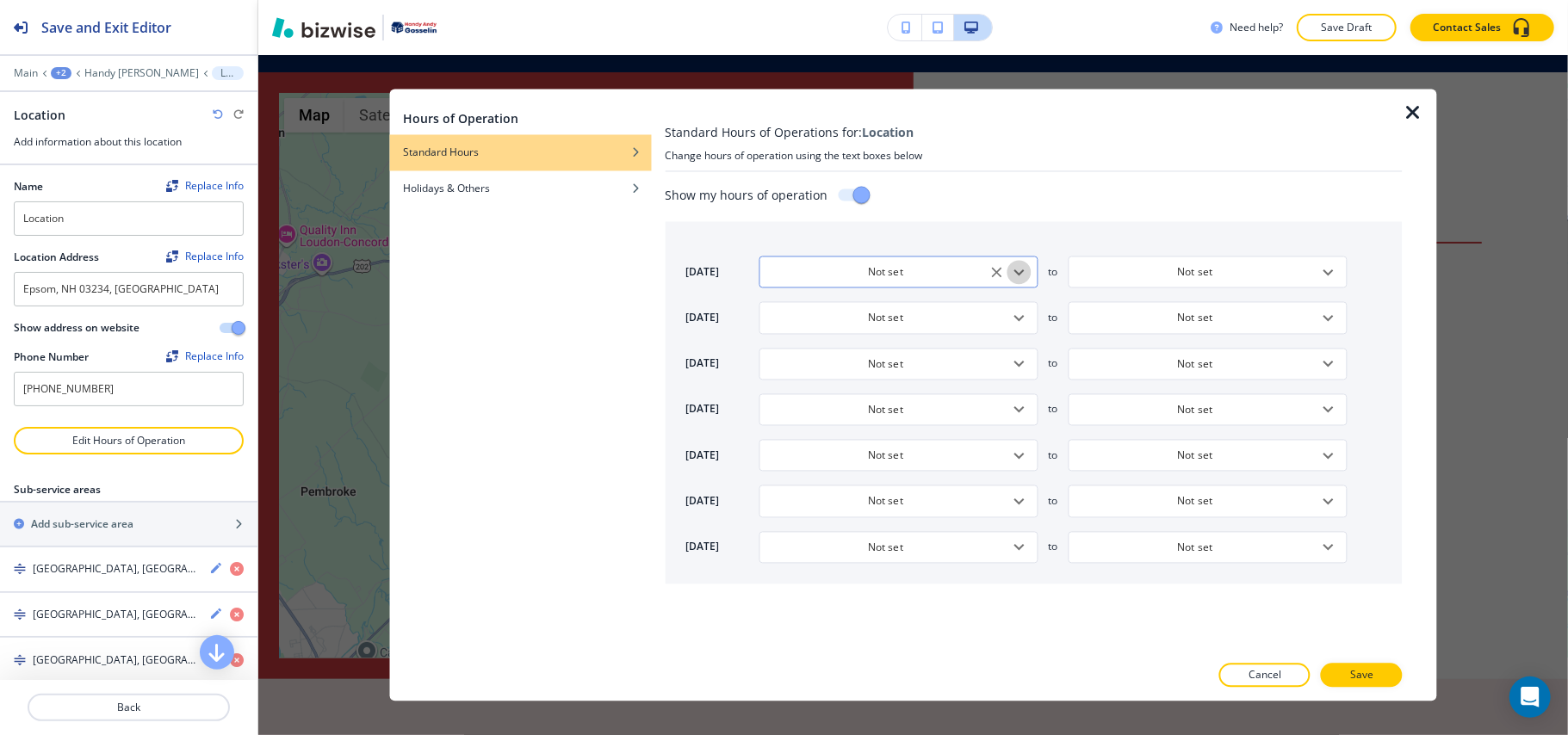
click at [1021, 272] on icon "Open" at bounding box center [1020, 272] width 11 height 6
click at [858, 341] on h4 "By Appointment Only" at bounding box center [825, 335] width 104 height 16
type input "By Appointment Only"
type input "9:00 AM"
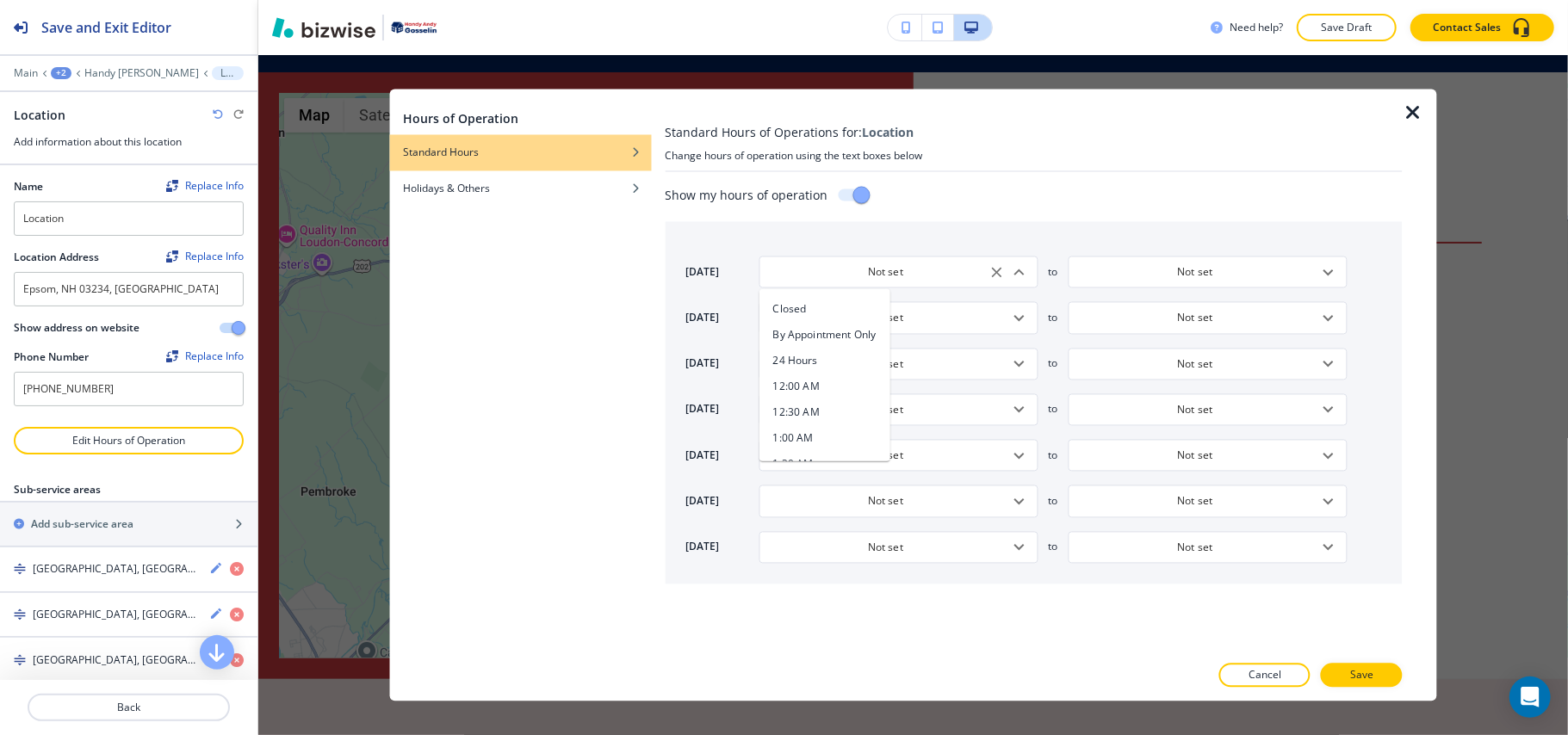
type input "5:00 PM"
type input "9:00 AM"
type input "5:00 PM"
type input "9:00 AM"
type input "5:00 PM"
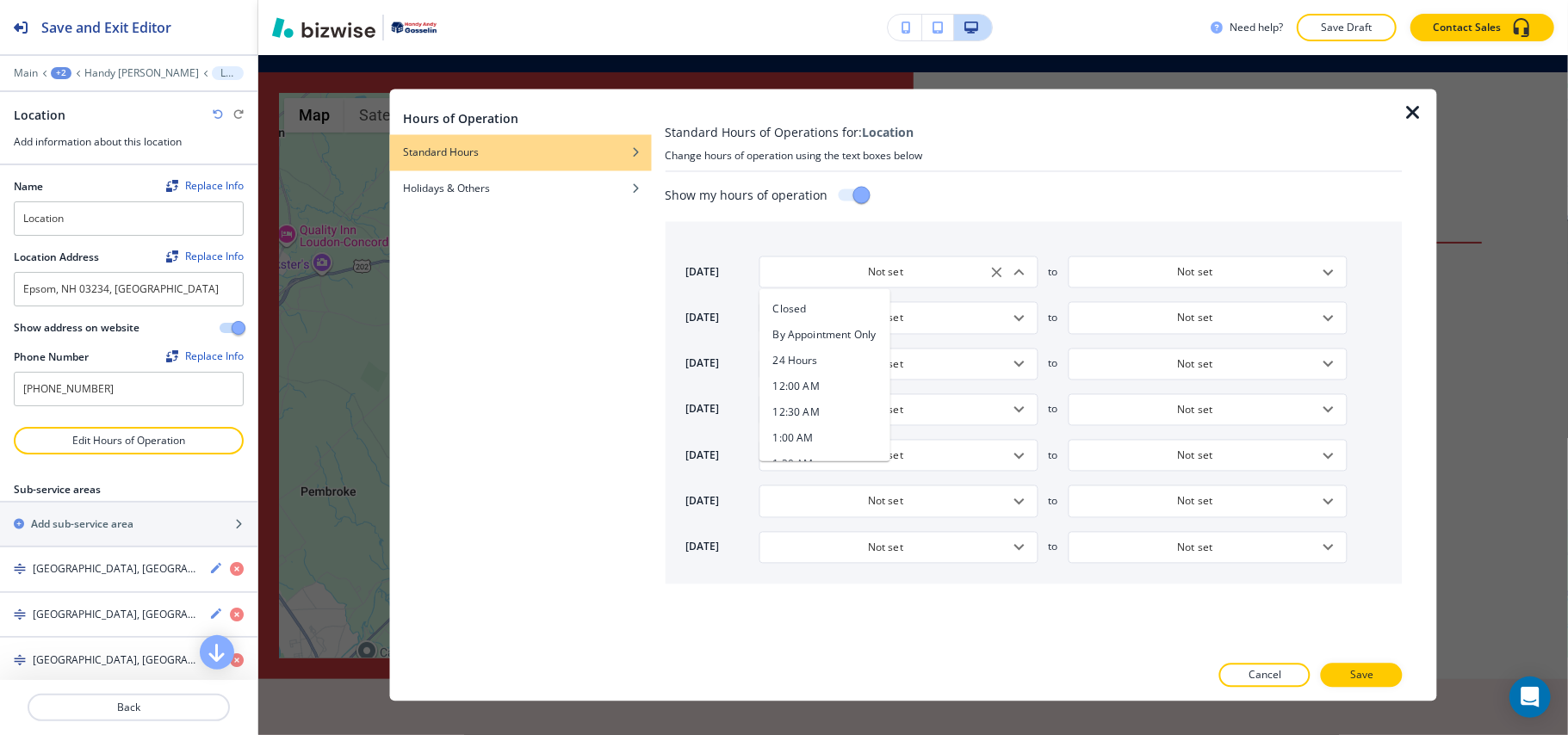
type input "9:00 AM"
type input "5:00 PM"
type input "9:00 AM"
type input "5:00 PM"
type input "Closed"
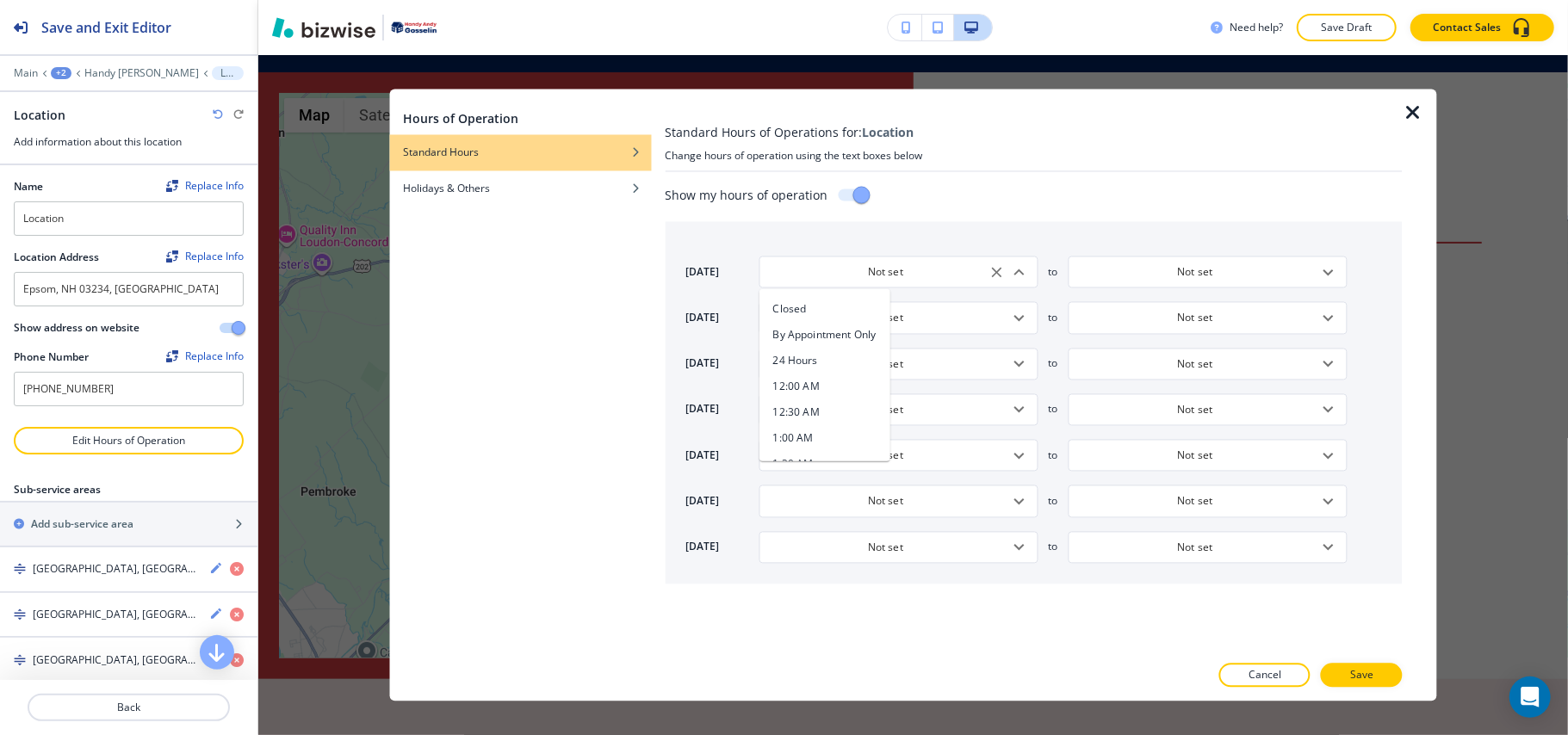
type input "Closed"
click at [1017, 548] on icon "Open" at bounding box center [1020, 547] width 21 height 21
click at [803, 406] on h4 "By Appointment Only" at bounding box center [825, 407] width 104 height 16
type input "By Appointment Only"
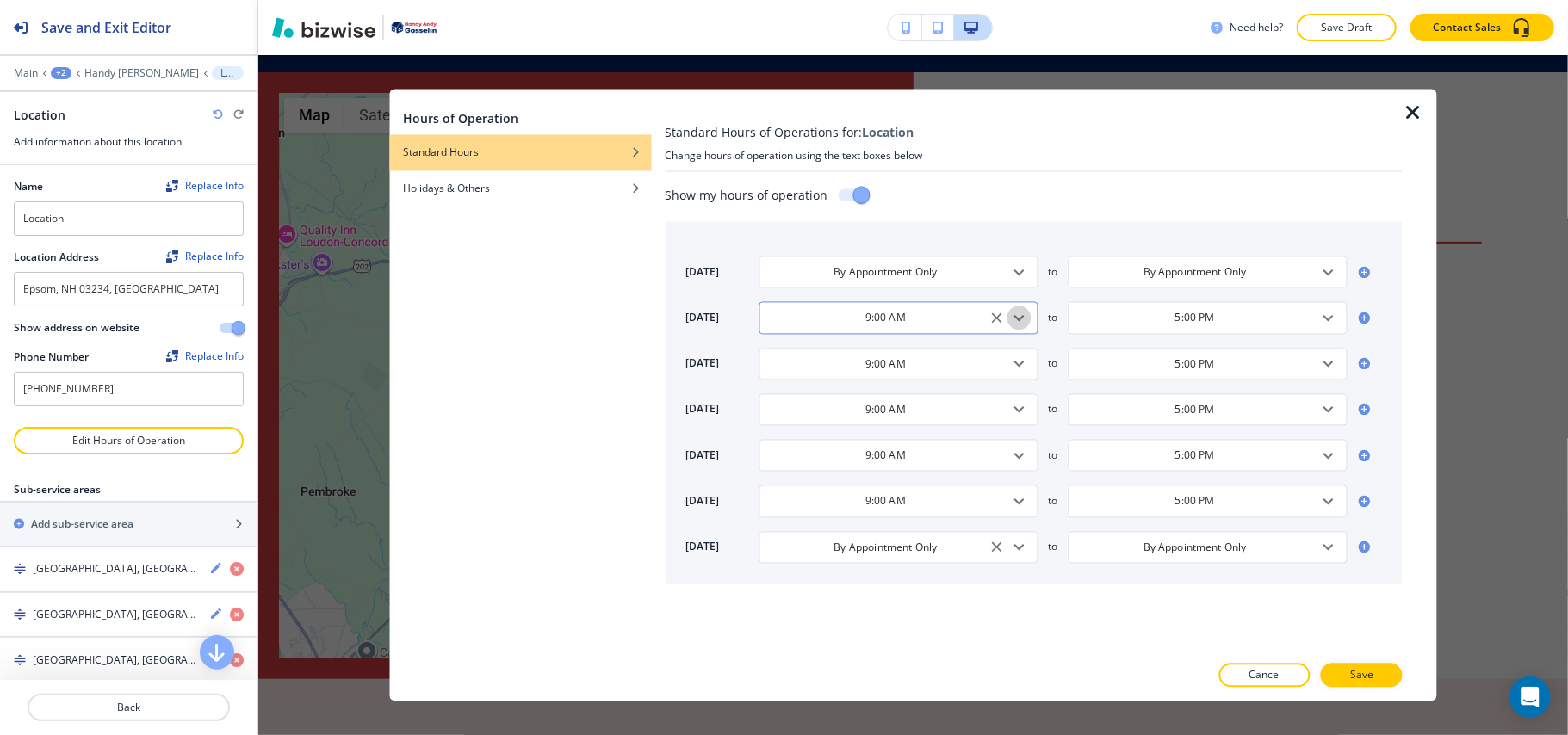
click at [1030, 318] on button "Open" at bounding box center [1019, 317] width 24 height 24
click at [816, 341] on li "6:00 AM" at bounding box center [824, 339] width 131 height 25
type input "6:00 AM"
click at [924, 368] on input "9:00 AM" at bounding box center [884, 363] width 236 height 15
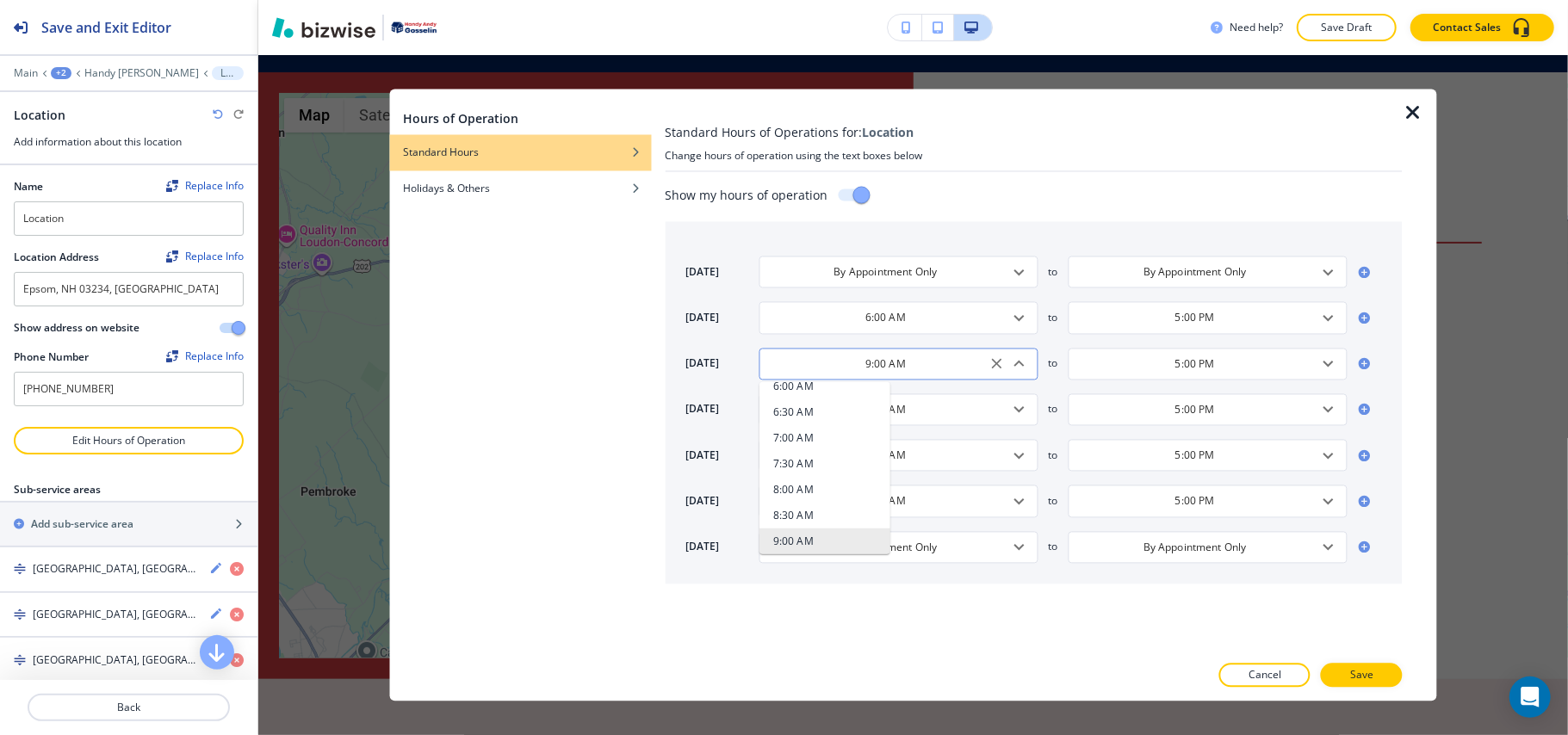
click at [924, 368] on input "9:00 AM" at bounding box center [884, 363] width 236 height 15
click at [925, 367] on input "9:00 AM" at bounding box center [884, 363] width 236 height 15
paste input "6"
click at [930, 399] on div "9:00 AM ​" at bounding box center [899, 409] width 279 height 32
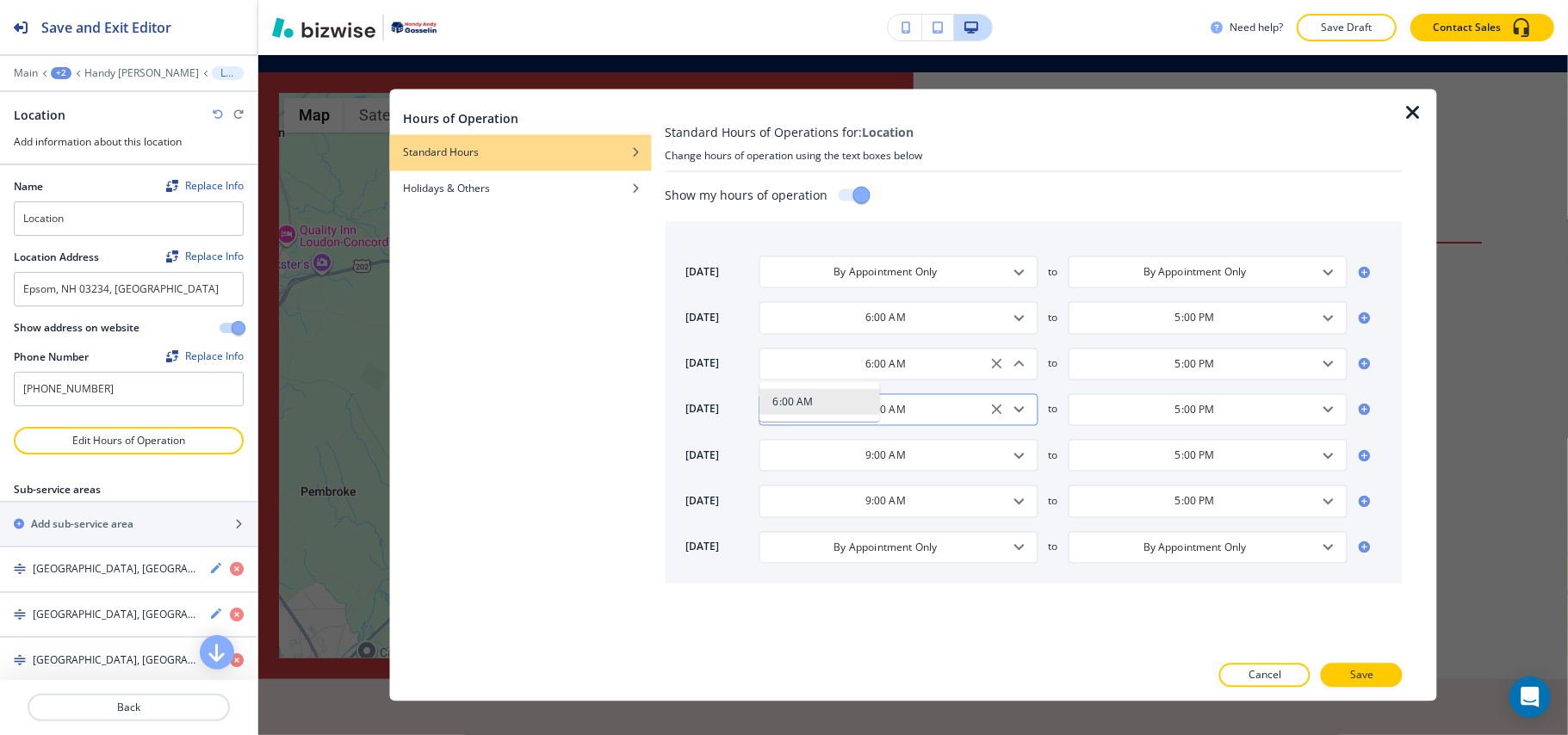
type input "6:00 AM"
click at [930, 399] on div "9:00 AM ​" at bounding box center [899, 409] width 279 height 32
paste input "6:00 AM"
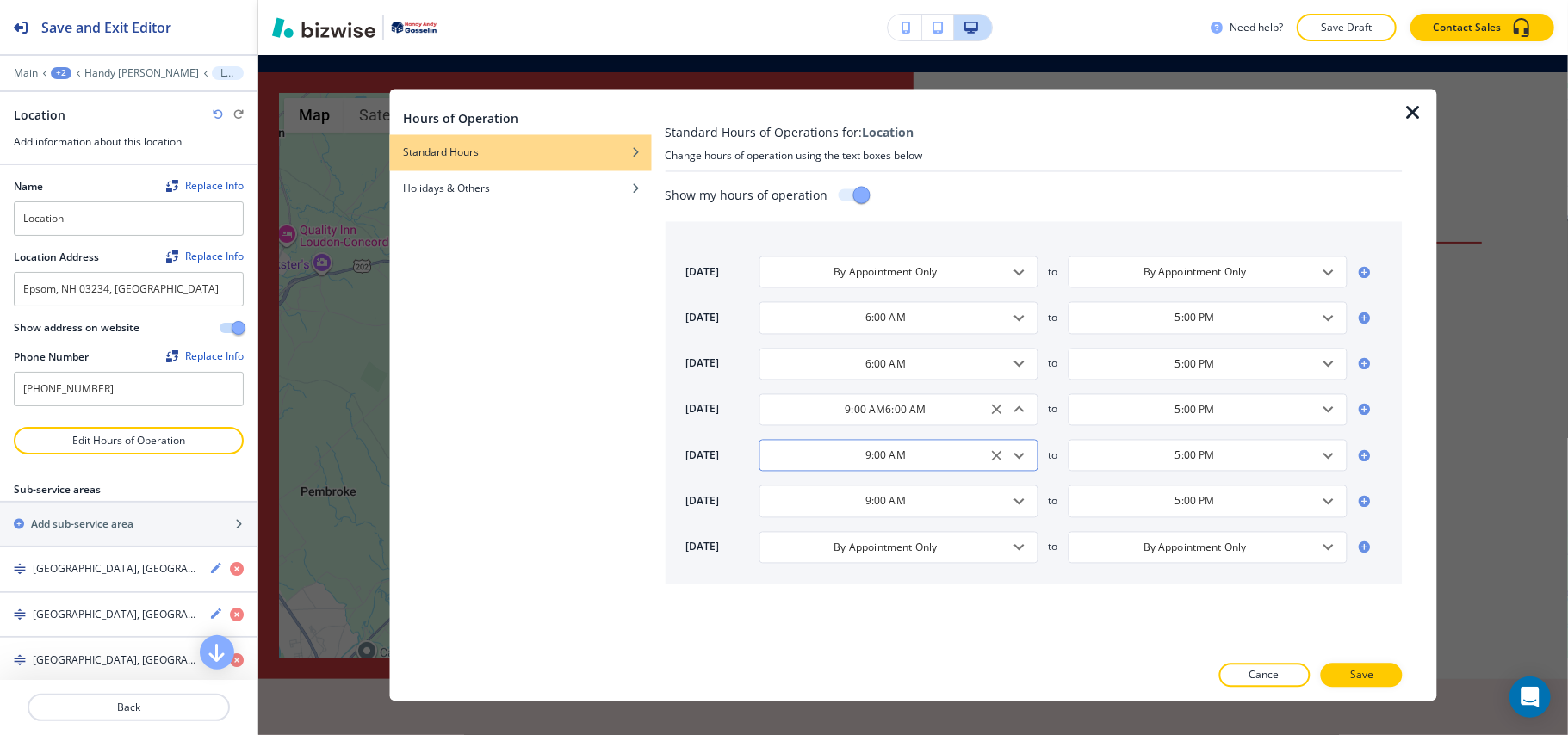
paste input "text"
type input "6:00 AM"
click at [938, 454] on input "9:00 AM" at bounding box center [884, 455] width 236 height 15
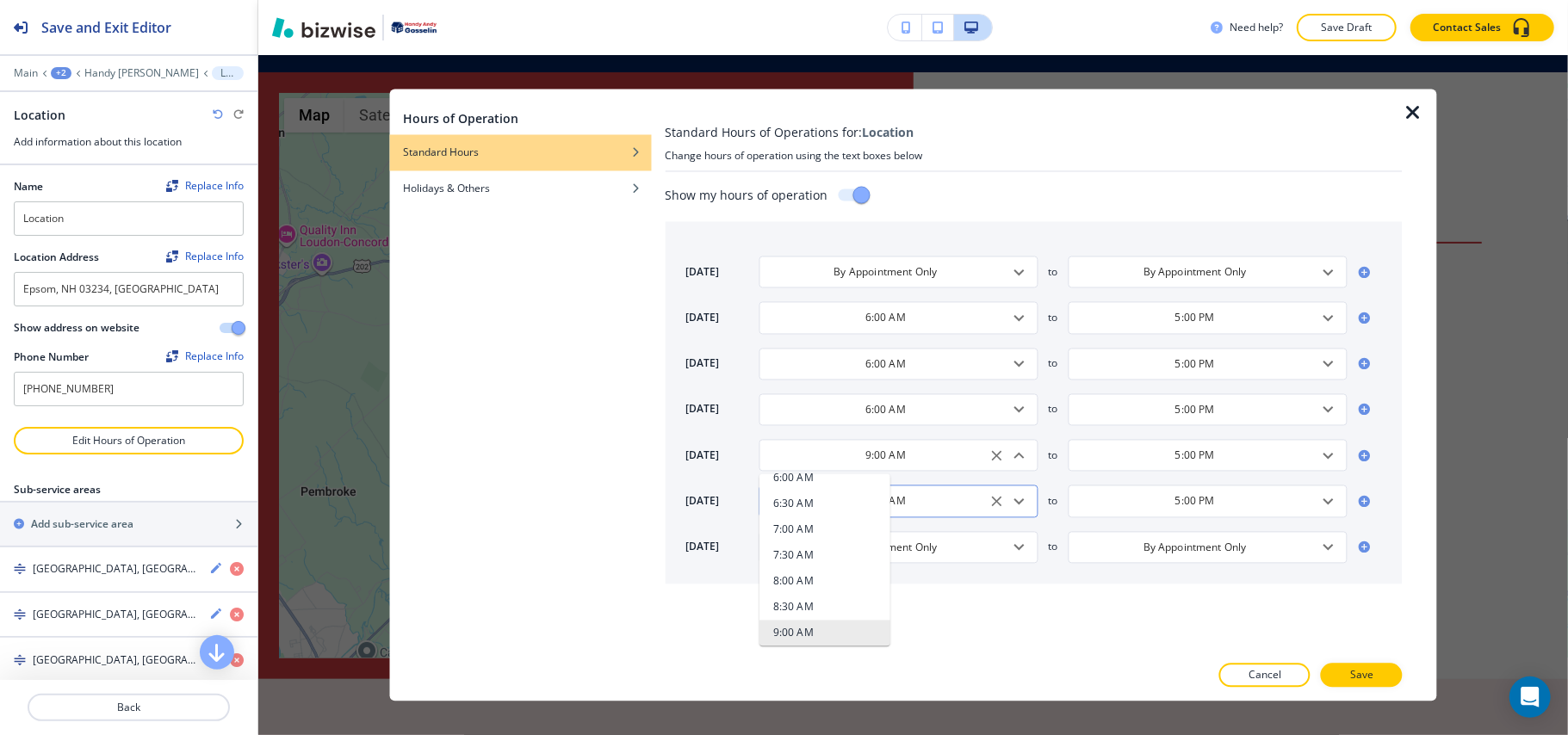
paste input "6"
type input "6:00 AM"
click at [941, 503] on input "9:00 AM" at bounding box center [884, 501] width 236 height 15
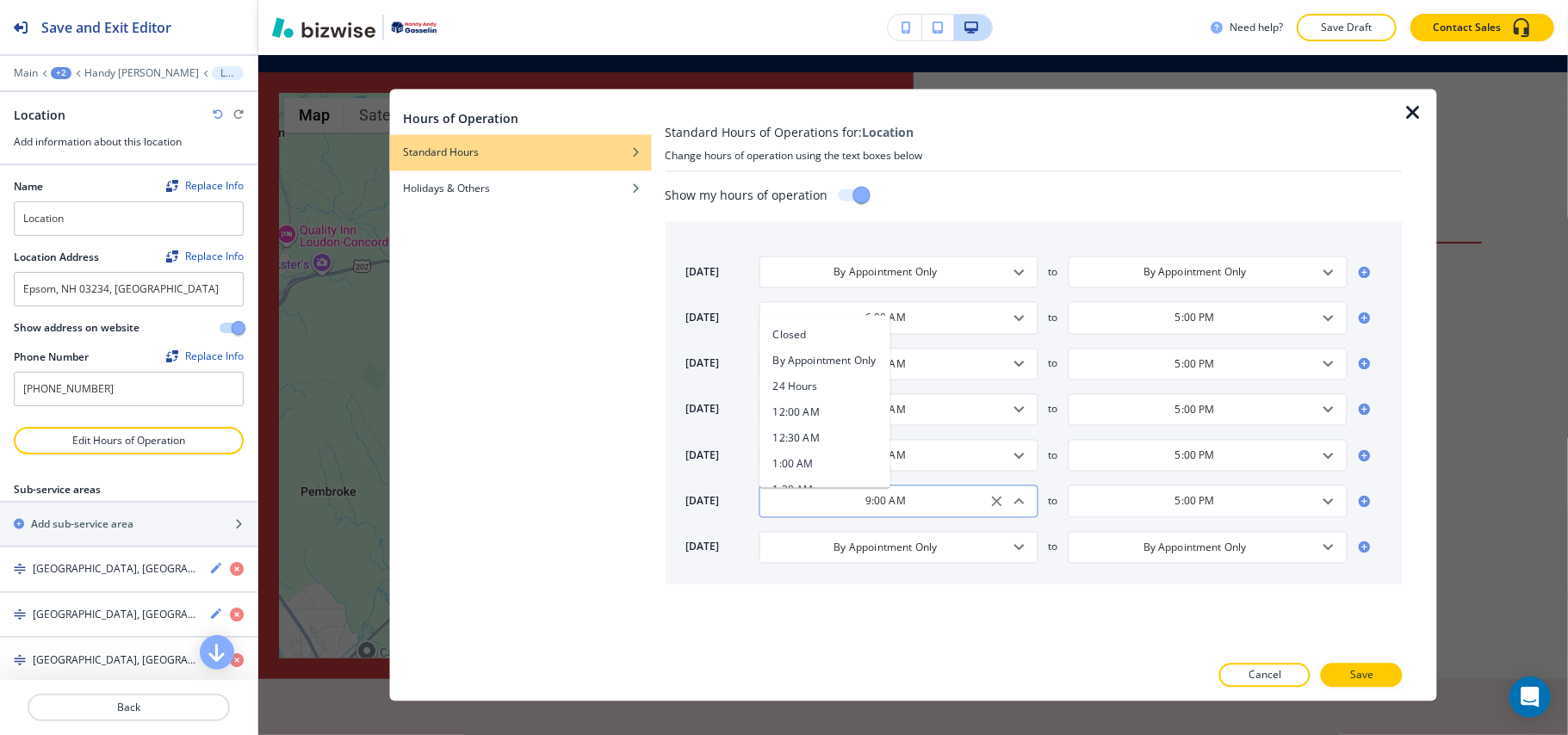
scroll to position [403, 0]
click at [941, 503] on input "9:00 AM" at bounding box center [884, 501] width 236 height 15
paste input "6"
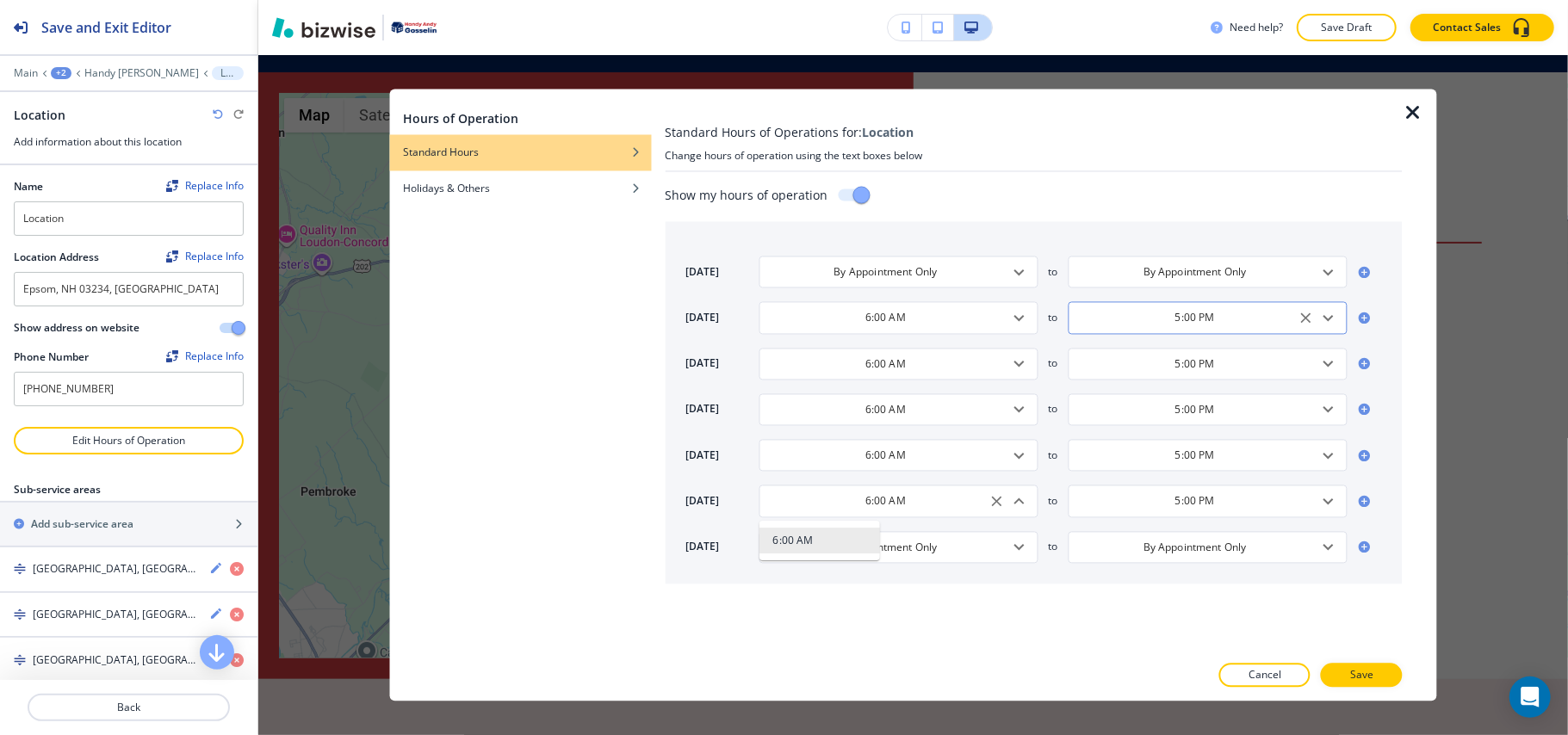
click at [1333, 314] on icon "Open" at bounding box center [1328, 318] width 21 height 21
type input "6:00 AM"
click at [1124, 429] on li "6:00 PM" at bounding box center [1133, 431] width 131 height 25
type input "6:00 PM"
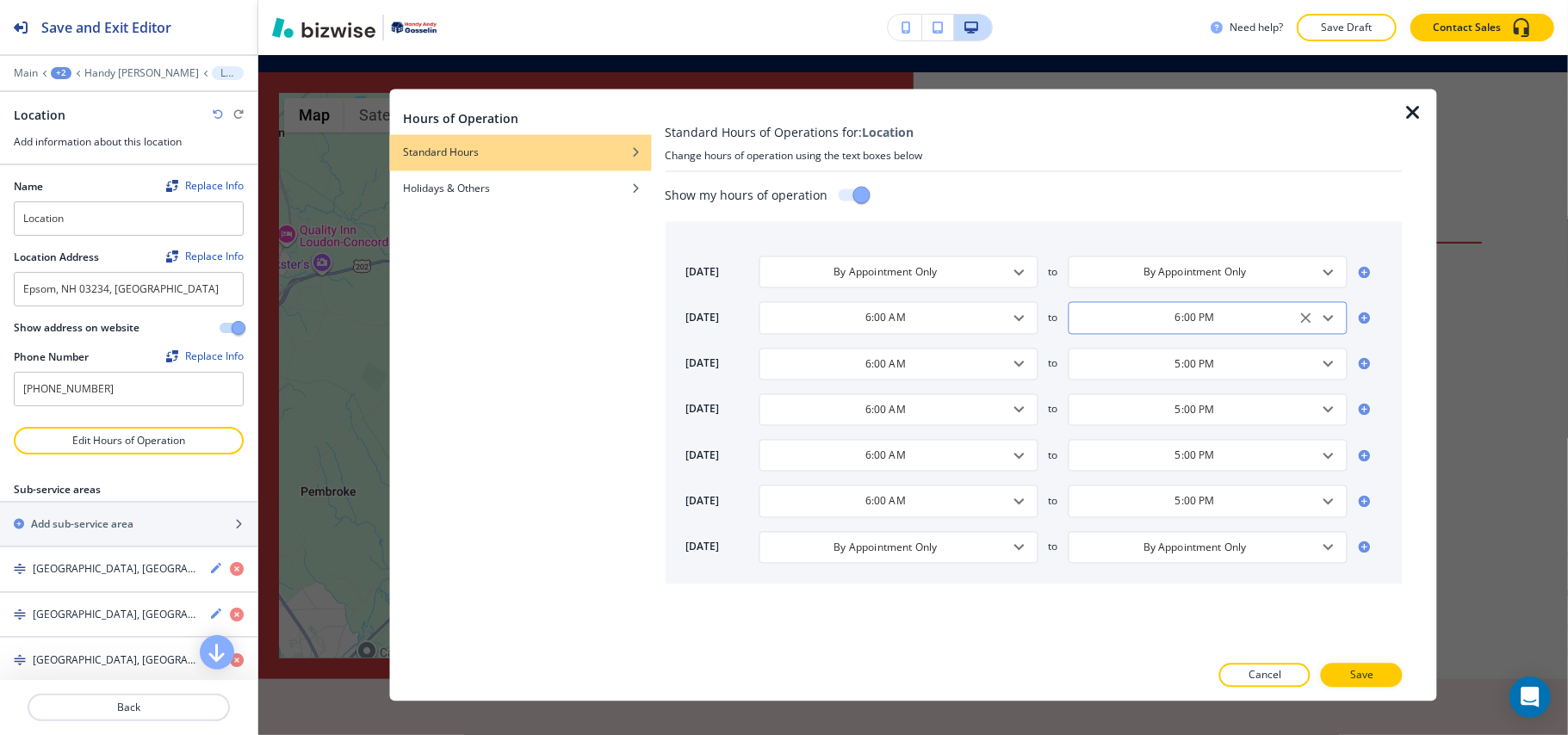
click at [1256, 321] on input "6:00 PM" at bounding box center [1195, 318] width 236 height 15
click at [1234, 366] on input "5:00 PM" at bounding box center [1195, 363] width 236 height 15
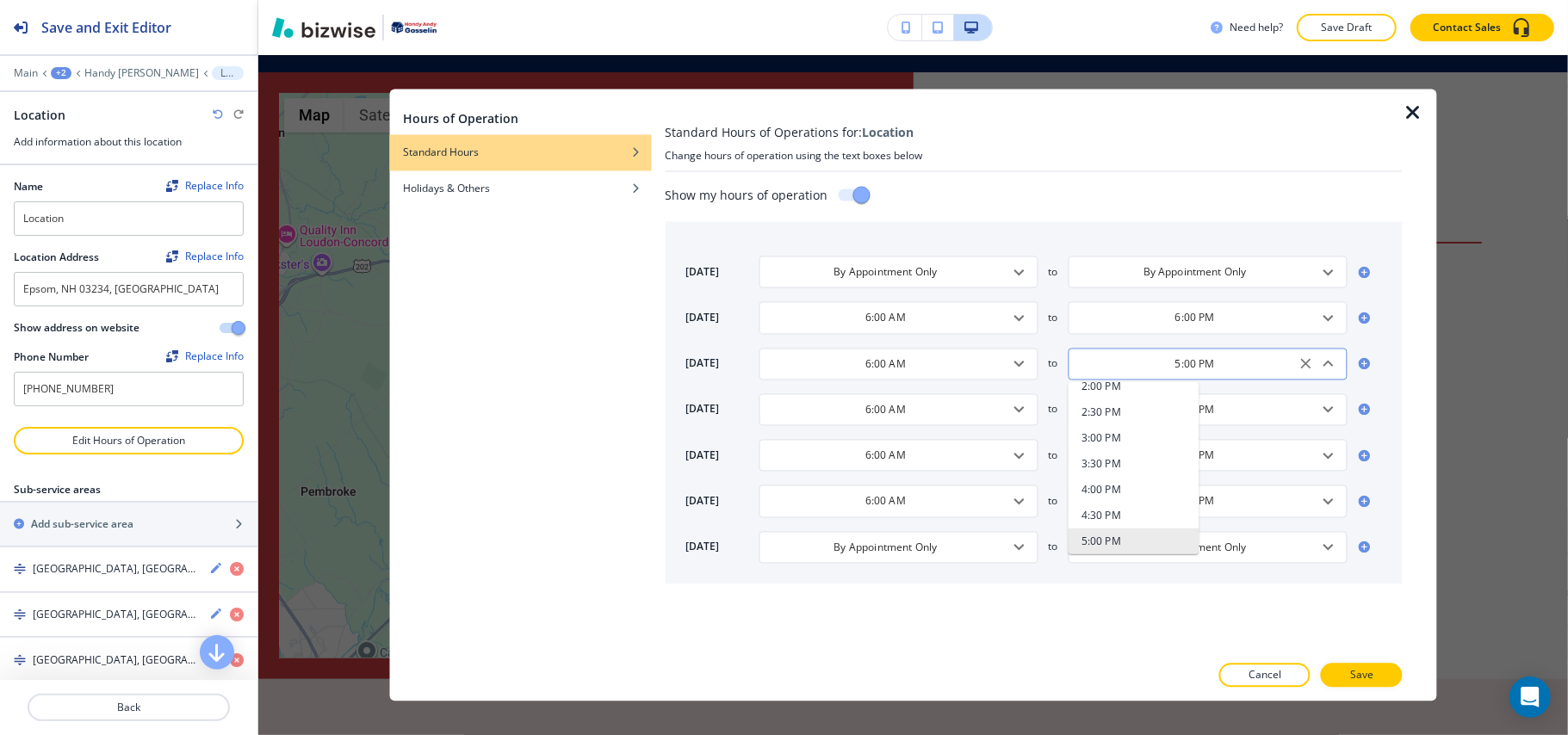
click at [1234, 366] on input "5:00 PM" at bounding box center [1195, 363] width 236 height 15
paste input "6"
click at [1257, 422] on div "5:00 PM ​" at bounding box center [1208, 409] width 279 height 32
type input "6:00 PM"
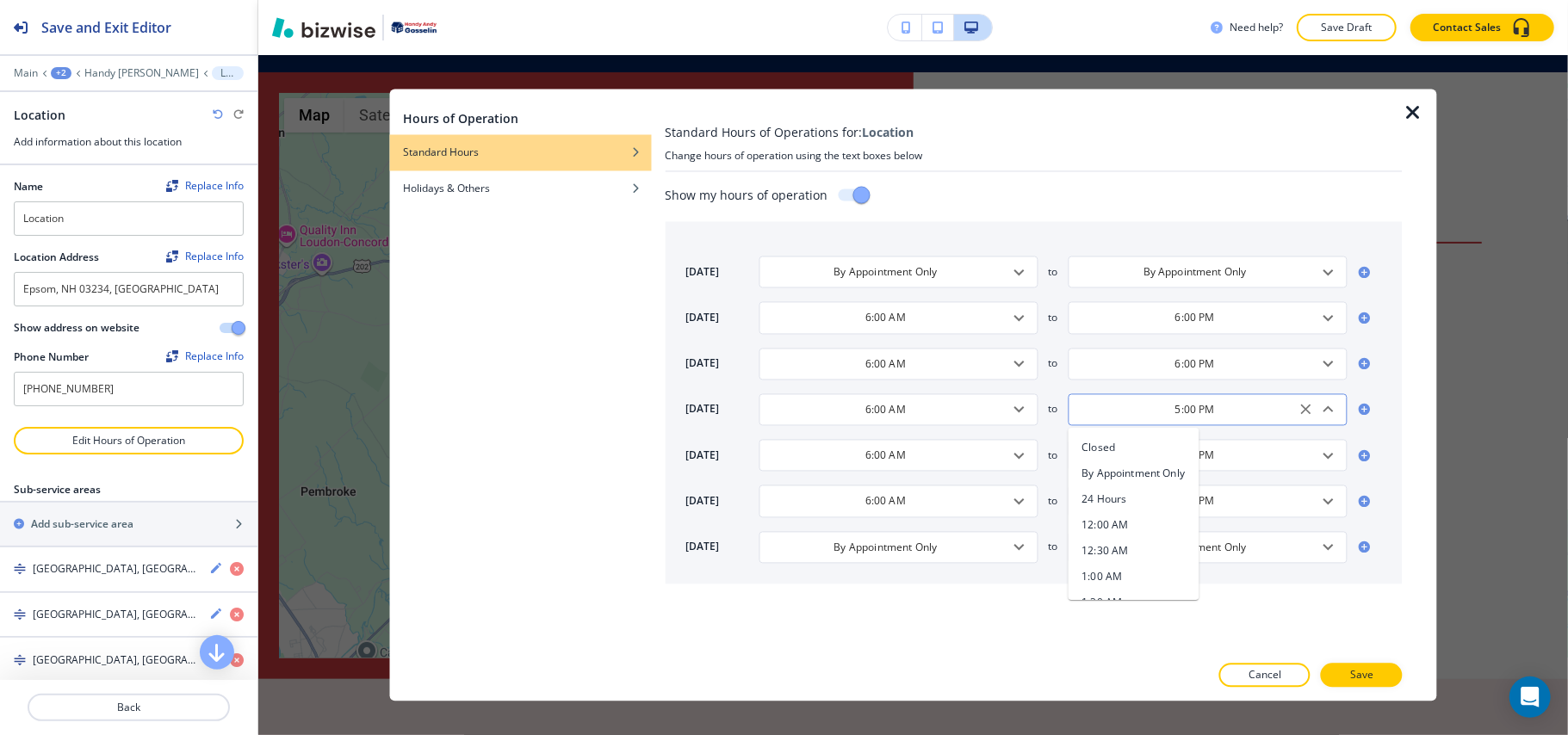
click at [1258, 421] on div "5:00 PM ​" at bounding box center [1208, 409] width 279 height 32
paste input "6"
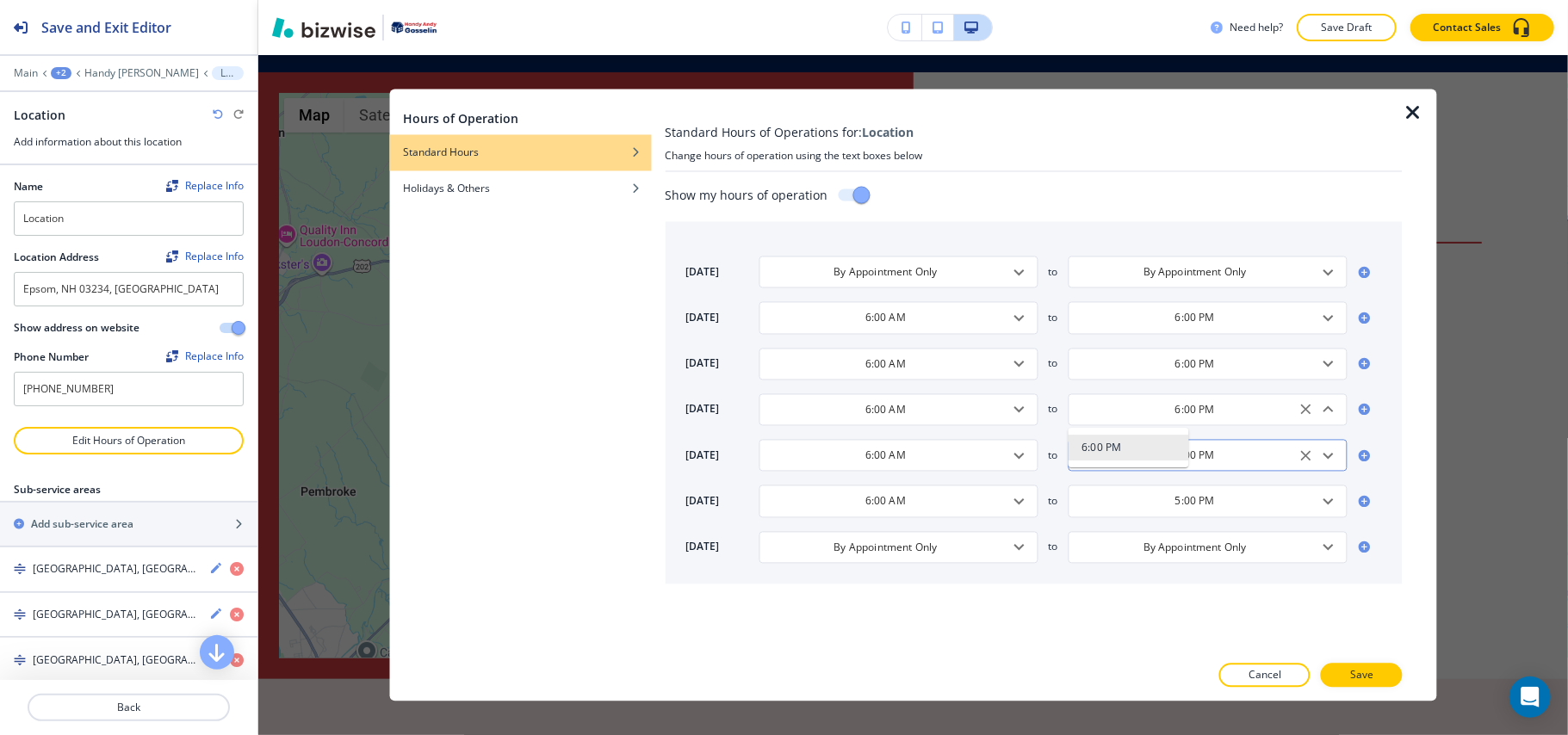
click at [1261, 440] on div "5:00 PM ​" at bounding box center [1208, 455] width 279 height 32
type input "6:00 PM"
click at [1234, 460] on input "5:00 PM" at bounding box center [1195, 455] width 236 height 15
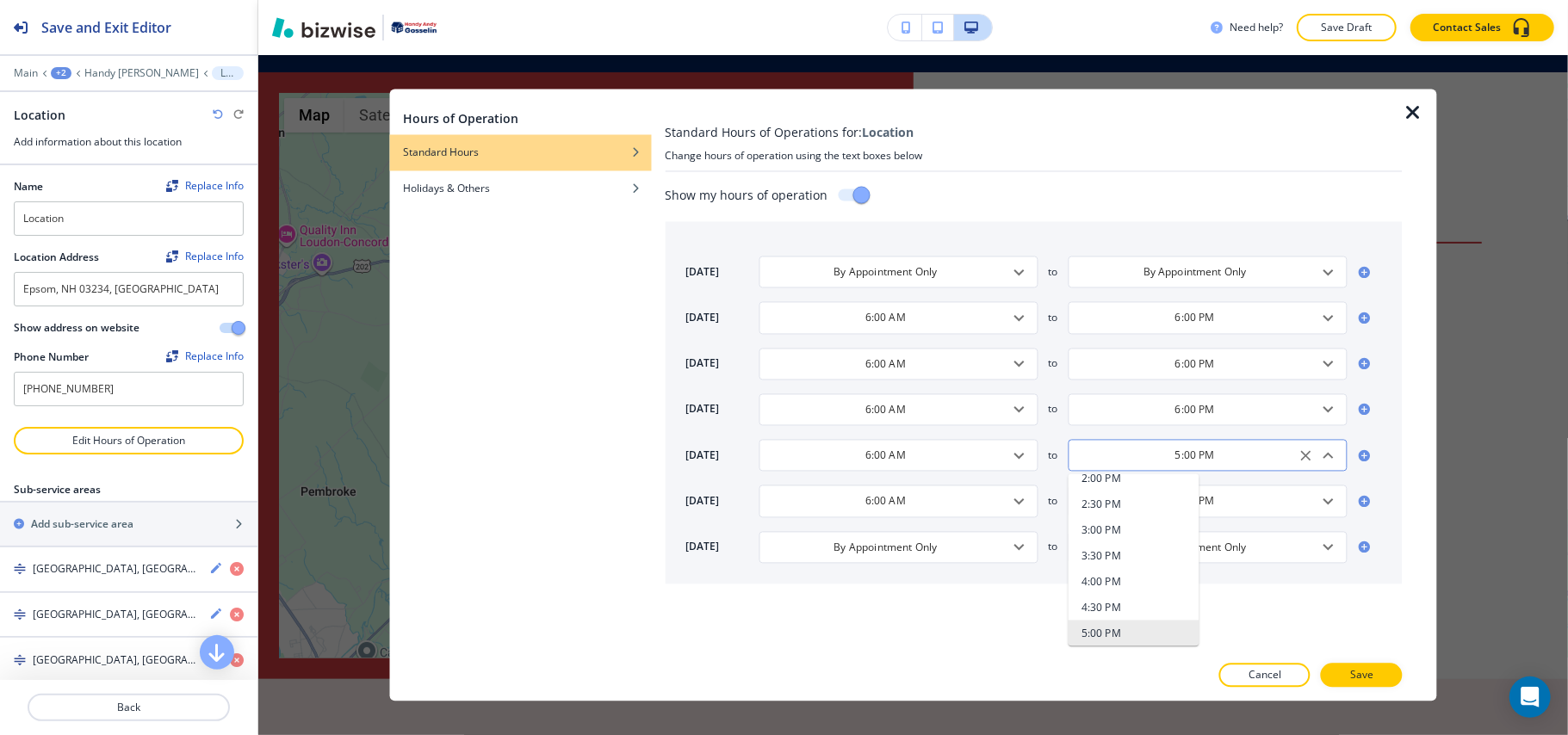
click at [1234, 460] on input "5:00 PM" at bounding box center [1195, 455] width 236 height 15
paste input "6"
click at [1238, 517] on div "5:00 PM ​" at bounding box center [1208, 501] width 279 height 32
type input "6:00 PM"
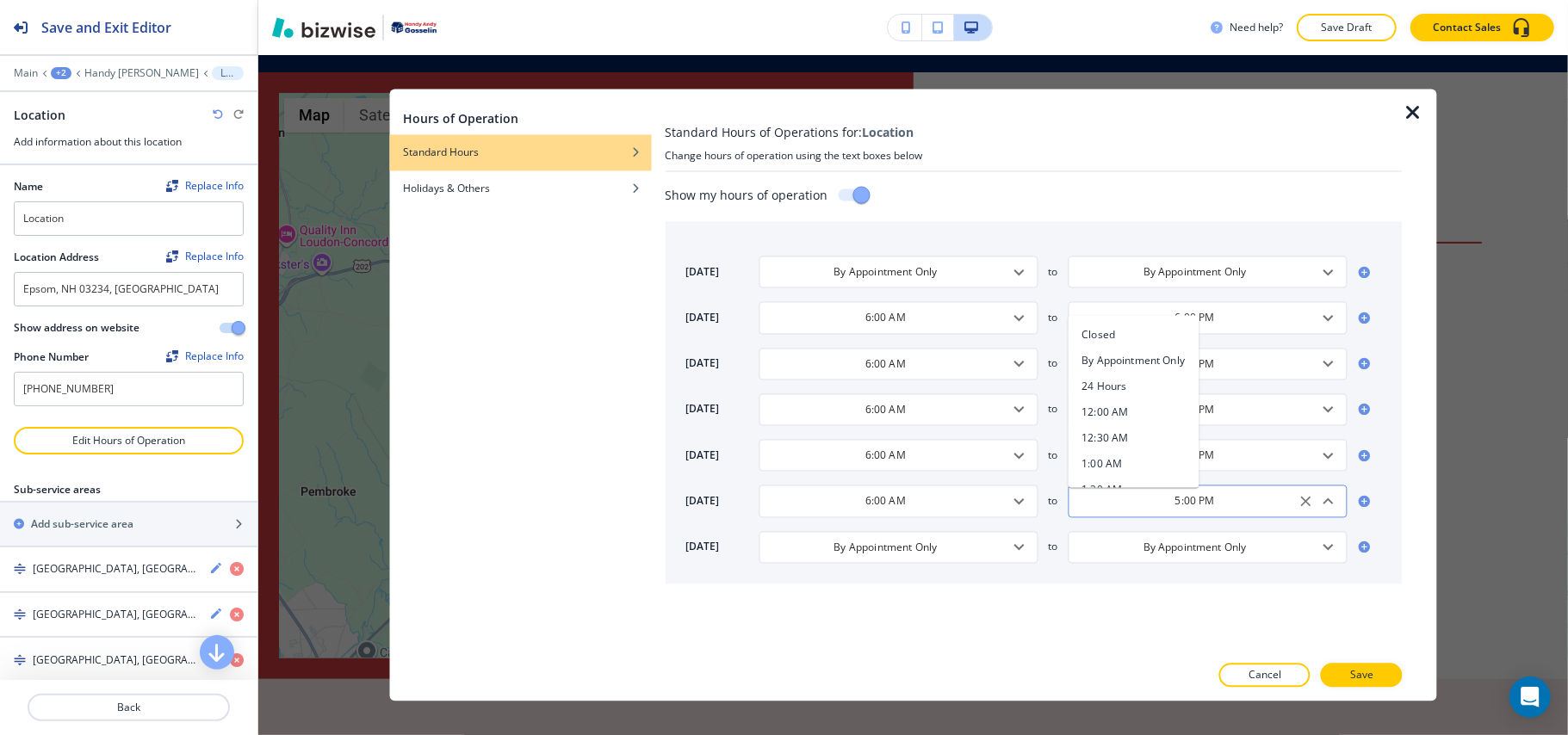
scroll to position [816, 0]
click at [1238, 517] on div "5:00 PM ​" at bounding box center [1208, 501] width 279 height 32
paste input "6"
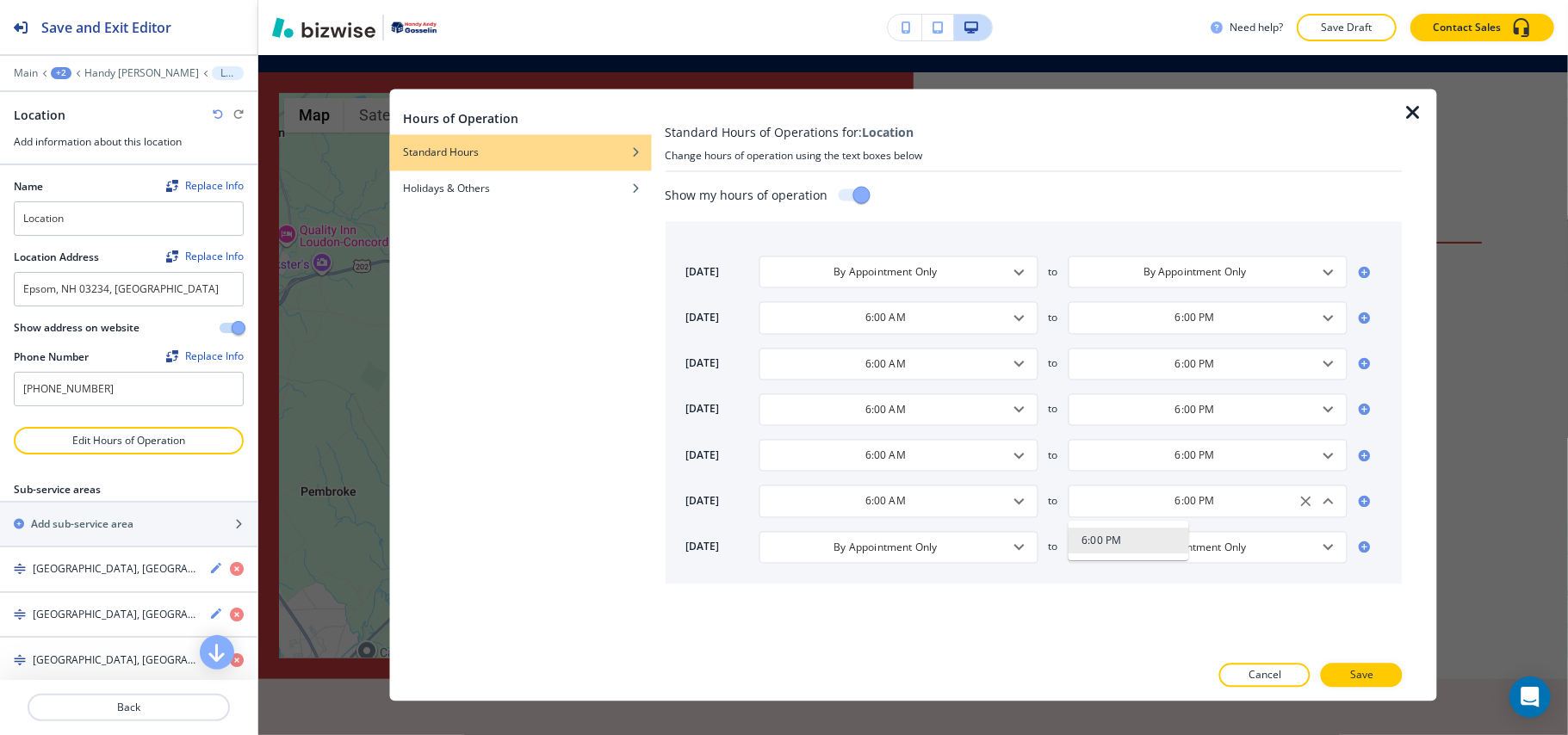
scroll to position [0, 0]
type input "6:00 PM"
click at [1369, 664] on button "Save" at bounding box center [1361, 675] width 82 height 24
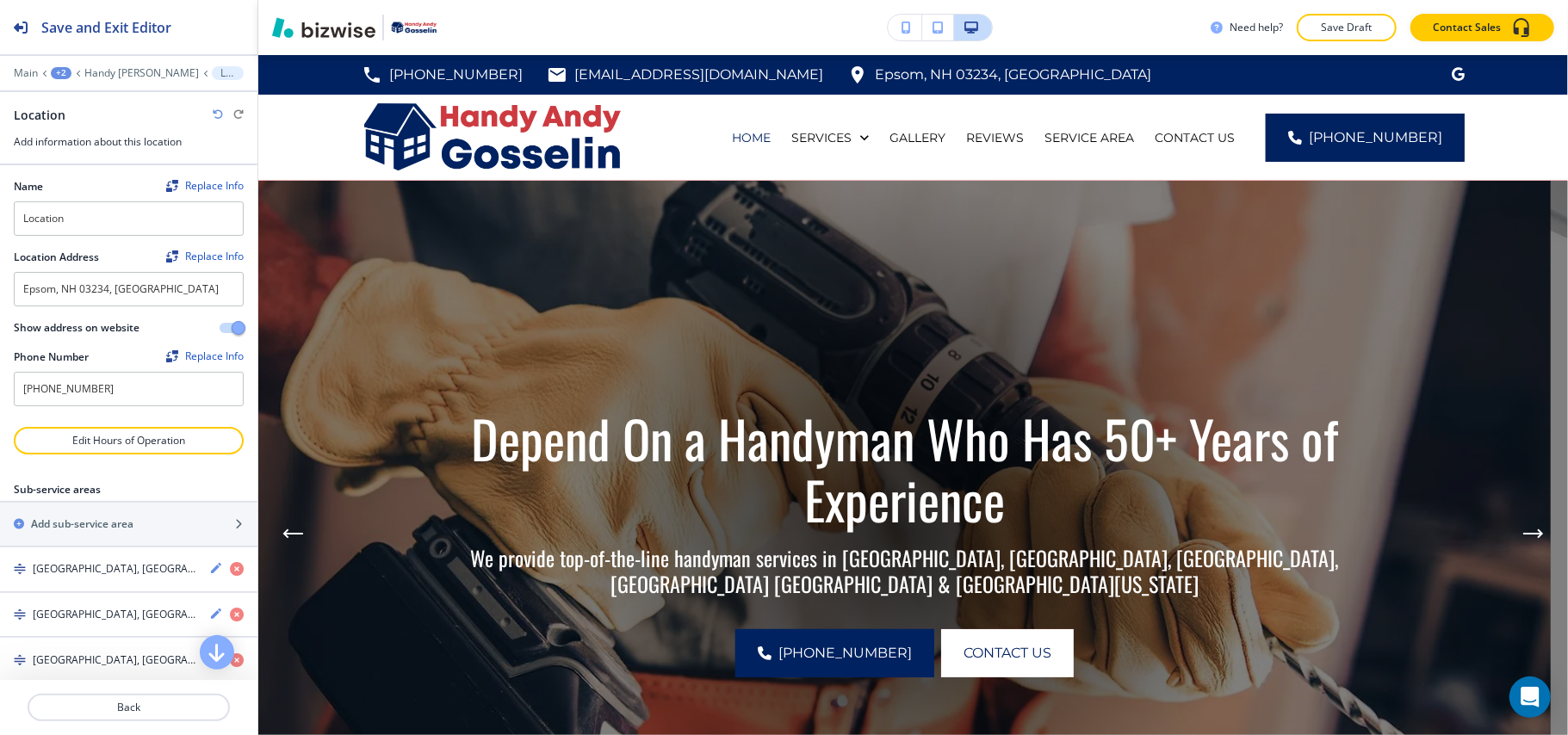
click at [19, 67] on div "Main +2 Handy [PERSON_NAME] Location" at bounding box center [129, 74] width 230 height 14
click at [25, 73] on p "Main" at bounding box center [25, 74] width 24 height 12
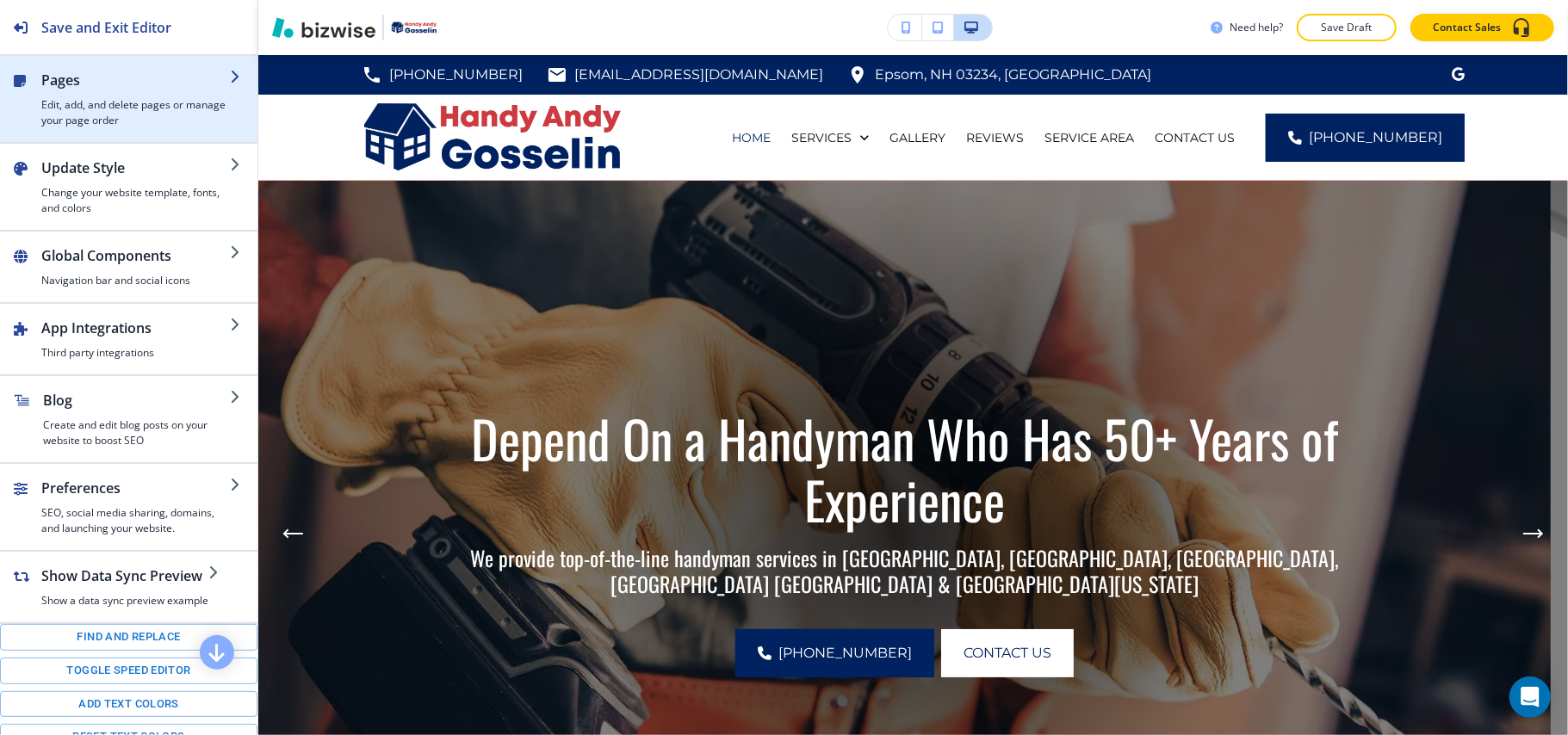
click at [117, 102] on h4 "Edit, add, and delete pages or manage your page order" at bounding box center [135, 112] width 189 height 31
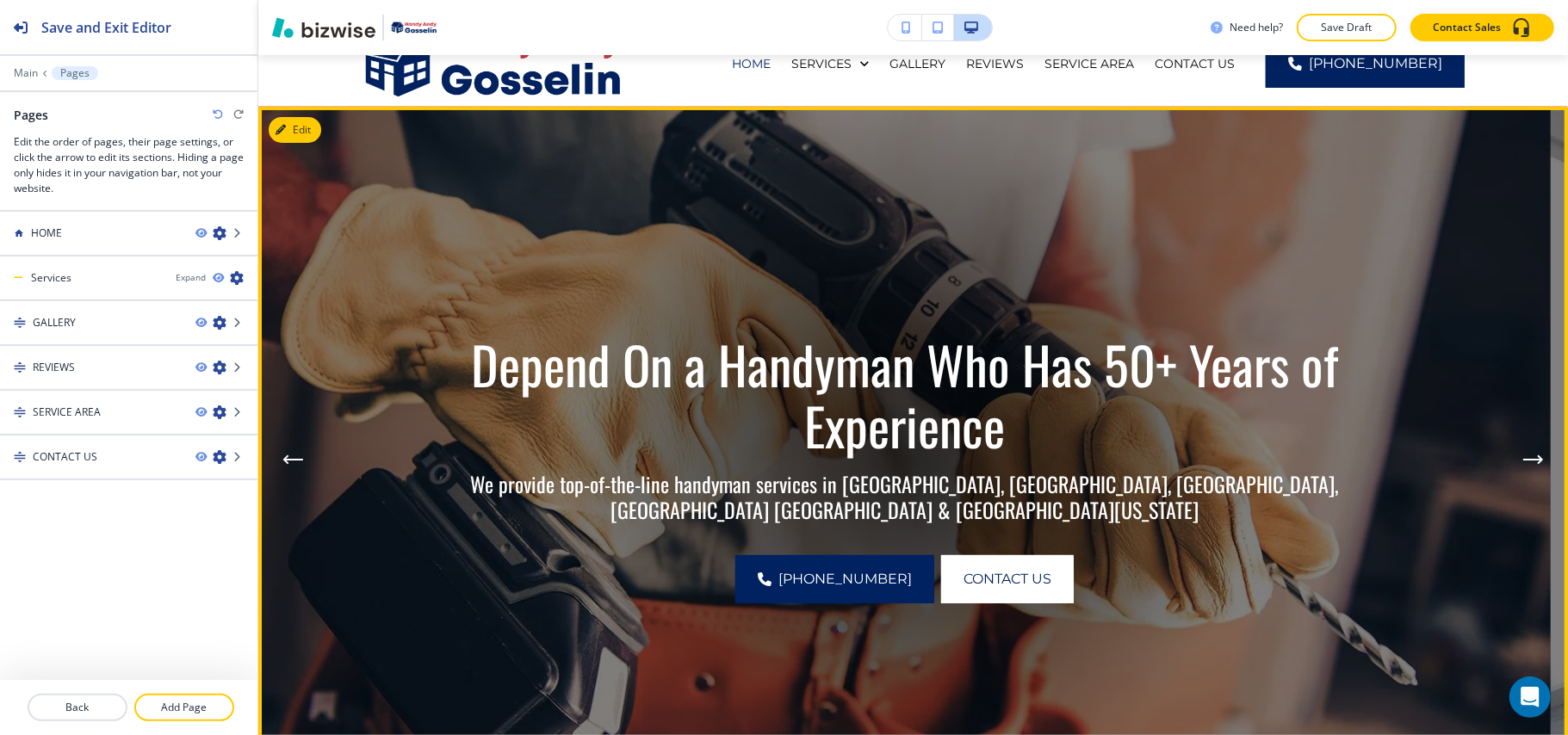
scroll to position [115, 0]
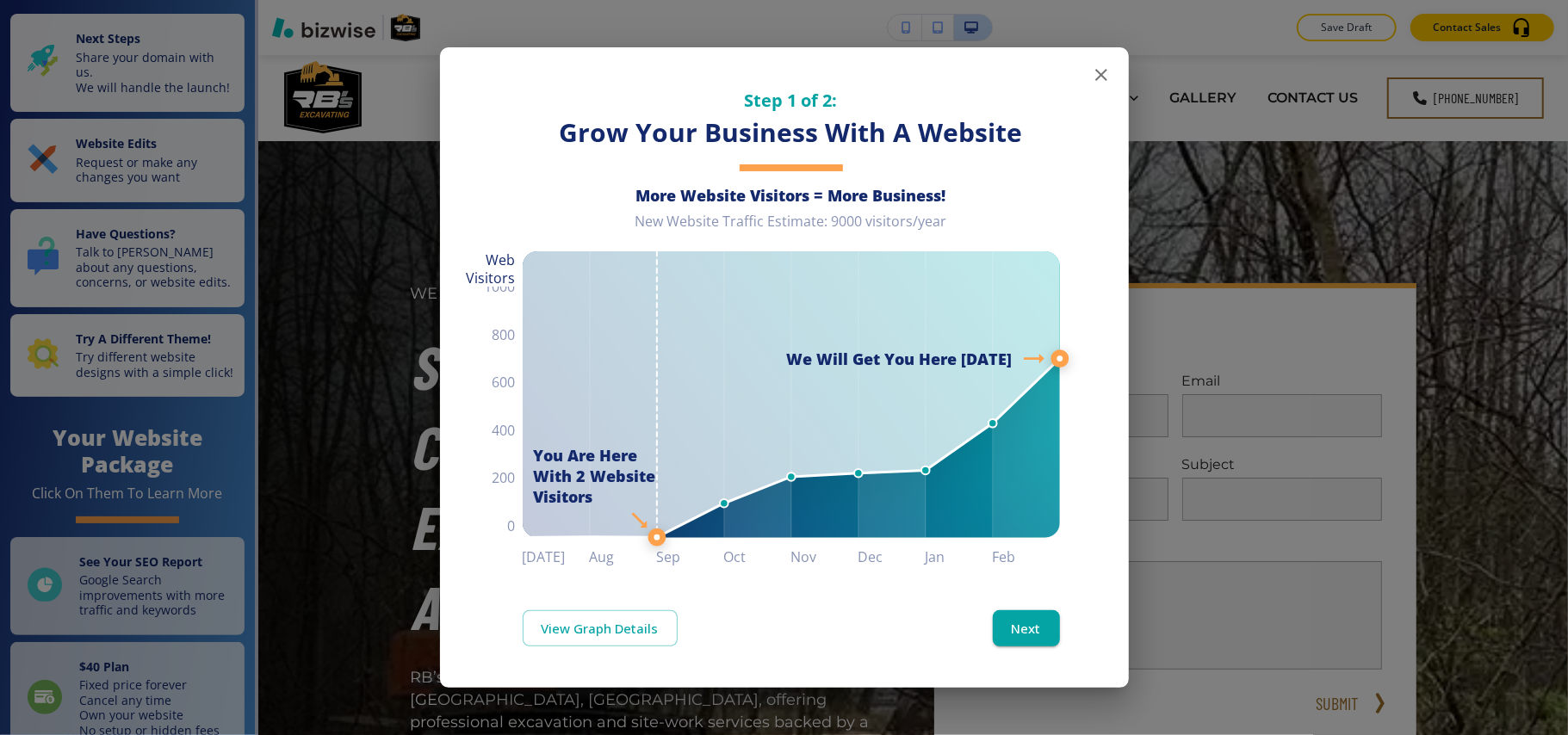
click at [1104, 73] on icon "button" at bounding box center [1101, 75] width 21 height 21
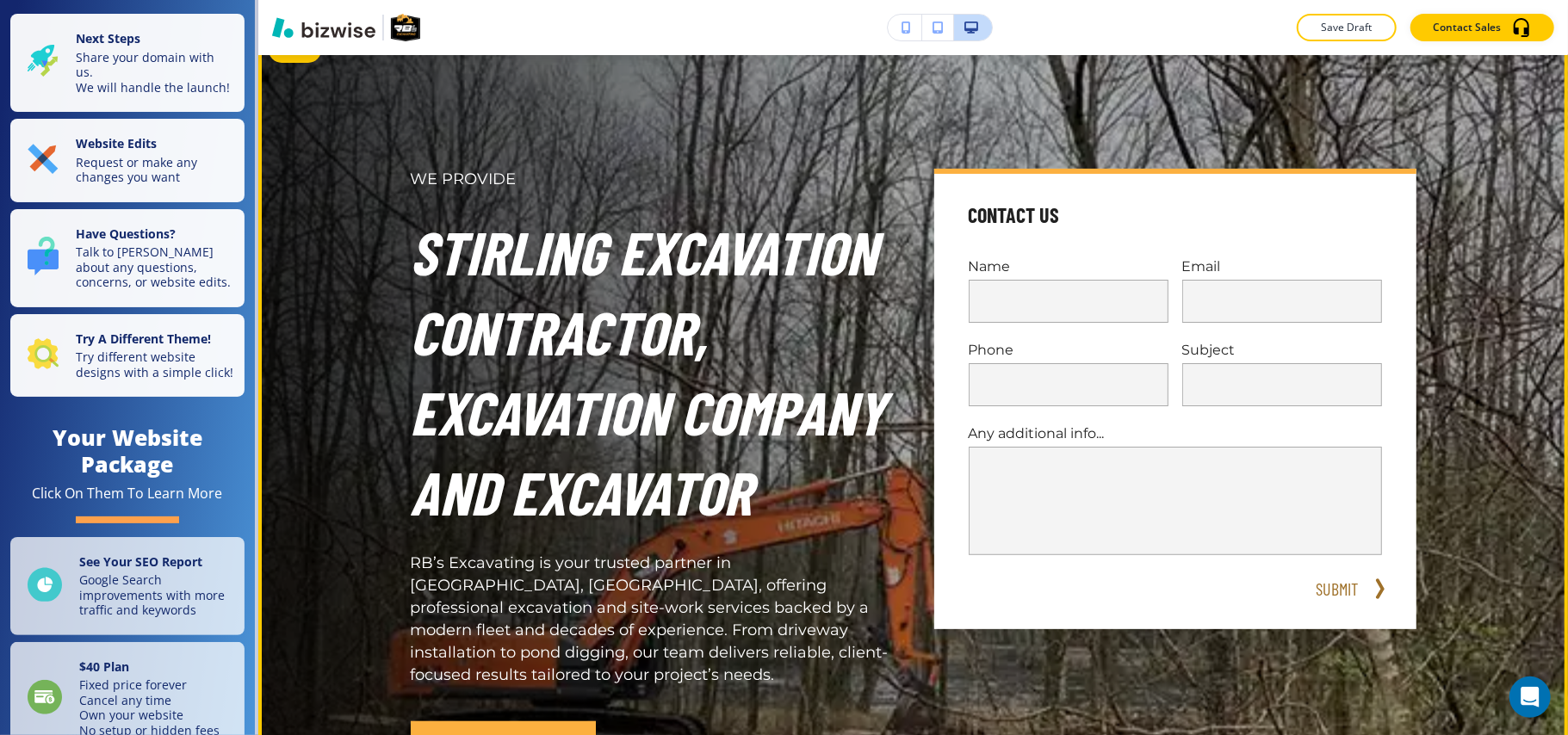
scroll to position [345, 0]
